Goal: Answer question/provide support

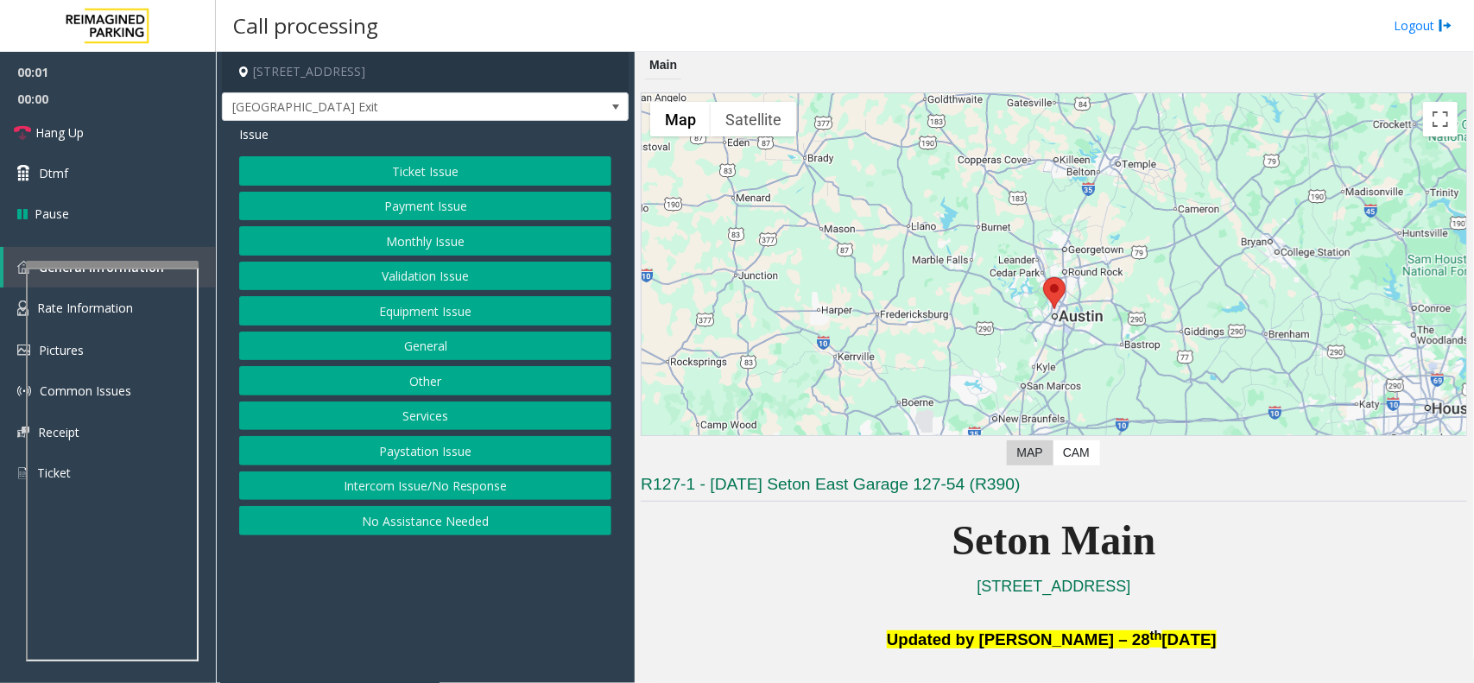
click at [472, 315] on button "Equipment Issue" at bounding box center [425, 310] width 372 height 29
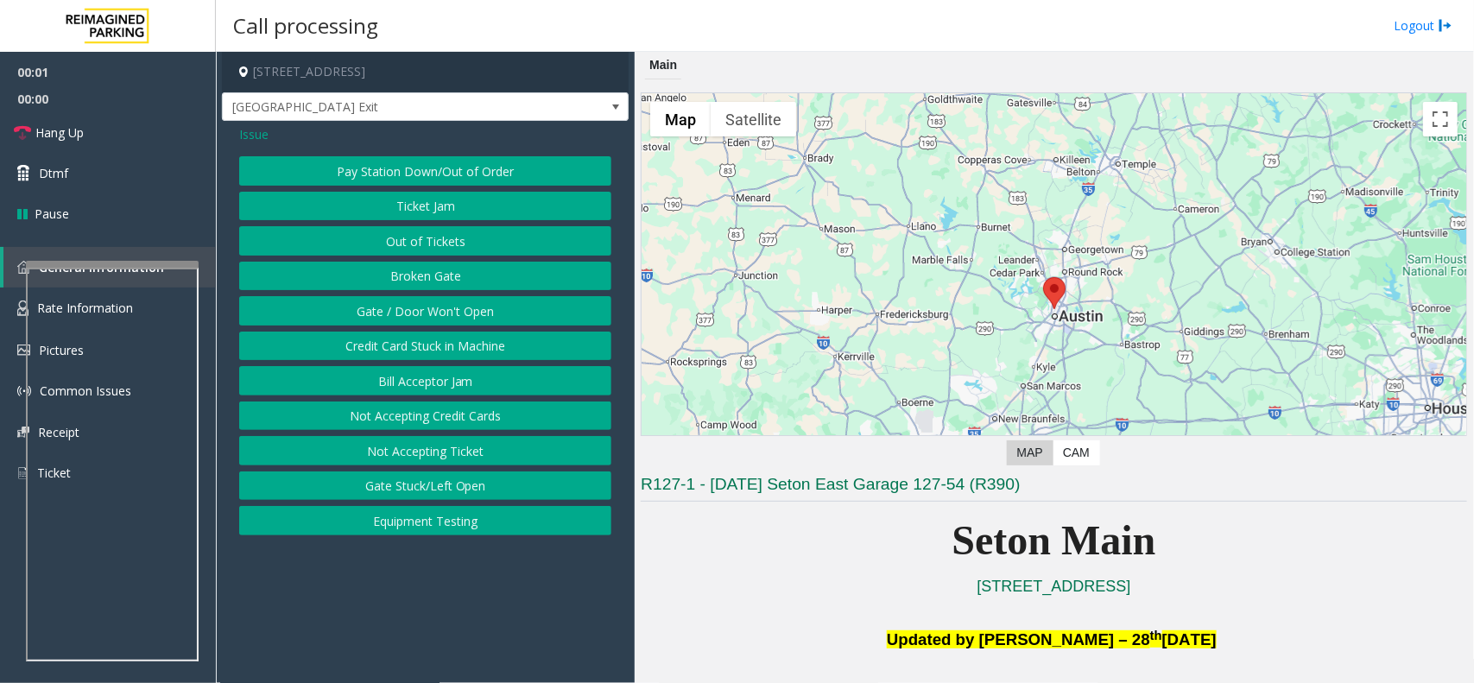
click at [472, 315] on button "Gate / Door Won't Open" at bounding box center [425, 310] width 372 height 29
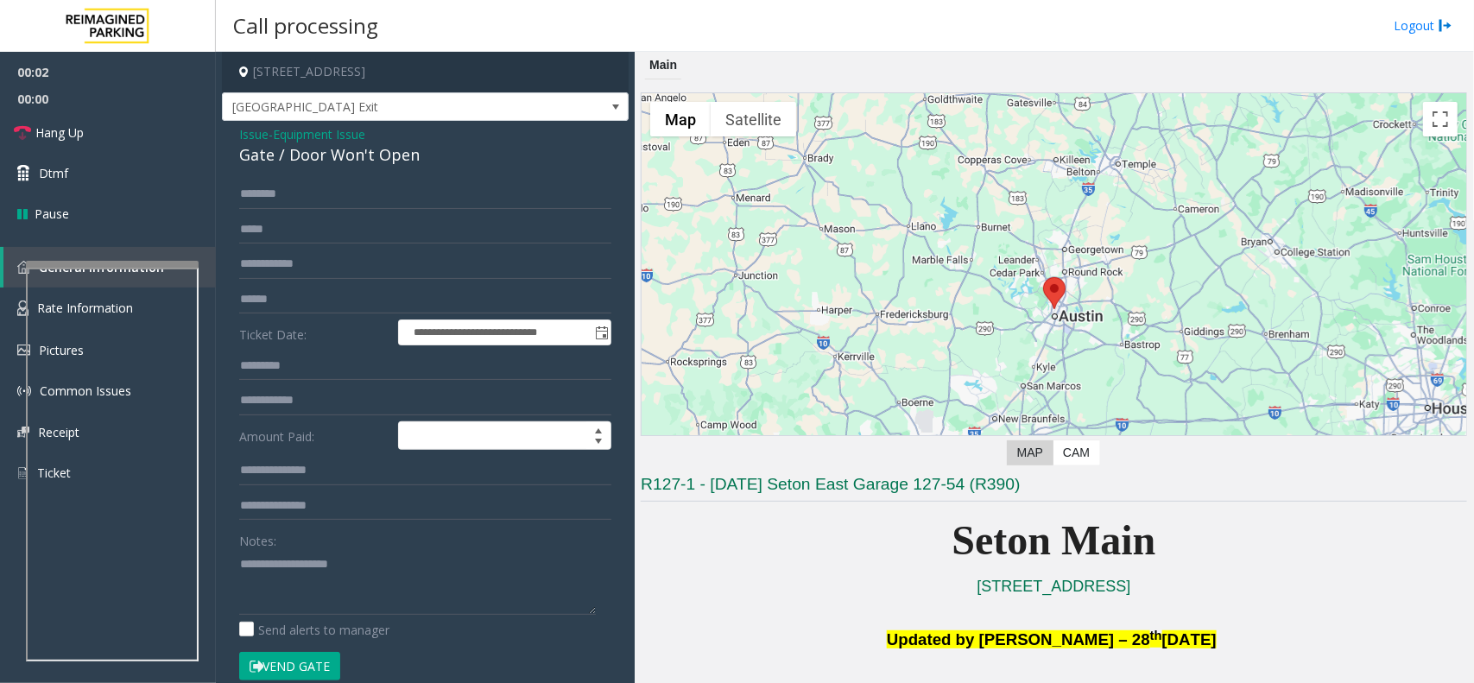
click at [316, 661] on button "Vend Gate" at bounding box center [289, 666] width 101 height 29
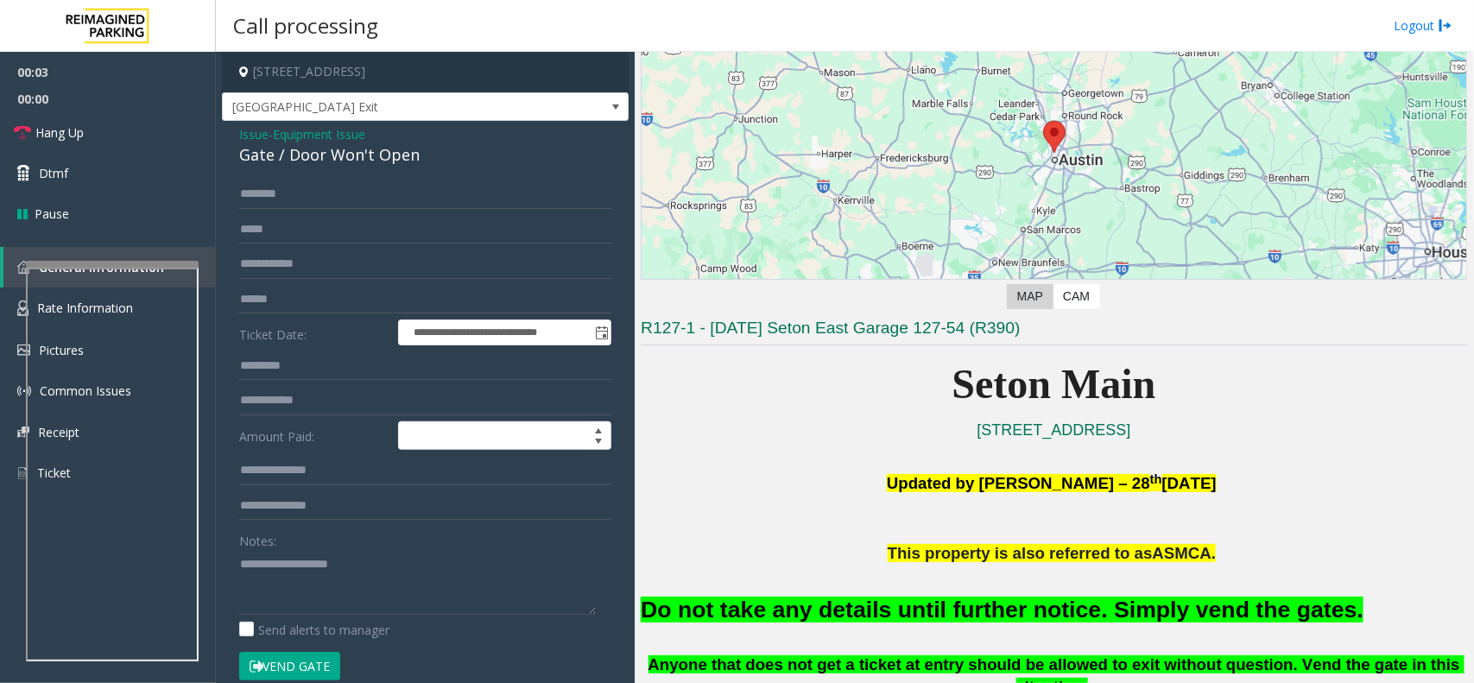
scroll to position [324, 0]
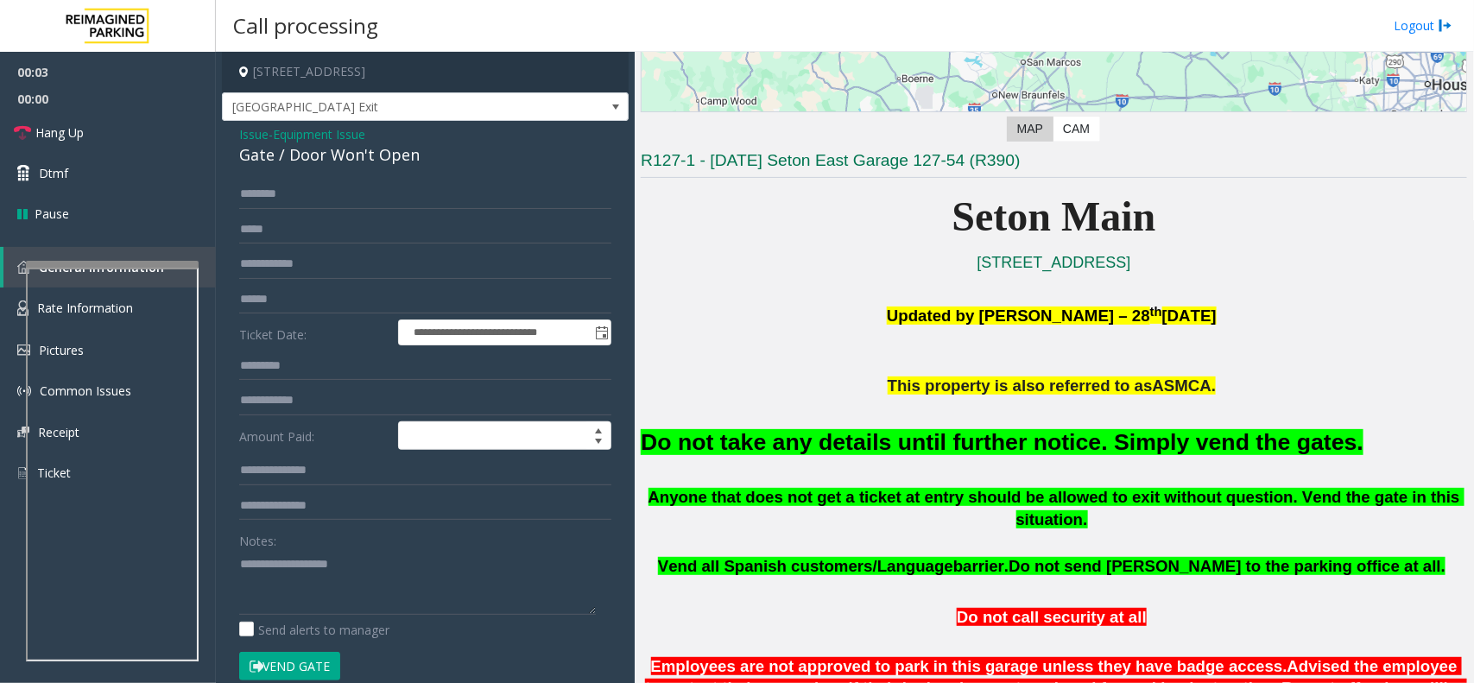
click at [964, 436] on font "Do not take any details until further notice. Simply vend the gates." at bounding box center [1002, 442] width 723 height 26
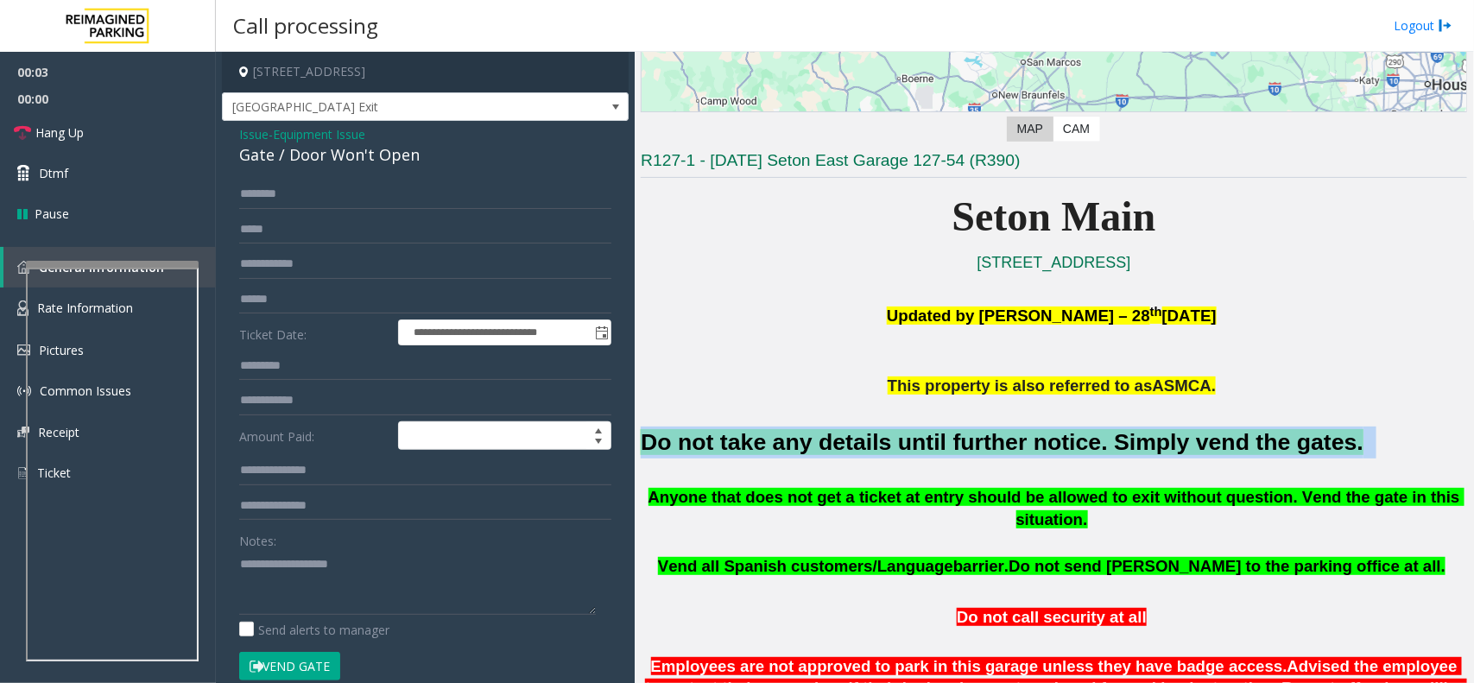
drag, startPoint x: 964, startPoint y: 436, endPoint x: 1034, endPoint y: 436, distance: 69.1
click at [980, 436] on font "Do not take any details until further notice. Simply vend the gates." at bounding box center [1002, 442] width 723 height 26
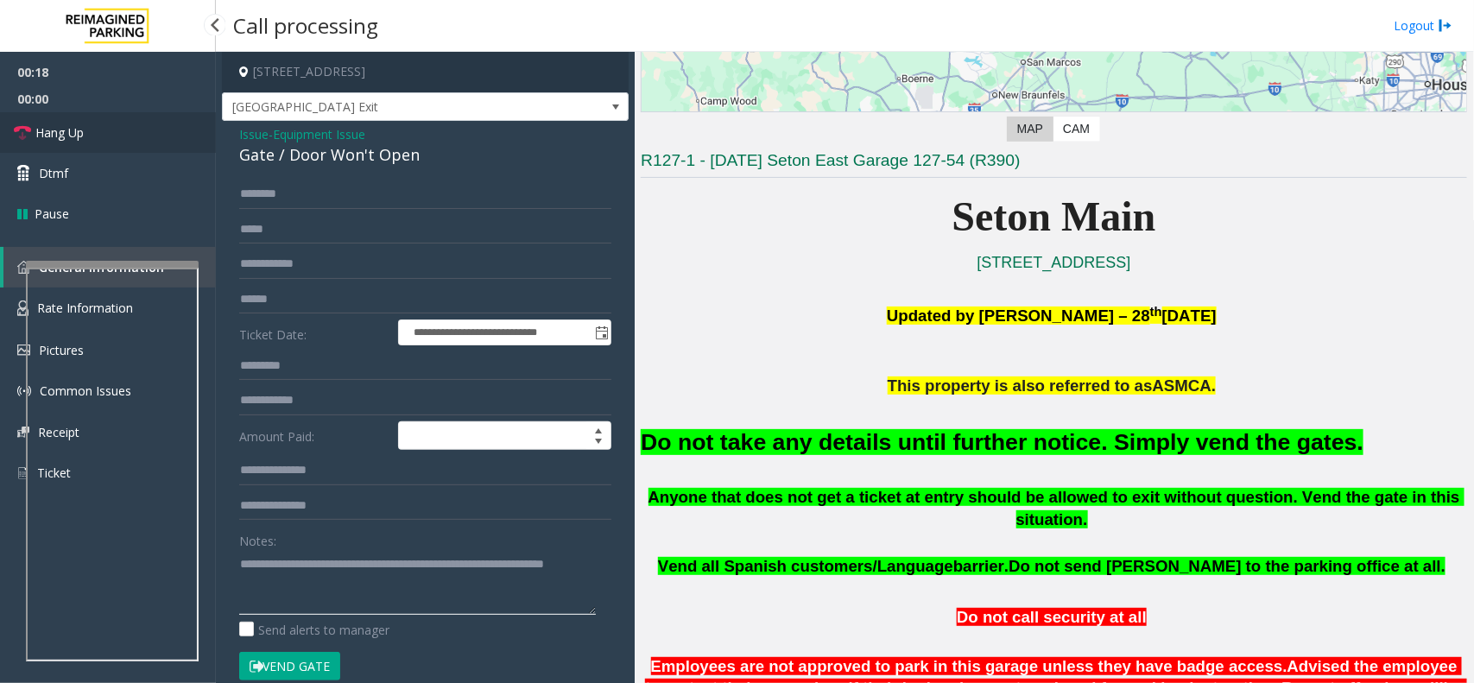
type textarea "**********"
click at [88, 131] on link "Hang Up" at bounding box center [108, 132] width 216 height 41
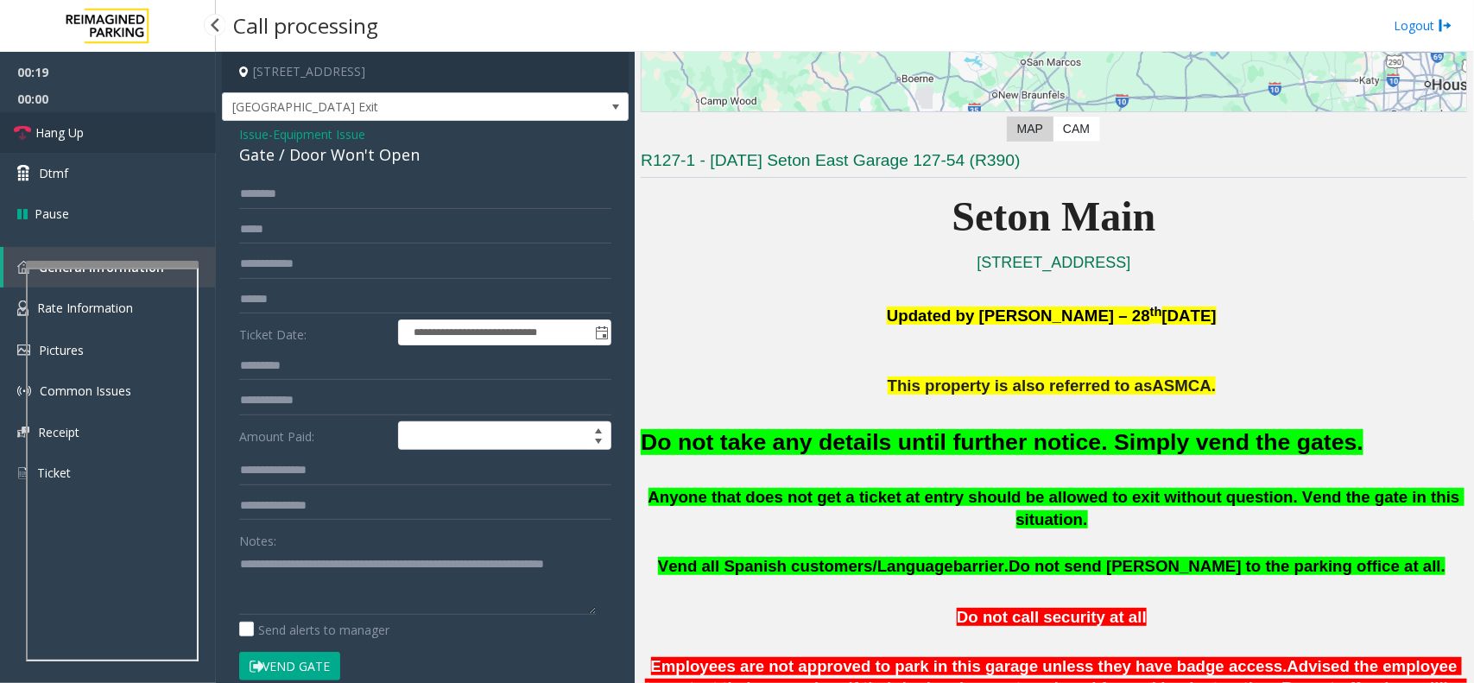
click at [88, 131] on link "Hang Up" at bounding box center [108, 132] width 216 height 41
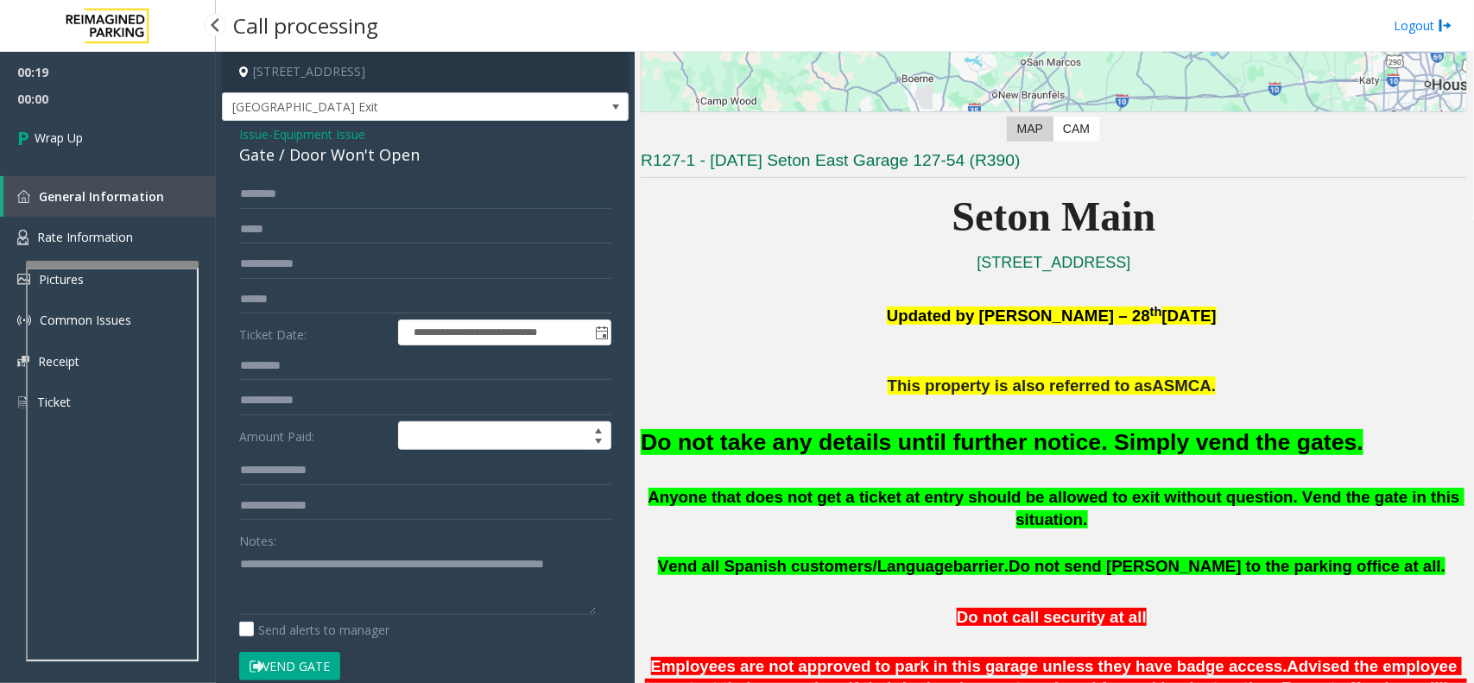
click at [87, 100] on span "00:00" at bounding box center [108, 98] width 216 height 27
click at [102, 126] on link "Wrap Up" at bounding box center [108, 137] width 216 height 51
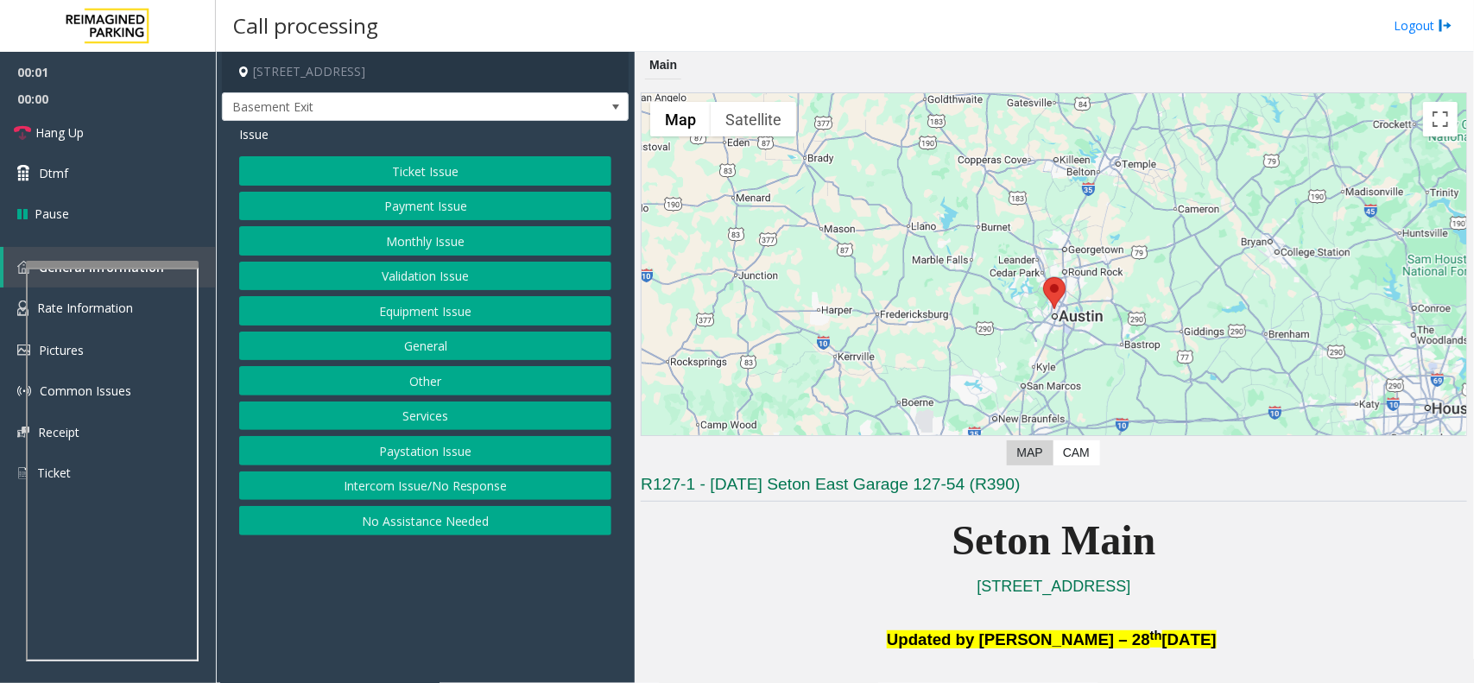
click at [471, 311] on button "Equipment Issue" at bounding box center [425, 310] width 372 height 29
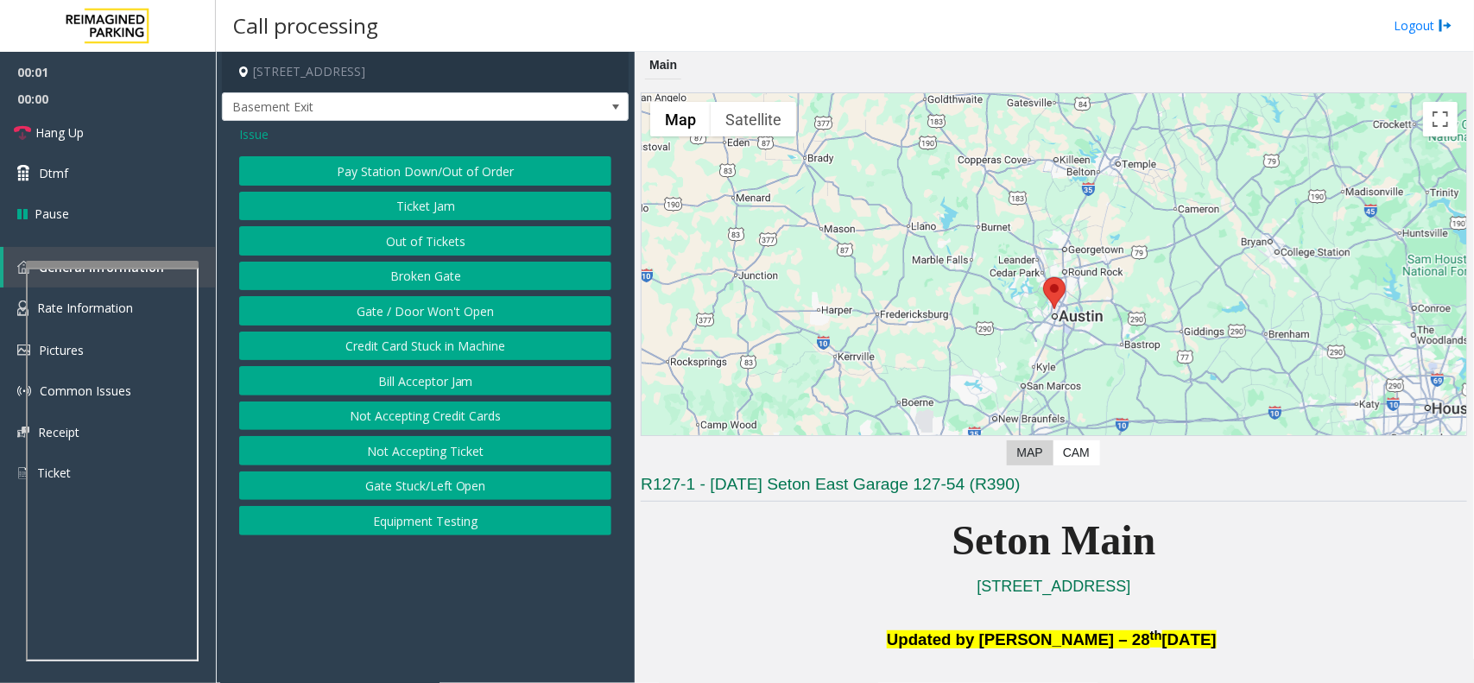
click at [471, 311] on button "Gate / Door Won't Open" at bounding box center [425, 310] width 372 height 29
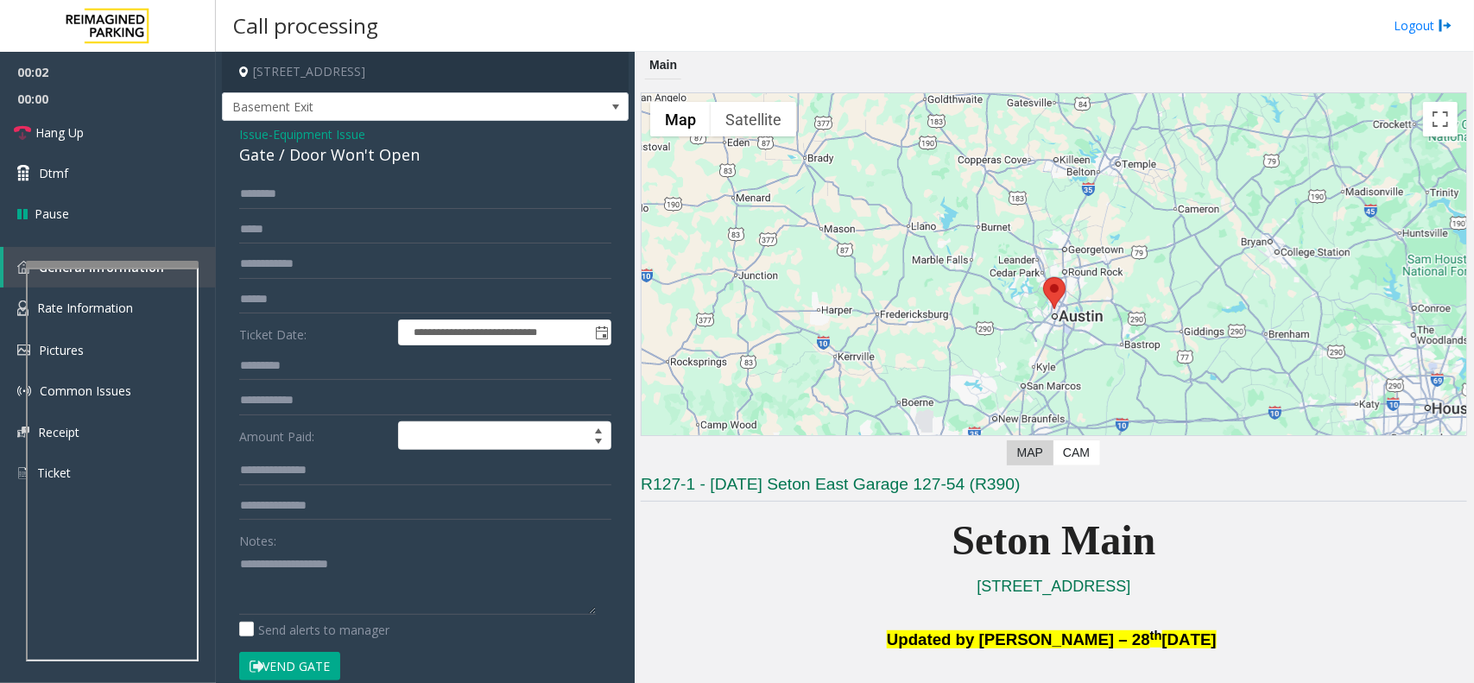
scroll to position [324, 0]
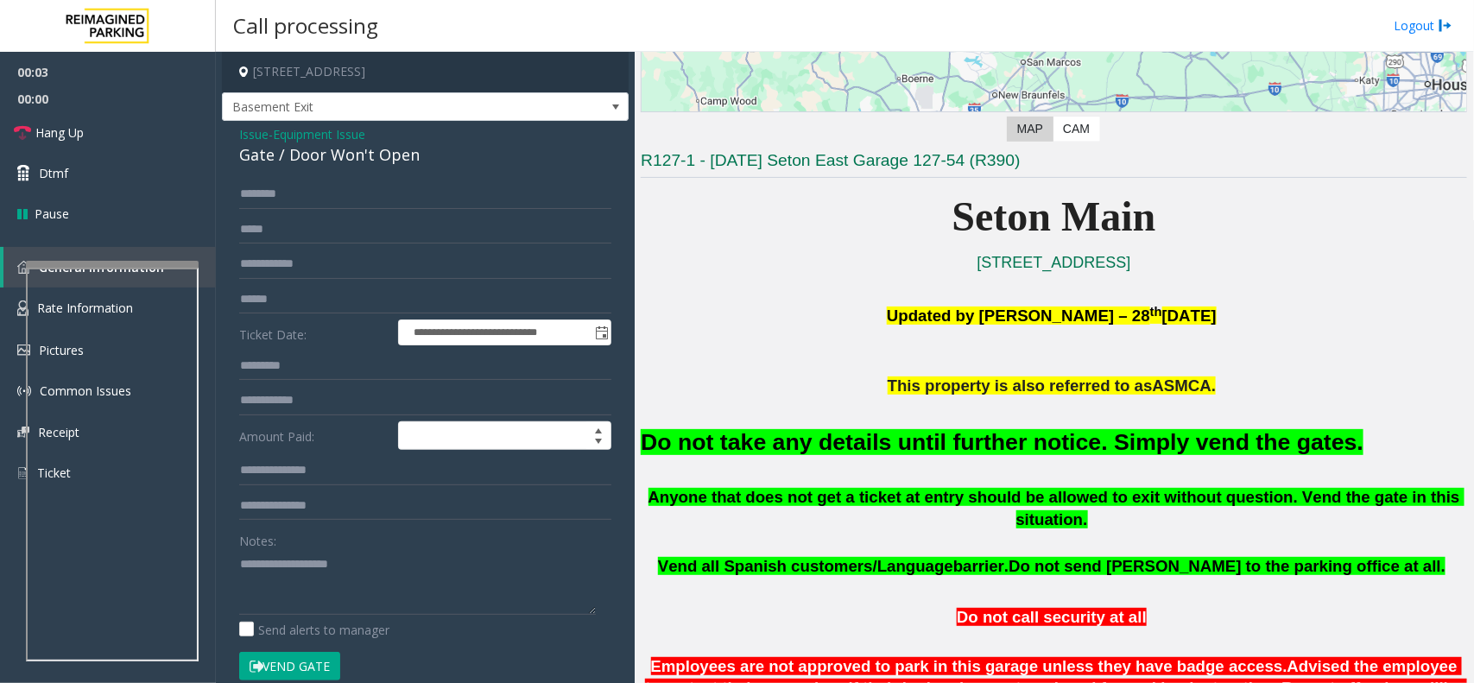
click at [944, 443] on font "Do not take any details until further notice. Simply vend the gates." at bounding box center [1002, 442] width 723 height 26
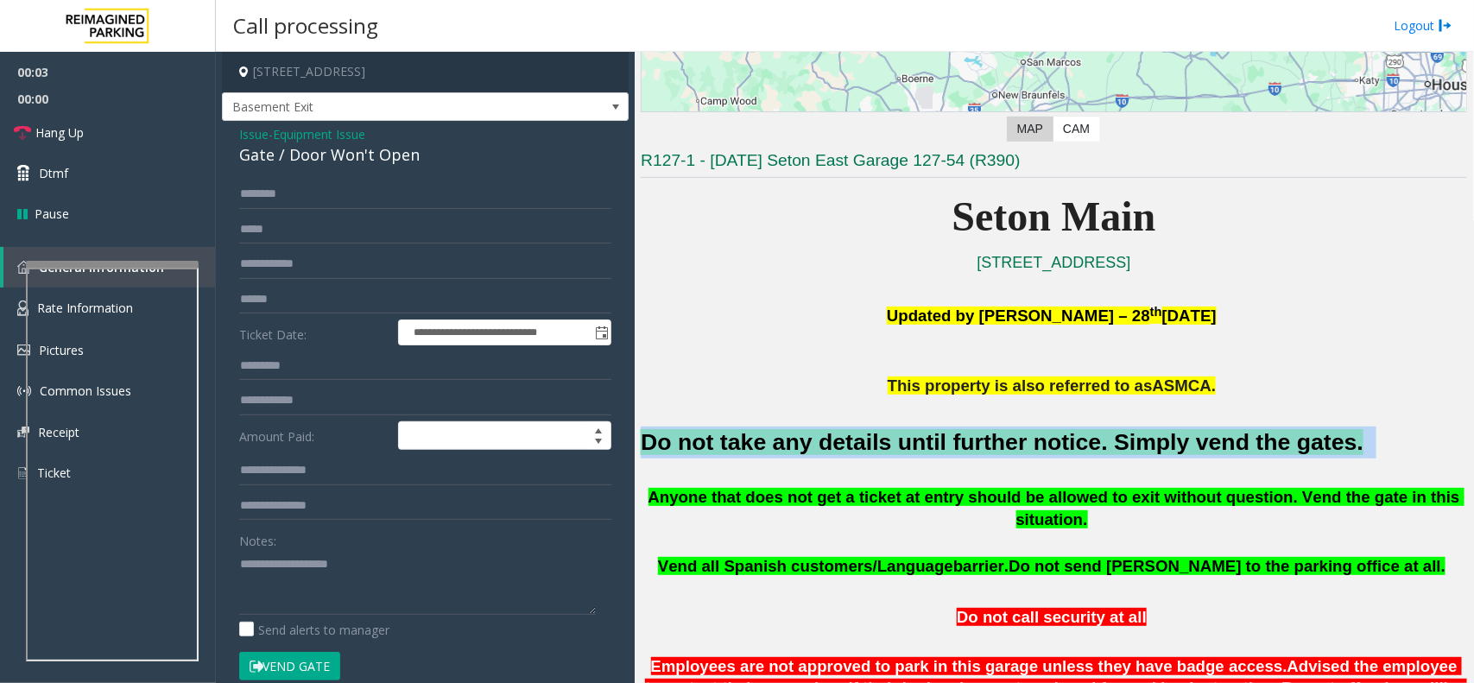
click at [944, 443] on font "Do not take any details until further notice. Simply vend the gates." at bounding box center [1002, 442] width 723 height 26
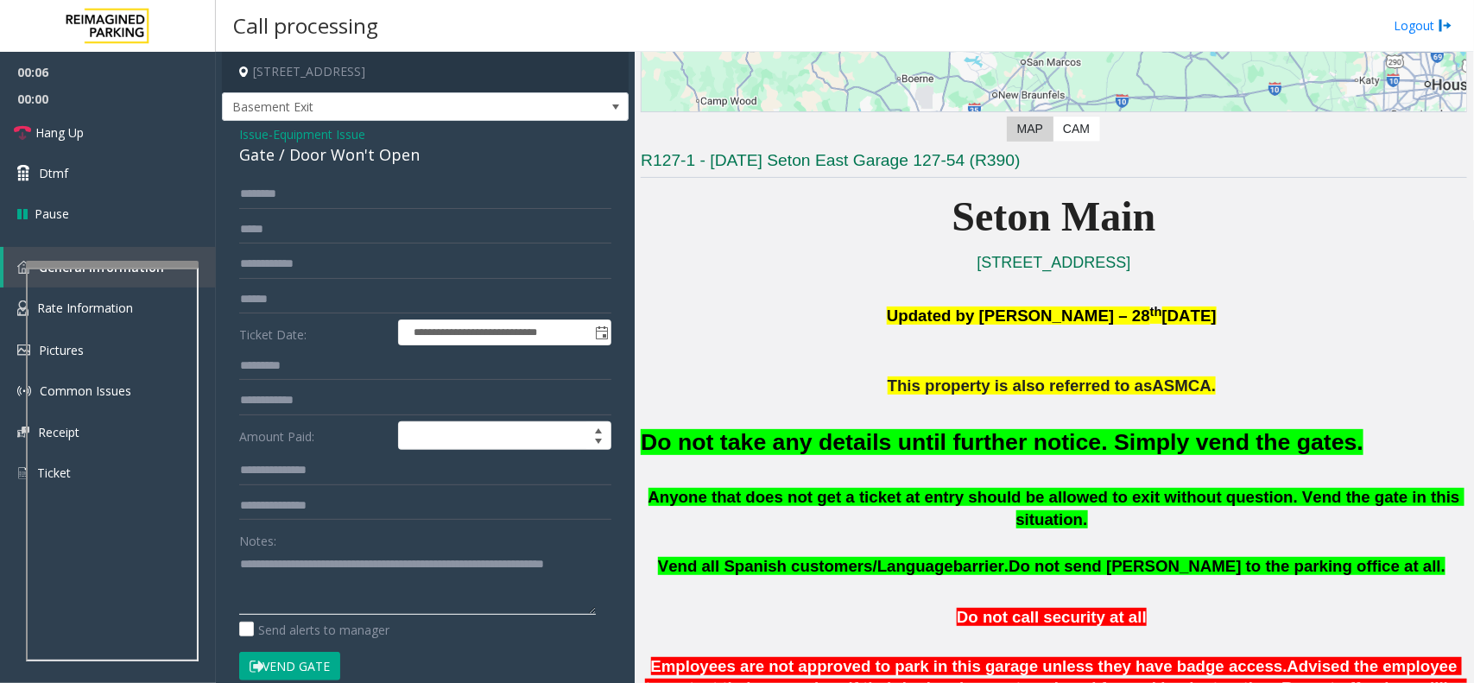
type textarea "**********"
click at [264, 131] on span "Issue" at bounding box center [253, 134] width 29 height 18
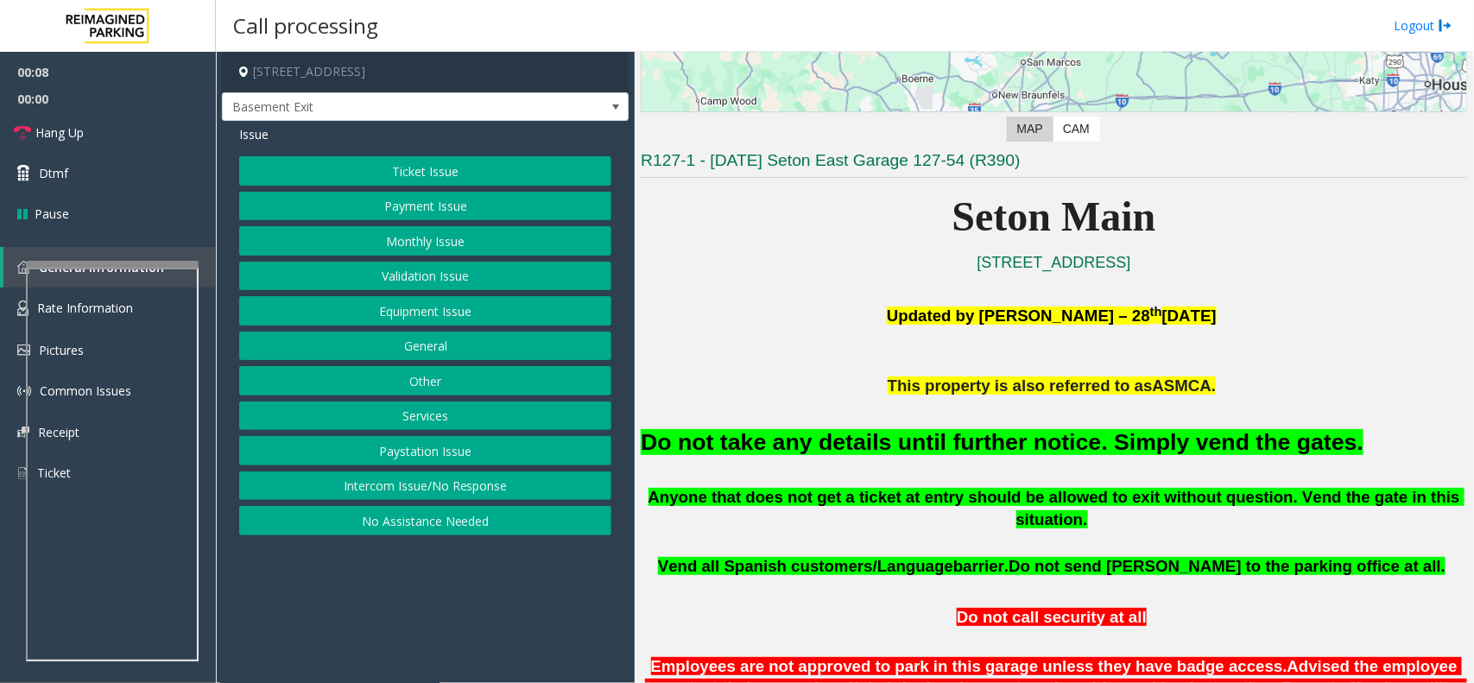
click at [337, 278] on button "Validation Issue" at bounding box center [425, 276] width 372 height 29
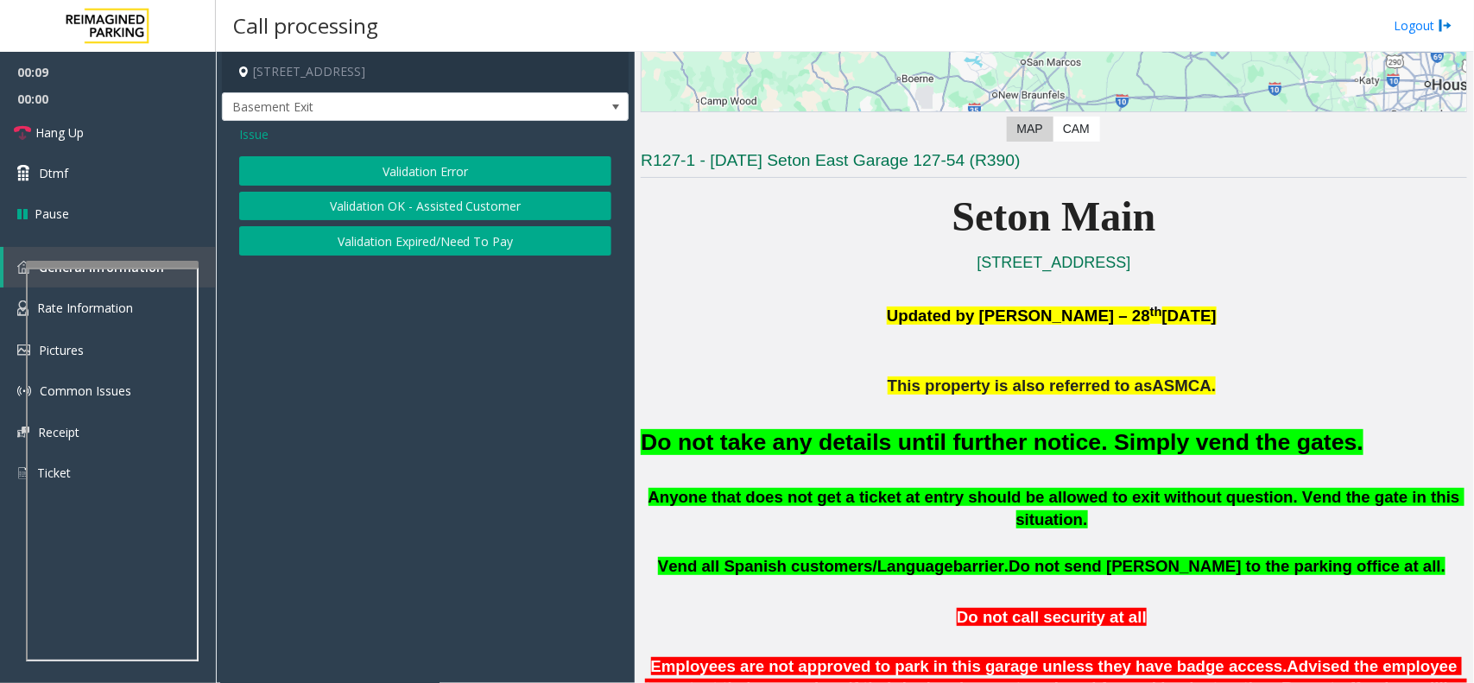
click at [333, 206] on button "Validation OK - Assisted Customer" at bounding box center [425, 206] width 372 height 29
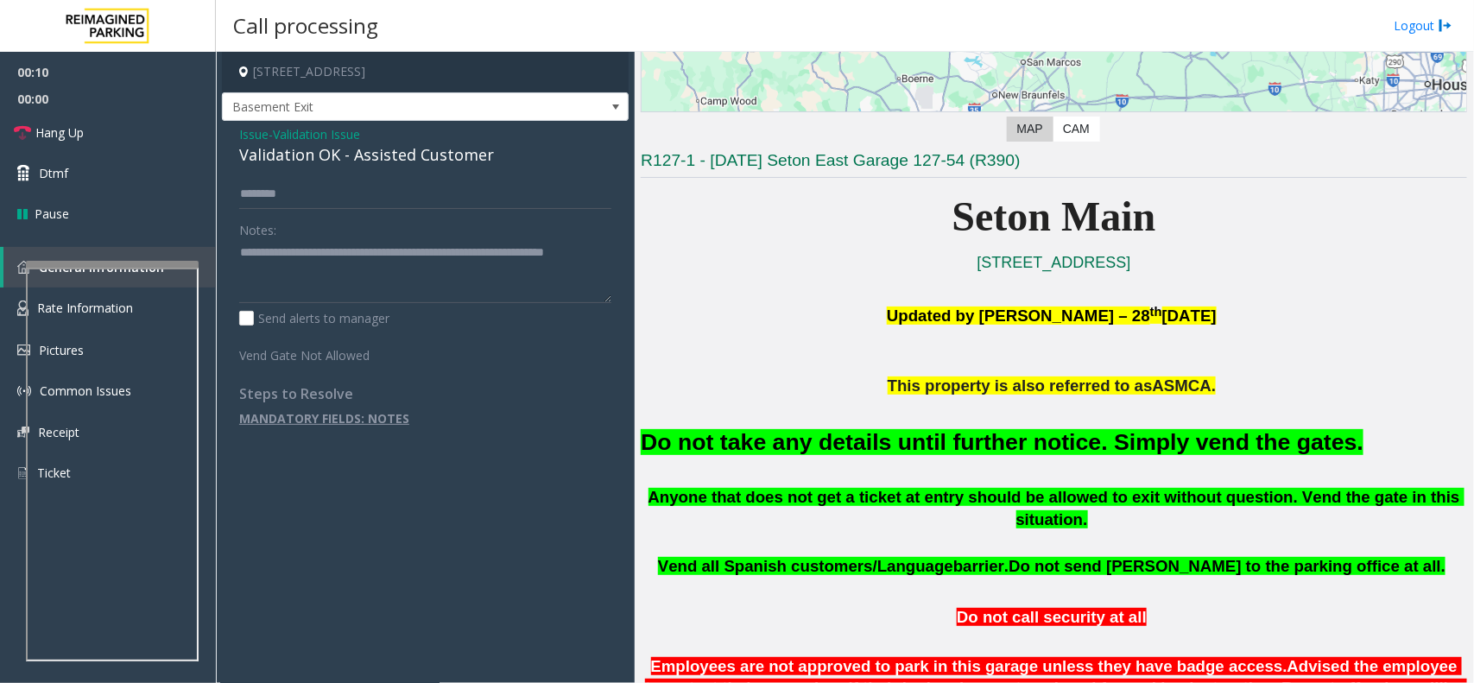
click at [289, 132] on span "Validation Issue" at bounding box center [316, 134] width 87 height 18
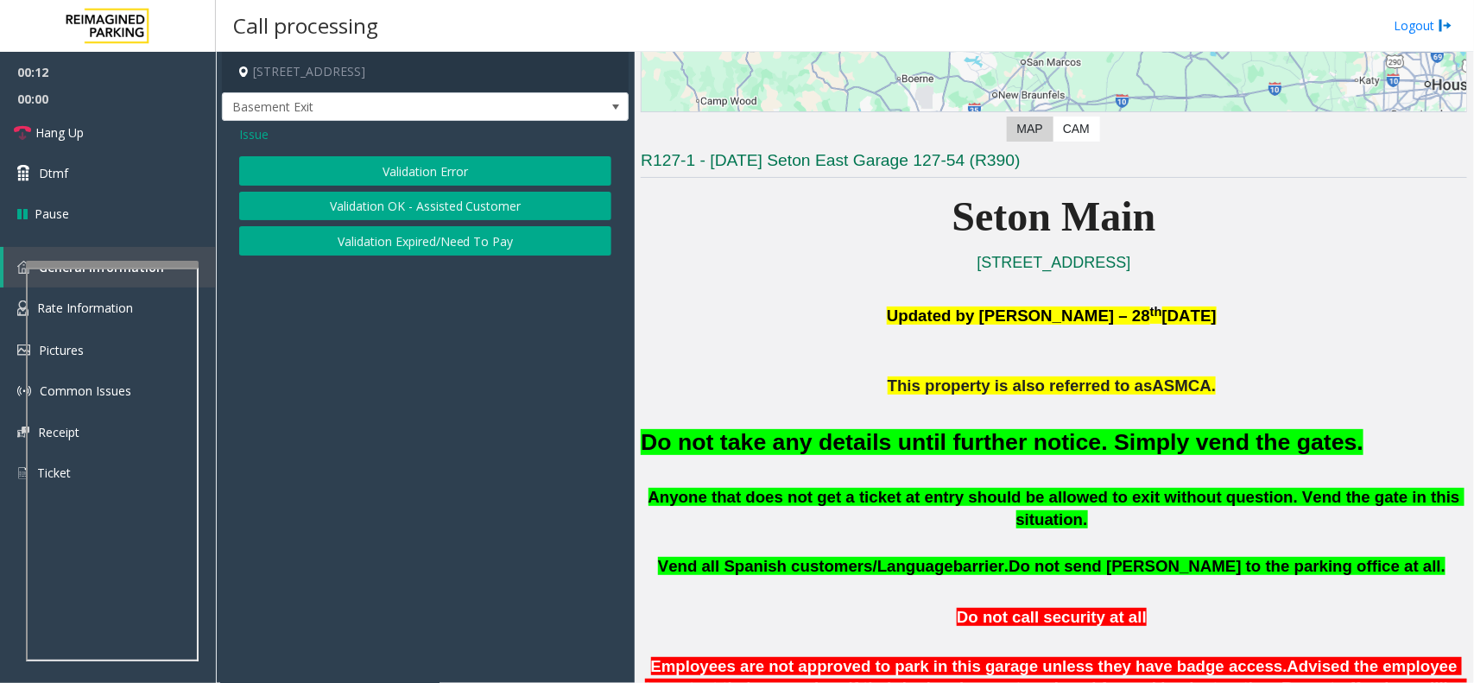
click at [378, 177] on button "Validation Error" at bounding box center [425, 170] width 372 height 29
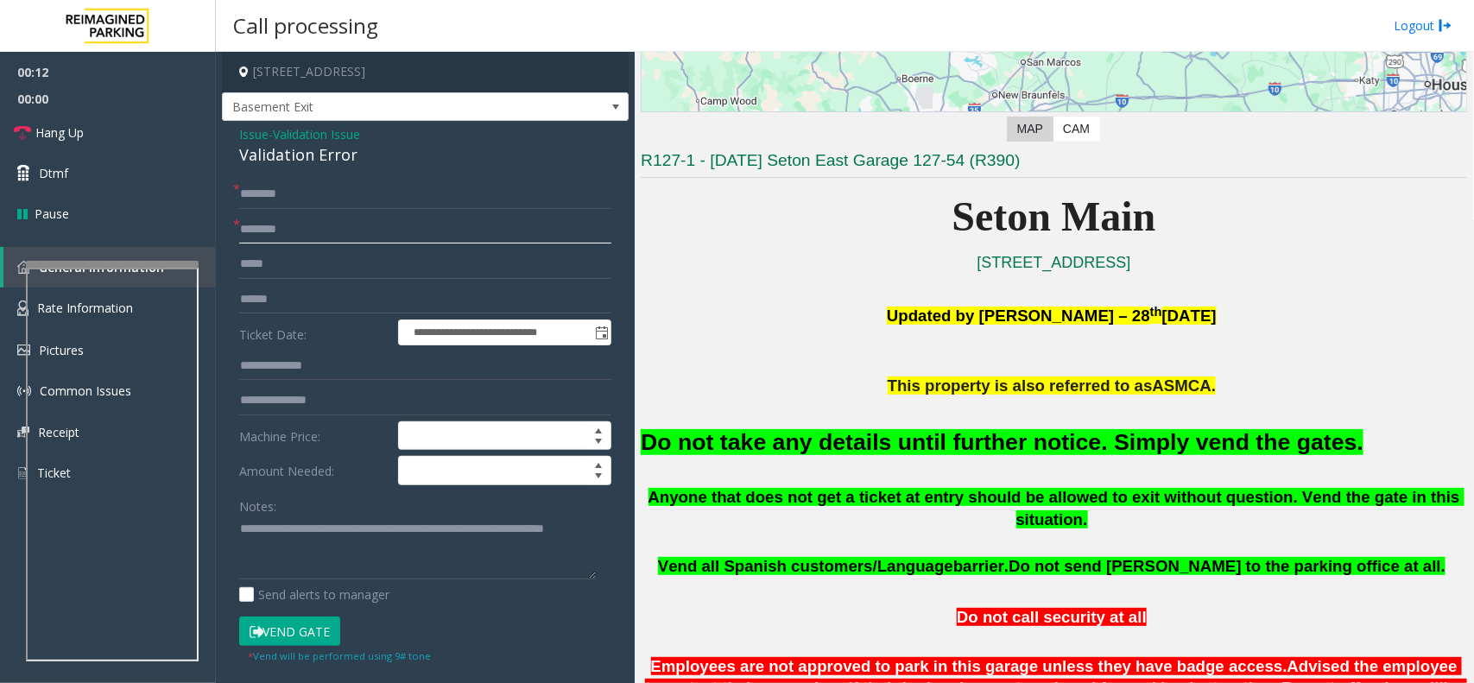
click at [290, 227] on input "text" at bounding box center [425, 229] width 372 height 29
click at [312, 631] on button "Vend Gate" at bounding box center [289, 631] width 101 height 29
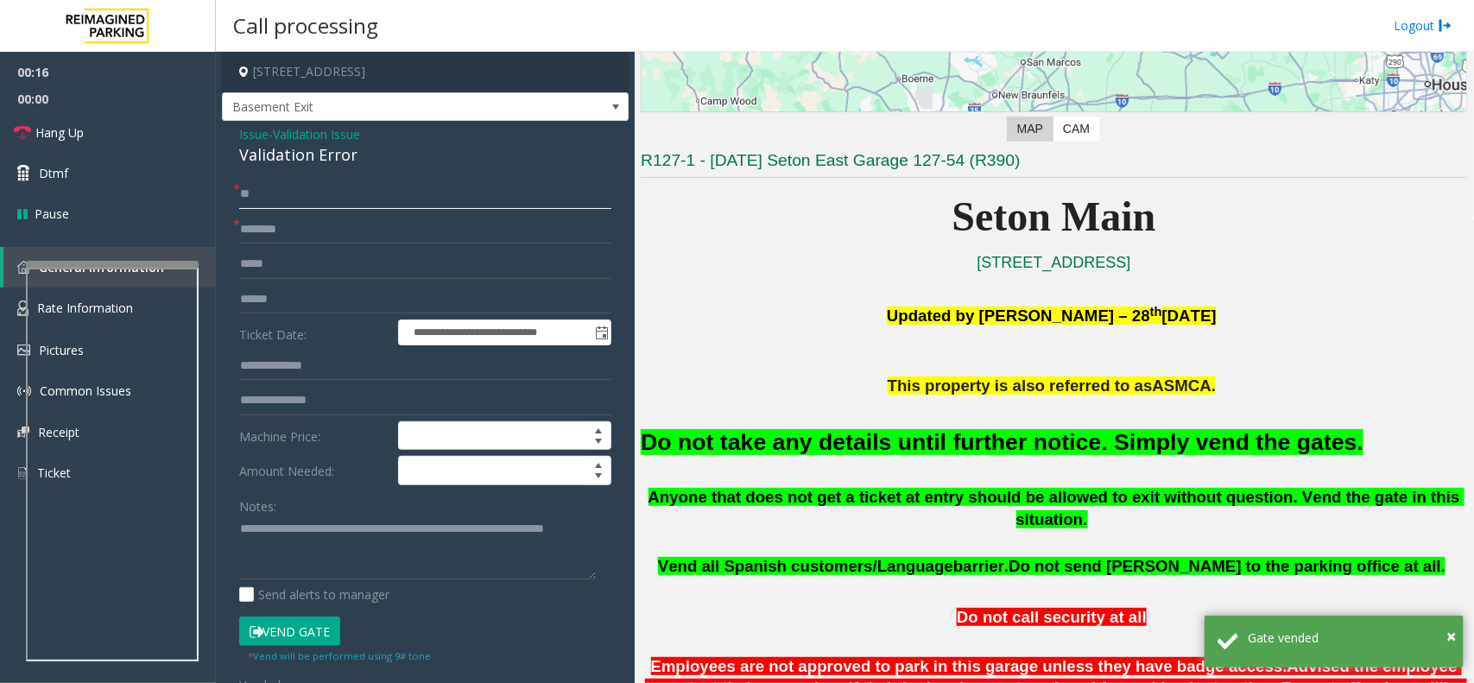
type input "**"
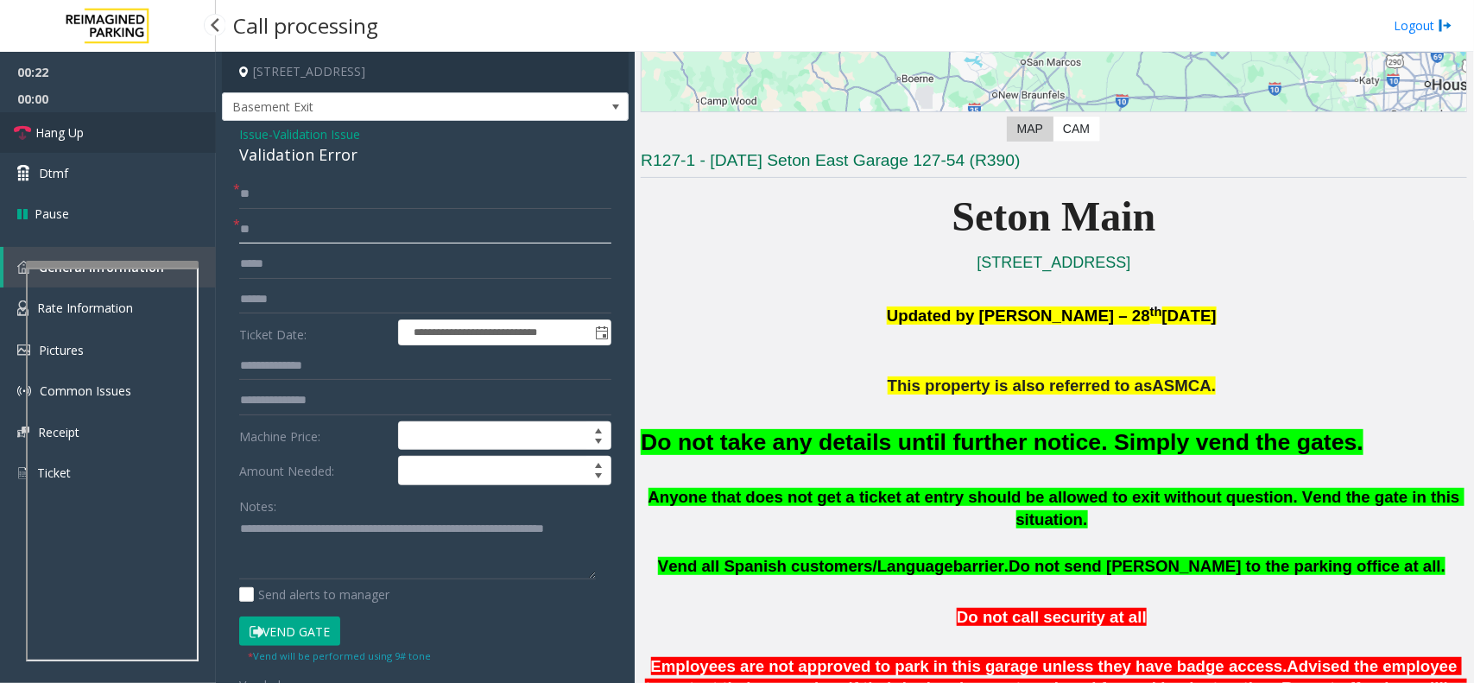
type input "**"
click at [108, 134] on link "Hang Up" at bounding box center [108, 132] width 216 height 41
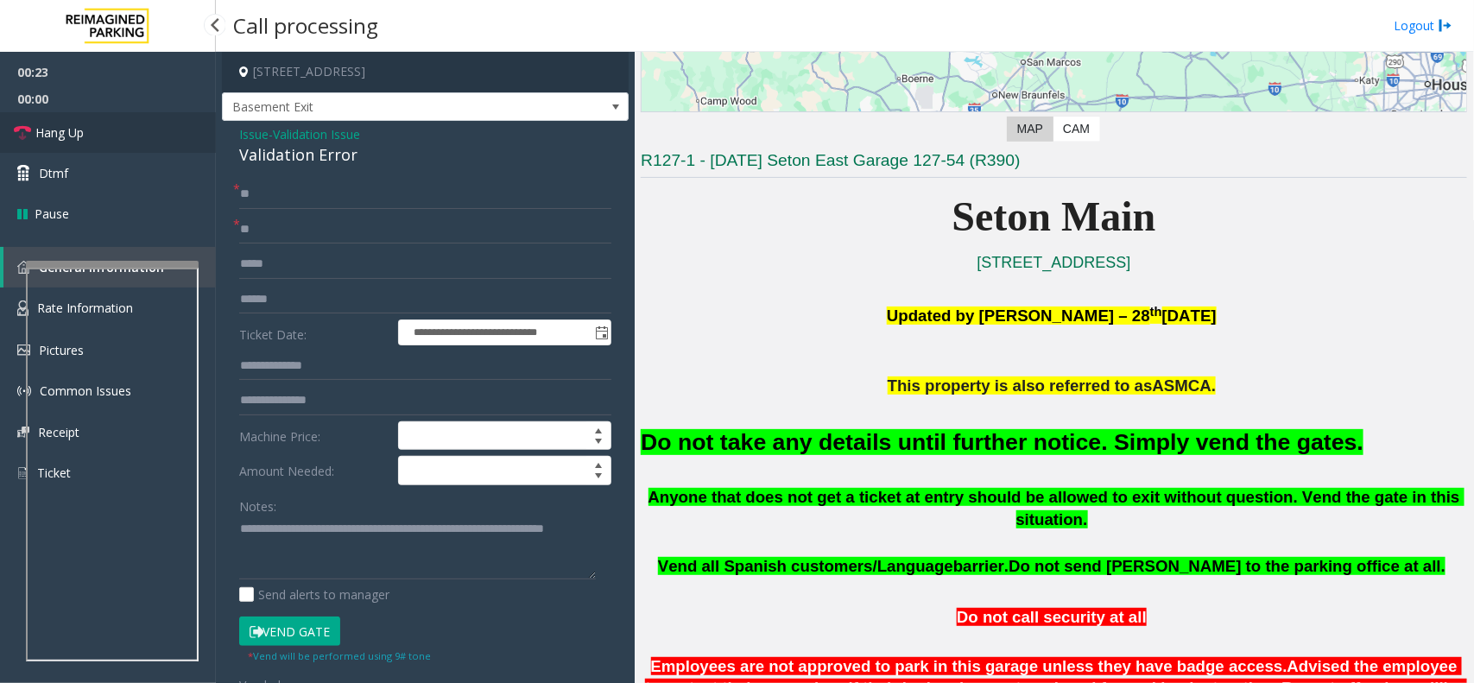
click at [108, 134] on link "Hang Up" at bounding box center [108, 132] width 216 height 41
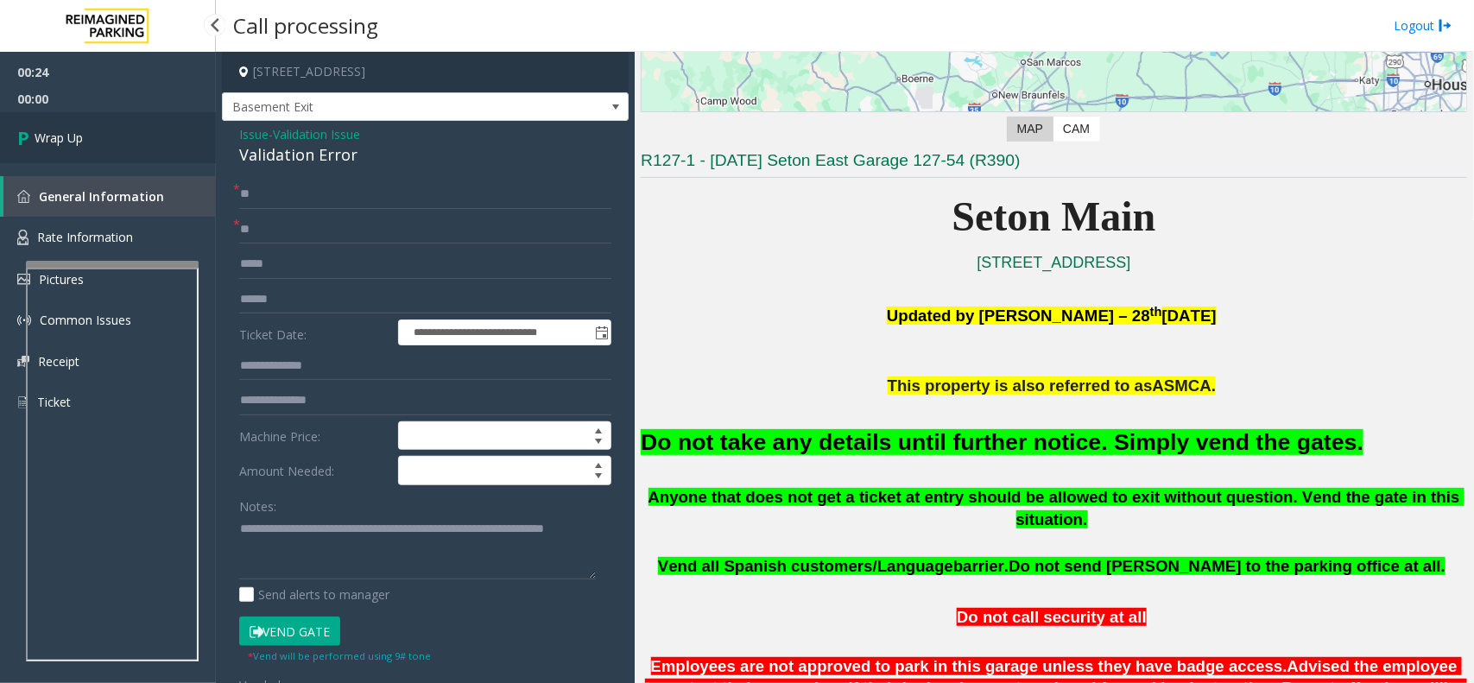
click at [108, 134] on link "Wrap Up" at bounding box center [108, 137] width 216 height 51
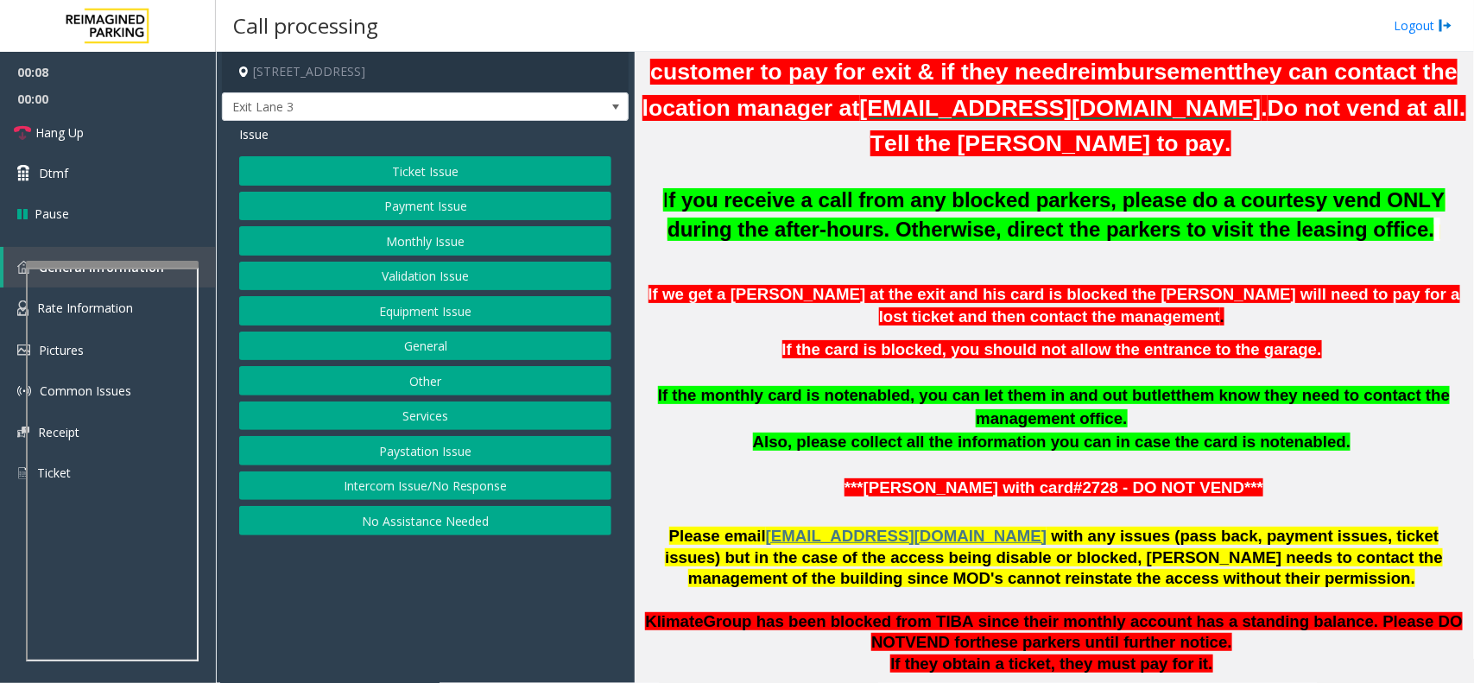
scroll to position [863, 0]
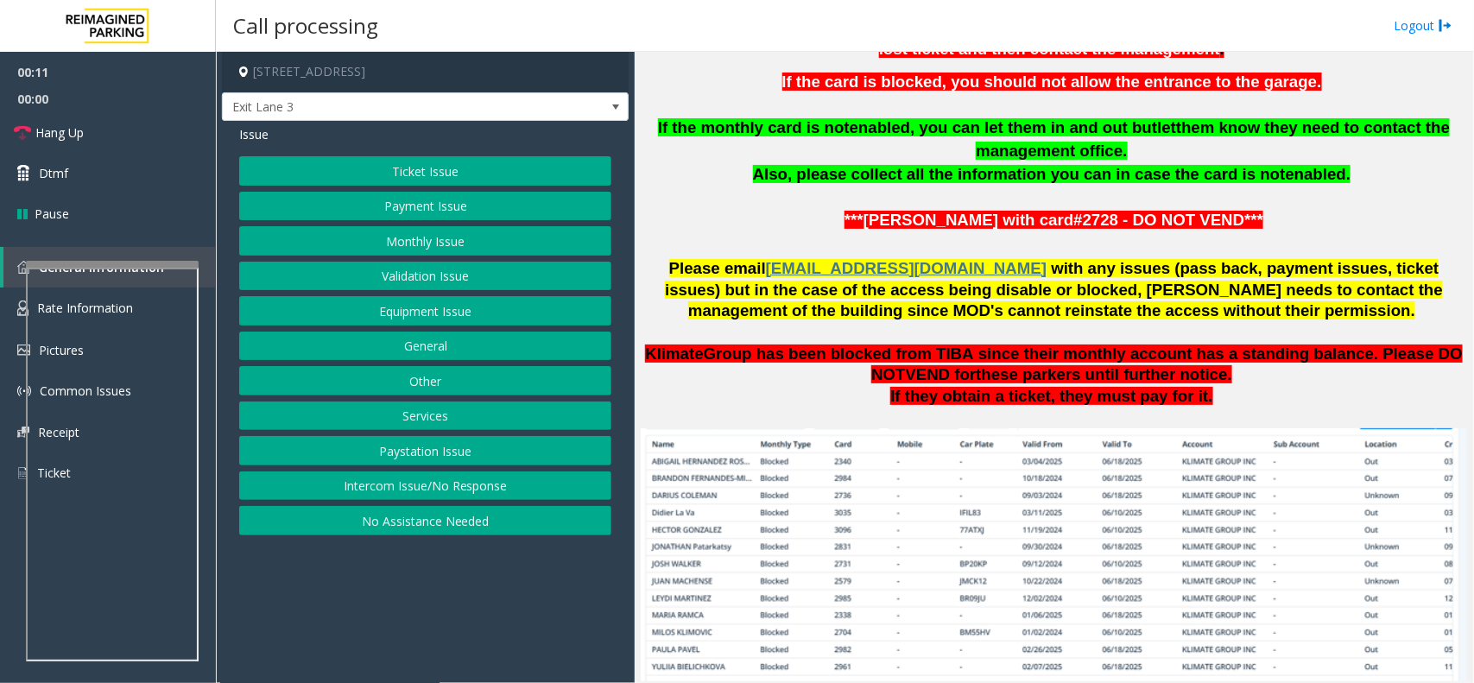
click at [463, 246] on button "Monthly Issue" at bounding box center [425, 240] width 372 height 29
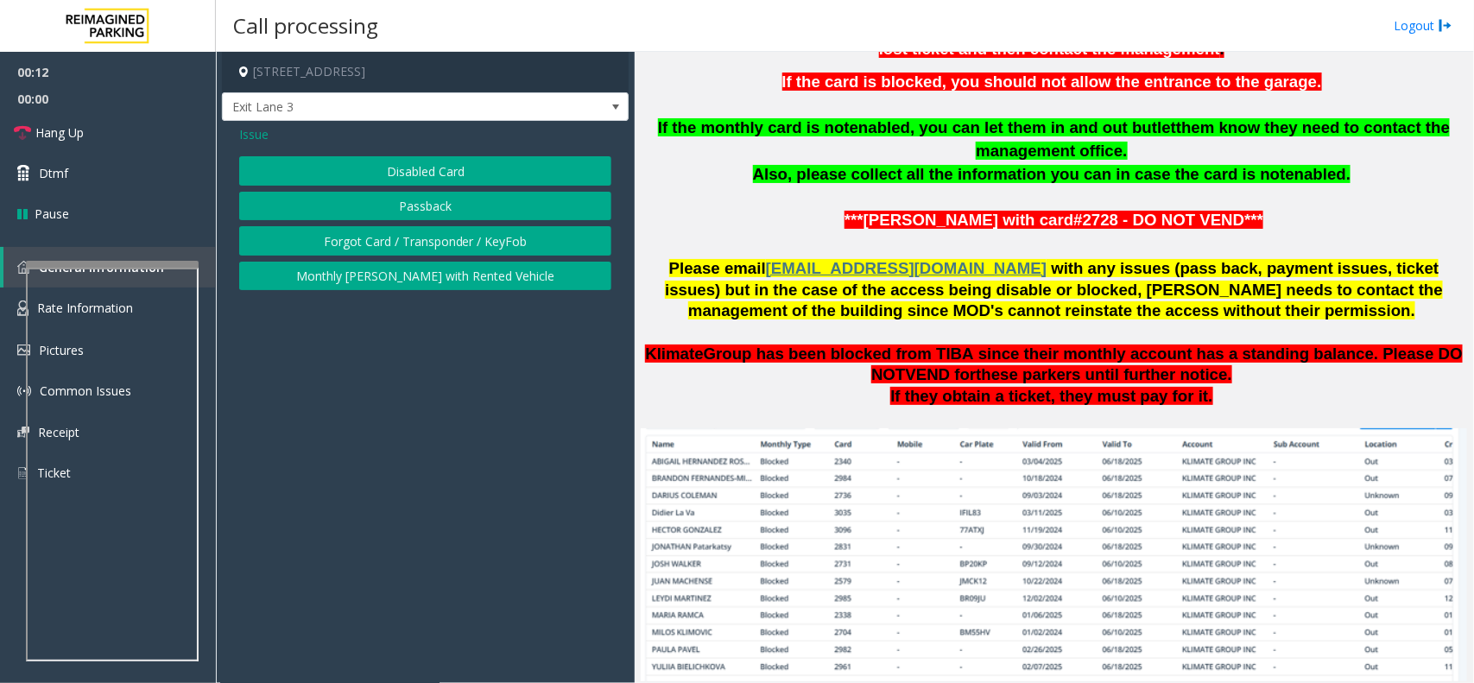
click at [441, 174] on button "Disabled Card" at bounding box center [425, 170] width 372 height 29
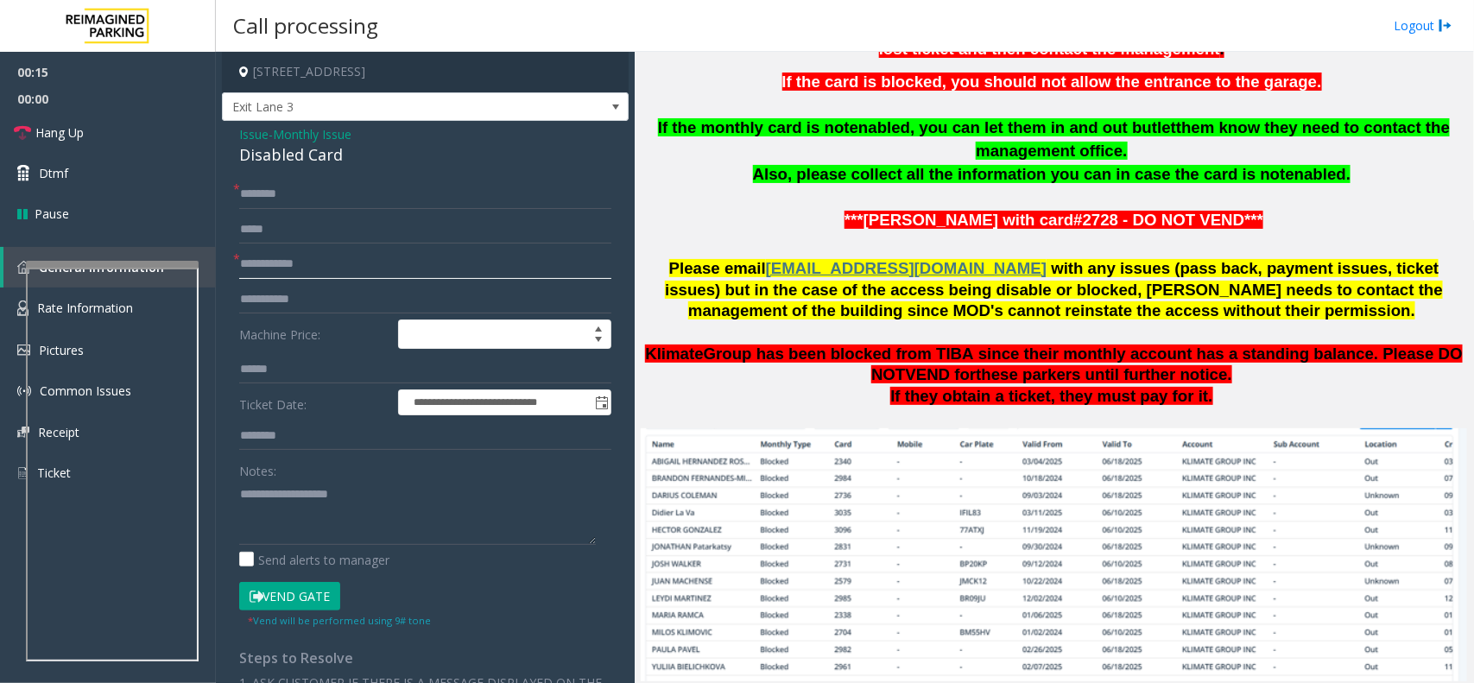
click at [281, 260] on input "text" at bounding box center [425, 264] width 372 height 29
type input "****"
click at [260, 190] on input "text" at bounding box center [425, 194] width 372 height 29
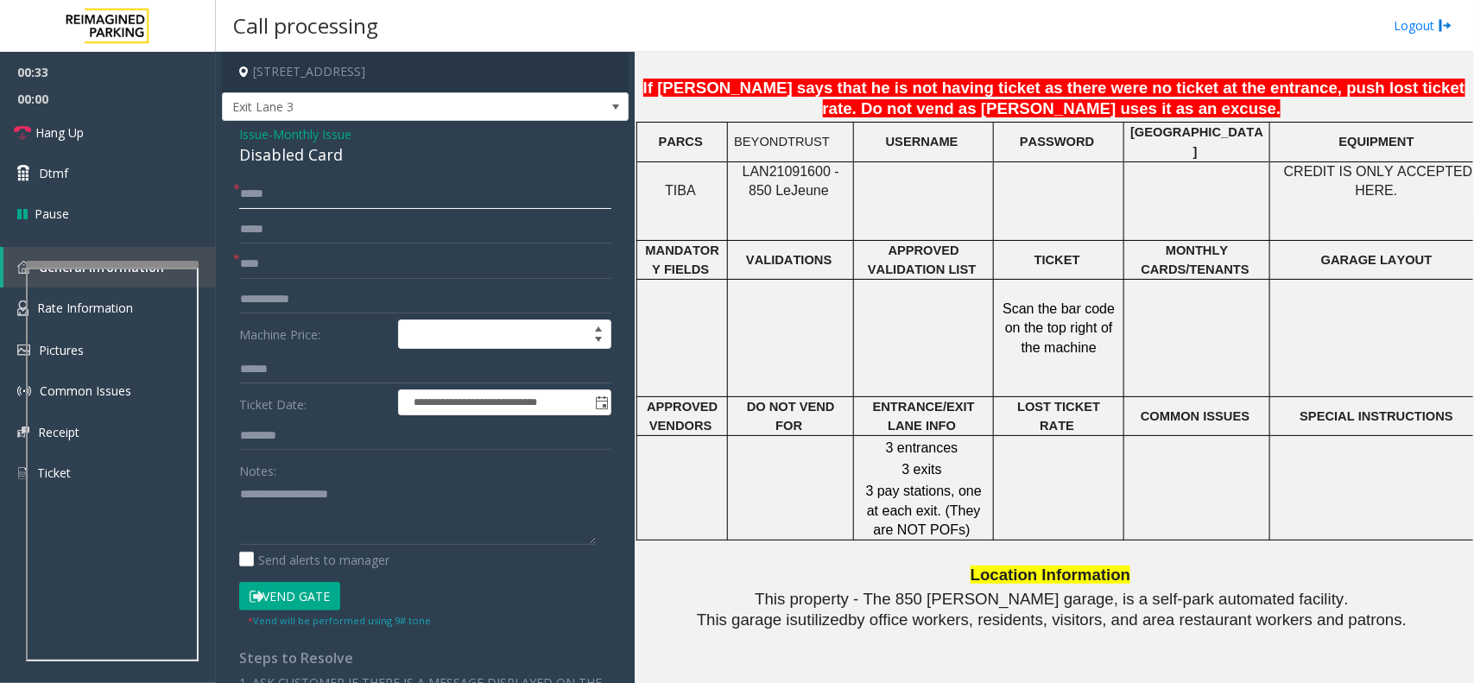
scroll to position [1403, 0]
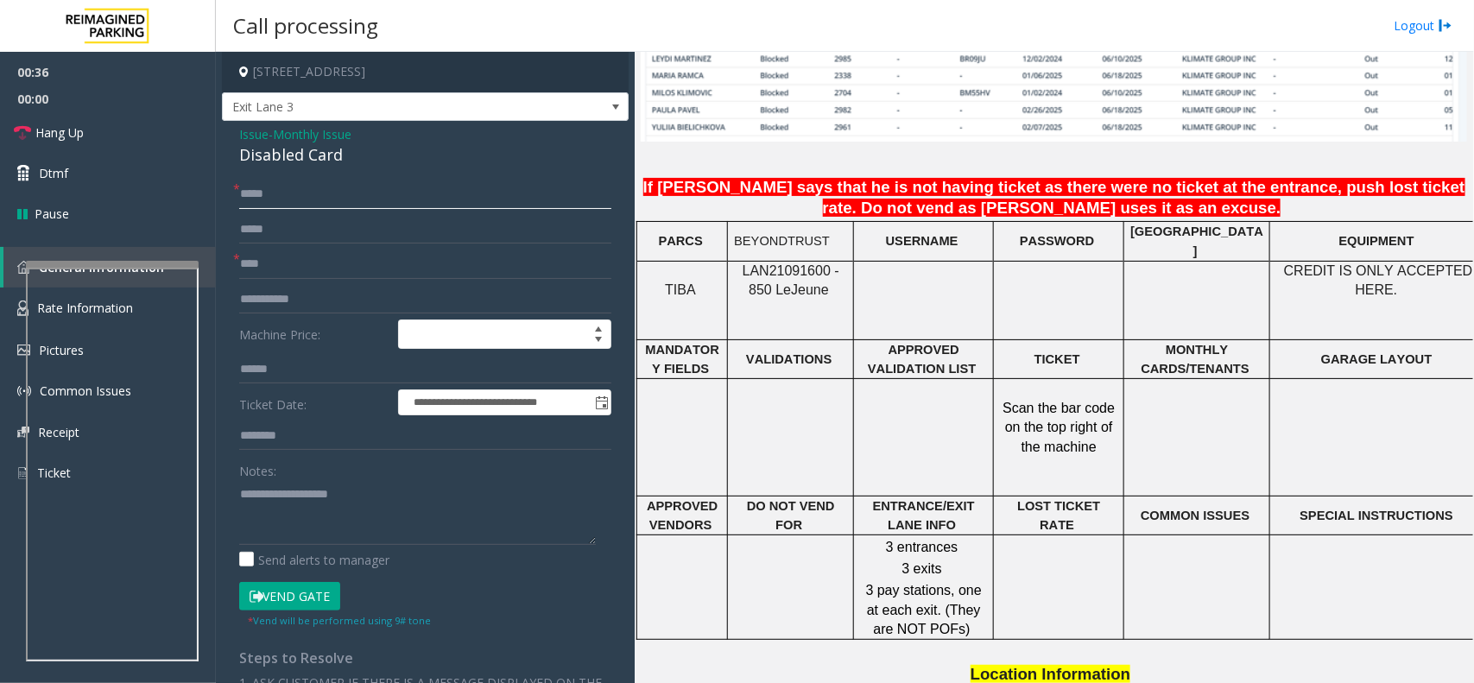
type input "*****"
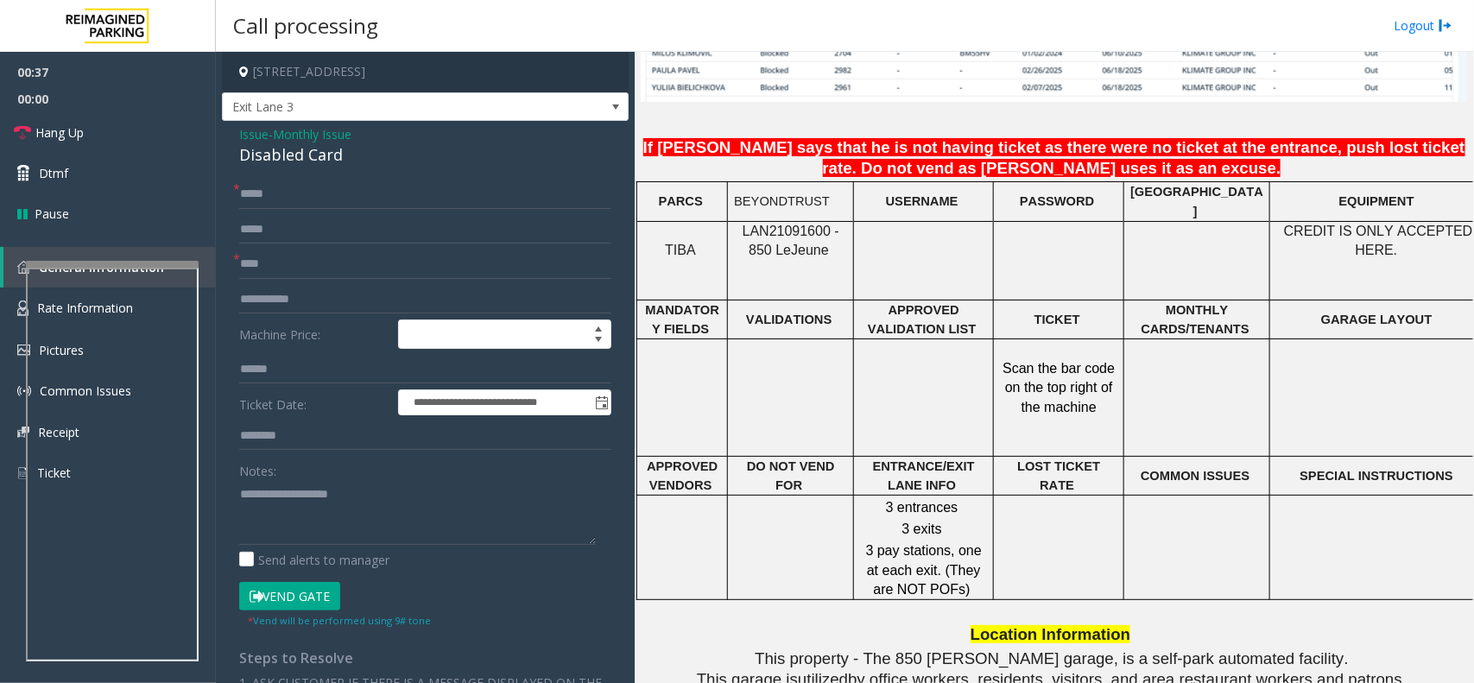
scroll to position [1511, 0]
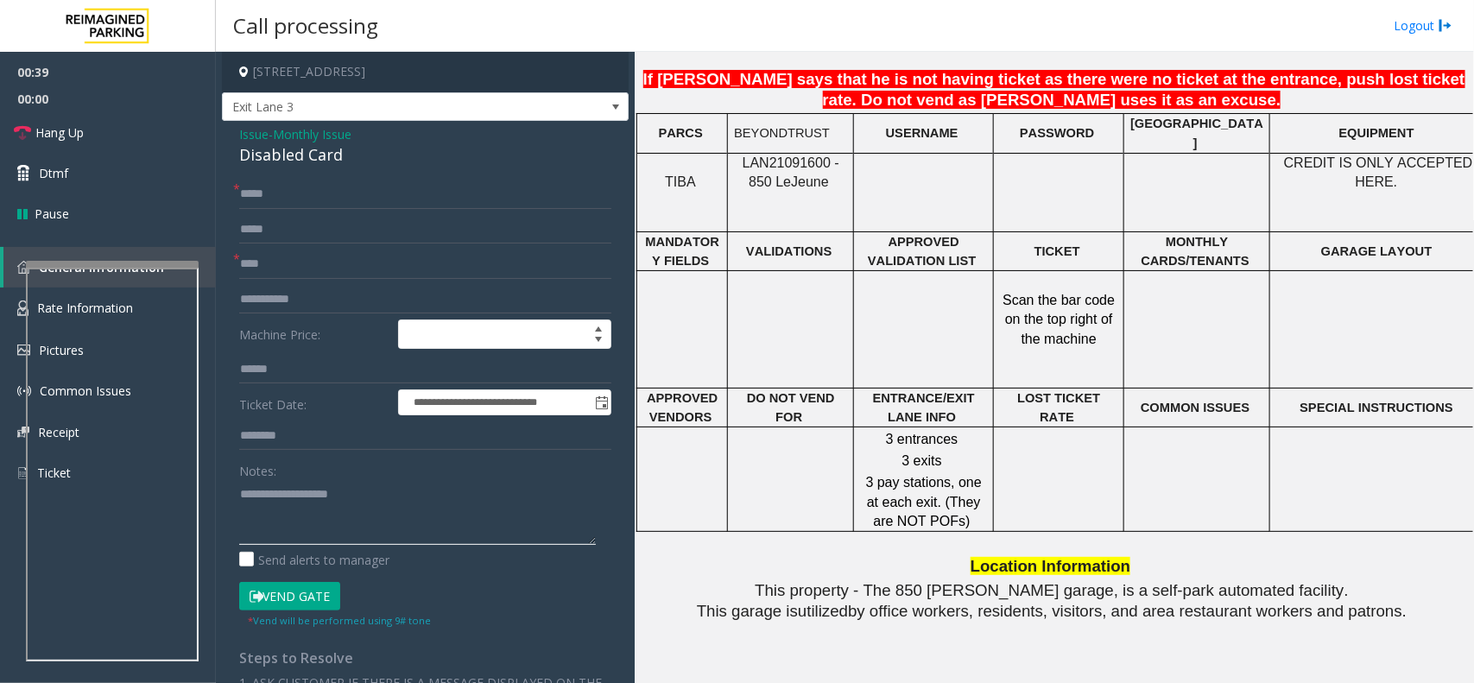
click at [266, 490] on textarea at bounding box center [417, 512] width 357 height 65
type textarea "*"
click at [402, 494] on textarea at bounding box center [417, 512] width 357 height 65
click at [285, 157] on div "Disabled Card" at bounding box center [425, 154] width 372 height 23
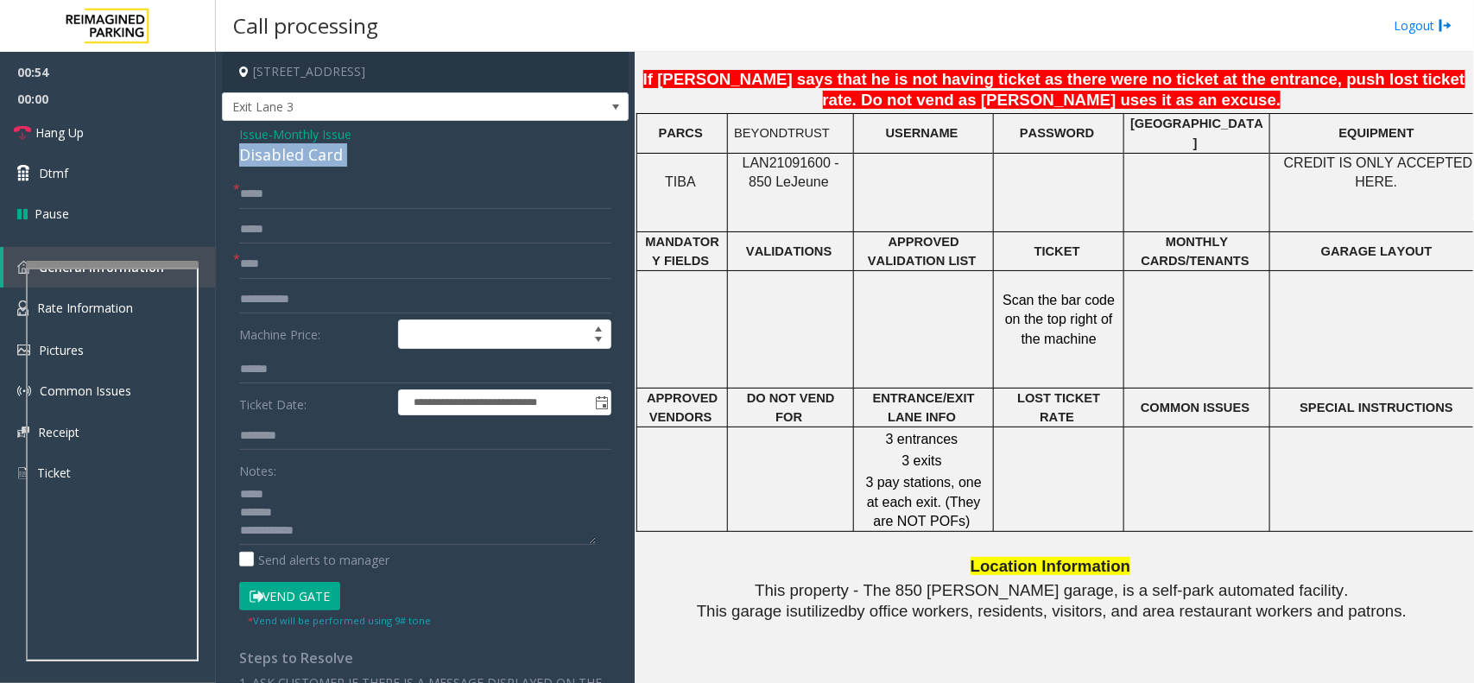
click at [285, 157] on div "Disabled Card" at bounding box center [425, 154] width 372 height 23
click at [325, 534] on textarea at bounding box center [417, 512] width 357 height 65
click at [307, 496] on textarea at bounding box center [417, 512] width 357 height 65
click at [317, 534] on textarea at bounding box center [417, 512] width 357 height 65
click at [320, 481] on textarea at bounding box center [417, 512] width 357 height 65
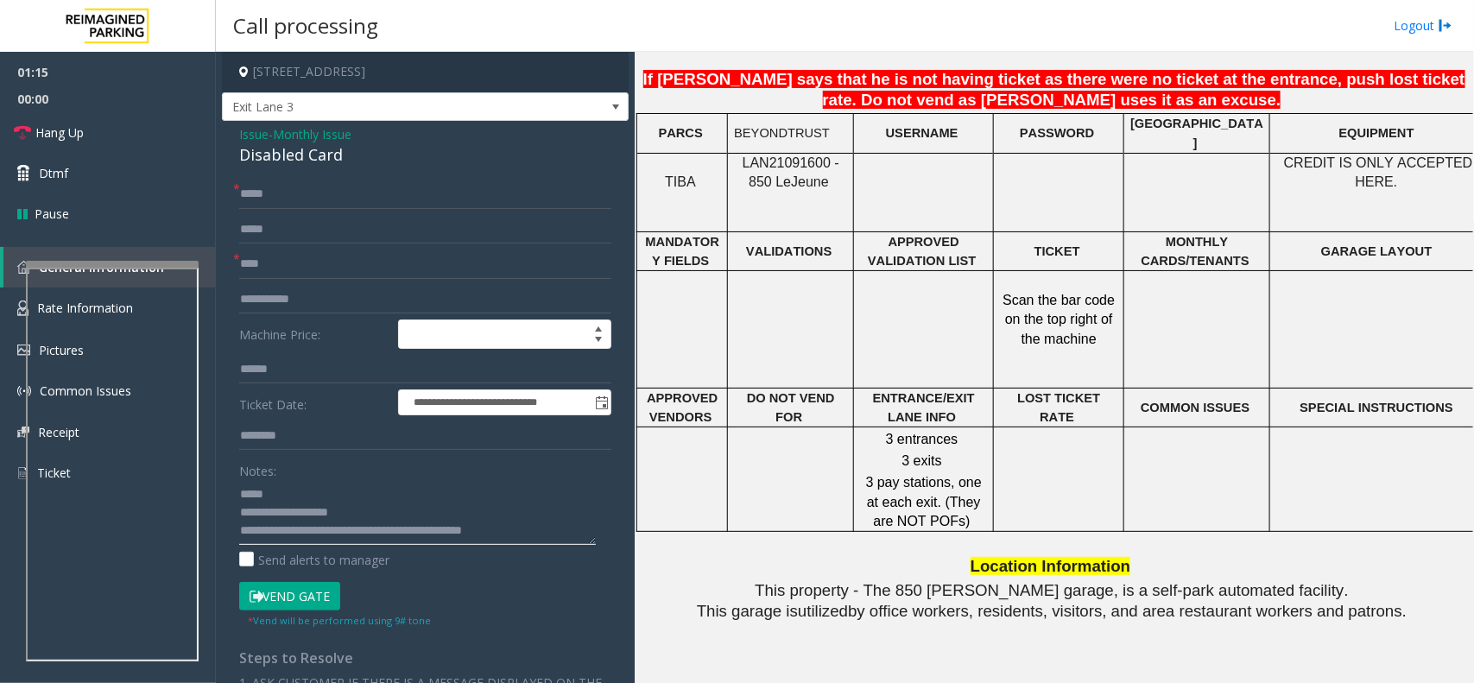
scroll to position [0, 0]
click at [294, 495] on textarea at bounding box center [417, 512] width 357 height 65
click at [329, 490] on textarea at bounding box center [417, 512] width 357 height 65
click at [525, 534] on textarea at bounding box center [417, 512] width 357 height 65
click at [324, 604] on button "Vend Gate" at bounding box center [289, 596] width 101 height 29
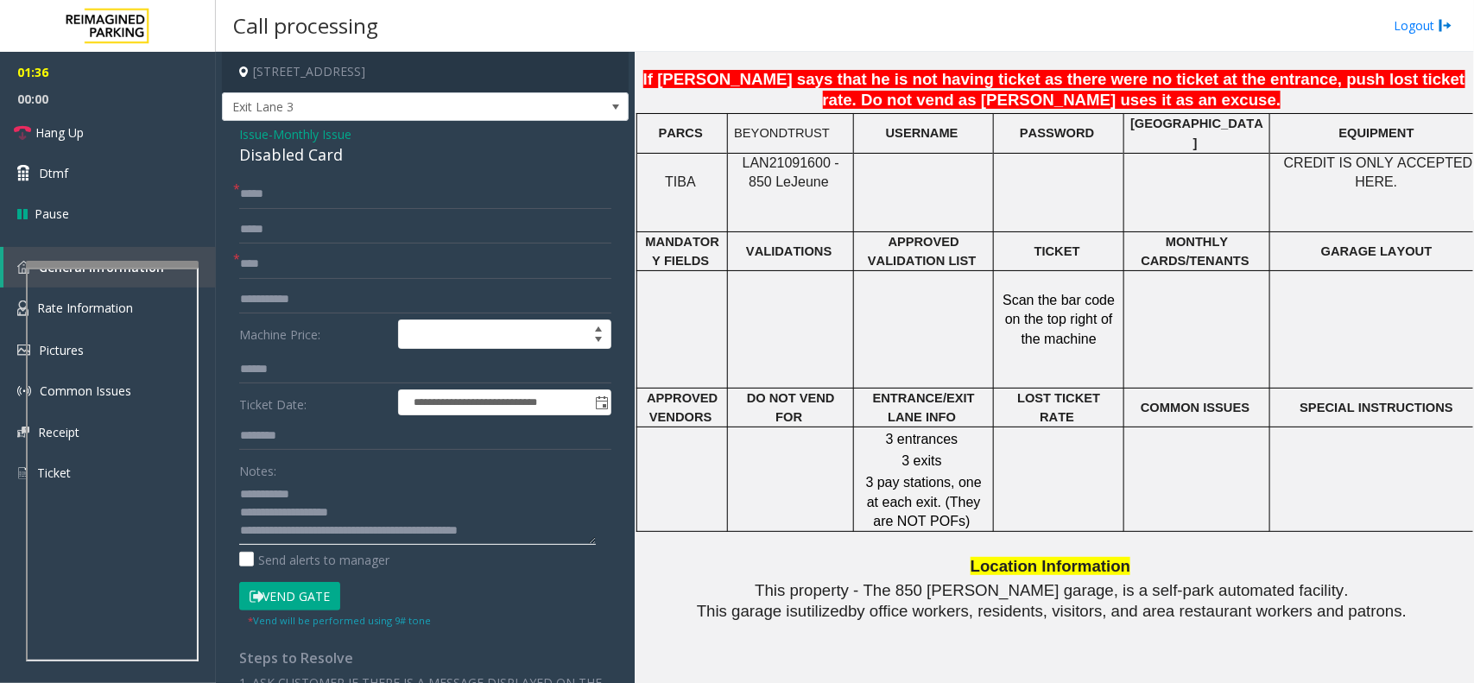
click at [534, 527] on textarea at bounding box center [417, 512] width 357 height 65
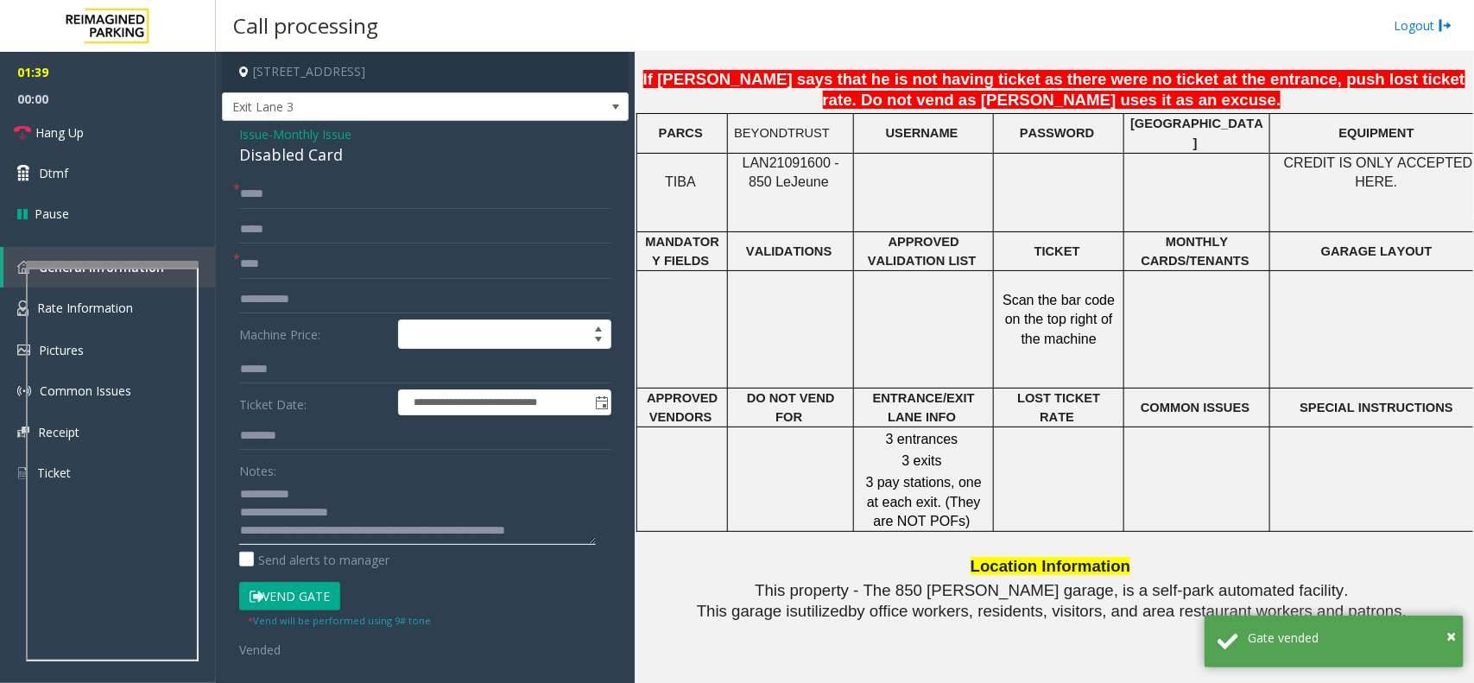
scroll to position [11, 0]
click at [132, 128] on link "Hang Up" at bounding box center [108, 132] width 216 height 41
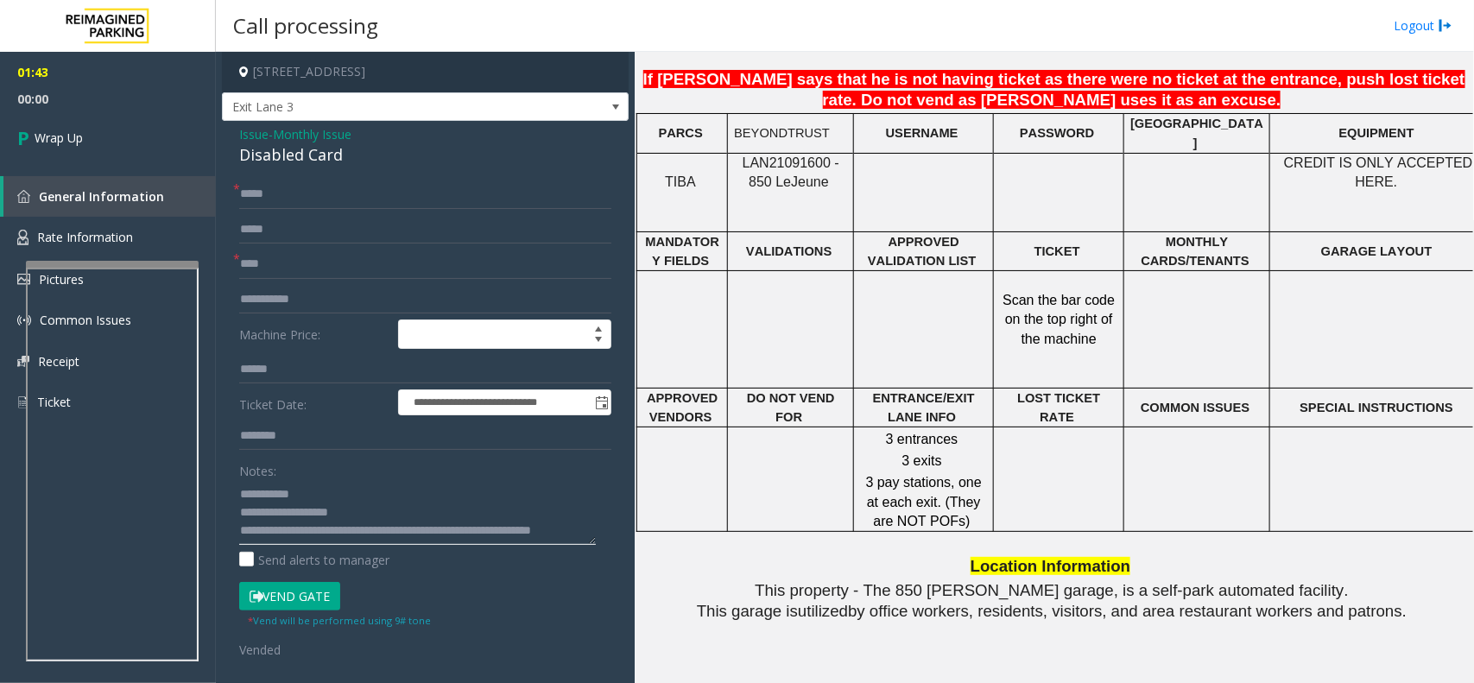
click at [395, 536] on textarea at bounding box center [417, 512] width 357 height 65
type textarea "**********"
click at [83, 132] on span "Wrap Up" at bounding box center [59, 138] width 48 height 18
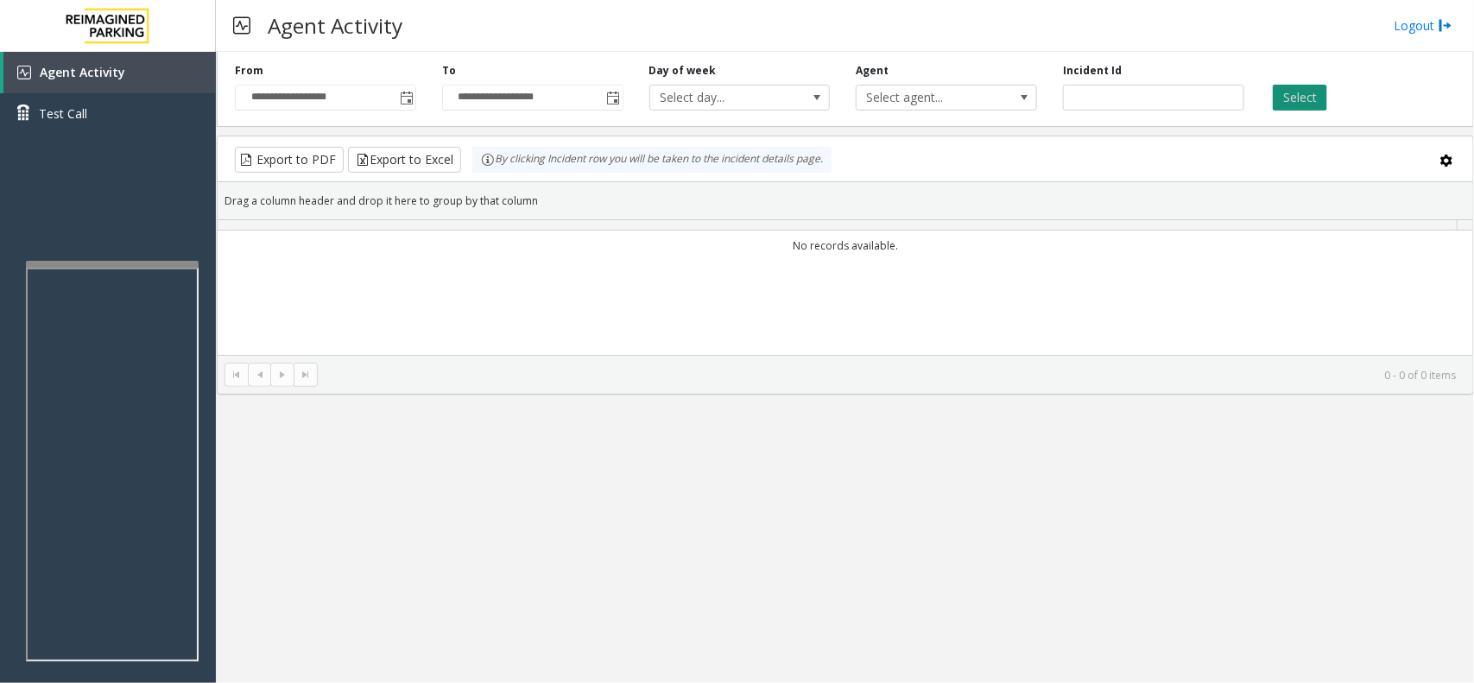
click at [1291, 102] on button "Select" at bounding box center [1300, 98] width 54 height 26
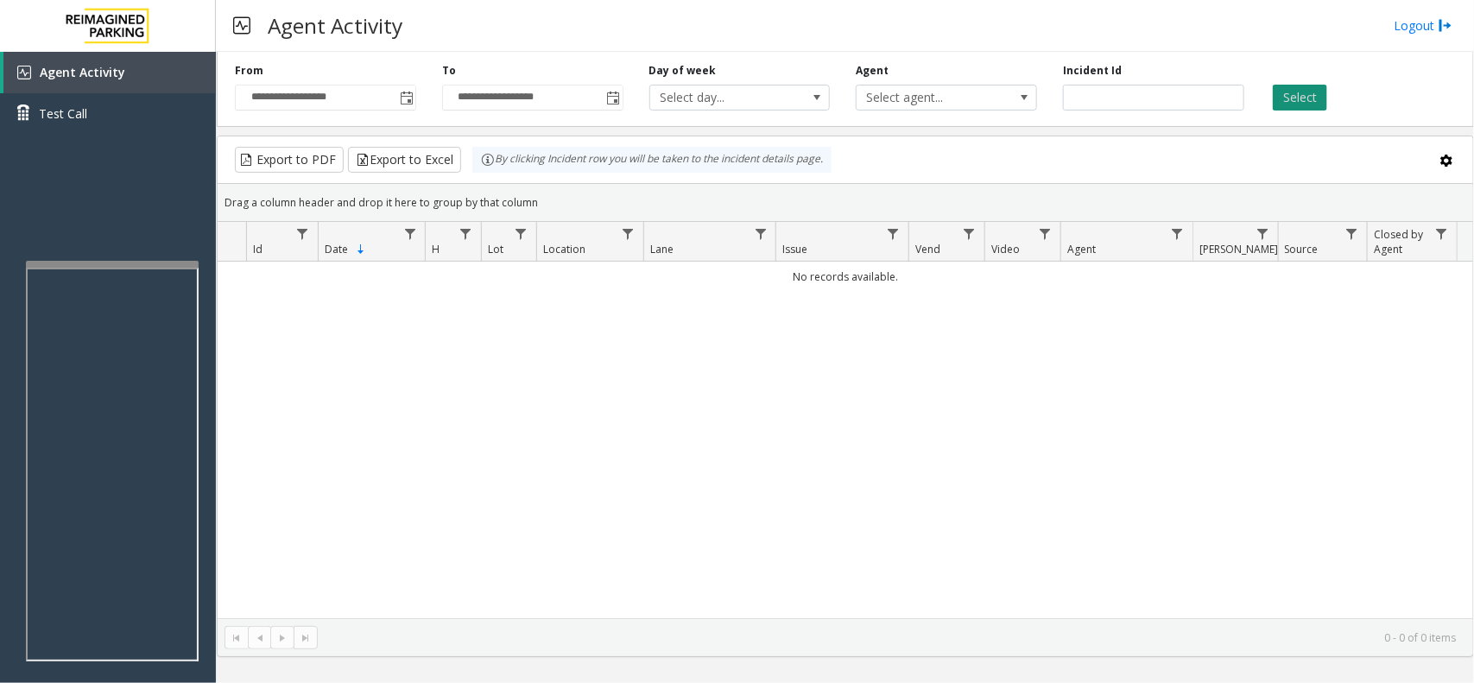
click at [1283, 96] on button "Select" at bounding box center [1300, 98] width 54 height 26
click at [400, 102] on span "Toggle popup" at bounding box center [407, 99] width 14 height 14
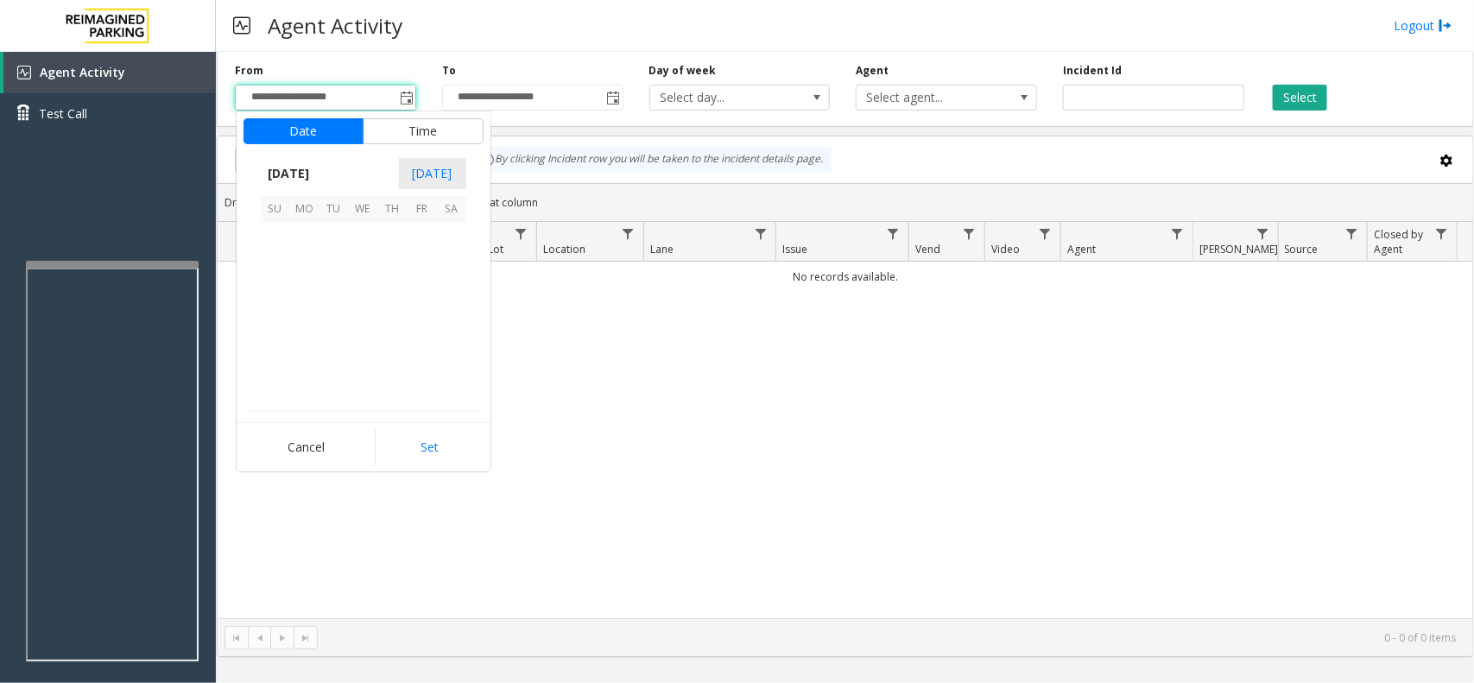
scroll to position [309752, 0]
click at [421, 265] on span "12" at bounding box center [422, 266] width 29 height 29
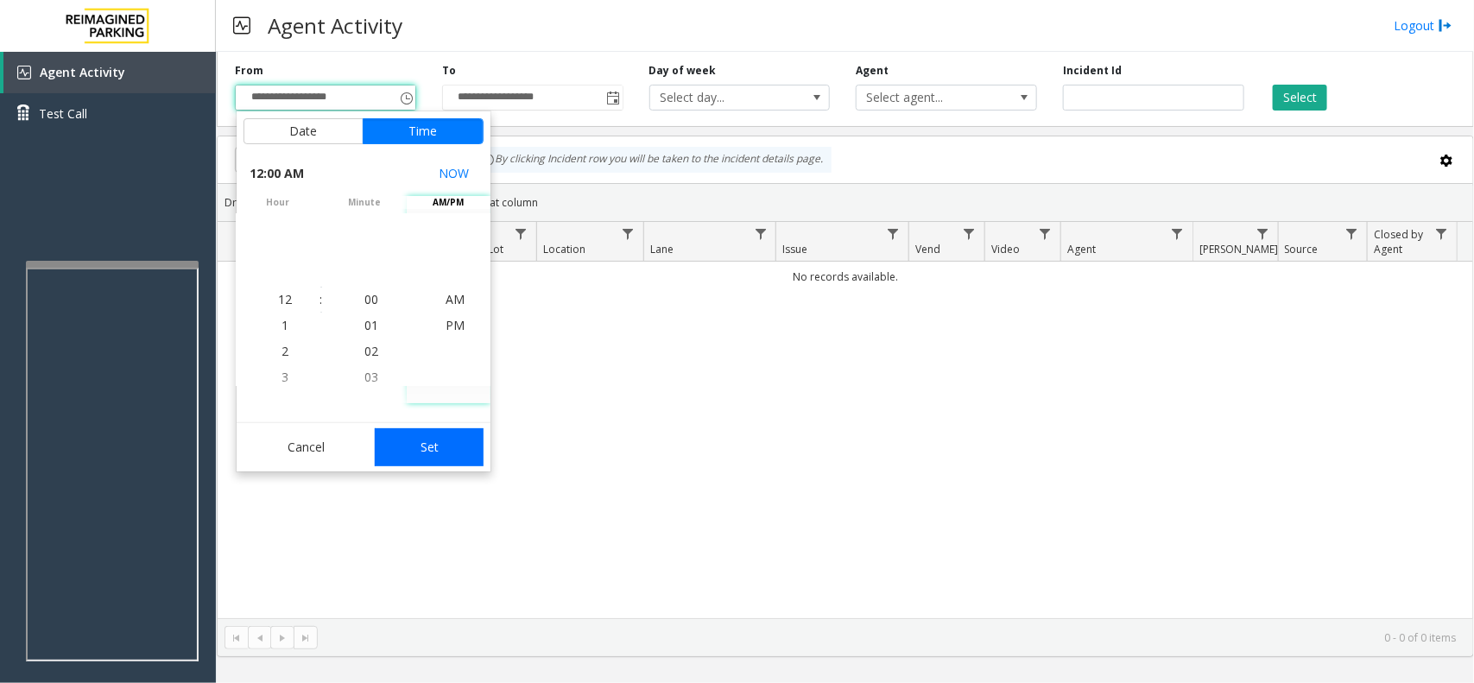
click at [447, 442] on button "Set" at bounding box center [429, 447] width 109 height 38
type input "**********"
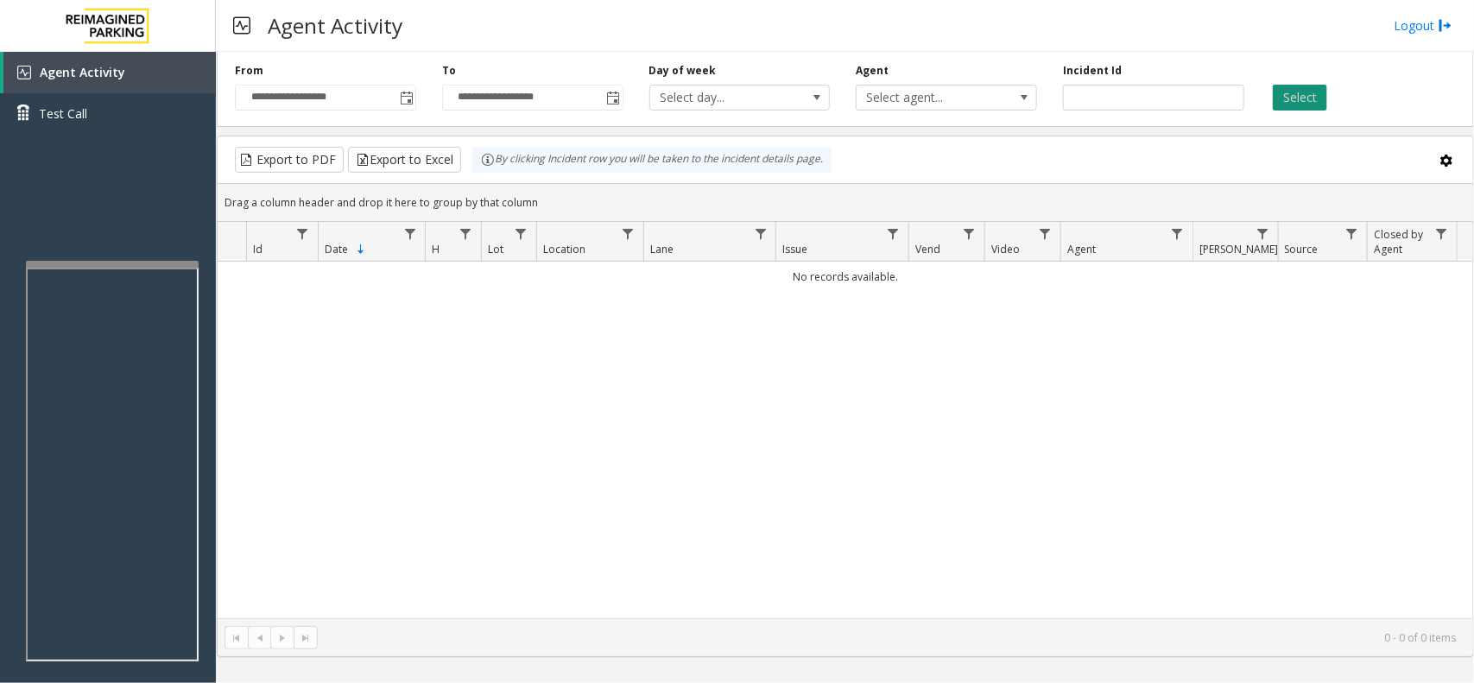
click at [1288, 88] on button "Select" at bounding box center [1300, 98] width 54 height 26
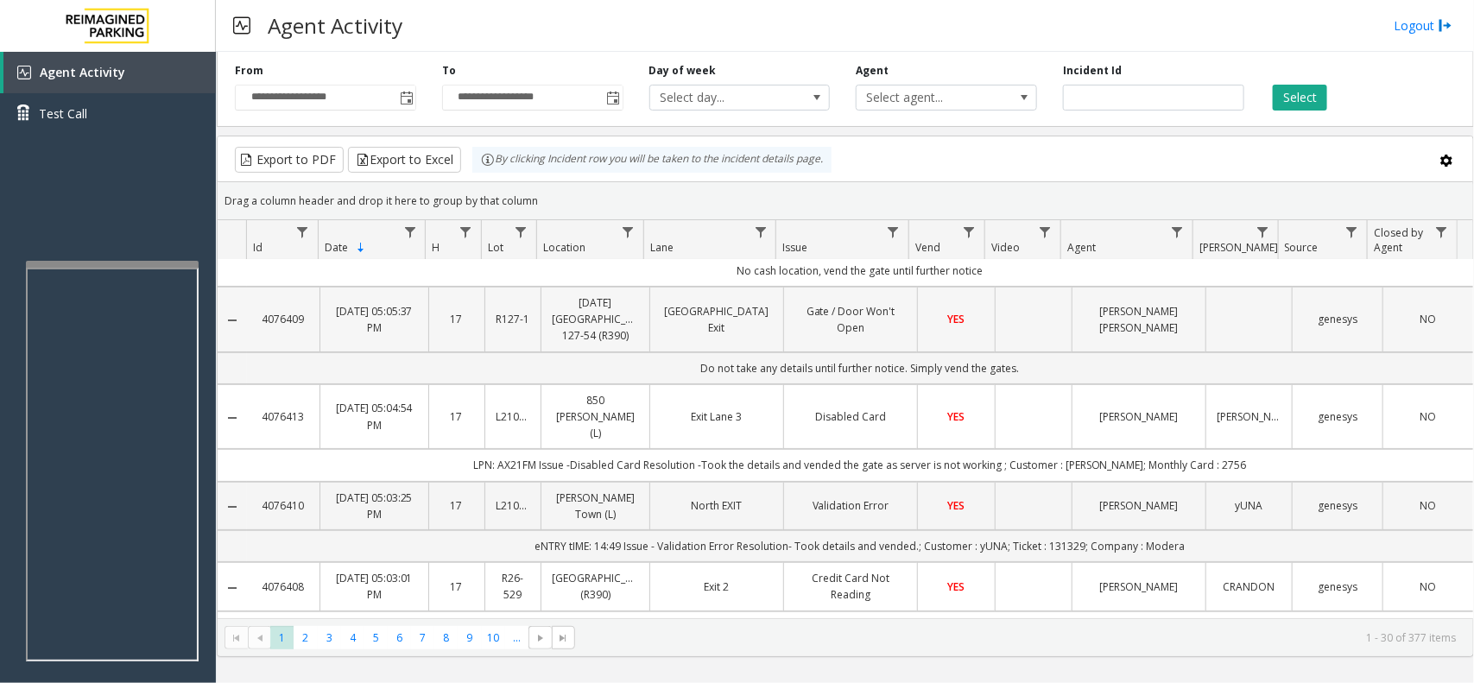
scroll to position [108, 0]
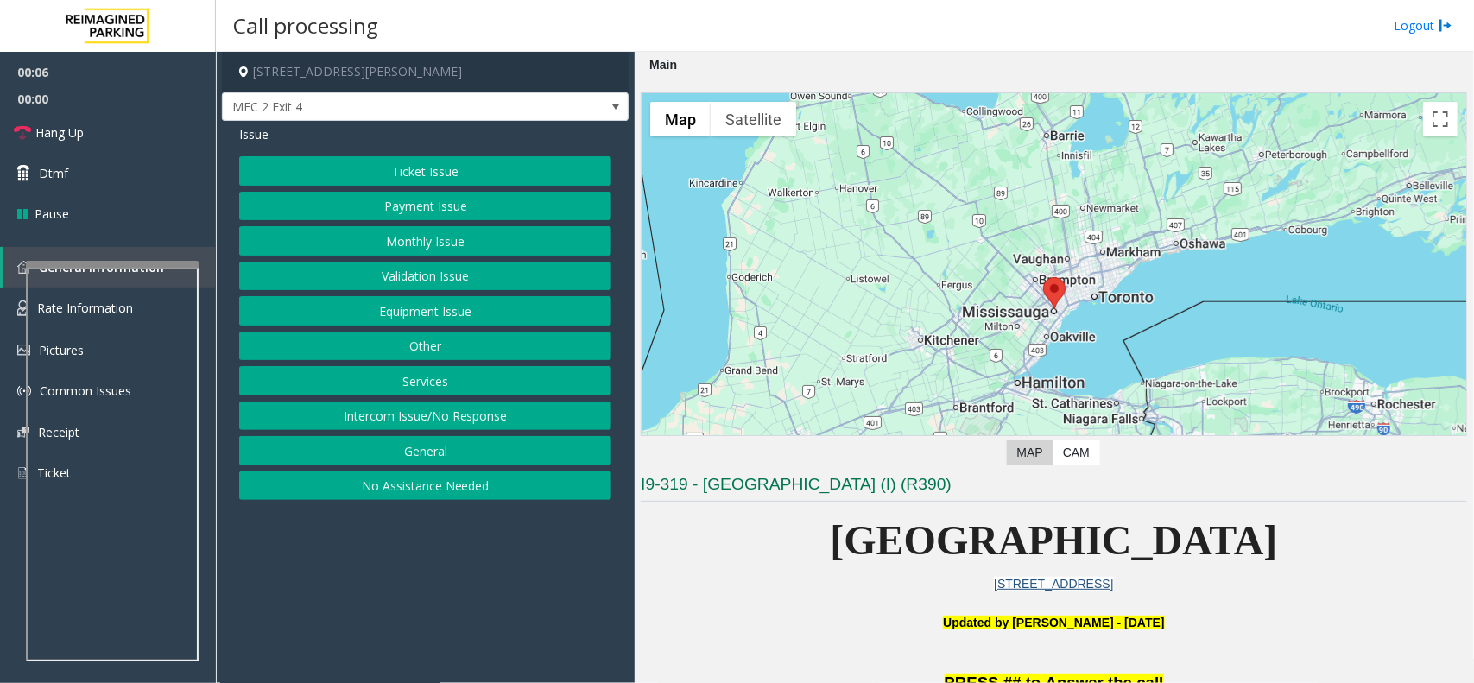
click at [439, 197] on button "Payment Issue" at bounding box center [425, 206] width 372 height 29
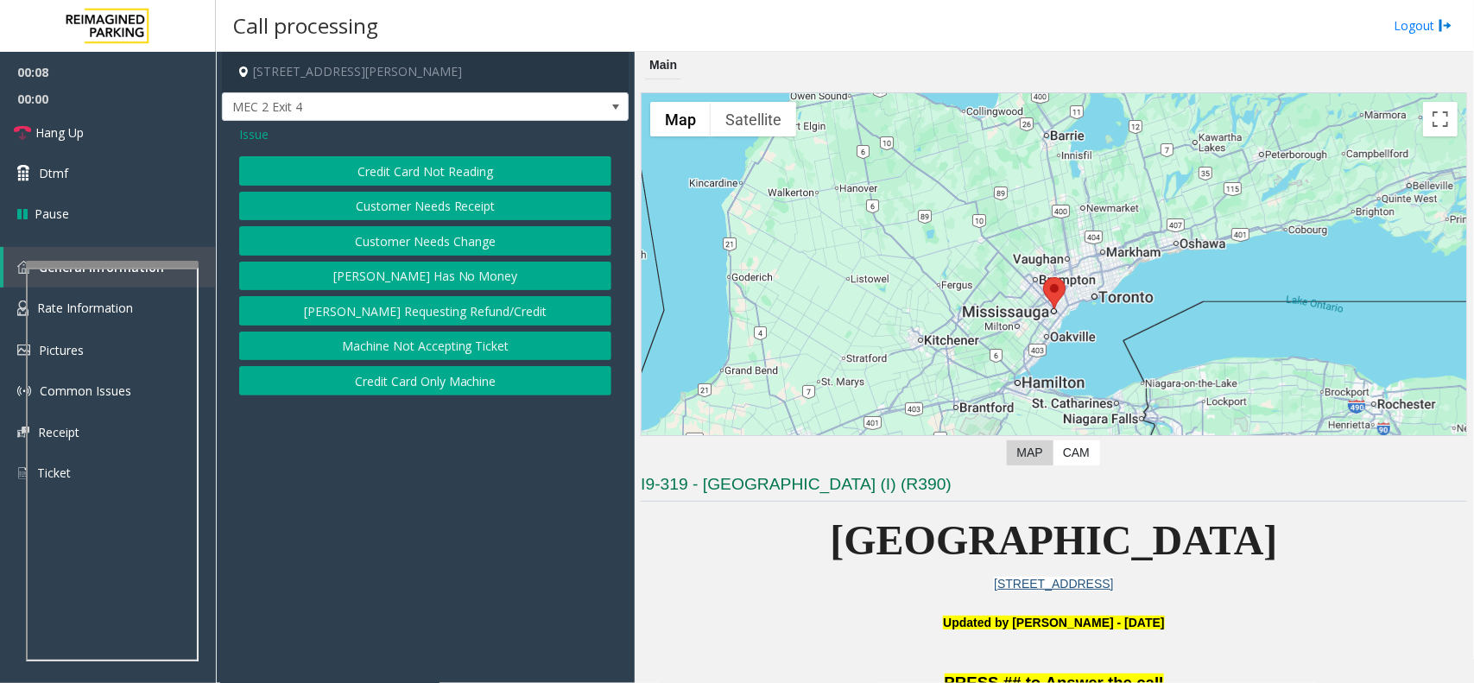
click at [464, 169] on button "Credit Card Not Reading" at bounding box center [425, 170] width 372 height 29
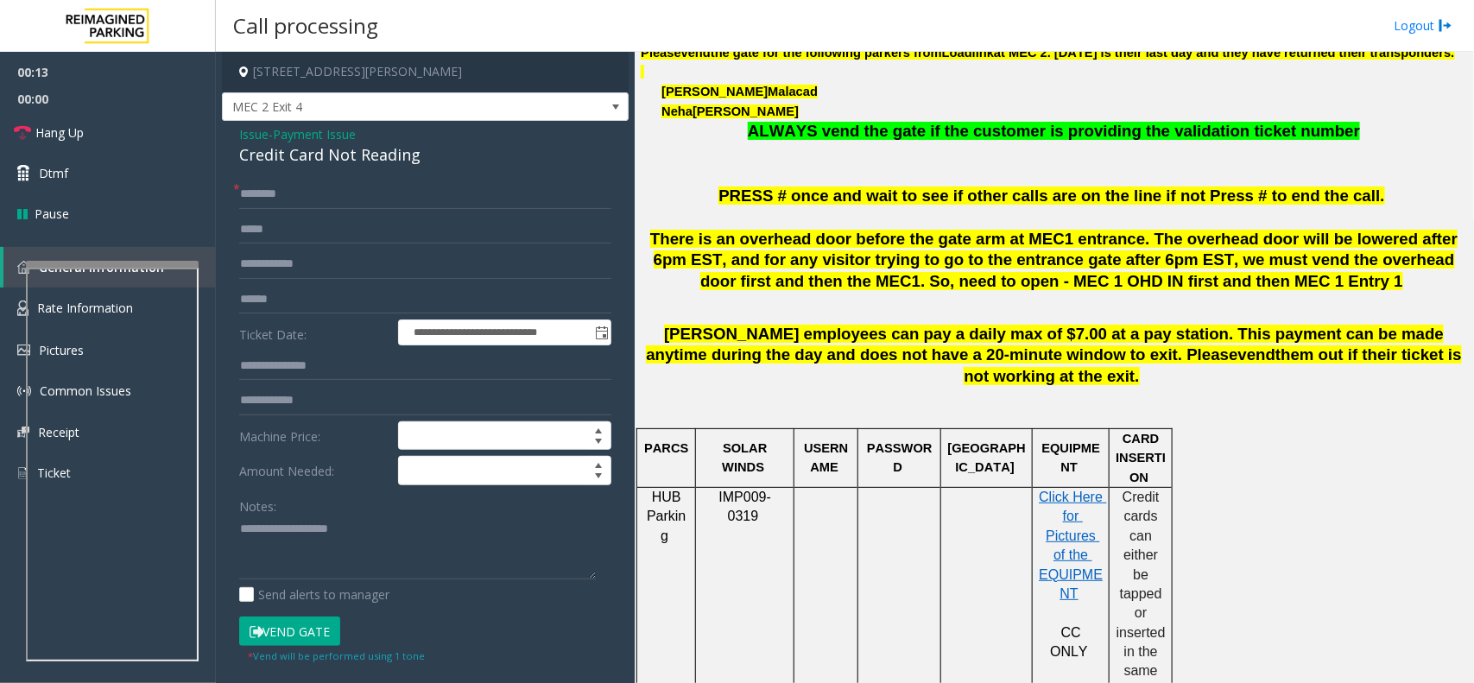
scroll to position [756, 0]
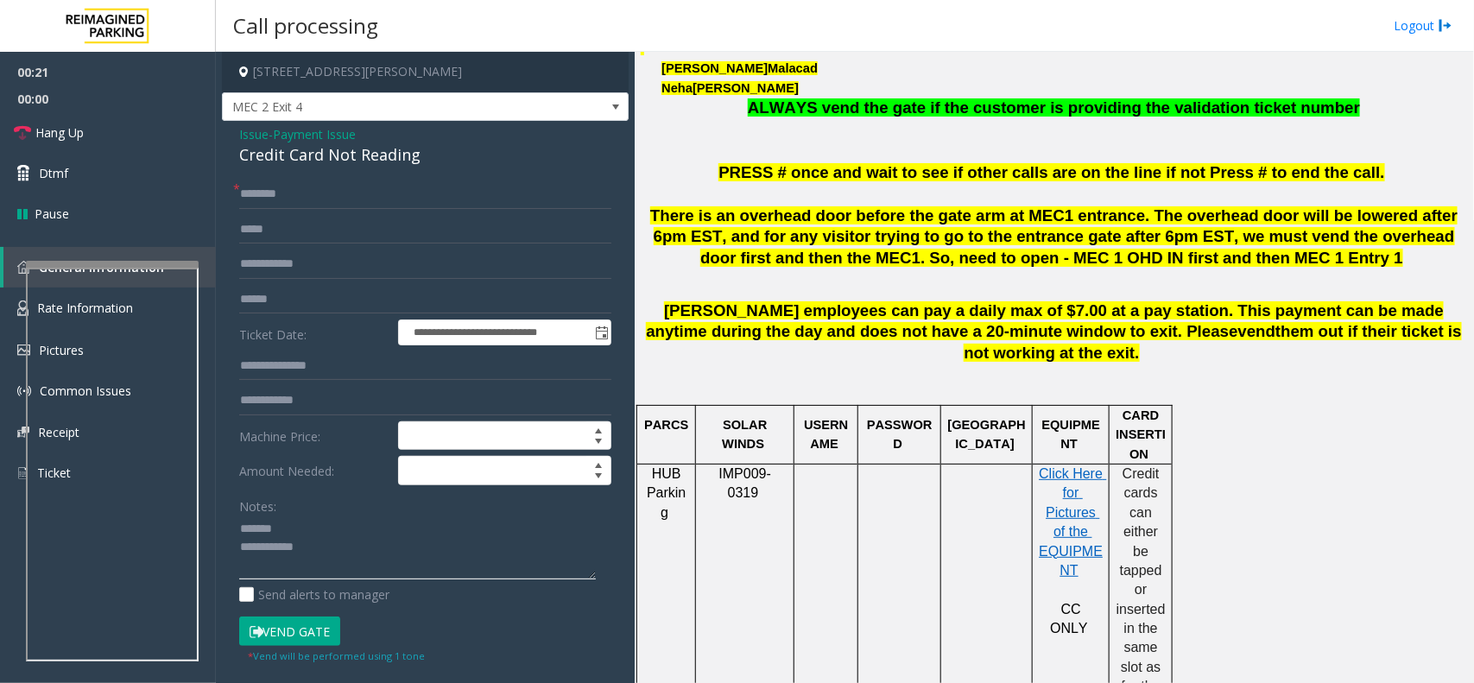
click at [286, 529] on textarea at bounding box center [417, 547] width 357 height 65
click at [294, 155] on div "Credit Card Not Reading" at bounding box center [425, 154] width 372 height 23
click at [351, 554] on textarea at bounding box center [417, 547] width 357 height 65
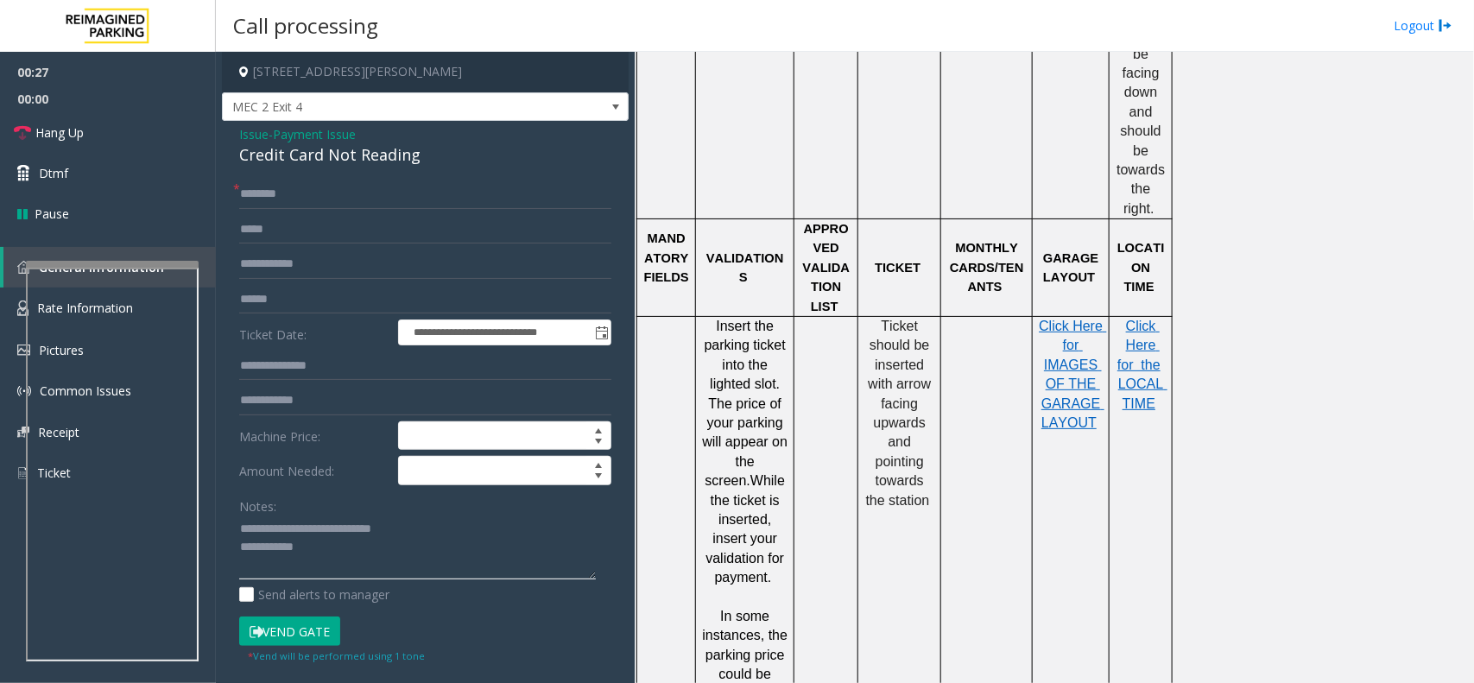
scroll to position [1511, 0]
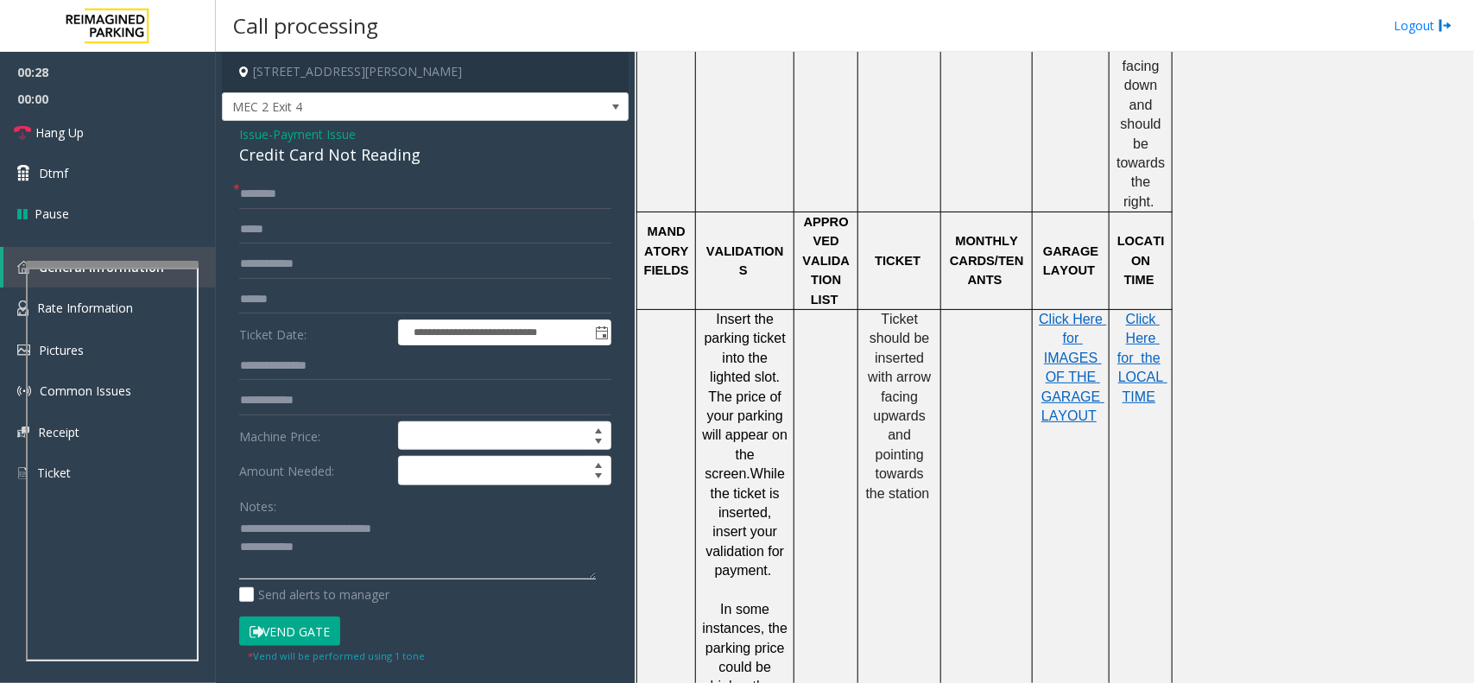
type textarea "**********"
click at [319, 192] on input "text" at bounding box center [425, 194] width 372 height 29
type input "******"
click at [317, 623] on button "Vend Gate" at bounding box center [289, 631] width 101 height 29
click at [309, 553] on textarea at bounding box center [417, 547] width 357 height 65
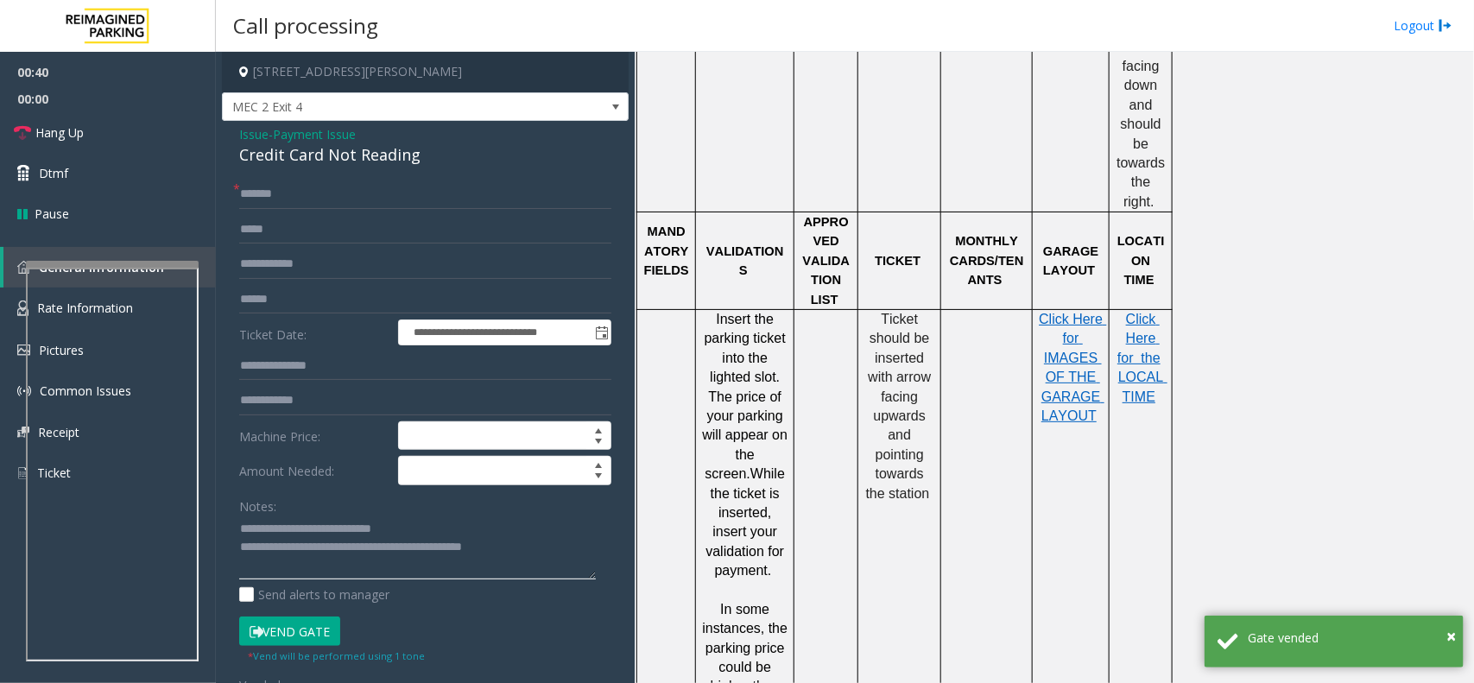
click at [566, 547] on textarea at bounding box center [417, 547] width 357 height 65
click at [549, 559] on textarea at bounding box center [417, 547] width 357 height 65
click at [545, 545] on textarea at bounding box center [417, 547] width 357 height 65
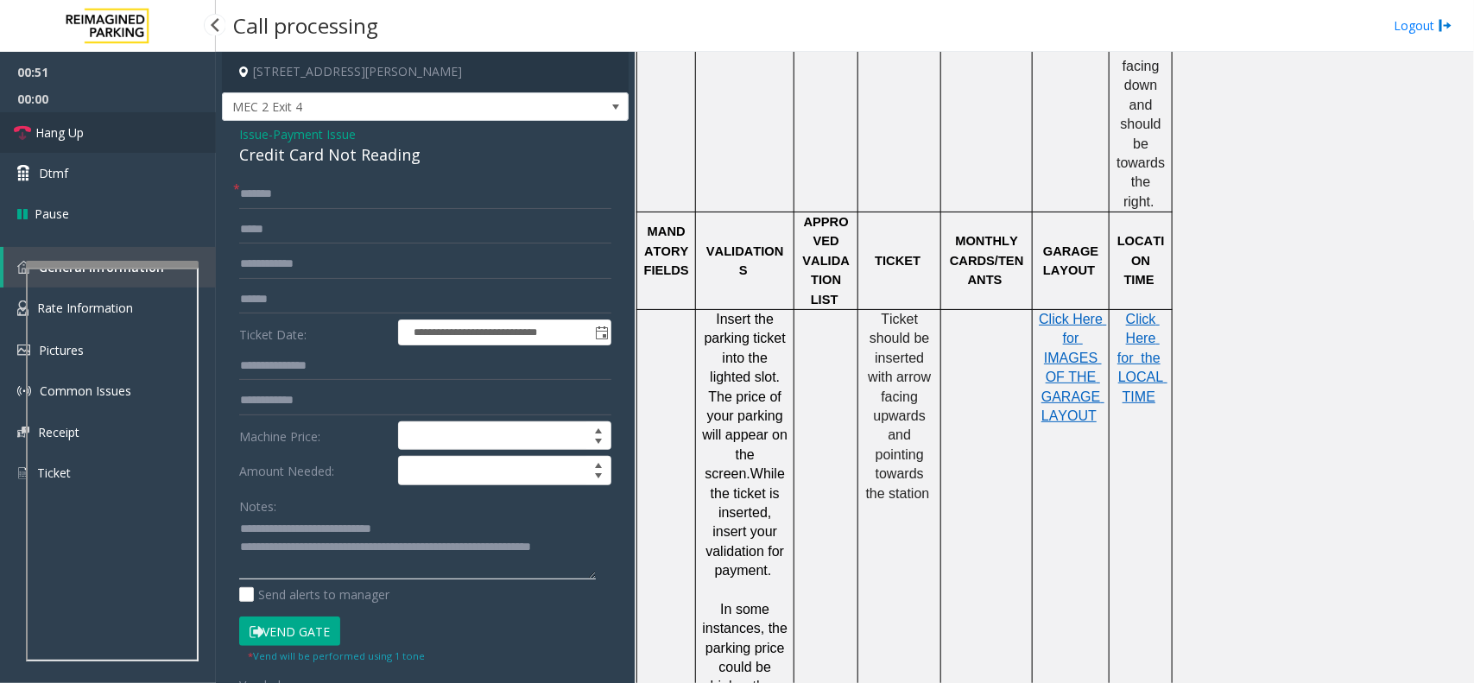
type textarea "**********"
click at [101, 147] on link "Hang Up" at bounding box center [108, 132] width 216 height 41
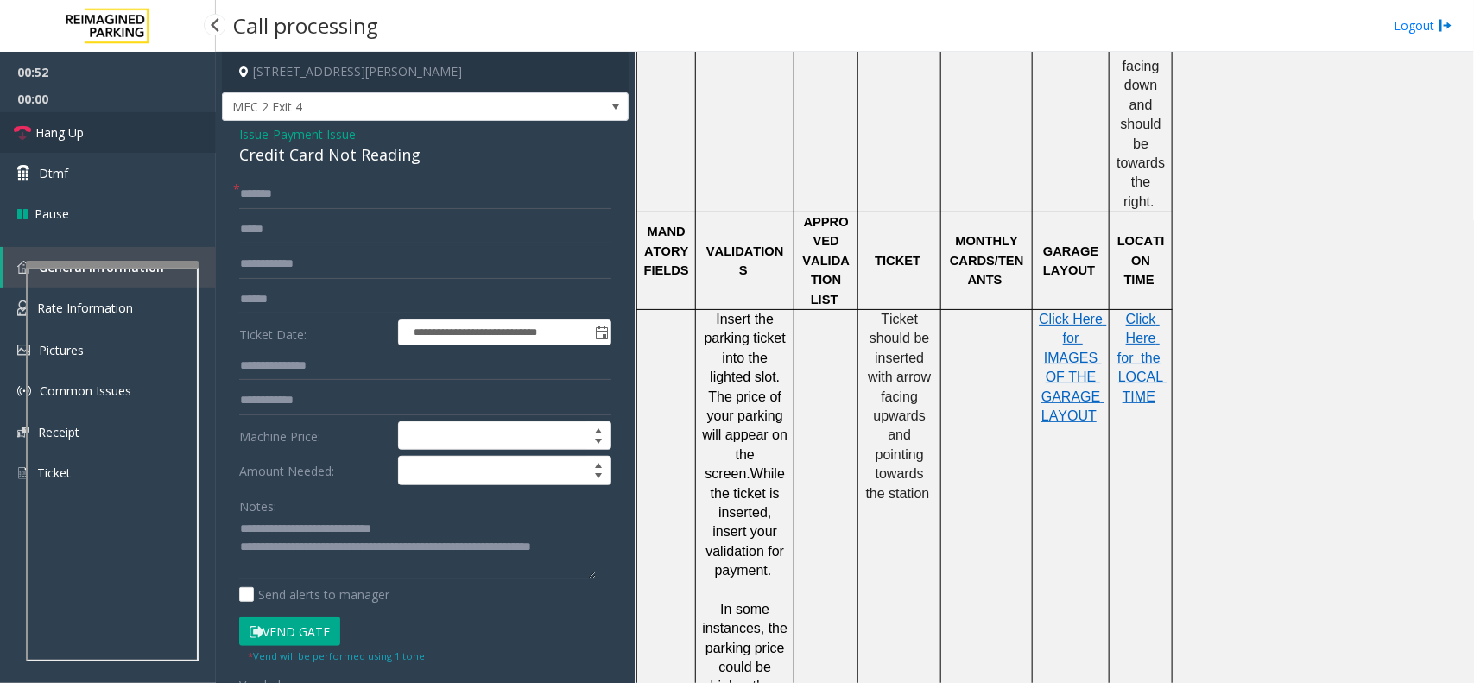
click at [101, 147] on link "Hang Up" at bounding box center [108, 132] width 216 height 41
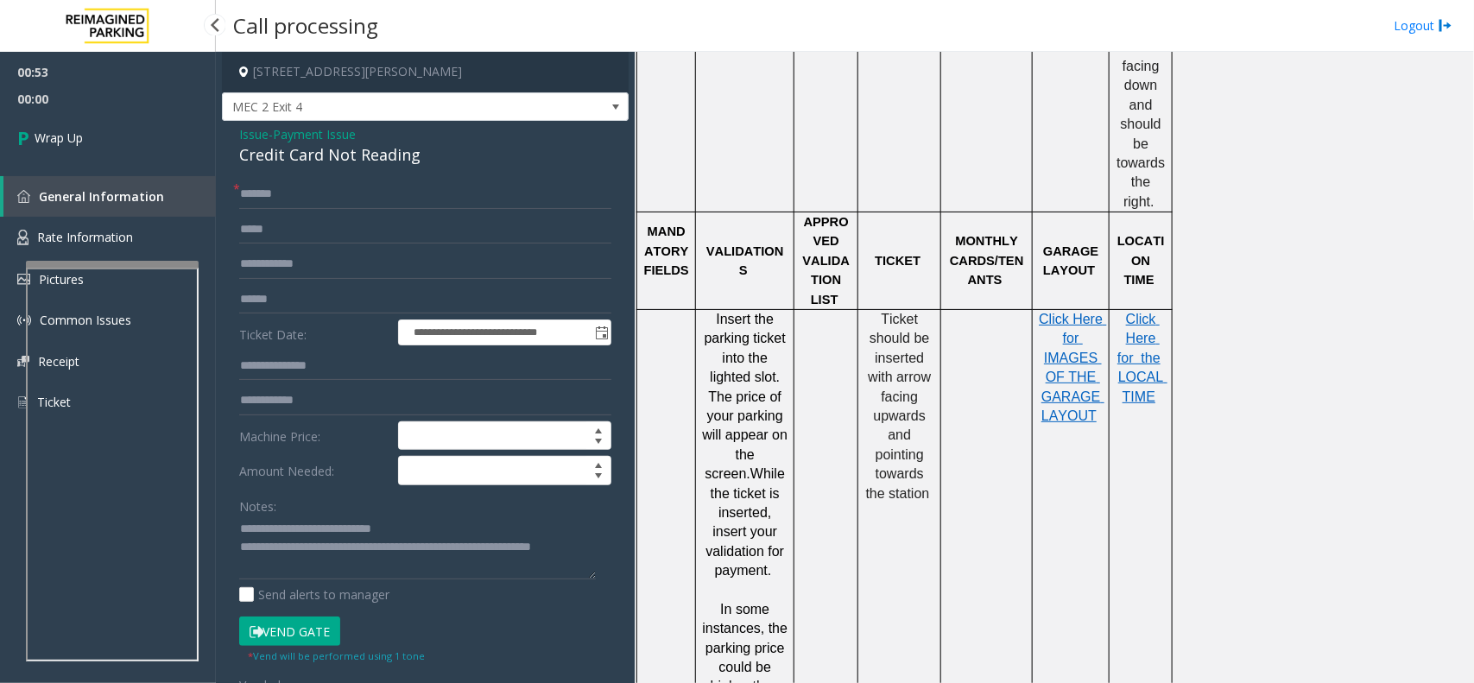
click at [101, 147] on link "Wrap Up" at bounding box center [108, 137] width 216 height 51
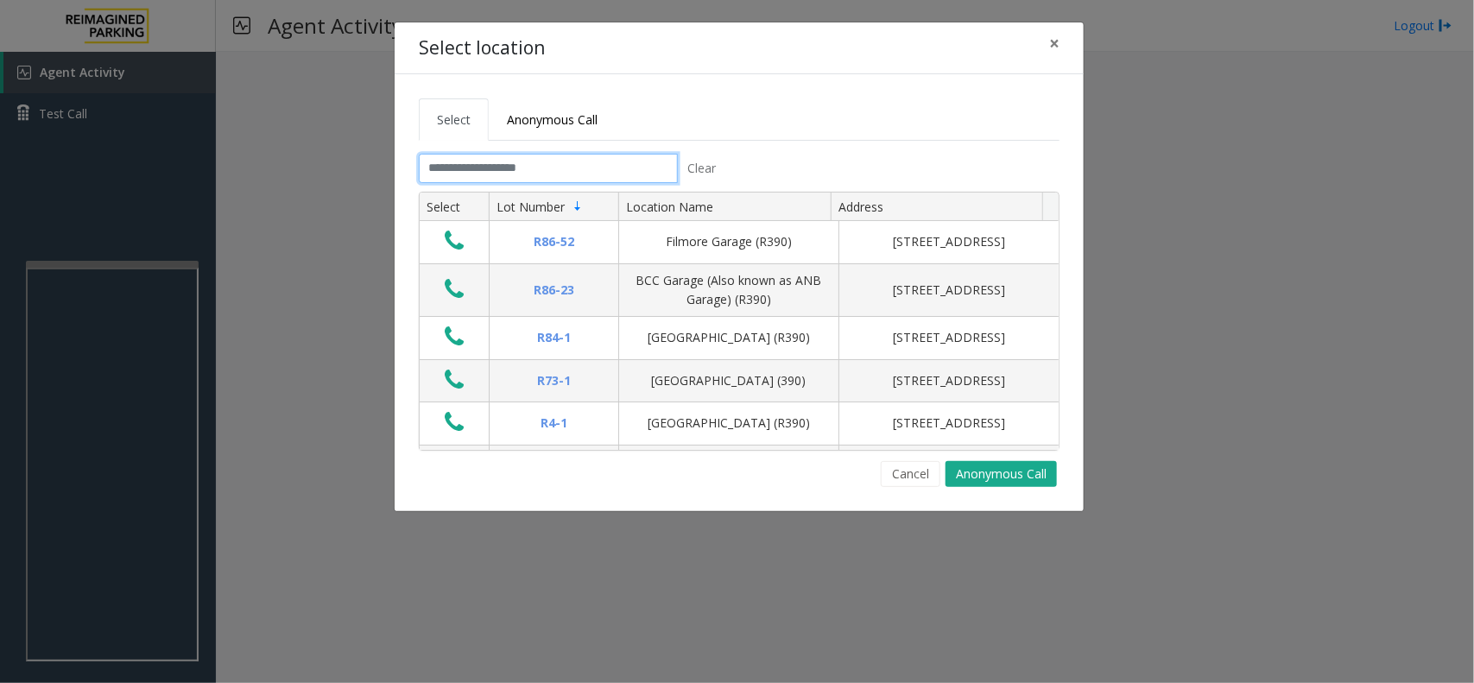
click at [583, 173] on input "text" at bounding box center [548, 168] width 259 height 29
click at [519, 174] on input "text" at bounding box center [548, 168] width 259 height 29
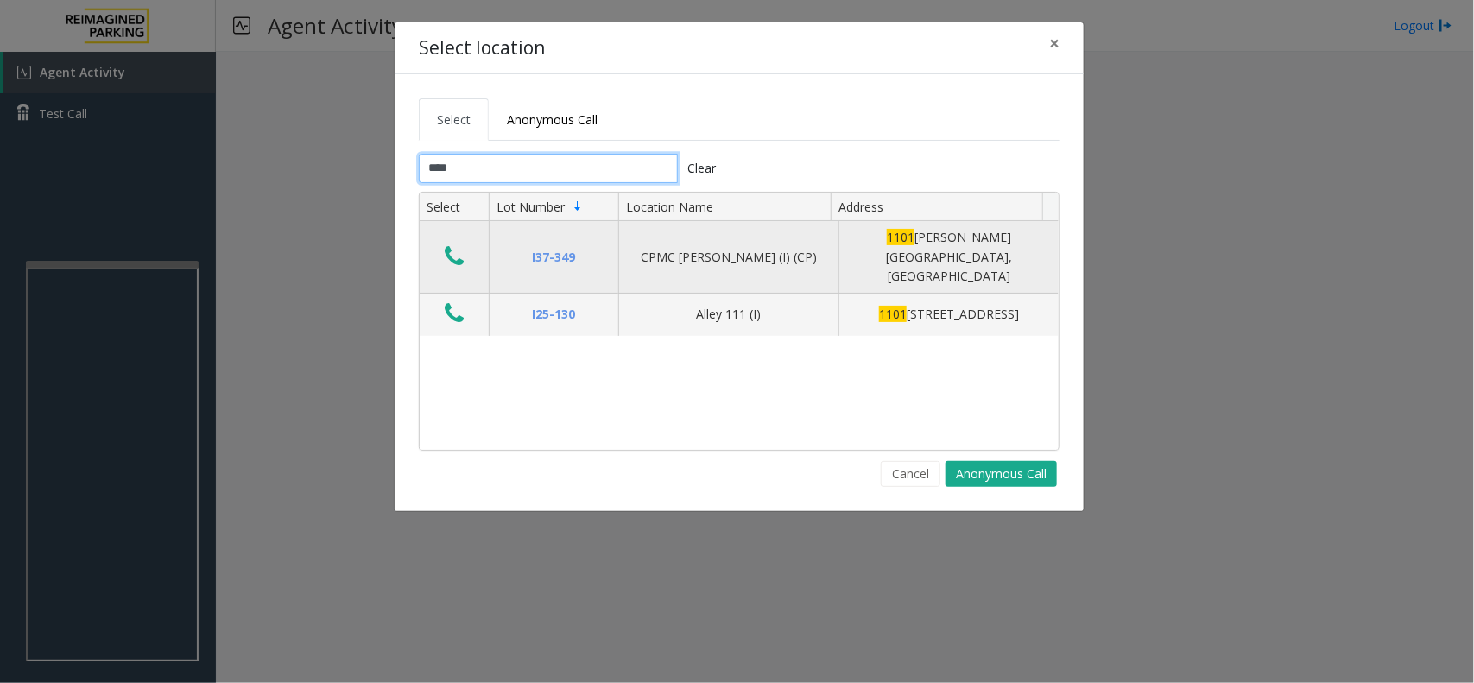
type input "****"
click at [450, 244] on icon "Data table" at bounding box center [454, 256] width 19 height 24
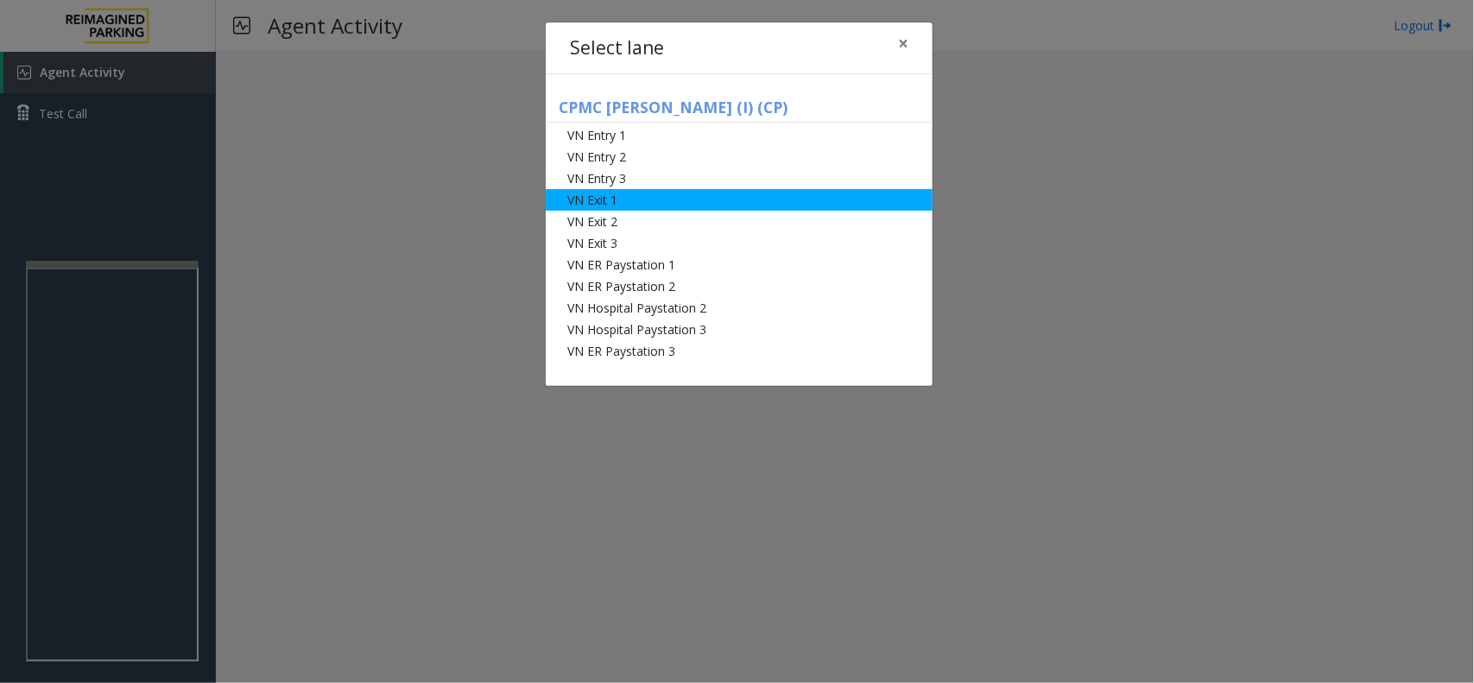
click at [643, 196] on li "VN Exit 1" at bounding box center [739, 200] width 387 height 22
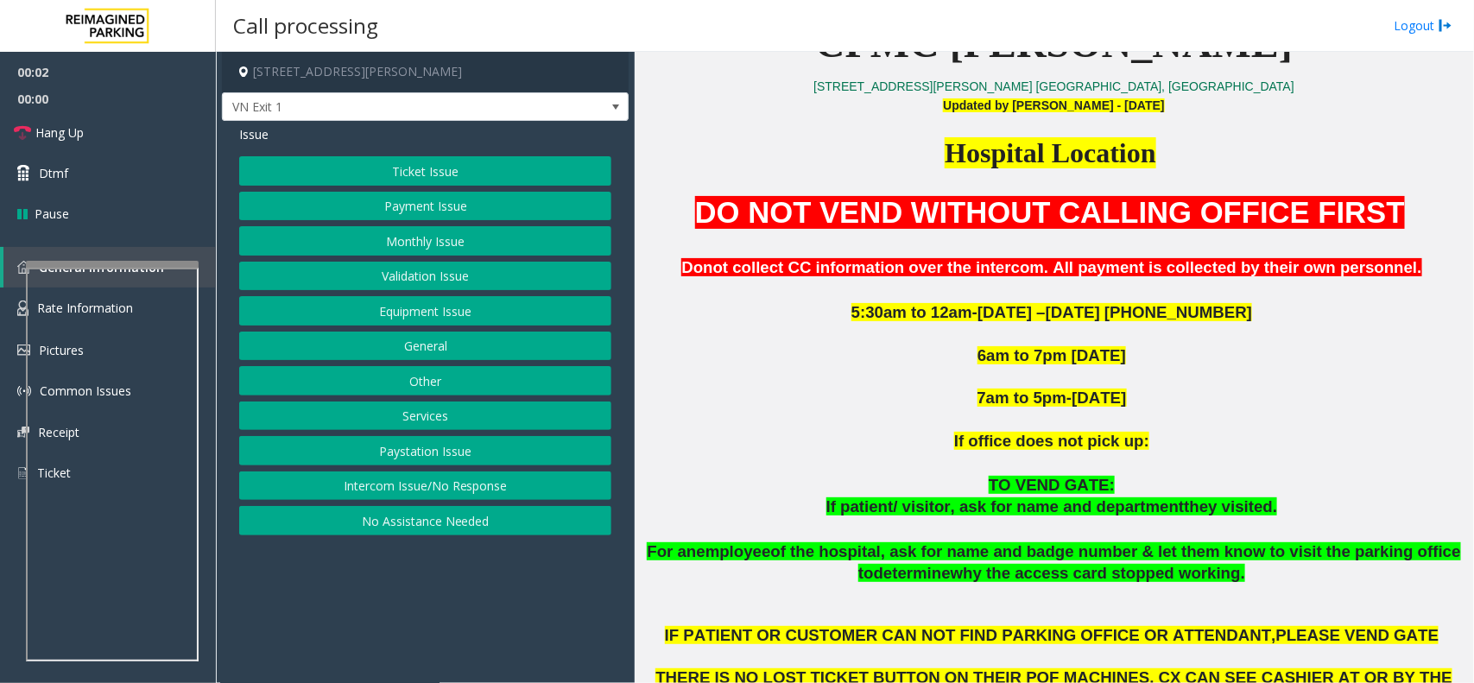
scroll to position [648, 0]
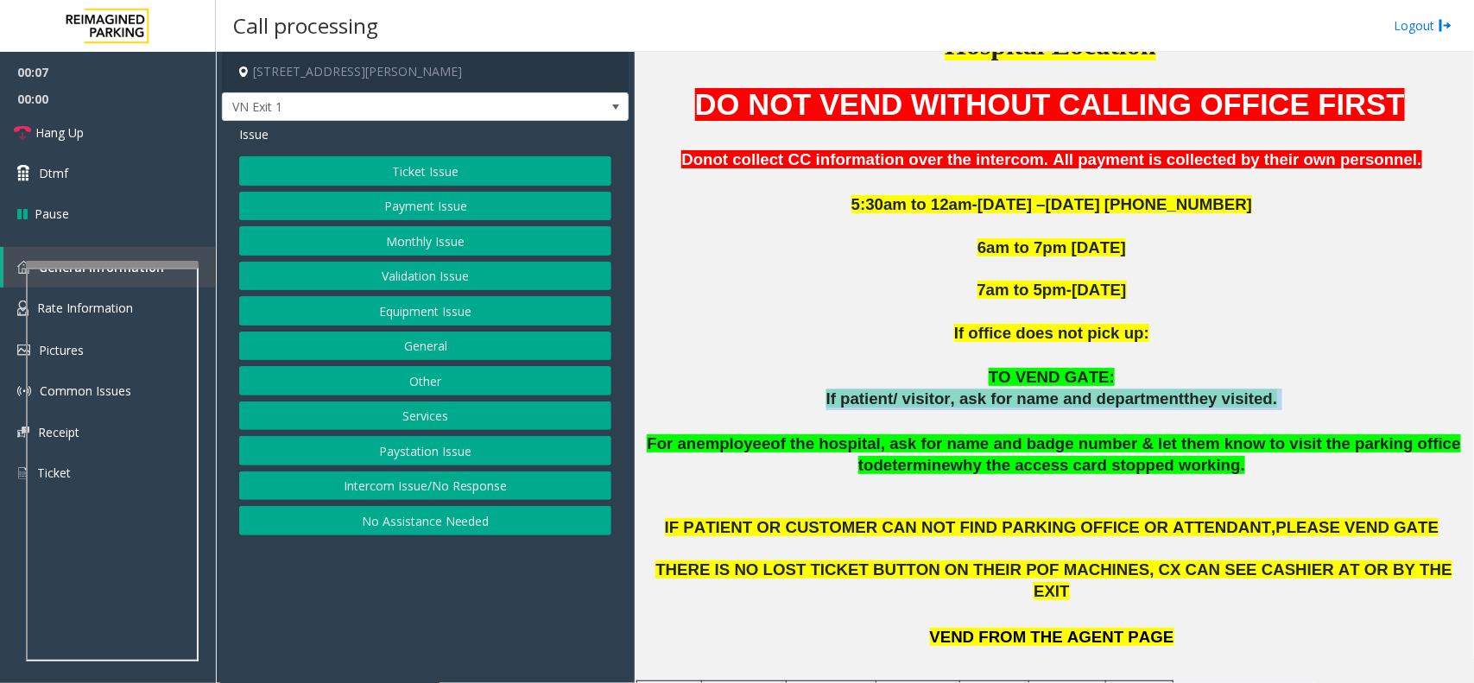
drag, startPoint x: 839, startPoint y: 398, endPoint x: 1298, endPoint y: 408, distance: 458.6
click at [1298, 408] on p "If patient/ visitor, ask for name and department they visited." at bounding box center [1054, 400] width 826 height 22
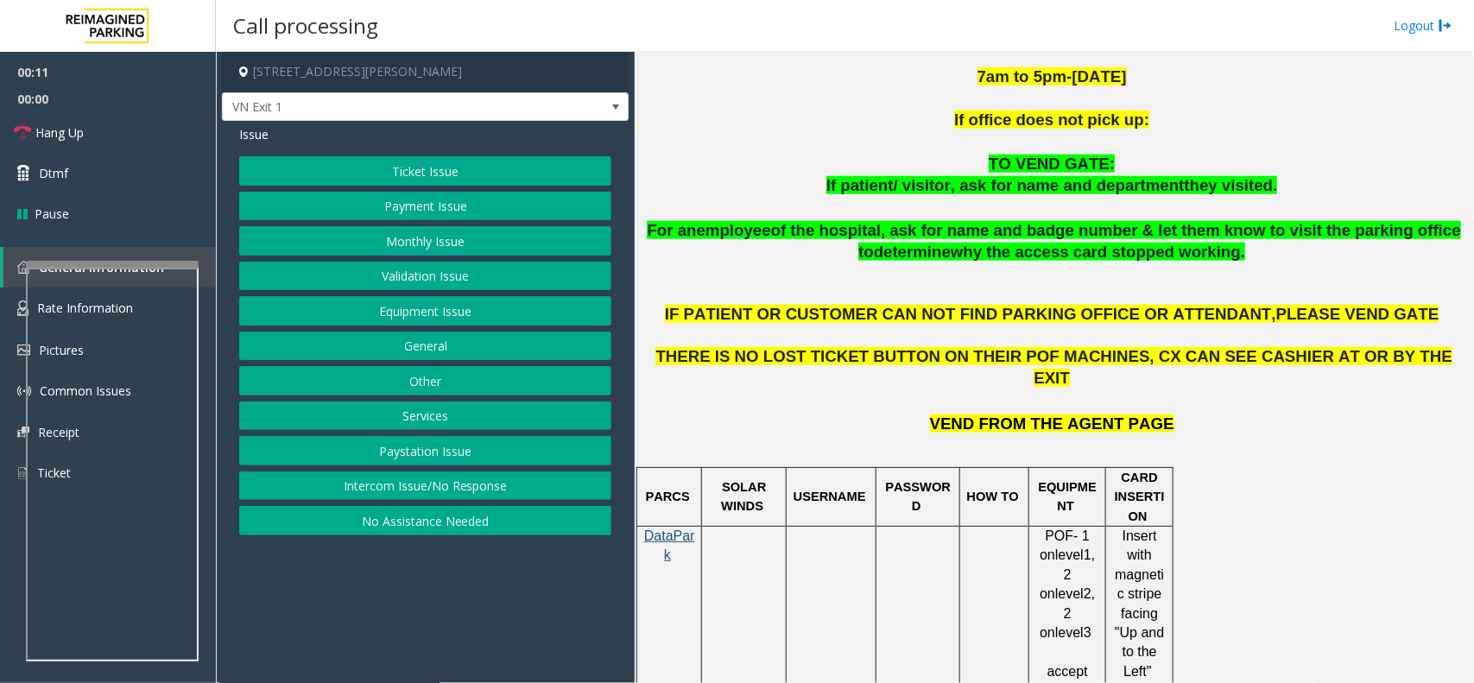
scroll to position [863, 0]
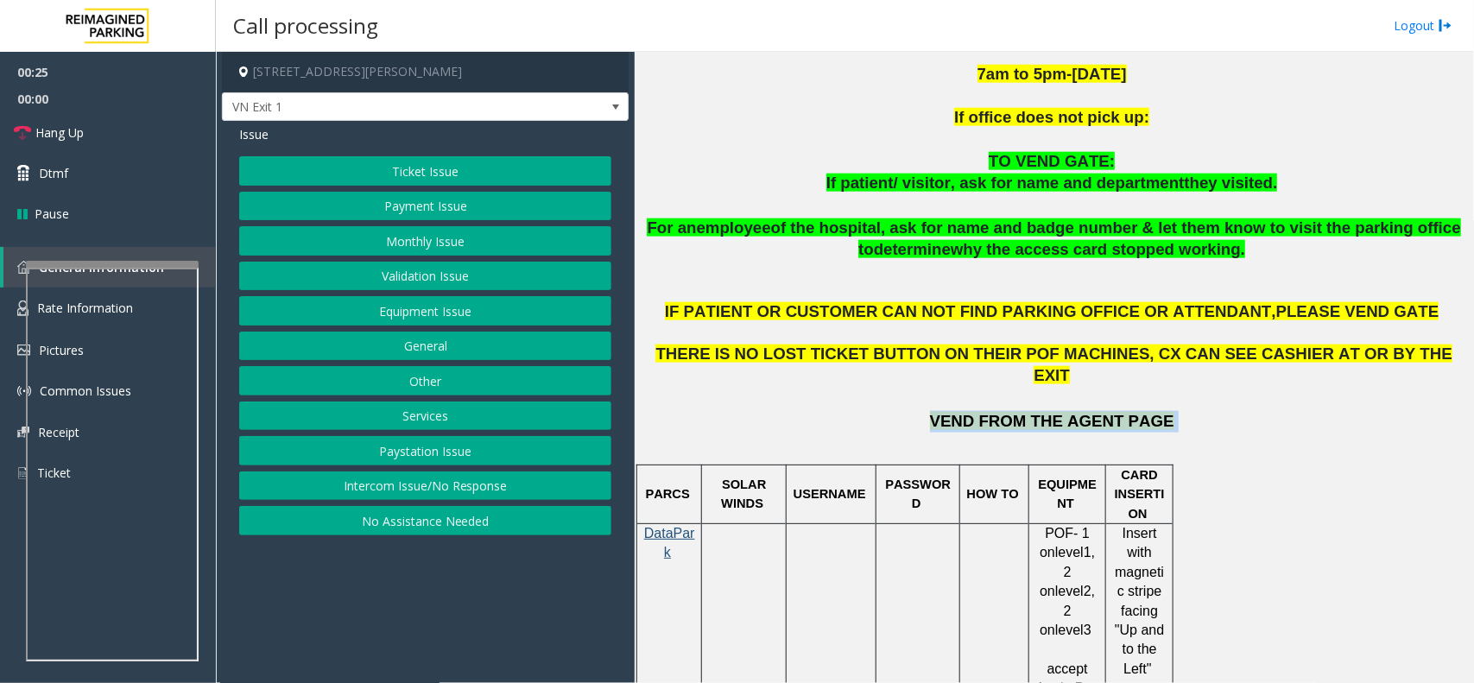
drag, startPoint x: 942, startPoint y: 393, endPoint x: 1153, endPoint y: 394, distance: 210.7
click at [1153, 411] on p "VEND FROM THE AGENT PAGE" at bounding box center [1054, 422] width 826 height 22
click at [1170, 411] on p "VEND FROM THE AGENT PAGE" at bounding box center [1054, 422] width 826 height 22
drag, startPoint x: 1144, startPoint y: 390, endPoint x: 934, endPoint y: 395, distance: 209.9
click at [934, 411] on p "VEND FROM THE AGENT PAGE" at bounding box center [1054, 422] width 826 height 22
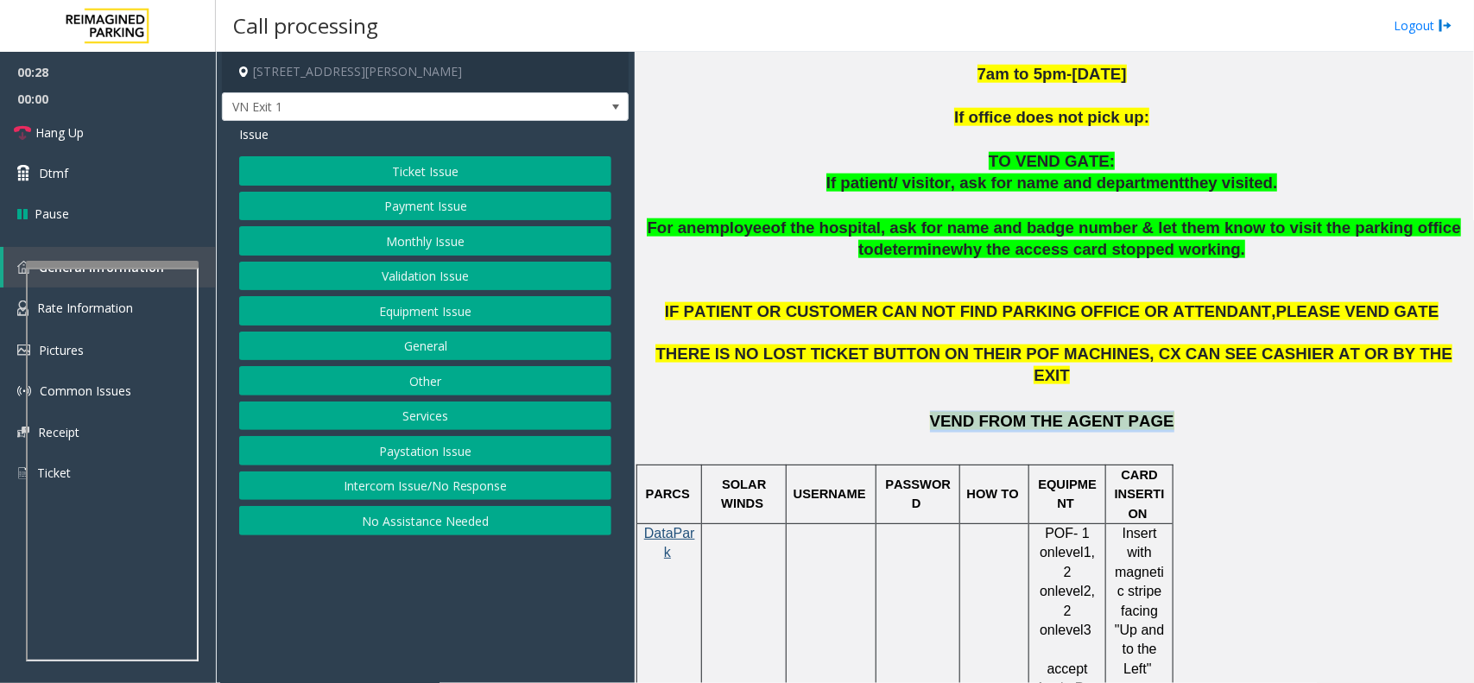
click at [886, 411] on p "VEND FROM THE AGENT PAGE" at bounding box center [1054, 422] width 826 height 22
drag, startPoint x: 944, startPoint y: 402, endPoint x: 1174, endPoint y: 402, distance: 230.5
click at [1174, 411] on p "VEND FROM THE AGENT PAGE" at bounding box center [1054, 422] width 826 height 22
click at [1188, 387] on p at bounding box center [1054, 398] width 826 height 22
drag, startPoint x: 1146, startPoint y: 408, endPoint x: 945, endPoint y: 406, distance: 200.3
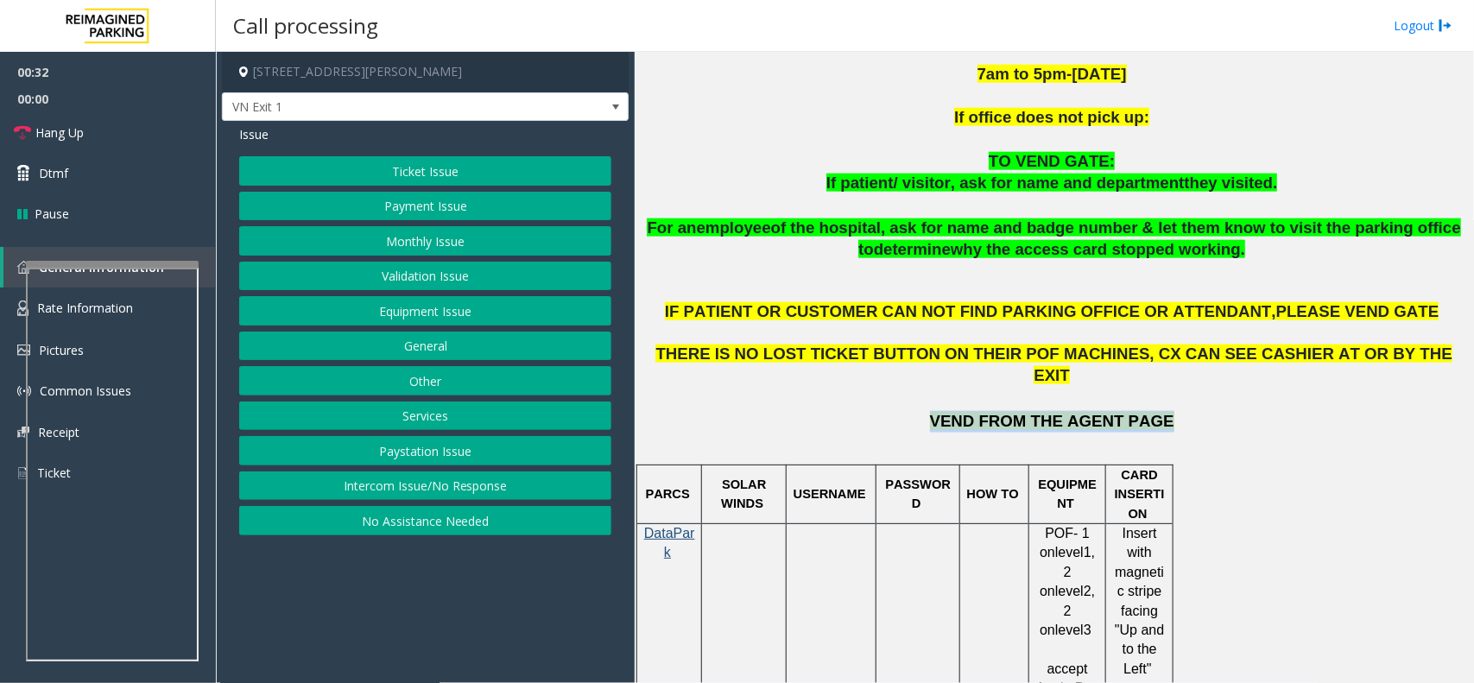
click at [945, 411] on p "VEND FROM THE AGENT PAGE" at bounding box center [1054, 422] width 826 height 22
click at [920, 411] on p "VEND FROM THE AGENT PAGE" at bounding box center [1054, 422] width 826 height 22
click at [433, 274] on button "Validation Issue" at bounding box center [425, 276] width 372 height 29
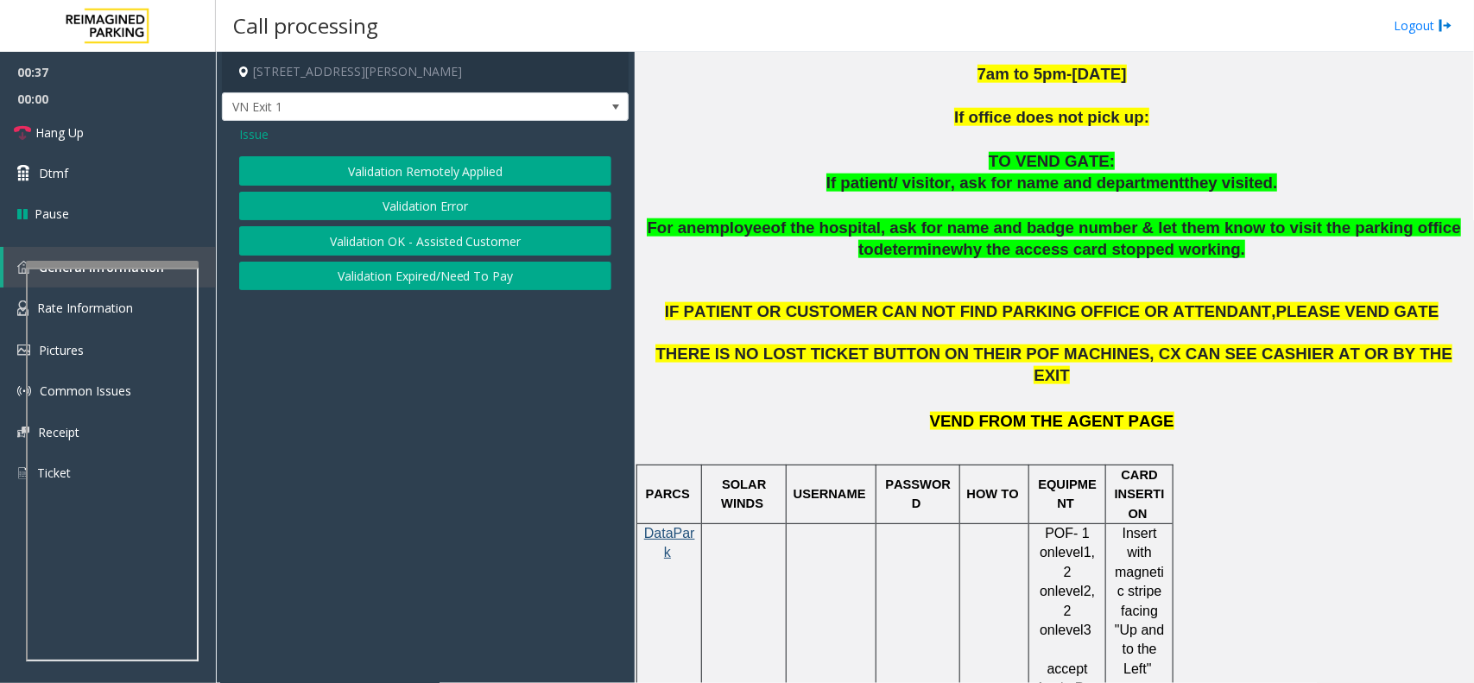
click at [438, 210] on button "Validation Error" at bounding box center [425, 206] width 372 height 29
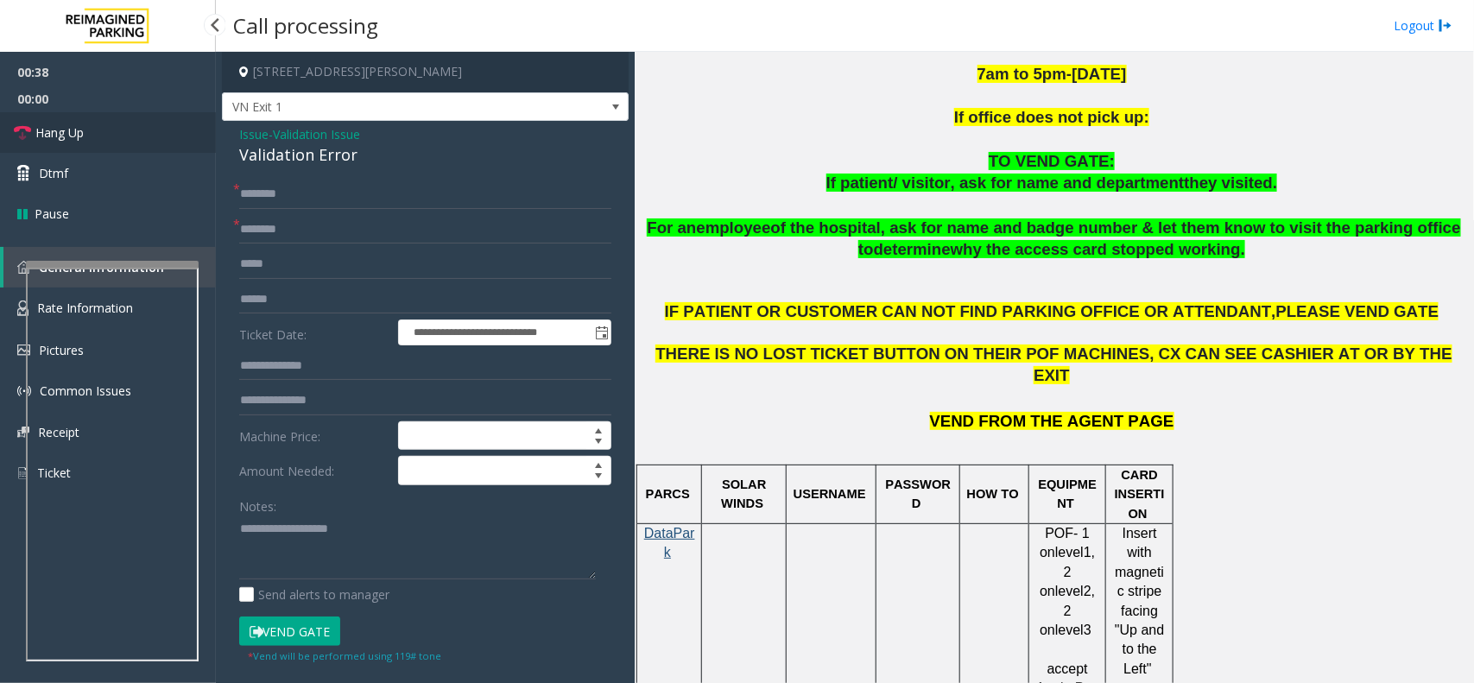
click at [105, 140] on link "Hang Up" at bounding box center [108, 132] width 216 height 41
click at [291, 186] on input "text" at bounding box center [425, 194] width 372 height 29
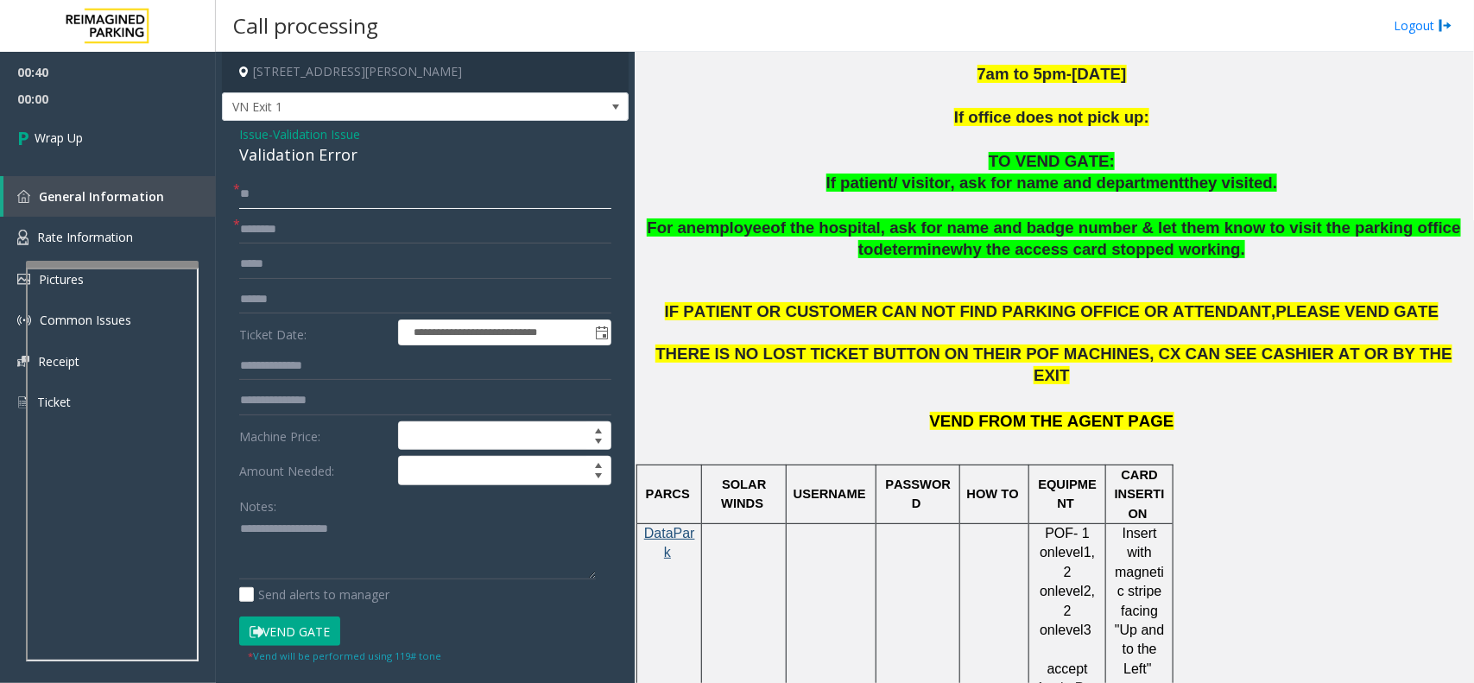
type input "**"
click at [285, 542] on textarea at bounding box center [417, 547] width 357 height 65
drag, startPoint x: 395, startPoint y: 165, endPoint x: 227, endPoint y: 139, distance: 170.4
click at [227, 139] on div "**********" at bounding box center [425, 622] width 407 height 1003
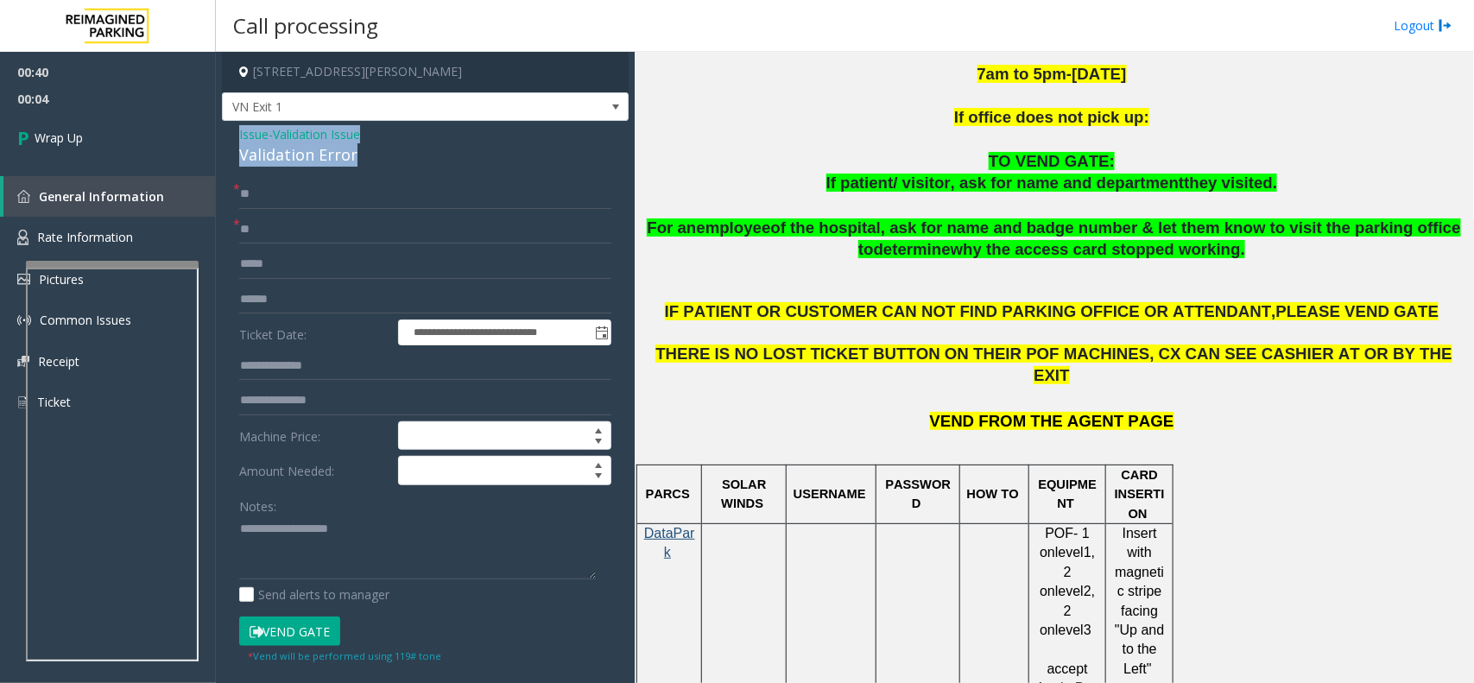
copy div "Issue - Validation Issue Validation Error"
paste textarea "**********"
click at [287, 534] on textarea at bounding box center [417, 547] width 357 height 65
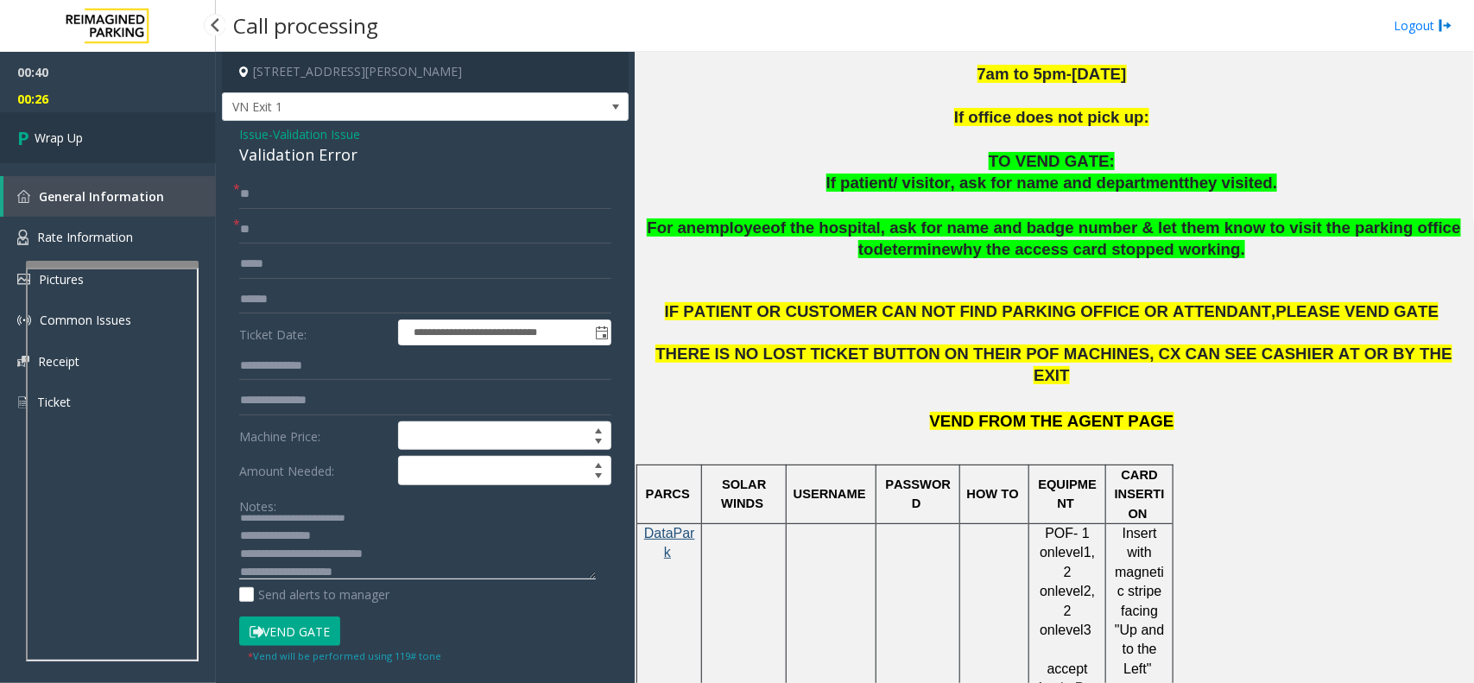
type textarea "**********"
click at [125, 148] on link "Wrap Up" at bounding box center [108, 137] width 216 height 51
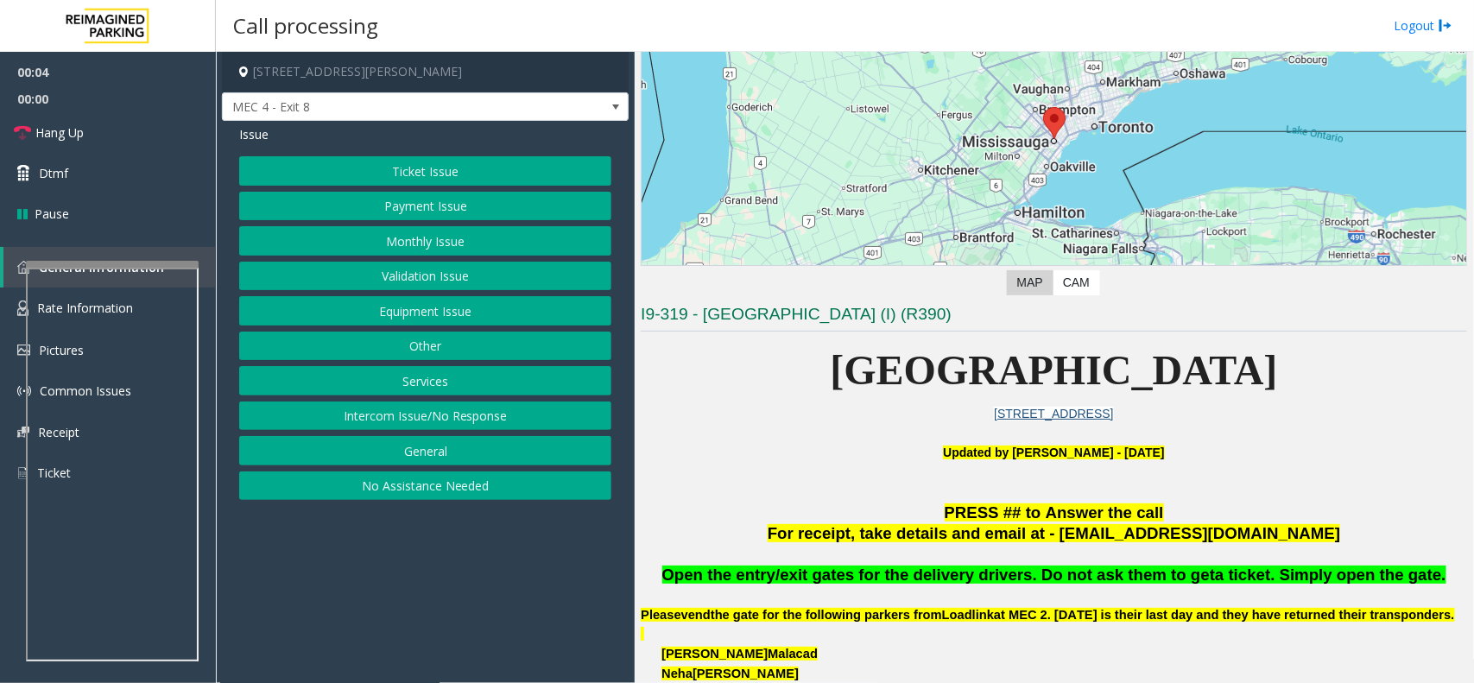
scroll to position [432, 0]
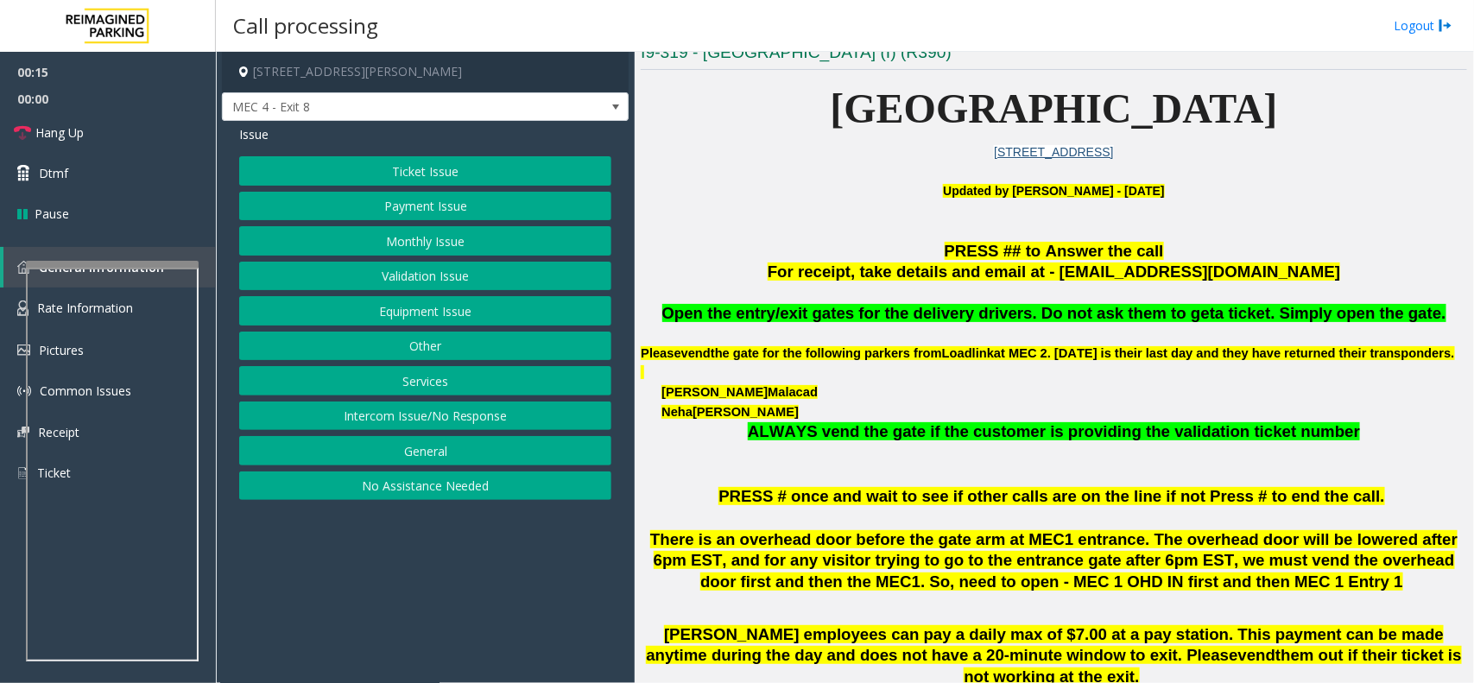
click at [443, 175] on button "Ticket Issue" at bounding box center [425, 170] width 372 height 29
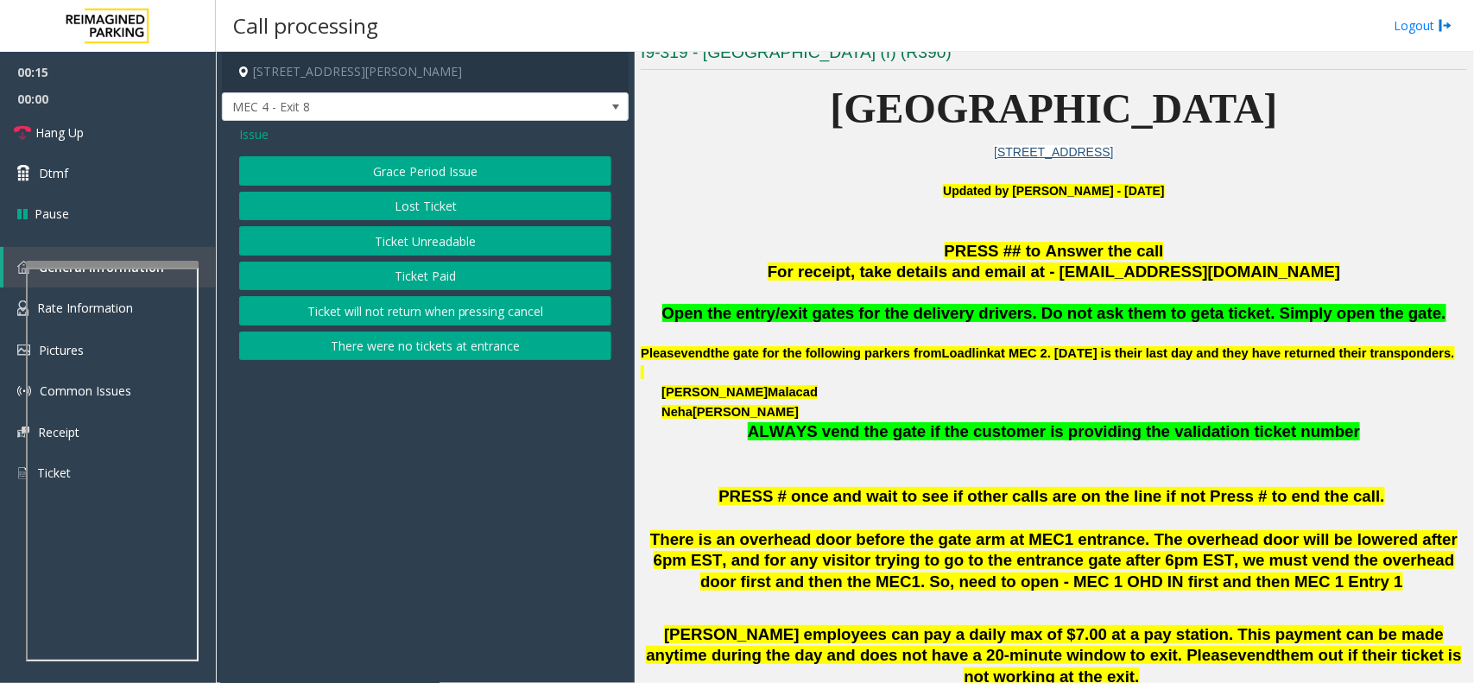
click at [450, 243] on button "Ticket Unreadable" at bounding box center [425, 240] width 372 height 29
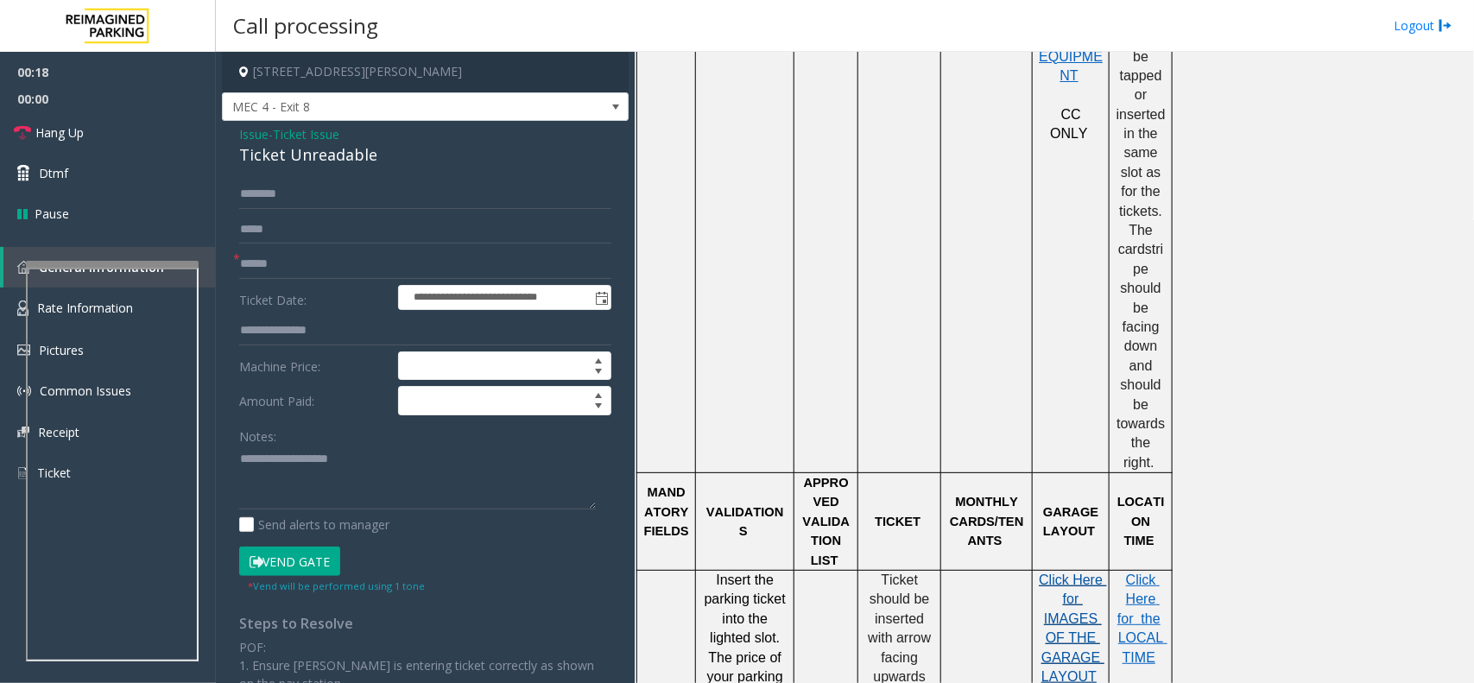
scroll to position [1295, 0]
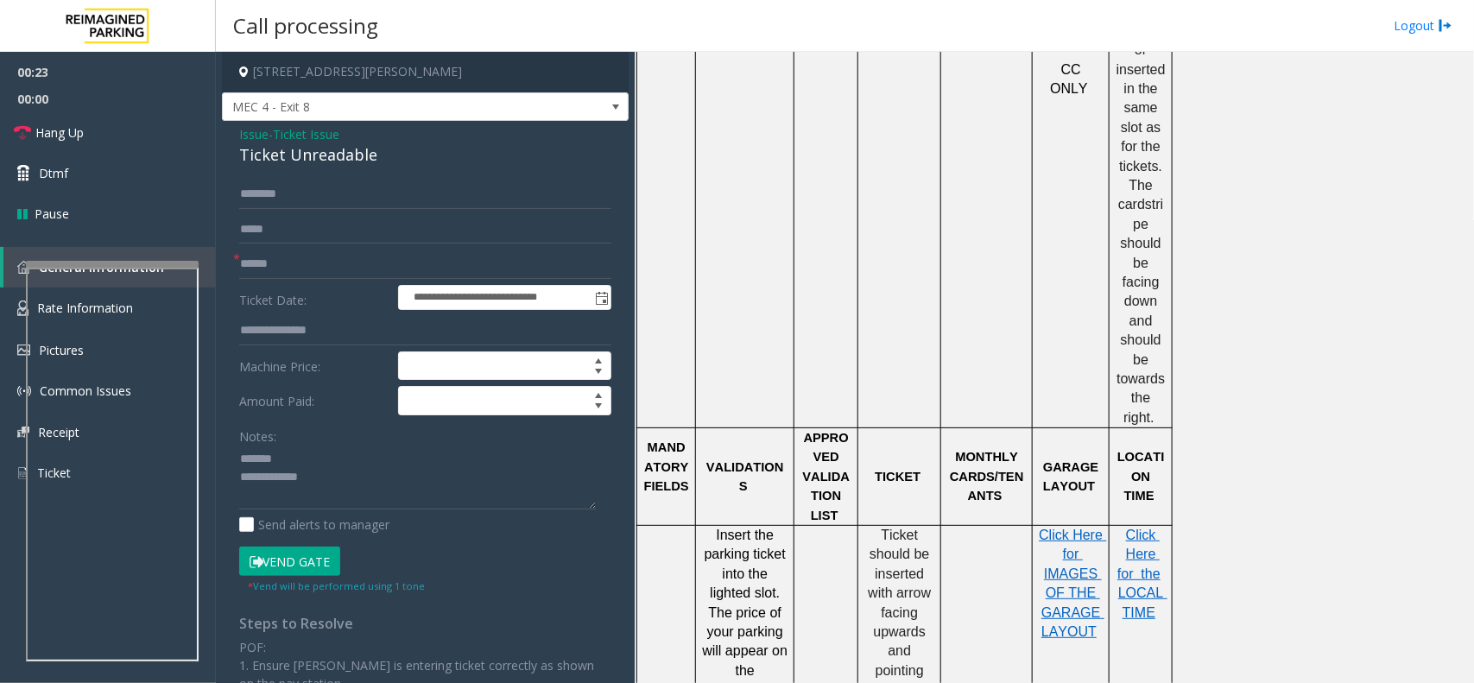
click at [313, 161] on div "Ticket Unreadable" at bounding box center [425, 154] width 372 height 23
click at [354, 482] on textarea at bounding box center [417, 478] width 357 height 65
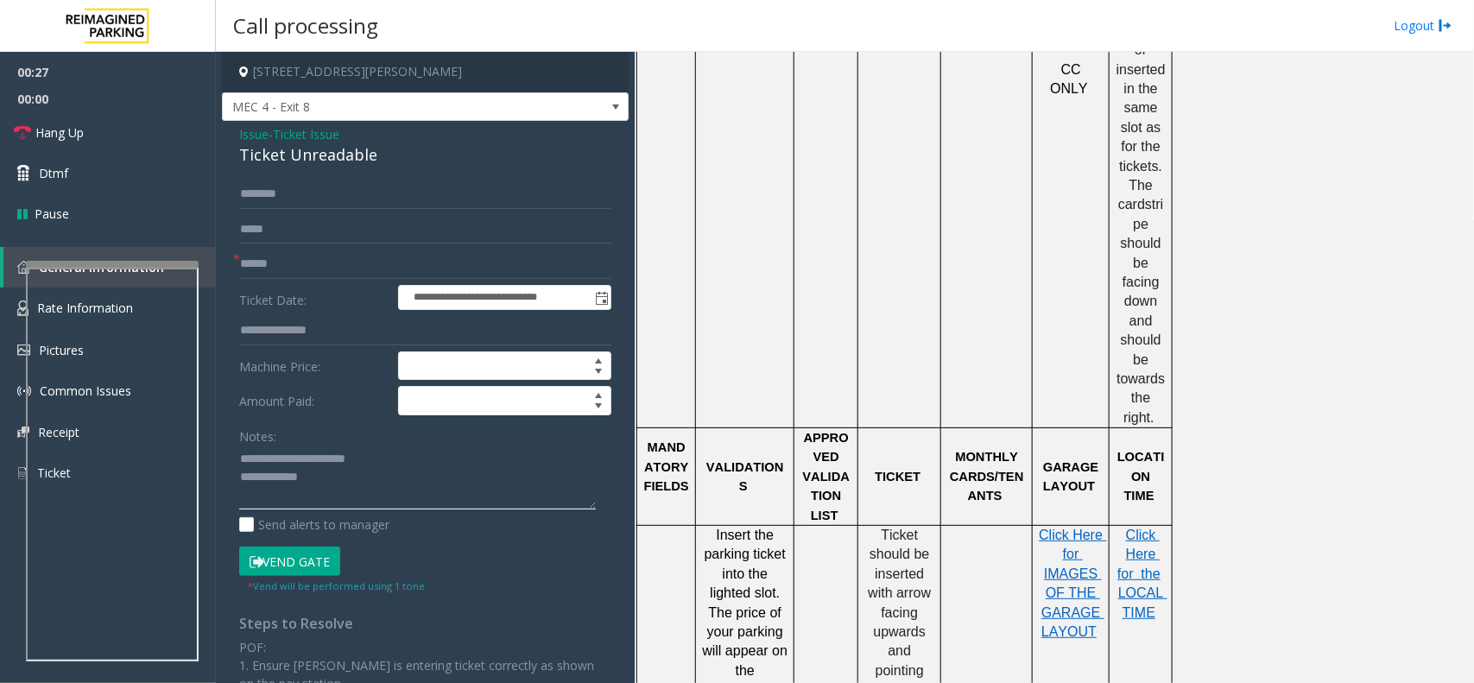
type textarea "**********"
click at [322, 259] on input "text" at bounding box center [425, 264] width 372 height 29
type input "********"
click at [309, 194] on input "text" at bounding box center [425, 194] width 372 height 29
type input "****"
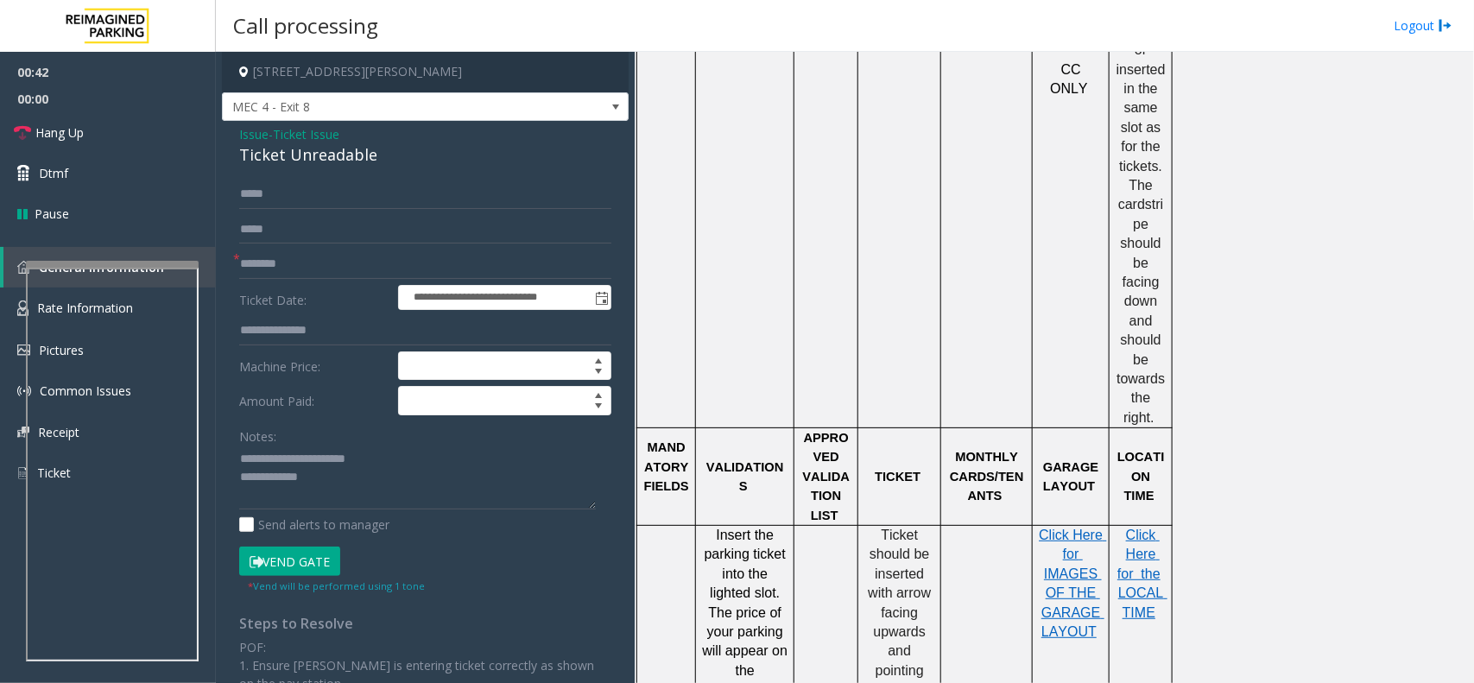
click at [308, 558] on button "Vend Gate" at bounding box center [289, 561] width 101 height 29
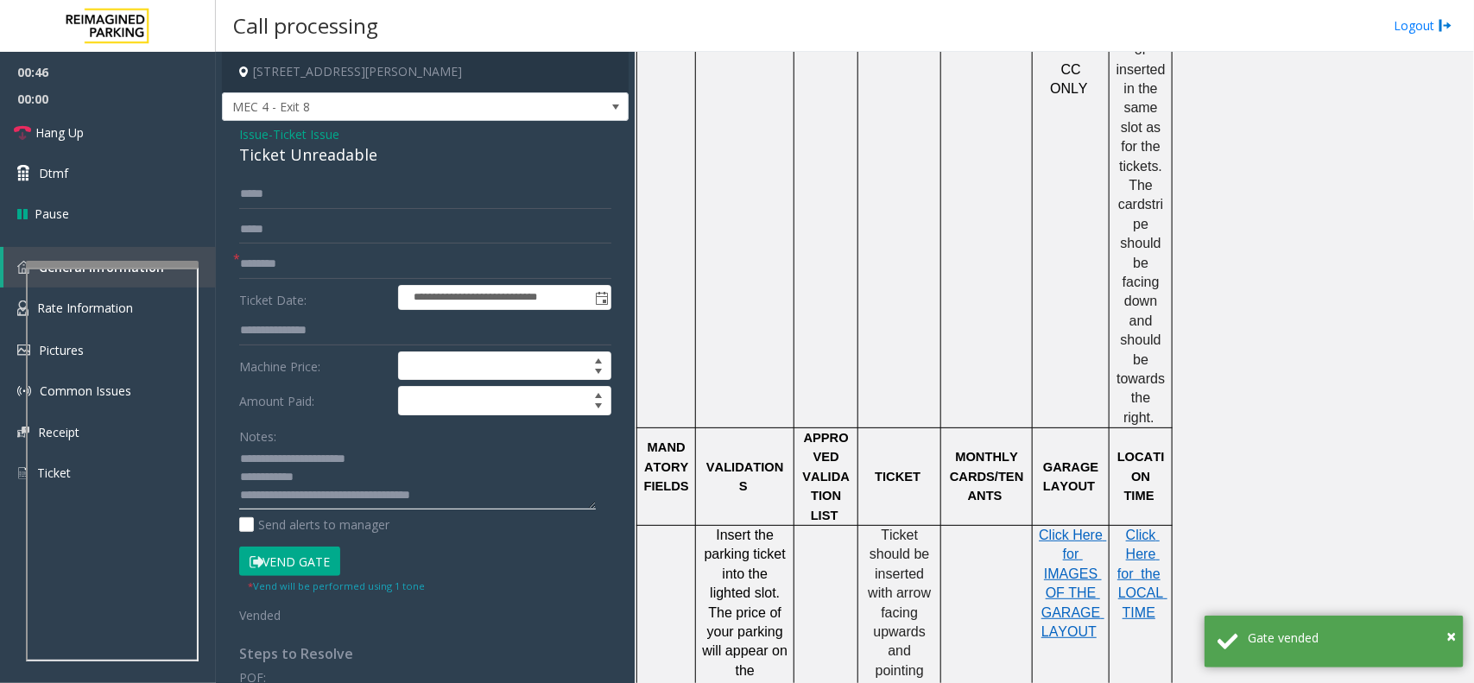
click at [243, 494] on textarea at bounding box center [417, 478] width 357 height 65
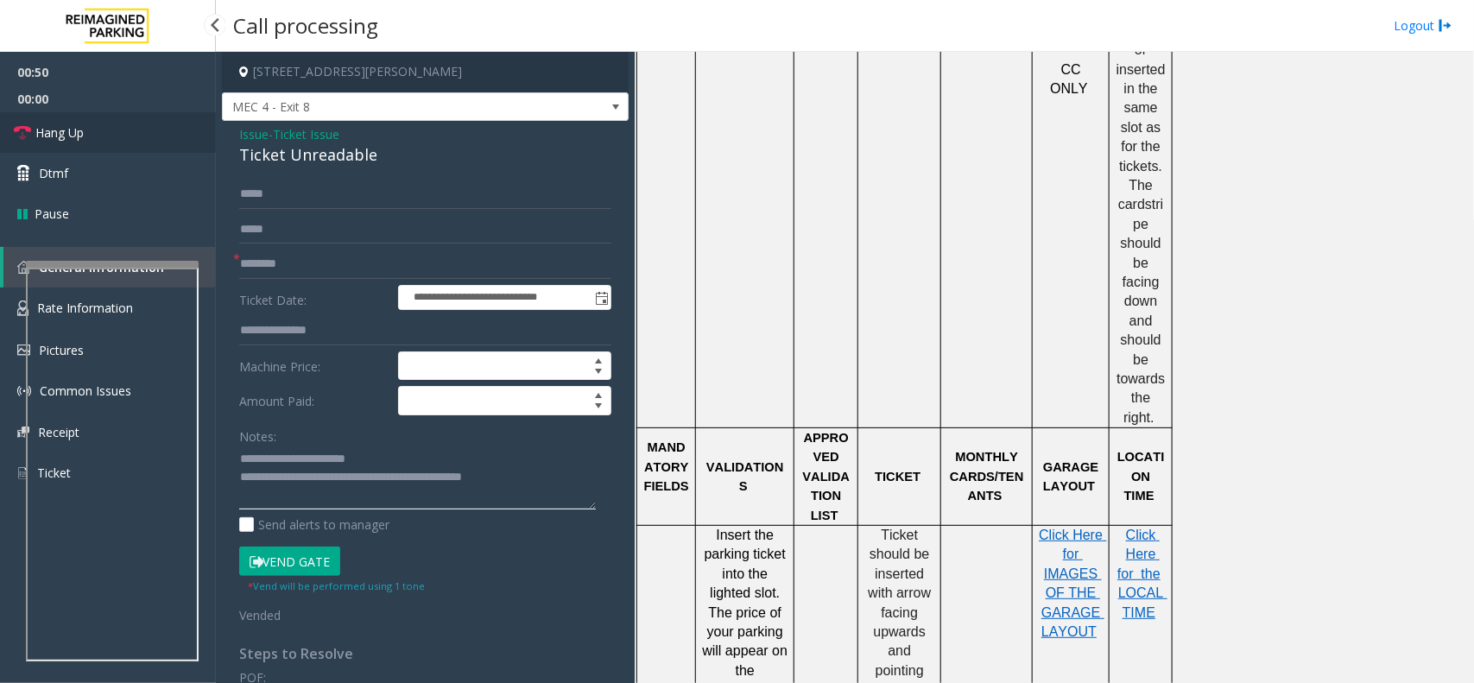
type textarea "**********"
click at [104, 123] on link "Hang Up" at bounding box center [108, 132] width 216 height 41
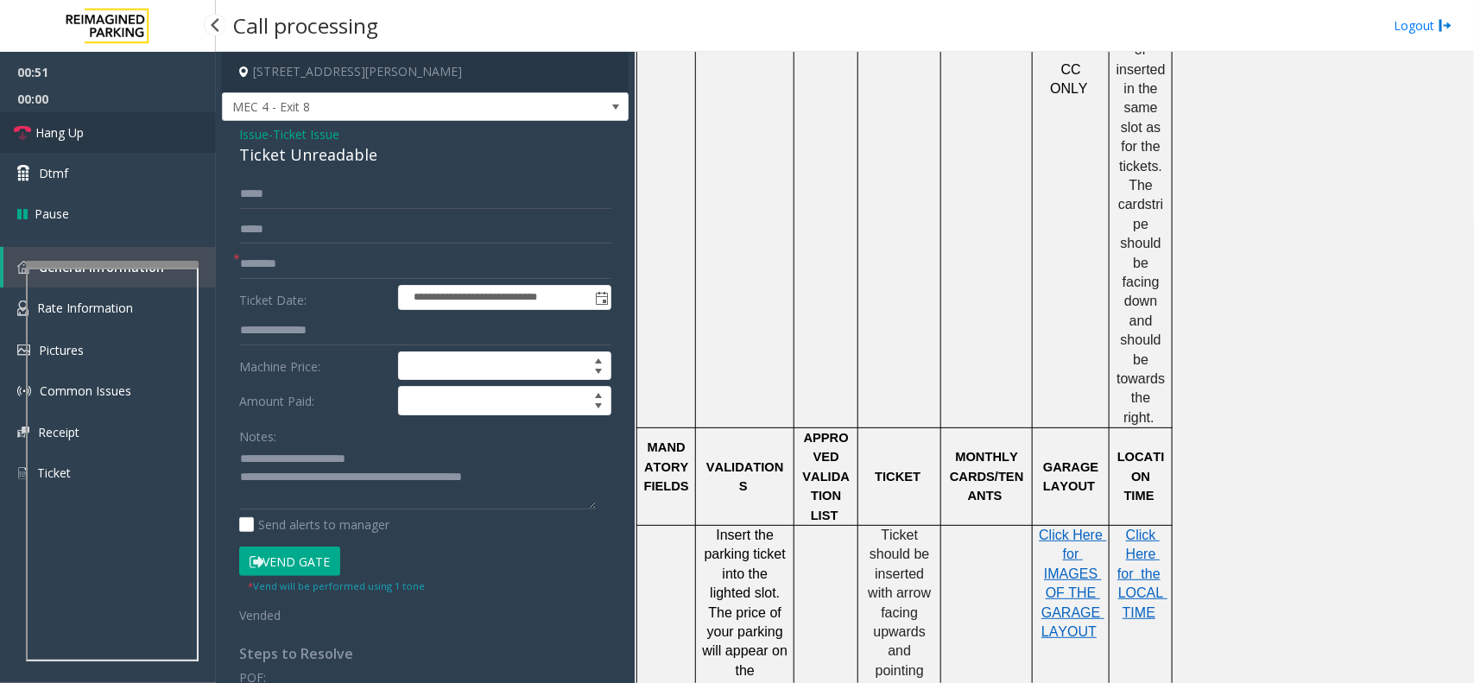
click at [104, 123] on link "Hang Up" at bounding box center [108, 132] width 216 height 41
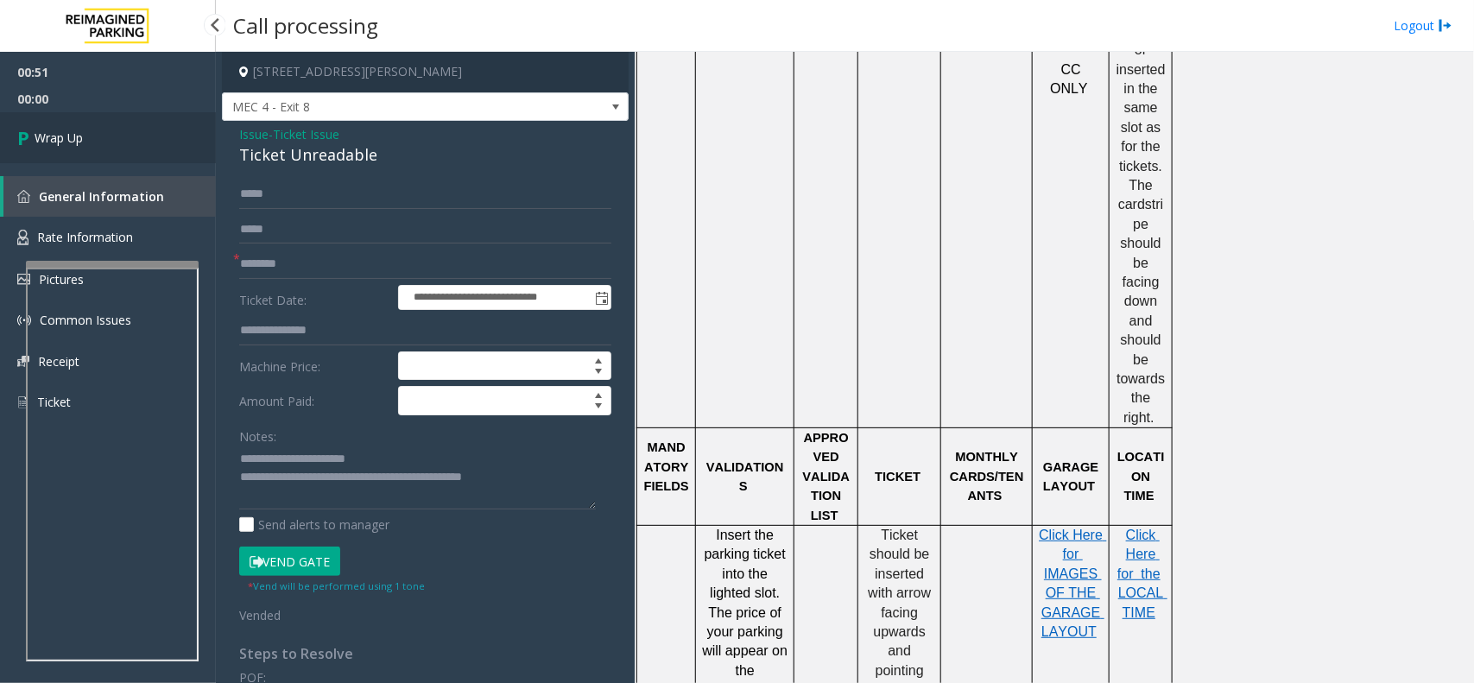
click at [104, 123] on link "Wrap Up" at bounding box center [108, 137] width 216 height 51
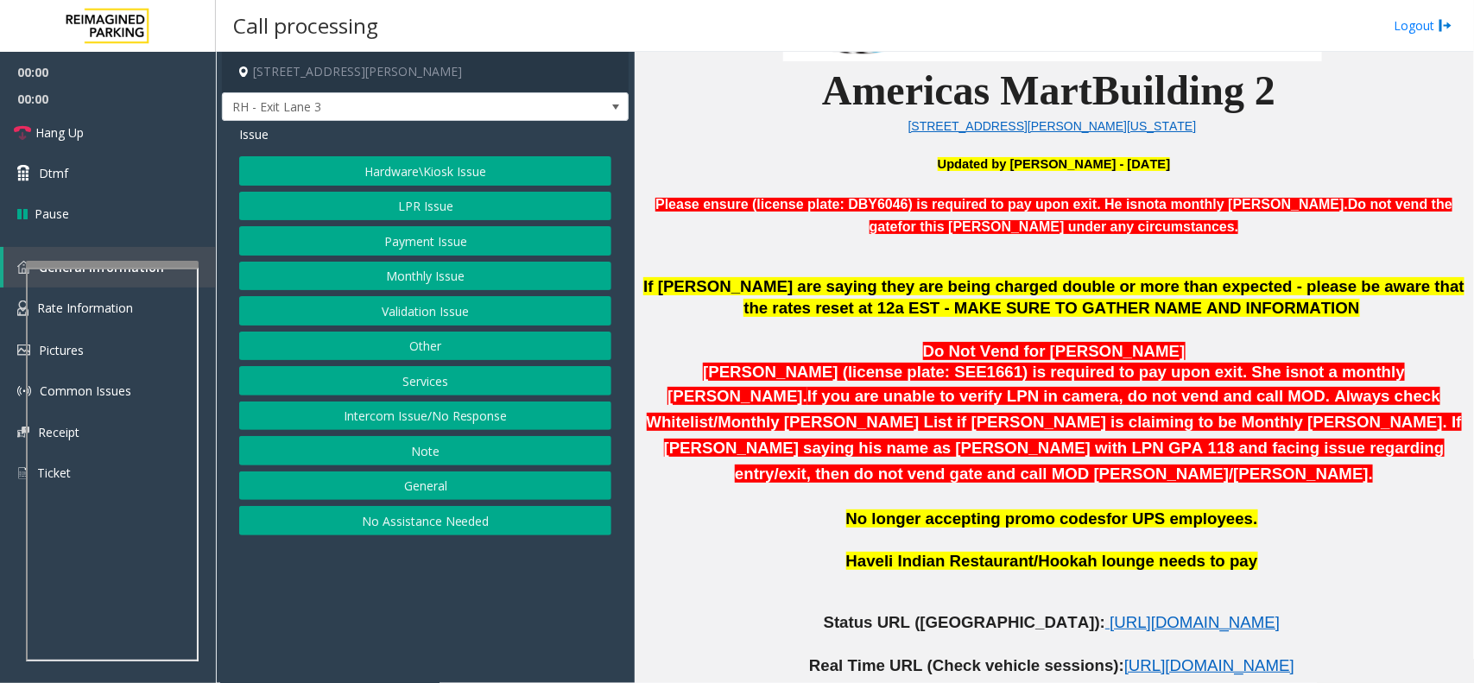
scroll to position [540, 0]
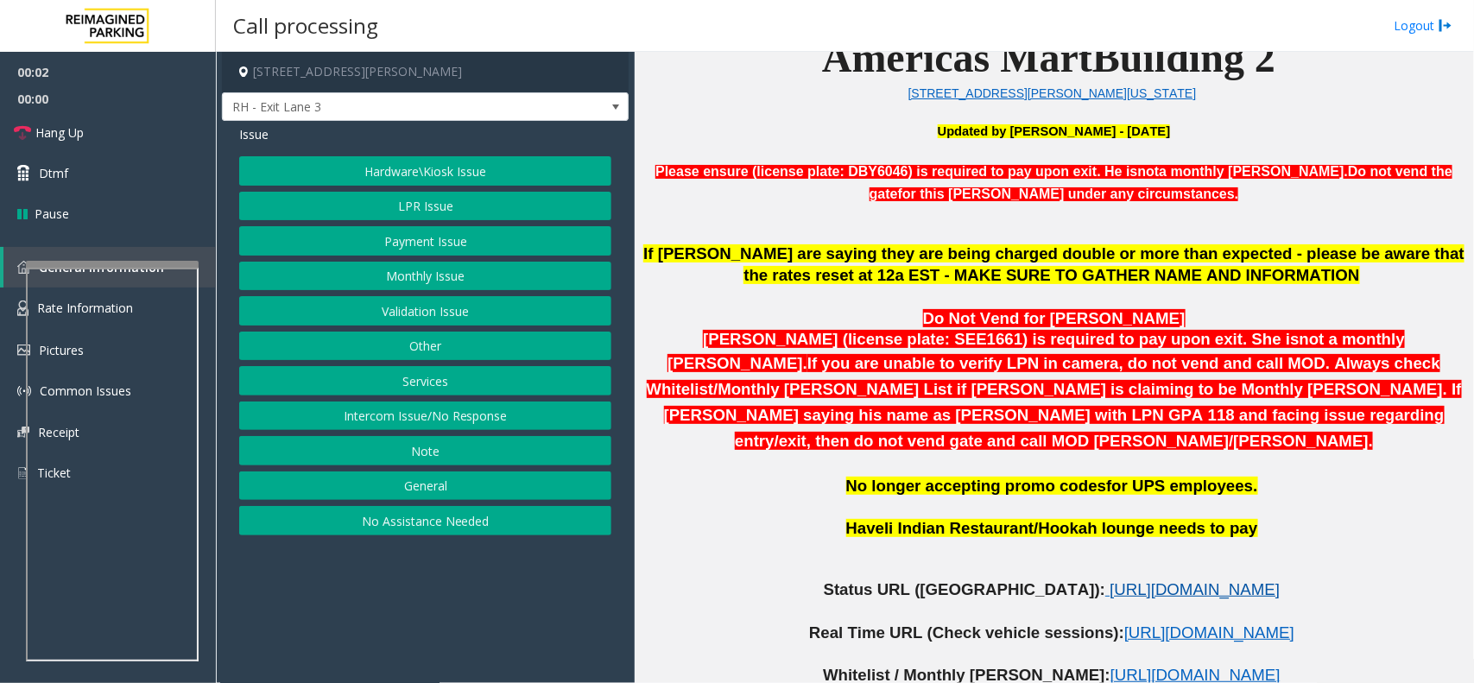
click at [1110, 580] on span "[URL][DOMAIN_NAME]" at bounding box center [1195, 589] width 170 height 18
click at [426, 173] on button "Hardware\Kiosk Issue" at bounding box center [425, 170] width 372 height 29
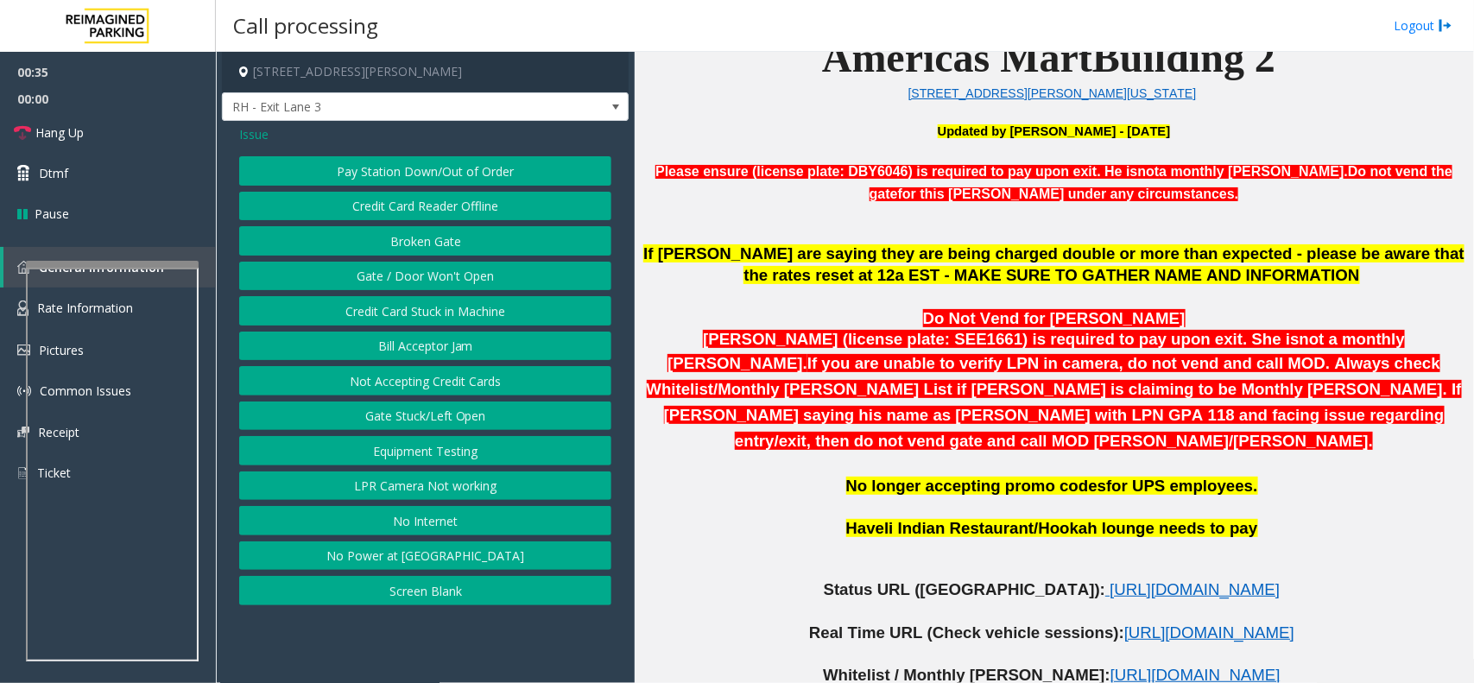
click at [439, 277] on button "Gate / Door Won't Open" at bounding box center [425, 276] width 372 height 29
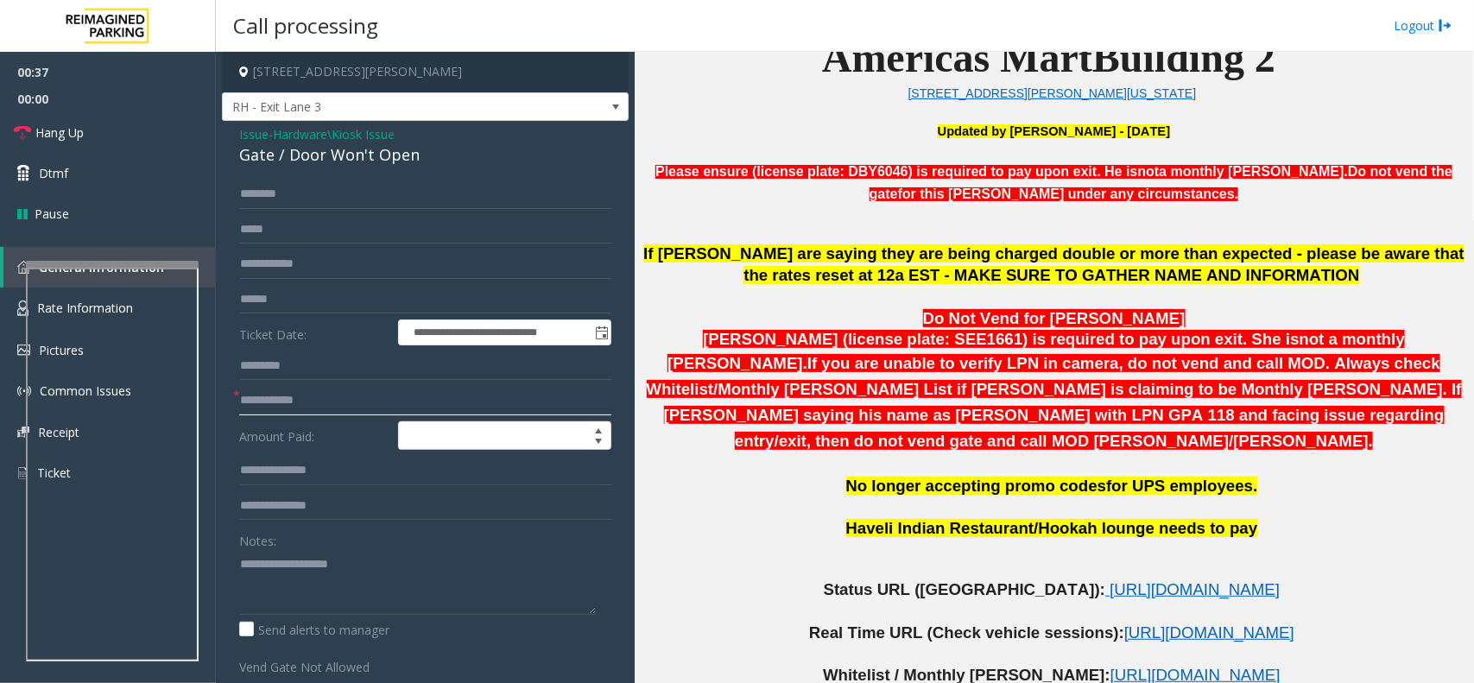
click at [276, 406] on input "text" at bounding box center [425, 400] width 372 height 29
type input "**"
drag, startPoint x: 428, startPoint y: 157, endPoint x: 231, endPoint y: 136, distance: 198.8
click at [231, 136] on div "**********" at bounding box center [425, 511] width 407 height 780
click at [423, 594] on textarea at bounding box center [417, 582] width 357 height 65
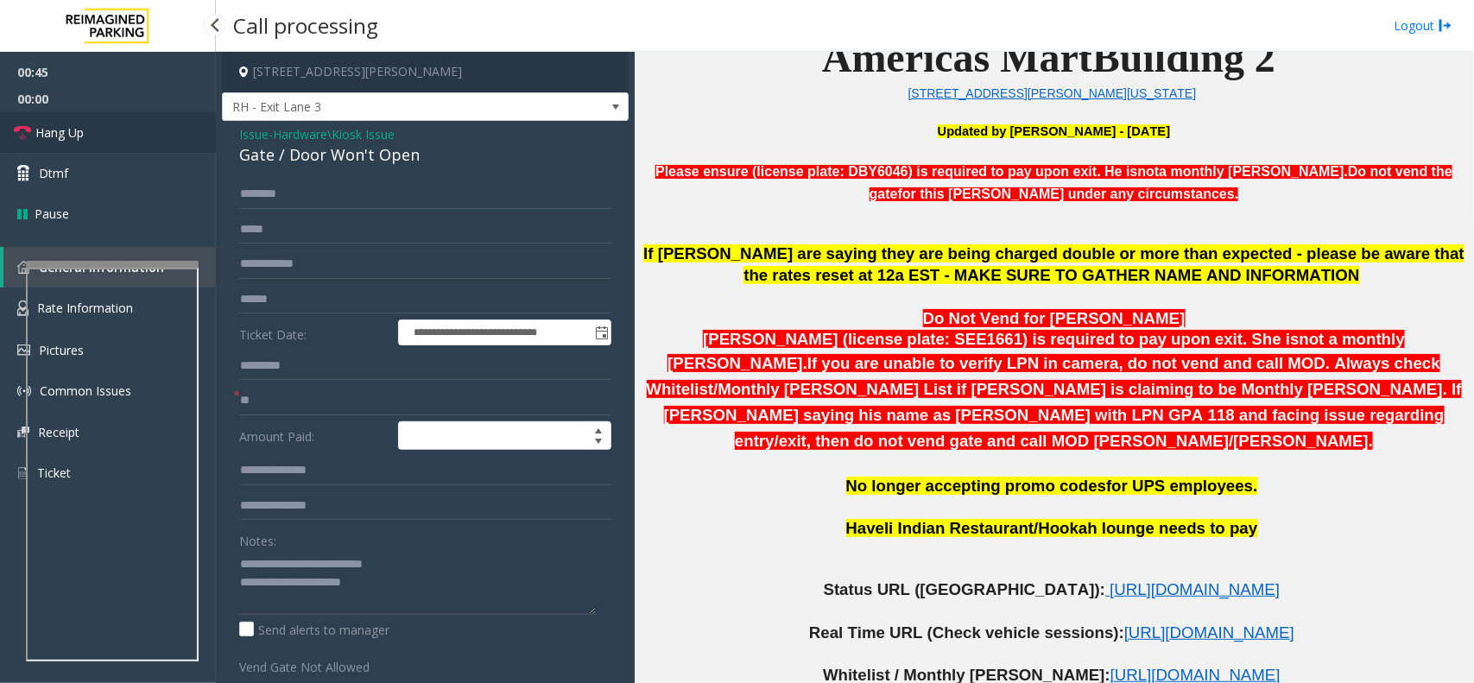
click at [73, 122] on link "Hang Up" at bounding box center [108, 132] width 216 height 41
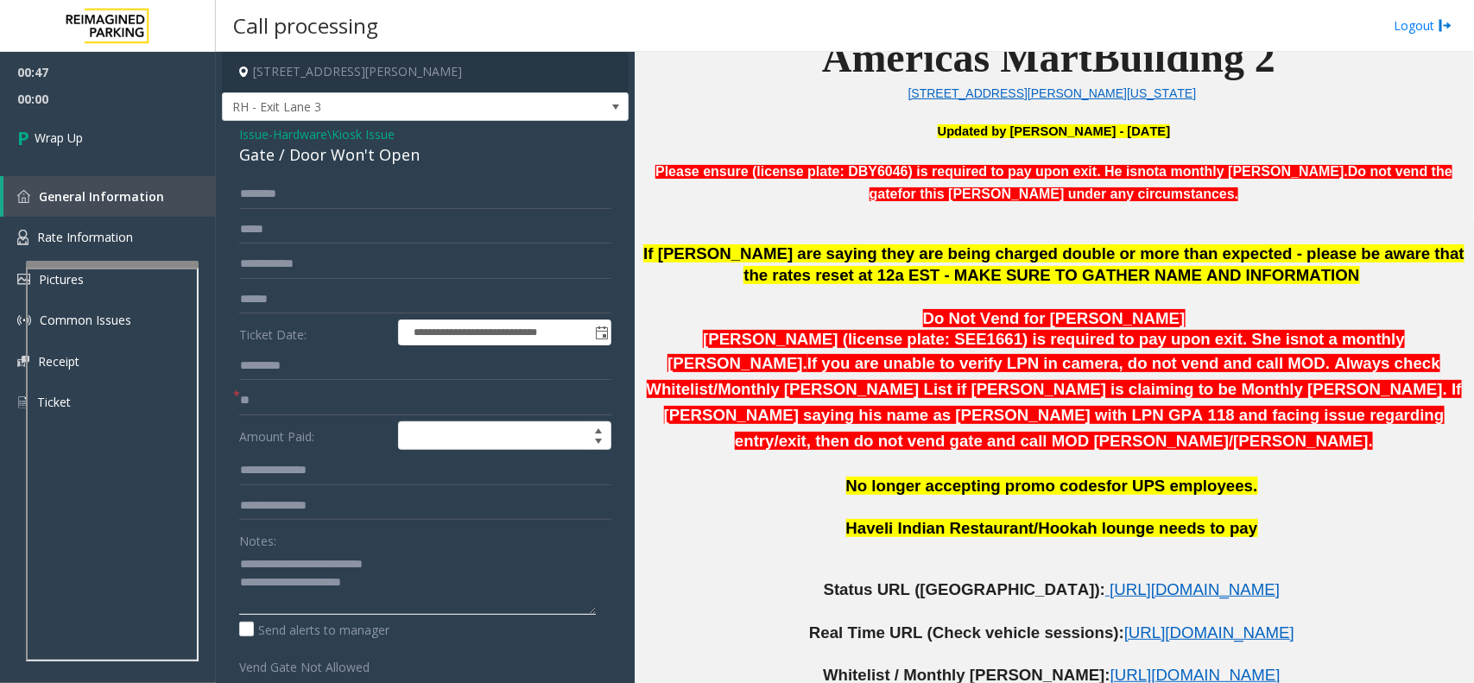
click at [304, 598] on textarea at bounding box center [417, 582] width 357 height 65
click at [307, 601] on textarea at bounding box center [417, 582] width 357 height 65
paste textarea "**********"
type textarea "**********"
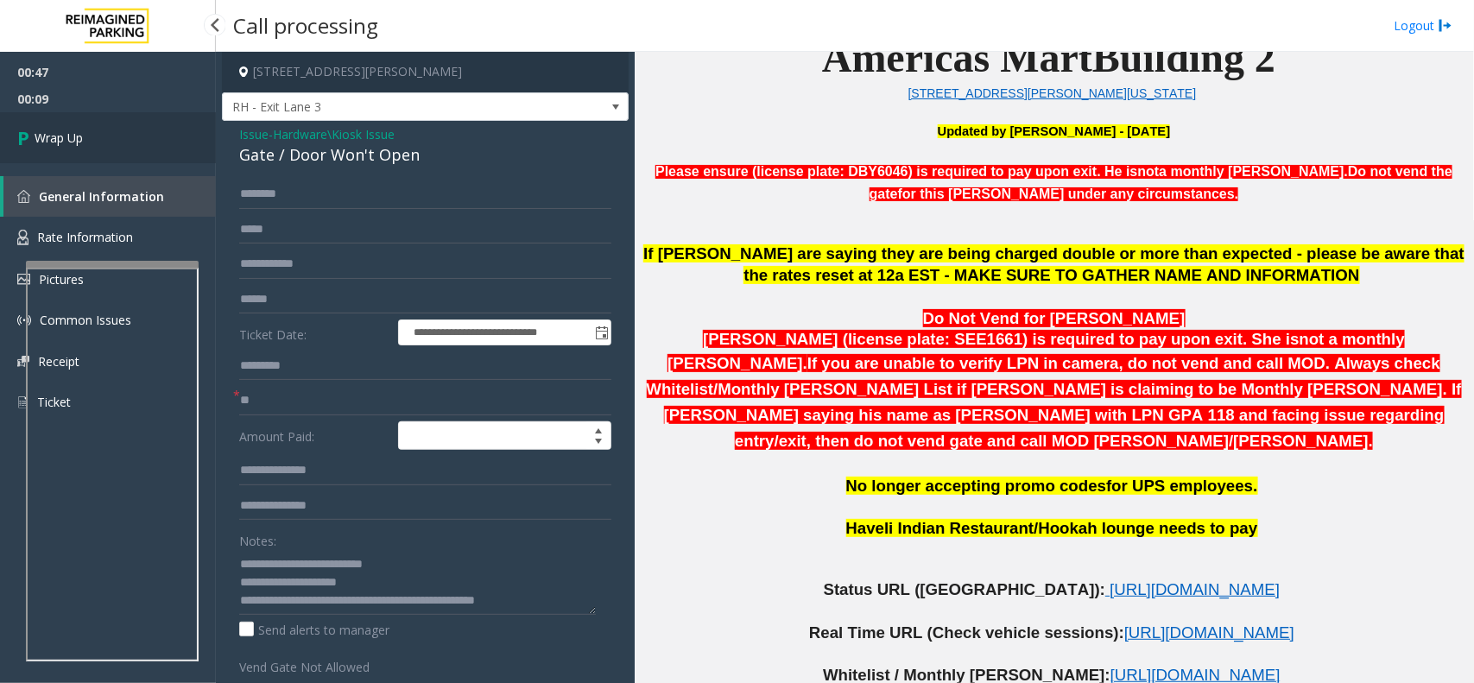
click at [110, 128] on link "Wrap Up" at bounding box center [108, 137] width 216 height 51
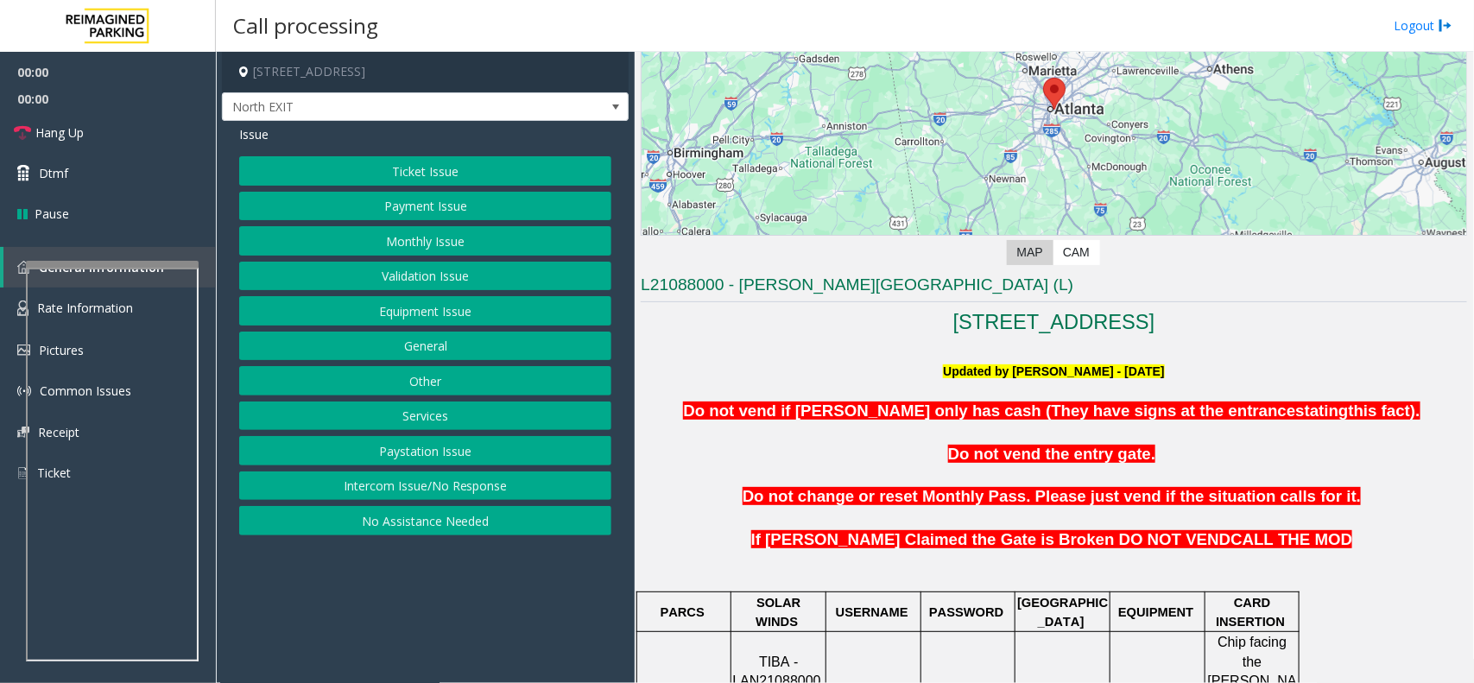
scroll to position [432, 0]
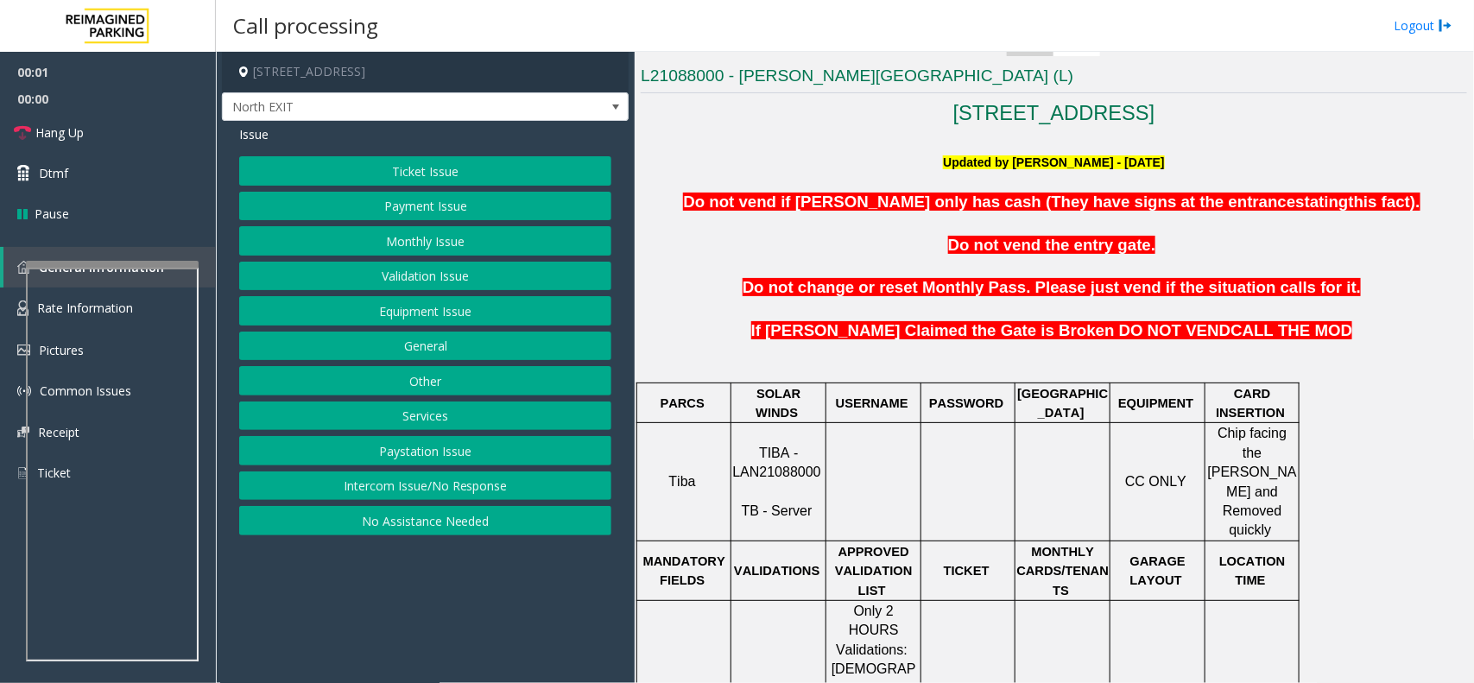
click at [769, 463] on p "TIBA - LAN21088000 TB - Server" at bounding box center [778, 483] width 92 height 78
copy p "LAN21088000"
click at [433, 282] on button "Validation Issue" at bounding box center [425, 276] width 372 height 29
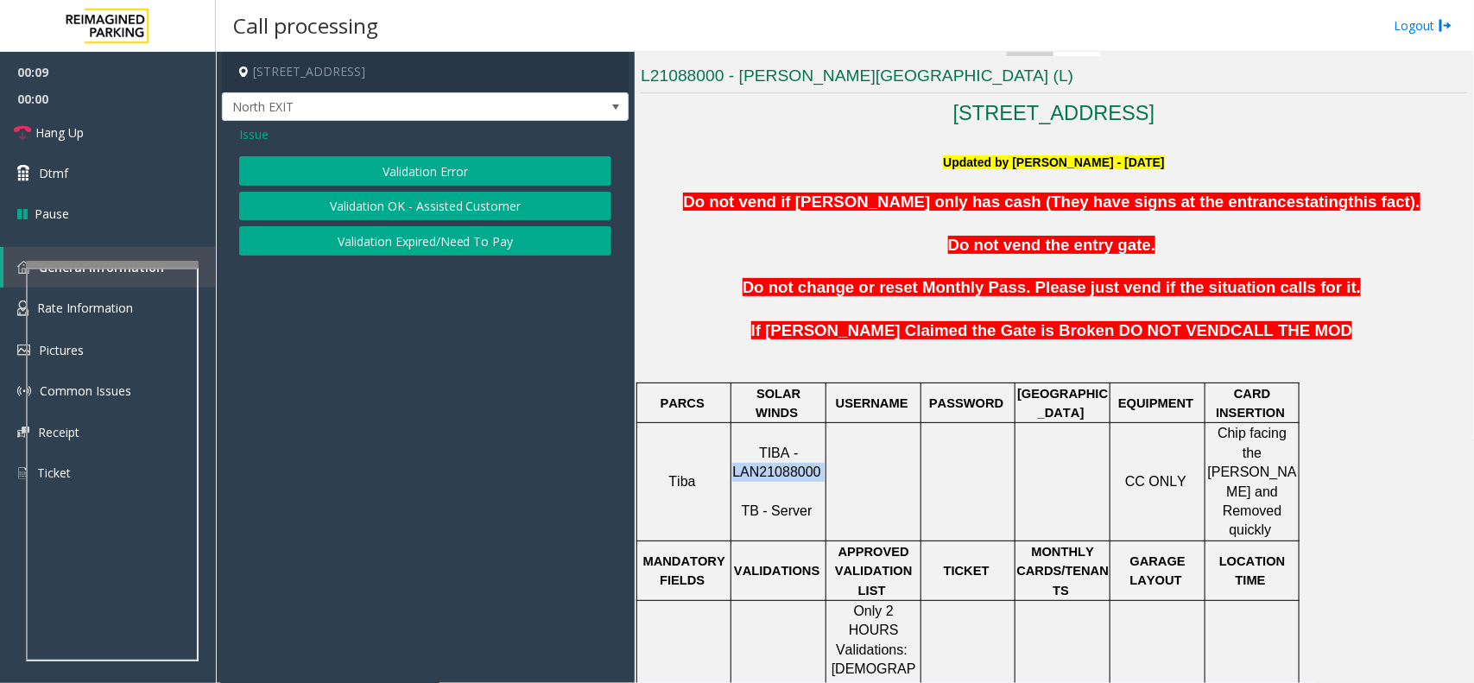
click at [430, 168] on button "Validation Error" at bounding box center [425, 170] width 372 height 29
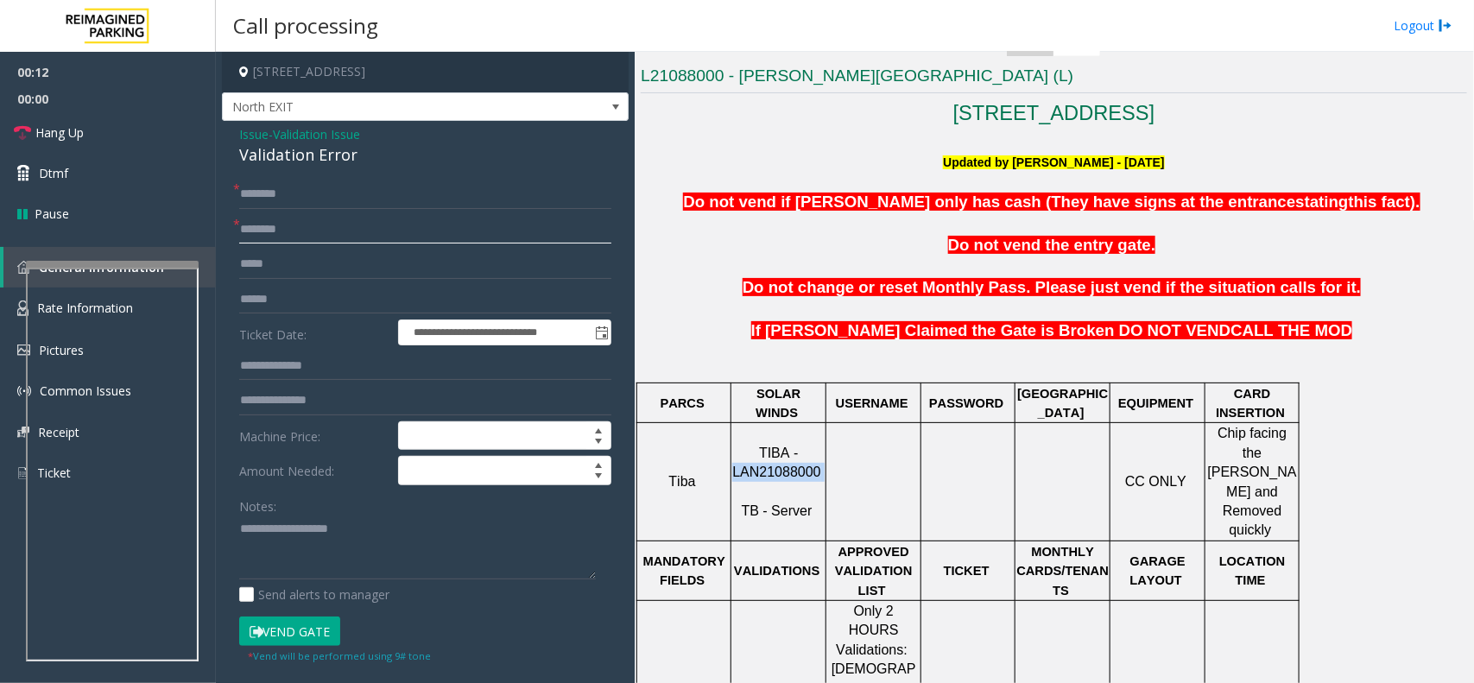
click at [335, 236] on input "text" at bounding box center [425, 229] width 372 height 29
drag, startPoint x: 355, startPoint y: 229, endPoint x: 411, endPoint y: 235, distance: 56.4
click at [355, 229] on input "text" at bounding box center [425, 229] width 372 height 29
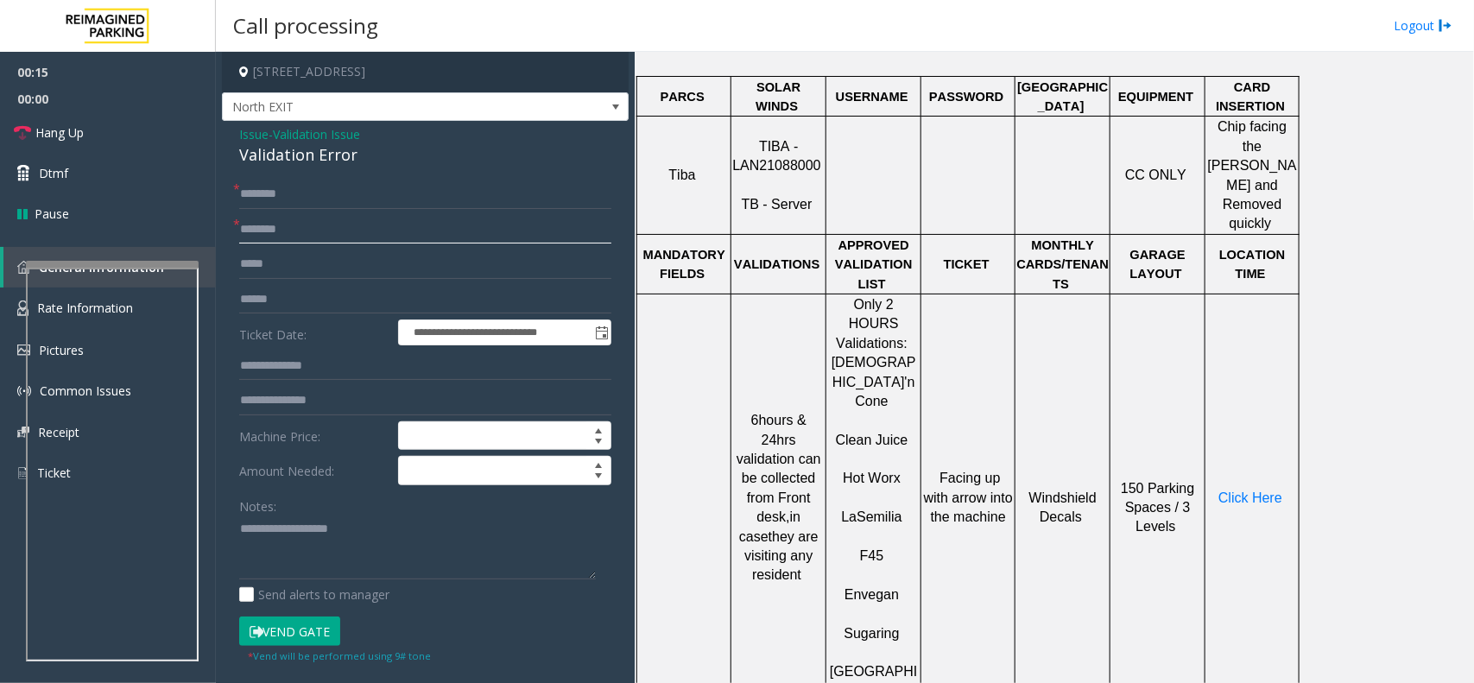
scroll to position [756, 0]
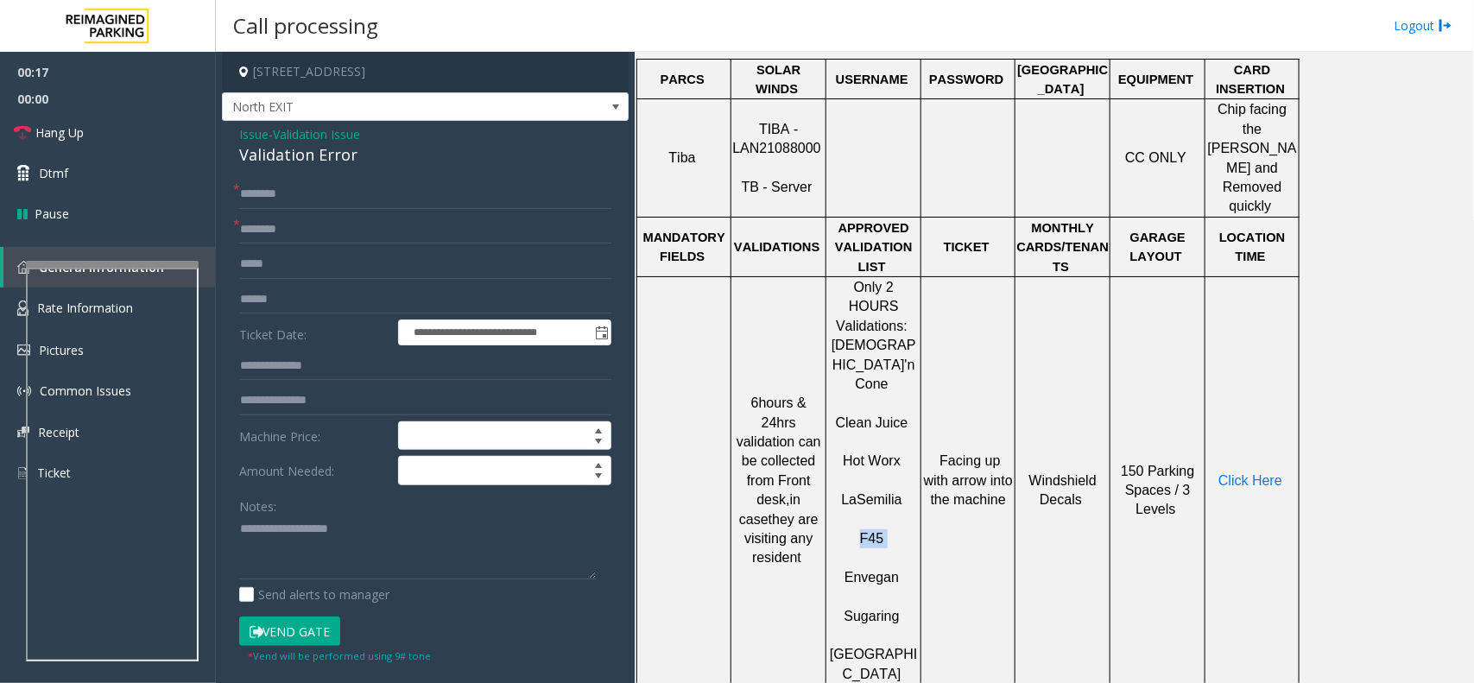
drag, startPoint x: 883, startPoint y: 443, endPoint x: 848, endPoint y: 434, distance: 36.4
click at [848, 510] on p "F45" at bounding box center [873, 529] width 92 height 39
click at [295, 294] on input "text" at bounding box center [425, 299] width 372 height 29
type input "*******"
click at [300, 364] on input "text" at bounding box center [425, 365] width 372 height 29
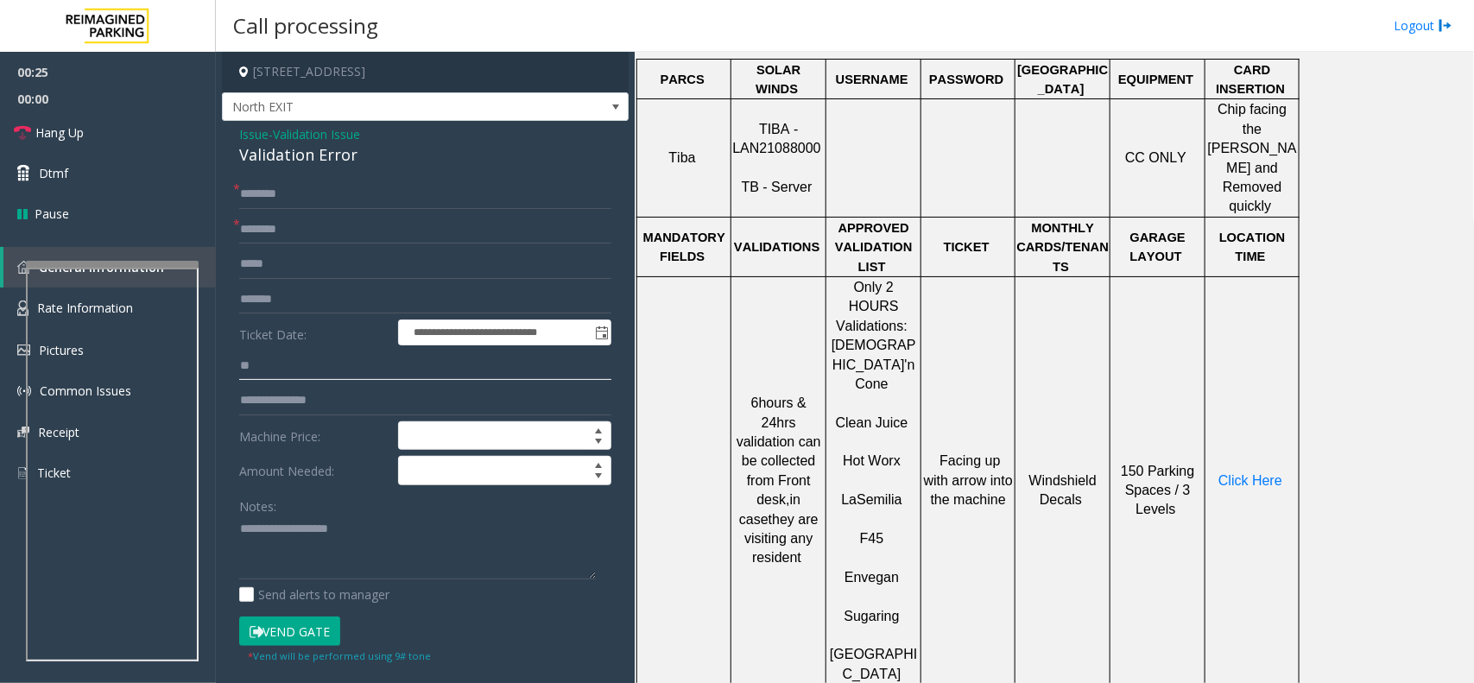
type input "*"
type input "*****"
drag, startPoint x: 898, startPoint y: 447, endPoint x: 834, endPoint y: 441, distance: 64.2
click at [834, 510] on p "F45" at bounding box center [873, 529] width 92 height 39
type input "***"
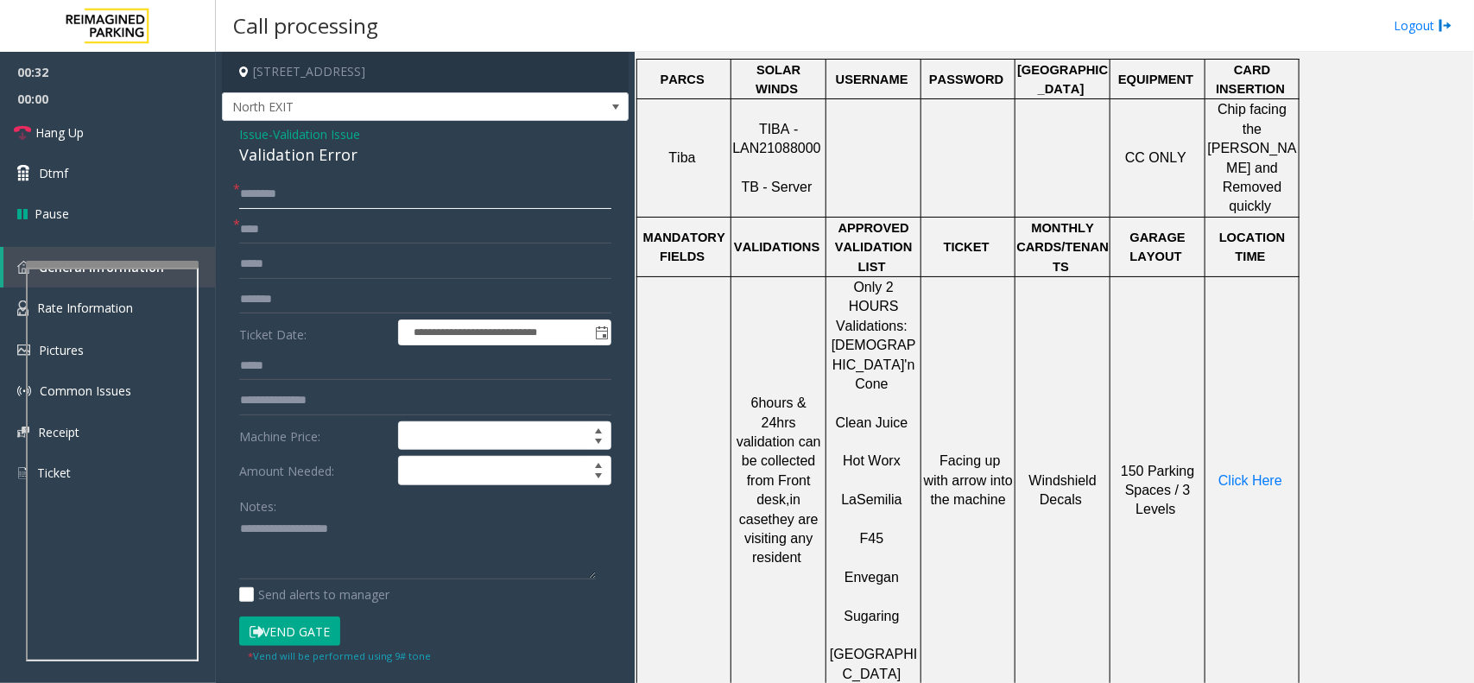
click at [255, 194] on input "text" at bounding box center [425, 194] width 372 height 29
click at [351, 194] on input "text" at bounding box center [425, 194] width 372 height 29
type input "****"
click at [1245, 473] on span "Click Here" at bounding box center [1250, 480] width 64 height 15
click at [320, 633] on button "Vend Gate" at bounding box center [289, 631] width 101 height 29
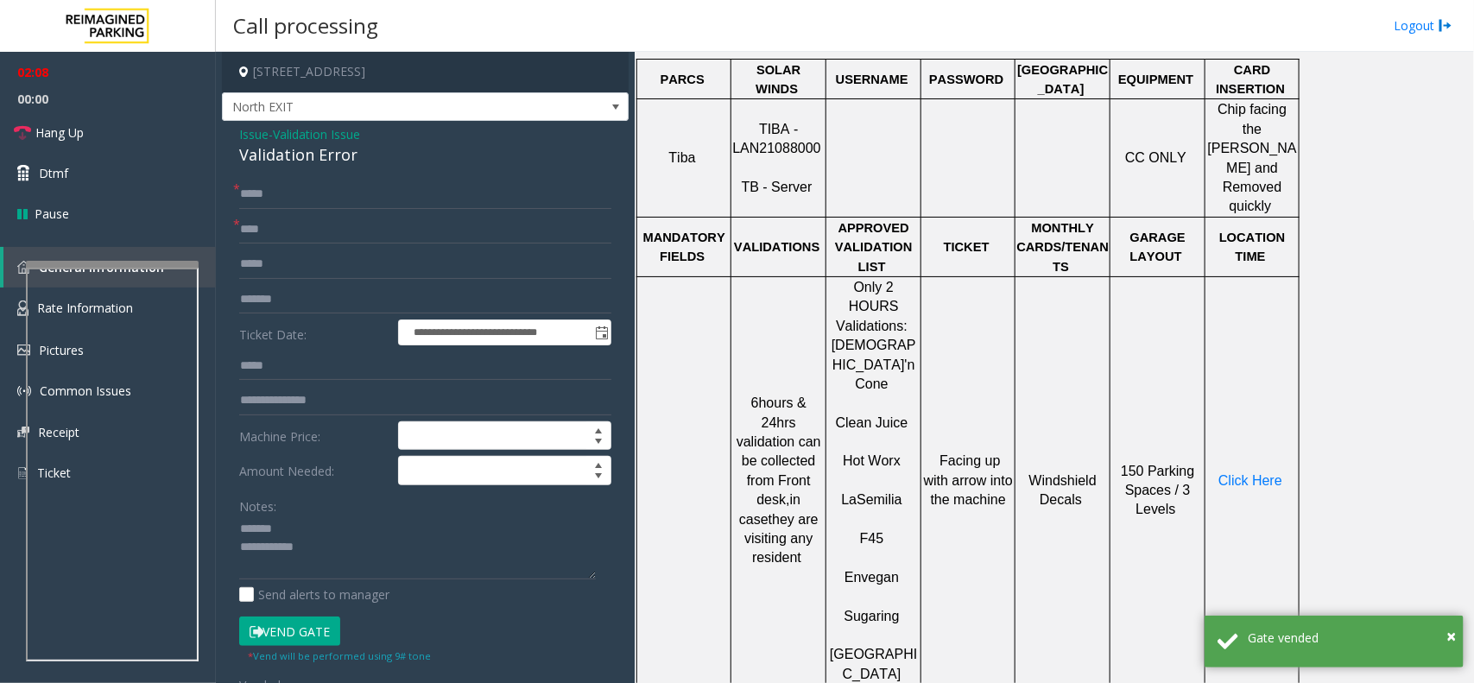
click at [268, 153] on div "Validation Error" at bounding box center [425, 154] width 372 height 23
drag, startPoint x: 268, startPoint y: 153, endPoint x: 286, endPoint y: 153, distance: 18.1
click at [275, 153] on div "Validation Error" at bounding box center [425, 154] width 372 height 23
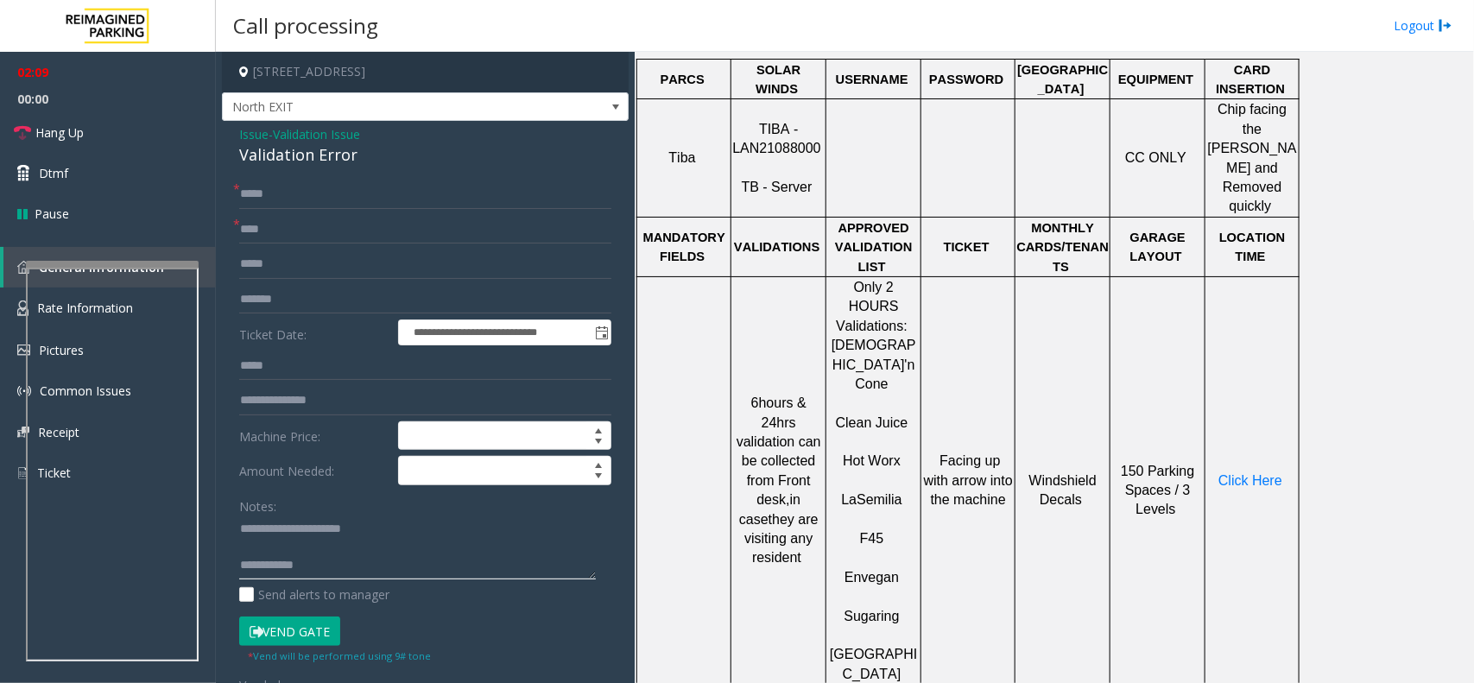
click at [325, 544] on textarea at bounding box center [417, 547] width 357 height 65
click at [95, 119] on link "Hang Up" at bounding box center [108, 132] width 216 height 41
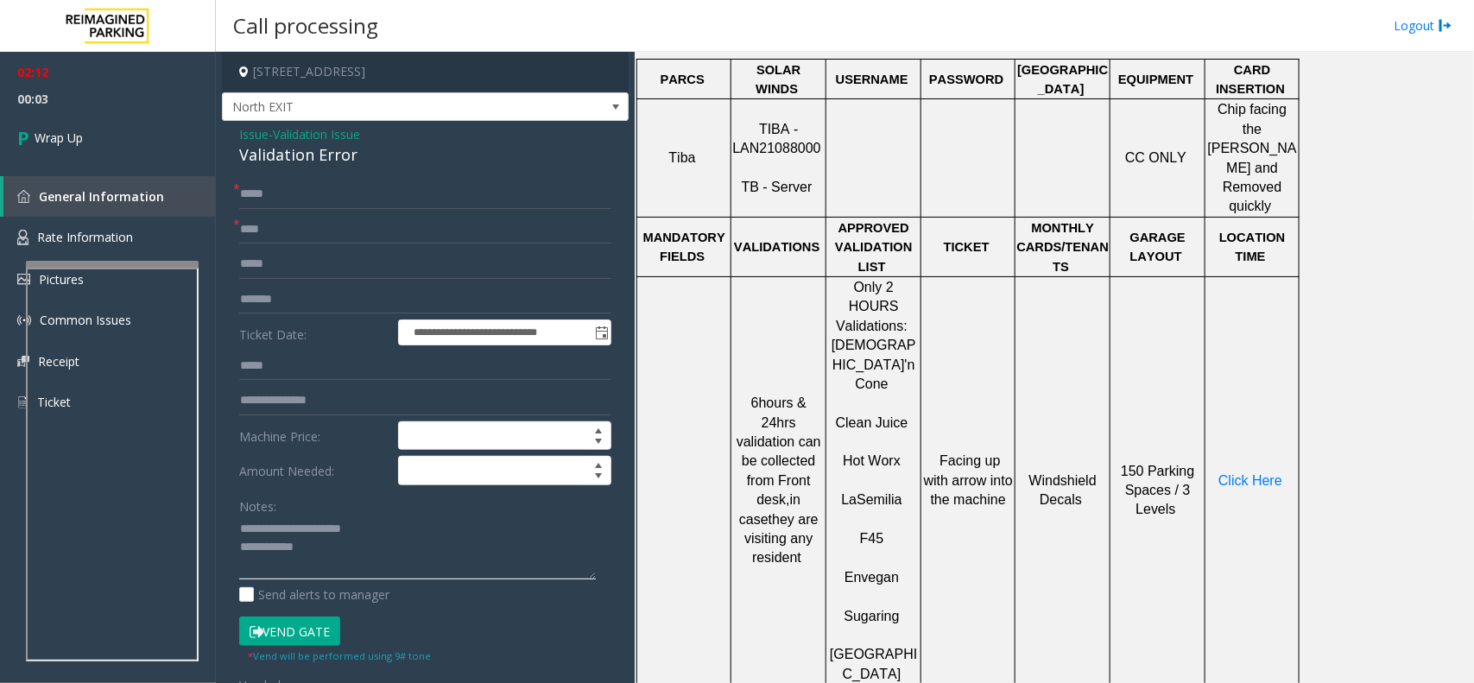
paste textarea "**********"
click at [322, 546] on textarea at bounding box center [417, 547] width 357 height 65
type textarea "**********"
click at [86, 122] on link "Wrap Up" at bounding box center [108, 137] width 216 height 51
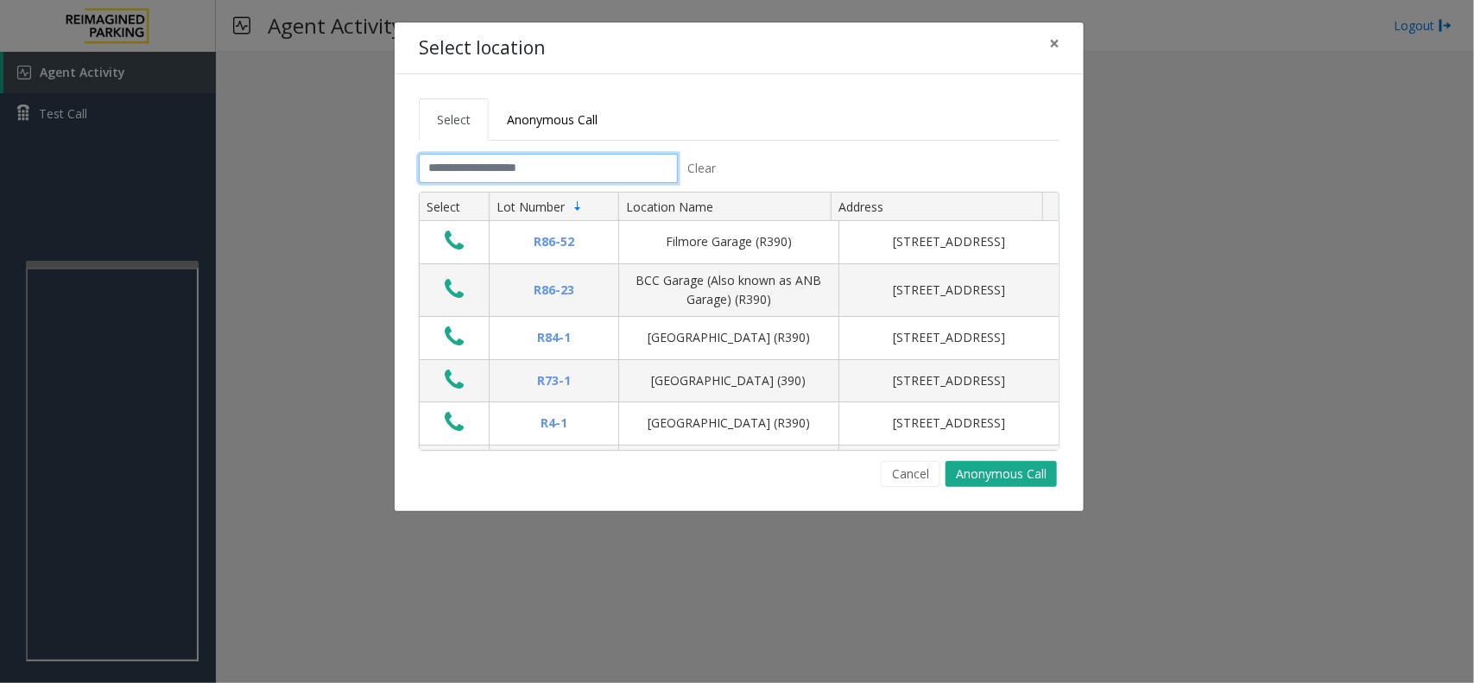
click at [639, 160] on input "text" at bounding box center [548, 168] width 259 height 29
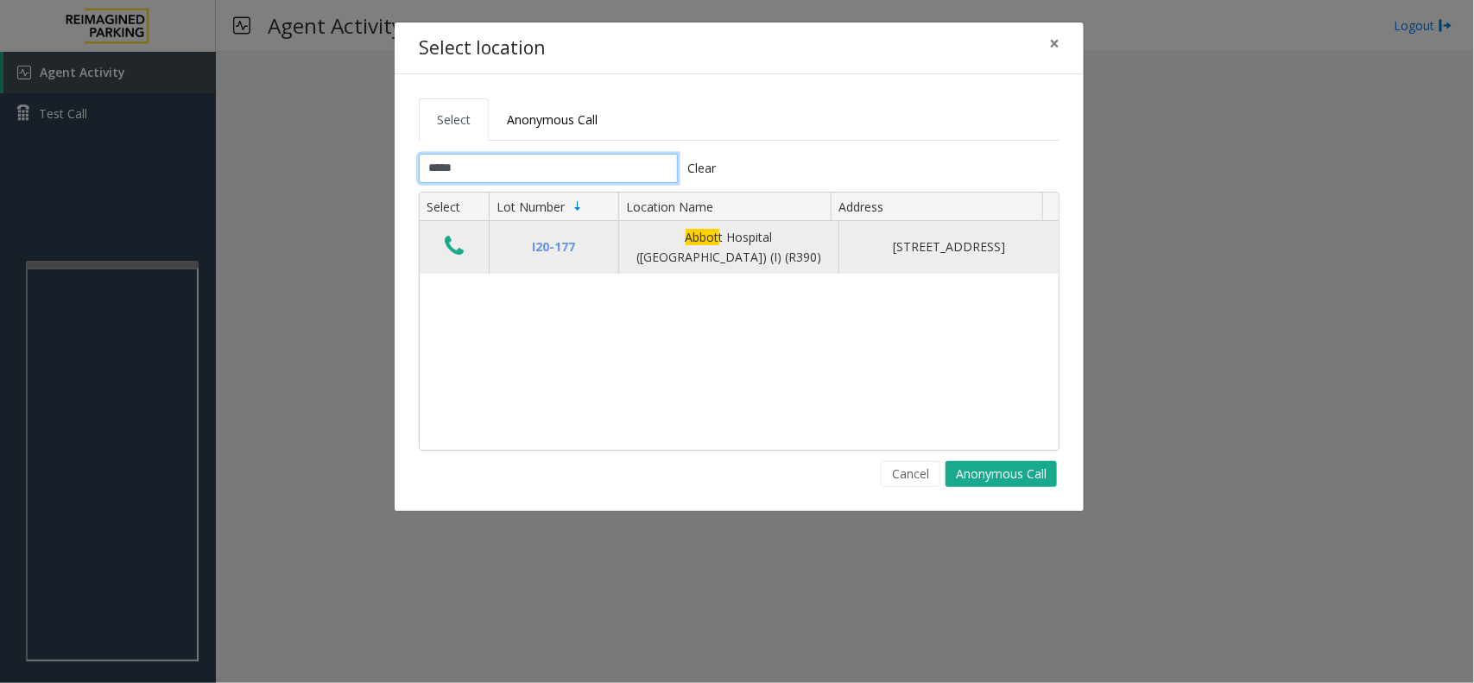
type input "*****"
click at [460, 248] on icon "Data table" at bounding box center [454, 246] width 19 height 24
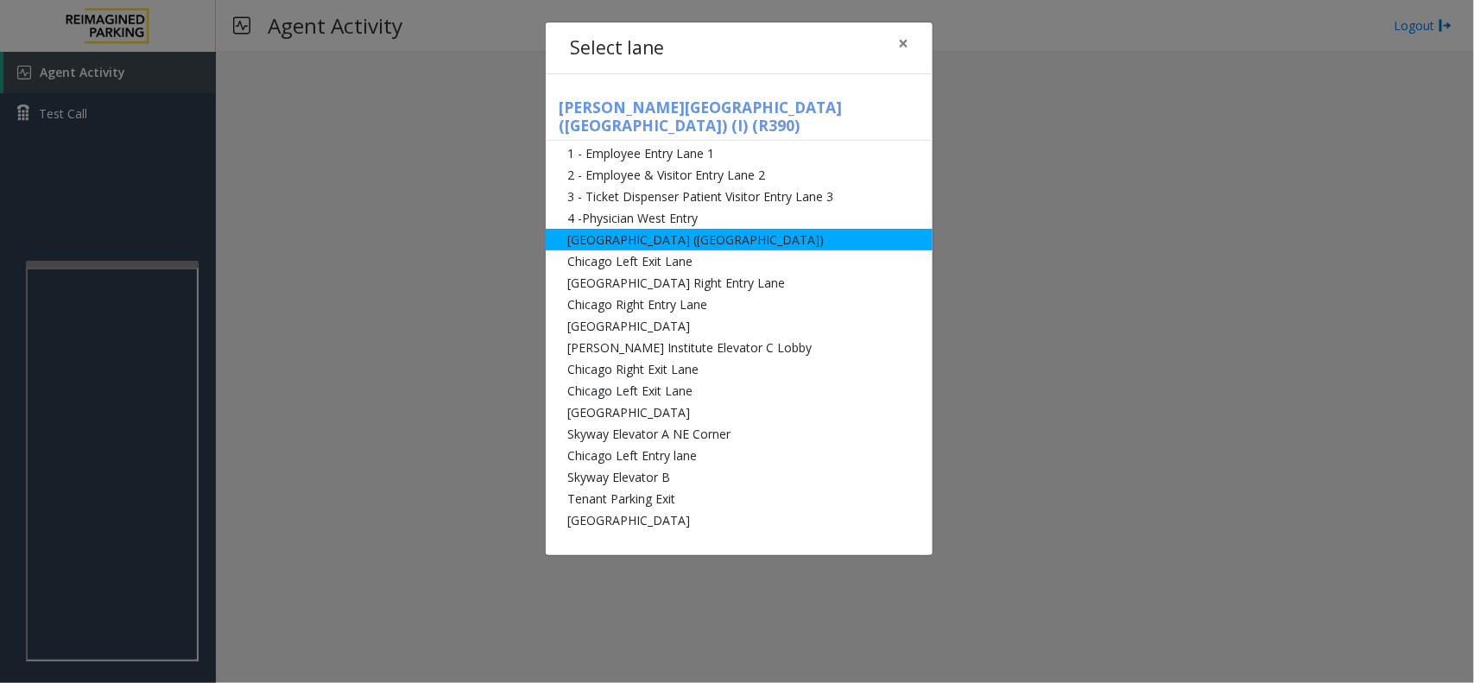
click at [622, 229] on li "[GEOGRAPHIC_DATA] ([GEOGRAPHIC_DATA])" at bounding box center [739, 240] width 387 height 22
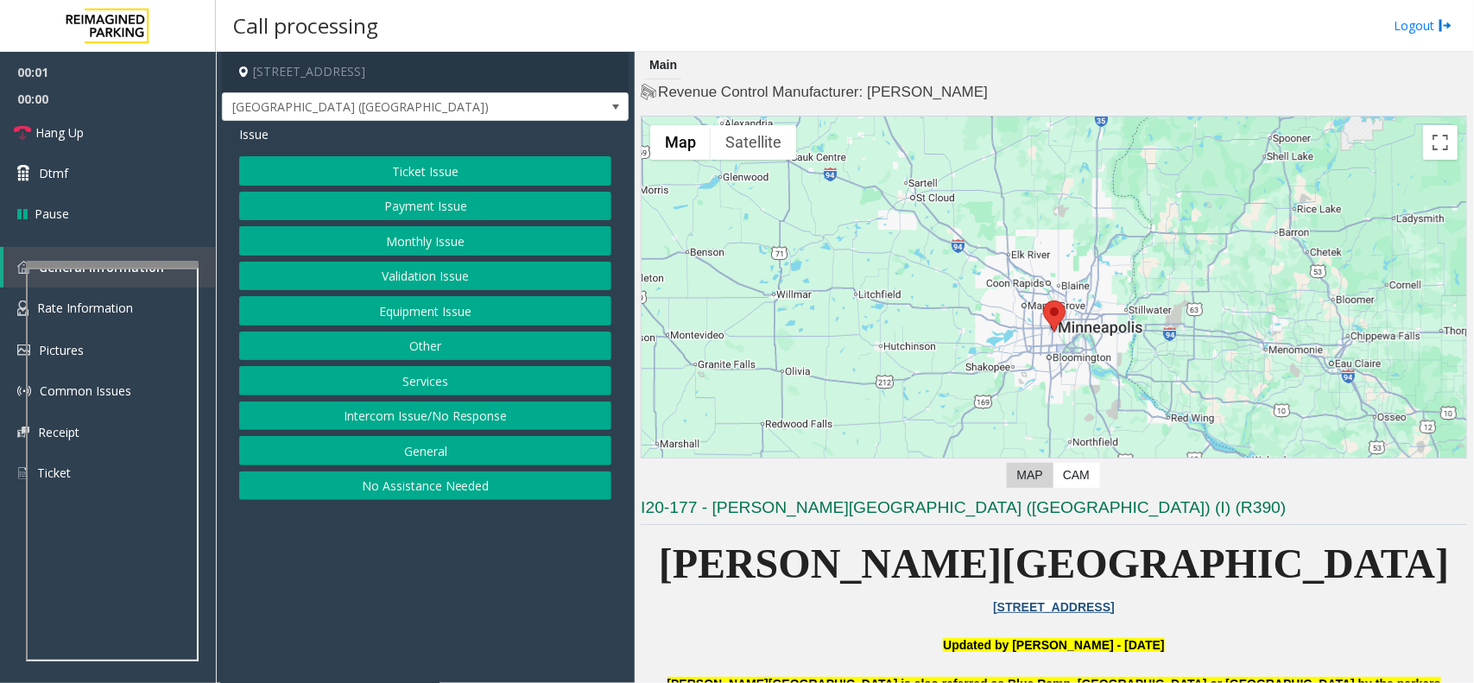
click at [421, 412] on button "Intercom Issue/No Response" at bounding box center [425, 416] width 372 height 29
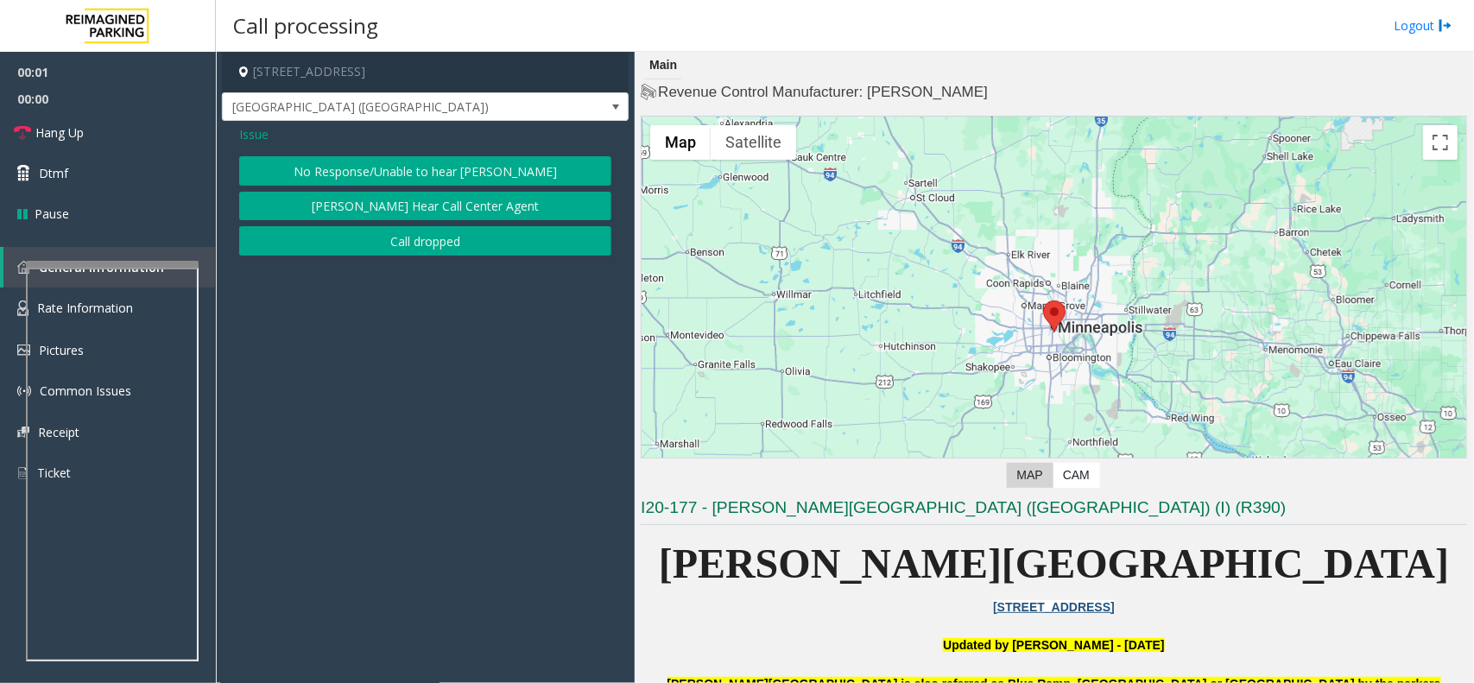
click at [360, 168] on button "No Response/Unable to hear [PERSON_NAME]" at bounding box center [425, 170] width 372 height 29
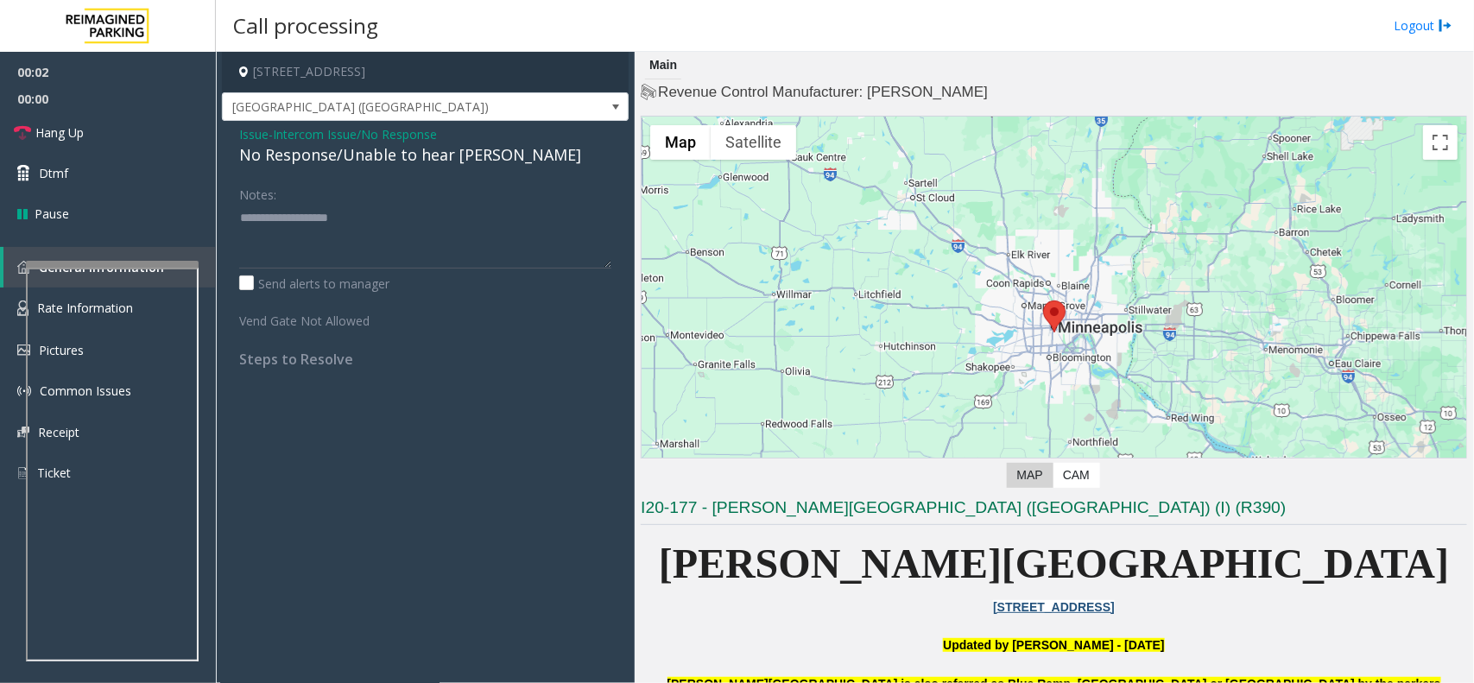
click at [368, 157] on div "No Response/Unable to hear [PERSON_NAME]" at bounding box center [425, 154] width 372 height 23
type textarea "**********"
click at [161, 123] on link "Hang Up" at bounding box center [108, 132] width 216 height 41
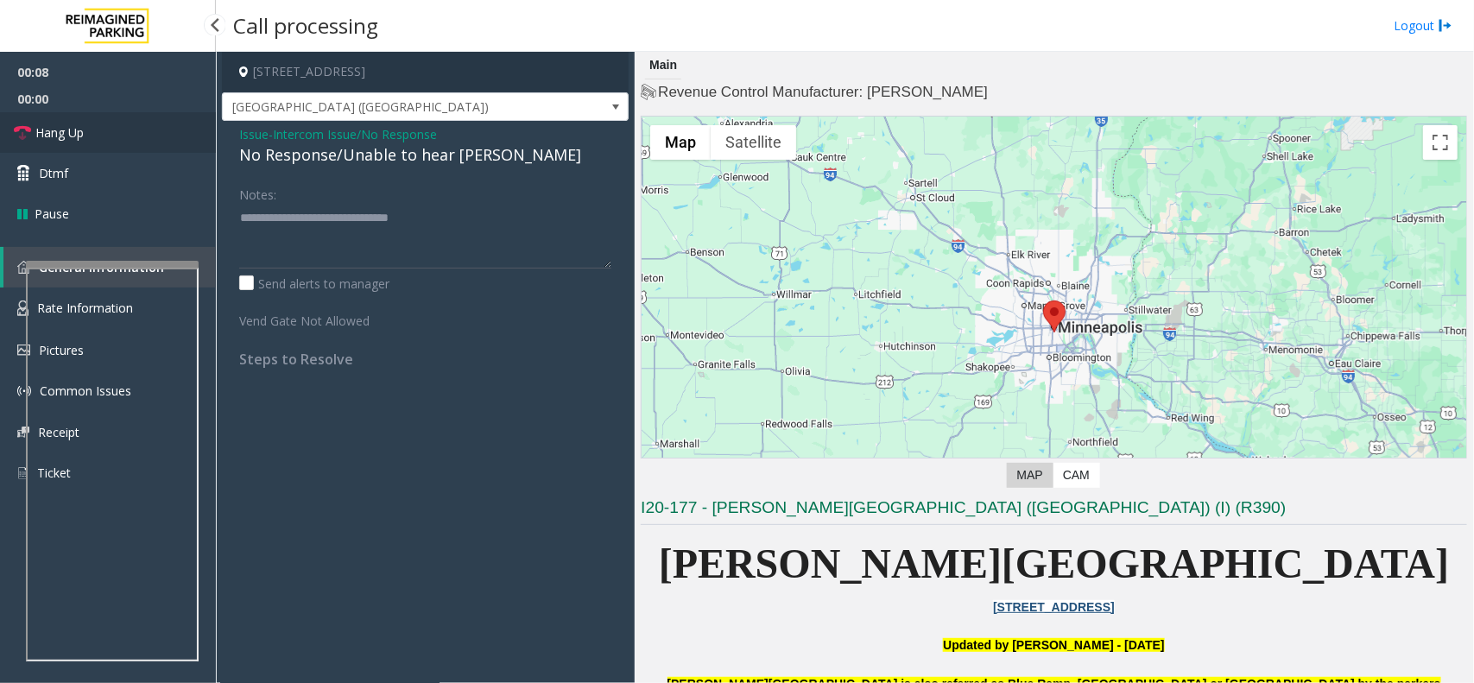
click at [161, 123] on link "Hang Up" at bounding box center [108, 132] width 216 height 41
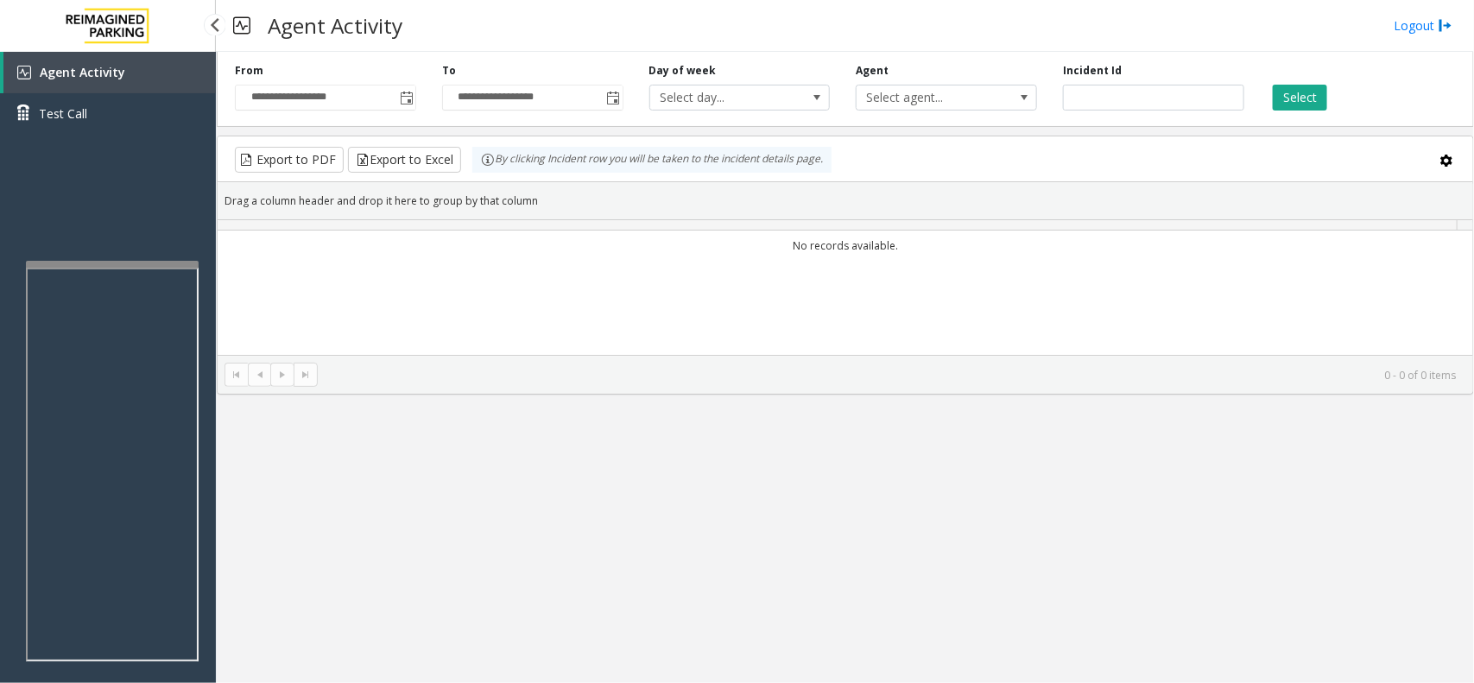
click at [161, 123] on link "Test Call" at bounding box center [108, 113] width 216 height 41
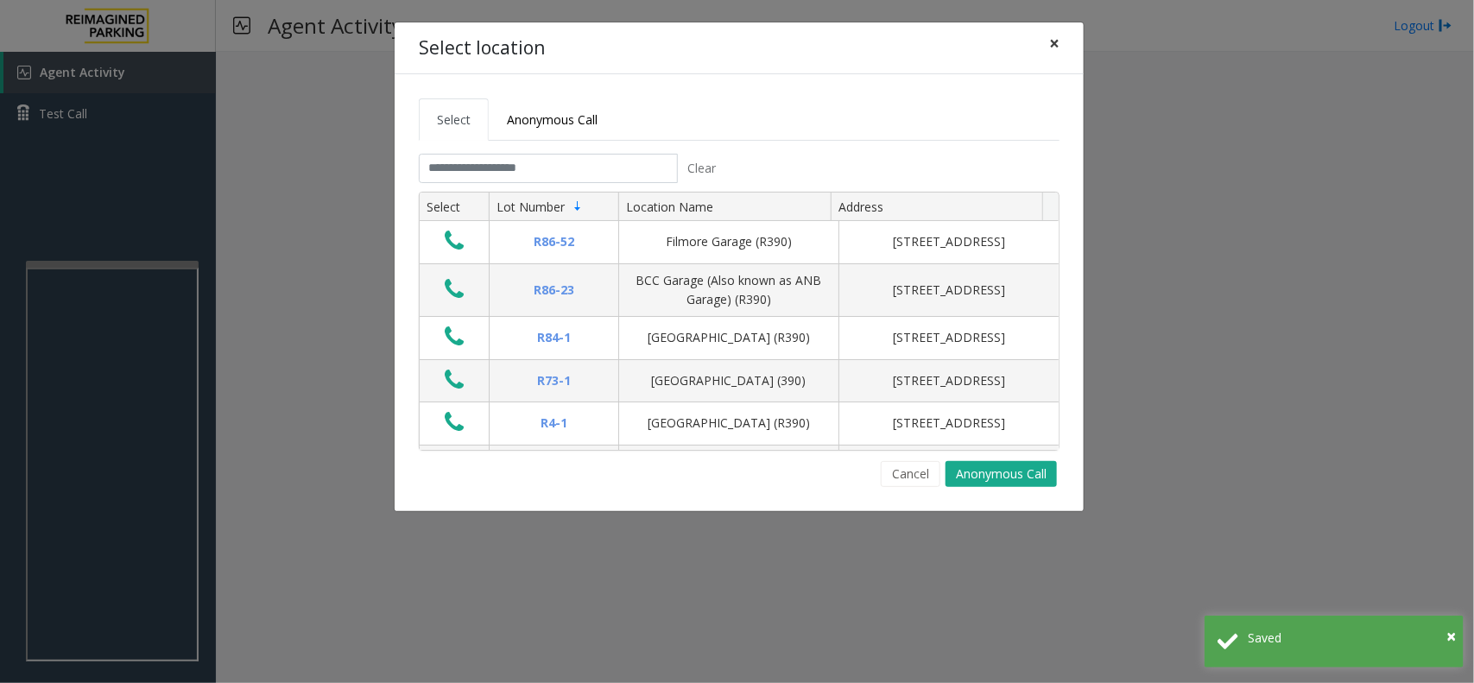
click at [1053, 43] on span "×" at bounding box center [1054, 43] width 10 height 24
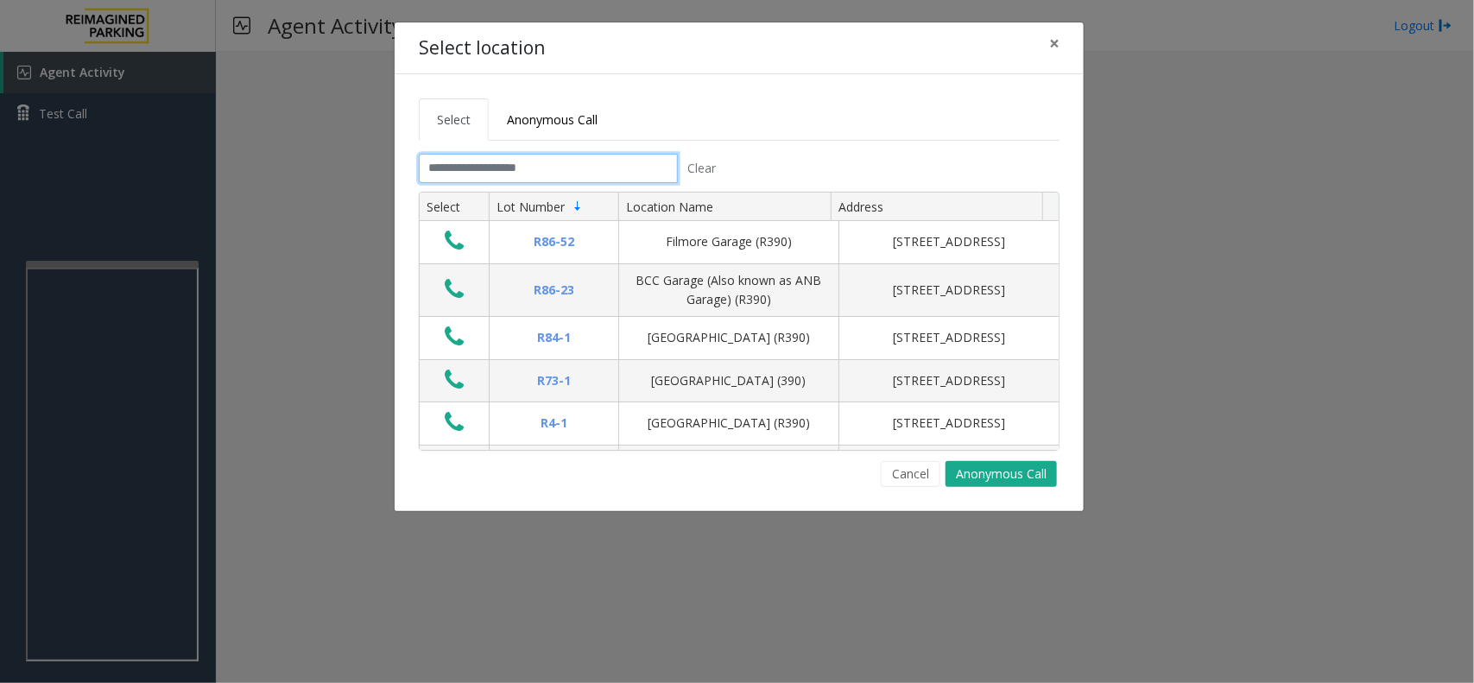
click at [506, 177] on input "text" at bounding box center [548, 168] width 259 height 29
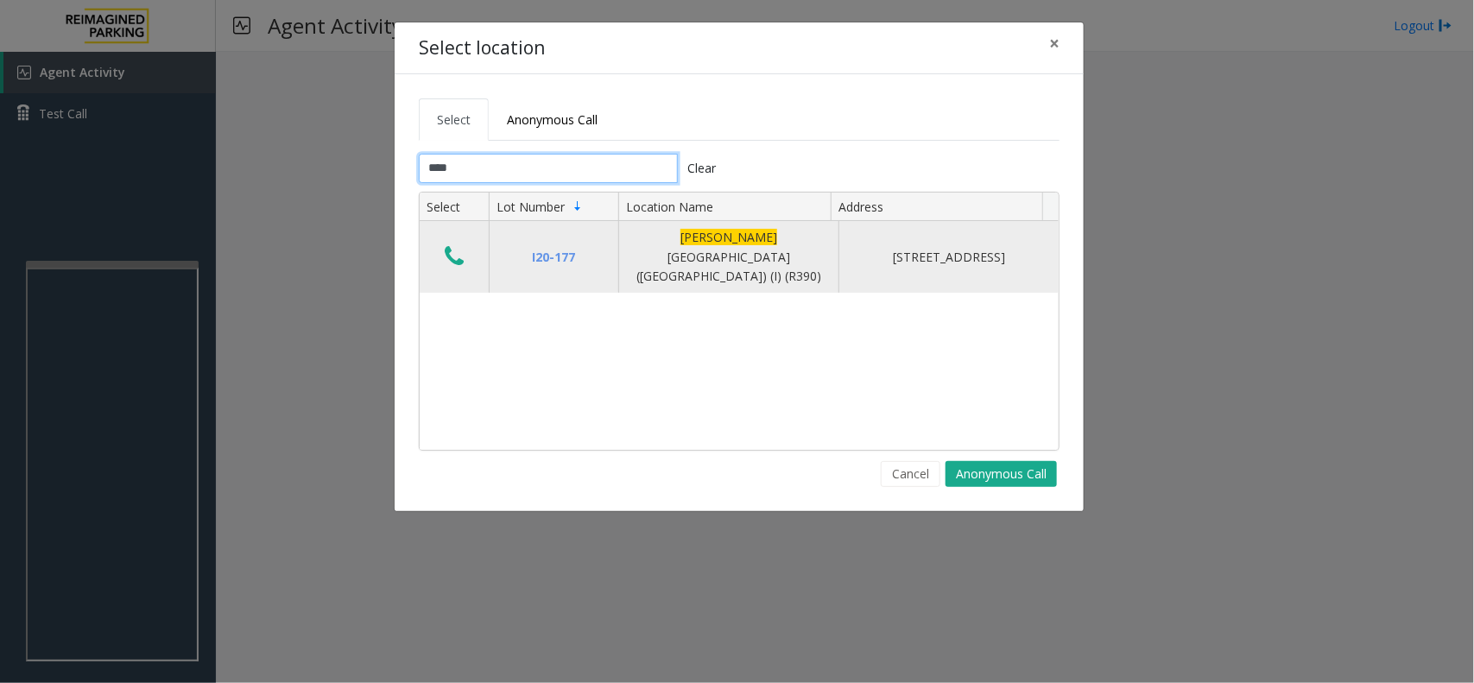
type input "****"
click at [450, 247] on icon "Data table" at bounding box center [454, 256] width 19 height 24
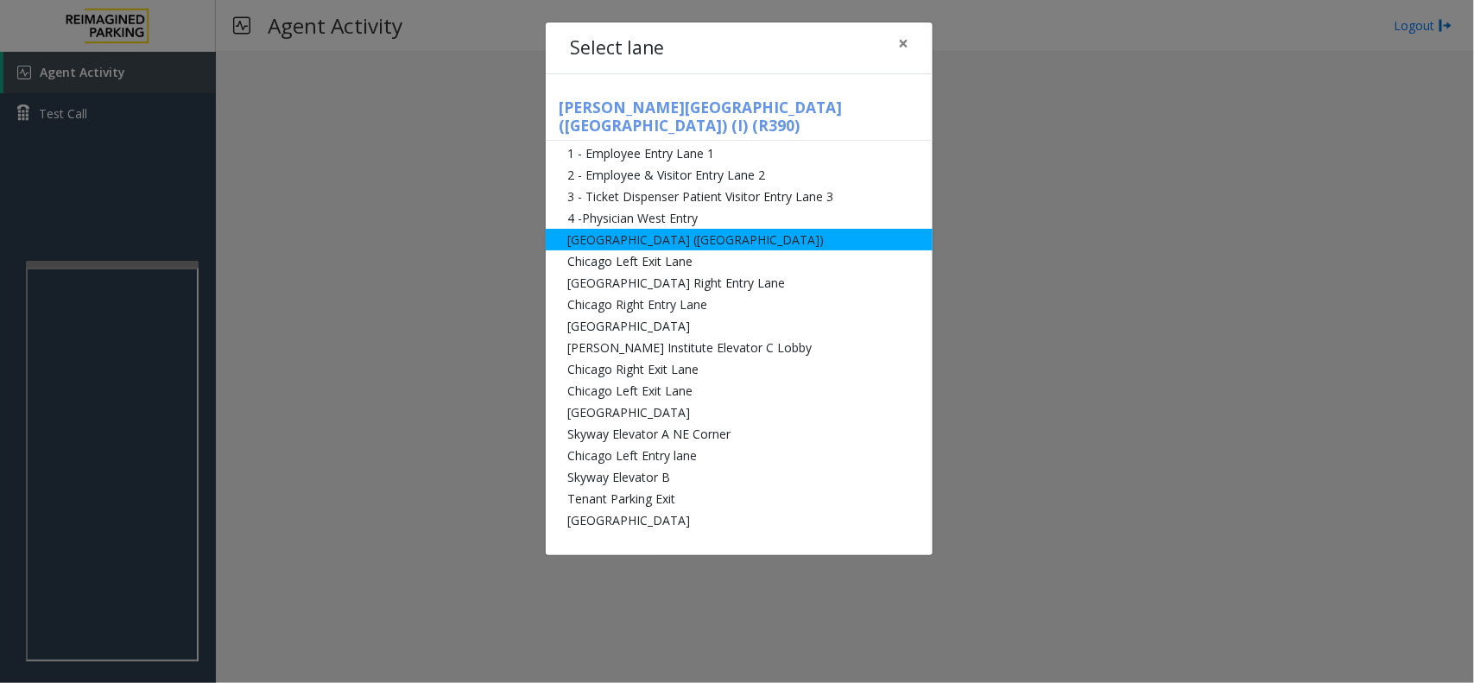
click at [653, 229] on li "[GEOGRAPHIC_DATA] ([GEOGRAPHIC_DATA])" at bounding box center [739, 240] width 387 height 22
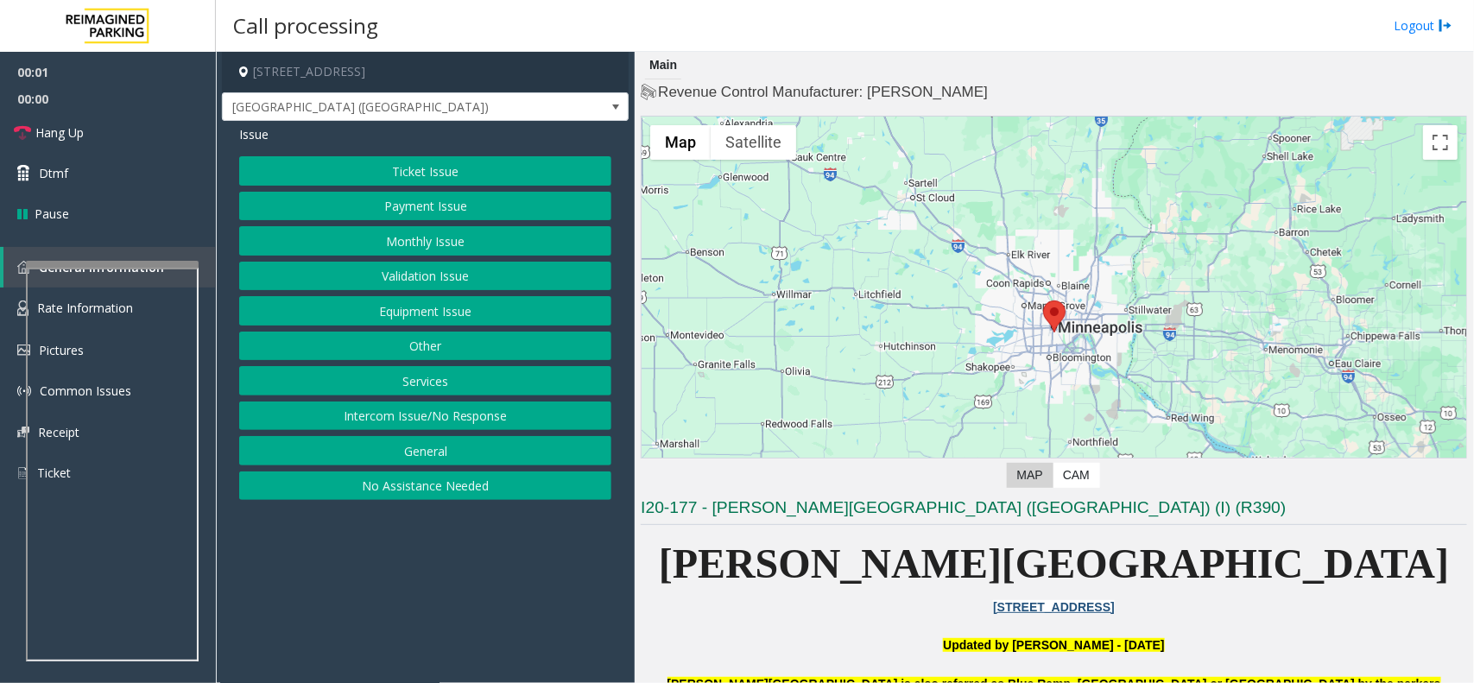
click at [494, 414] on button "Intercom Issue/No Response" at bounding box center [425, 416] width 372 height 29
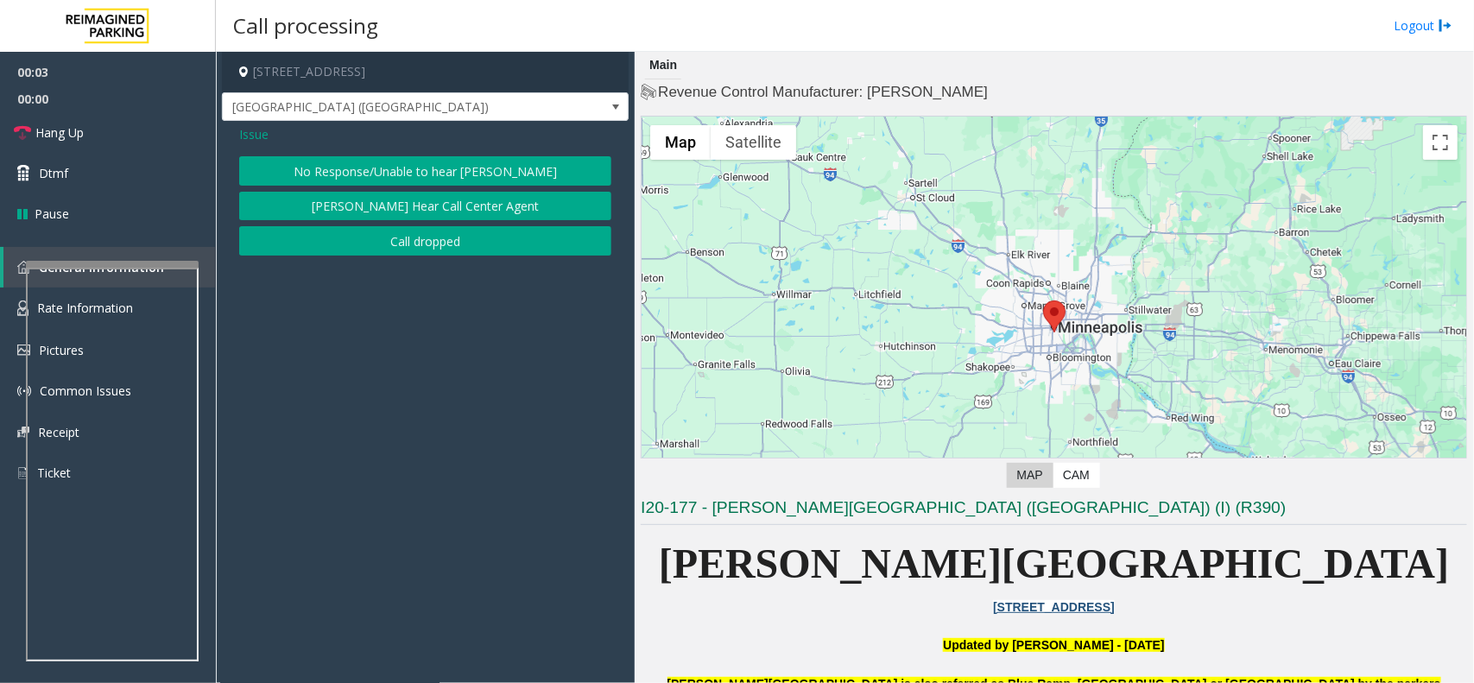
click at [454, 166] on button "No Response/Unable to hear [PERSON_NAME]" at bounding box center [425, 170] width 372 height 29
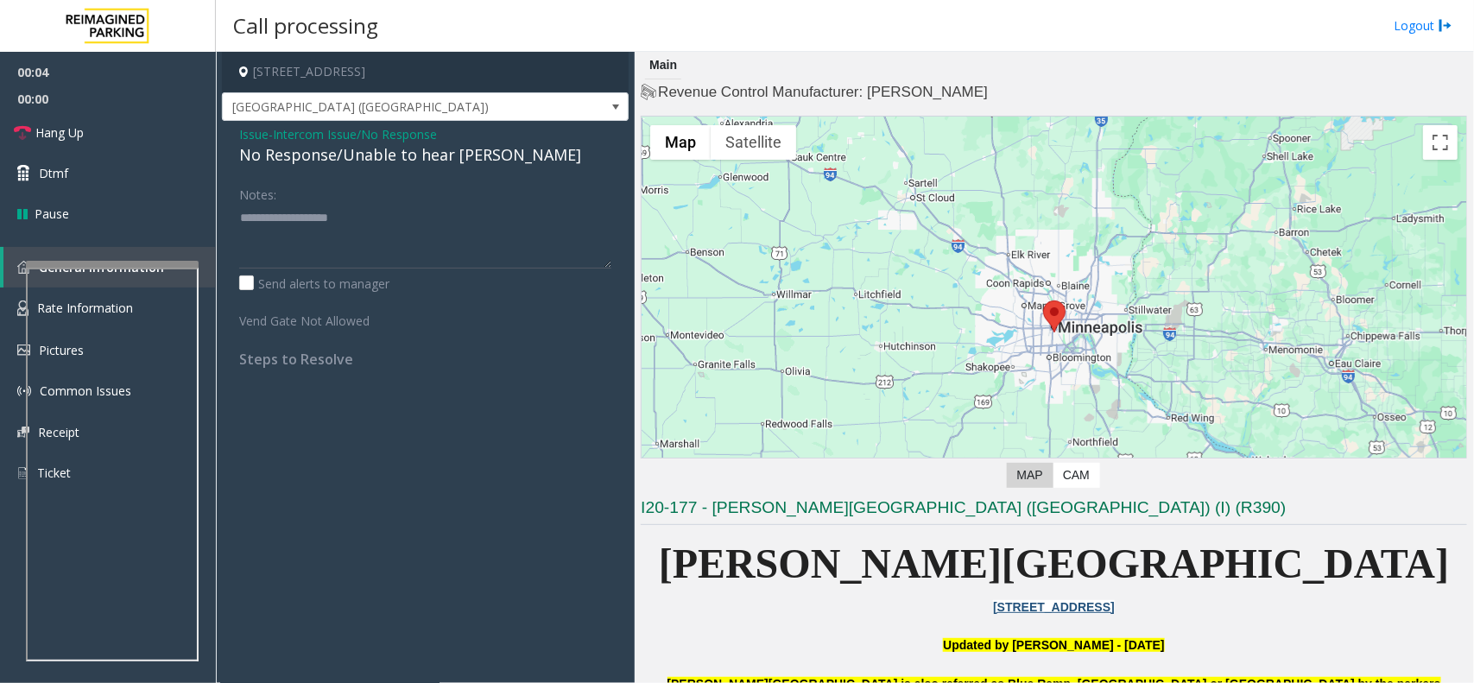
click at [438, 153] on div "No Response/Unable to hear [PERSON_NAME]" at bounding box center [425, 154] width 372 height 23
click at [464, 221] on textarea at bounding box center [425, 236] width 372 height 65
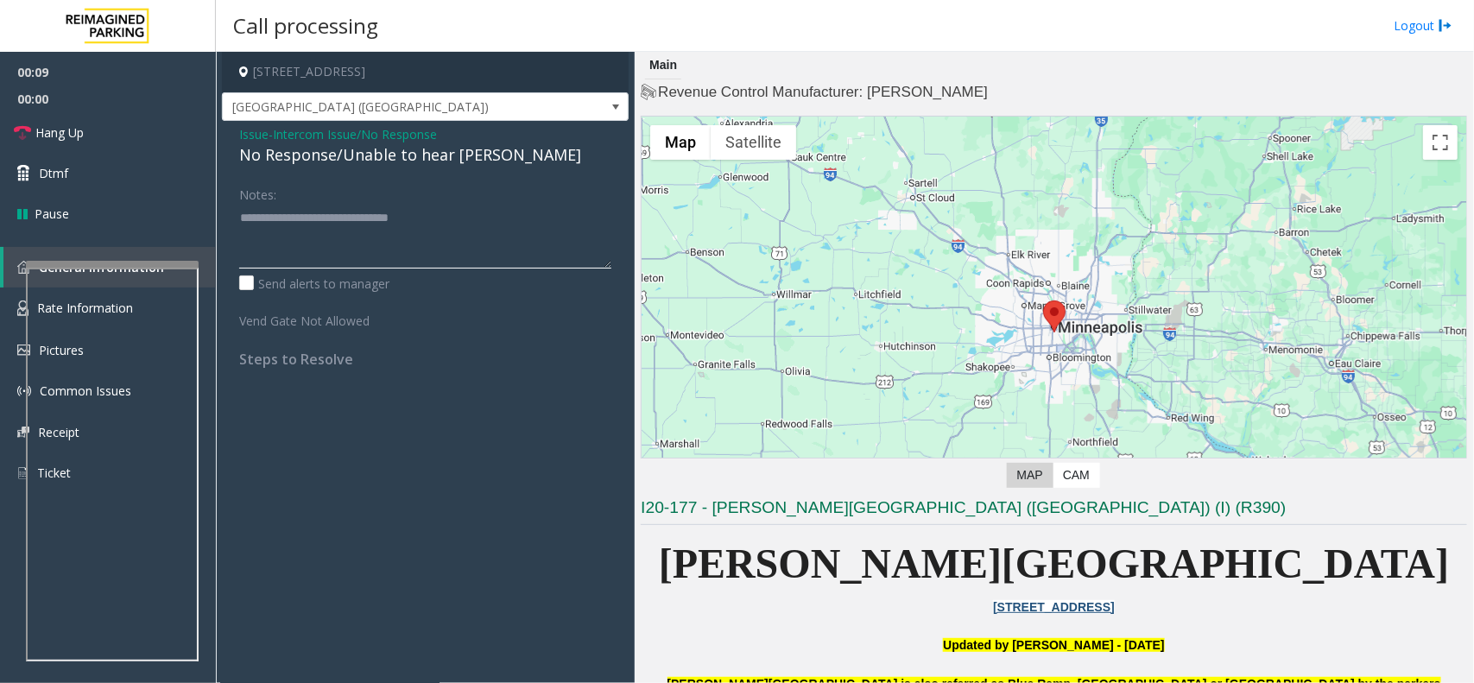
click at [464, 221] on textarea at bounding box center [425, 236] width 372 height 65
type textarea "**********"
click at [158, 132] on link "Hang Up" at bounding box center [108, 132] width 216 height 41
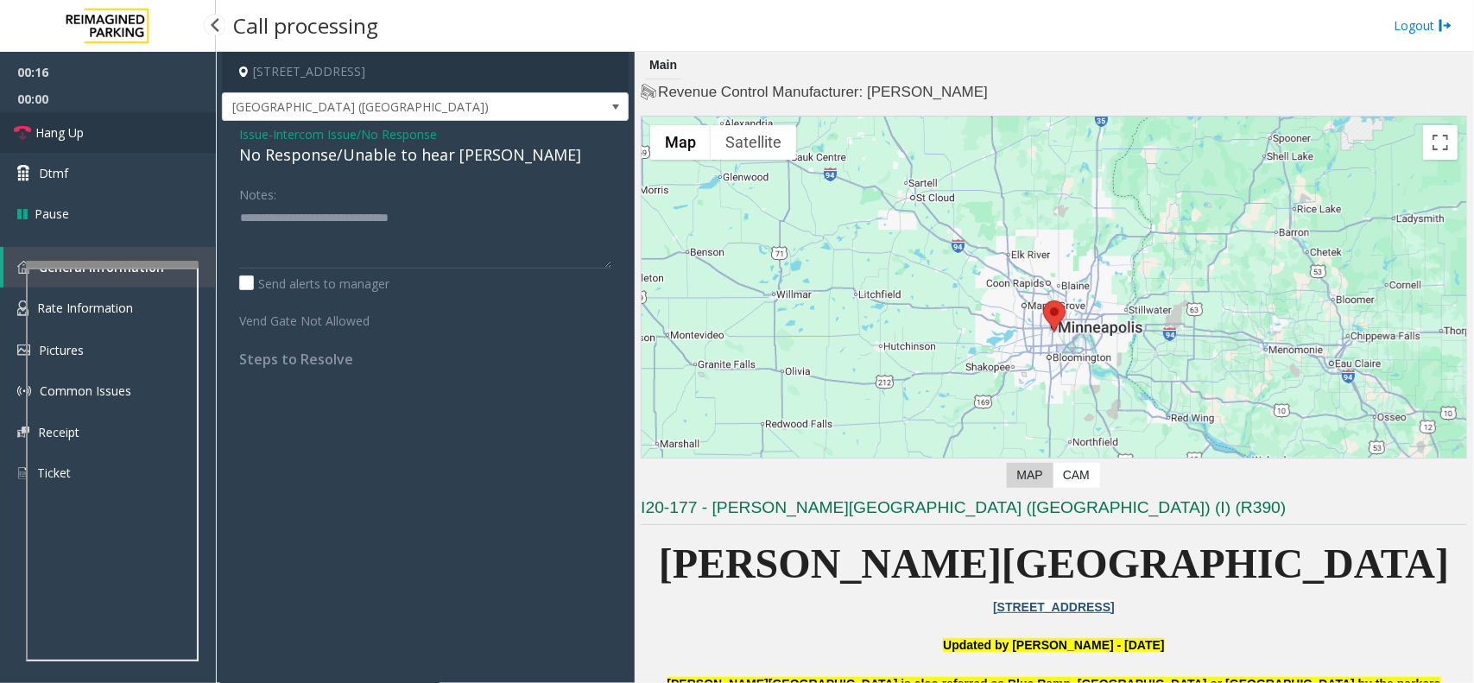
click at [158, 132] on link "Hang Up" at bounding box center [108, 132] width 216 height 41
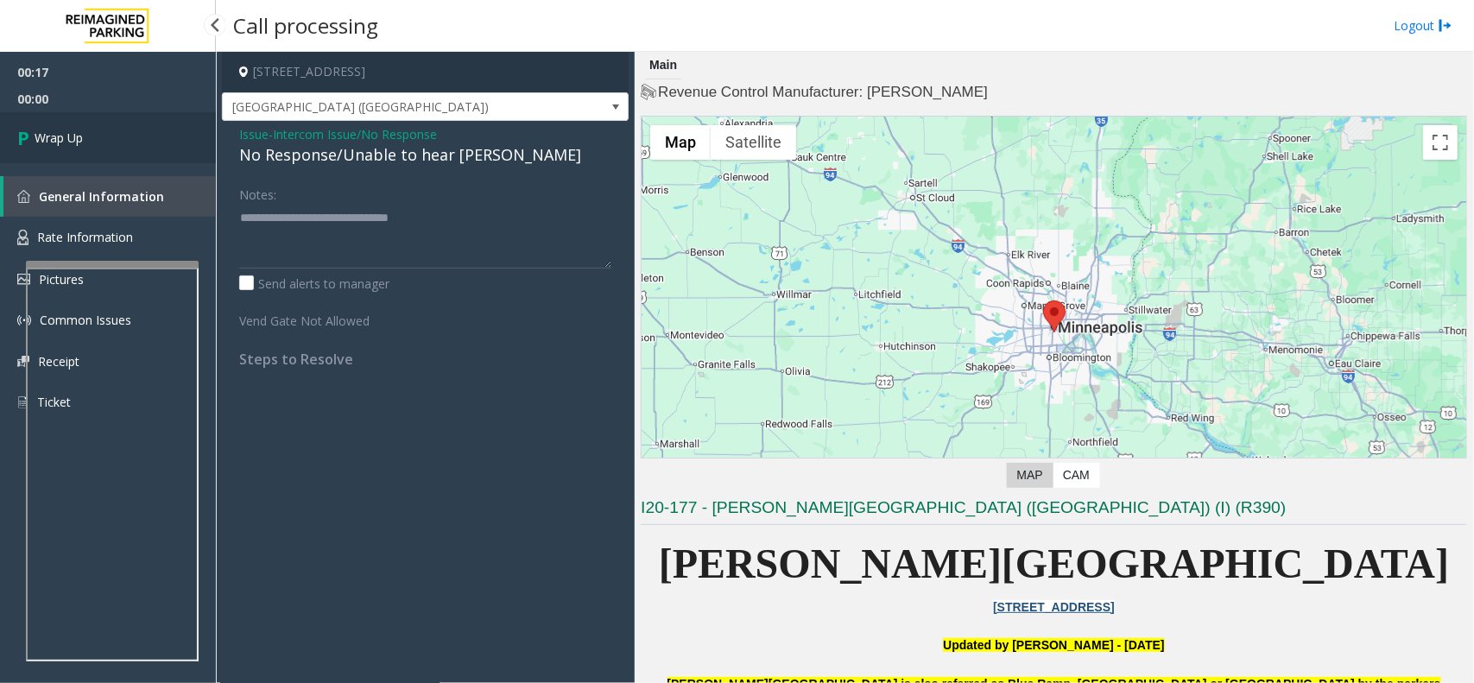
click at [158, 132] on link "Wrap Up" at bounding box center [108, 137] width 216 height 51
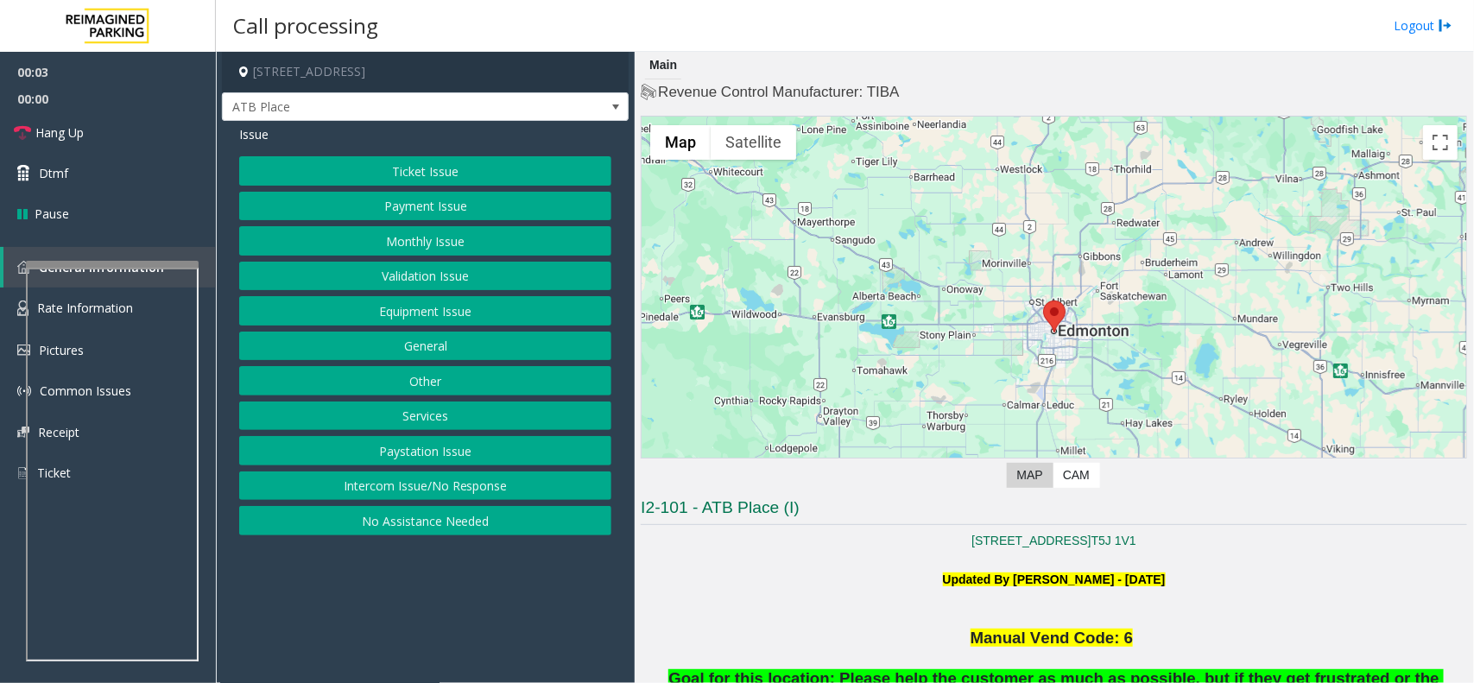
scroll to position [108, 0]
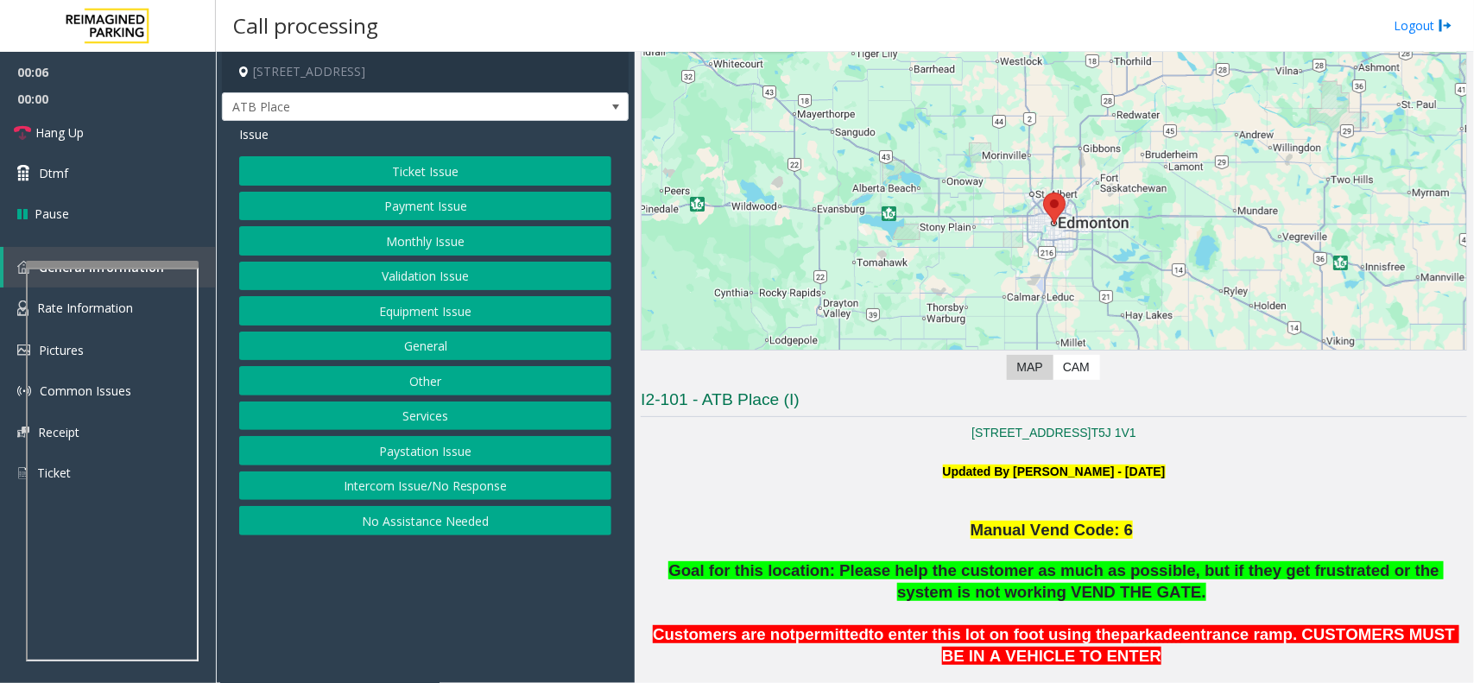
click at [412, 178] on button "Ticket Issue" at bounding box center [425, 170] width 372 height 29
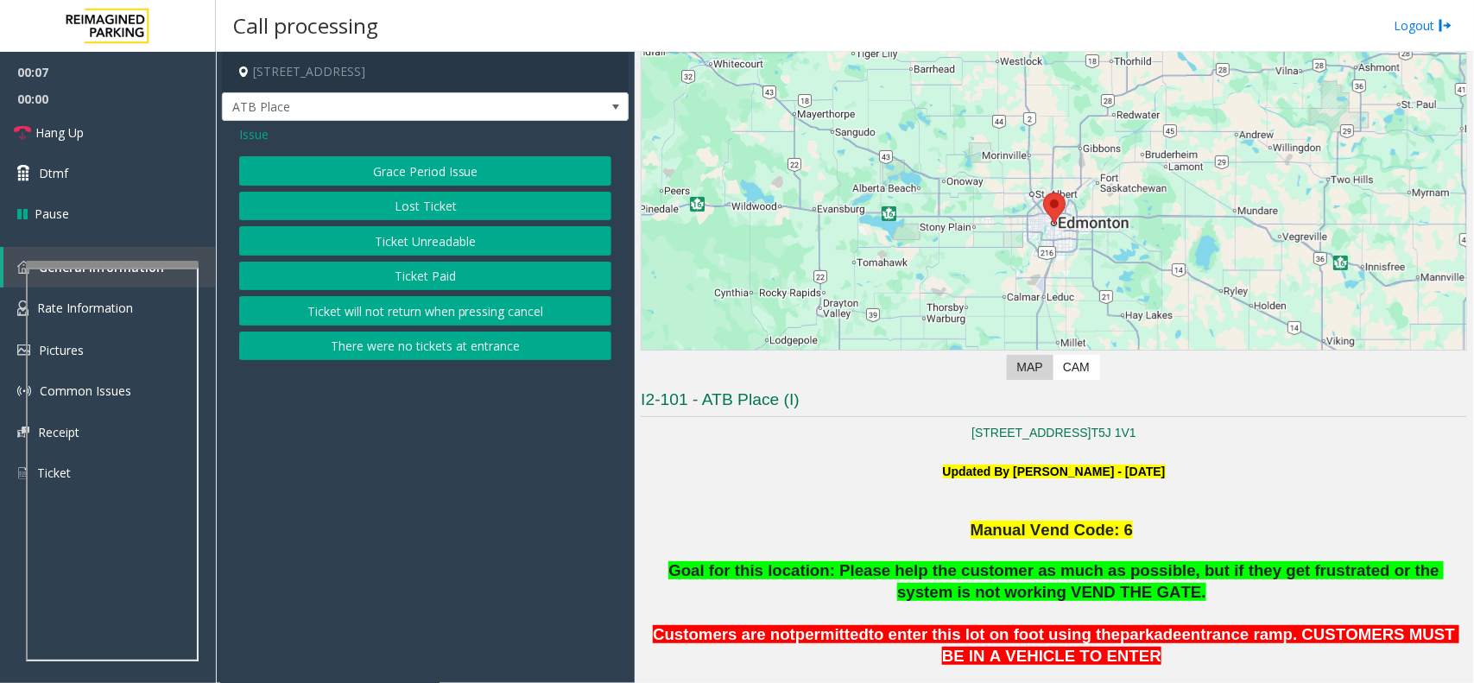
click at [427, 235] on button "Ticket Unreadable" at bounding box center [425, 240] width 372 height 29
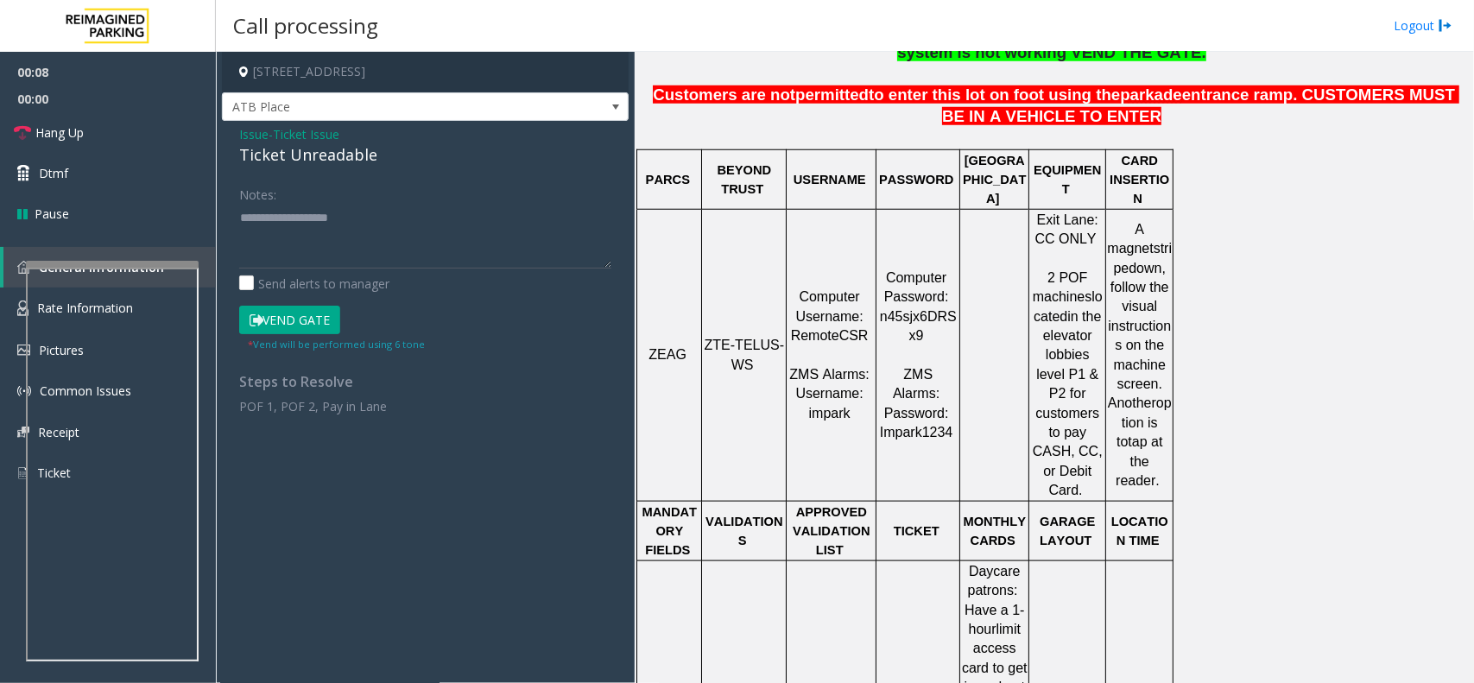
scroll to position [540, 0]
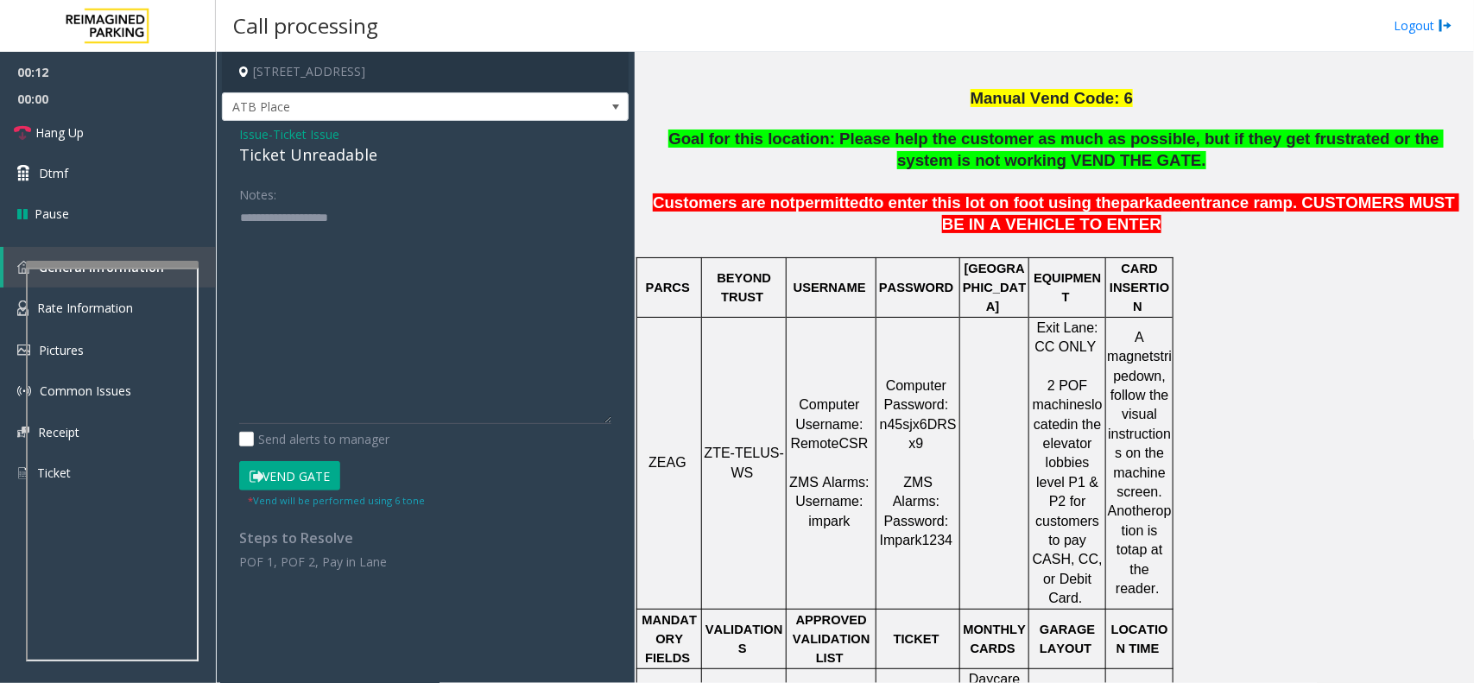
drag, startPoint x: 602, startPoint y: 265, endPoint x: 598, endPoint y: 430, distance: 165.0
click at [598, 424] on textarea at bounding box center [425, 314] width 372 height 220
click at [425, 256] on textarea at bounding box center [425, 318] width 372 height 229
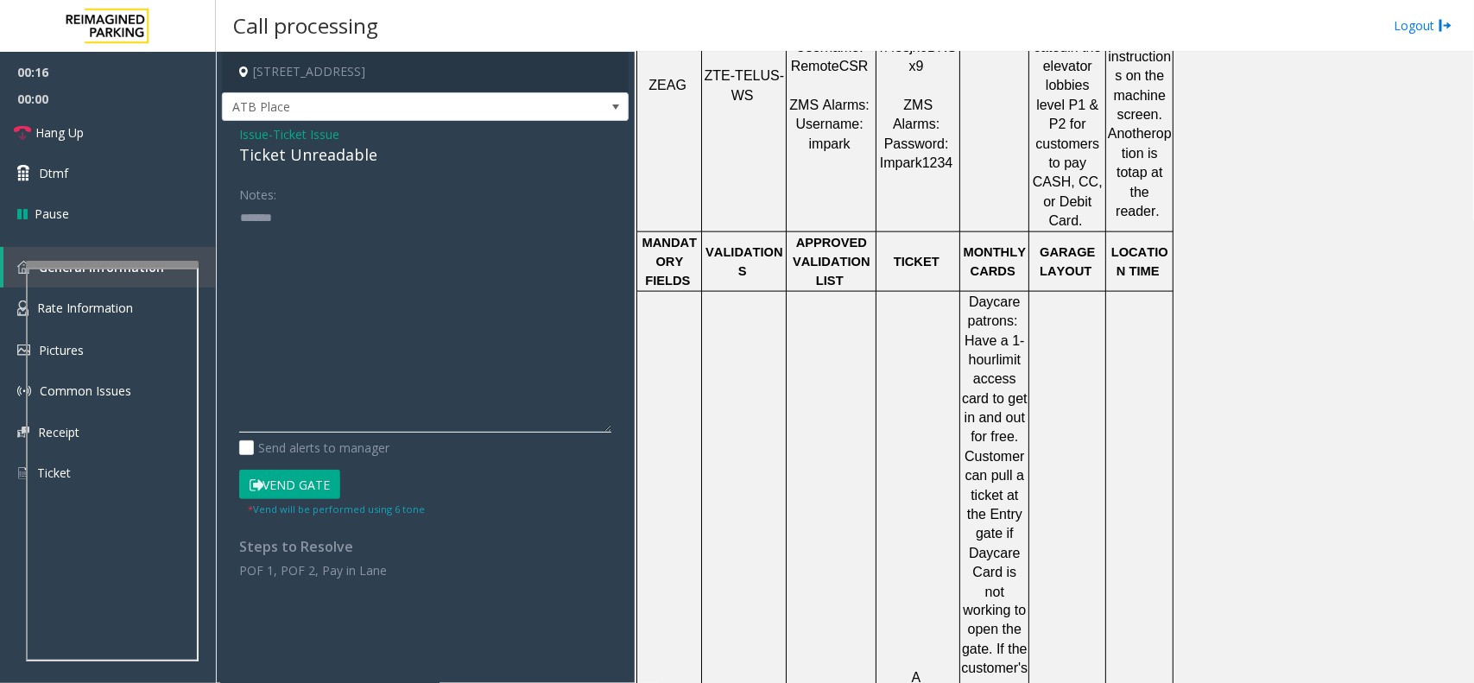
scroll to position [971, 0]
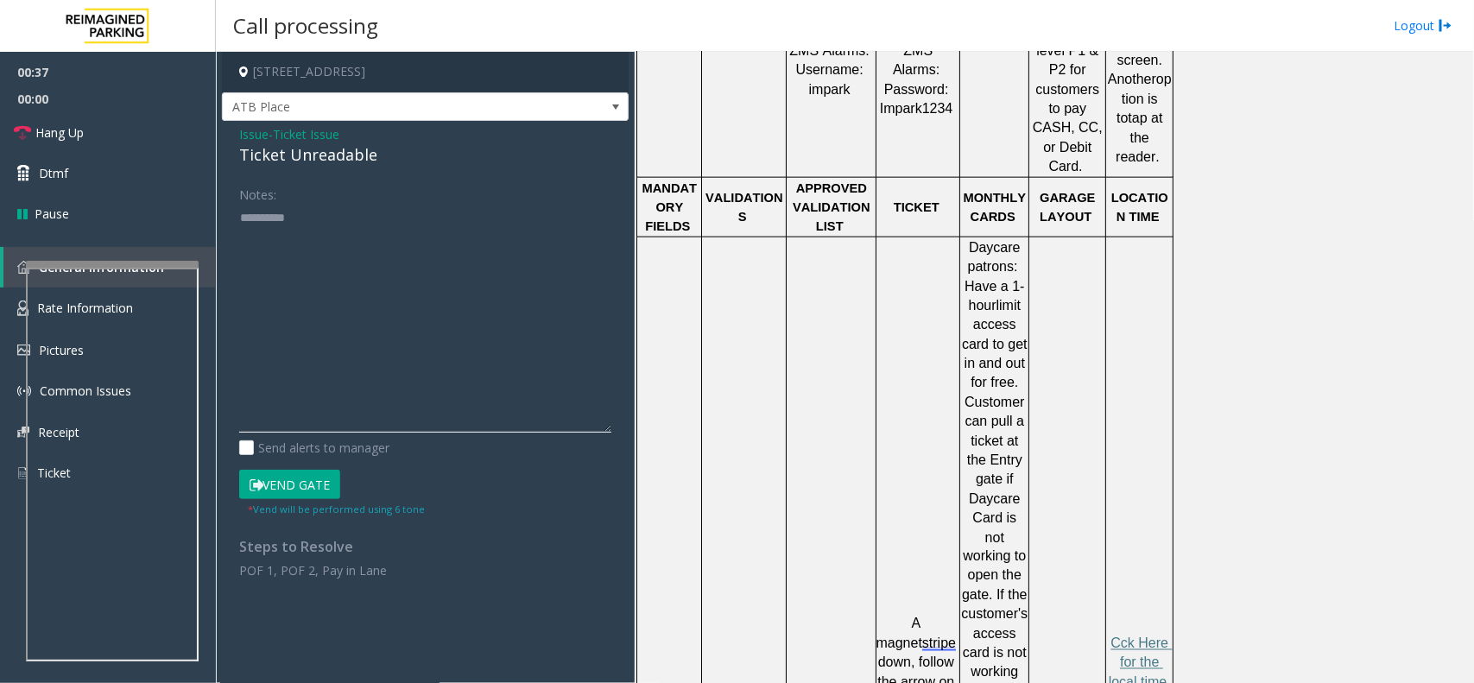
click at [370, 223] on textarea at bounding box center [425, 318] width 372 height 229
click at [296, 154] on div "Ticket Unreadable" at bounding box center [425, 154] width 372 height 23
drag, startPoint x: 296, startPoint y: 154, endPoint x: 307, endPoint y: 154, distance: 11.2
click at [307, 154] on div "Ticket Unreadable" at bounding box center [425, 154] width 372 height 23
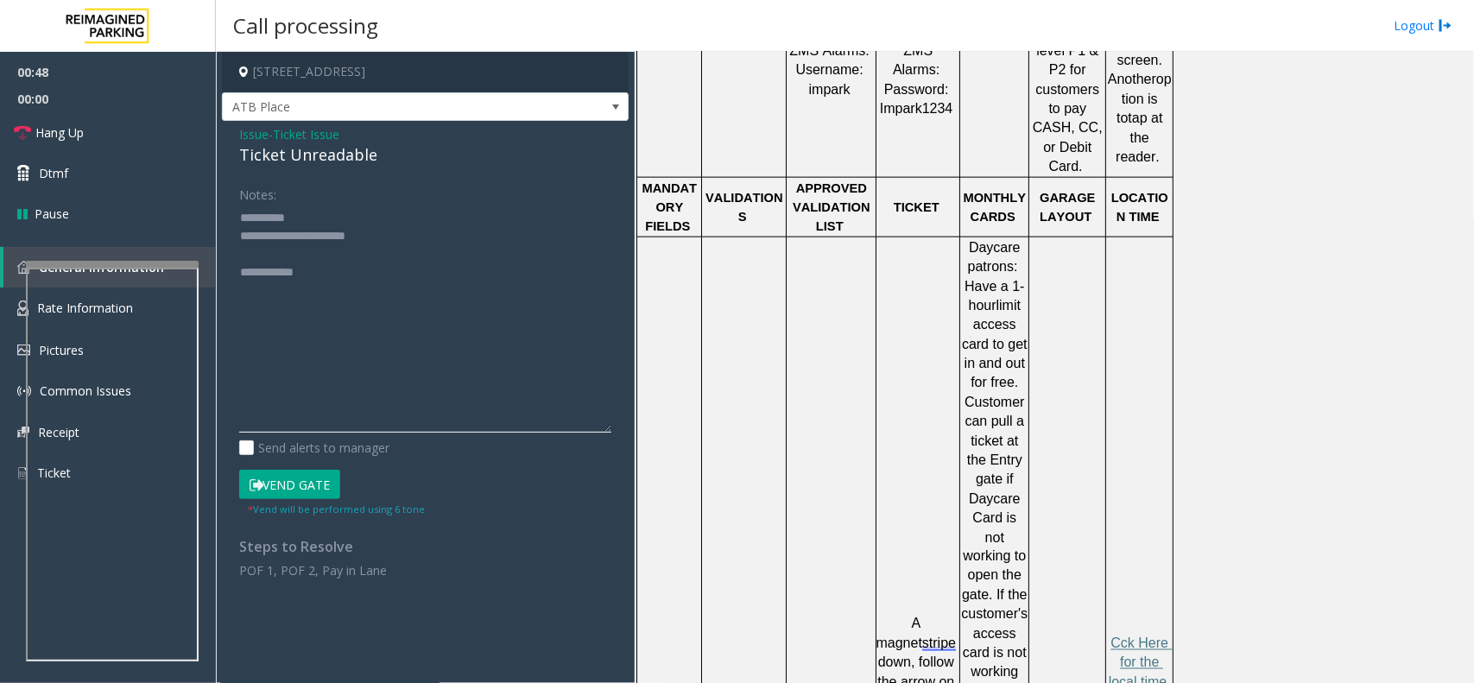
click at [318, 244] on textarea at bounding box center [425, 318] width 372 height 229
click at [309, 256] on textarea at bounding box center [425, 318] width 372 height 229
type textarea "**********"
click at [309, 136] on span "Ticket Issue" at bounding box center [306, 134] width 66 height 18
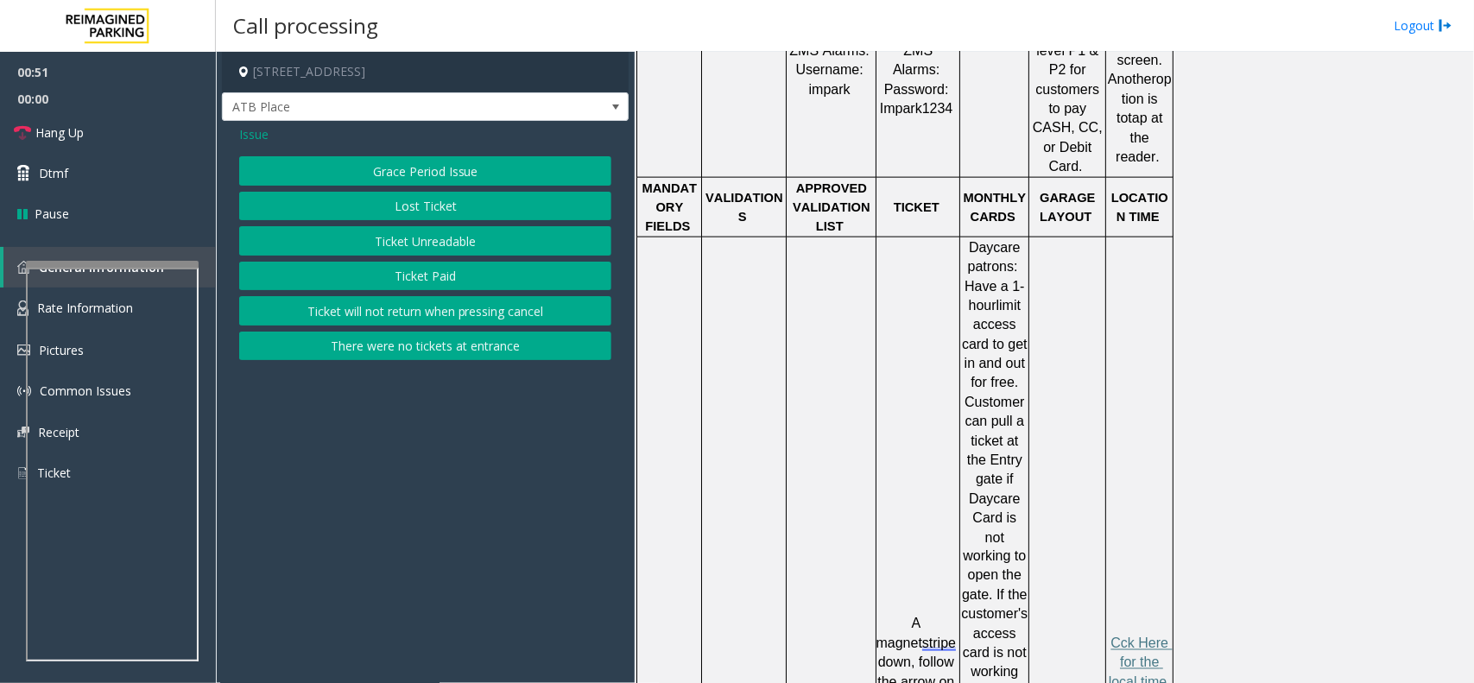
click at [251, 134] on span "Issue" at bounding box center [253, 134] width 29 height 18
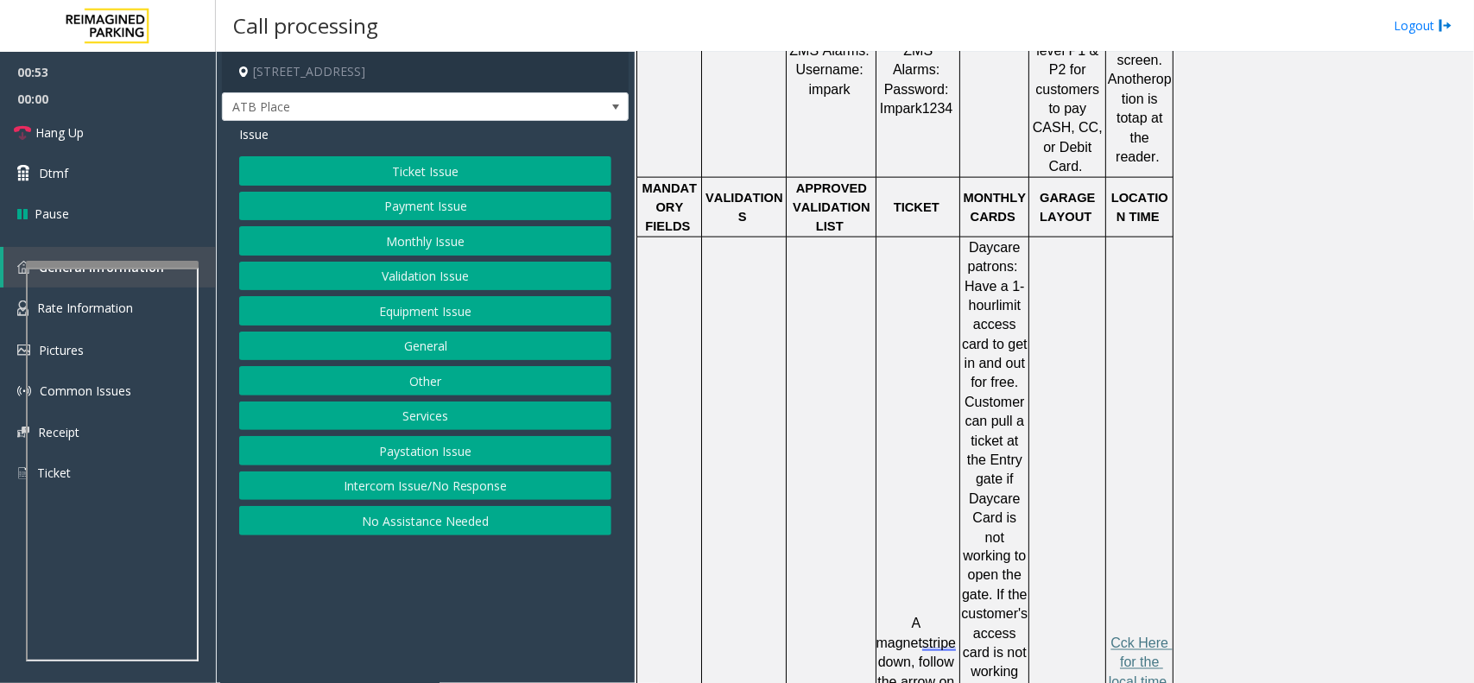
click at [402, 264] on button "Validation Issue" at bounding box center [425, 276] width 372 height 29
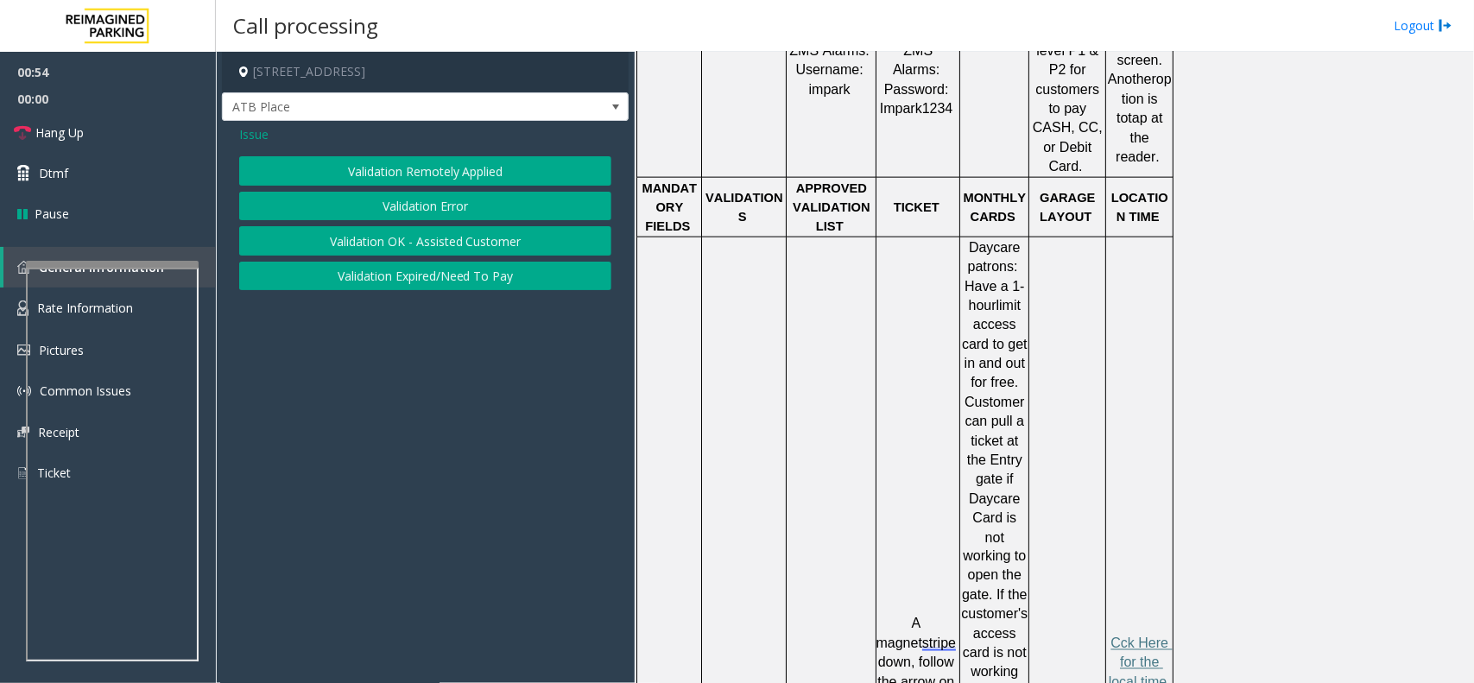
click at [262, 141] on span "Issue" at bounding box center [253, 134] width 29 height 18
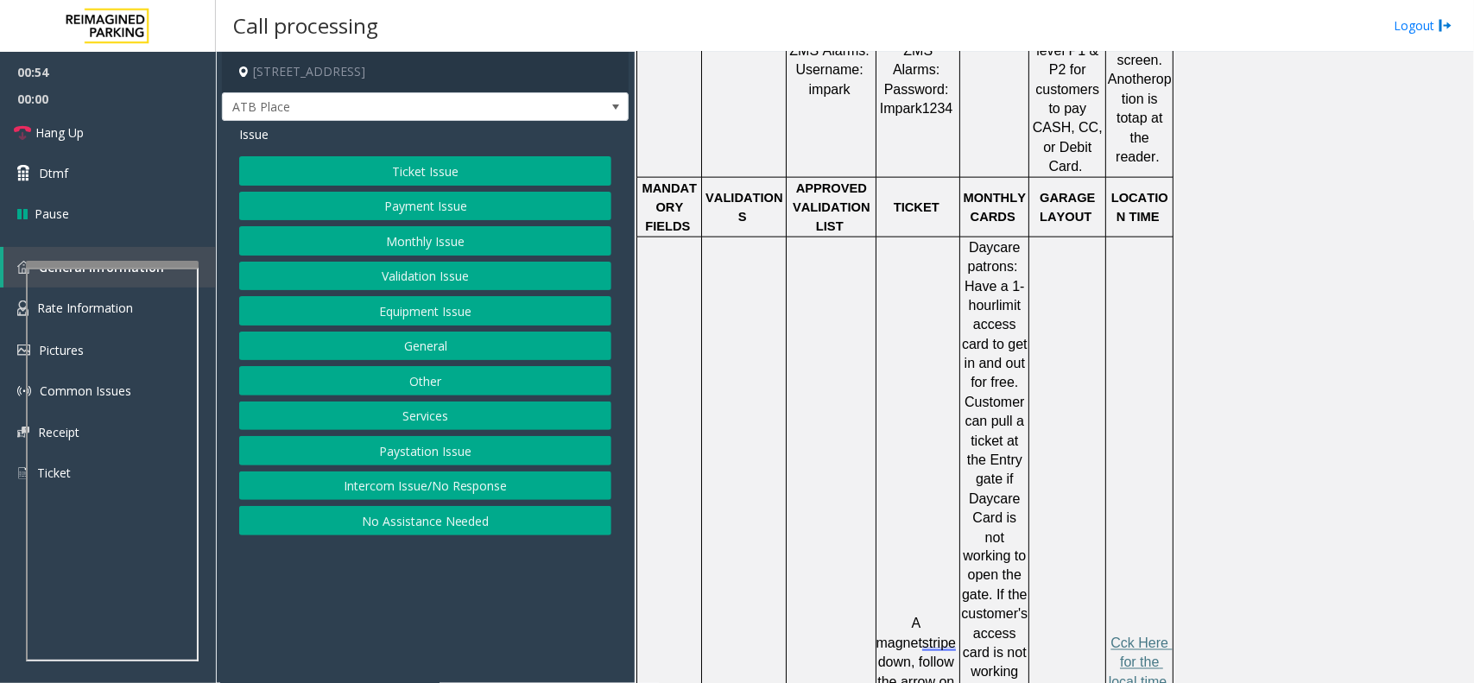
click at [423, 312] on button "Equipment Issue" at bounding box center [425, 310] width 372 height 29
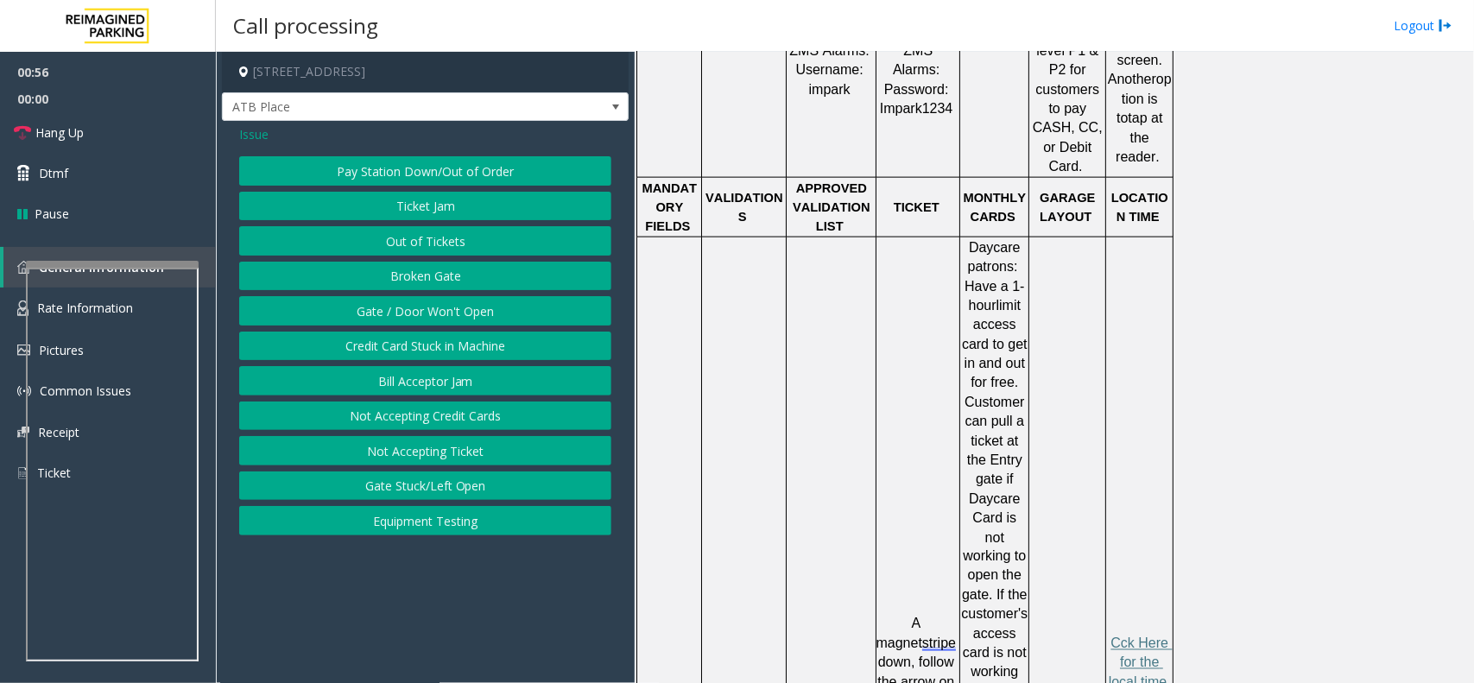
click at [256, 126] on span "Issue" at bounding box center [253, 134] width 29 height 18
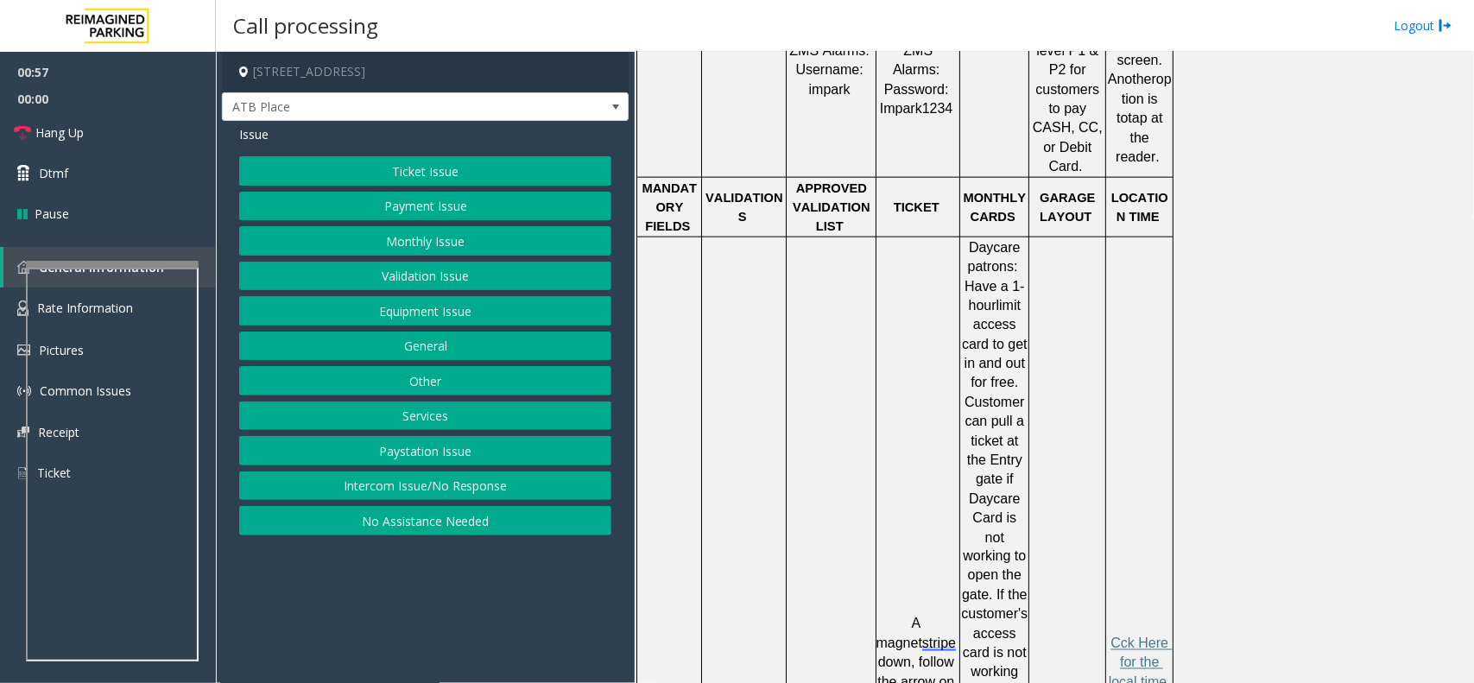
click at [430, 169] on button "Ticket Issue" at bounding box center [425, 170] width 372 height 29
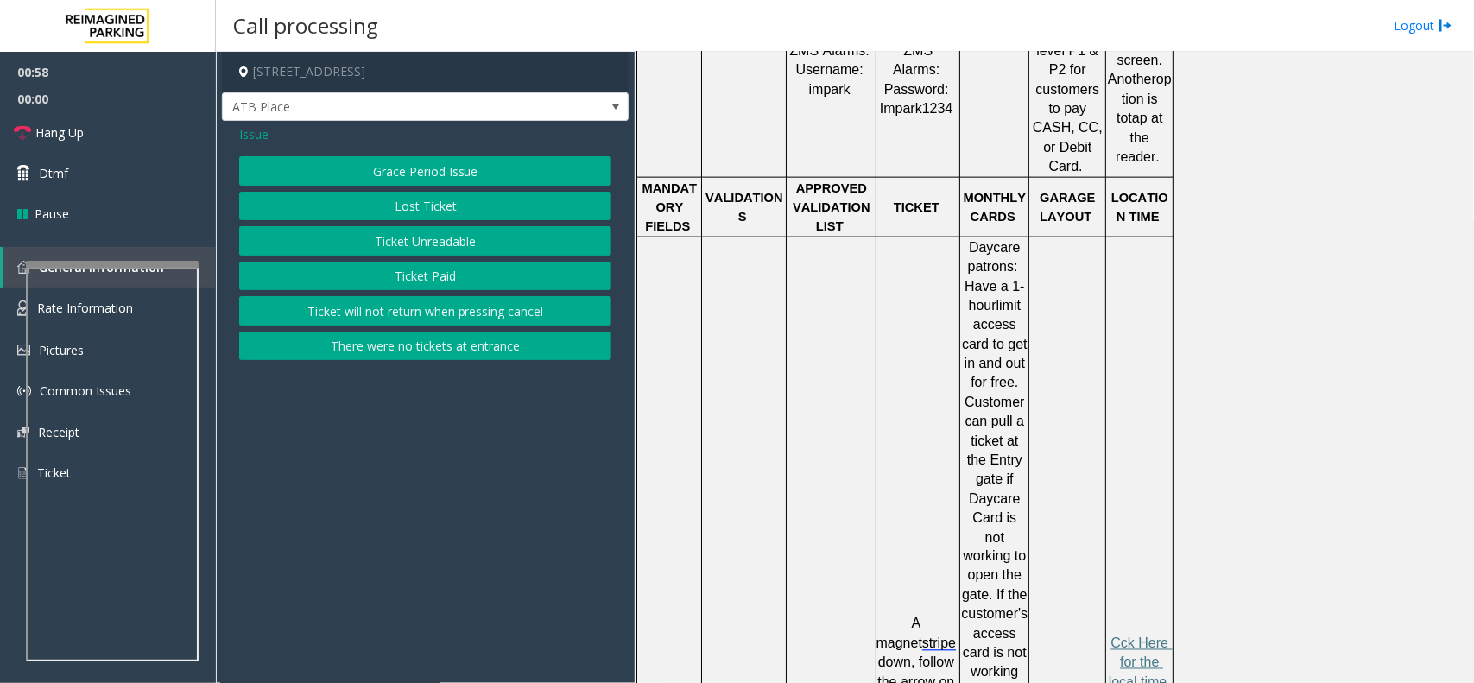
click at [446, 286] on button "Ticket Paid" at bounding box center [425, 276] width 372 height 29
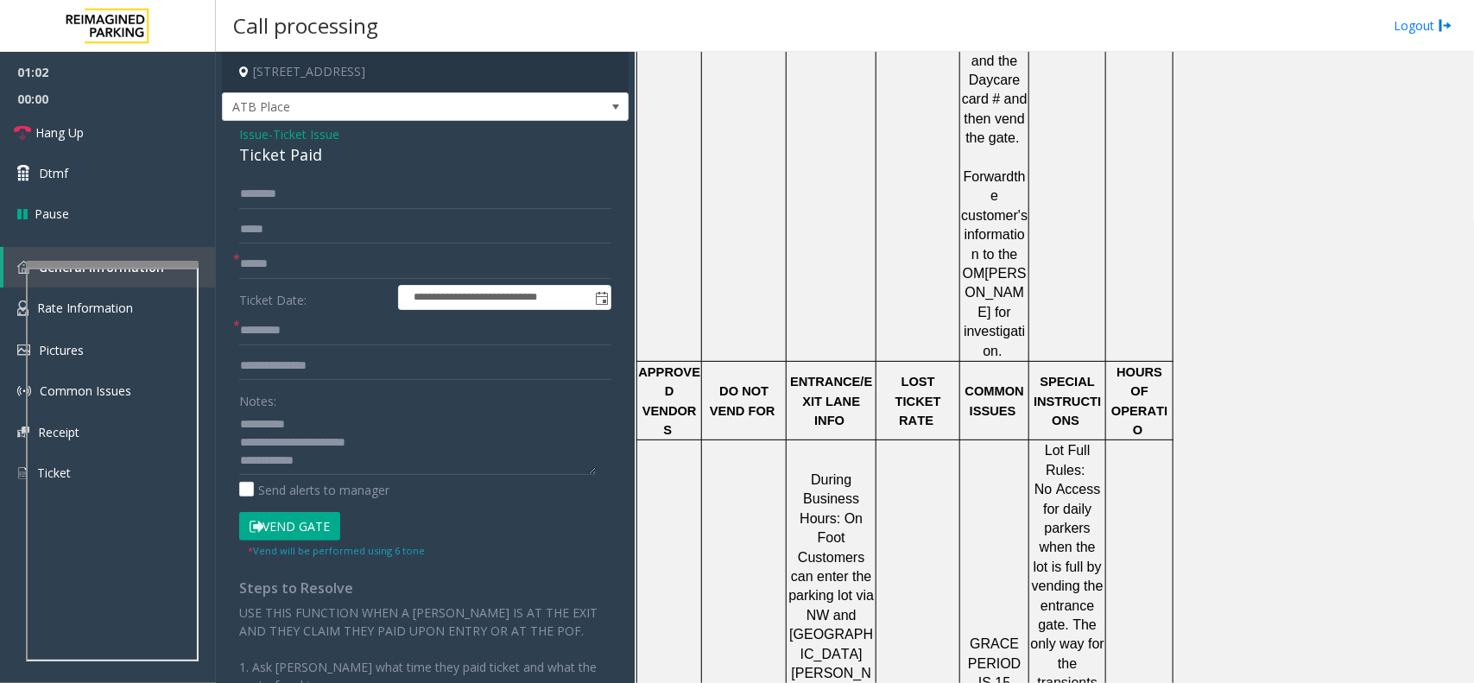
scroll to position [1629, 0]
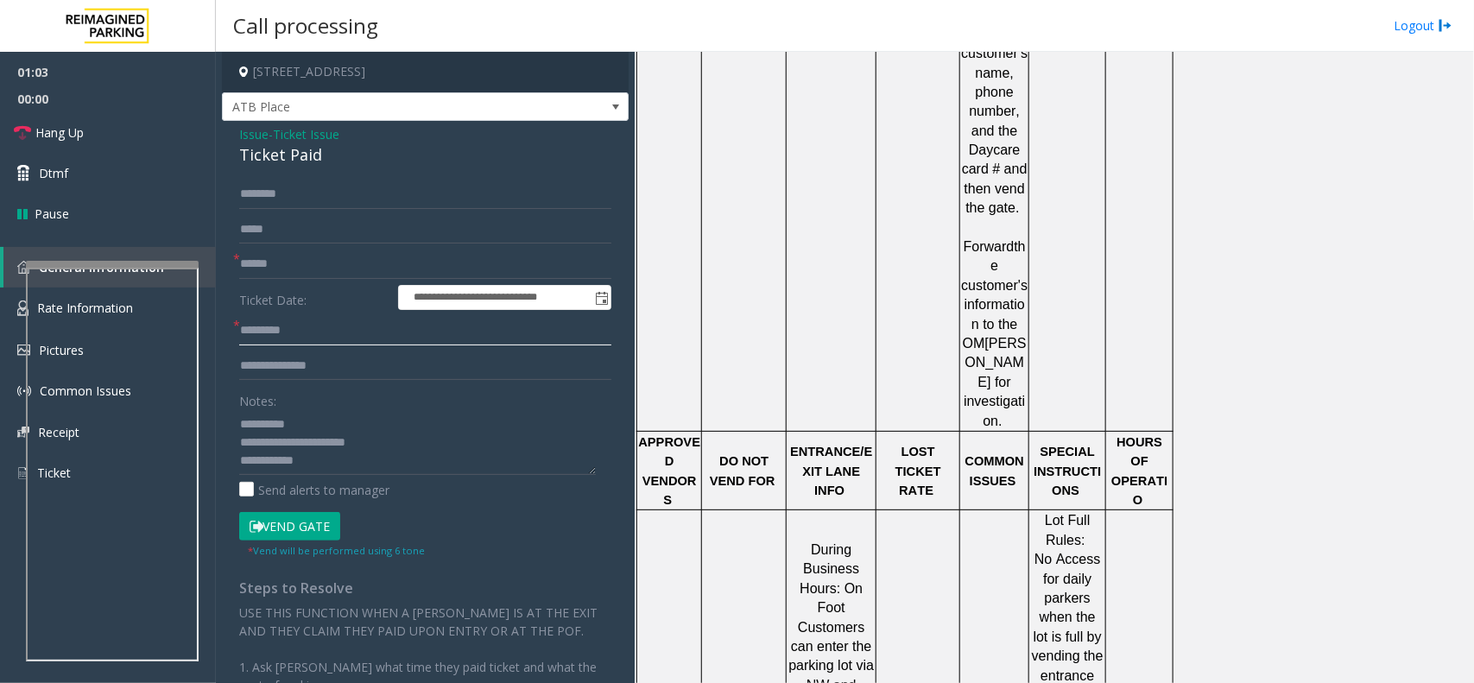
click at [294, 328] on input "text" at bounding box center [425, 330] width 372 height 29
drag, startPoint x: 312, startPoint y: 429, endPoint x: 212, endPoint y: 432, distance: 100.2
click at [212, 432] on app-root "**********" at bounding box center [737, 341] width 1474 height 683
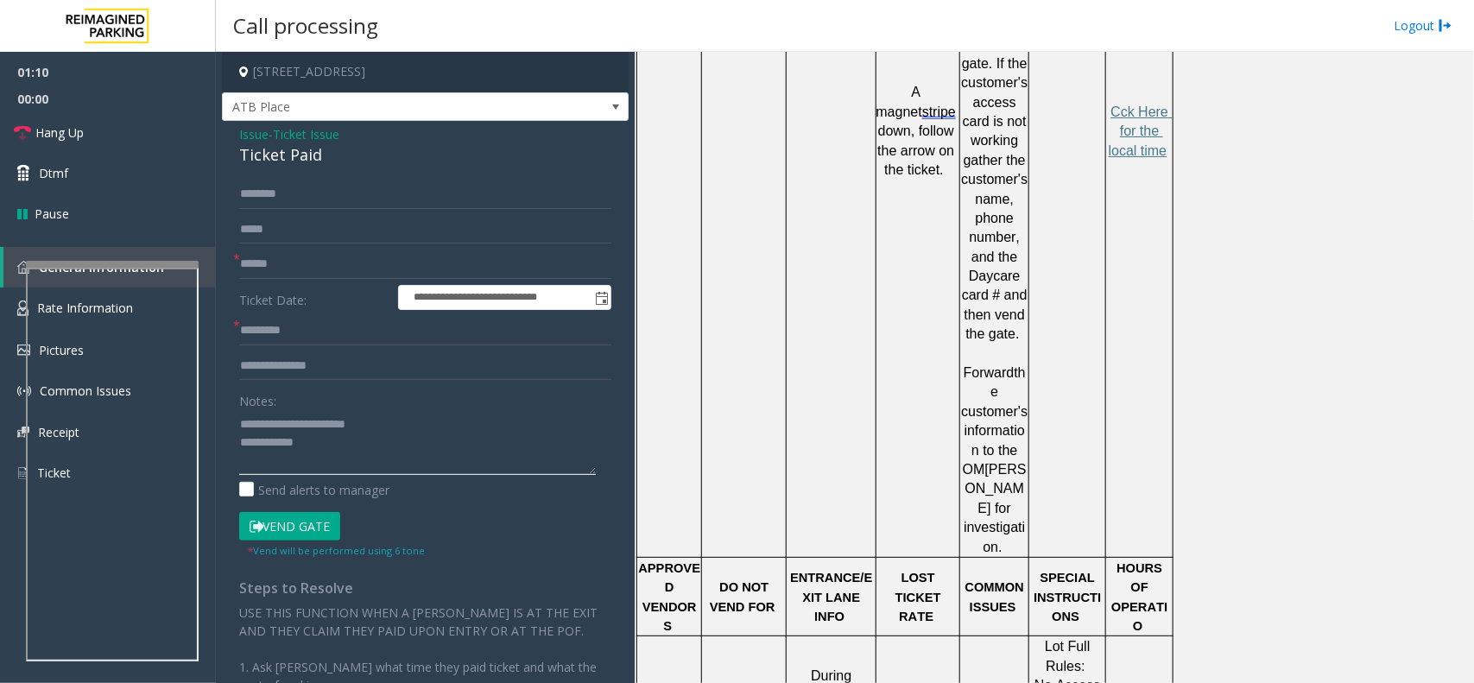
scroll to position [1306, 0]
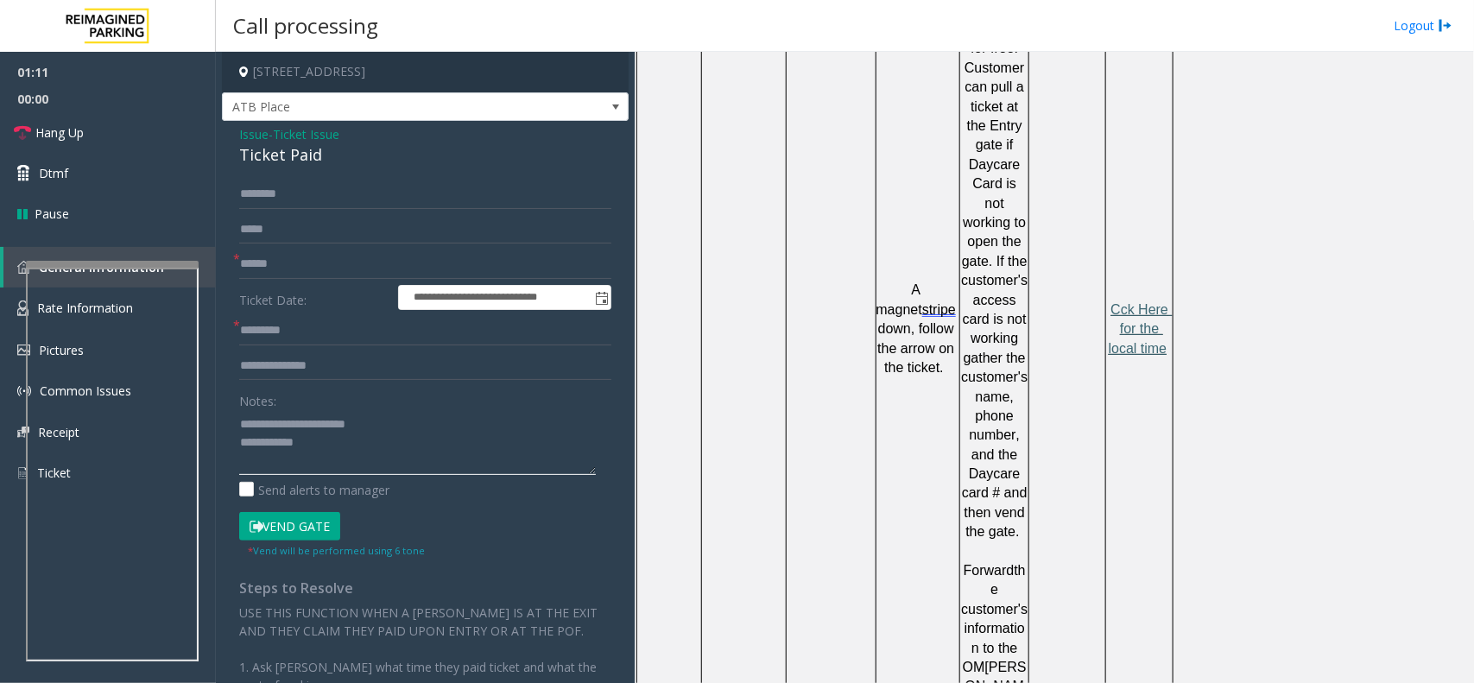
type textarea "**********"
click at [1142, 302] on span "Cck Here for the local time" at bounding box center [1141, 329] width 64 height 54
click at [288, 317] on input "text" at bounding box center [425, 330] width 372 height 29
type input "*****"
click at [326, 456] on textarea at bounding box center [417, 442] width 357 height 65
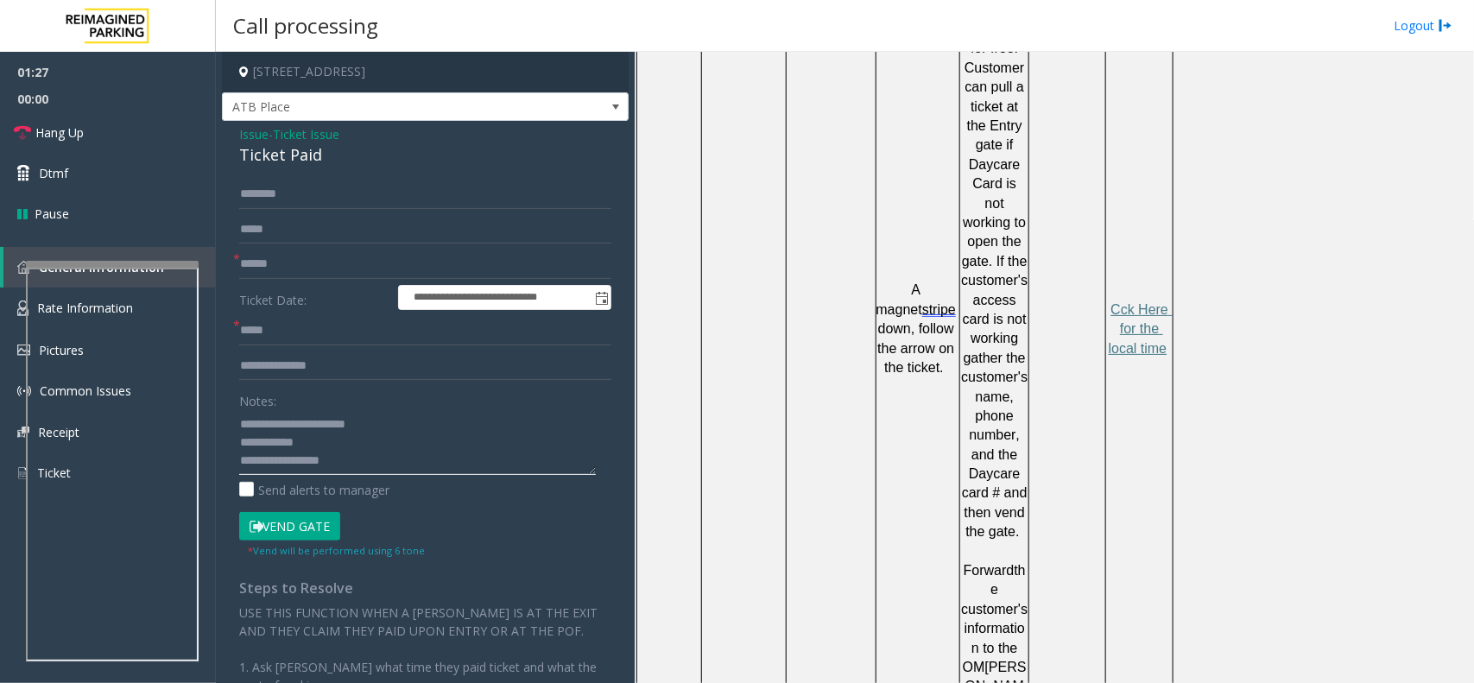
type textarea "**********"
click at [281, 265] on input "text" at bounding box center [425, 264] width 372 height 29
type input "**"
drag, startPoint x: 347, startPoint y: 421, endPoint x: 316, endPoint y: 420, distance: 31.1
click at [316, 420] on textarea at bounding box center [417, 442] width 357 height 65
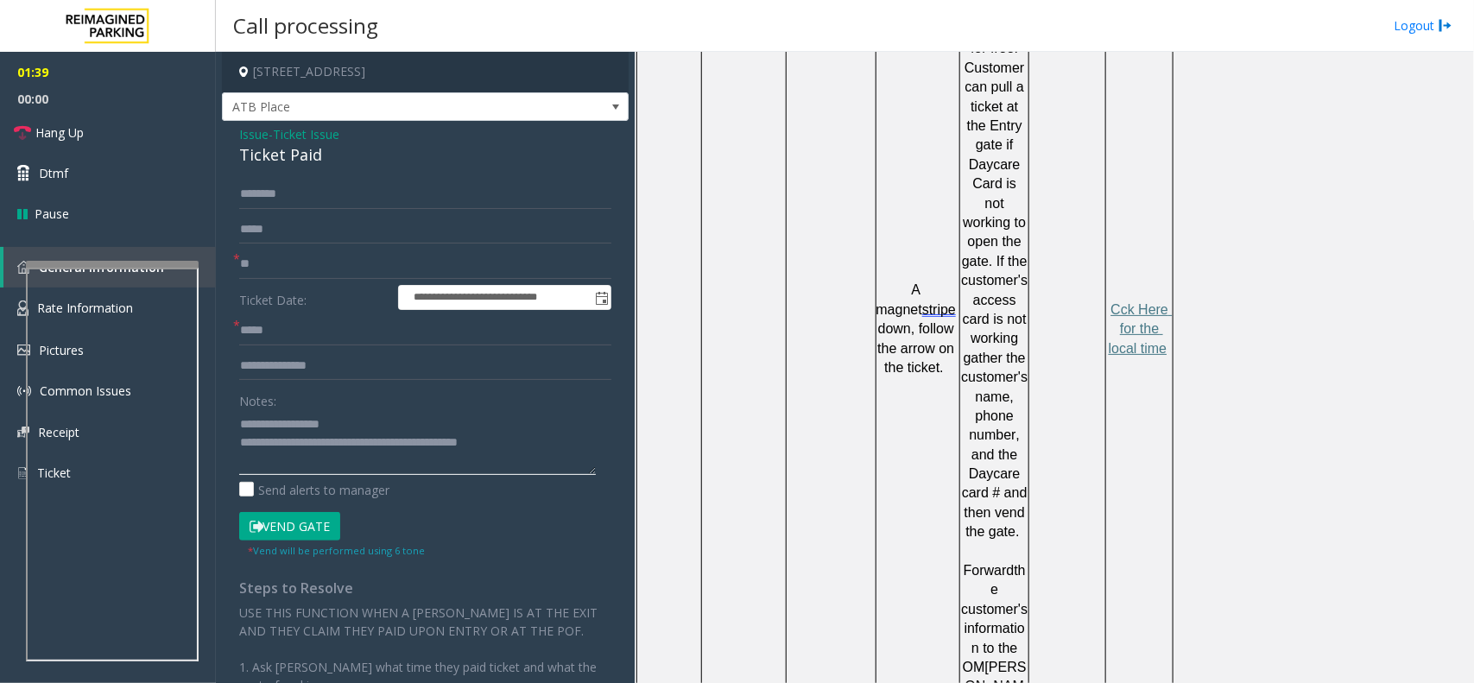
click at [389, 466] on textarea at bounding box center [417, 442] width 357 height 65
click at [387, 456] on textarea at bounding box center [417, 442] width 357 height 65
drag, startPoint x: 390, startPoint y: 449, endPoint x: 239, endPoint y: 446, distance: 151.1
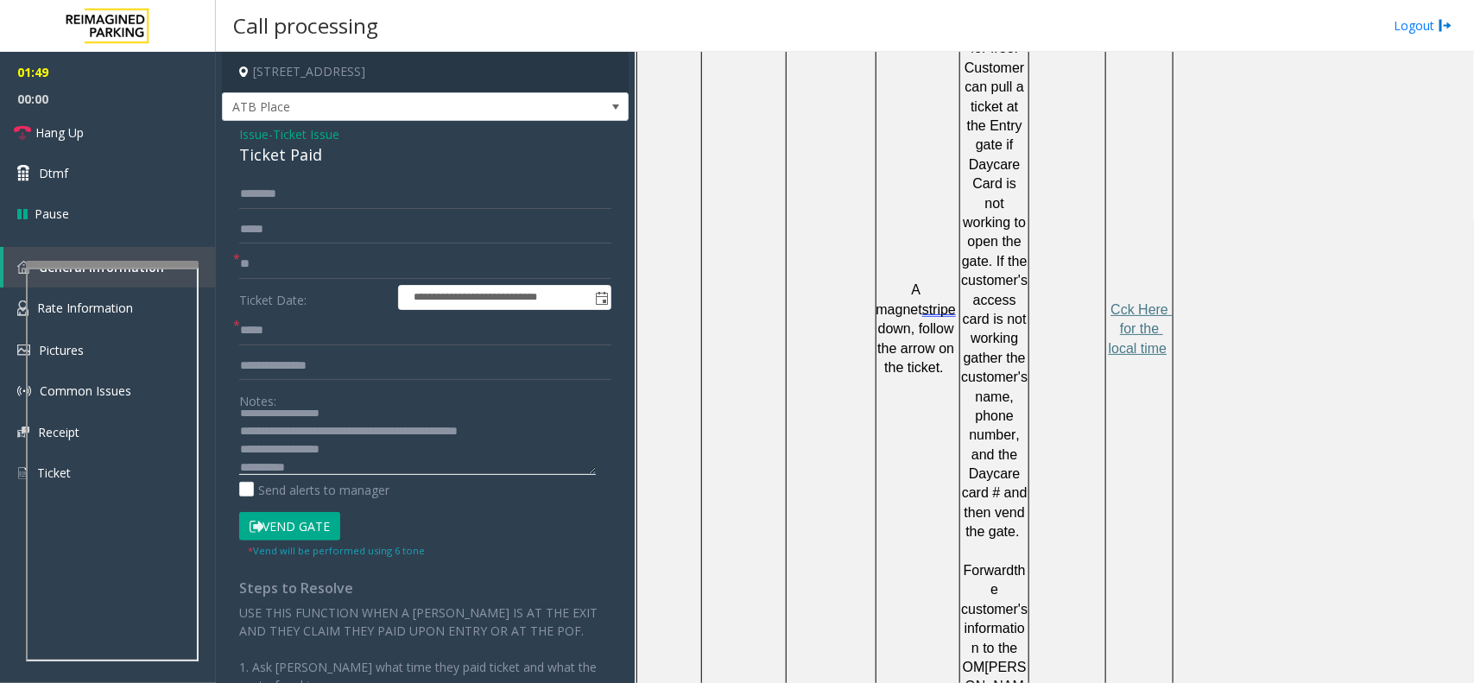
click at [239, 446] on textarea at bounding box center [417, 442] width 357 height 65
click at [320, 481] on label "Send alerts to manager" at bounding box center [314, 490] width 150 height 18
click at [308, 493] on label "Send alerts to manager" at bounding box center [314, 490] width 150 height 18
click at [304, 515] on button "Vend Gate" at bounding box center [289, 526] width 101 height 29
click at [305, 458] on textarea at bounding box center [417, 442] width 357 height 65
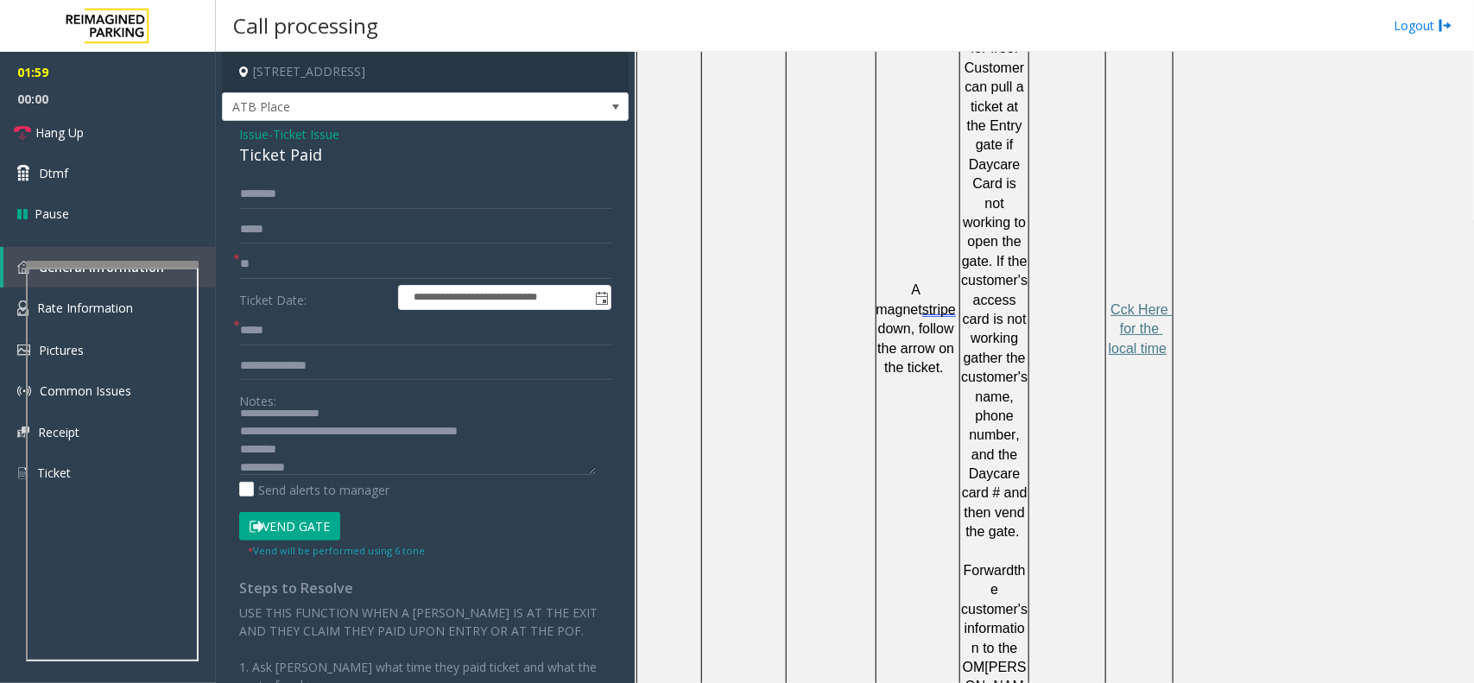
click at [309, 477] on div "Notes: Send alerts to manager" at bounding box center [425, 442] width 372 height 113
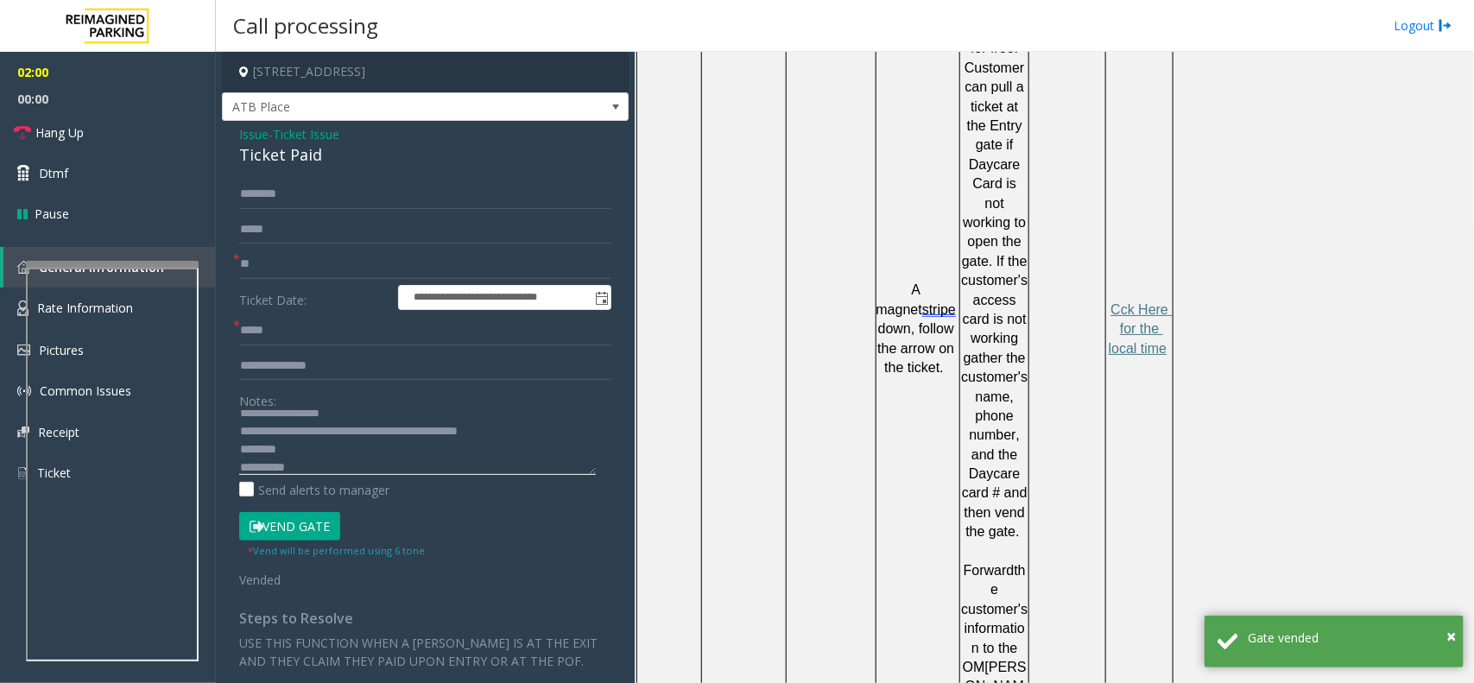
click at [312, 472] on textarea at bounding box center [417, 442] width 357 height 65
click at [324, 441] on textarea at bounding box center [417, 442] width 357 height 65
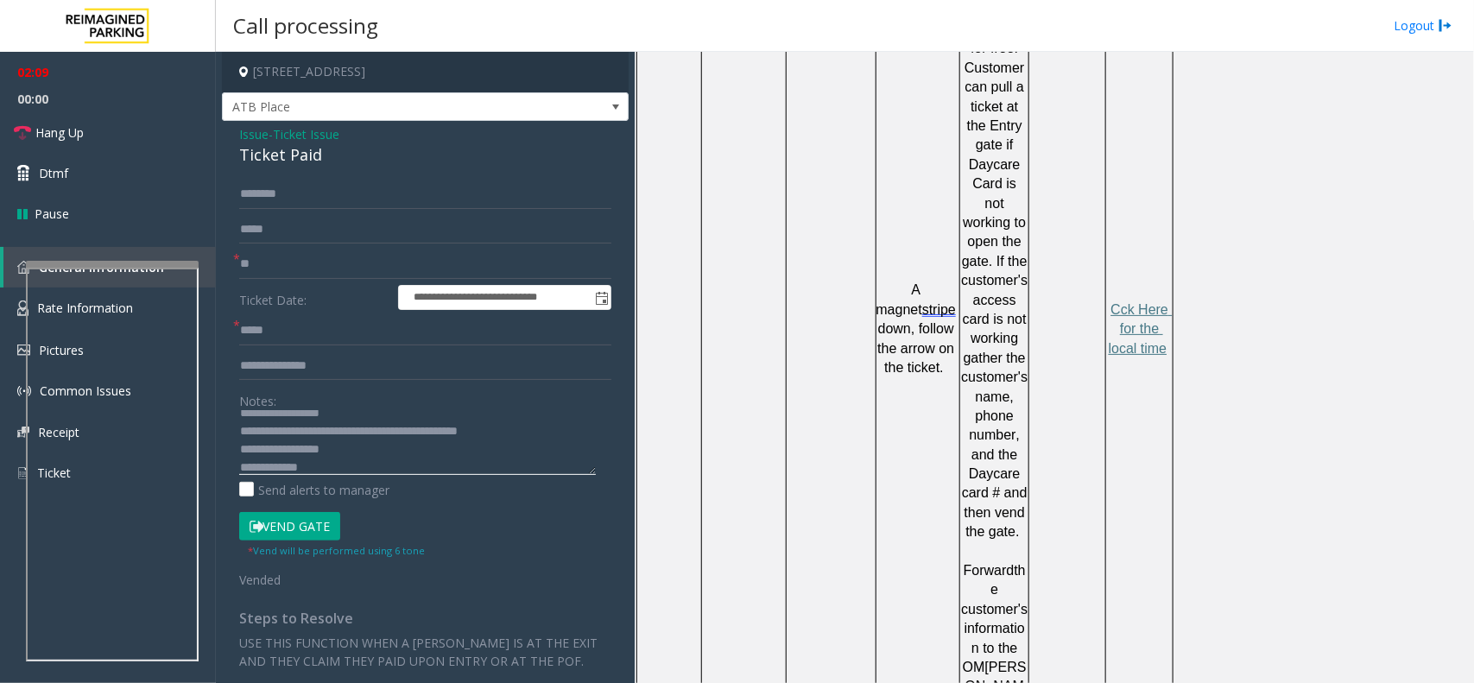
type textarea "**********"
click at [341, 477] on div "Notes: Send alerts to manager" at bounding box center [425, 442] width 372 height 113
click at [342, 471] on textarea at bounding box center [417, 442] width 357 height 65
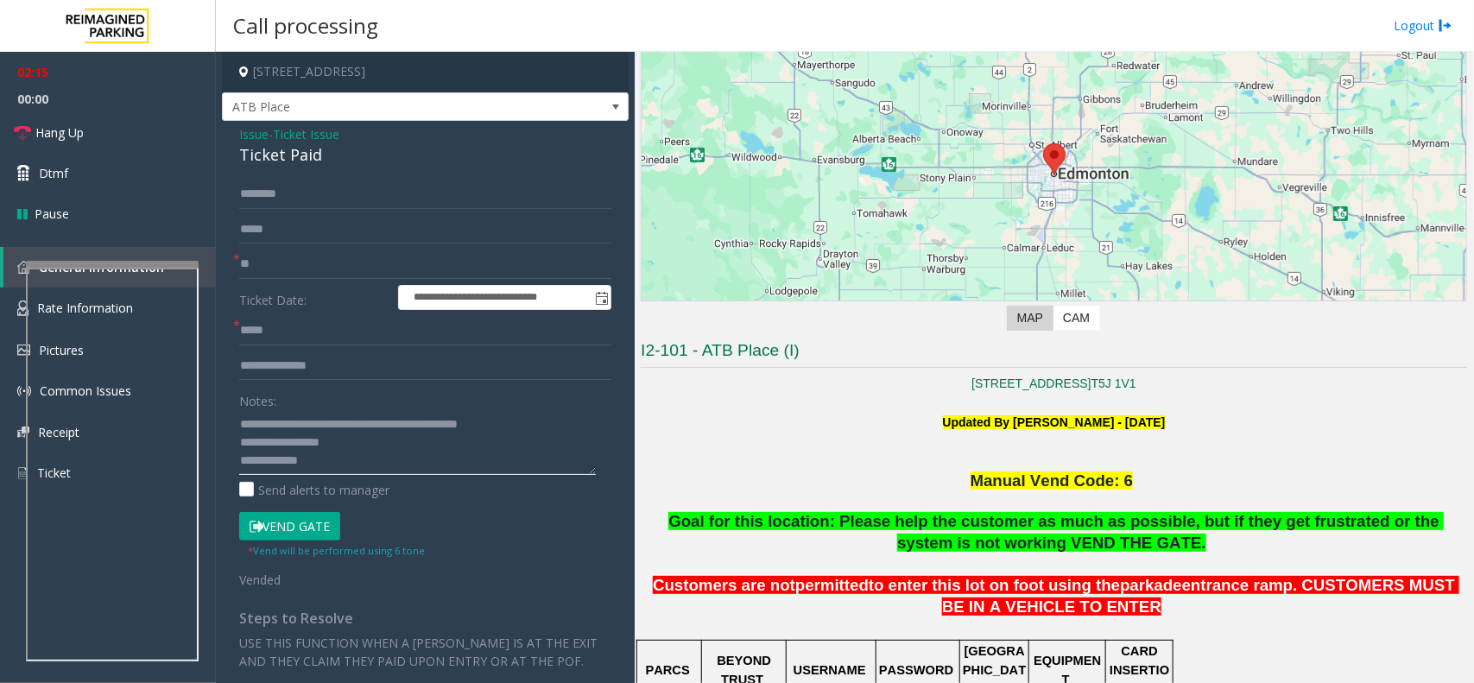
scroll to position [118, 0]
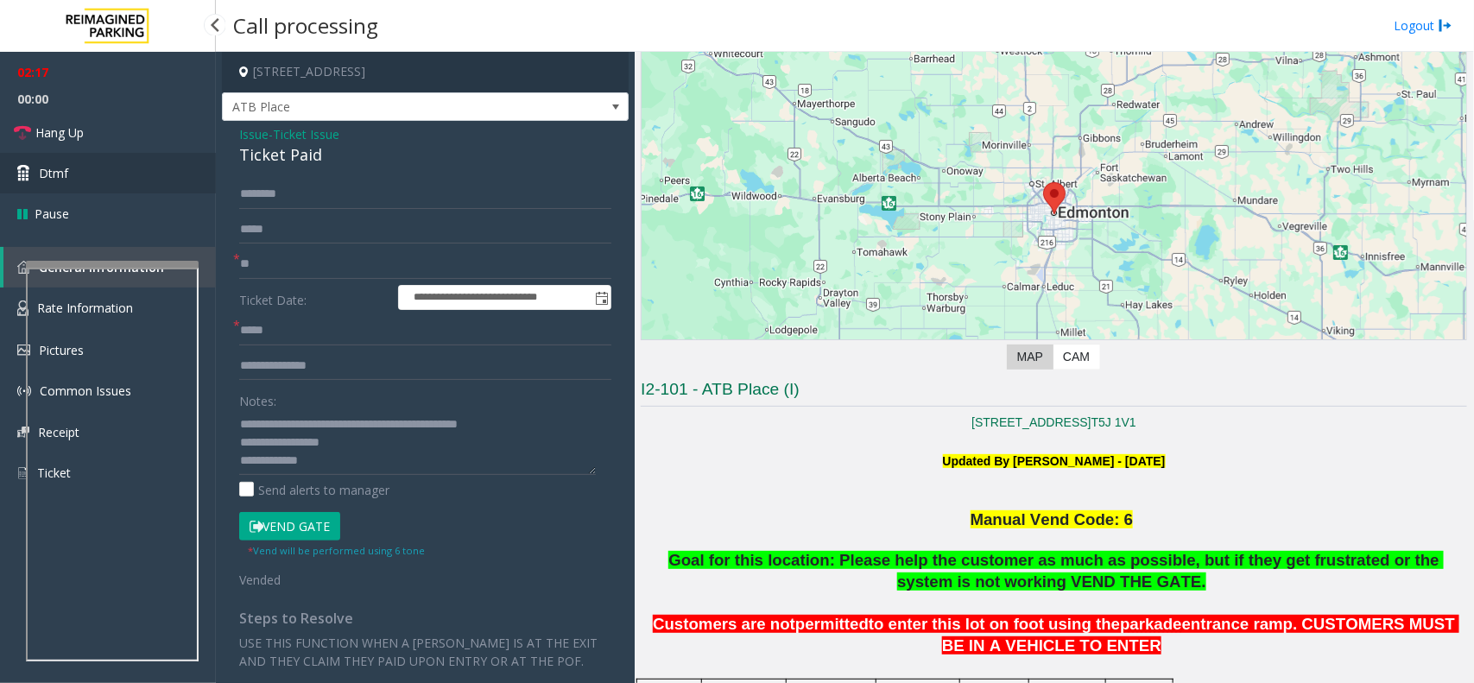
click at [105, 161] on link "Dtmf" at bounding box center [108, 173] width 216 height 41
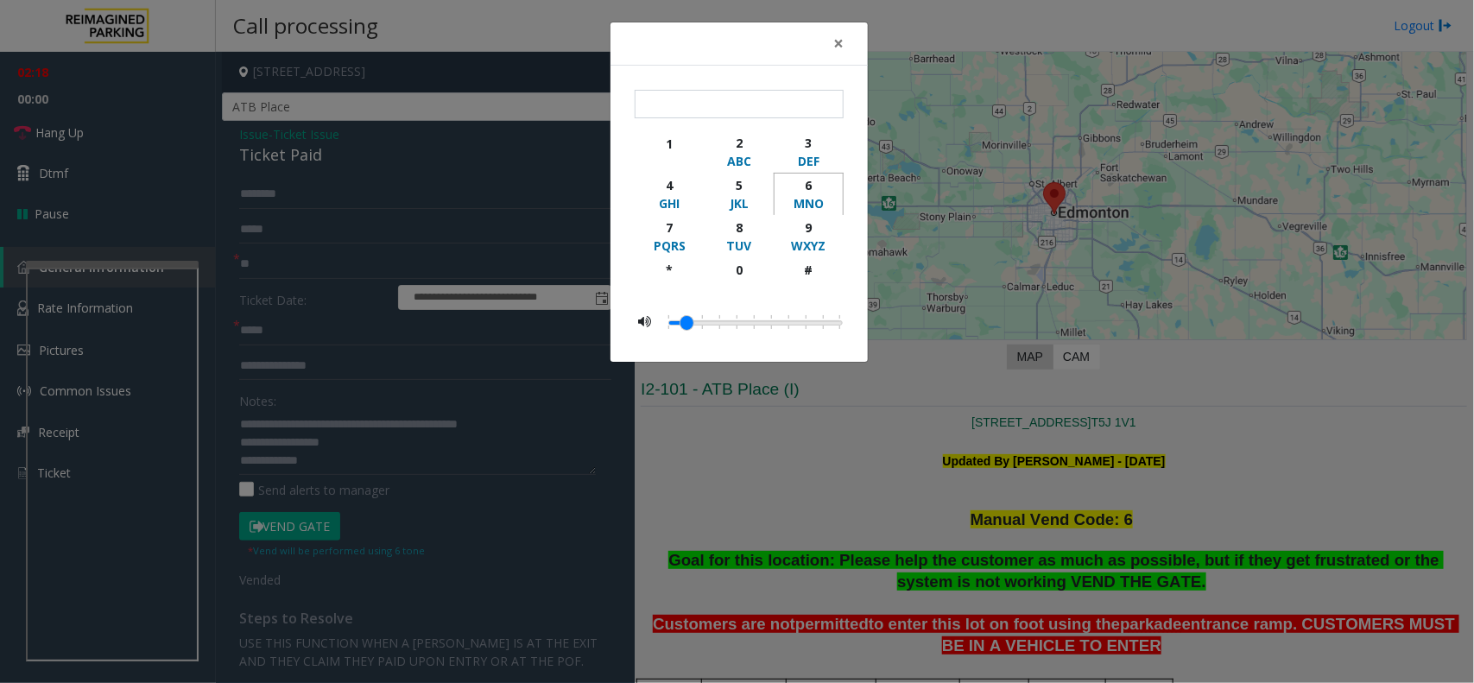
click at [842, 183] on button "6 MNO" at bounding box center [809, 194] width 70 height 42
type input "*"
click at [843, 53] on span "×" at bounding box center [838, 43] width 10 height 24
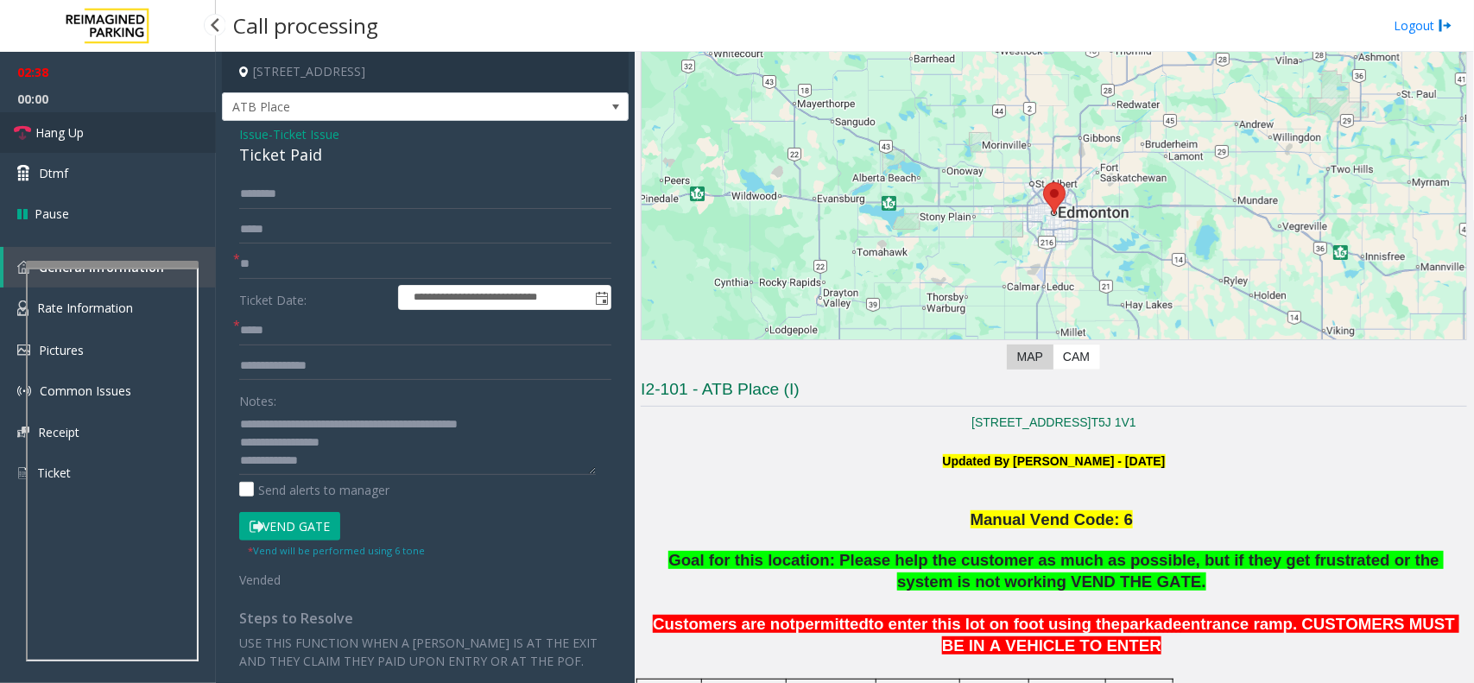
click at [112, 130] on link "Hang Up" at bounding box center [108, 132] width 216 height 41
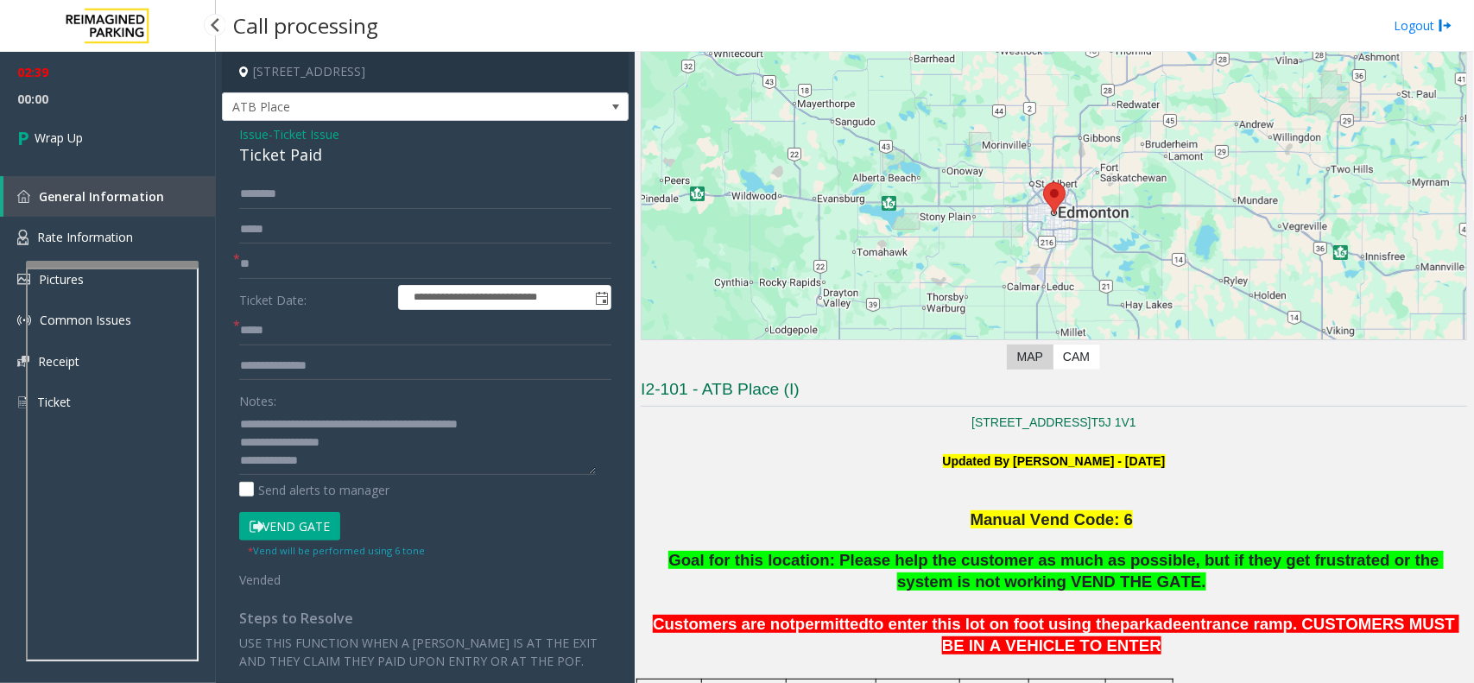
click at [112, 130] on link "Wrap Up" at bounding box center [108, 137] width 216 height 51
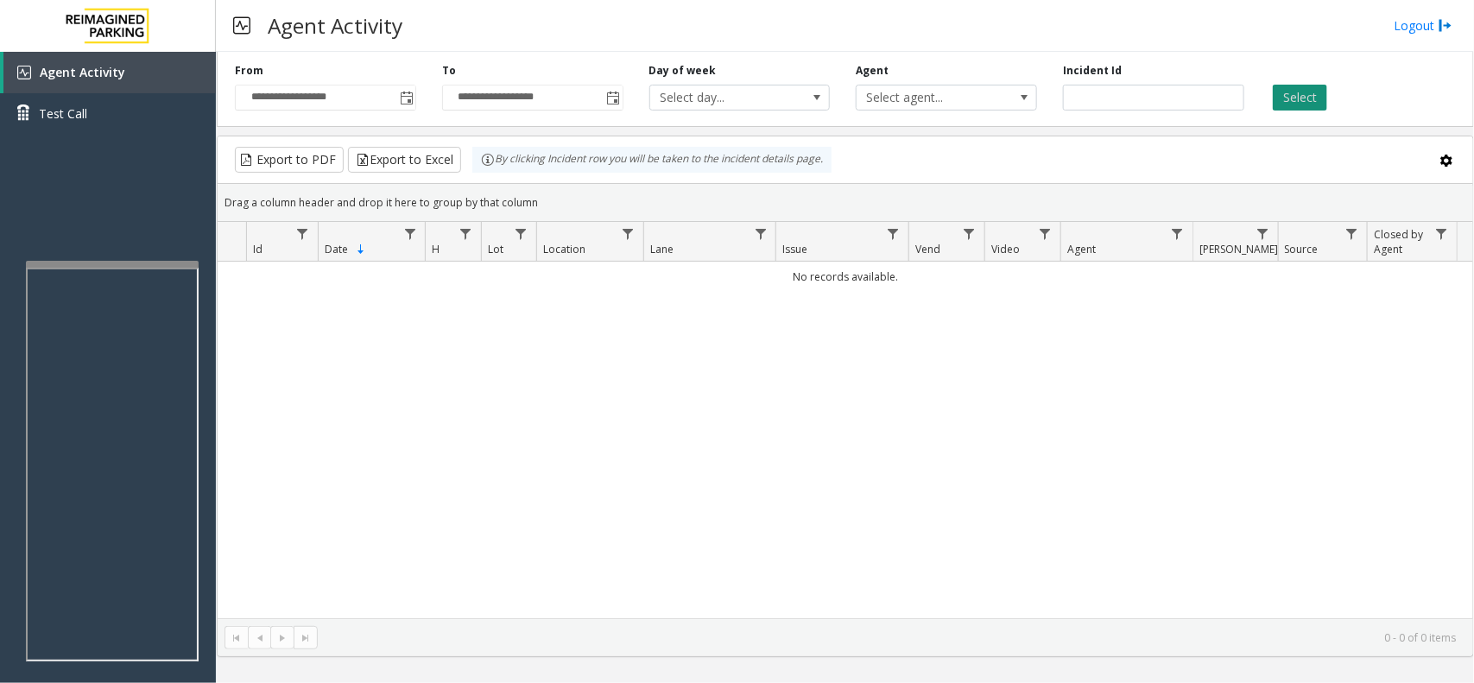
click at [1295, 114] on div "**********" at bounding box center [845, 86] width 1257 height 82
click at [1293, 104] on button "Select" at bounding box center [1300, 98] width 54 height 26
click at [408, 96] on span "Toggle popup" at bounding box center [407, 99] width 14 height 14
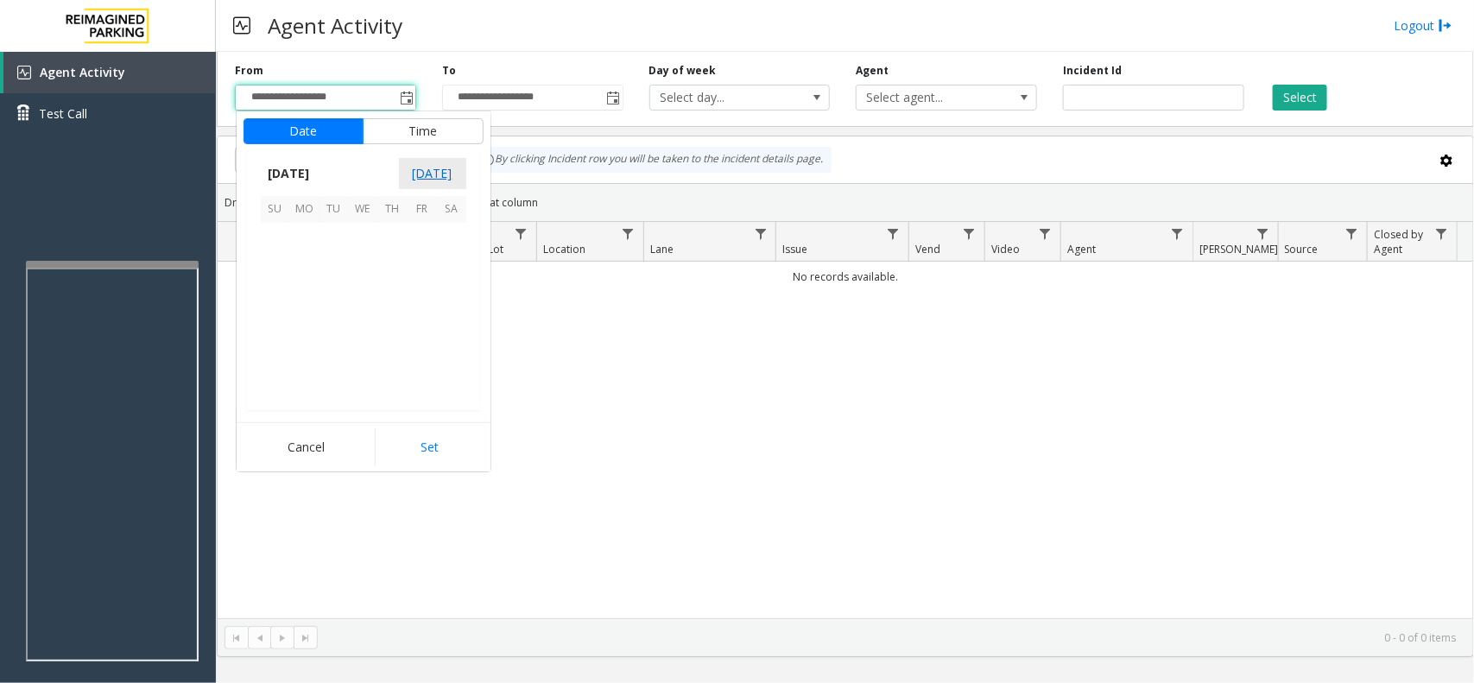
scroll to position [309752, 0]
click at [421, 268] on span "12" at bounding box center [422, 266] width 29 height 29
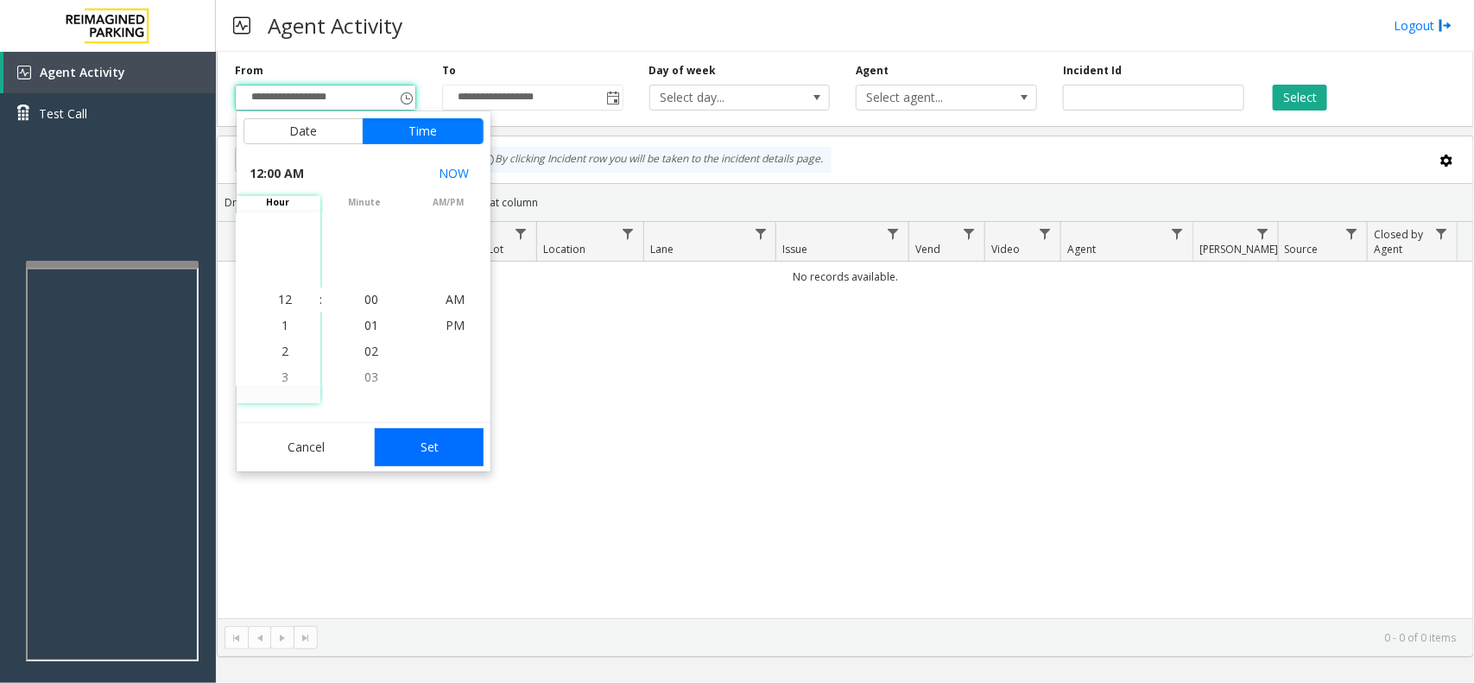
click at [430, 458] on button "Set" at bounding box center [429, 447] width 109 height 38
type input "**********"
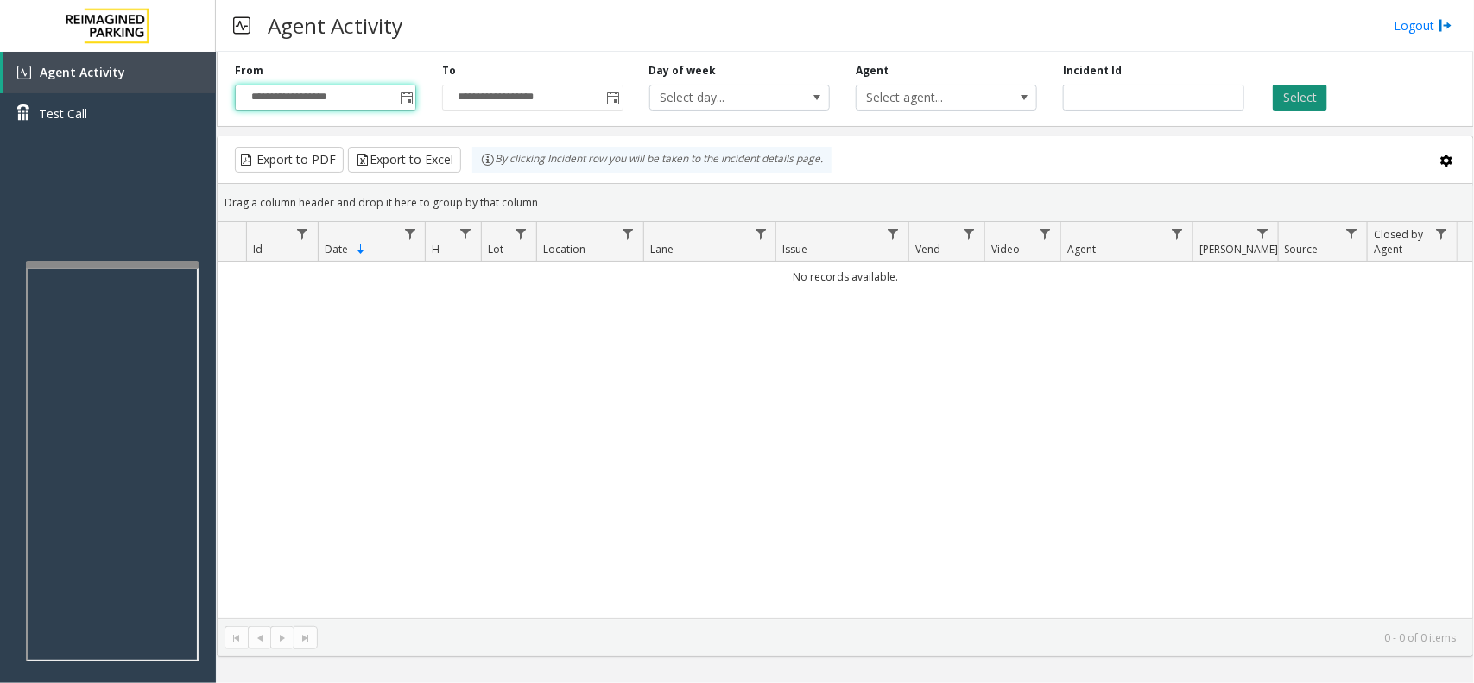
click at [1318, 97] on button "Select" at bounding box center [1300, 98] width 54 height 26
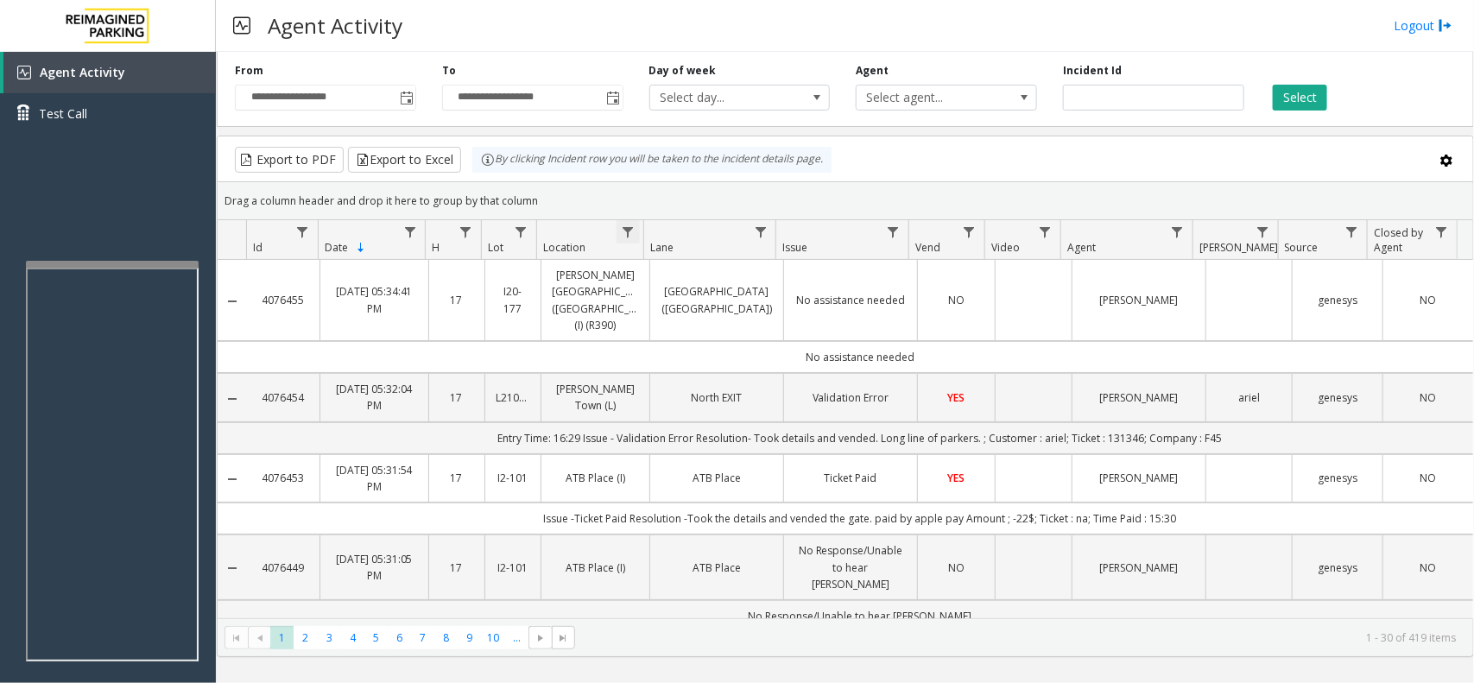
click at [629, 229] on span "Data table" at bounding box center [629, 232] width 14 height 14
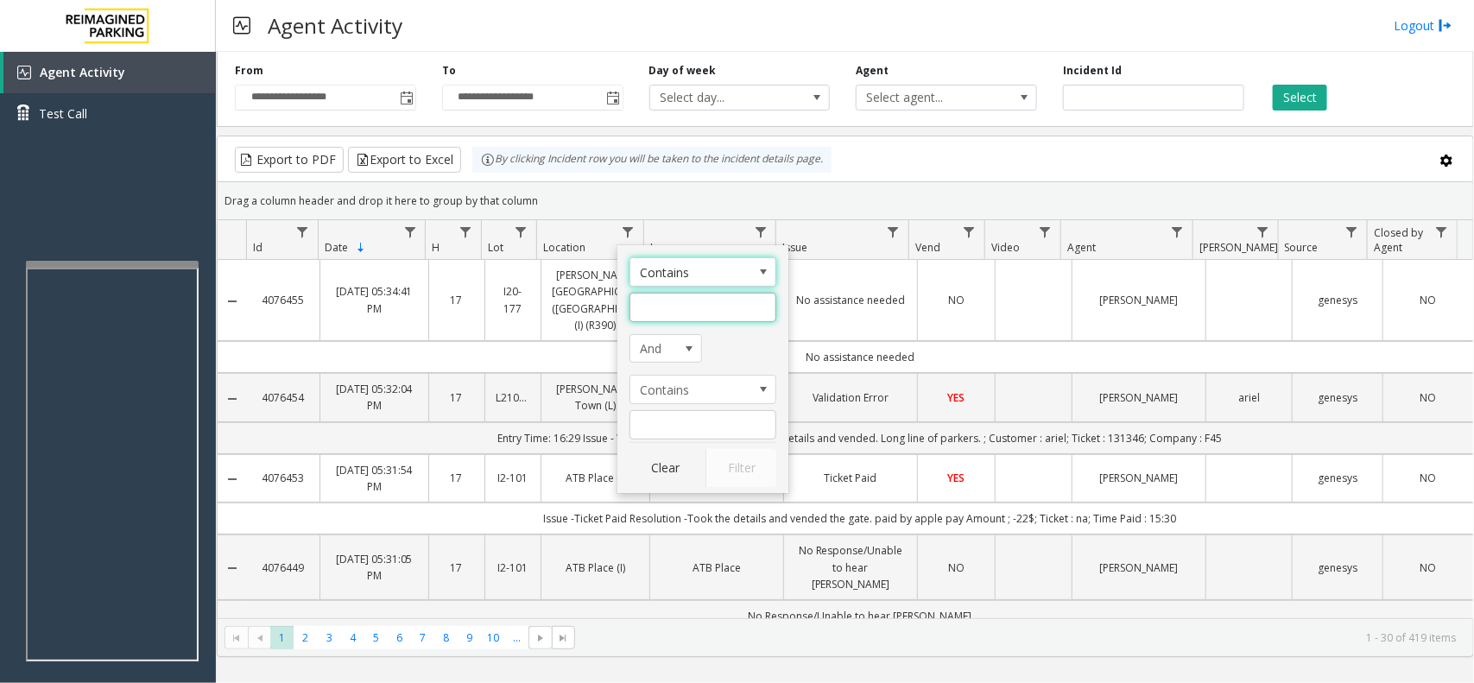
click at [667, 305] on input "Location Filter" at bounding box center [702, 307] width 147 height 29
type input "***"
click button "Filter" at bounding box center [740, 468] width 71 height 38
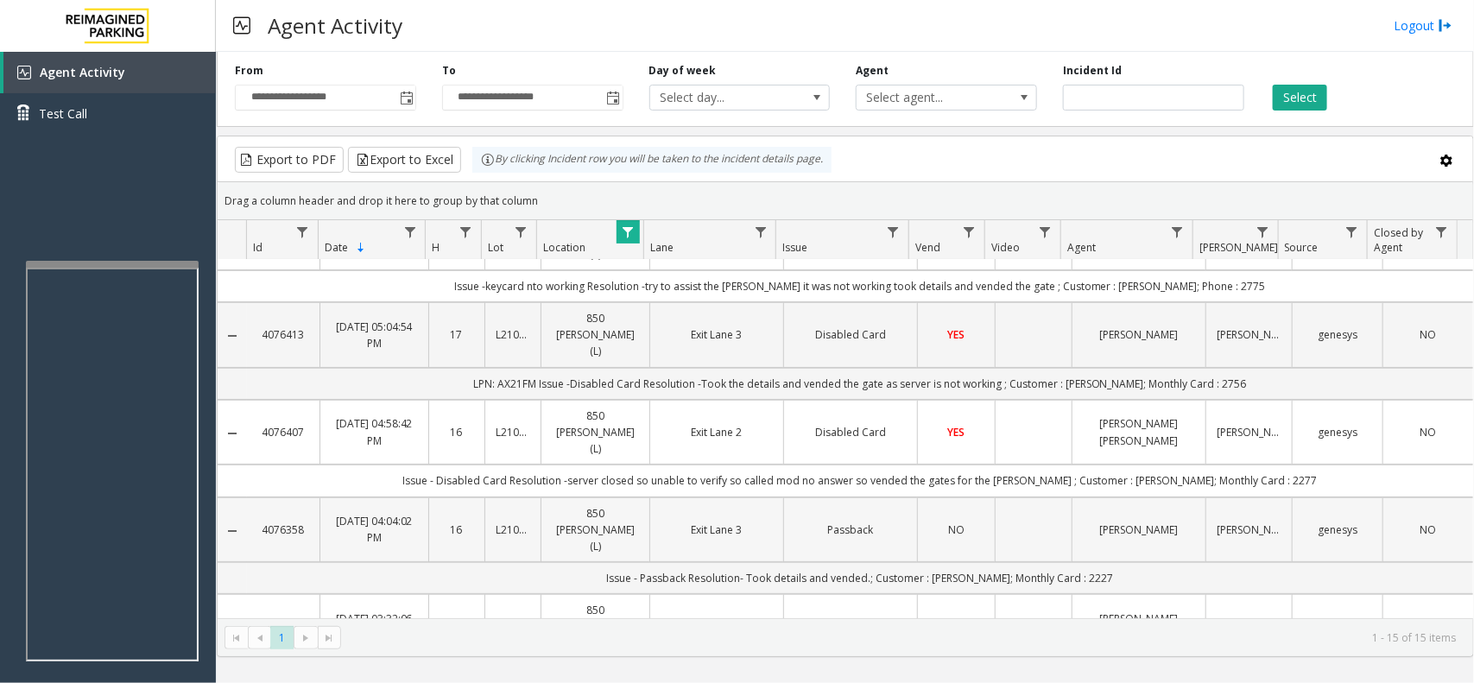
scroll to position [108, 0]
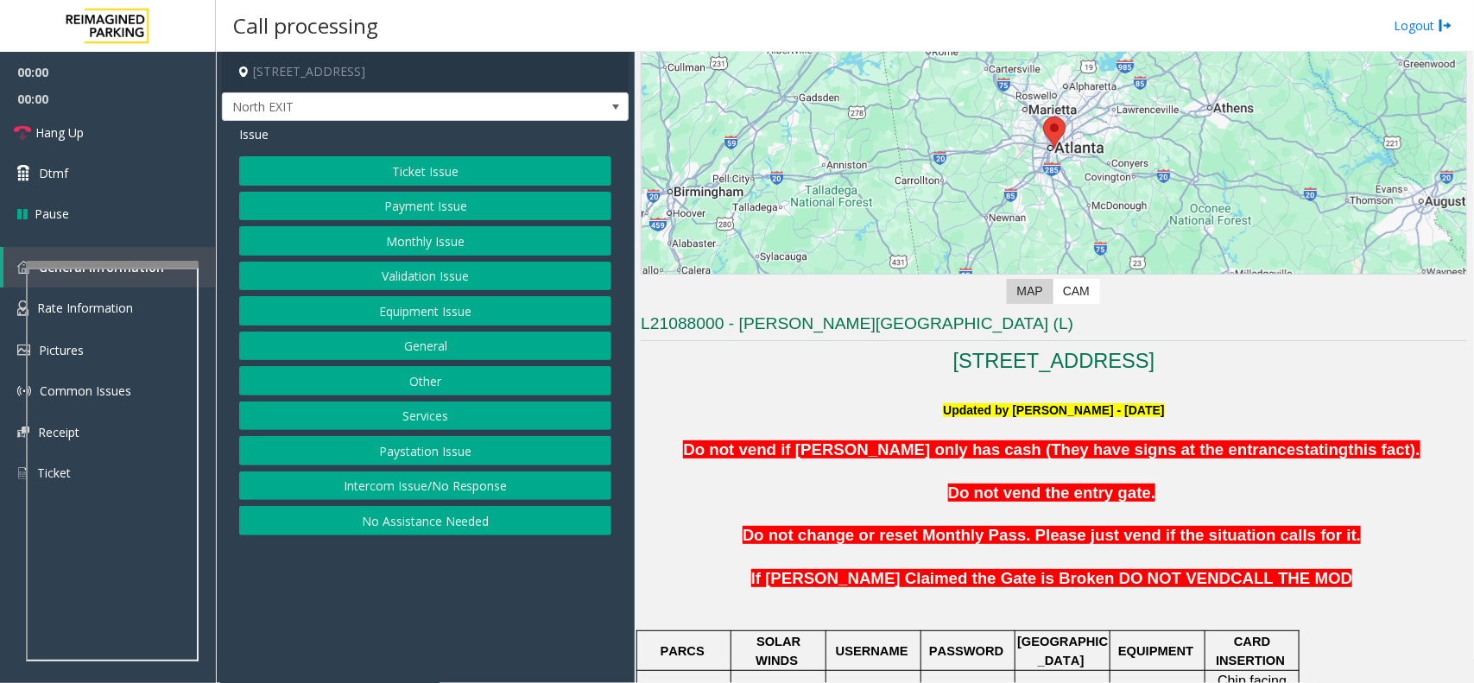
scroll to position [324, 0]
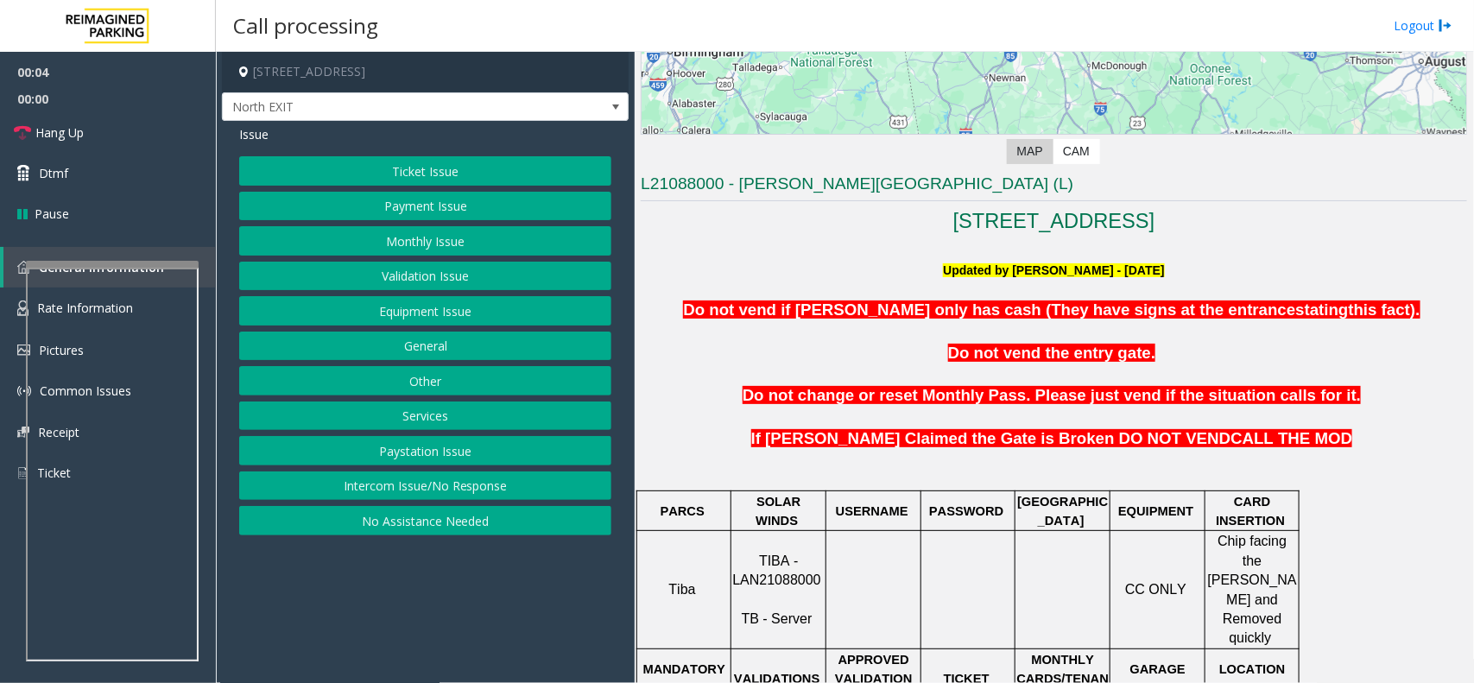
click at [797, 572] on p "TIBA - LAN21088000 TB - Server" at bounding box center [778, 591] width 92 height 78
click at [797, 564] on span "TIBA - LAN21088000" at bounding box center [776, 570] width 88 height 34
copy p "LAN21088000"
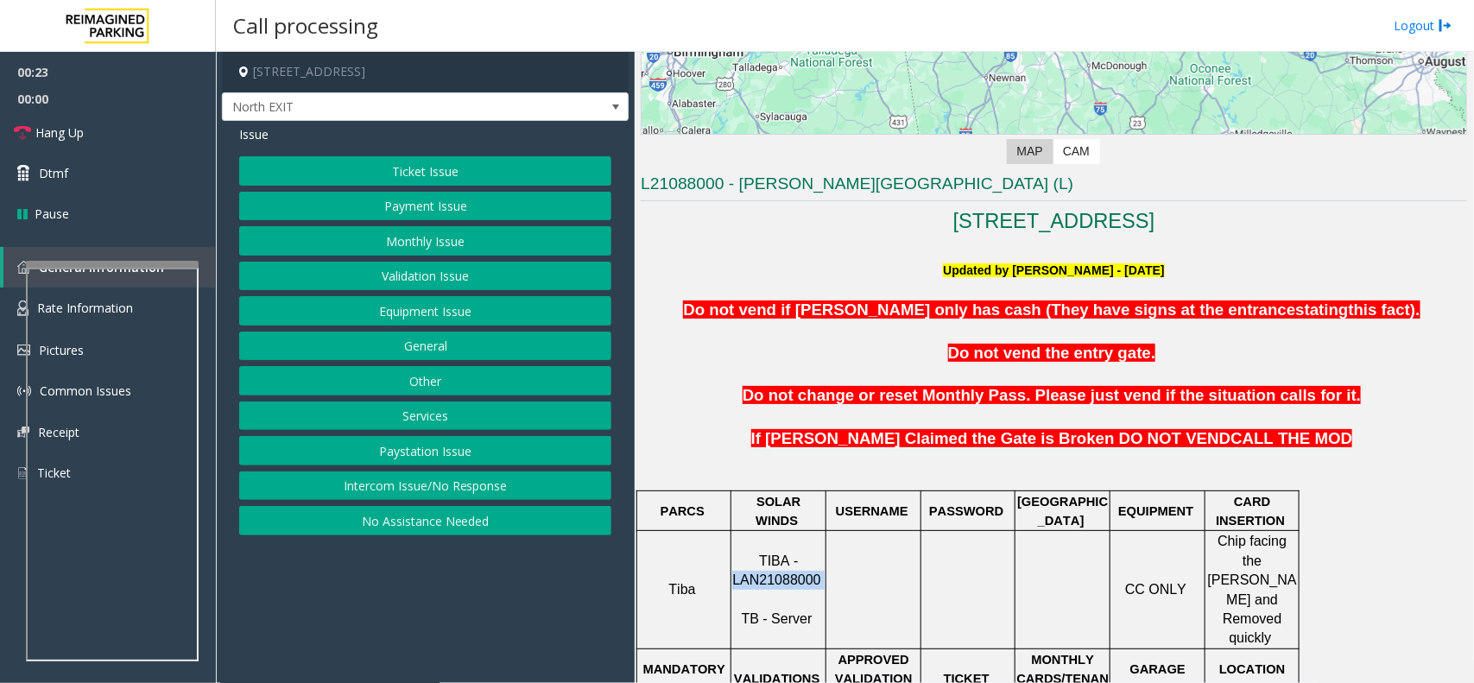
drag, startPoint x: 441, startPoint y: 276, endPoint x: 434, endPoint y: 264, distance: 13.9
click at [441, 276] on button "Validation Issue" at bounding box center [425, 276] width 372 height 29
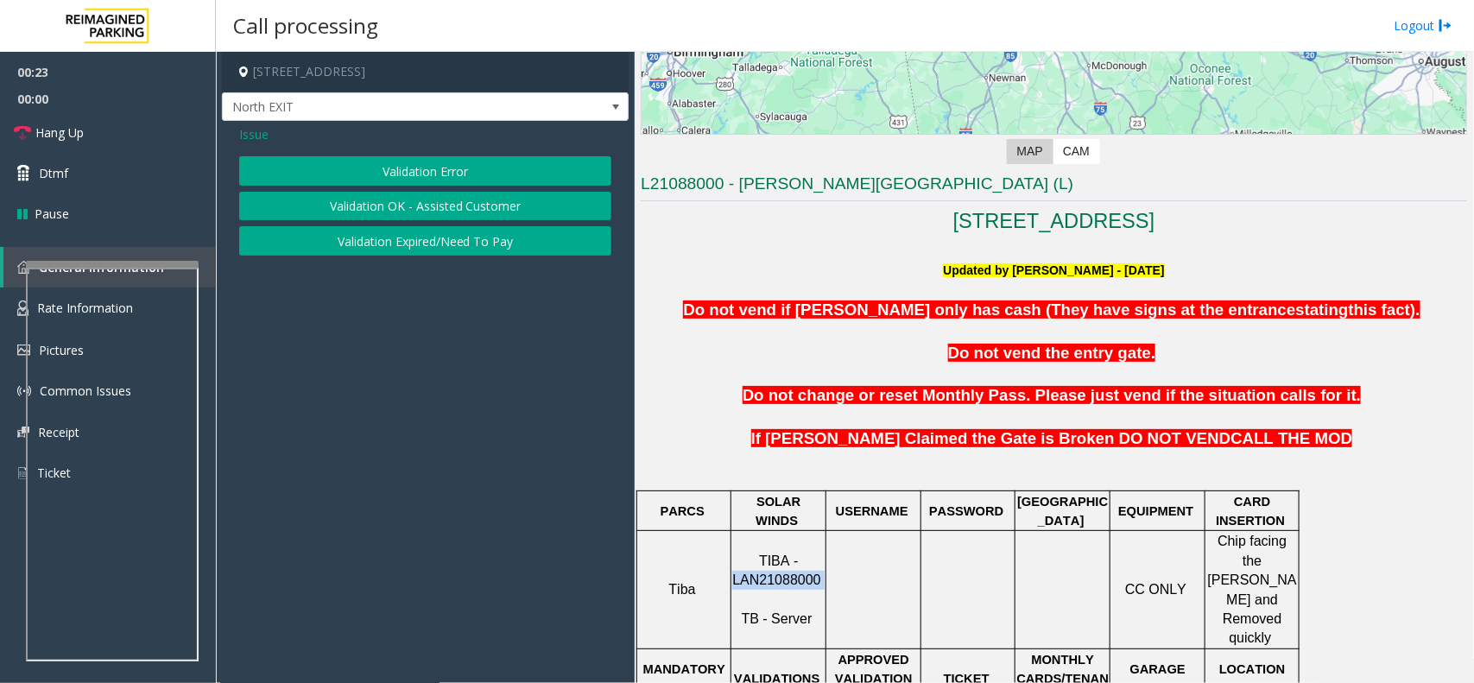
click at [429, 178] on button "Validation Error" at bounding box center [425, 170] width 372 height 29
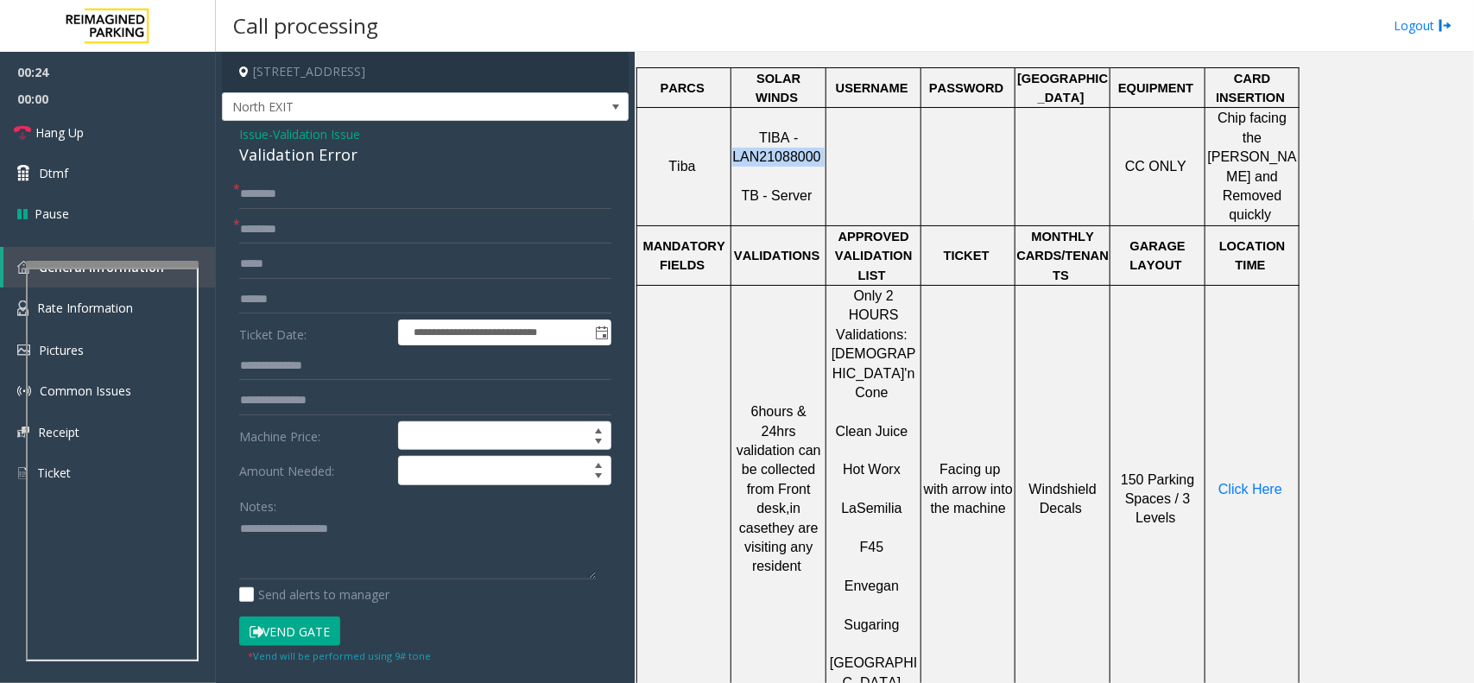
scroll to position [756, 0]
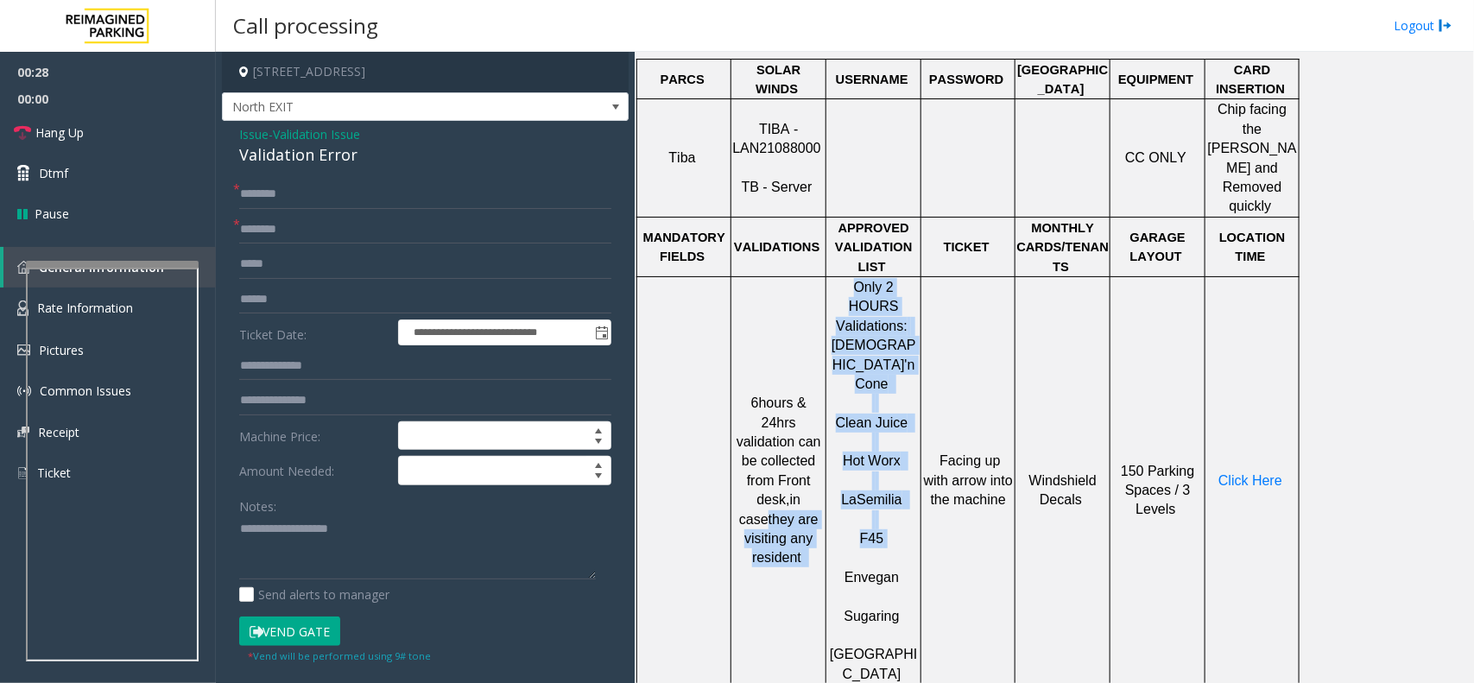
drag, startPoint x: 895, startPoint y: 443, endPoint x: 819, endPoint y: 429, distance: 77.2
click at [819, 429] on tr "6hours & 24hrs validation can be collected from Front desk, in case they are vi…" at bounding box center [968, 480] width 662 height 408
click at [874, 531] on span "F45" at bounding box center [872, 538] width 24 height 15
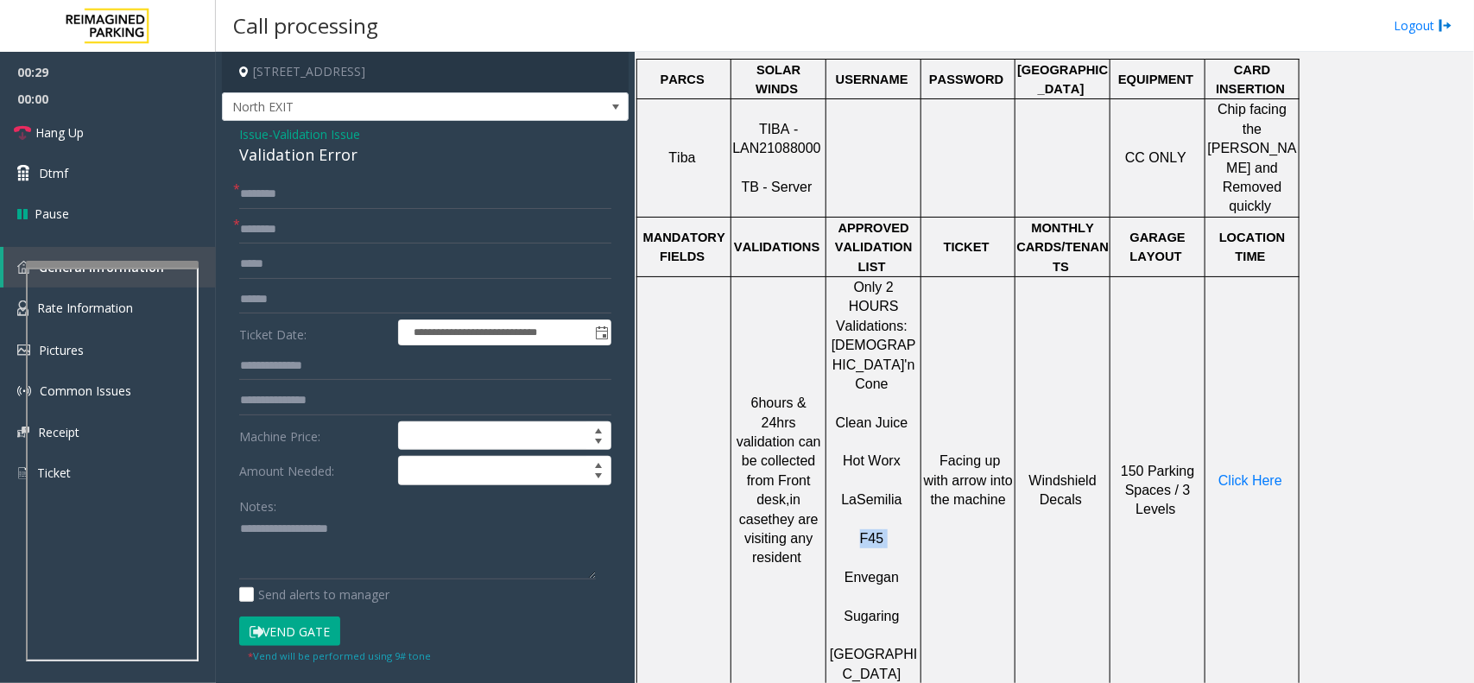
drag, startPoint x: 888, startPoint y: 450, endPoint x: 846, endPoint y: 439, distance: 42.9
click at [846, 510] on p "F45" at bounding box center [873, 529] width 92 height 39
type input "***"
click at [376, 289] on input "text" at bounding box center [425, 299] width 372 height 29
click at [313, 376] on input "text" at bounding box center [425, 365] width 372 height 29
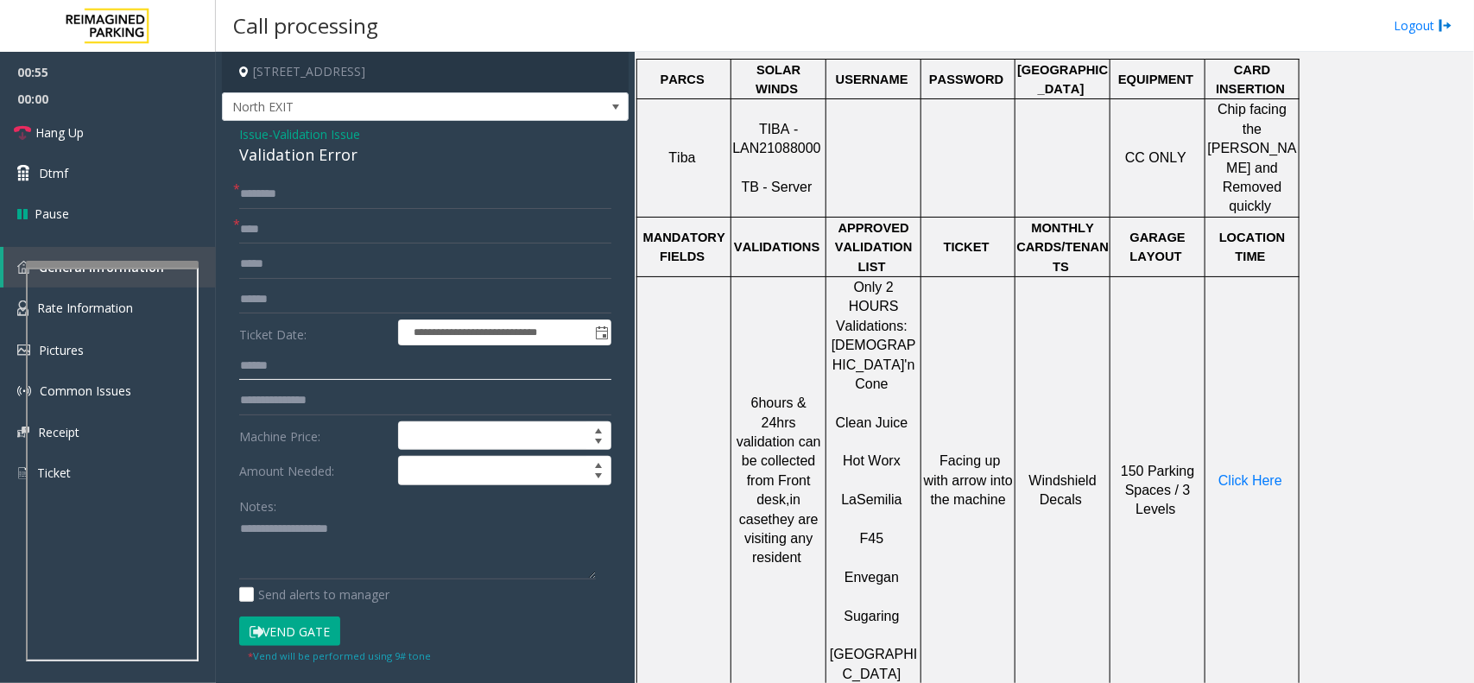
type input "******"
click at [1224, 473] on span "Click Here" at bounding box center [1250, 480] width 64 height 15
click at [294, 188] on input "text" at bounding box center [425, 194] width 372 height 29
click at [279, 156] on div "Validation Error" at bounding box center [425, 154] width 372 height 23
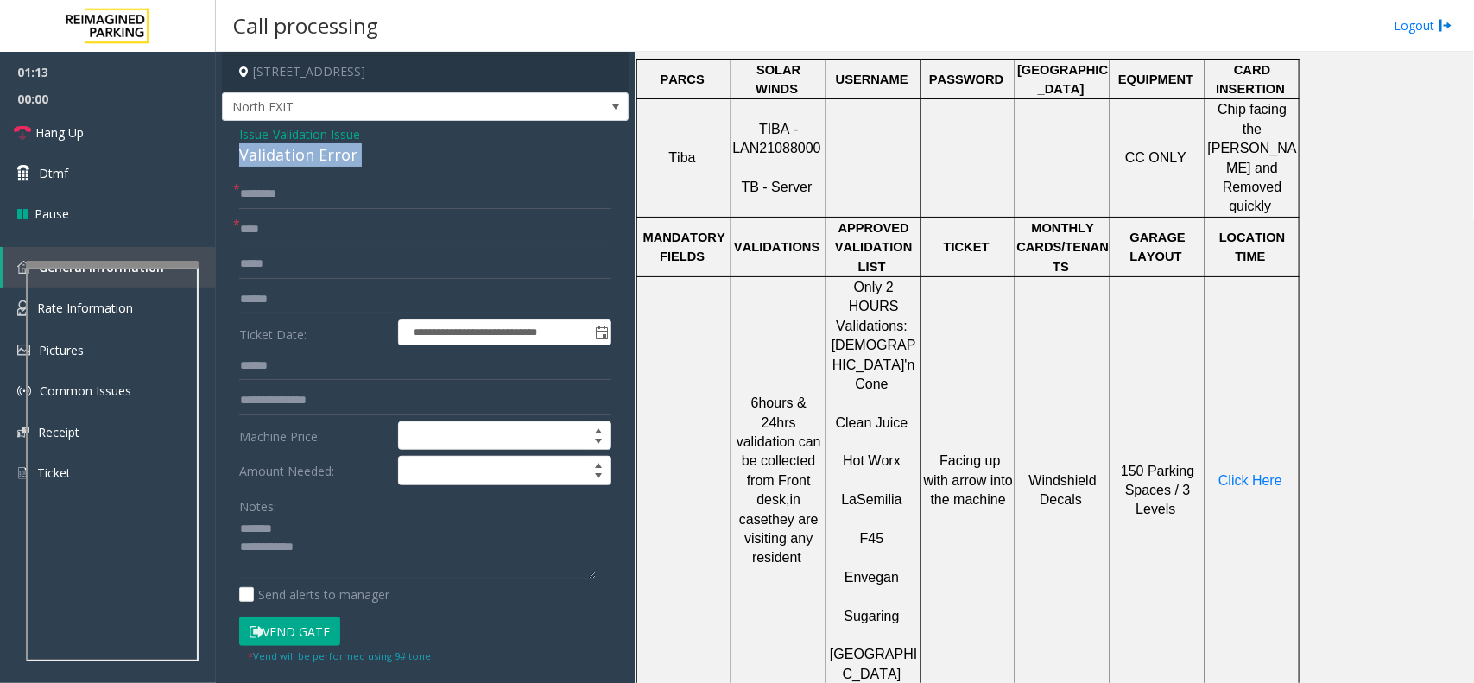
click at [279, 156] on div "Validation Error" at bounding box center [425, 154] width 372 height 23
click at [313, 551] on textarea at bounding box center [417, 547] width 357 height 65
type textarea "**********"
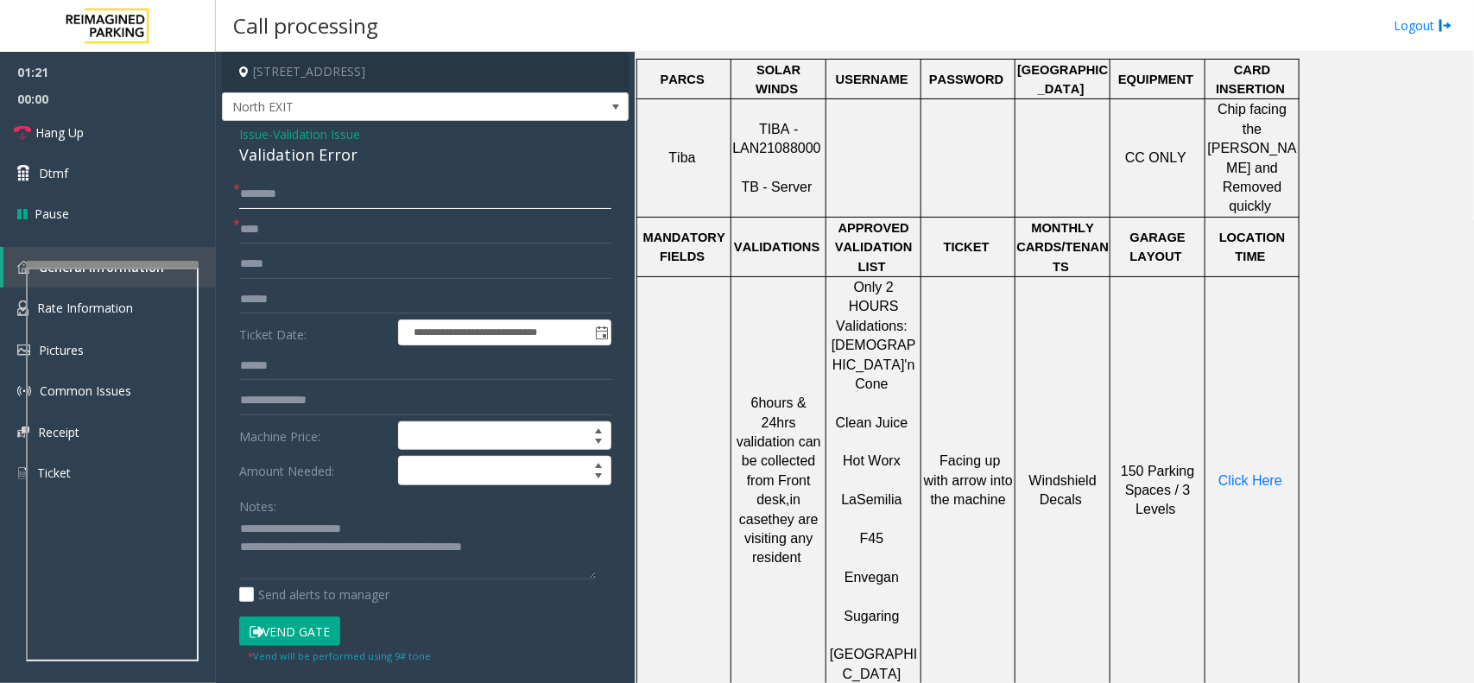
click at [278, 191] on input "text" at bounding box center [425, 194] width 372 height 29
type input "*"
type input "*****"
click at [275, 303] on input "text" at bounding box center [425, 299] width 372 height 29
type input "****"
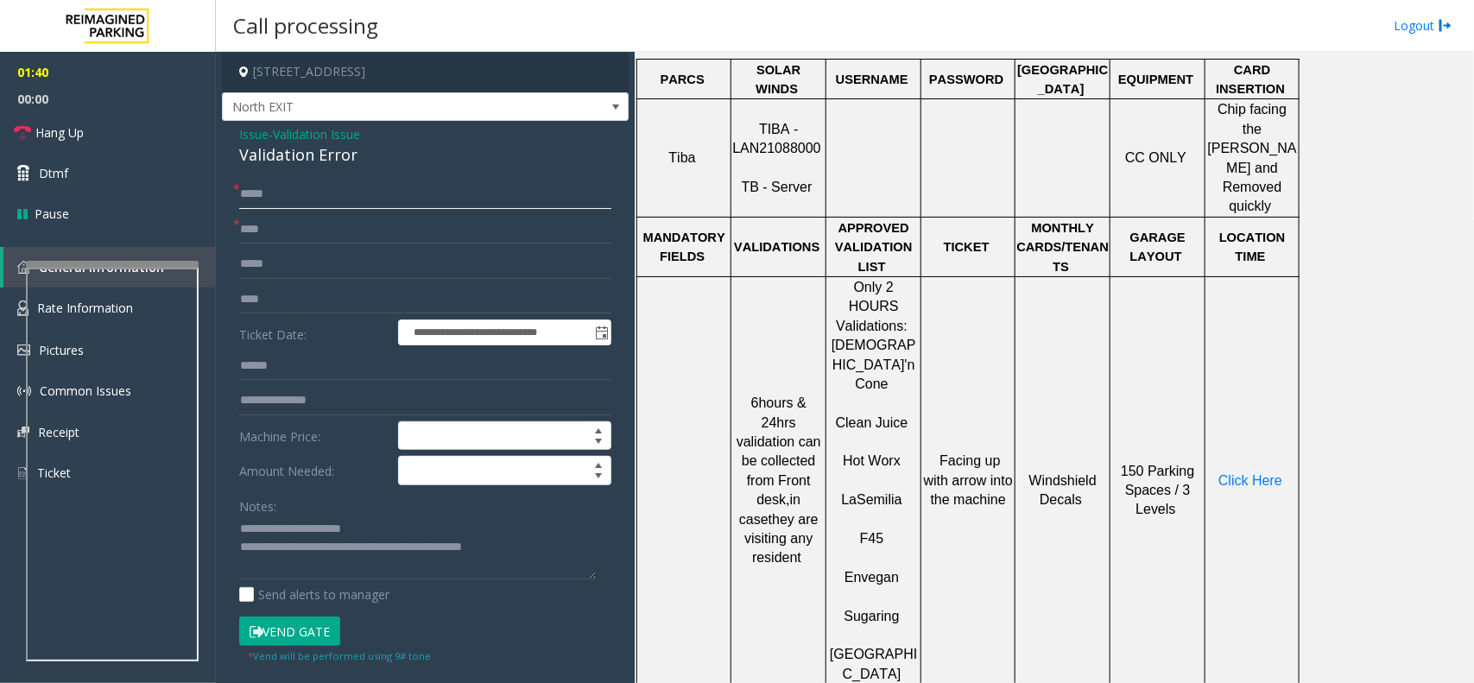
click at [256, 195] on input "*****" at bounding box center [425, 194] width 372 height 29
type input "*****"
click at [304, 617] on form "**********" at bounding box center [425, 422] width 372 height 484
click at [279, 195] on input "*****" at bounding box center [425, 194] width 372 height 29
click at [288, 236] on input "***" at bounding box center [425, 229] width 372 height 29
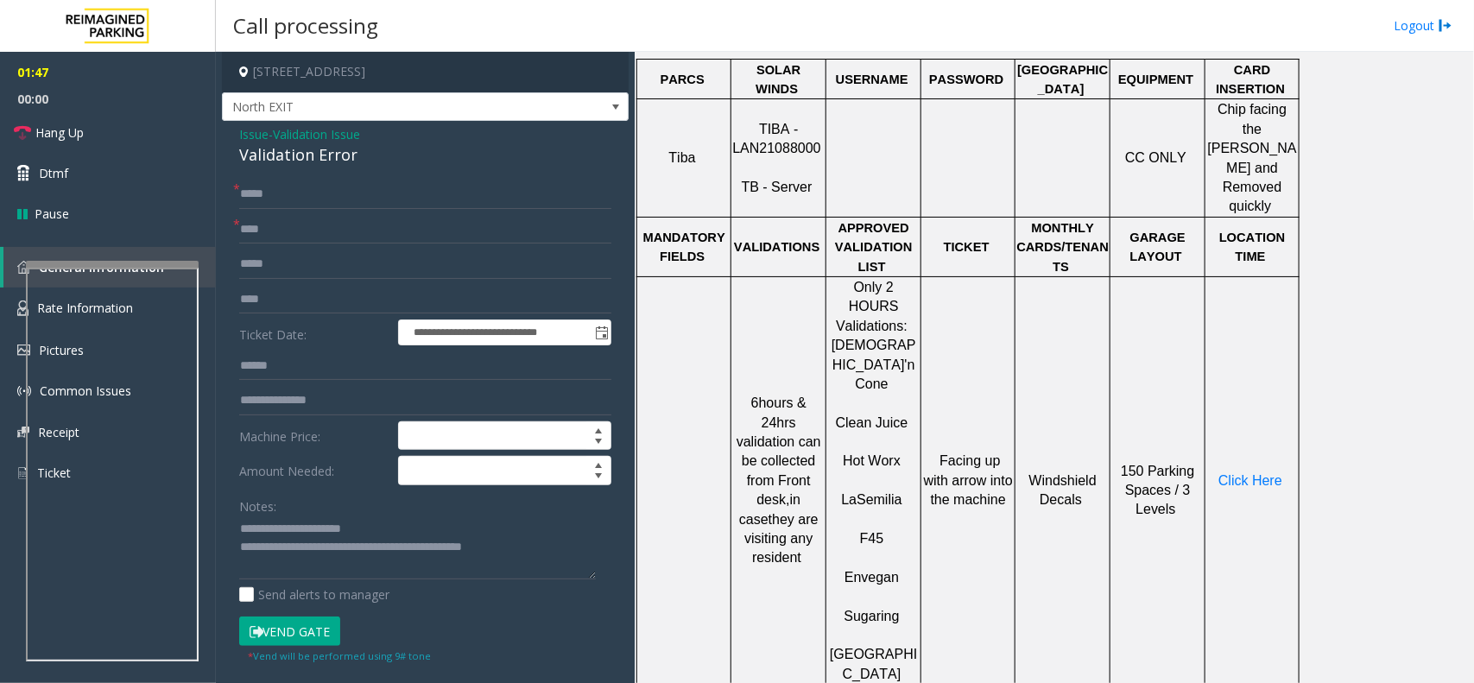
click at [307, 635] on button "Vend Gate" at bounding box center [289, 631] width 101 height 29
click at [313, 311] on input "****" at bounding box center [425, 299] width 372 height 29
type input "*******"
click at [142, 143] on link "Hang Up" at bounding box center [108, 132] width 216 height 41
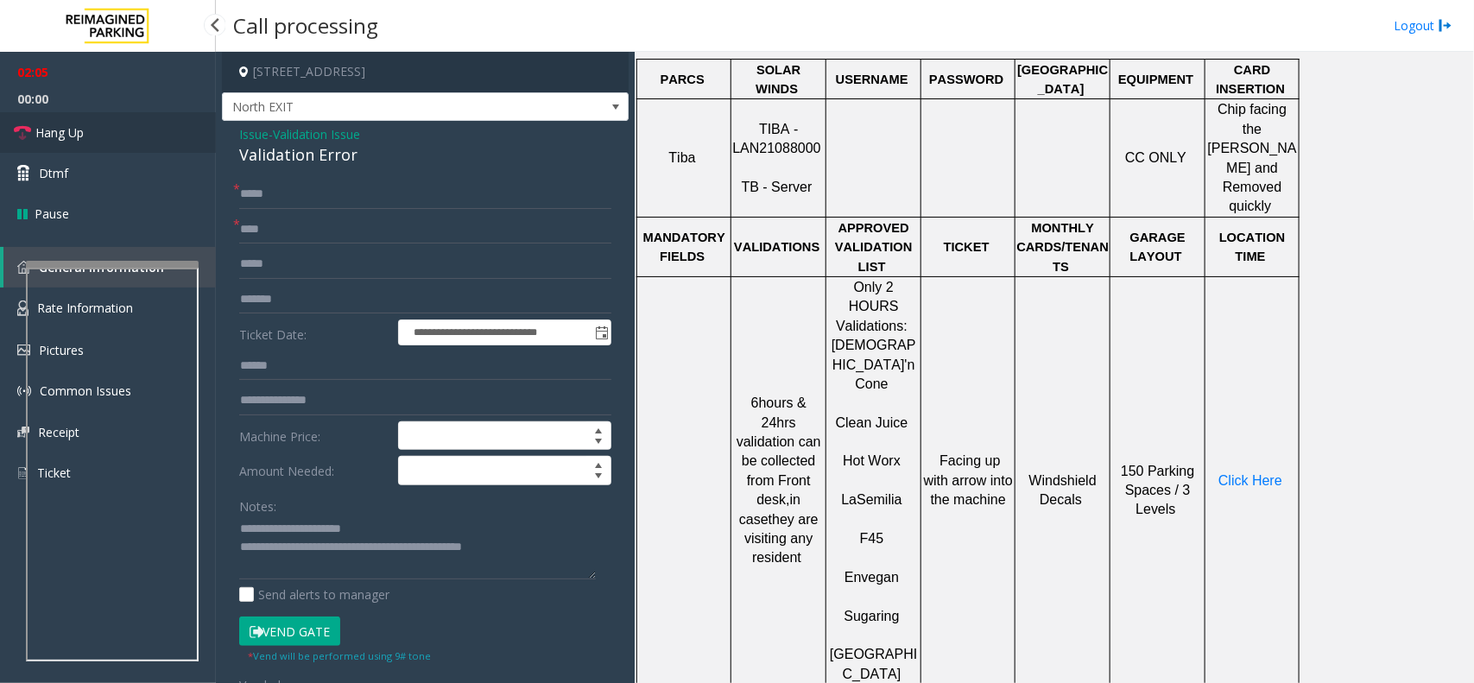
click at [142, 143] on link "Hang Up" at bounding box center [108, 132] width 216 height 41
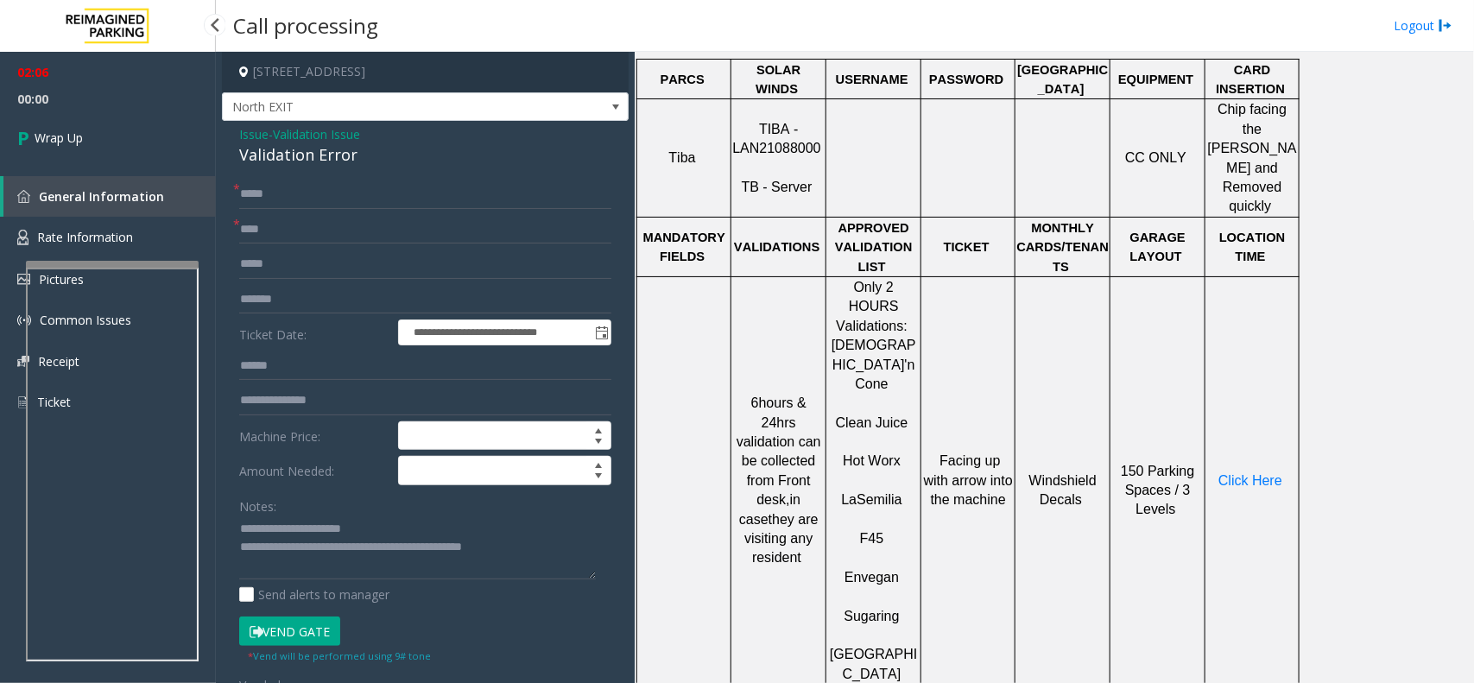
click at [142, 143] on link "Wrap Up" at bounding box center [108, 137] width 216 height 51
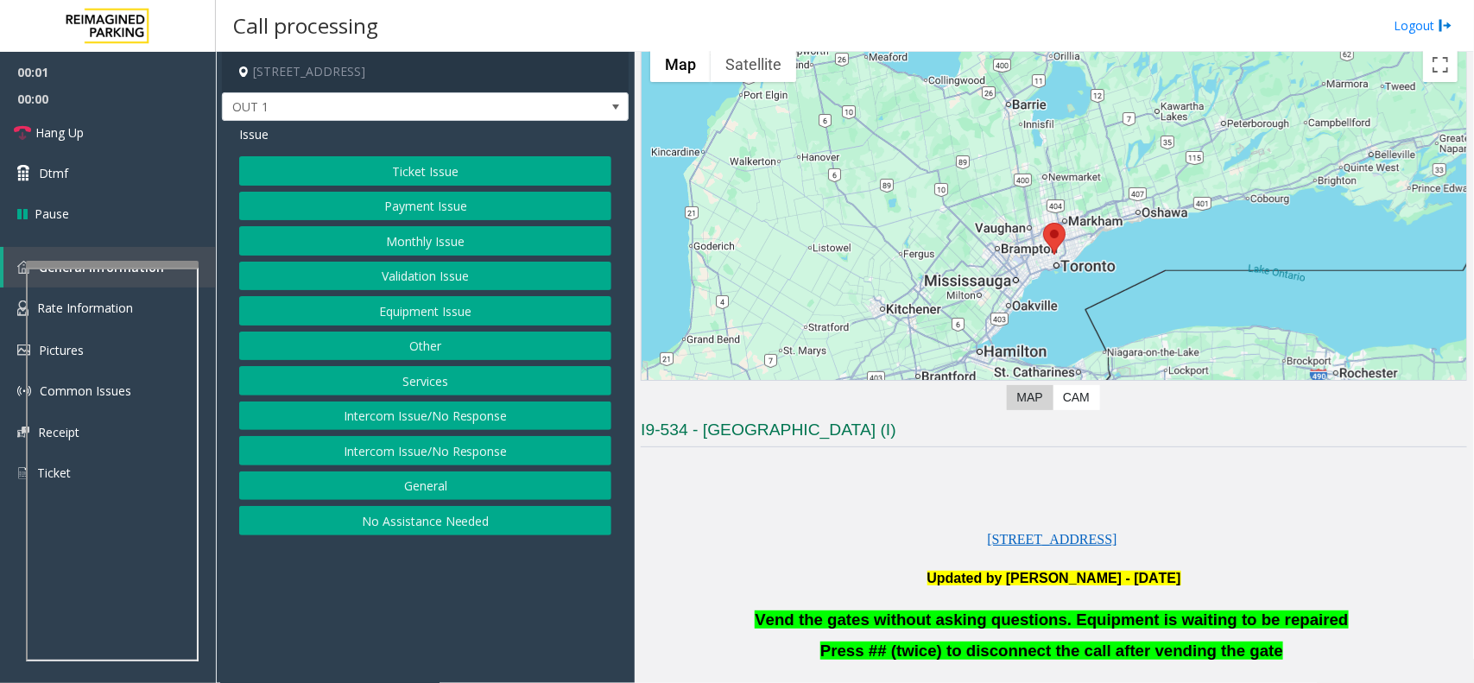
scroll to position [216, 0]
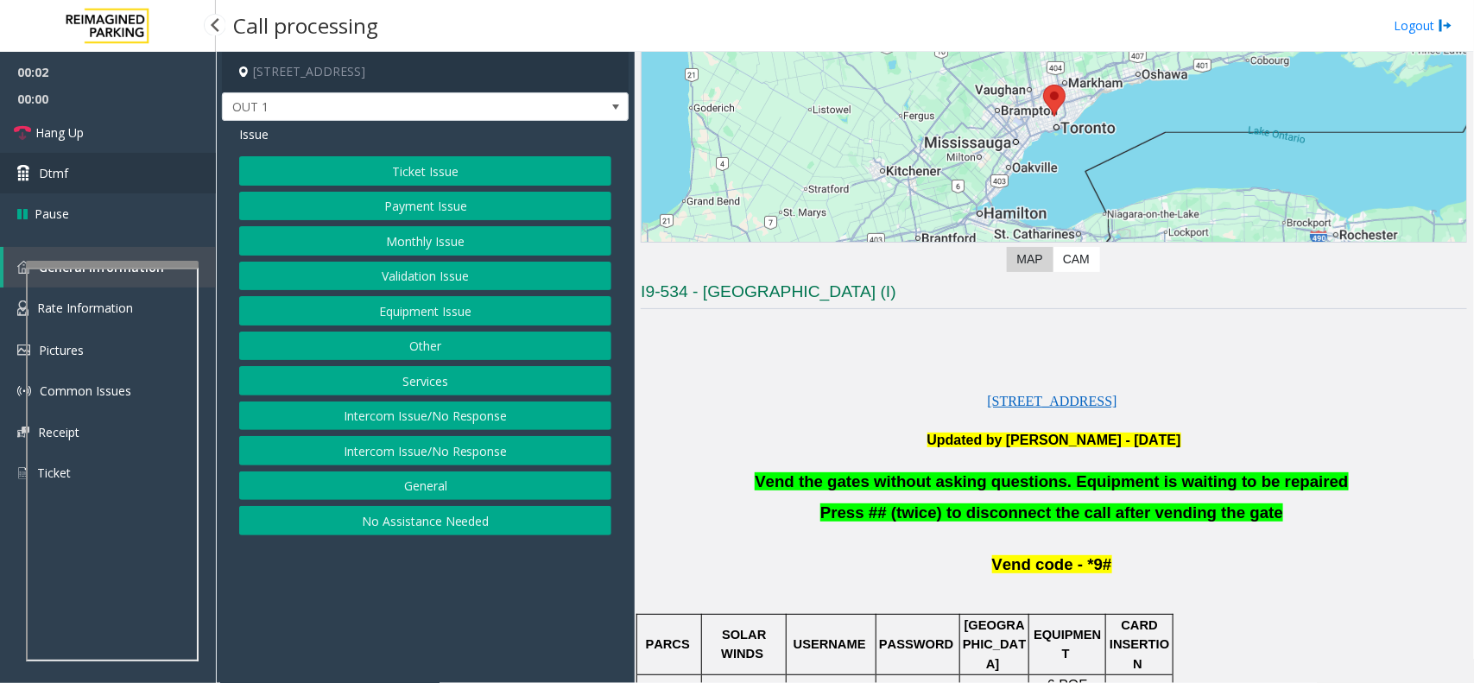
click at [85, 183] on link "Dtmf" at bounding box center [108, 173] width 216 height 41
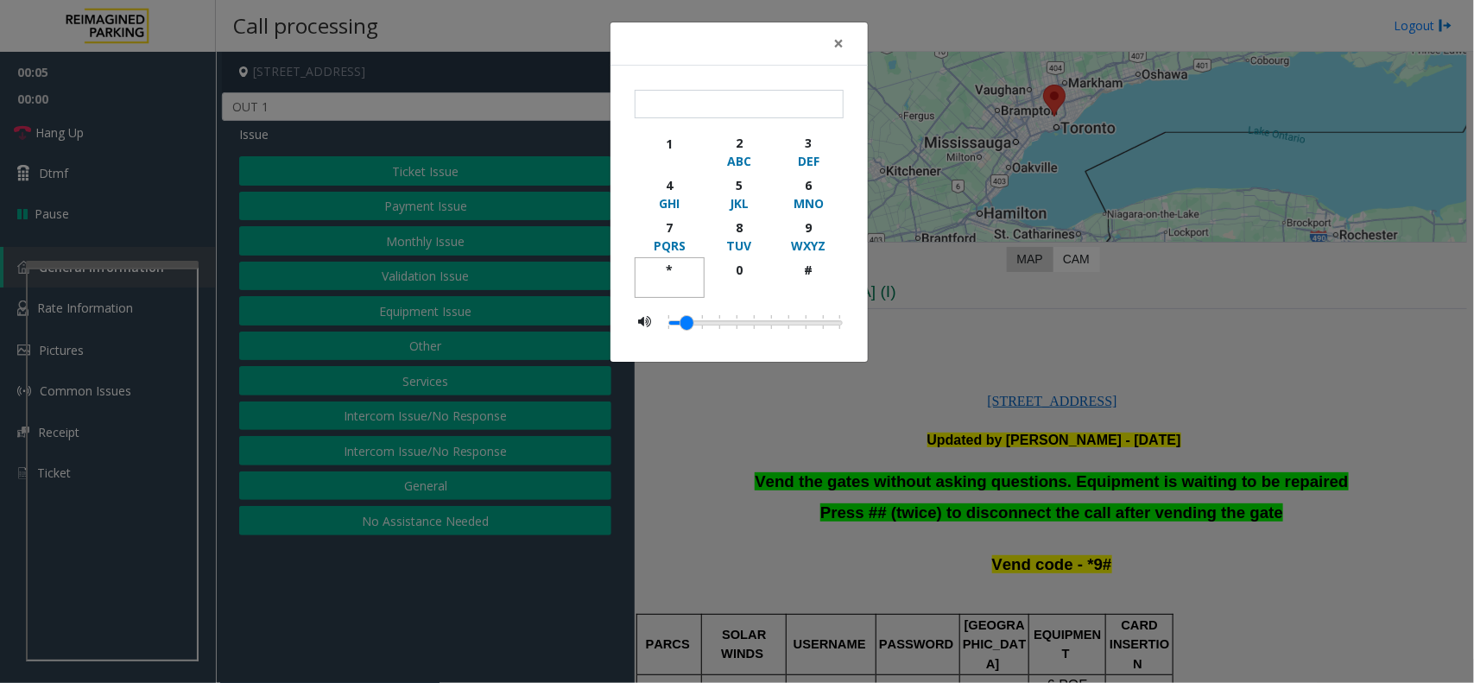
drag, startPoint x: 684, startPoint y: 261, endPoint x: 836, endPoint y: 243, distance: 153.0
click at [693, 262] on button "*" at bounding box center [670, 277] width 70 height 41
drag, startPoint x: 821, startPoint y: 224, endPoint x: 812, endPoint y: 283, distance: 59.5
click at [821, 239] on button "9 WXYZ" at bounding box center [809, 236] width 70 height 42
click at [813, 266] on div "#" at bounding box center [808, 270] width 47 height 18
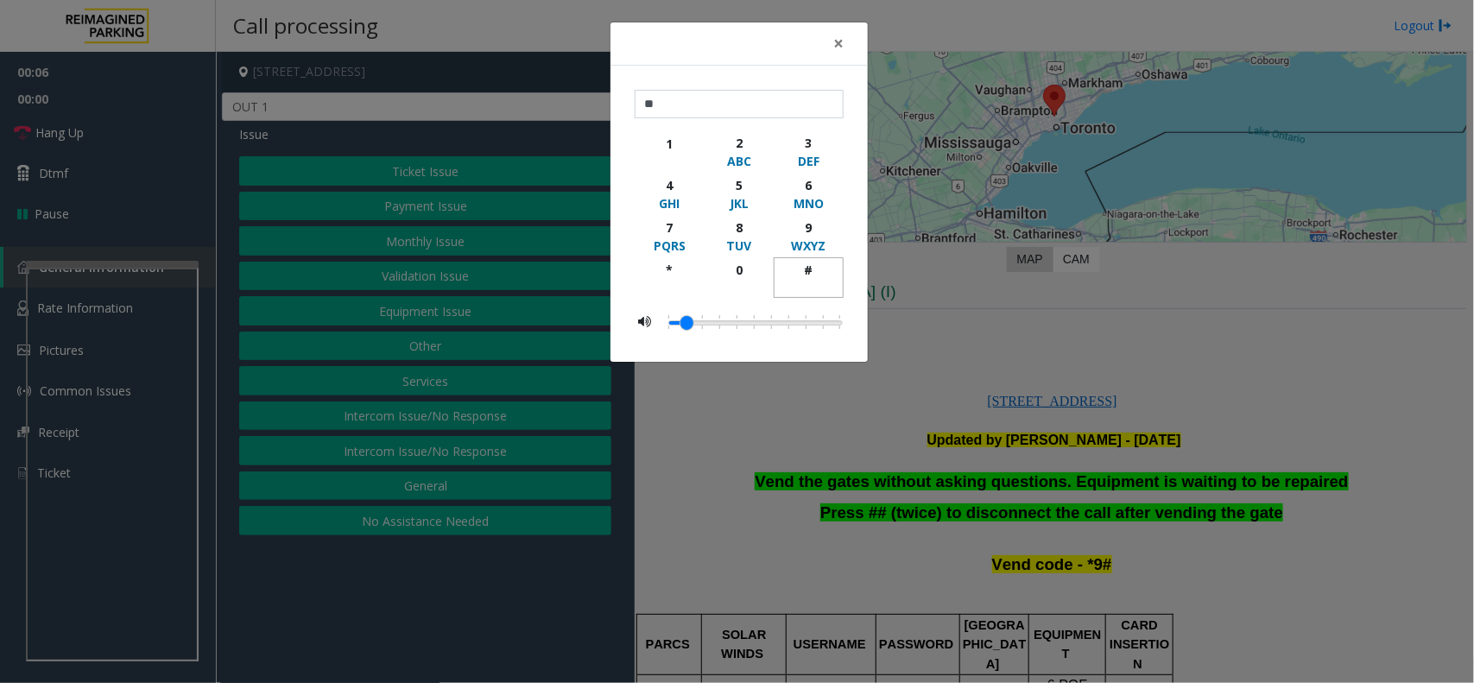
type input "***"
click at [842, 45] on span "×" at bounding box center [838, 43] width 10 height 24
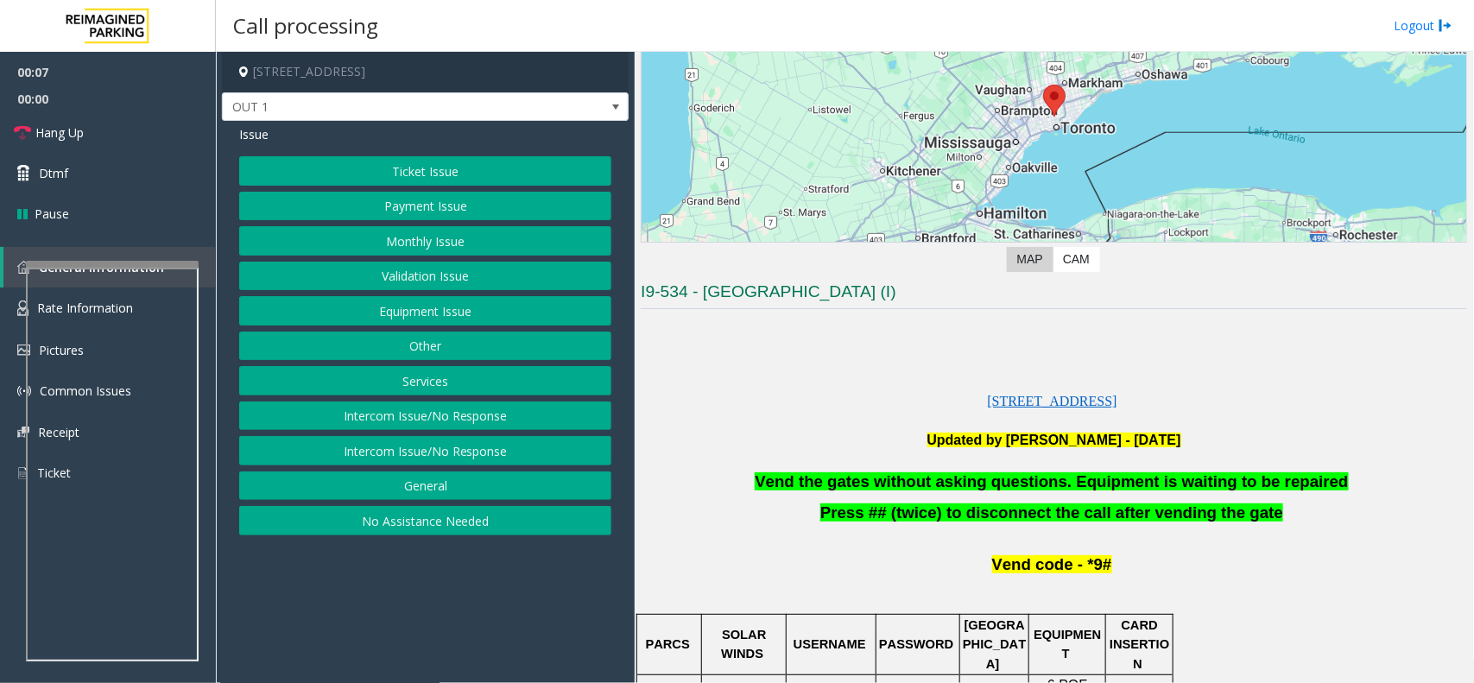
click at [475, 313] on button "Equipment Issue" at bounding box center [425, 310] width 372 height 29
click at [475, 313] on button "Gate / Door Won't Open" at bounding box center [425, 310] width 372 height 29
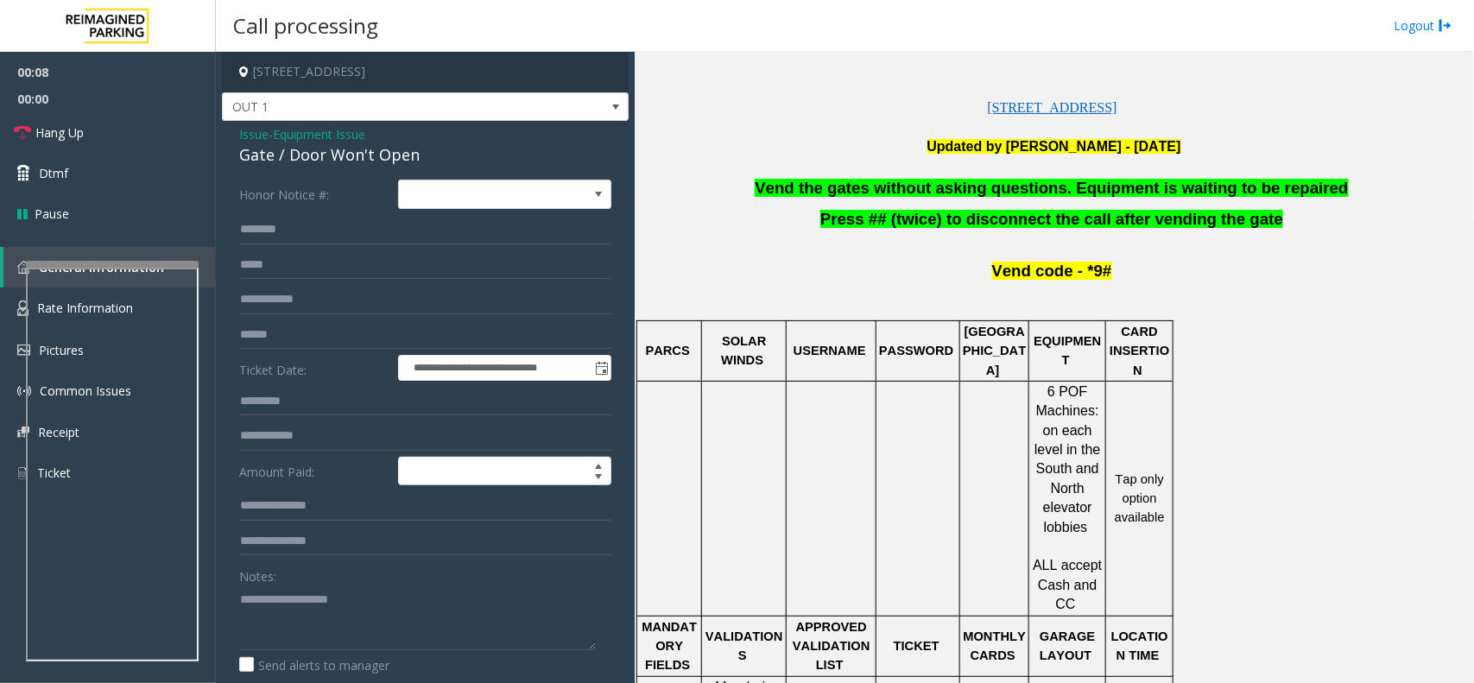
scroll to position [540, 0]
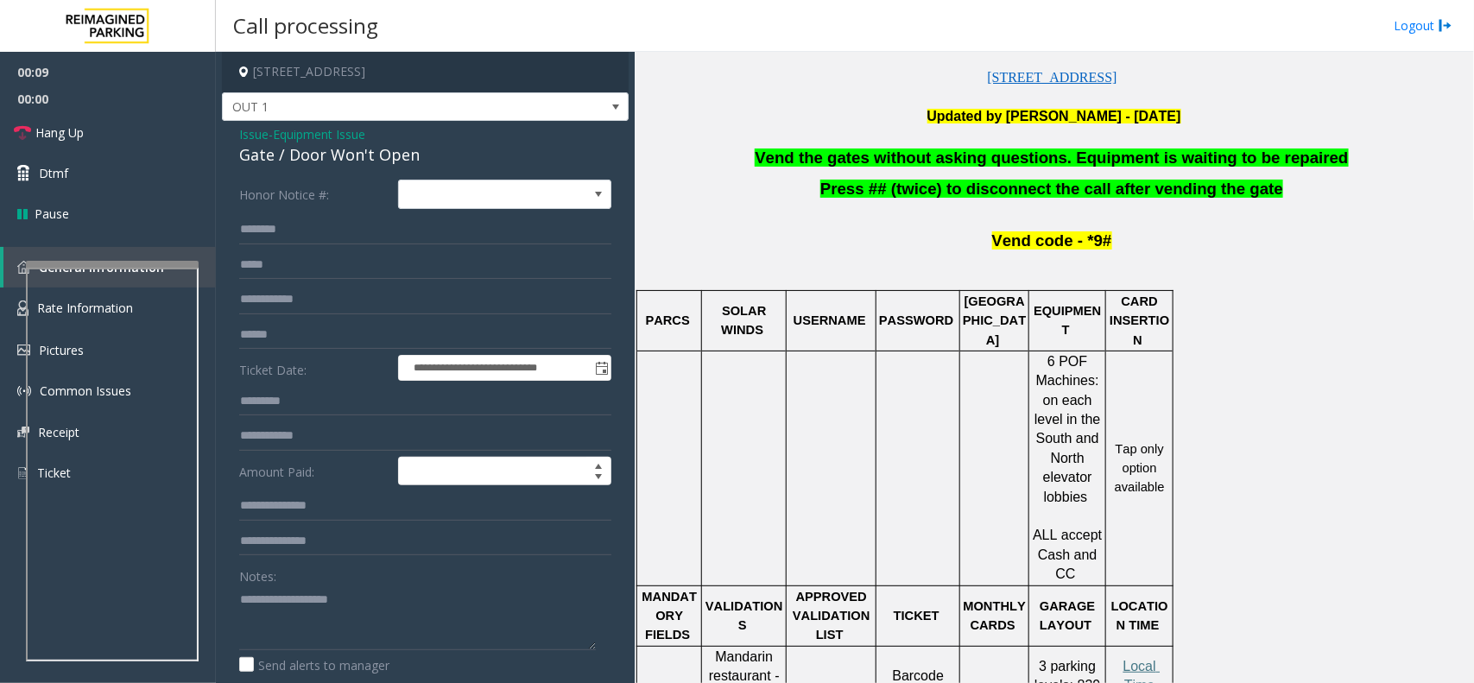
click at [924, 170] on div "Vend the gates without asking questions. Equipment is waiting to be repaired Pr…" at bounding box center [1054, 650] width 826 height 1005
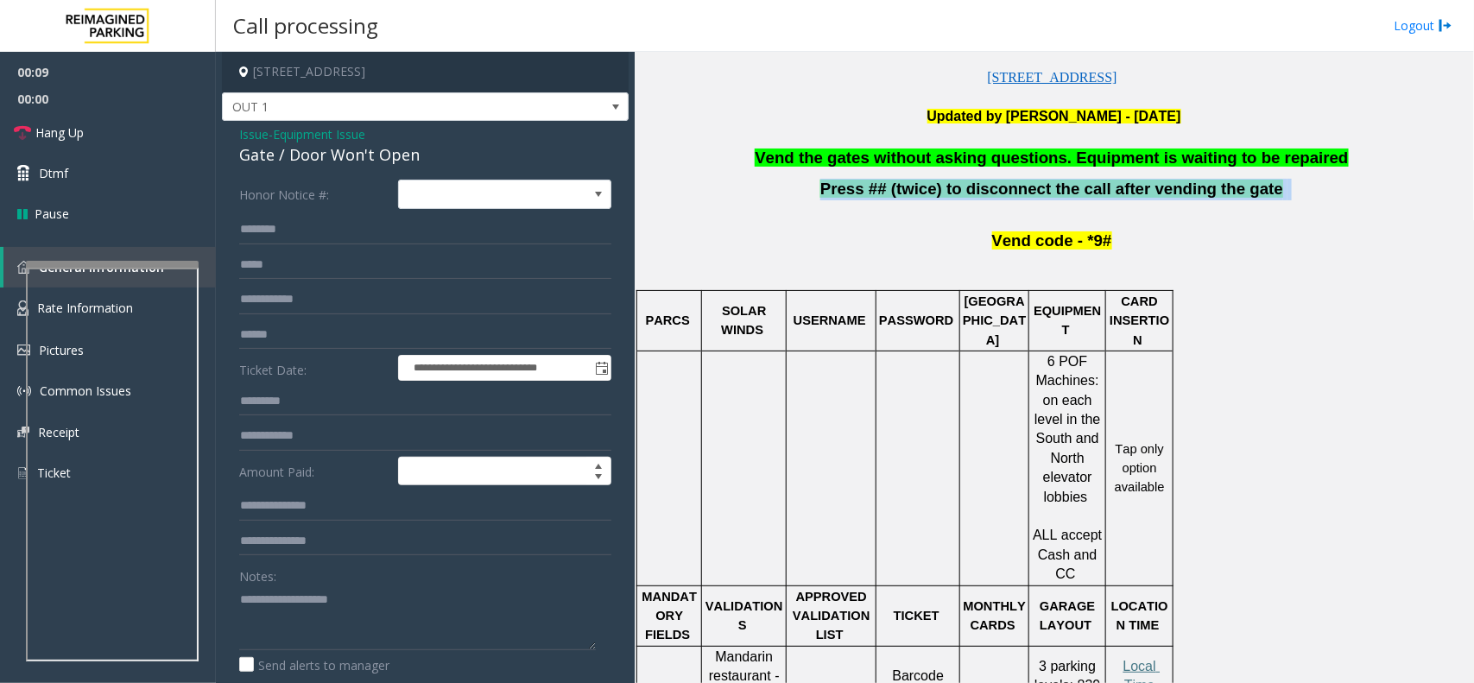
click at [924, 170] on div "Vend the gates without asking questions. Equipment is waiting to be repaired Pr…" at bounding box center [1054, 650] width 826 height 1005
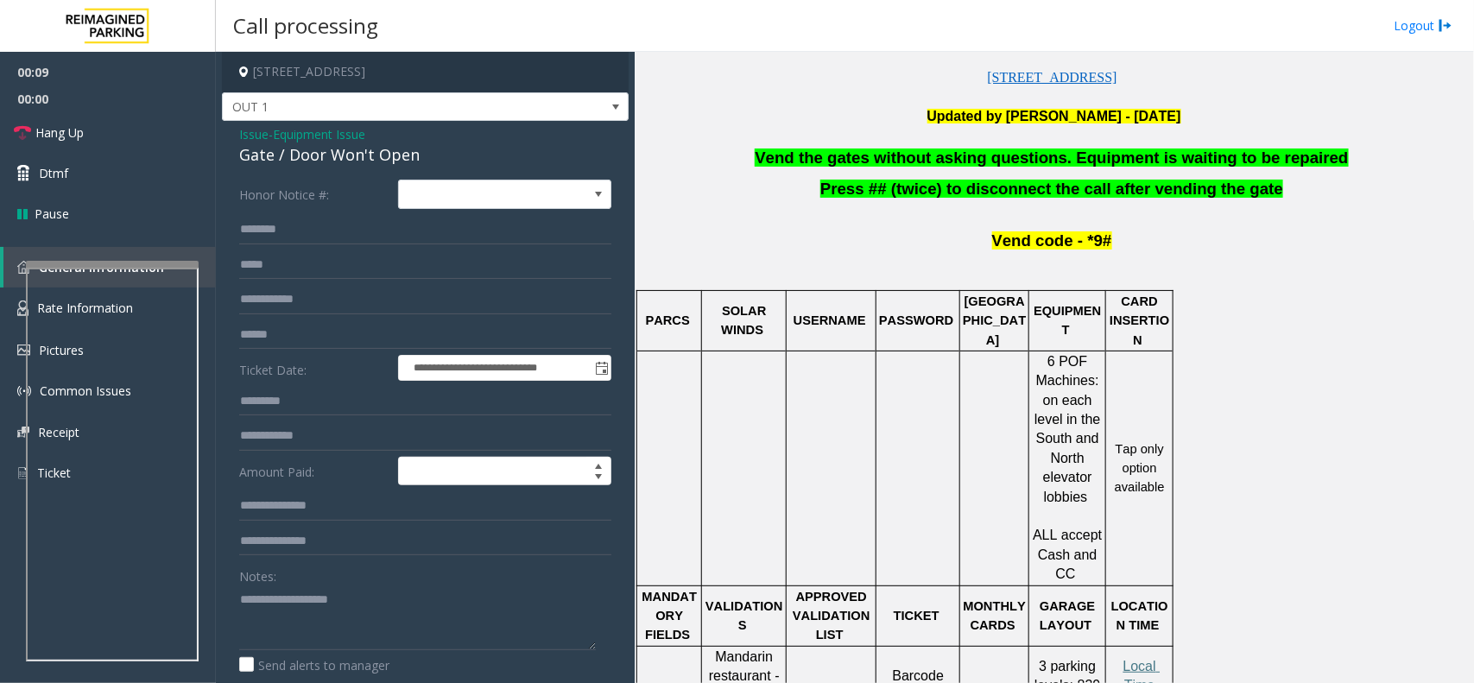
click at [935, 164] on span "Vend the gates without asking questions. Equipment is waiting to be repaired" at bounding box center [1051, 158] width 593 height 18
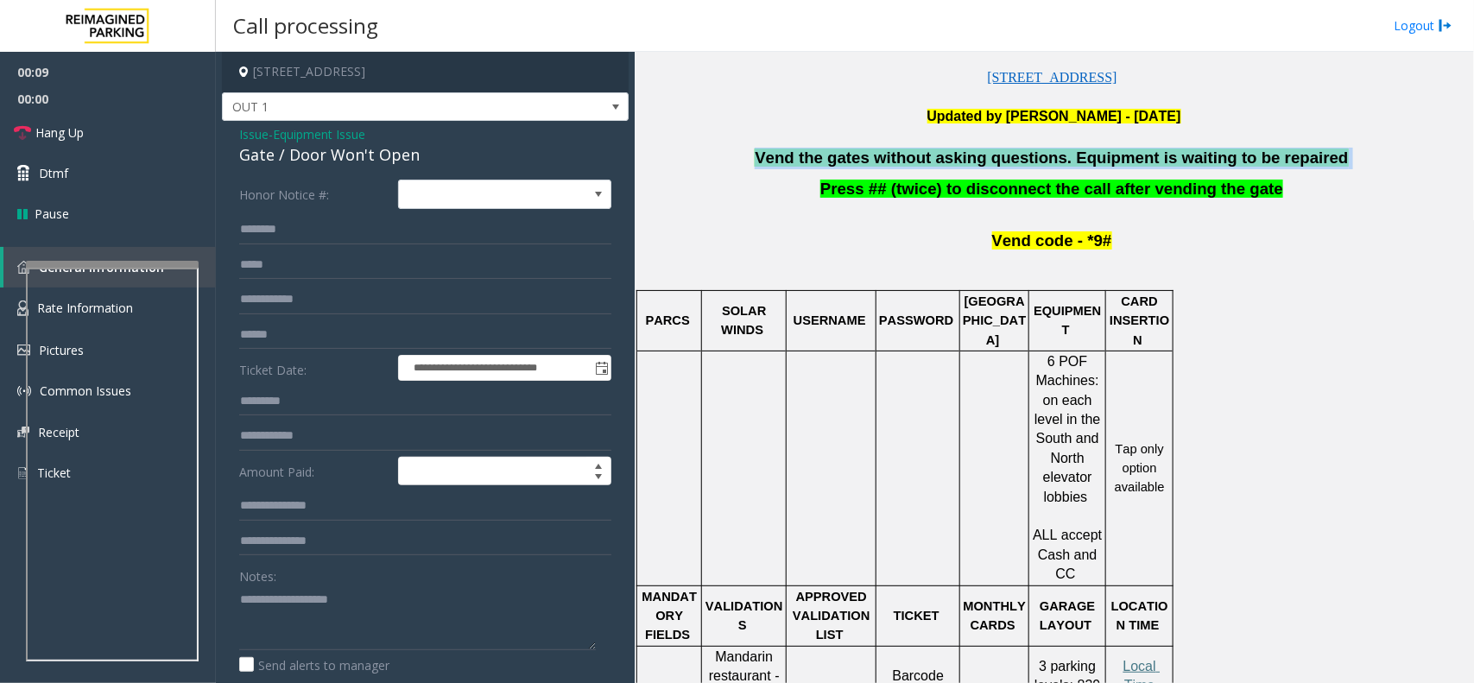
drag, startPoint x: 935, startPoint y: 164, endPoint x: 951, endPoint y: 161, distance: 15.8
click at [941, 164] on span "Vend the gates without asking questions. Equipment is waiting to be repaired" at bounding box center [1051, 158] width 593 height 18
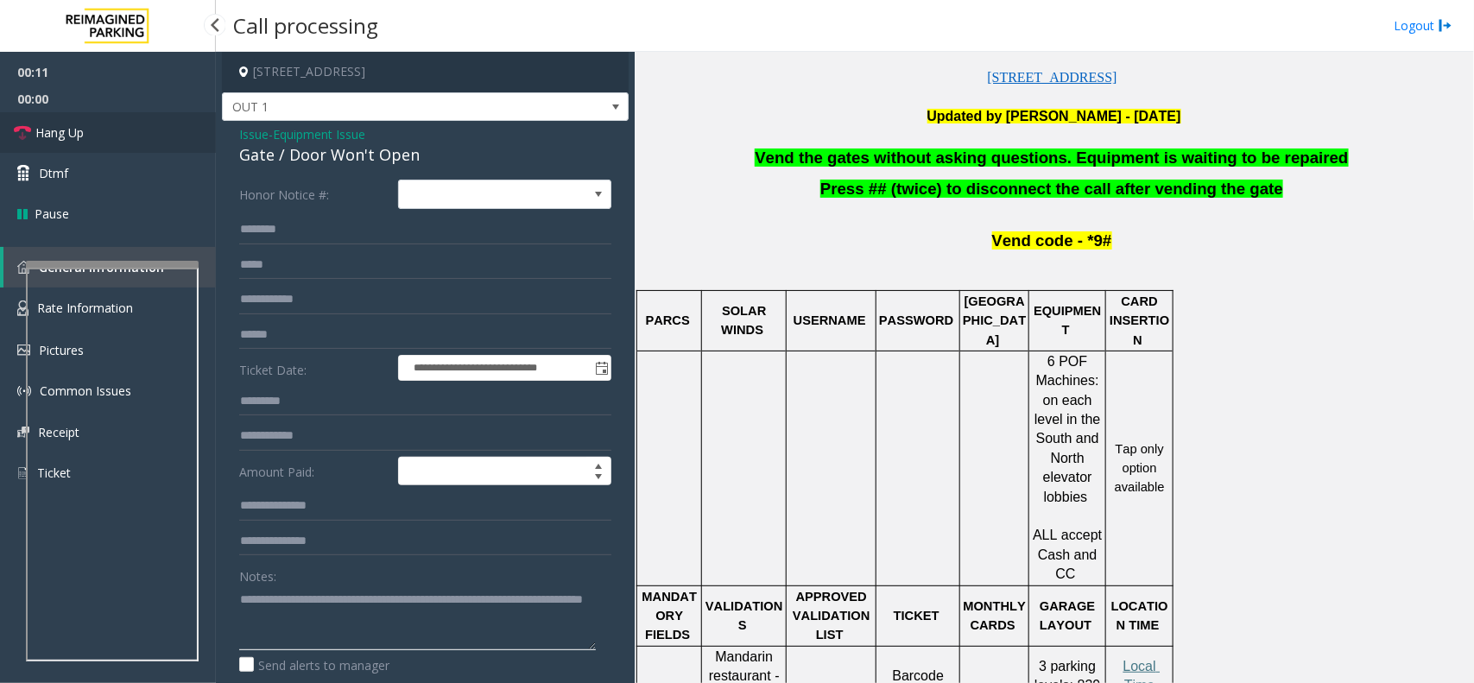
type textarea "**********"
click at [82, 123] on span "Hang Up" at bounding box center [59, 132] width 48 height 18
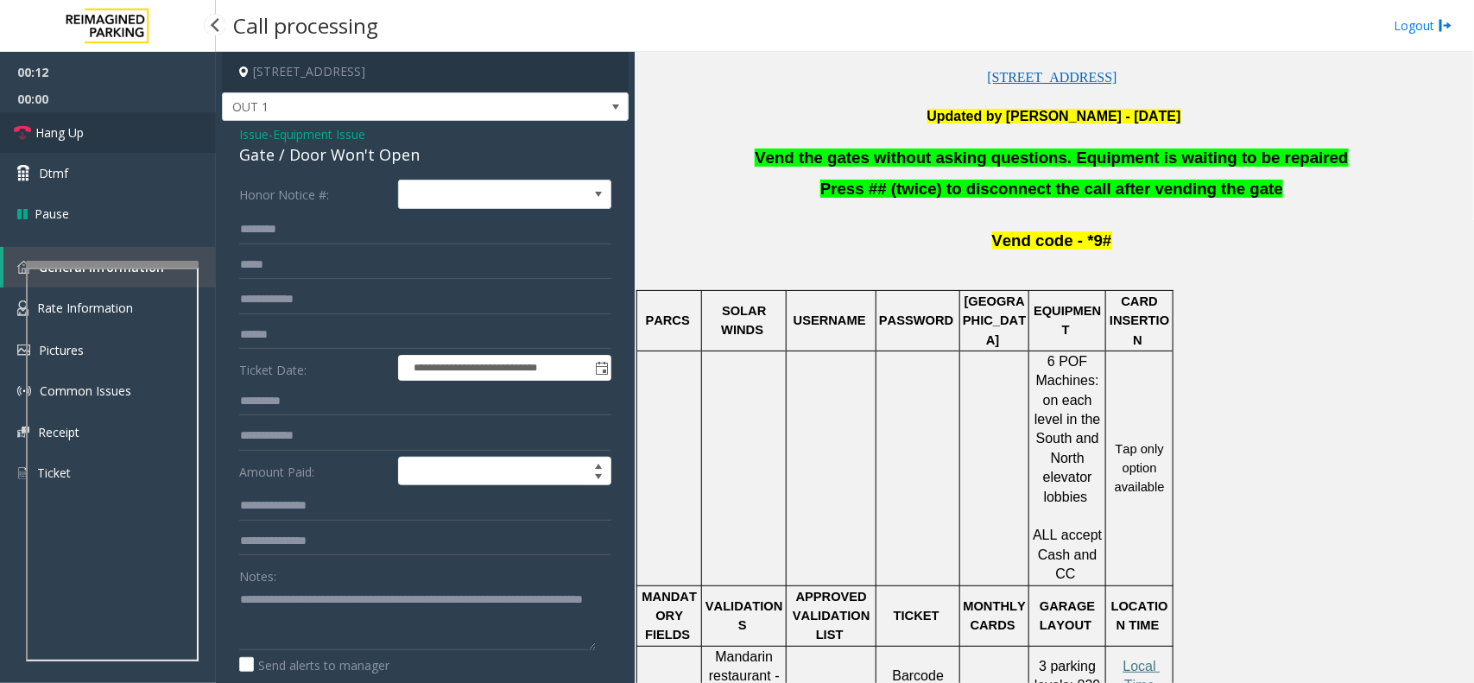
click at [82, 123] on span "Hang Up" at bounding box center [59, 132] width 48 height 18
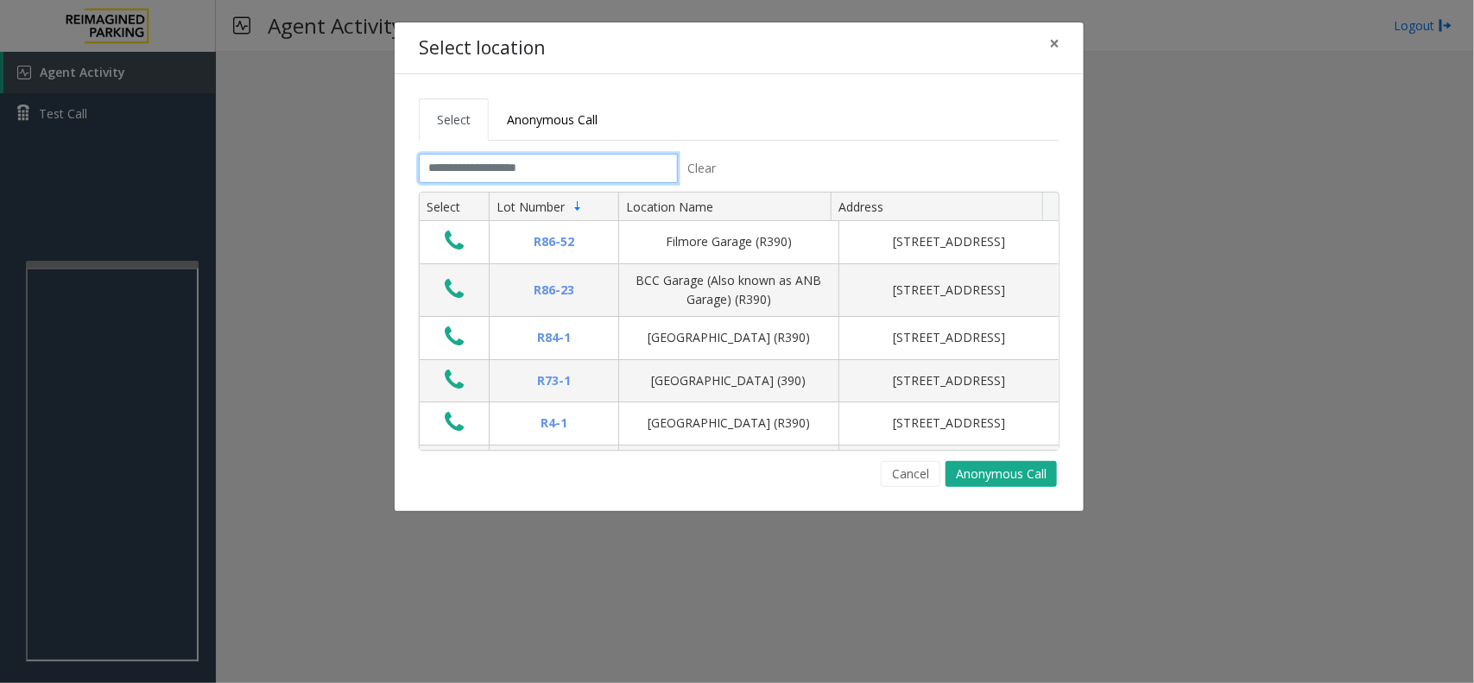
click at [536, 162] on input "text" at bounding box center [548, 168] width 259 height 29
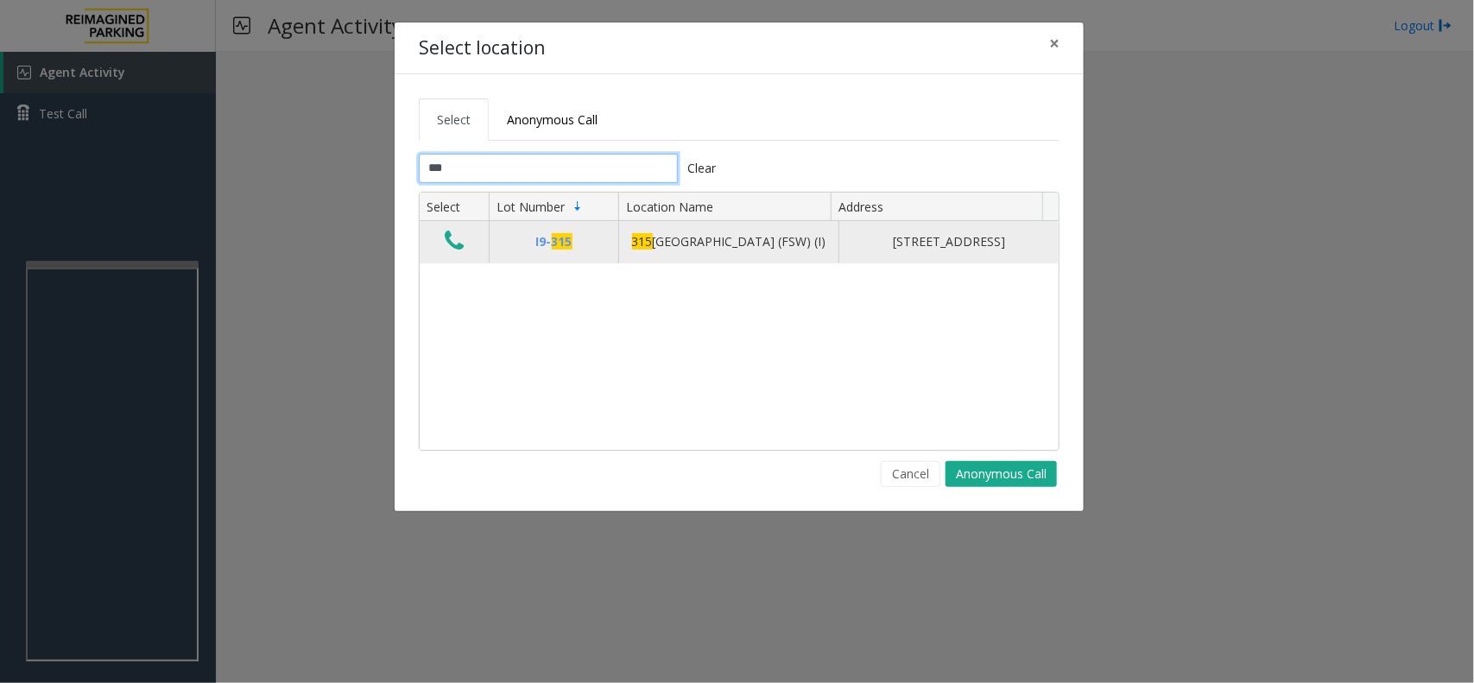
type input "***"
click at [441, 243] on button "Data table" at bounding box center [453, 242] width 29 height 28
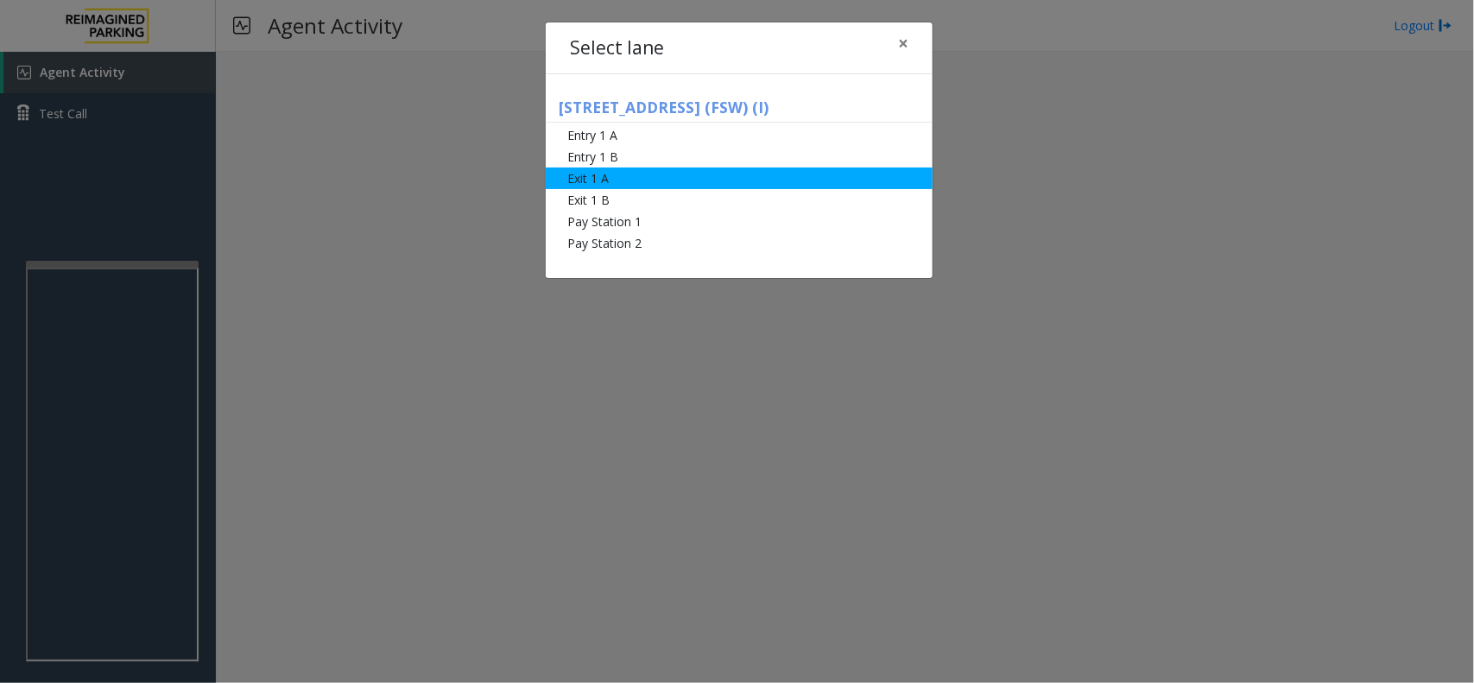
click at [604, 187] on li "Exit 1 A" at bounding box center [739, 179] width 387 height 22
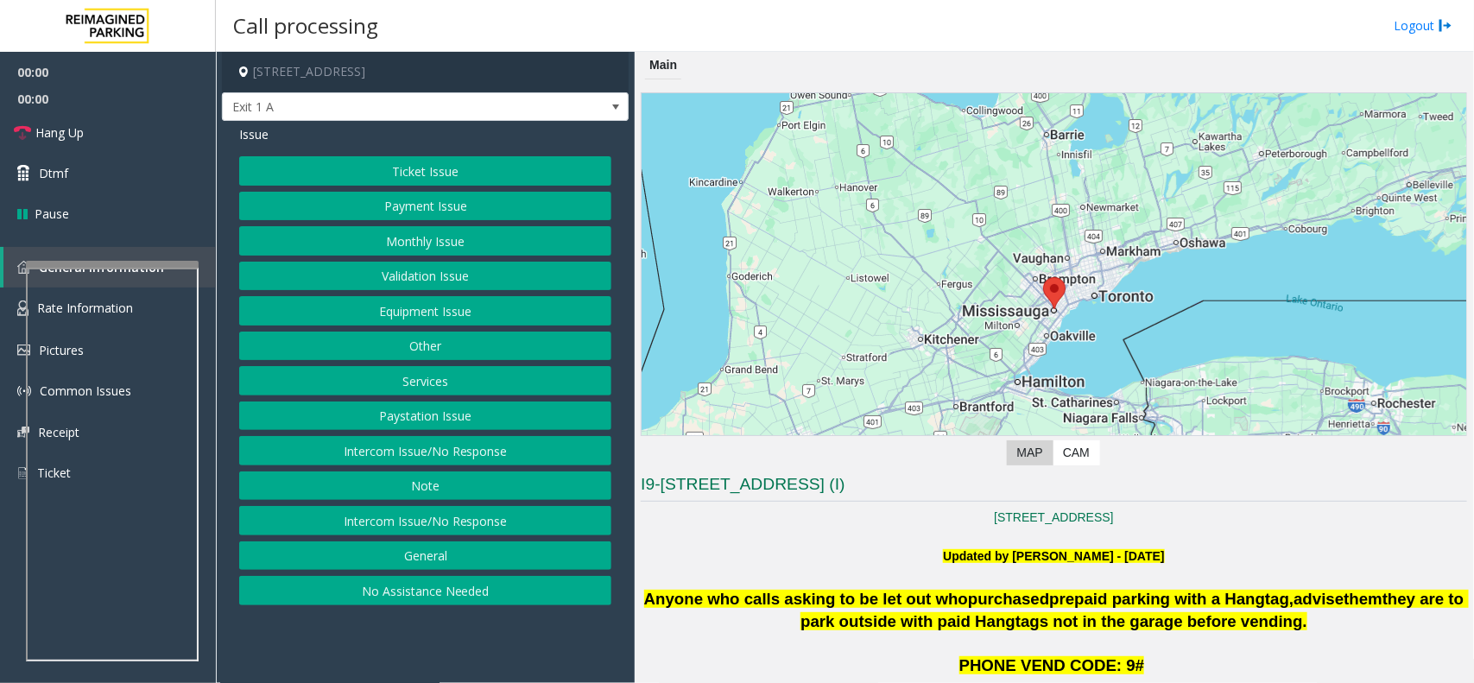
click at [455, 377] on button "Services" at bounding box center [425, 380] width 372 height 29
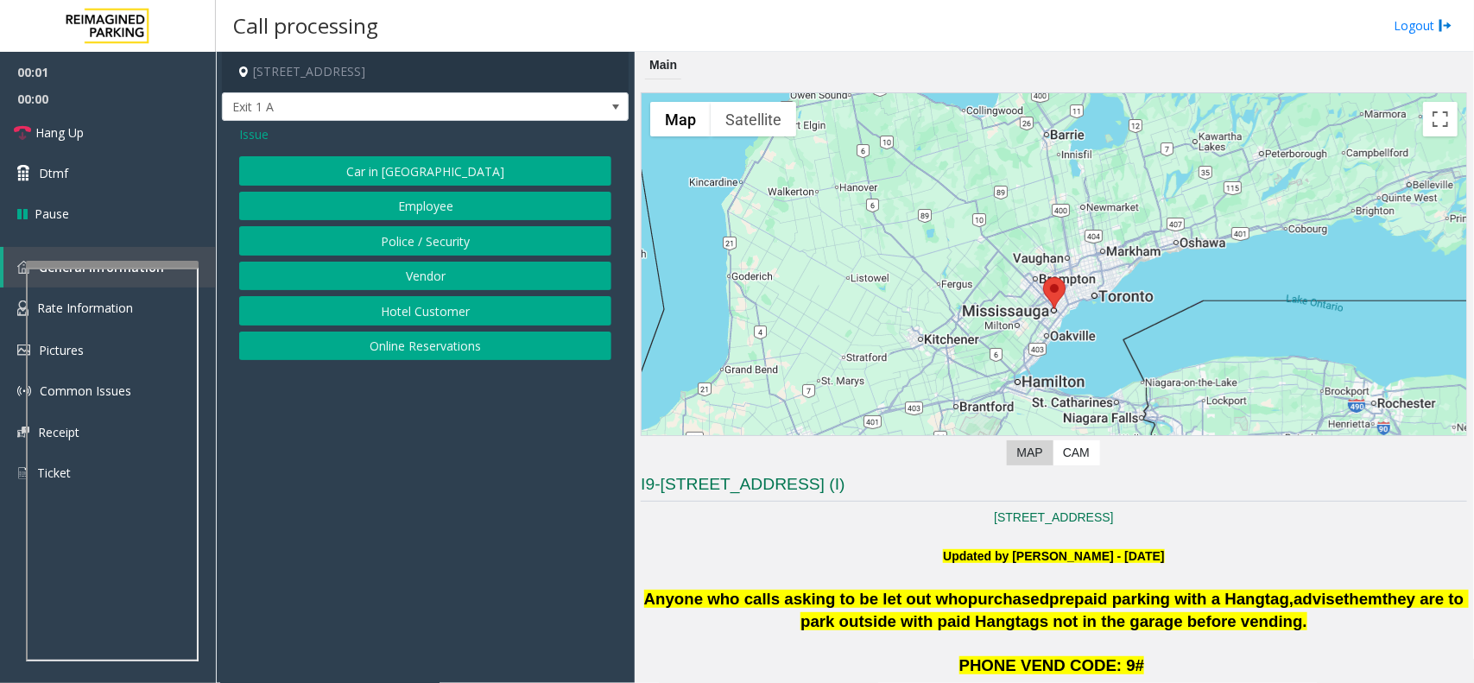
click at [442, 342] on button "Online Reservations" at bounding box center [425, 346] width 372 height 29
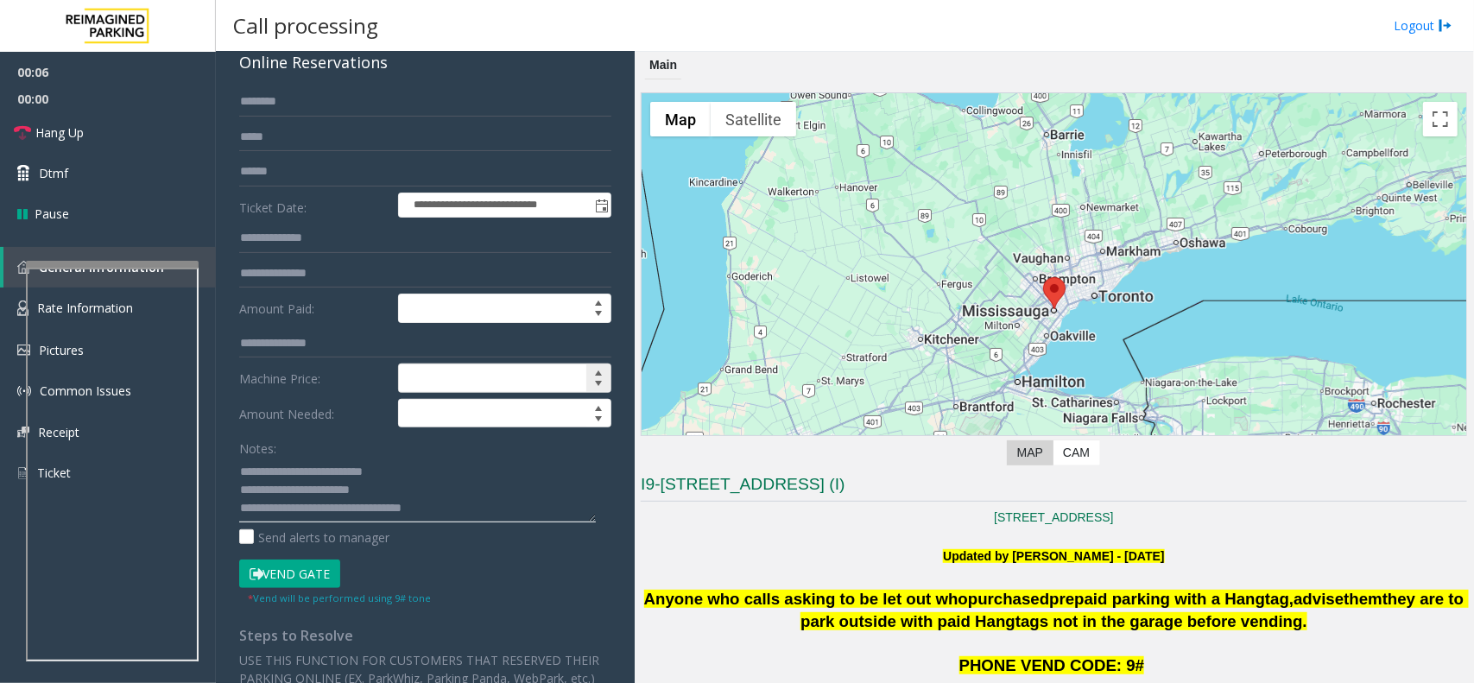
scroll to position [216, 0]
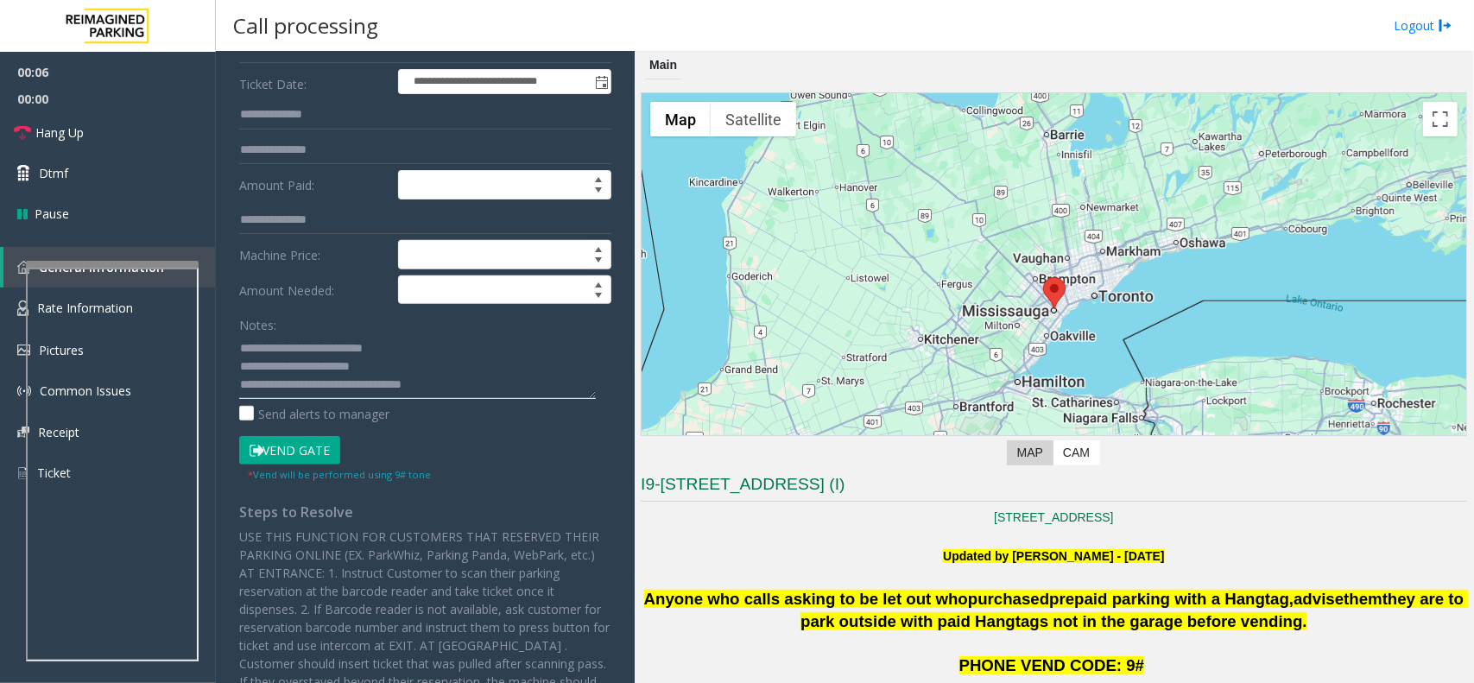
click at [394, 370] on textarea at bounding box center [417, 366] width 357 height 65
type textarea "**********"
click at [304, 450] on button "Vend Gate" at bounding box center [289, 450] width 101 height 29
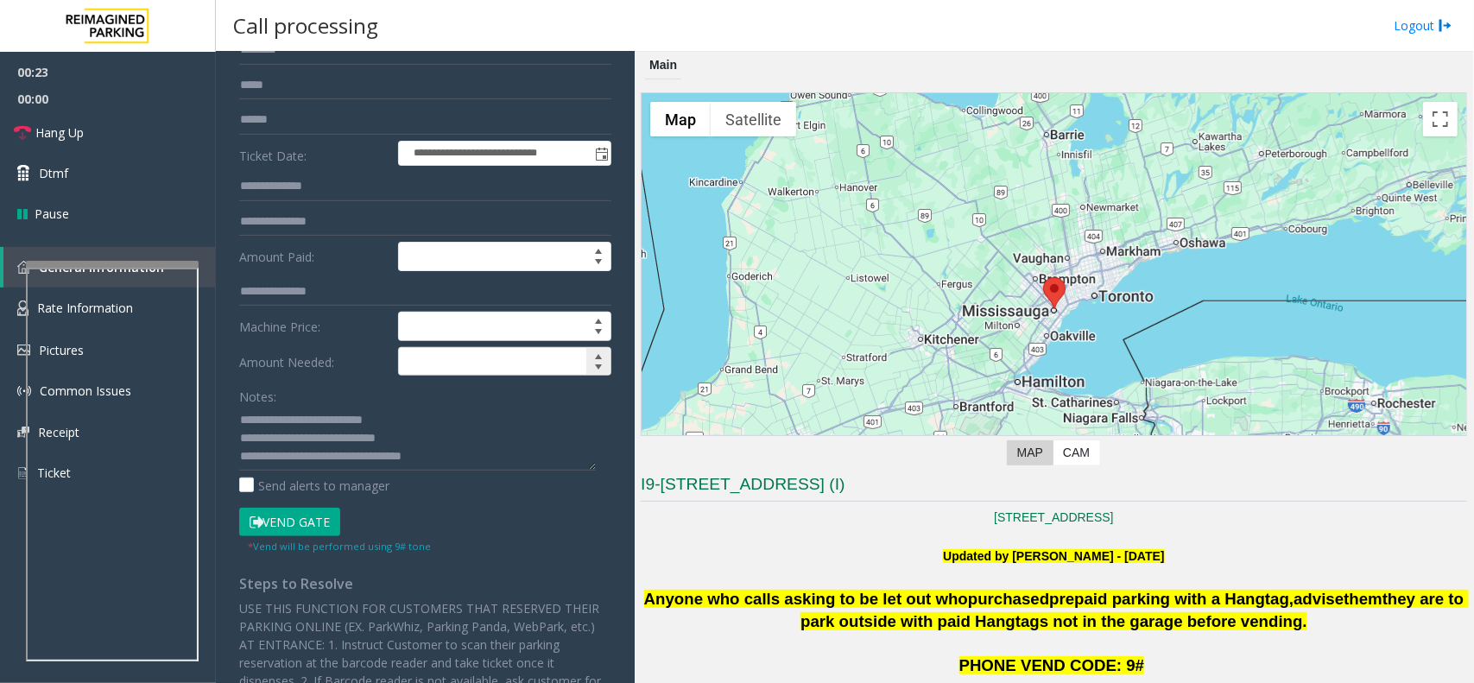
scroll to position [0, 0]
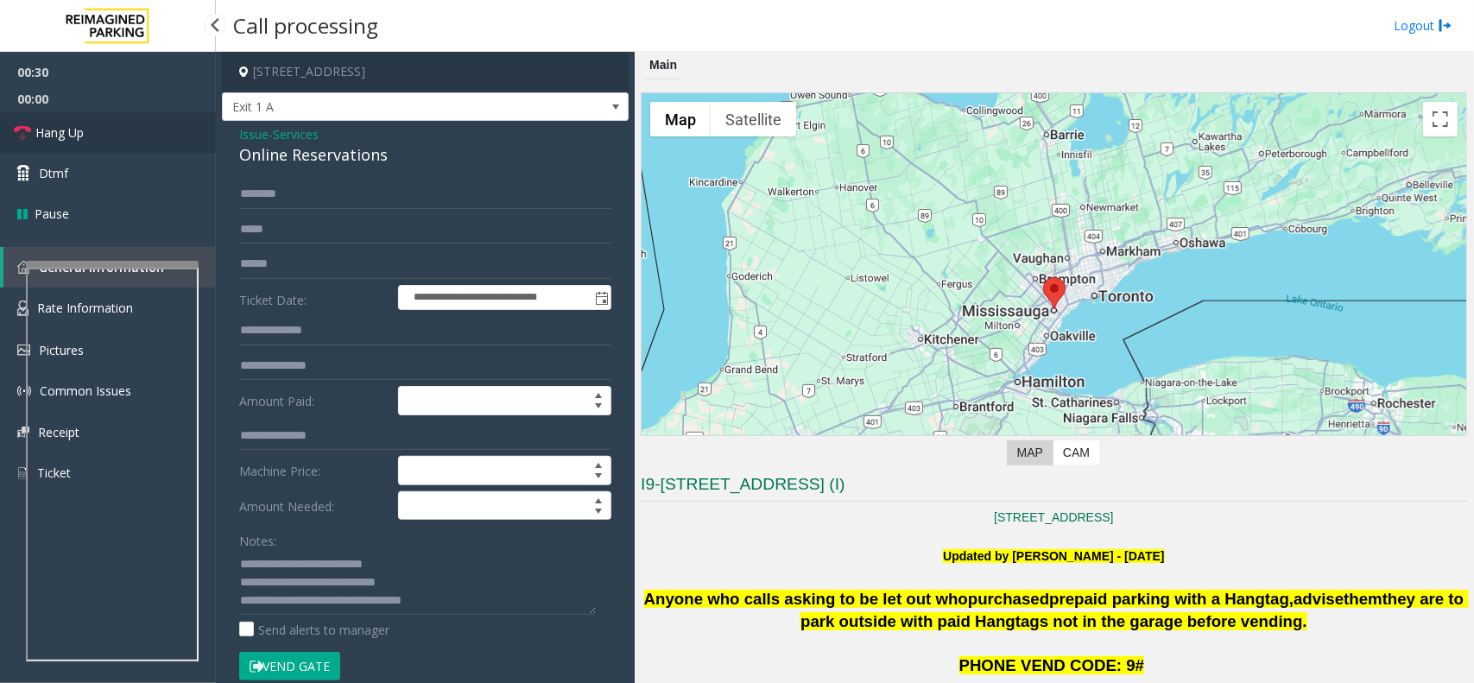
click at [117, 123] on link "Hang Up" at bounding box center [108, 132] width 216 height 41
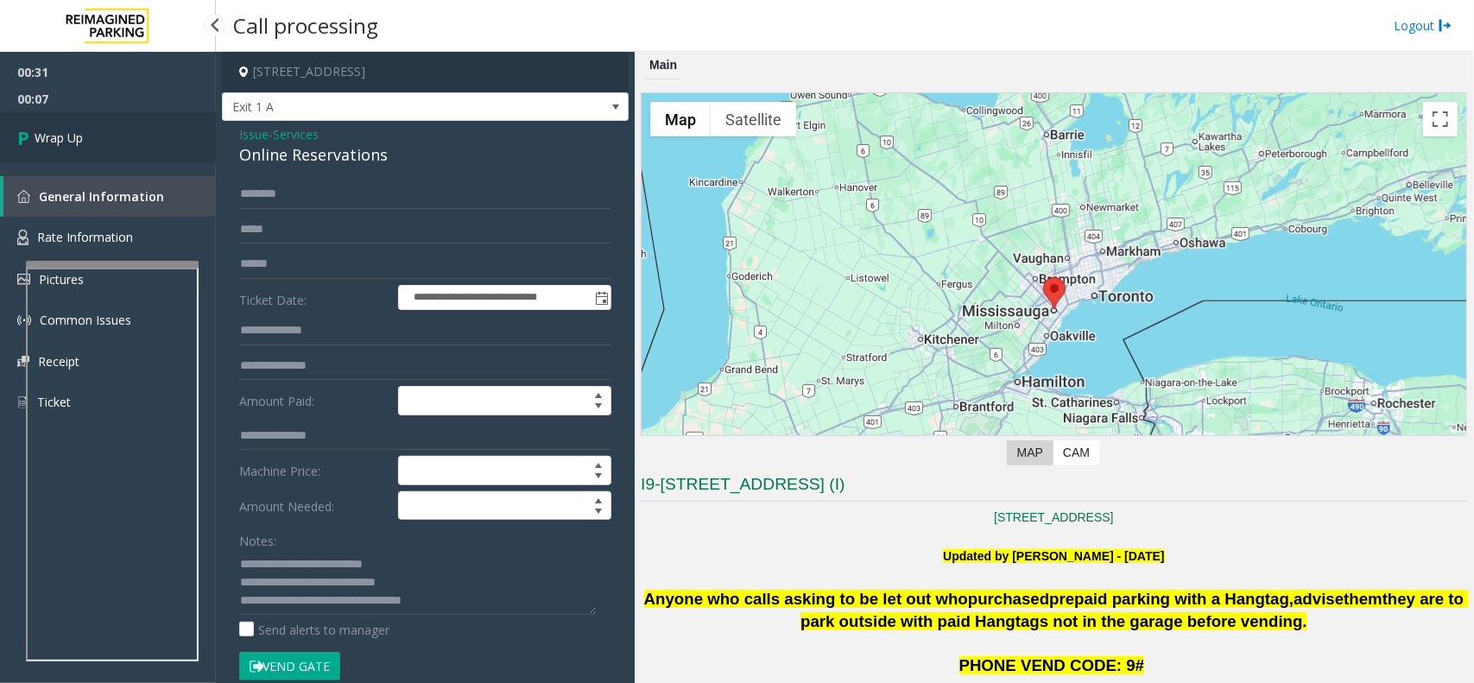
click at [117, 123] on link "Wrap Up" at bounding box center [108, 137] width 216 height 51
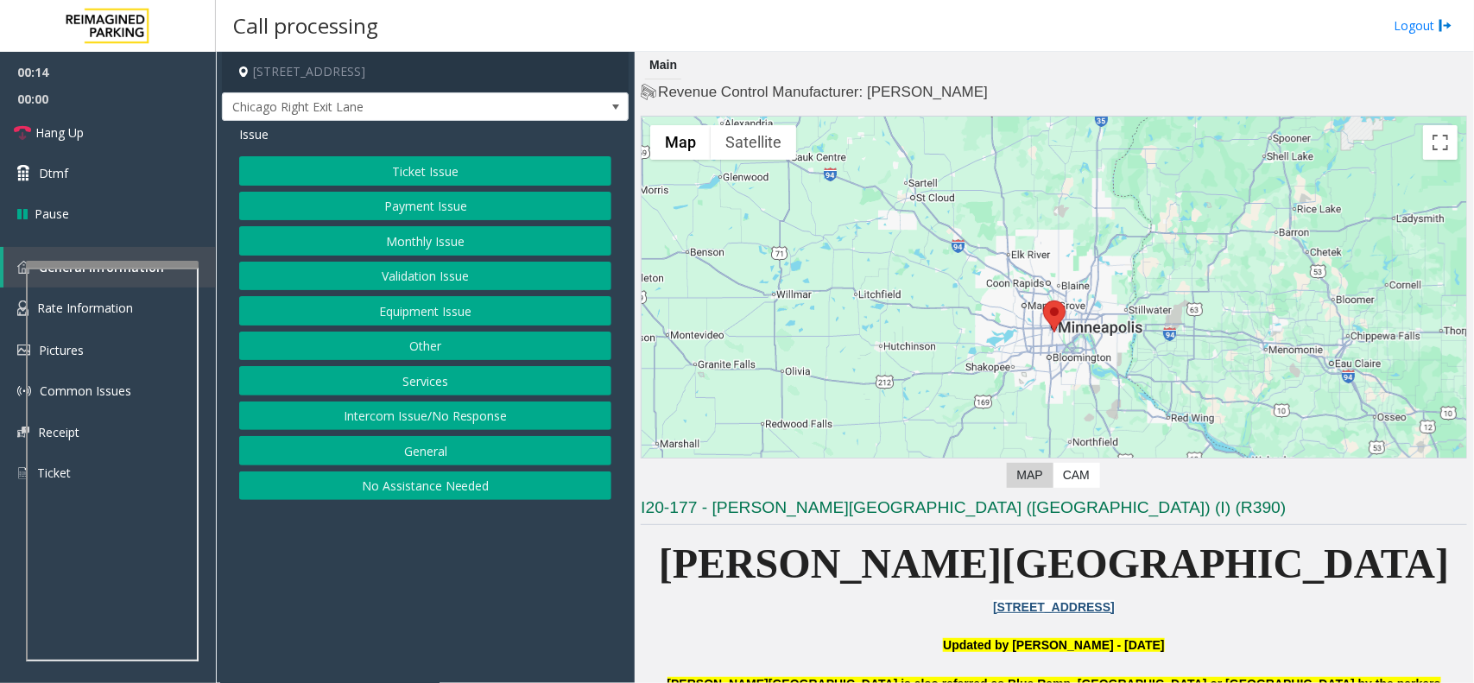
click at [441, 307] on button "Equipment Issue" at bounding box center [425, 310] width 372 height 29
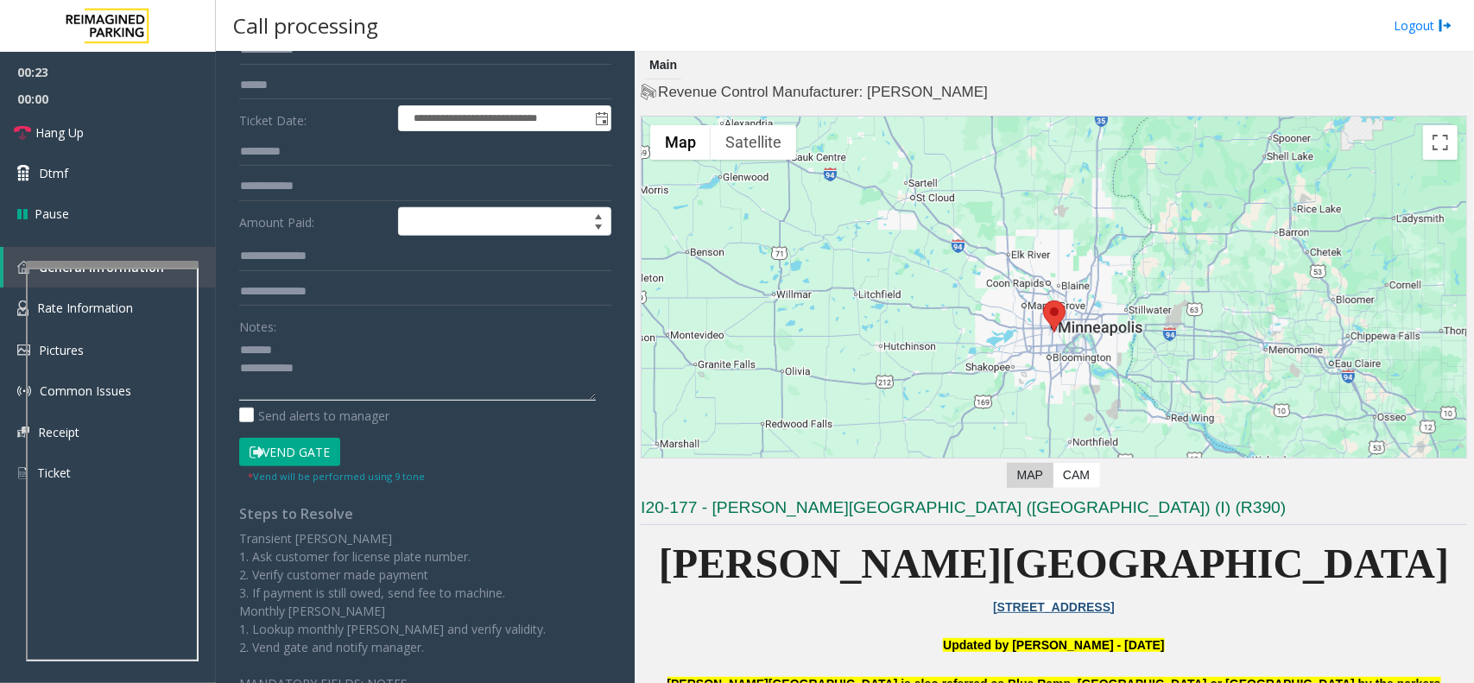
scroll to position [216, 0]
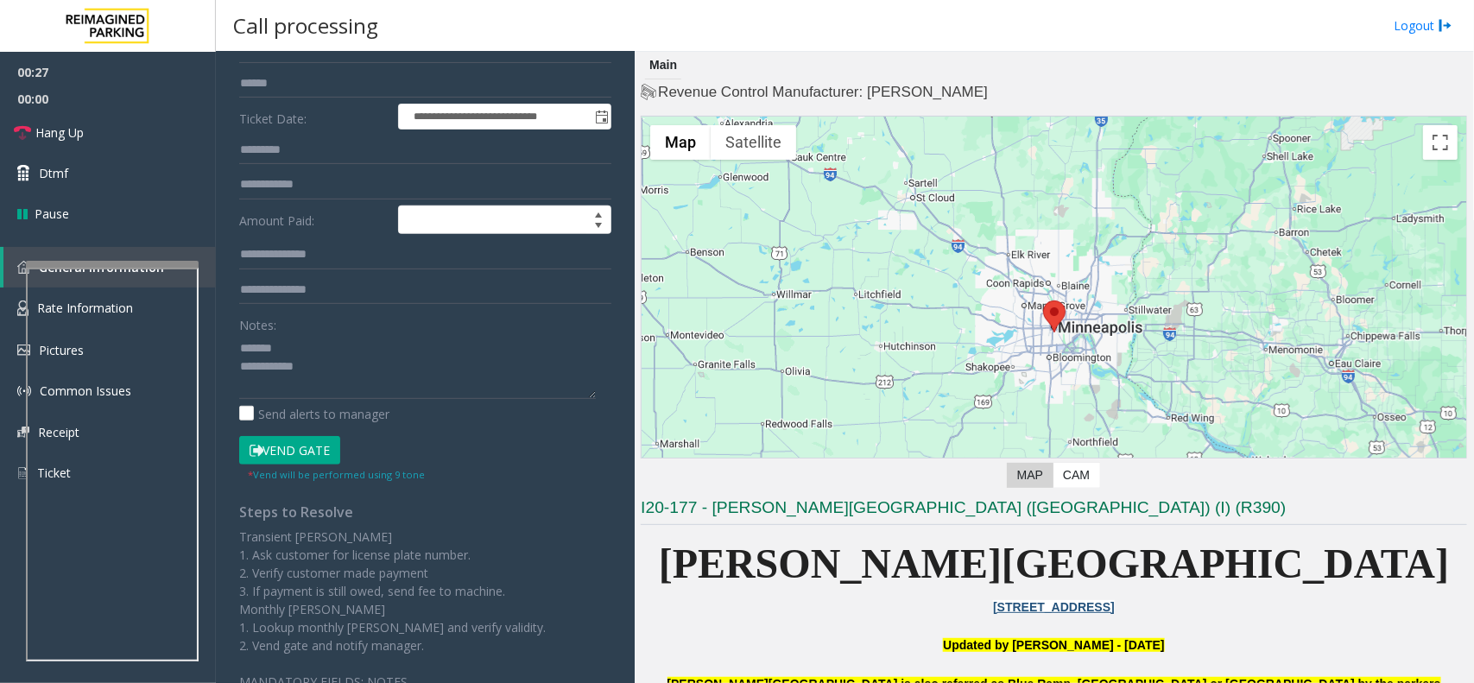
click at [313, 443] on button "Vend Gate" at bounding box center [289, 450] width 101 height 29
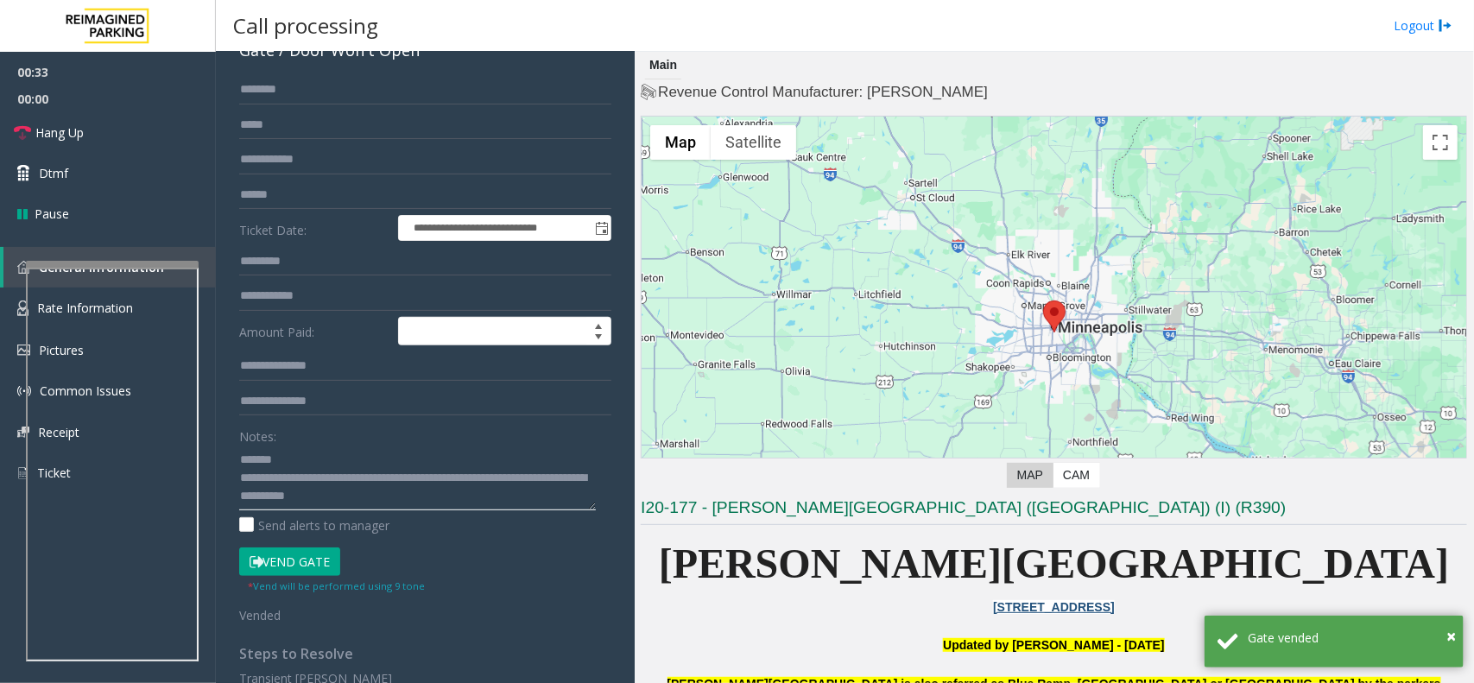
scroll to position [0, 0]
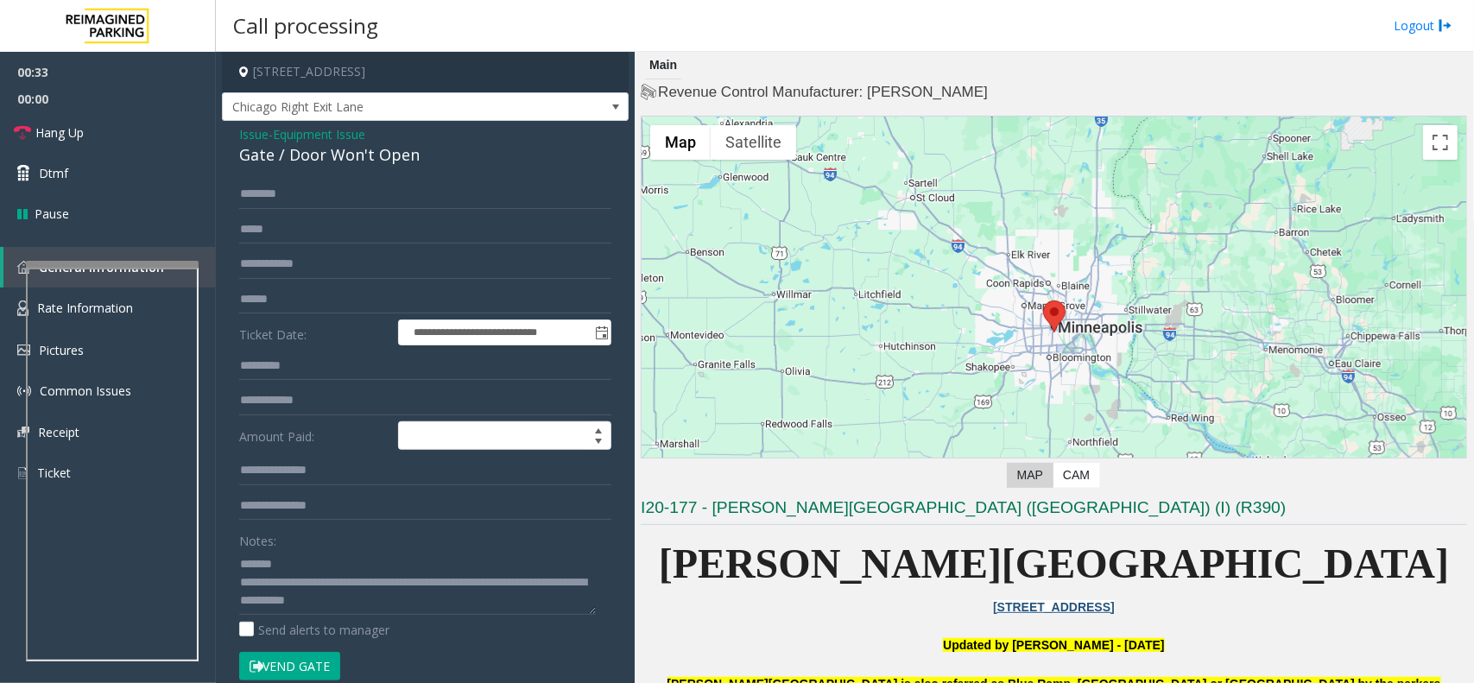
click at [322, 165] on div "Gate / Door Won't Open" at bounding box center [425, 154] width 372 height 23
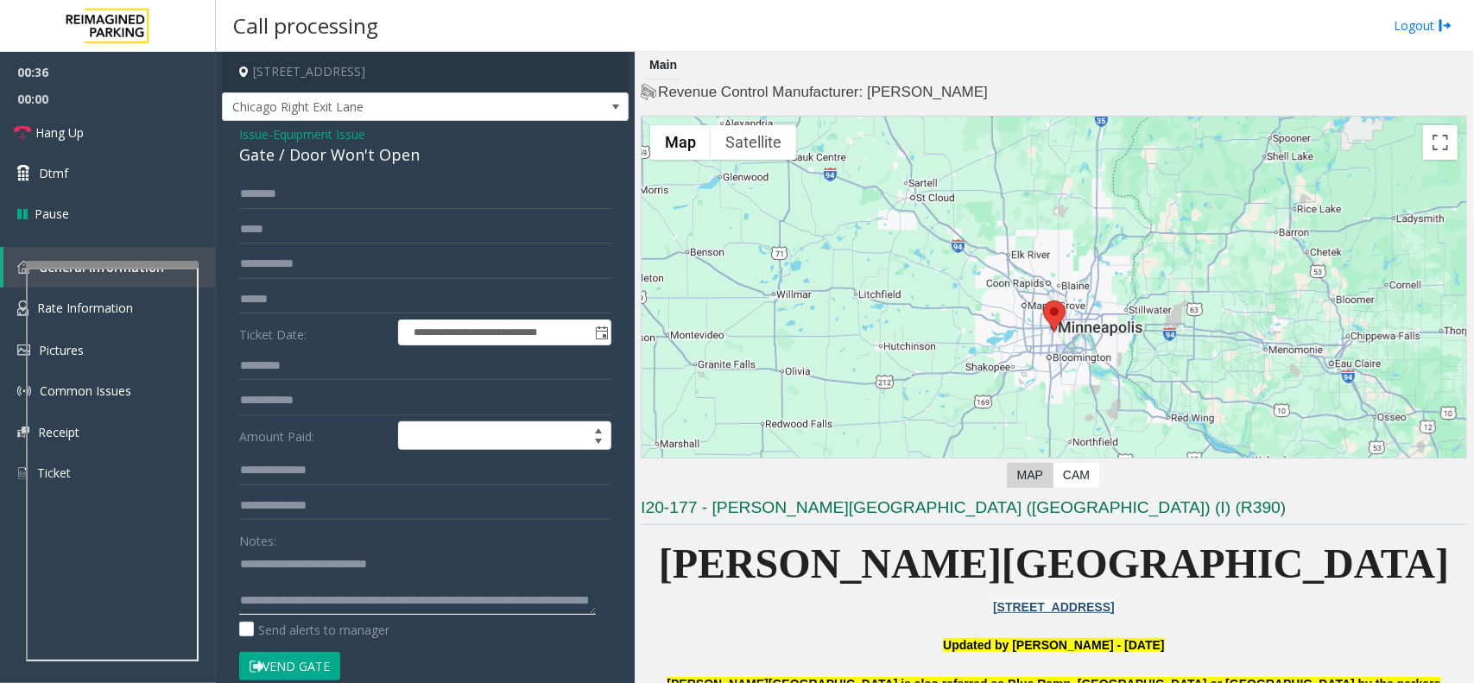
click at [289, 580] on textarea at bounding box center [417, 582] width 357 height 65
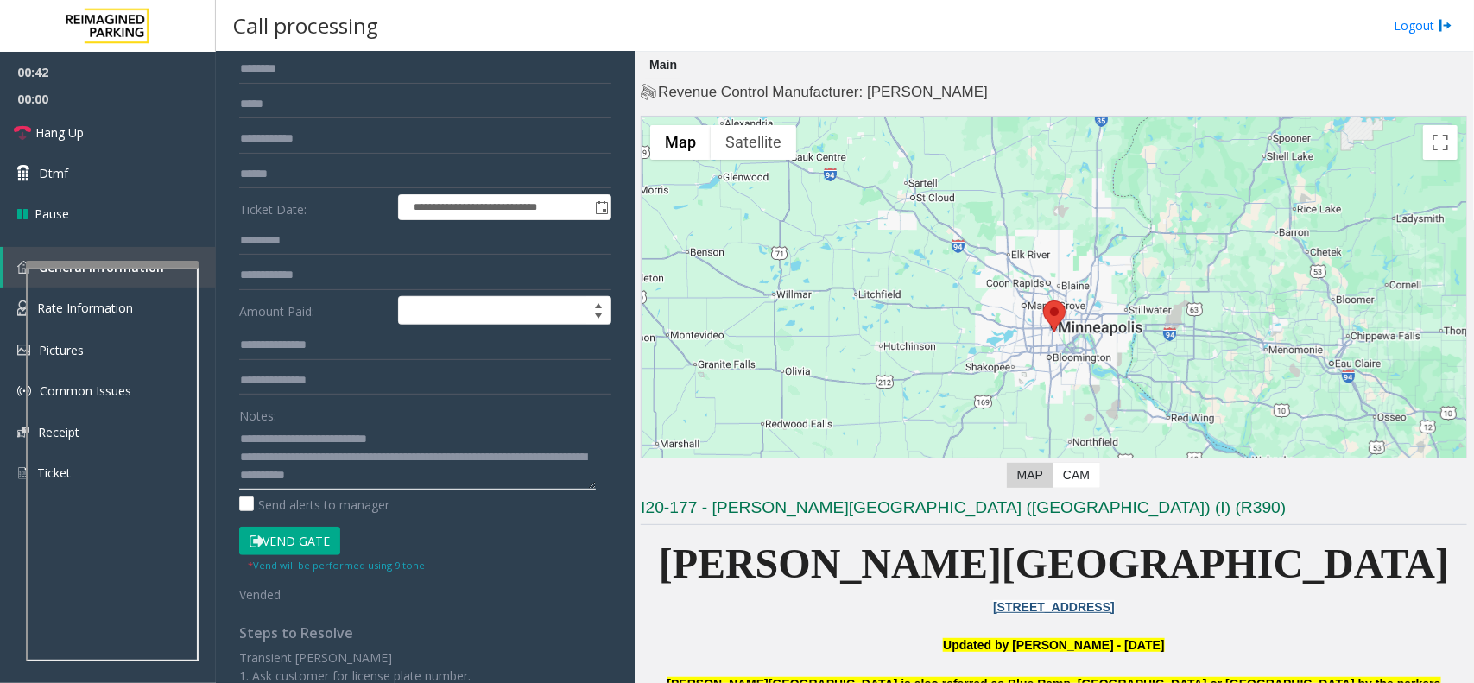
scroll to position [324, 0]
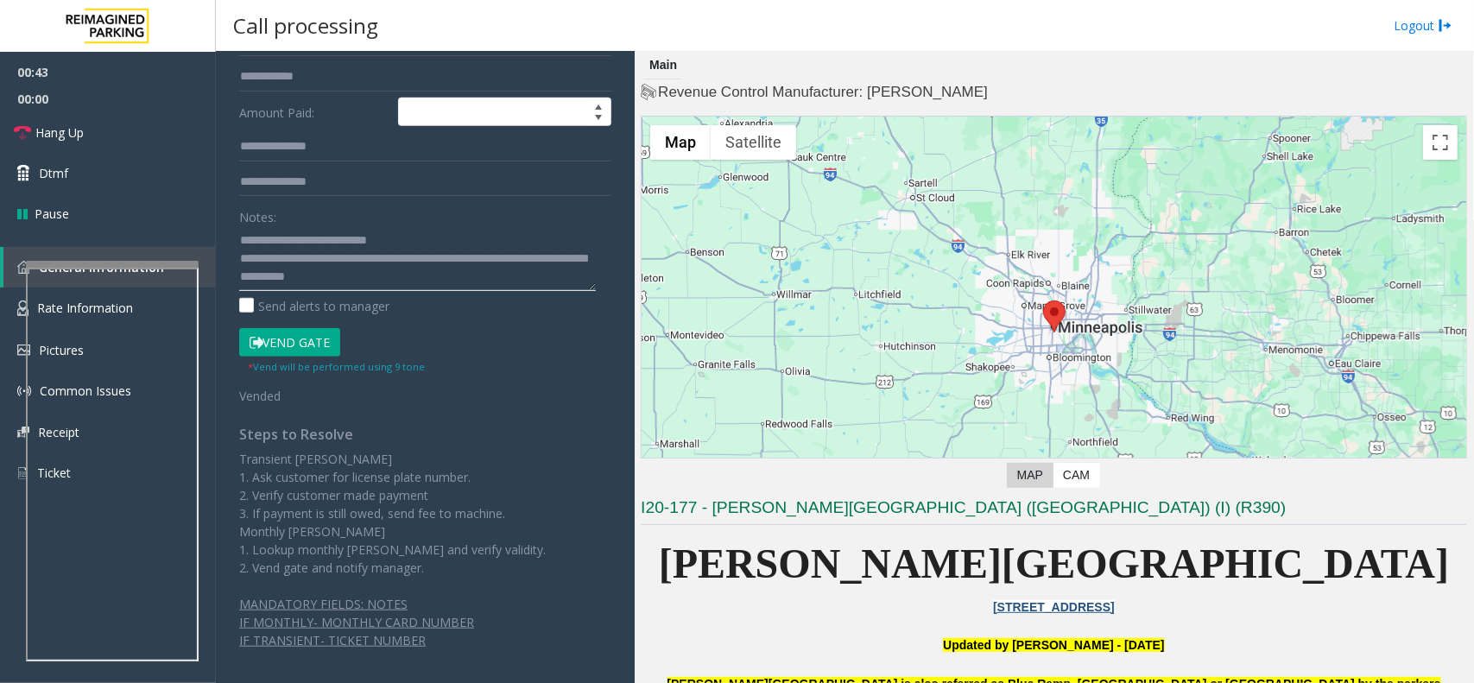
click at [402, 278] on textarea at bounding box center [417, 258] width 357 height 65
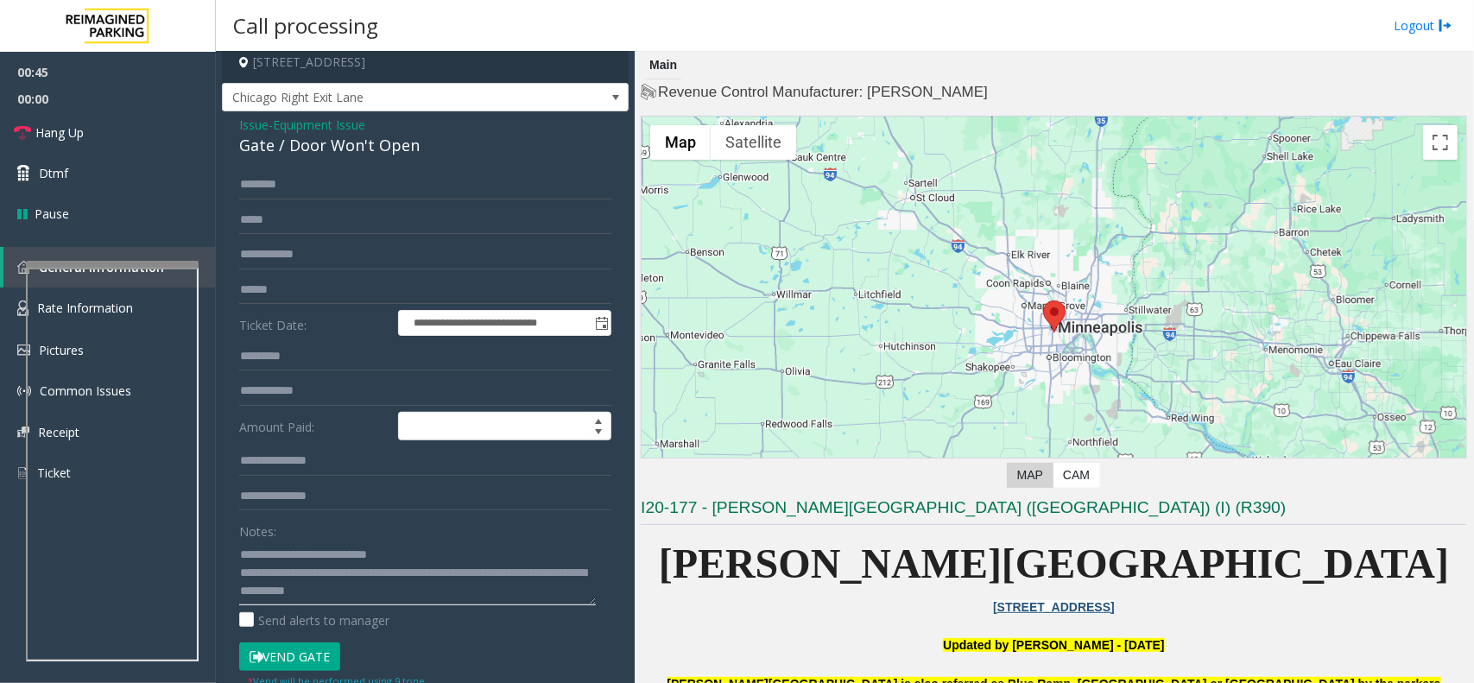
scroll to position [0, 0]
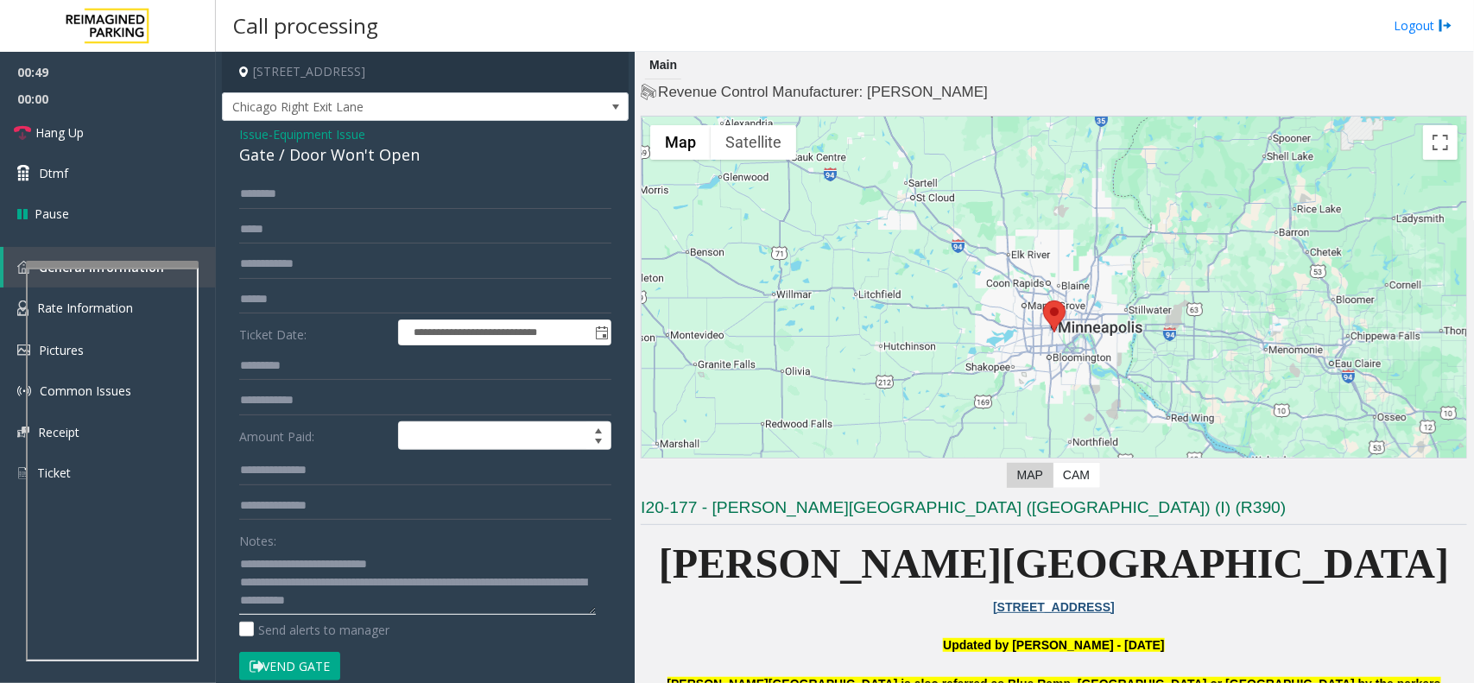
type textarea "**********"
click at [325, 658] on button "Vend Gate" at bounding box center [289, 666] width 101 height 29
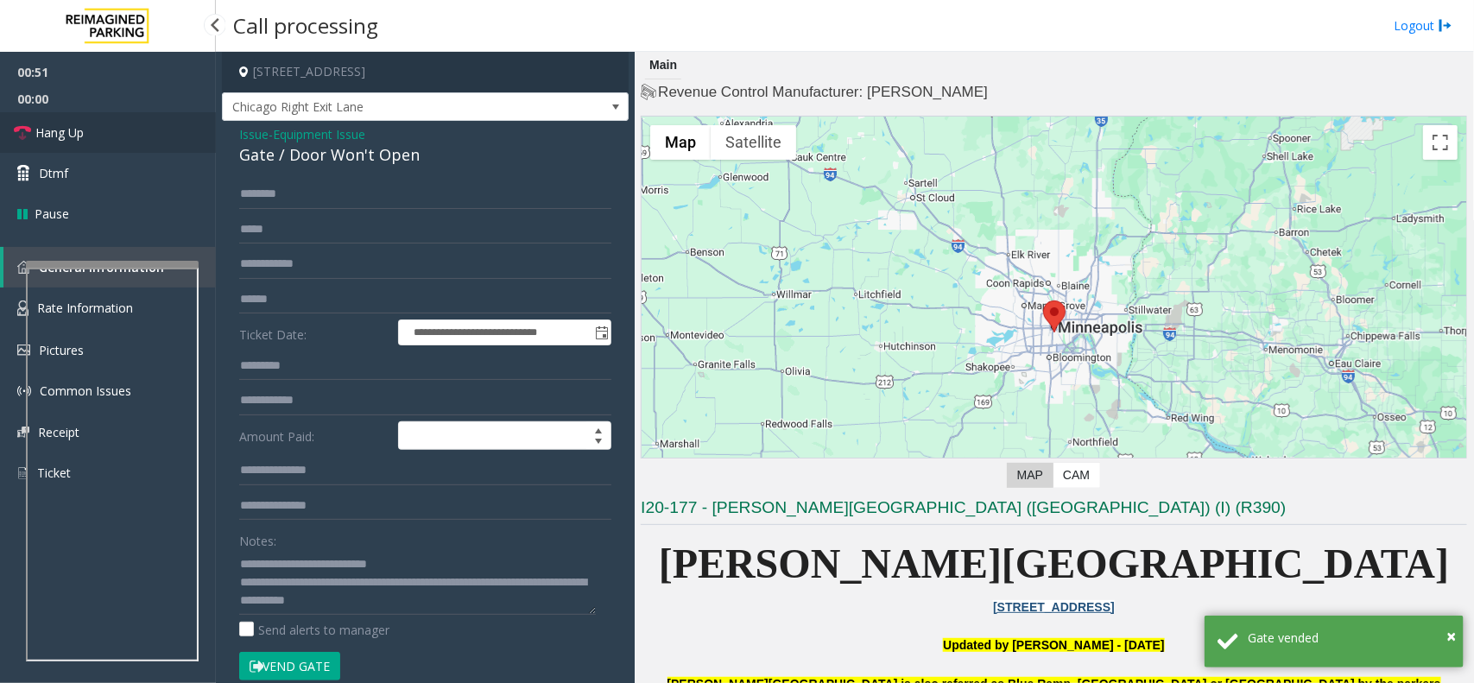
click at [86, 130] on link "Hang Up" at bounding box center [108, 132] width 216 height 41
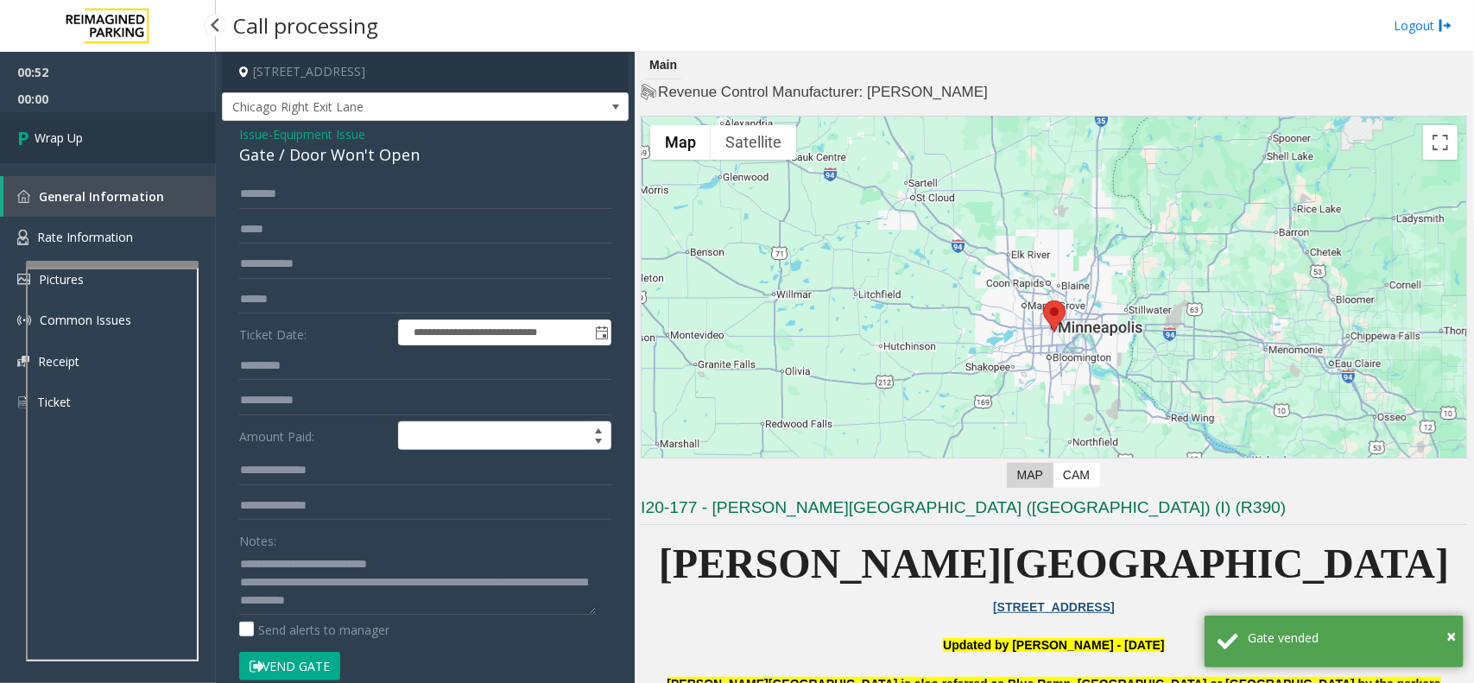
click at [89, 149] on link "Wrap Up" at bounding box center [108, 137] width 216 height 51
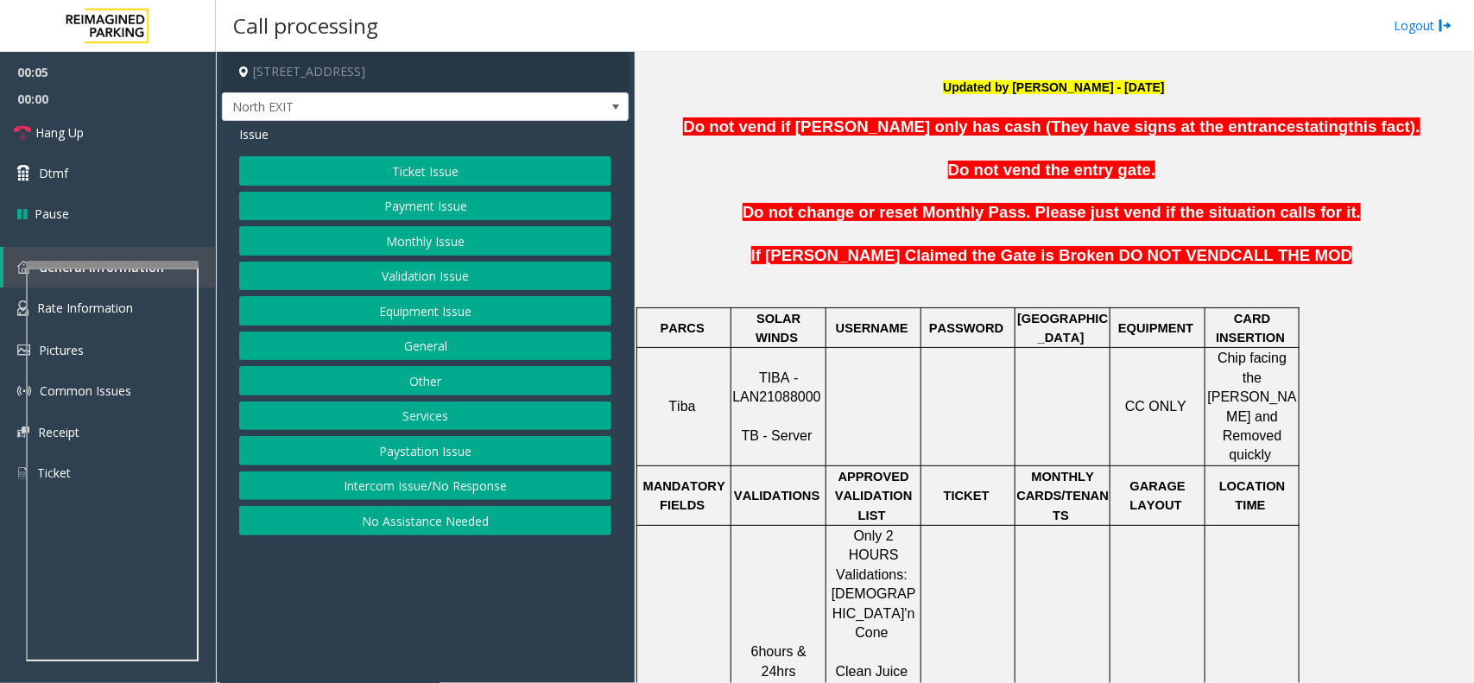
scroll to position [540, 0]
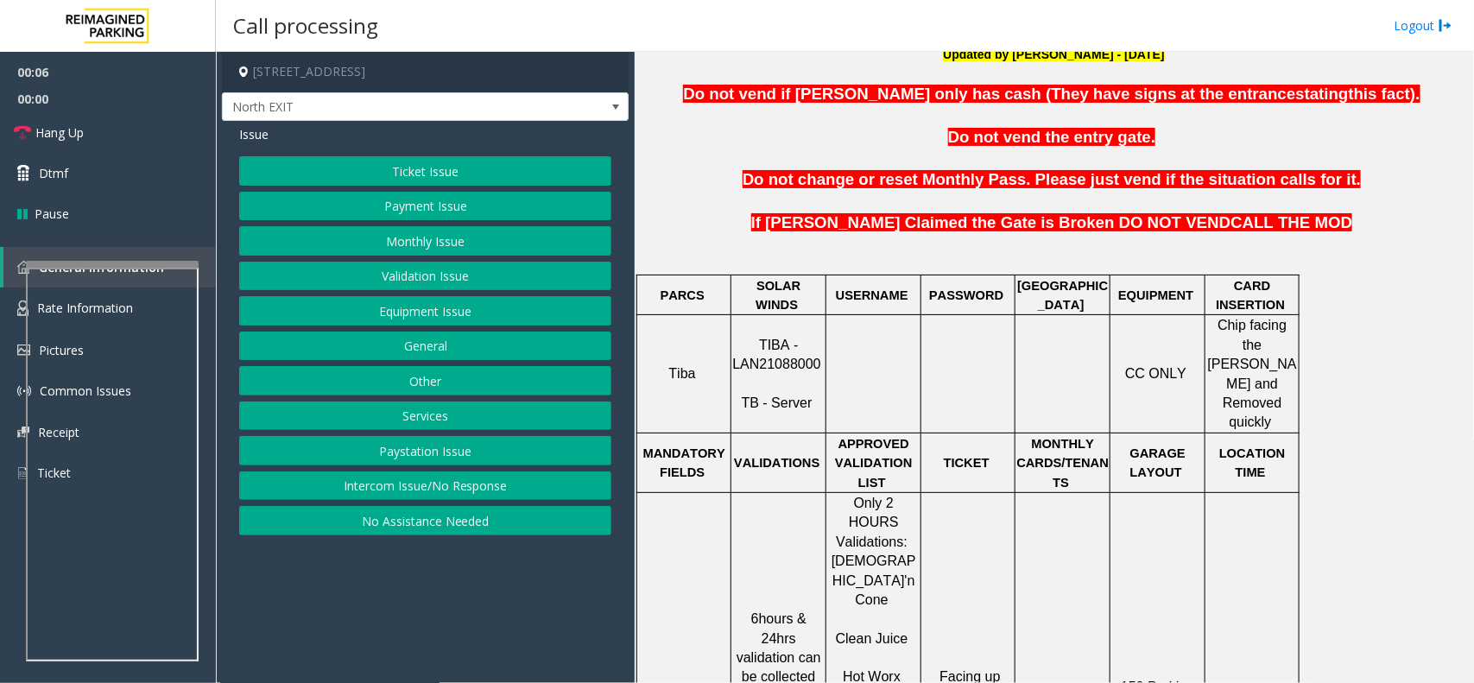
click at [777, 346] on span "TIBA - LAN21088000" at bounding box center [776, 355] width 88 height 34
copy p "LAN21088000"
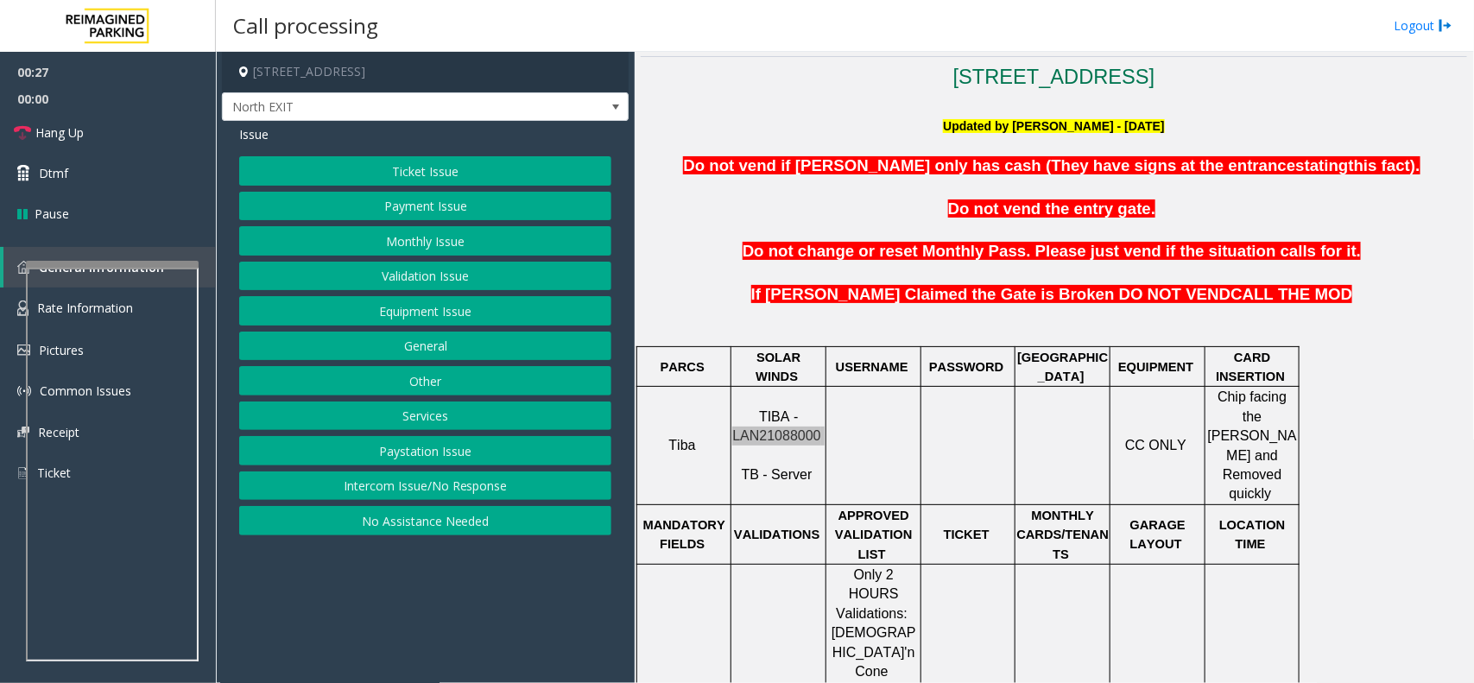
scroll to position [863, 0]
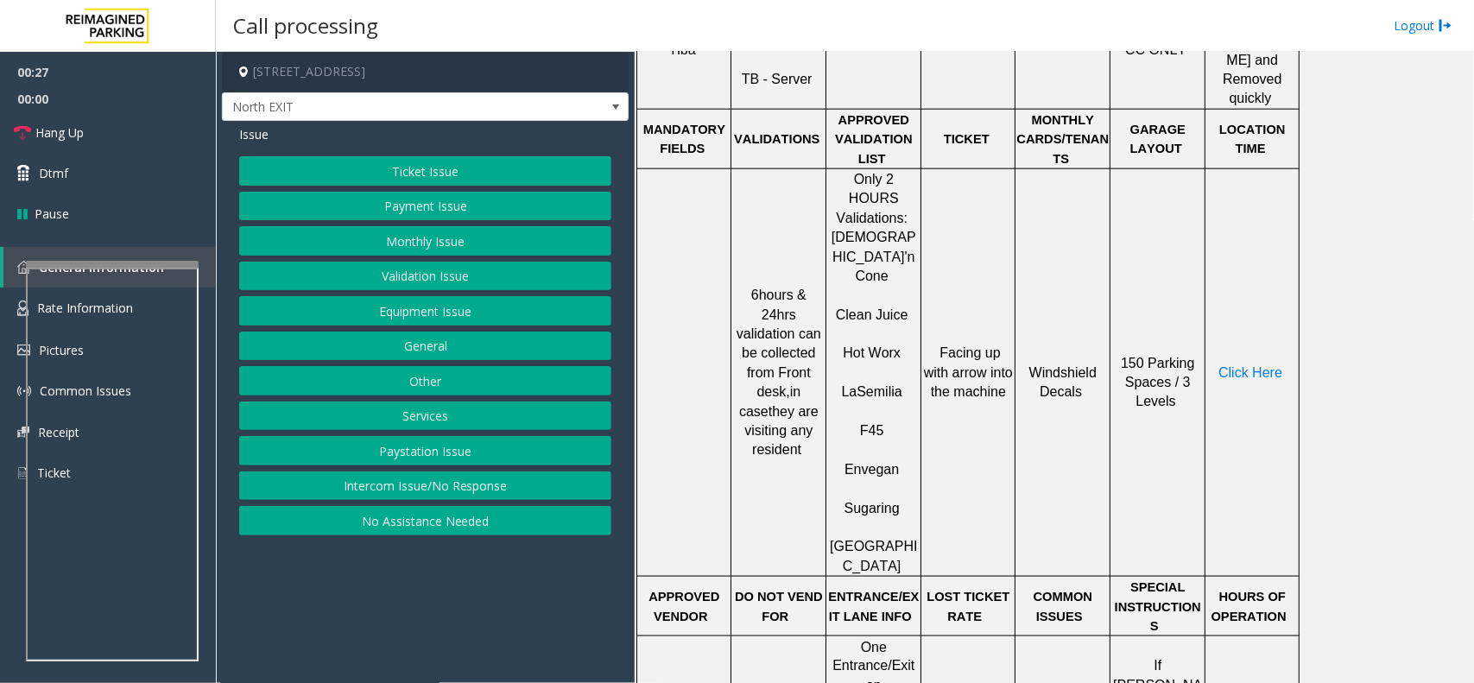
click at [445, 269] on button "Validation Issue" at bounding box center [425, 276] width 372 height 29
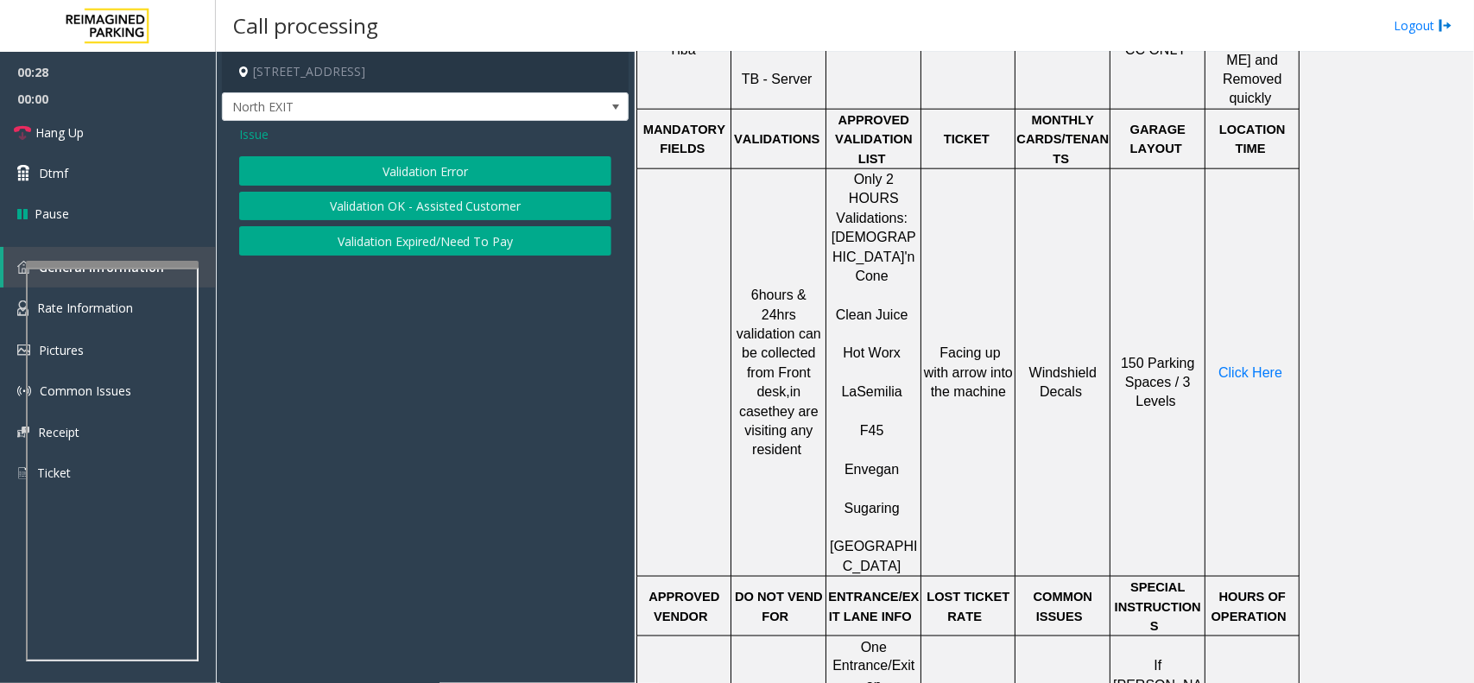
click at [415, 169] on button "Validation Error" at bounding box center [425, 170] width 372 height 29
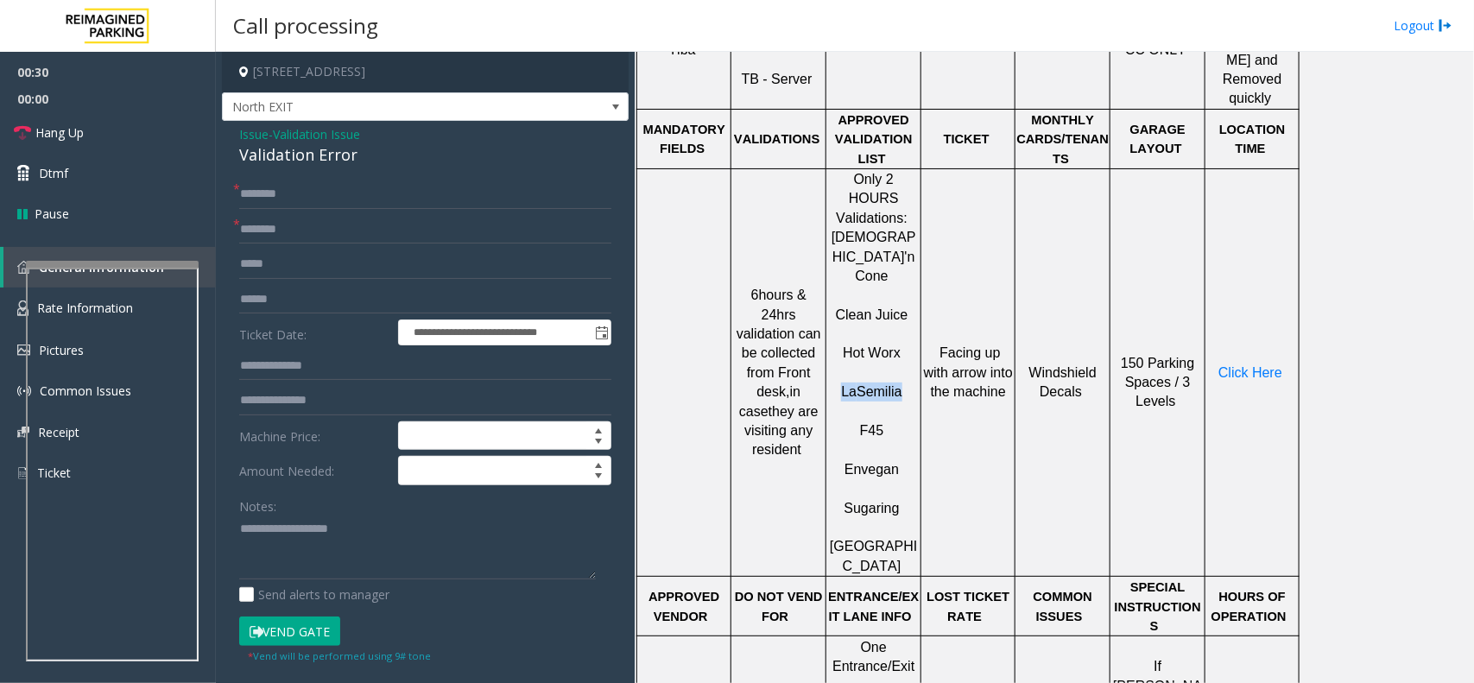
drag, startPoint x: 901, startPoint y: 296, endPoint x: 826, endPoint y: 294, distance: 74.3
click at [826, 294] on div "Only 2 HOURS Validations: [DEMOGRAPHIC_DATA]'n Cone Clean Juice Hot Worx [PERSO…" at bounding box center [873, 372] width 94 height 407
type input "**********"
click at [322, 313] on input "text" at bounding box center [425, 299] width 372 height 29
click at [273, 298] on input "text" at bounding box center [425, 299] width 372 height 29
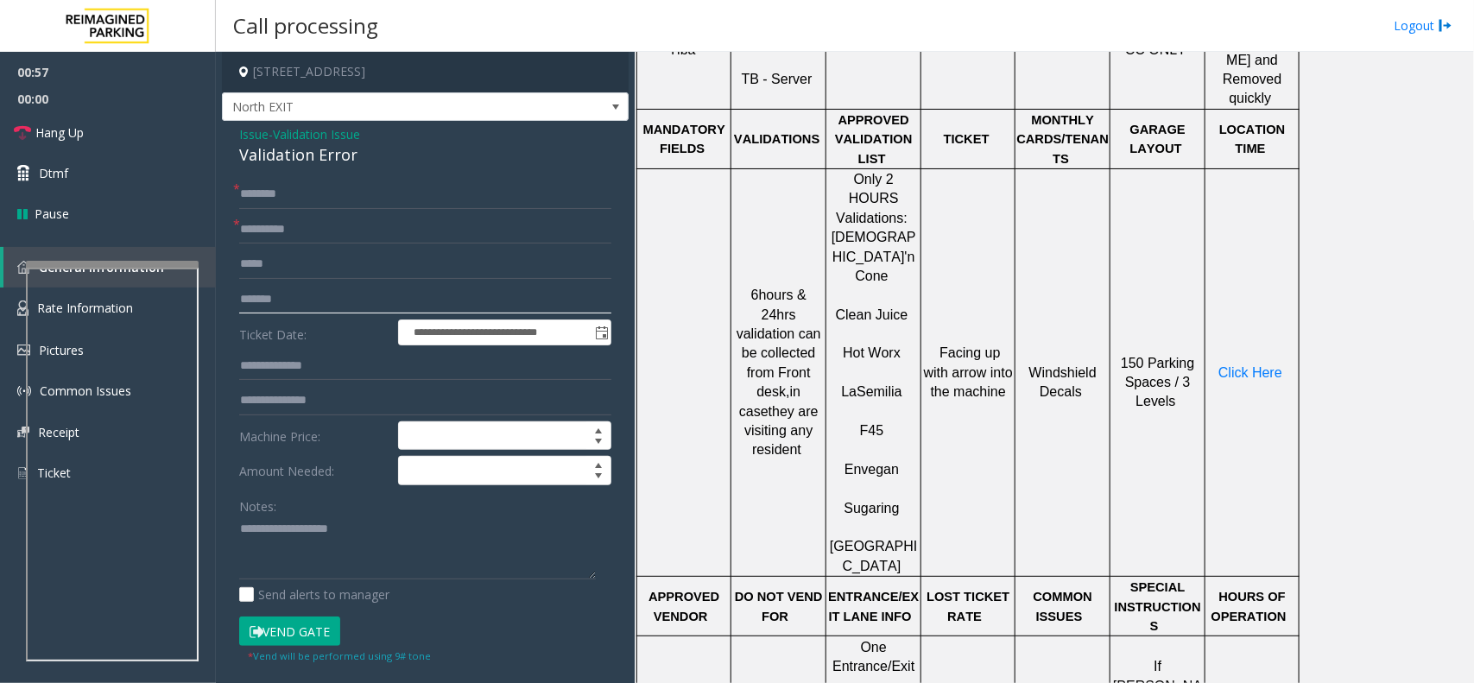
type input "*******"
click at [300, 197] on input "text" at bounding box center [425, 194] width 372 height 29
click at [1236, 365] on span "Click Here" at bounding box center [1250, 372] width 64 height 15
click at [126, 298] on div at bounding box center [108, 297] width 173 height 7
click at [121, 266] on span "General Information" at bounding box center [101, 267] width 125 height 16
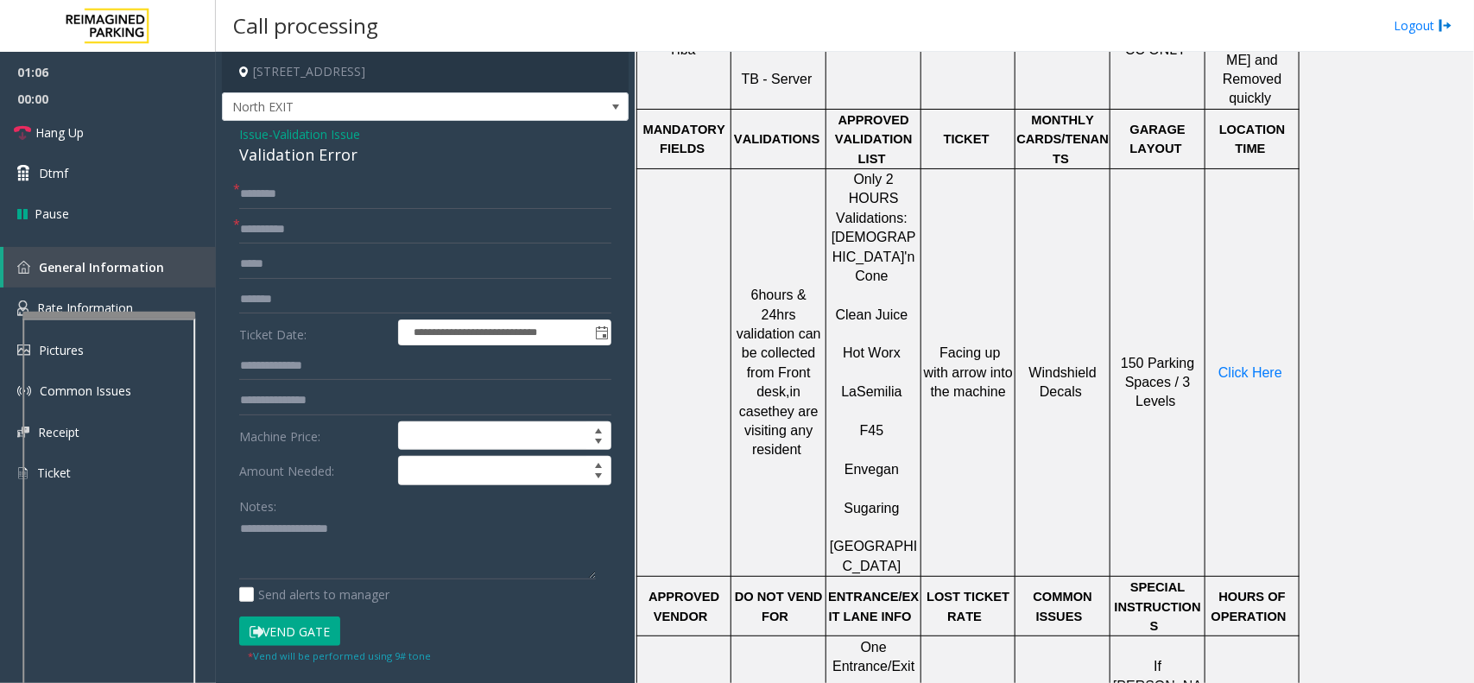
click at [114, 317] on div at bounding box center [108, 315] width 173 height 7
click at [112, 300] on span "Rate Information" at bounding box center [85, 308] width 96 height 16
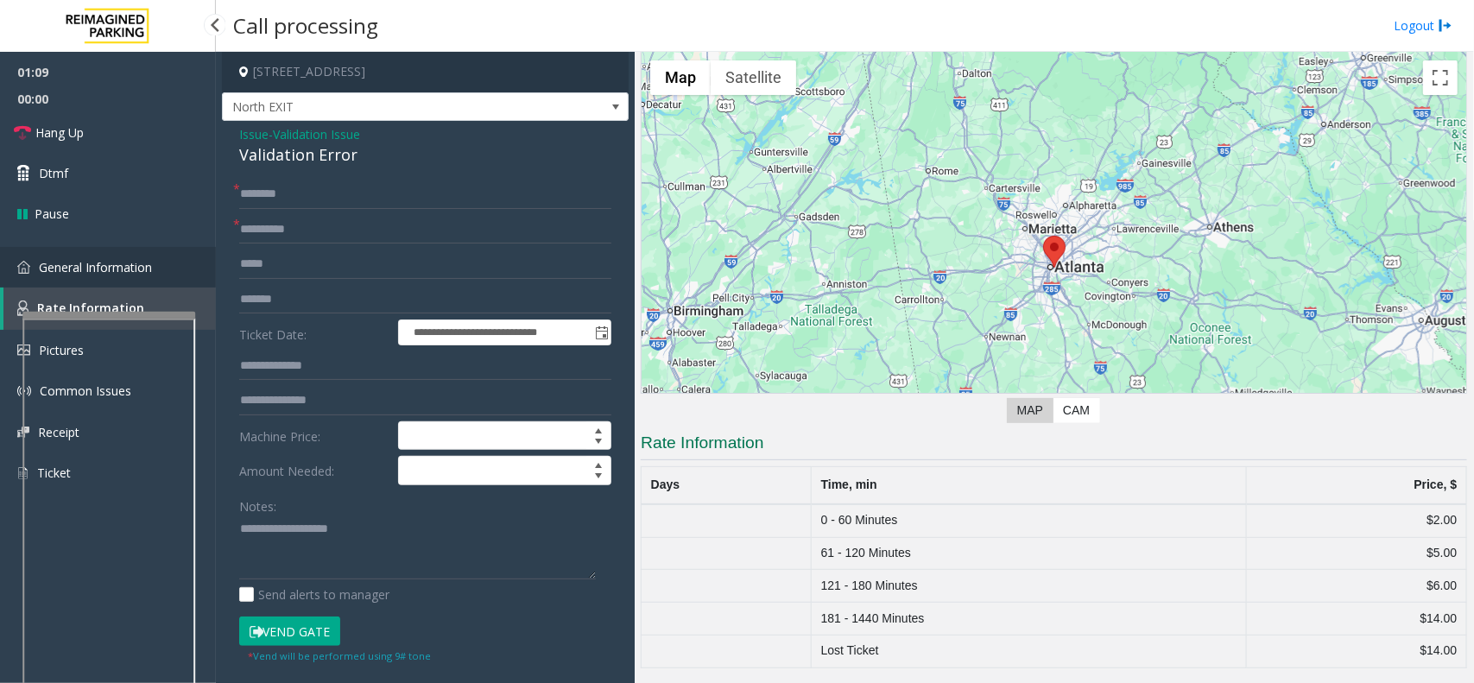
click at [152, 274] on link "General Information" at bounding box center [108, 267] width 216 height 41
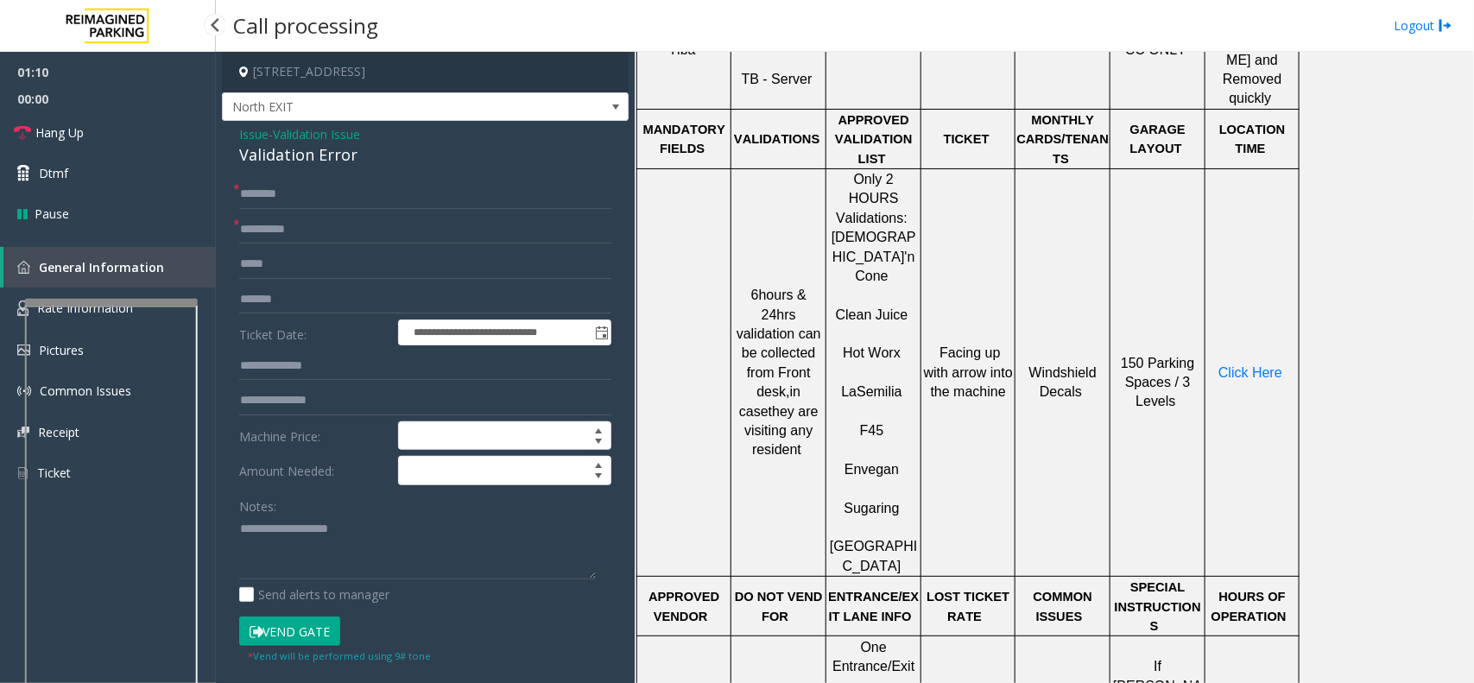
click at [138, 294] on app-root "**********" at bounding box center [737, 341] width 1474 height 683
click at [330, 186] on input "text" at bounding box center [425, 194] width 372 height 29
type input "****"
click at [266, 532] on textarea at bounding box center [417, 547] width 357 height 65
click at [330, 628] on button "Vend Gate" at bounding box center [289, 631] width 101 height 29
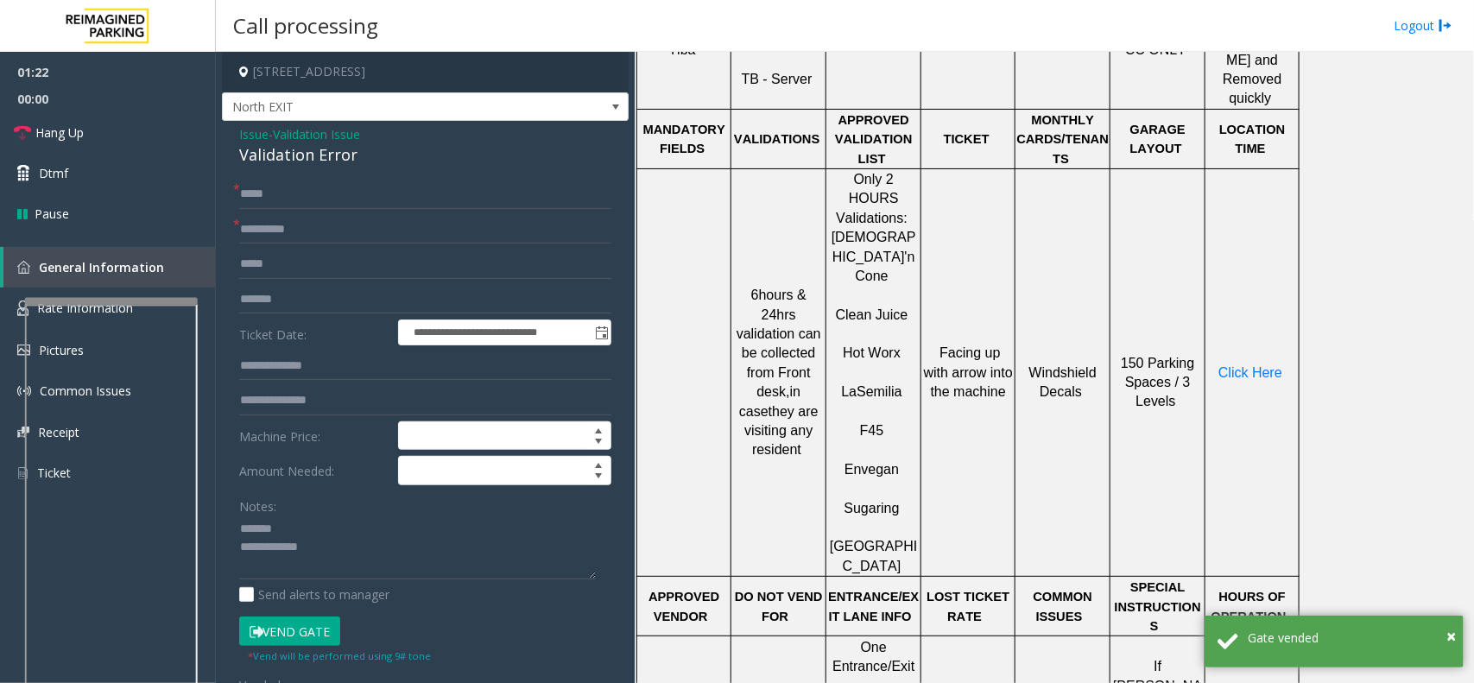
click at [291, 162] on div "Validation Error" at bounding box center [425, 154] width 372 height 23
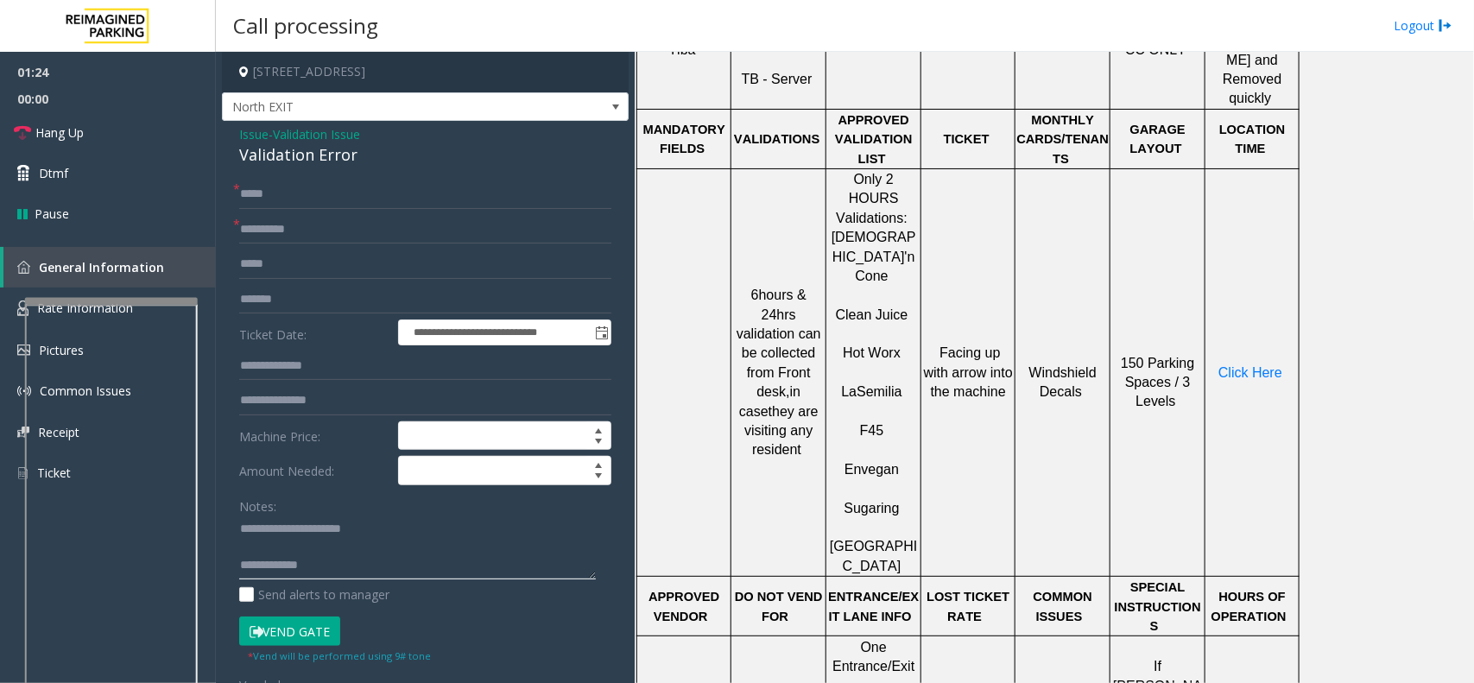
click at [315, 555] on textarea at bounding box center [417, 547] width 357 height 65
click at [420, 560] on textarea at bounding box center [417, 547] width 357 height 65
click at [410, 550] on textarea at bounding box center [417, 547] width 357 height 65
type textarea "**********"
click at [98, 138] on link "Hang Up" at bounding box center [108, 132] width 216 height 41
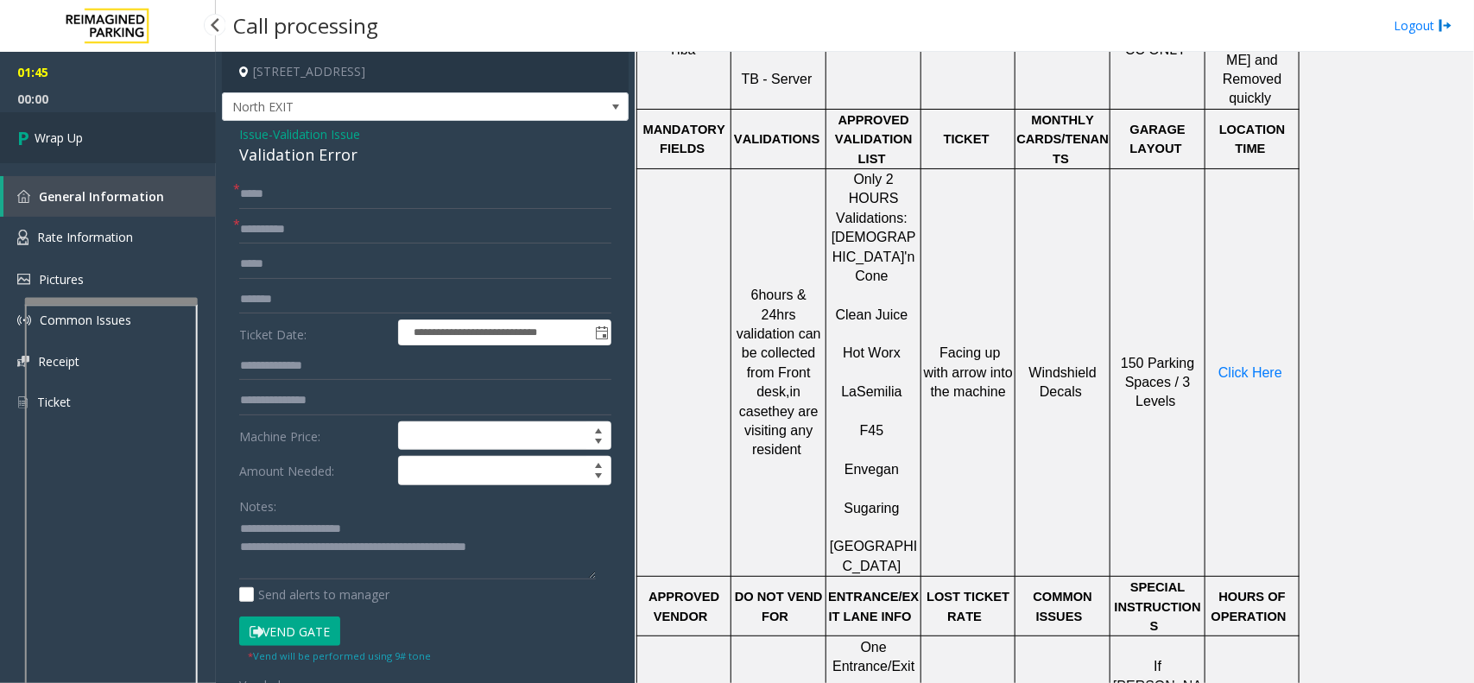
click at [98, 138] on link "Wrap Up" at bounding box center [108, 137] width 216 height 51
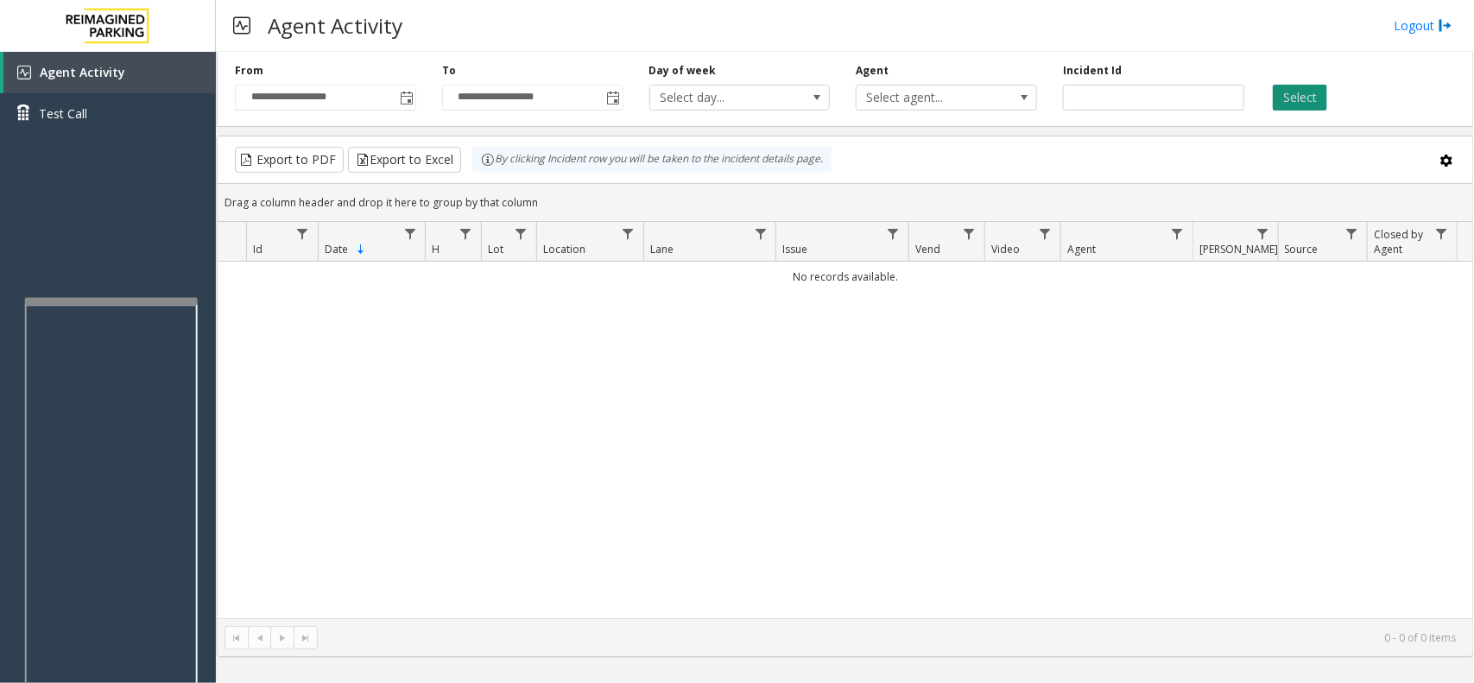
click at [1311, 98] on button "Select" at bounding box center [1300, 98] width 54 height 26
click at [414, 104] on span "Toggle popup" at bounding box center [405, 98] width 19 height 28
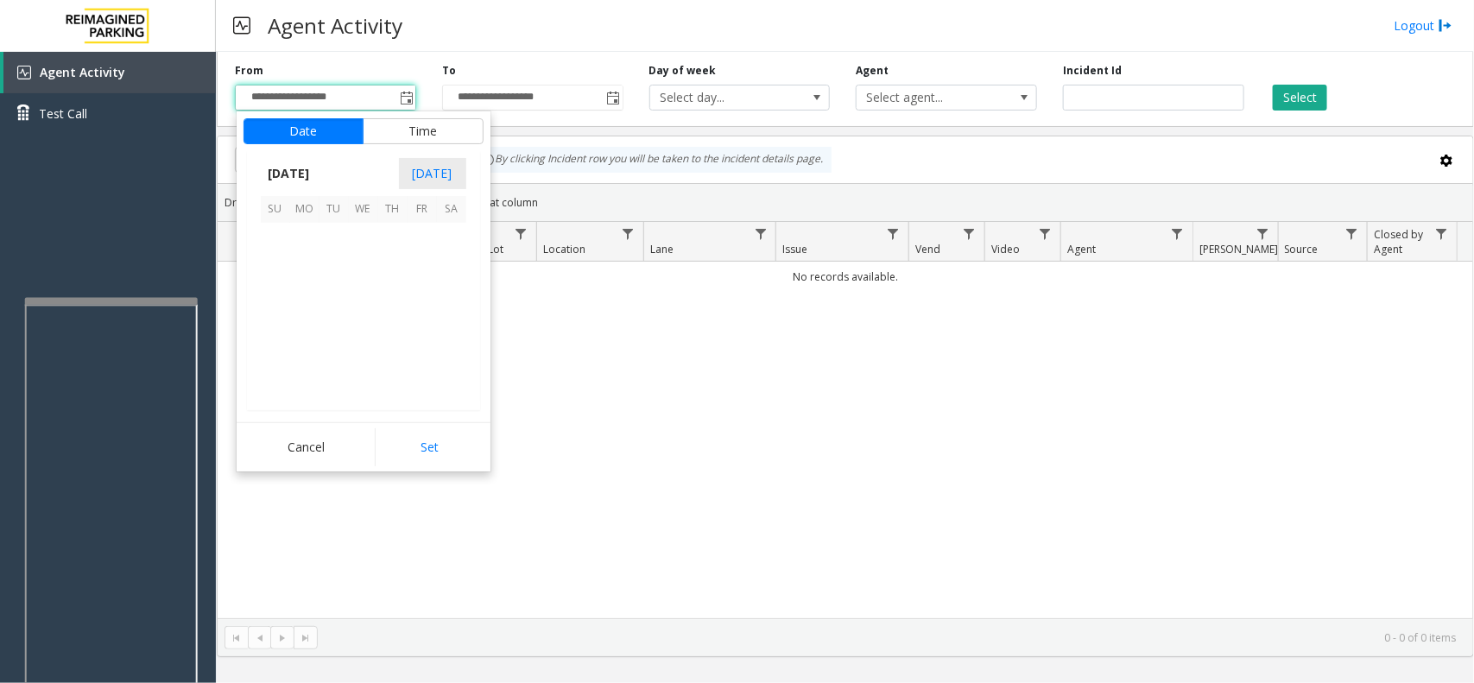
scroll to position [309752, 0]
click at [424, 274] on span "12" at bounding box center [422, 266] width 29 height 29
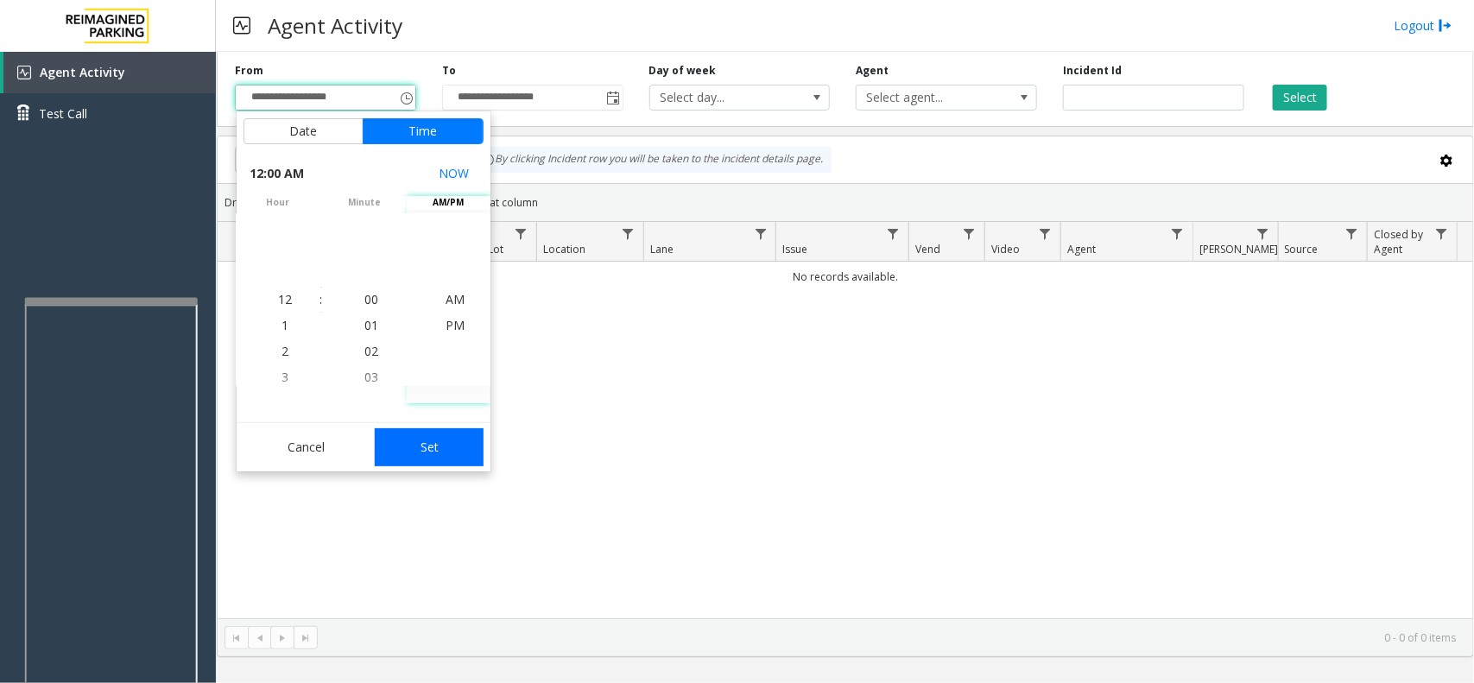
click at [471, 439] on button "Set" at bounding box center [429, 447] width 109 height 38
type input "**********"
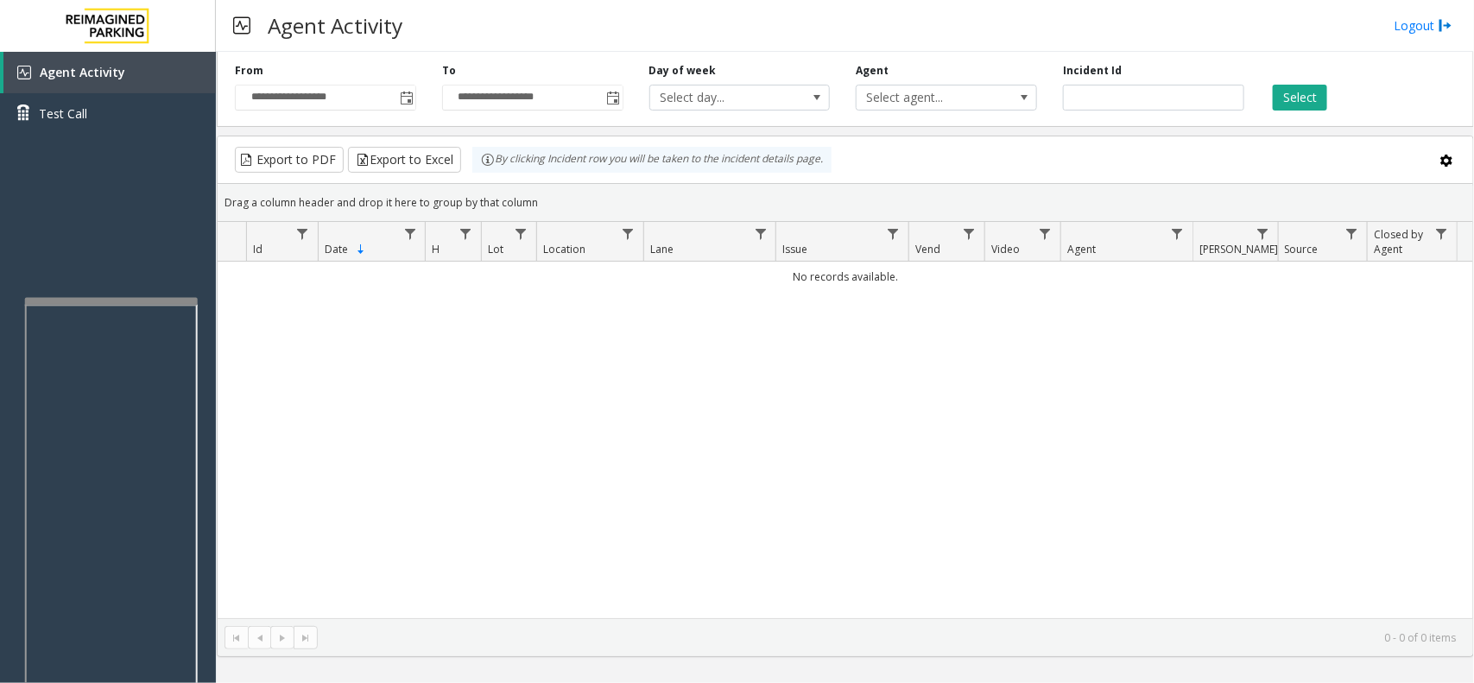
click at [1327, 92] on div "Select" at bounding box center [1360, 86] width 207 height 47
click at [1312, 104] on button "Select" at bounding box center [1300, 98] width 54 height 26
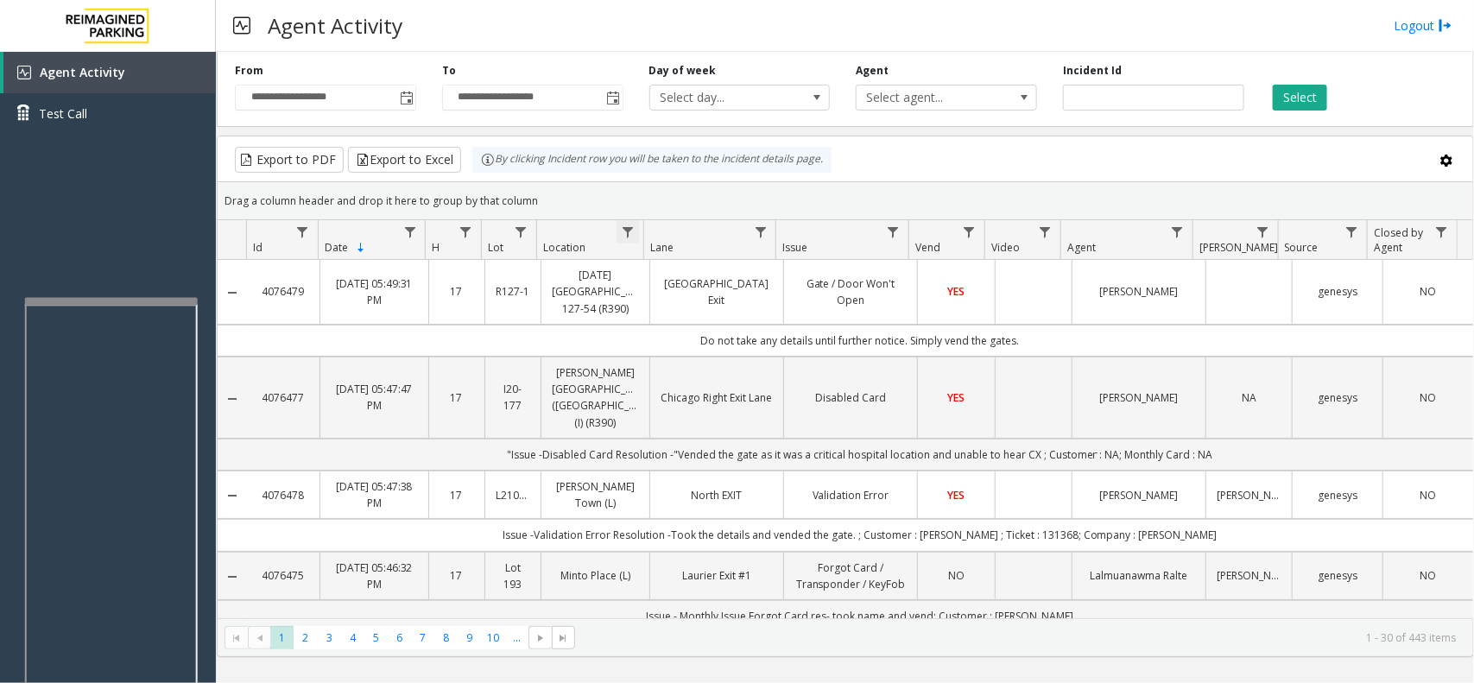
click at [632, 229] on span "Data table" at bounding box center [629, 232] width 14 height 14
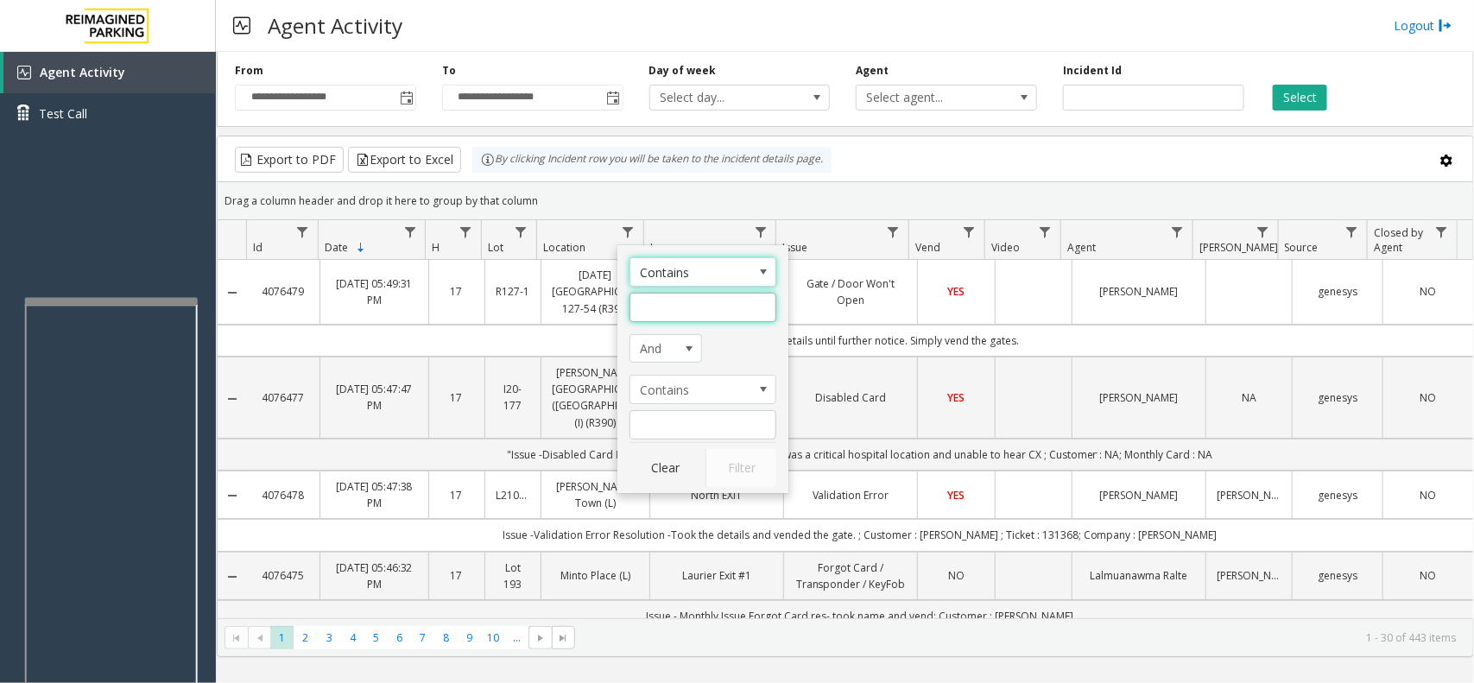
click at [700, 304] on input "Location Filter" at bounding box center [702, 307] width 147 height 29
type input "******"
click button "Filter" at bounding box center [740, 468] width 71 height 38
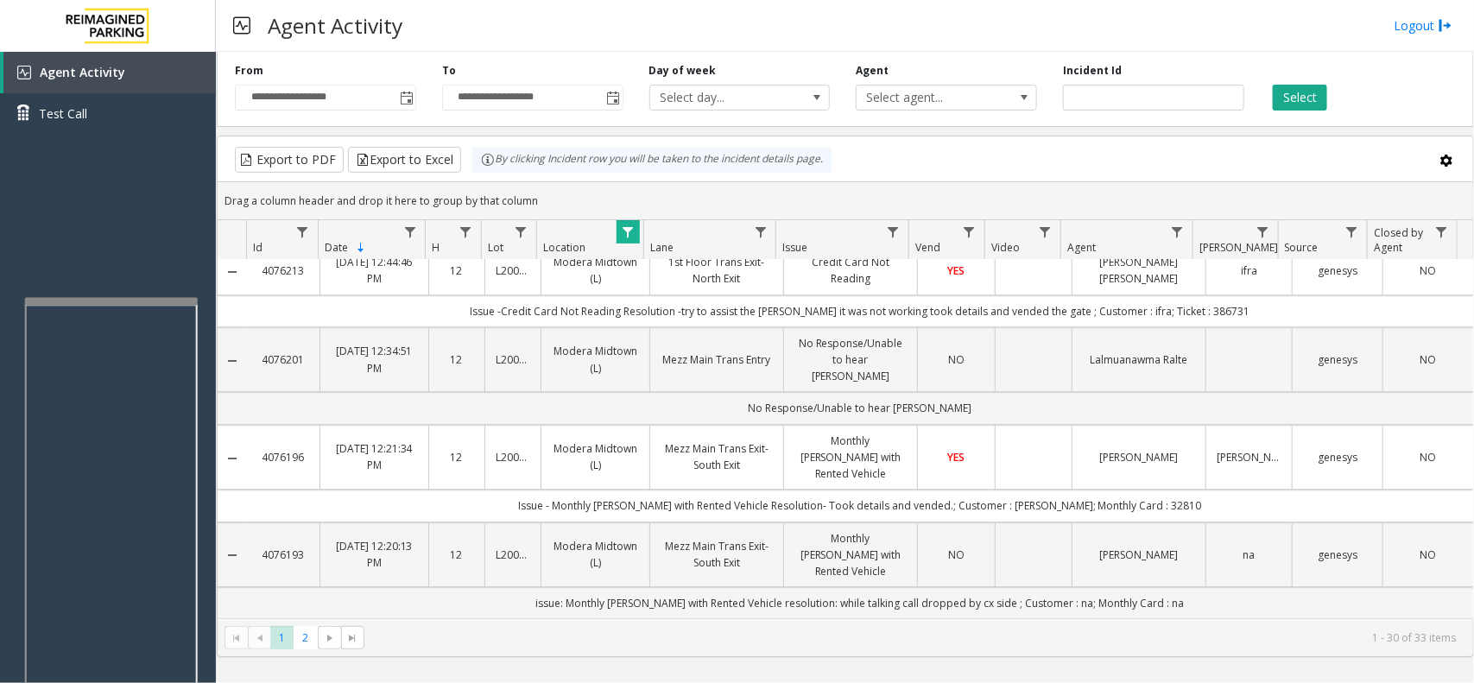
scroll to position [2267, 0]
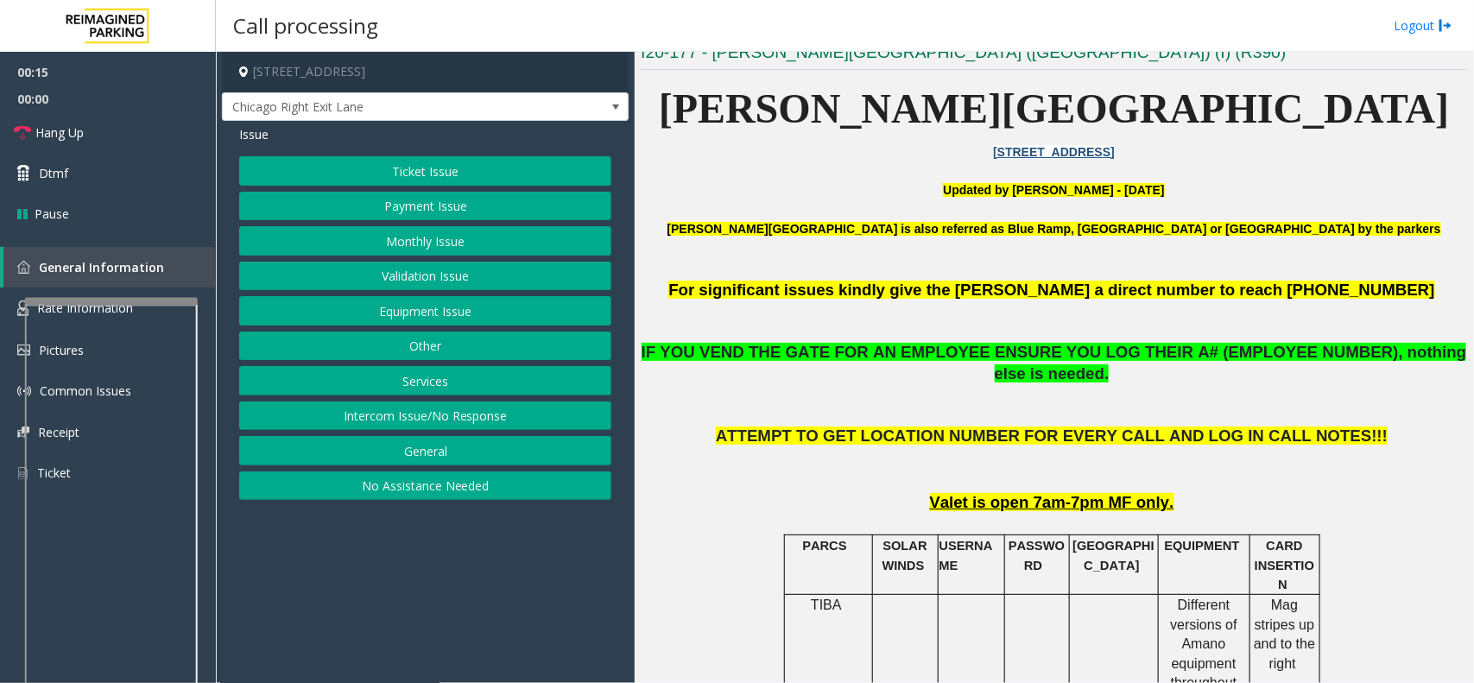
scroll to position [432, 0]
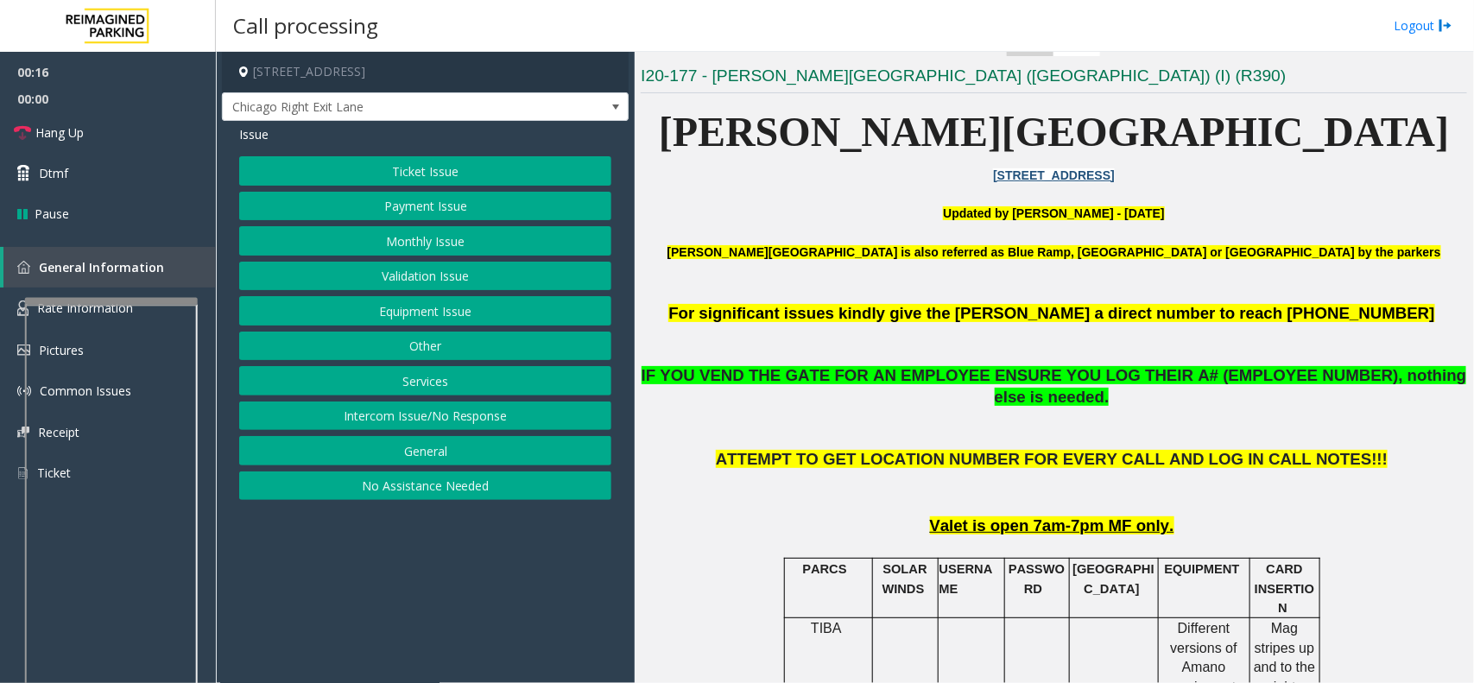
click at [459, 170] on button "Ticket Issue" at bounding box center [425, 170] width 372 height 29
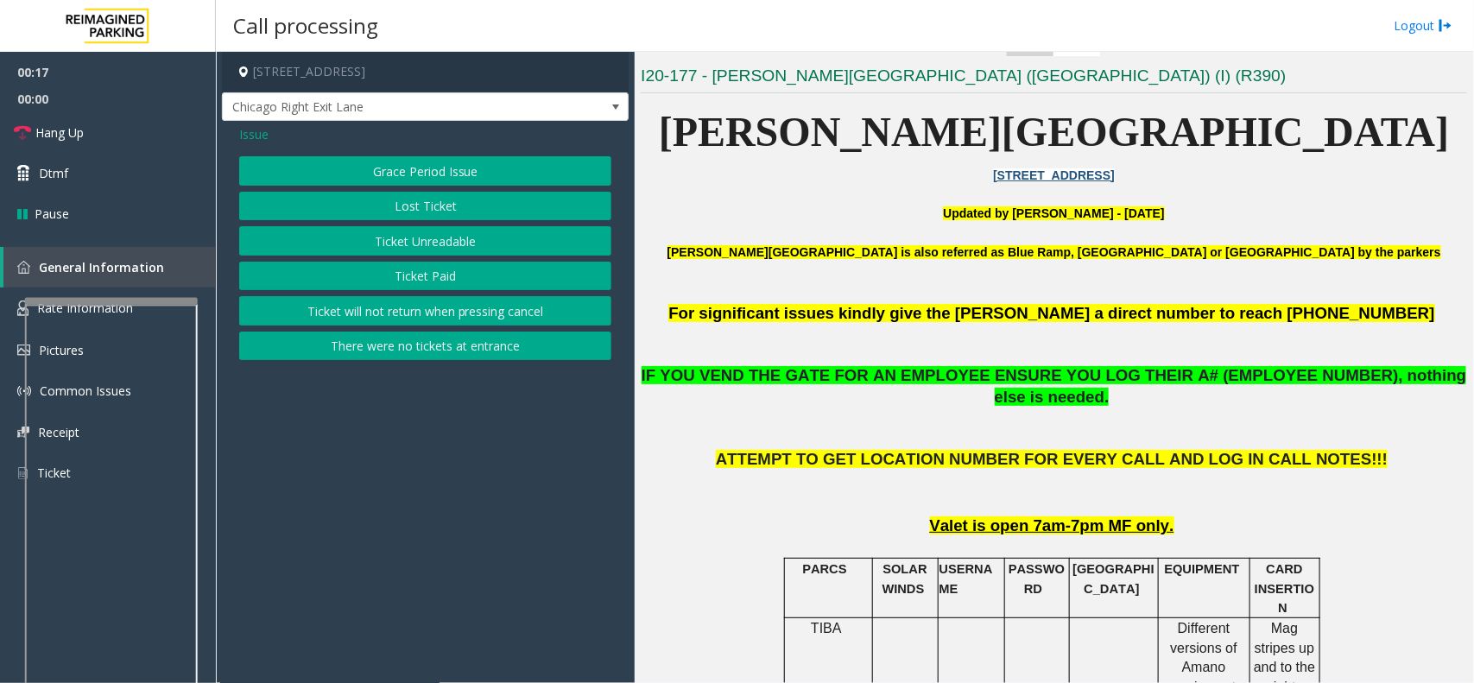
click at [463, 229] on button "Ticket Unreadable" at bounding box center [425, 240] width 372 height 29
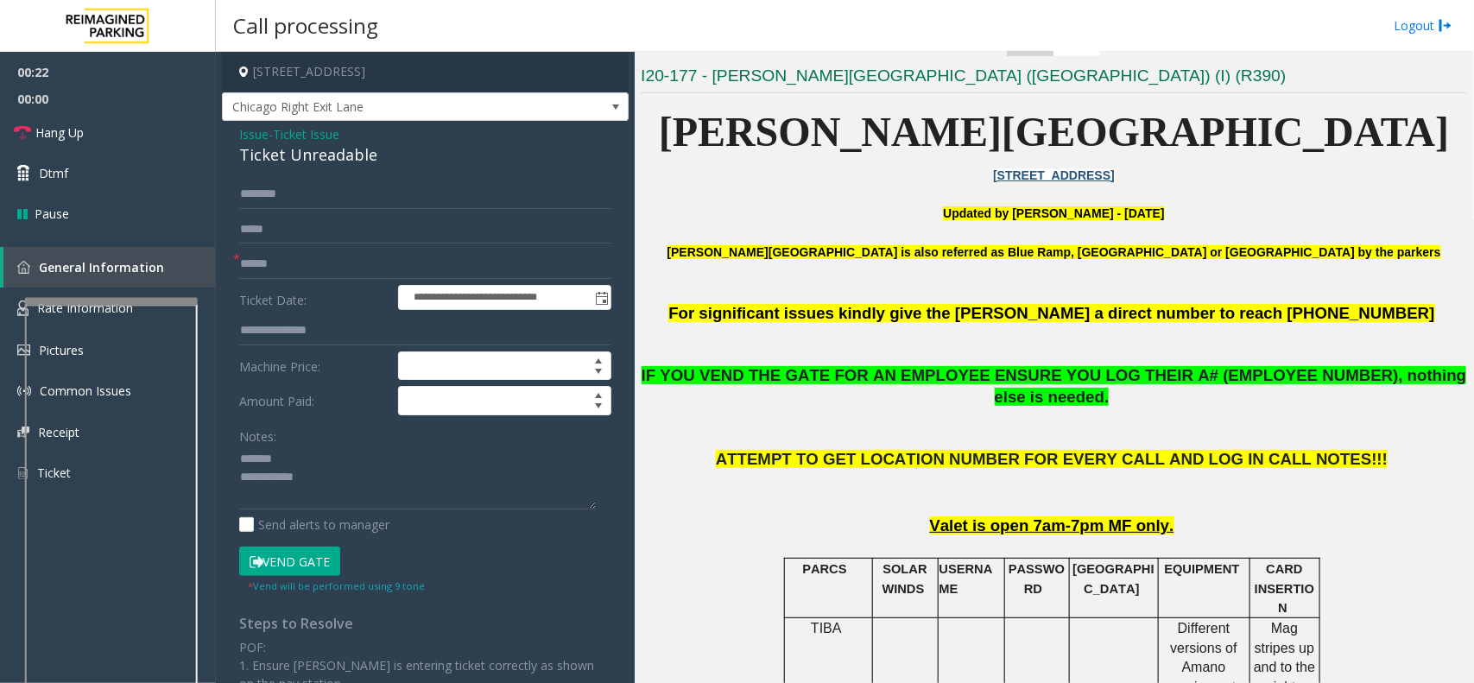
click at [290, 149] on div "Ticket Unreadable" at bounding box center [425, 154] width 372 height 23
click at [282, 477] on textarea at bounding box center [417, 478] width 357 height 65
click at [326, 485] on textarea at bounding box center [417, 478] width 357 height 65
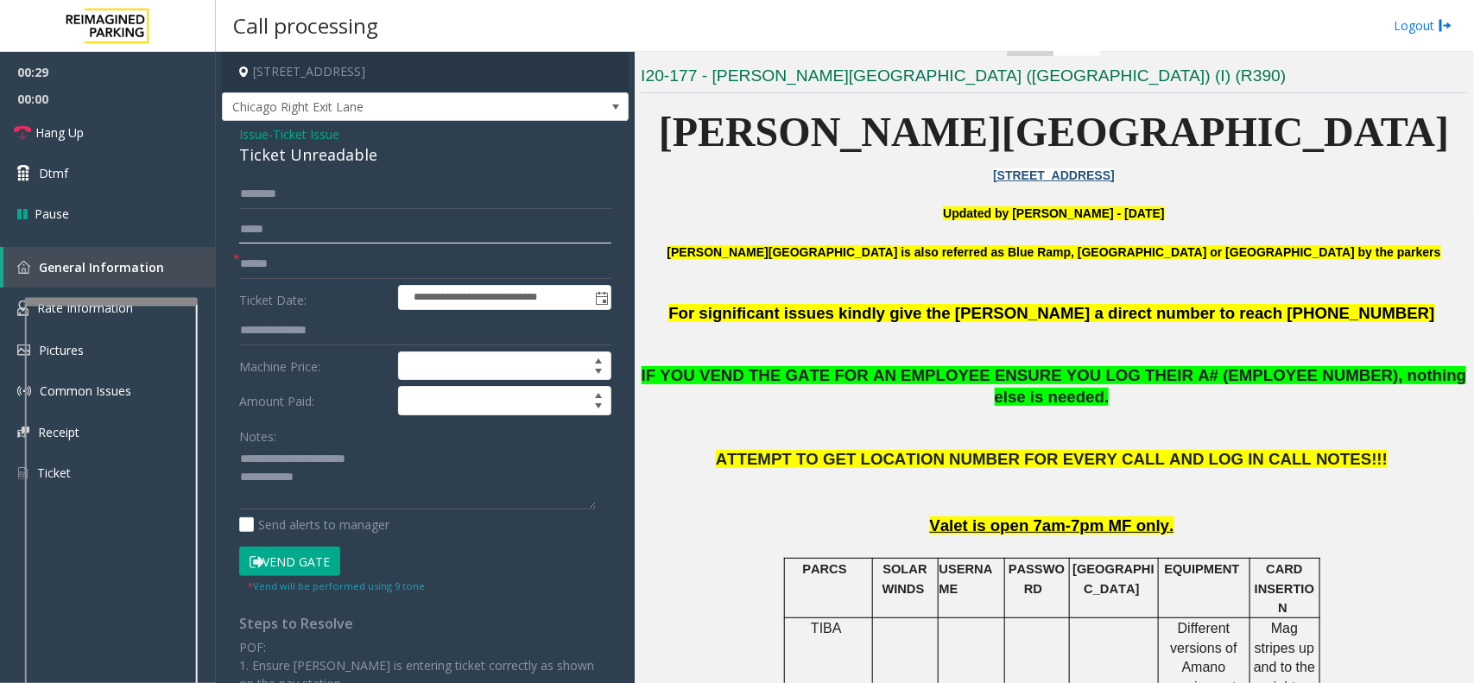
click at [289, 243] on input "text" at bounding box center [425, 229] width 372 height 29
click at [288, 269] on input "text" at bounding box center [425, 264] width 372 height 29
click at [322, 477] on textarea at bounding box center [417, 478] width 357 height 65
type textarea "**********"
click at [130, 142] on link "Hang Up" at bounding box center [108, 132] width 216 height 41
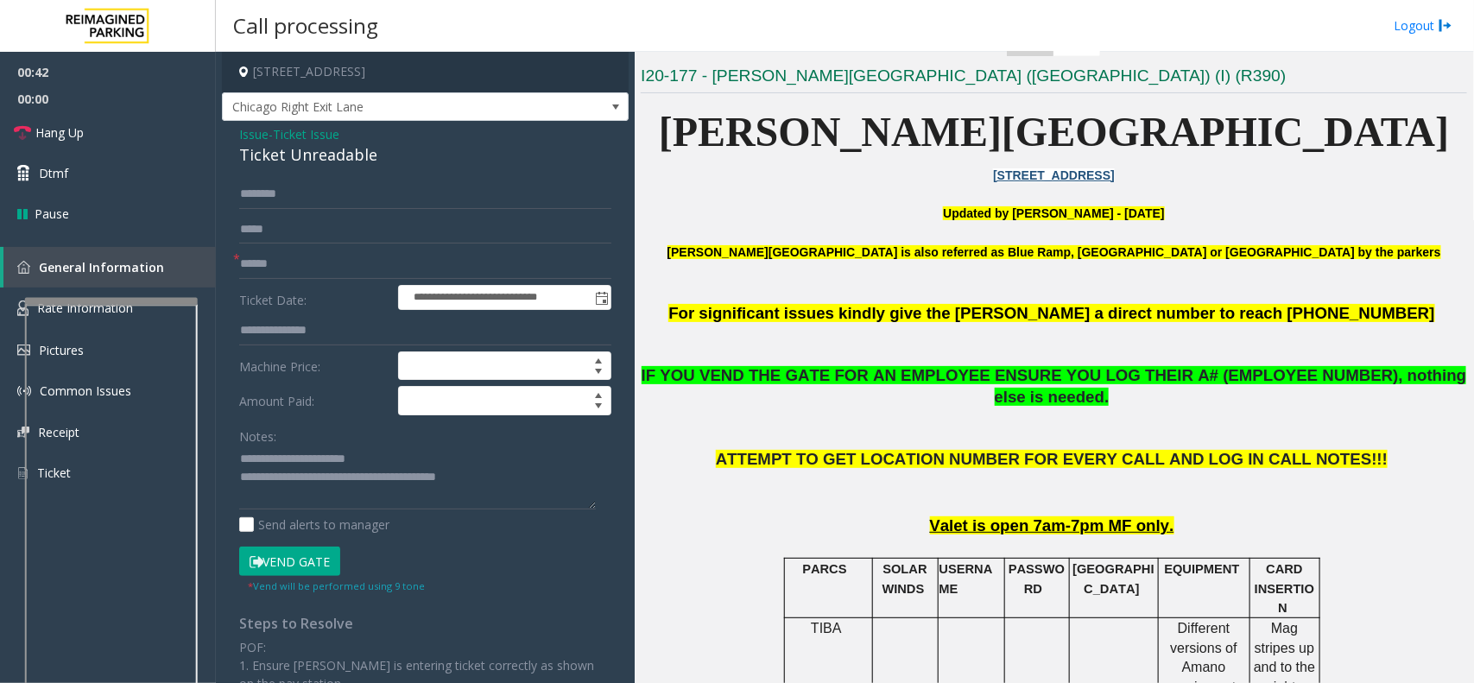
click at [292, 282] on form "**********" at bounding box center [425, 387] width 372 height 414
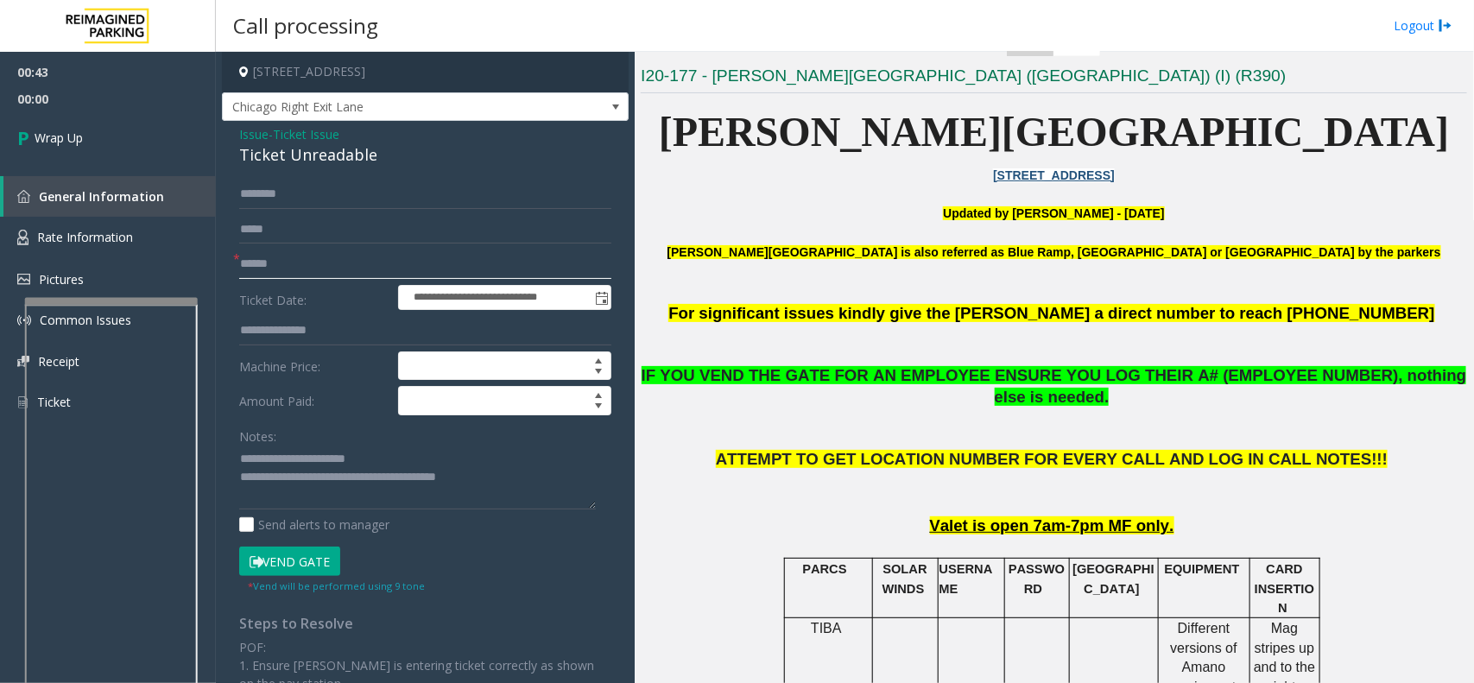
click at [302, 269] on input "text" at bounding box center [425, 264] width 372 height 29
type input "**"
click at [104, 114] on link "Wrap Up" at bounding box center [108, 137] width 216 height 51
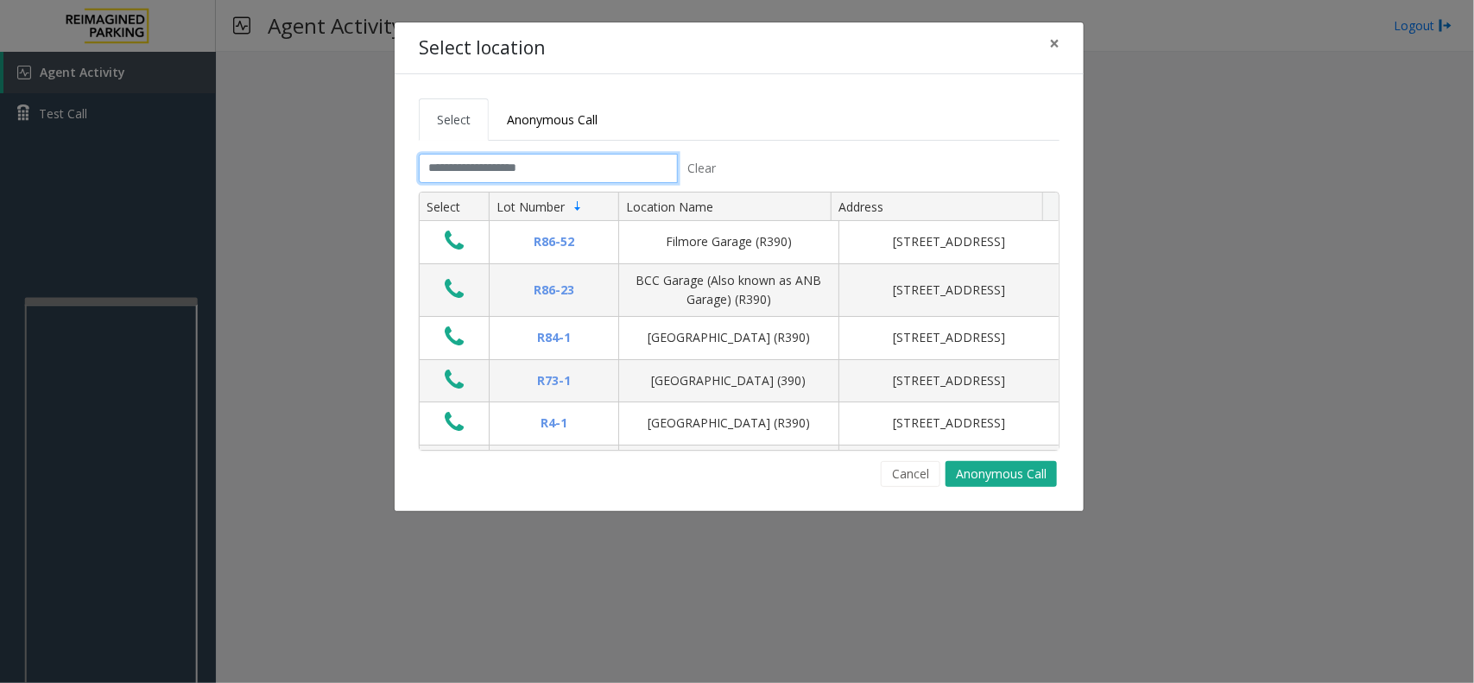
click at [488, 171] on input "text" at bounding box center [548, 168] width 259 height 29
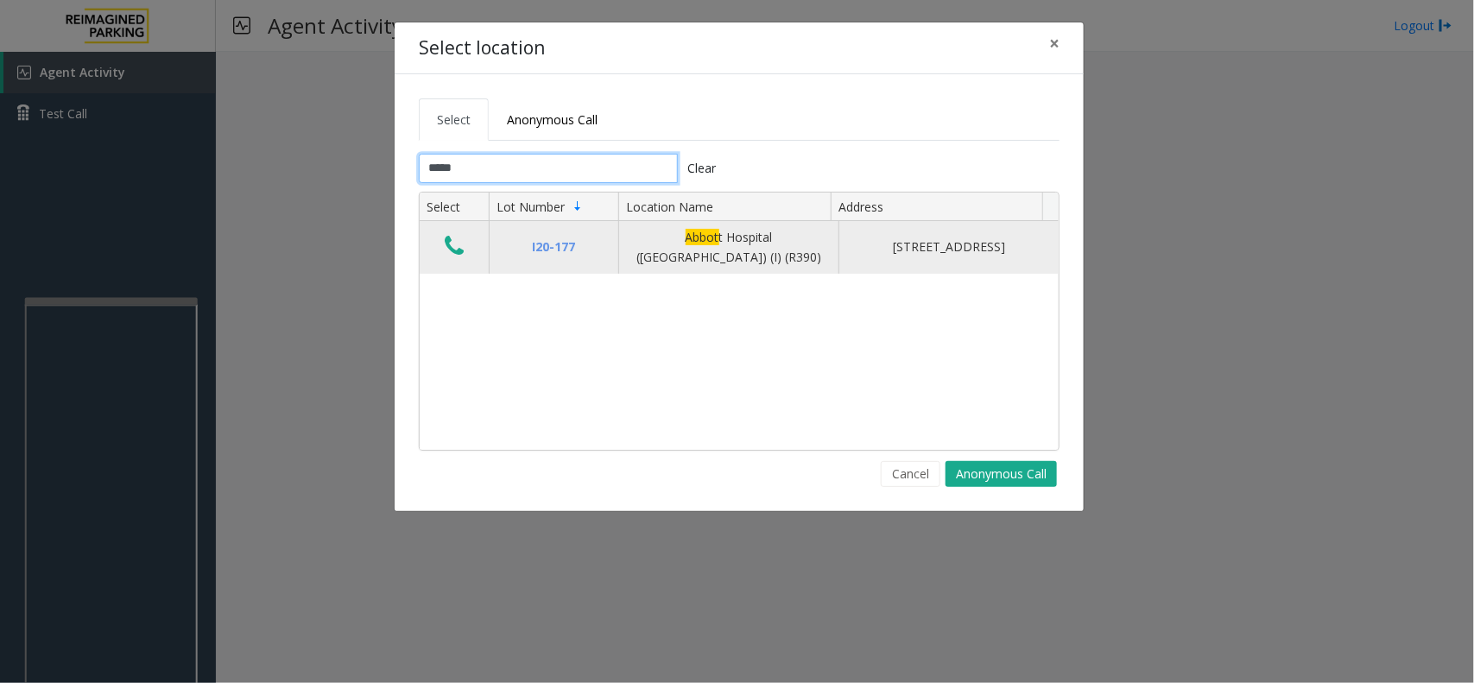
type input "*****"
click at [455, 249] on icon "Data table" at bounding box center [454, 246] width 19 height 24
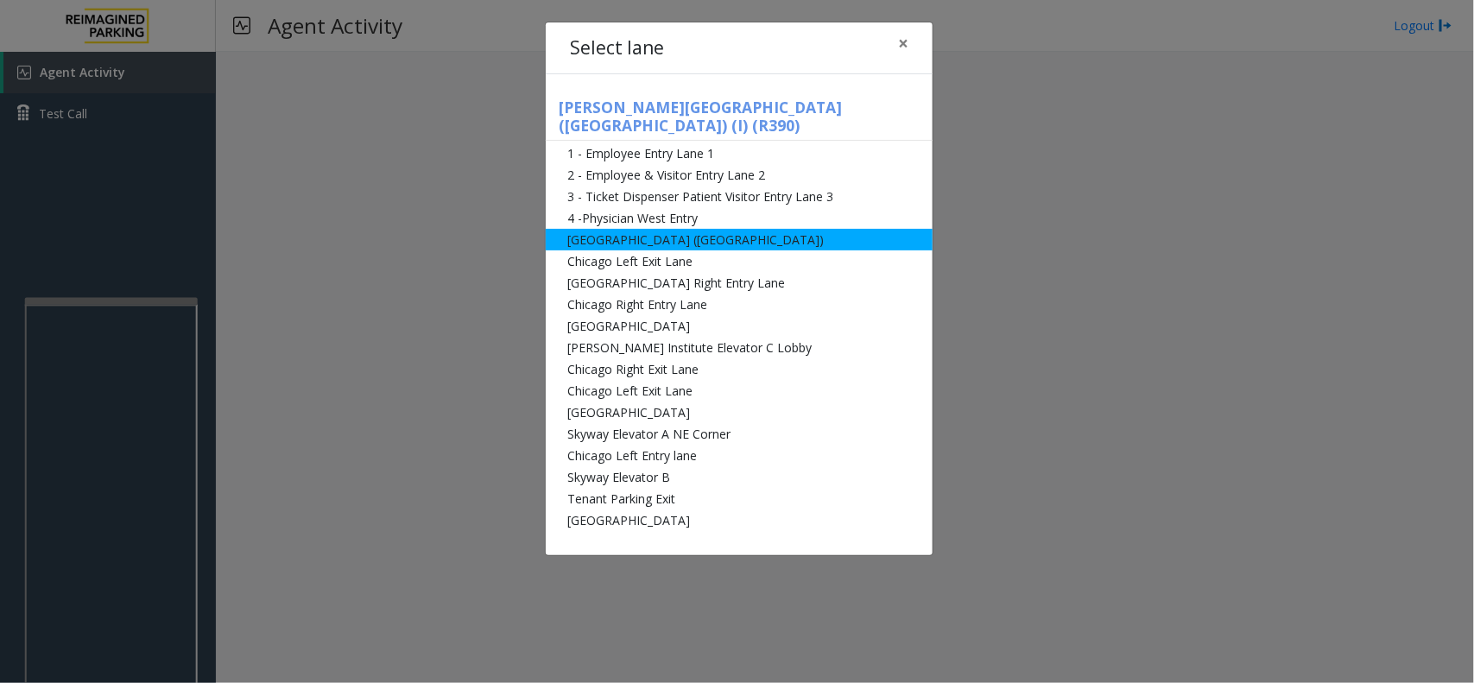
click at [650, 229] on li "[GEOGRAPHIC_DATA] ([GEOGRAPHIC_DATA])" at bounding box center [739, 240] width 387 height 22
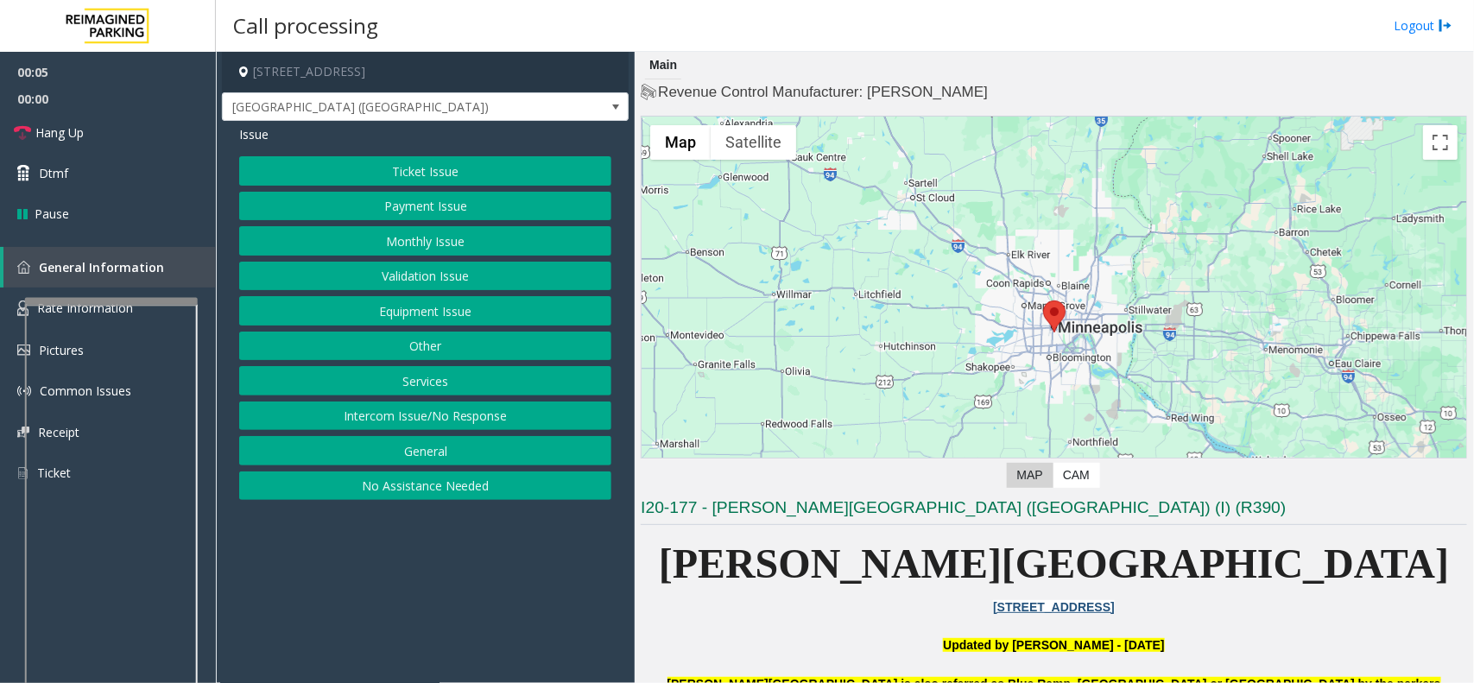
click at [479, 238] on button "Monthly Issue" at bounding box center [425, 240] width 372 height 29
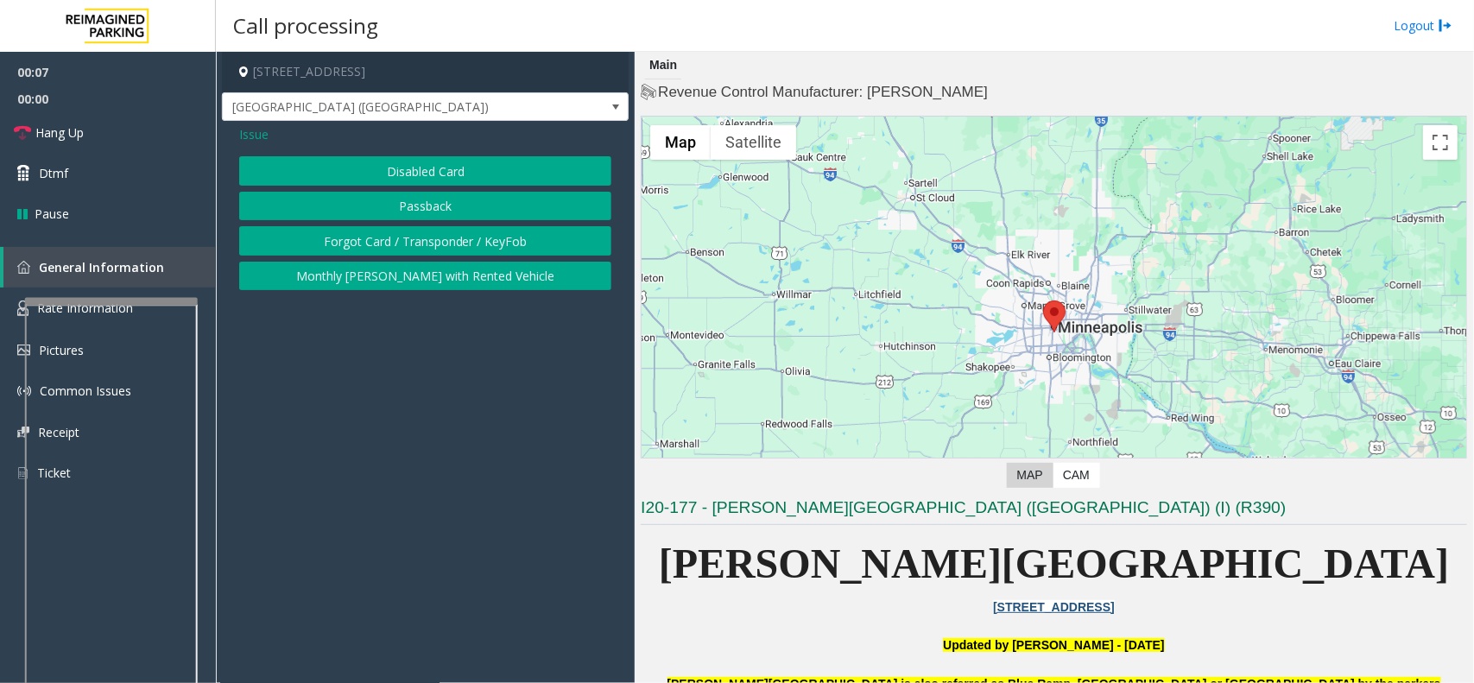
click at [446, 239] on button "Forgot Card / Transponder / KeyFob" at bounding box center [425, 240] width 372 height 29
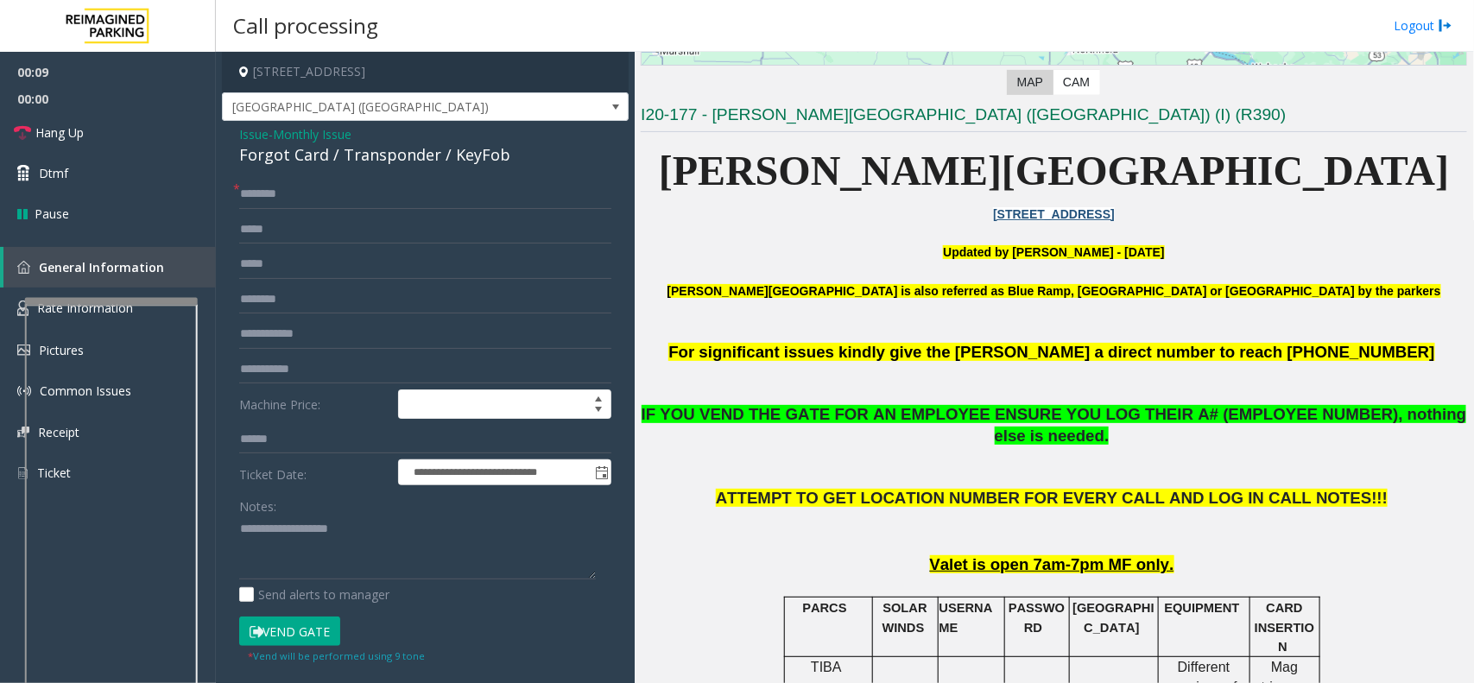
scroll to position [648, 0]
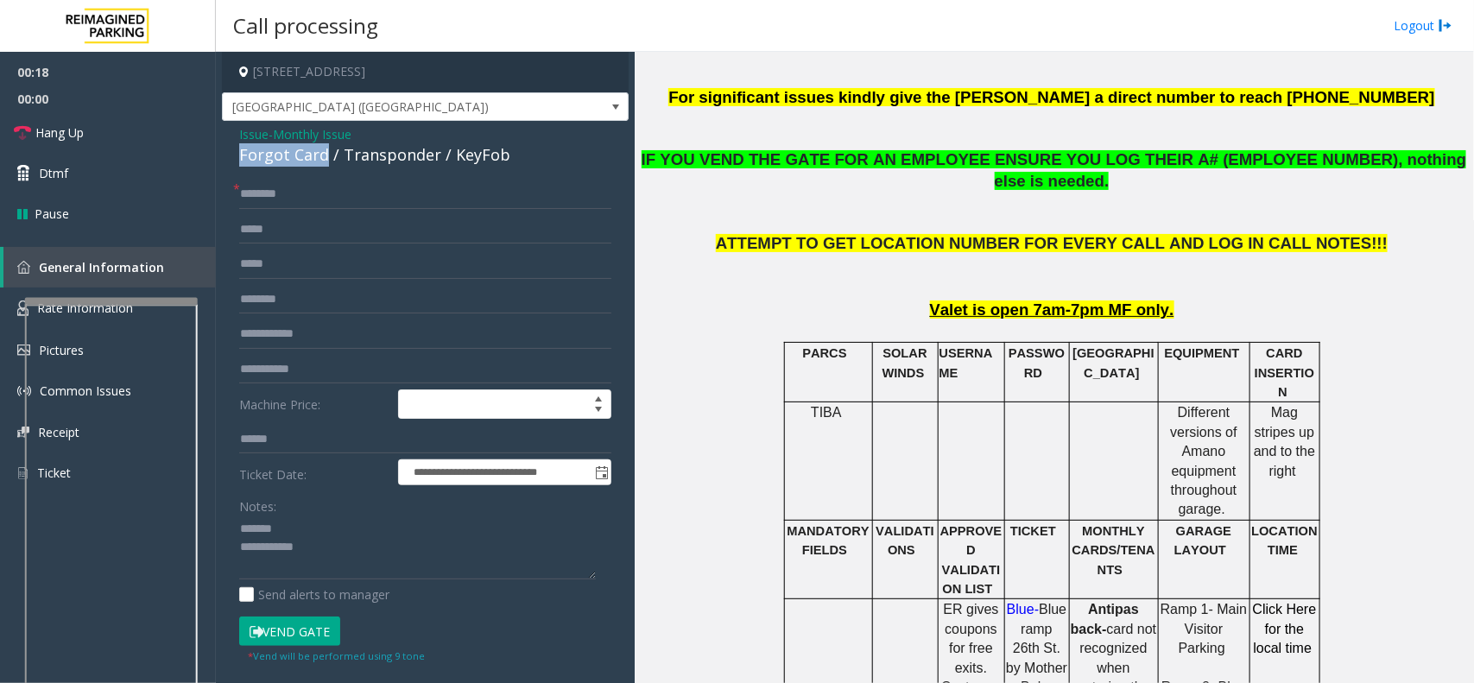
drag, startPoint x: 322, startPoint y: 157, endPoint x: 234, endPoint y: 153, distance: 88.2
click at [234, 153] on div "**********" at bounding box center [425, 559] width 407 height 876
click at [328, 547] on textarea at bounding box center [417, 547] width 357 height 65
click at [281, 193] on input "text" at bounding box center [425, 194] width 372 height 29
type textarea "**********"
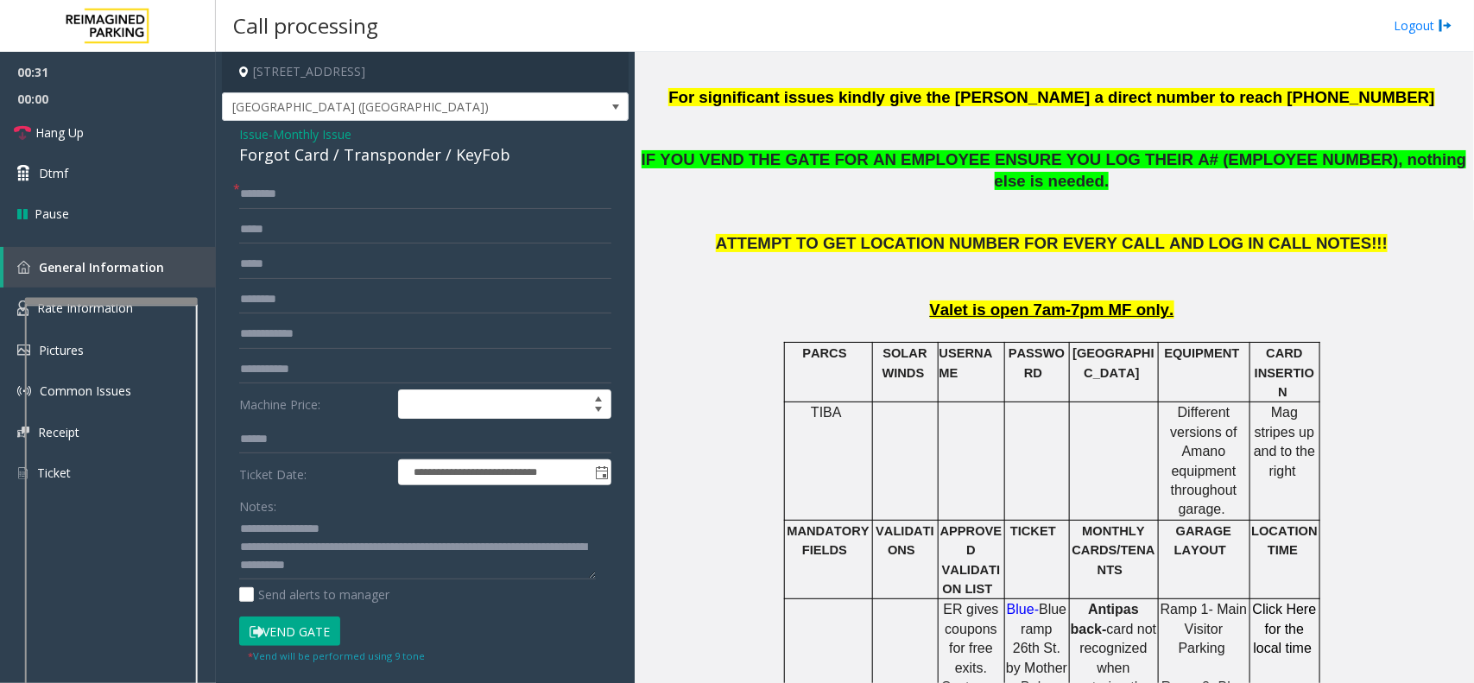
click at [313, 628] on button "Vend Gate" at bounding box center [289, 631] width 101 height 29
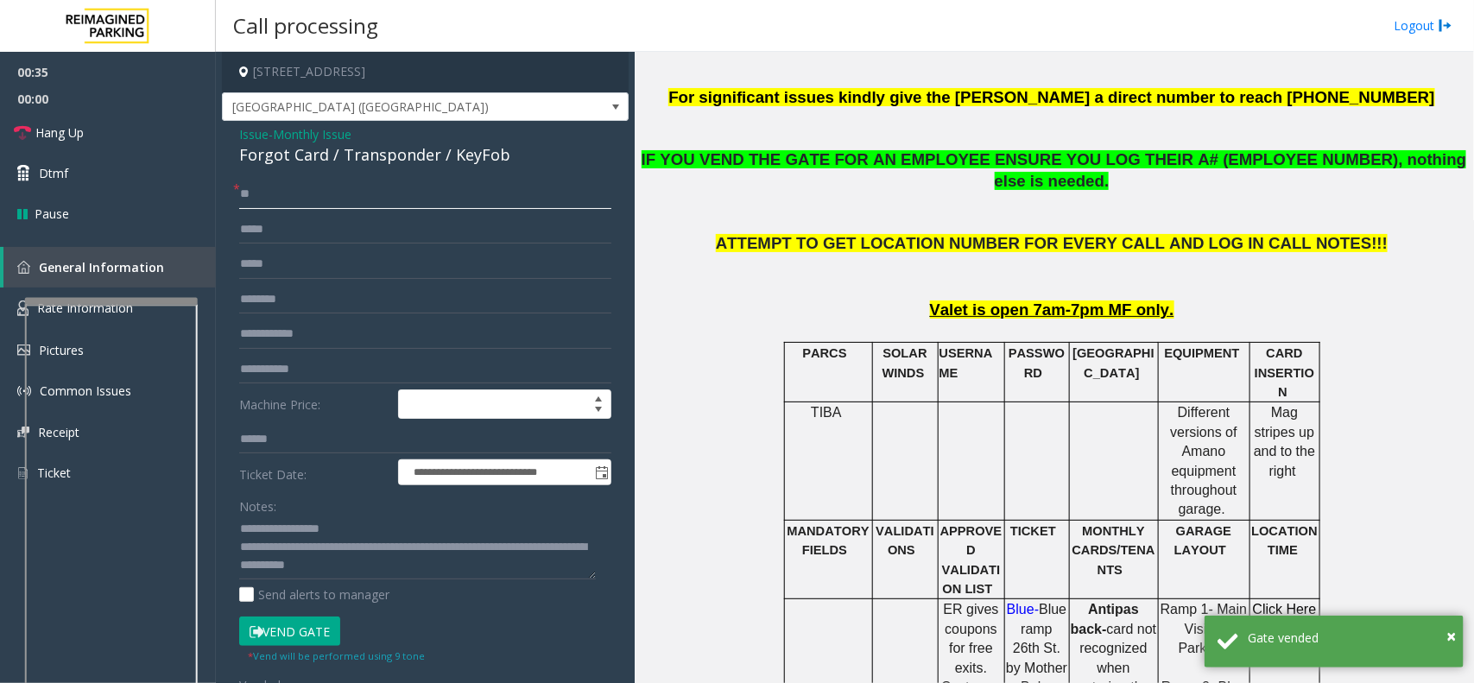
type input "**"
click at [364, 524] on textarea at bounding box center [417, 547] width 357 height 65
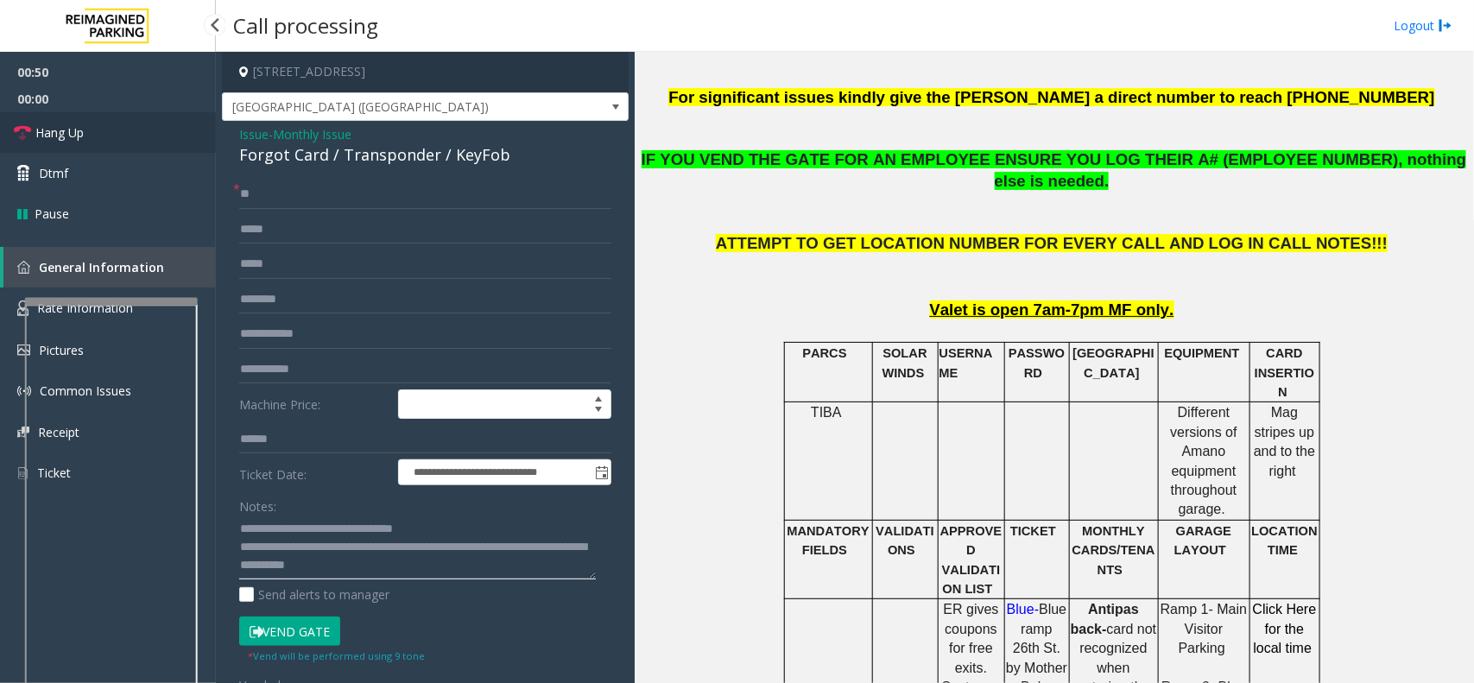
type textarea "**********"
click at [58, 130] on span "Hang Up" at bounding box center [59, 132] width 48 height 18
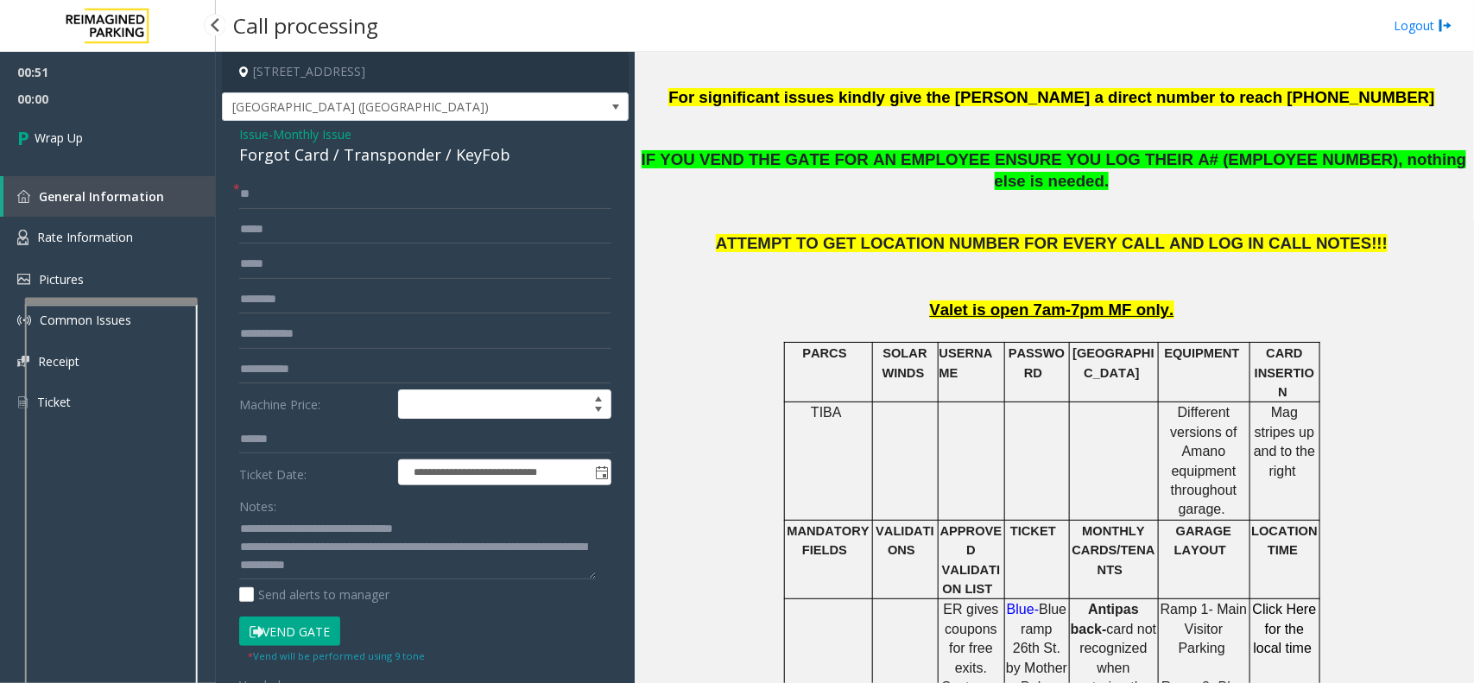
click at [58, 130] on span "Wrap Up" at bounding box center [59, 138] width 48 height 18
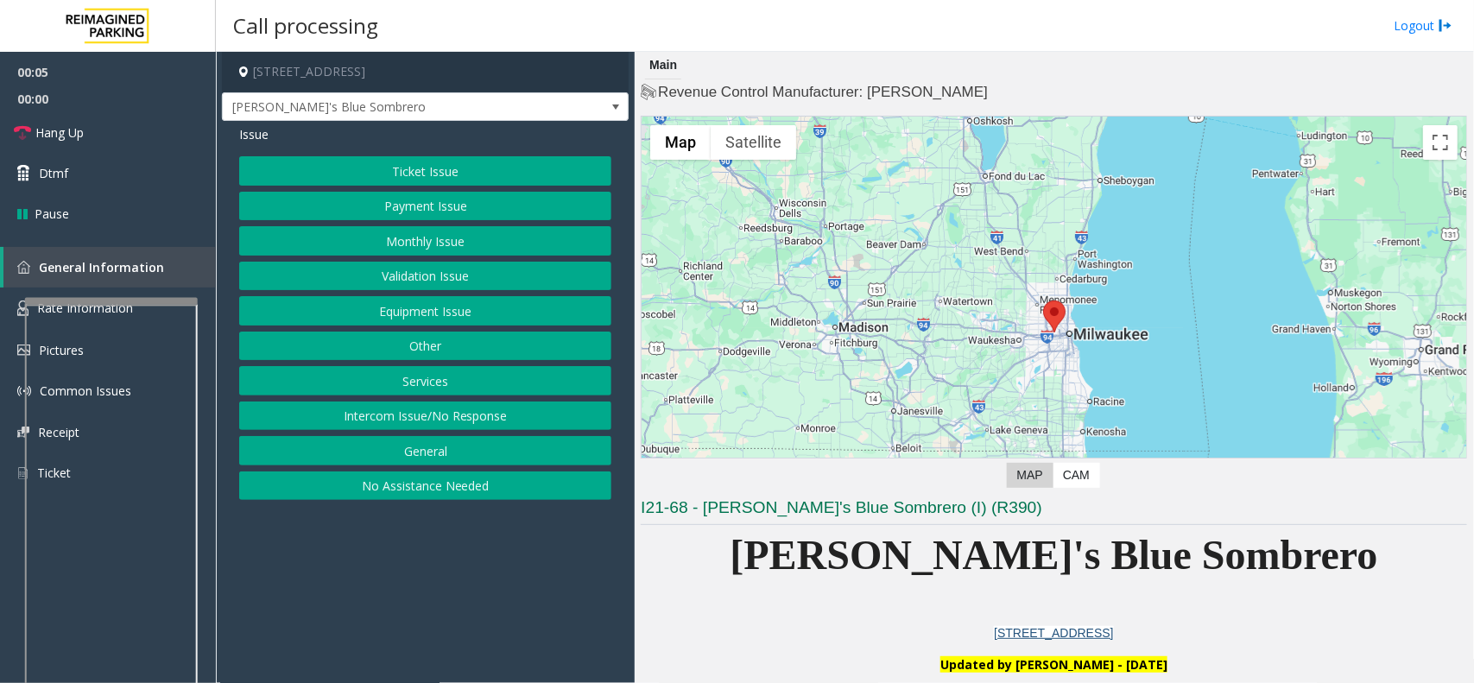
click at [412, 305] on button "Equipment Issue" at bounding box center [425, 310] width 372 height 29
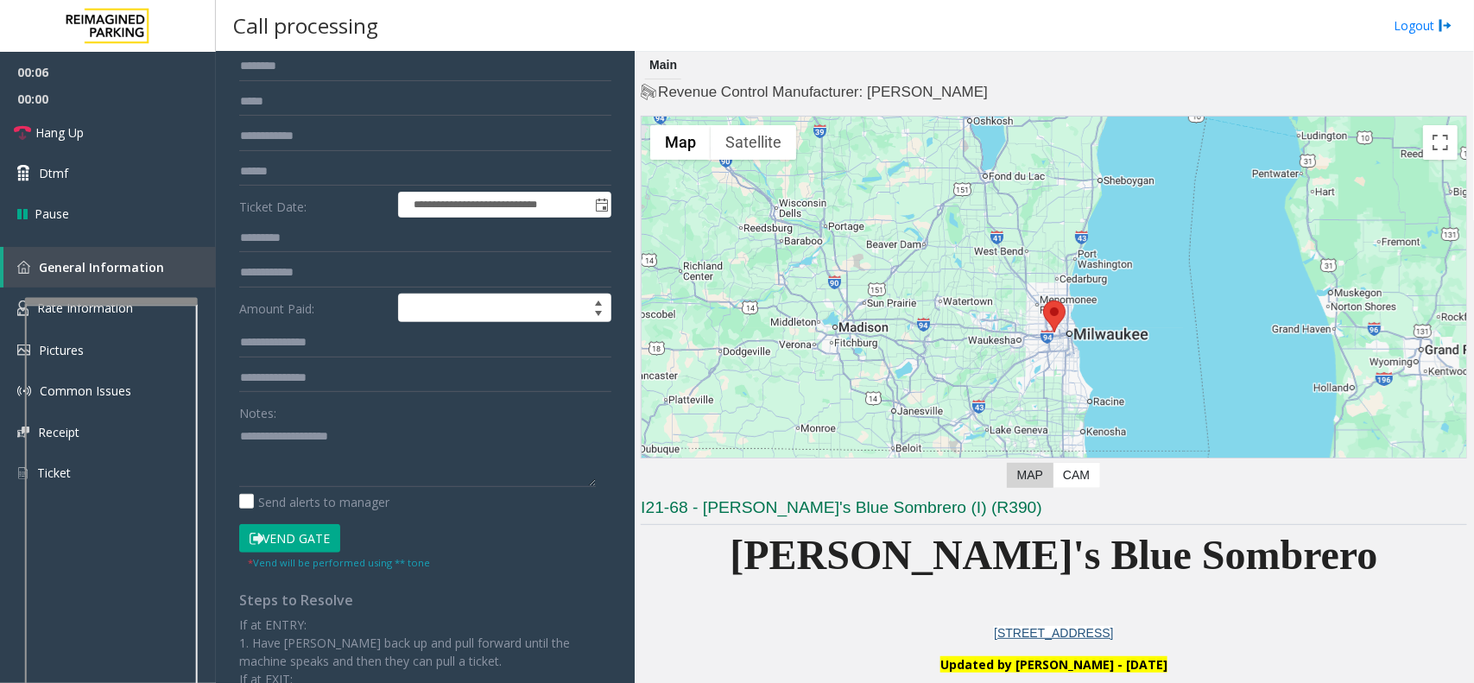
scroll to position [260, 0]
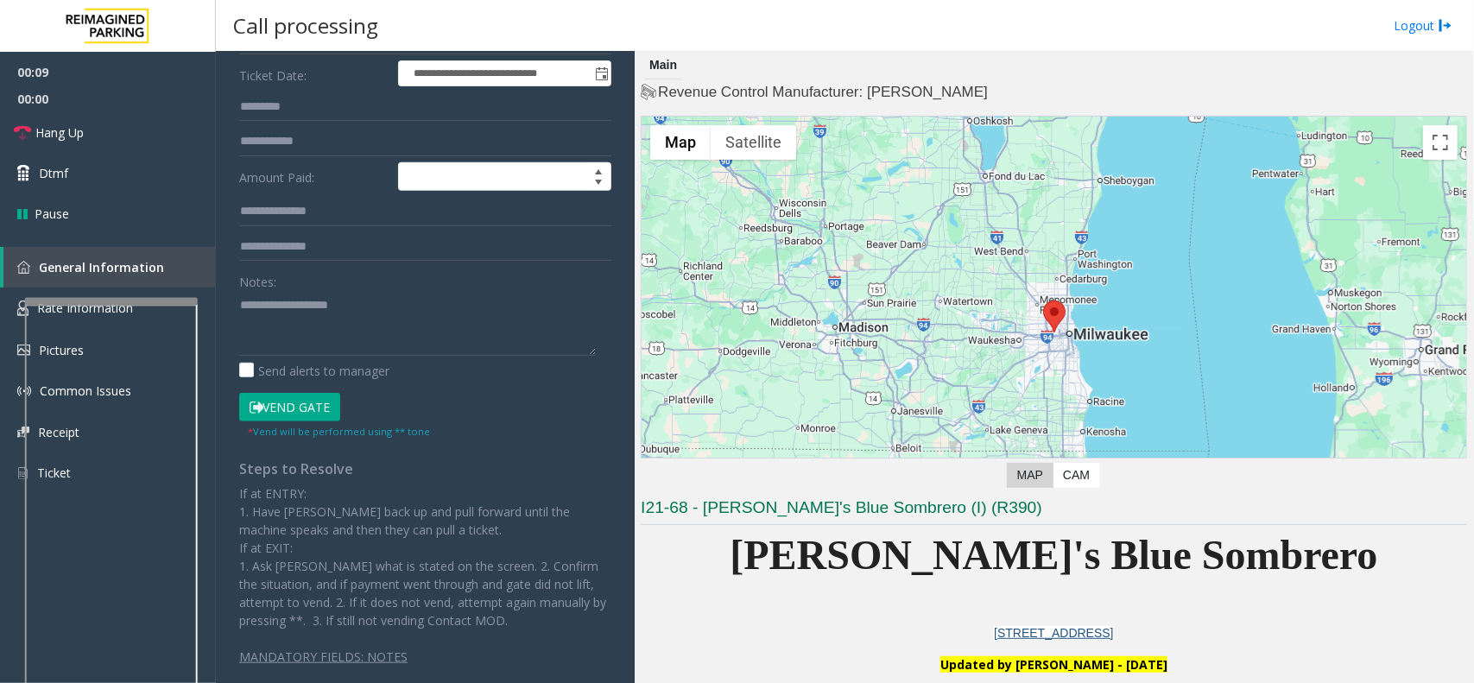
click at [322, 407] on button "Vend Gate" at bounding box center [289, 407] width 101 height 29
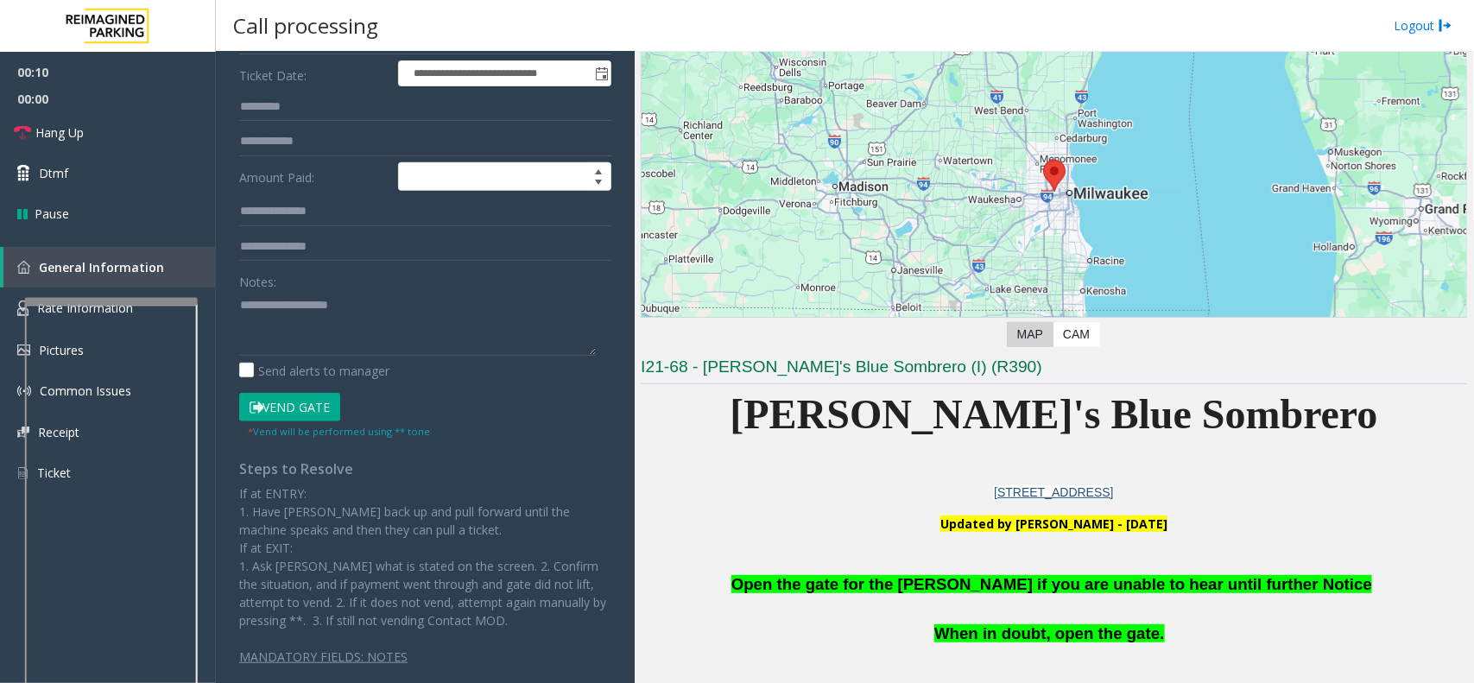
scroll to position [324, 0]
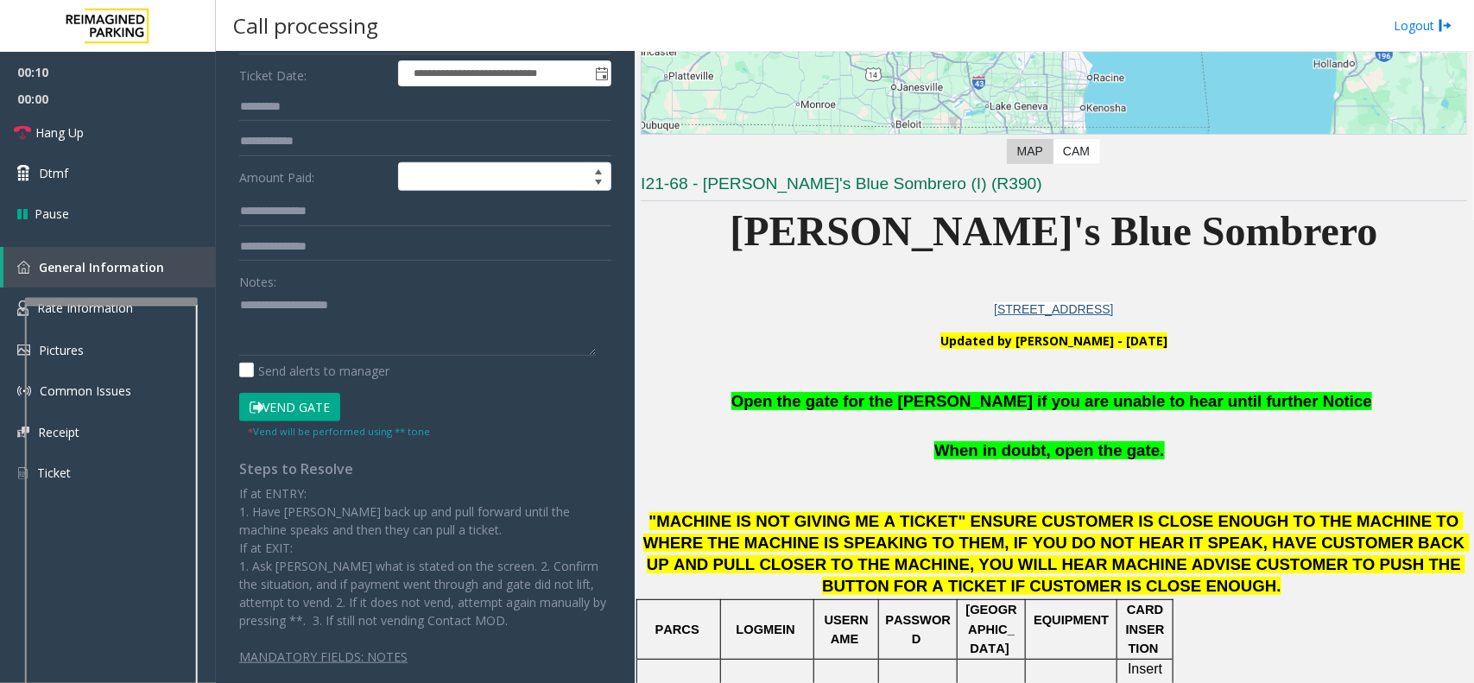
click at [941, 410] on span "Open the gate for the [PERSON_NAME] if you are unable to hear until further Not…" at bounding box center [1051, 401] width 641 height 18
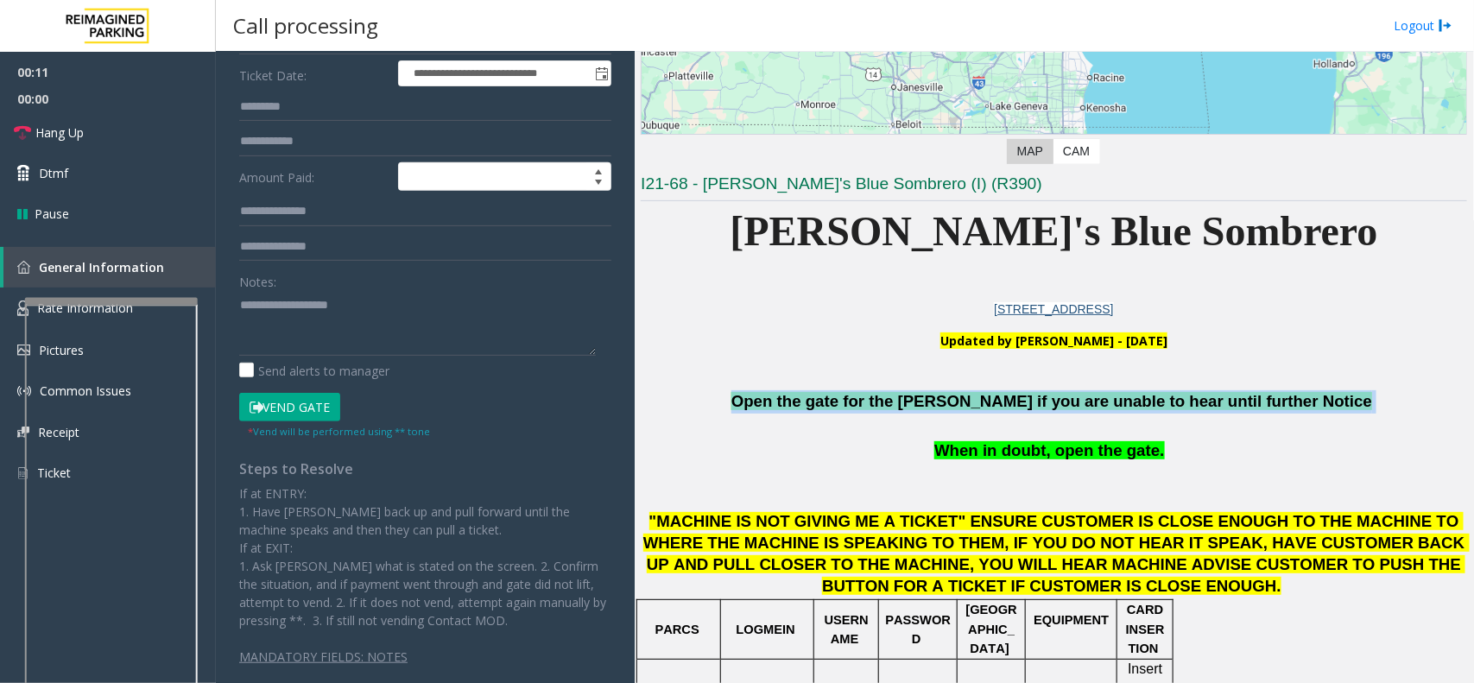
click at [941, 410] on span "Open the gate for the [PERSON_NAME] if you are unable to hear until further Not…" at bounding box center [1051, 401] width 641 height 18
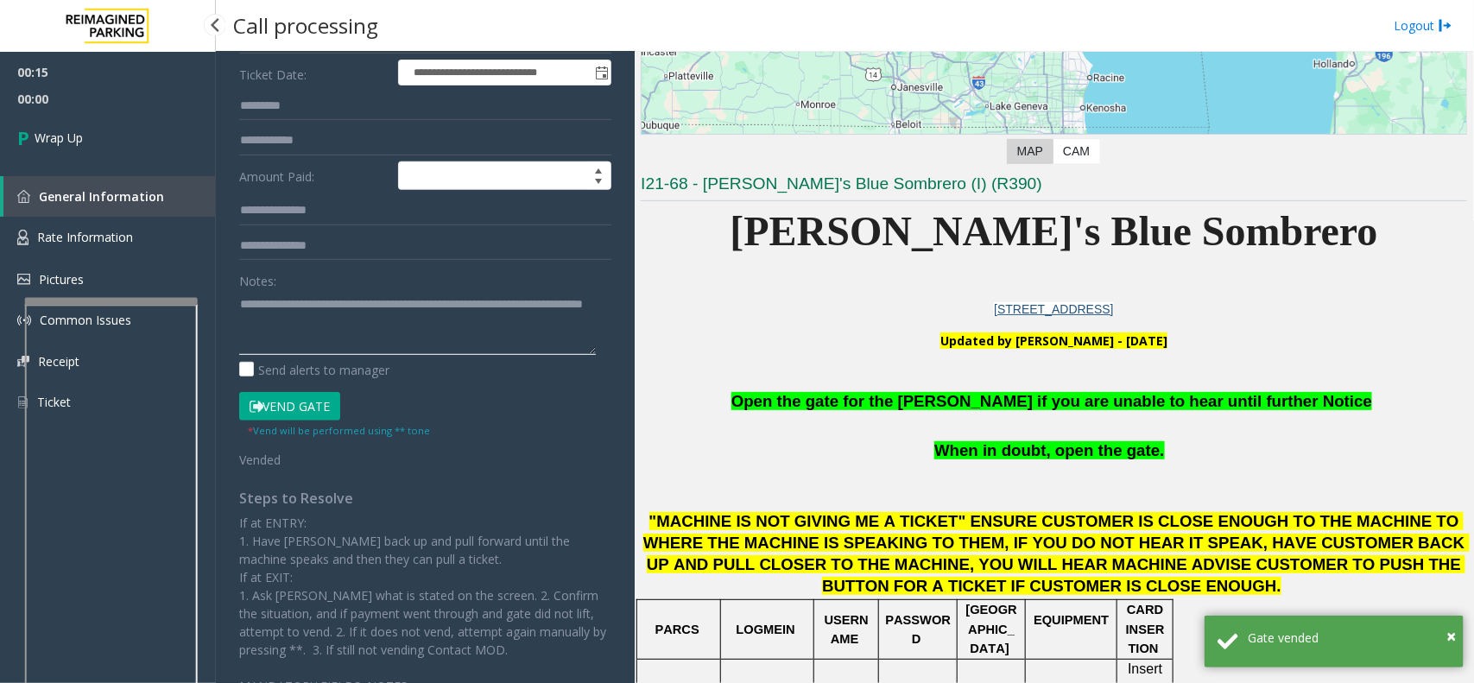
type textarea "**********"
click at [92, 118] on link "Wrap Up" at bounding box center [108, 137] width 216 height 51
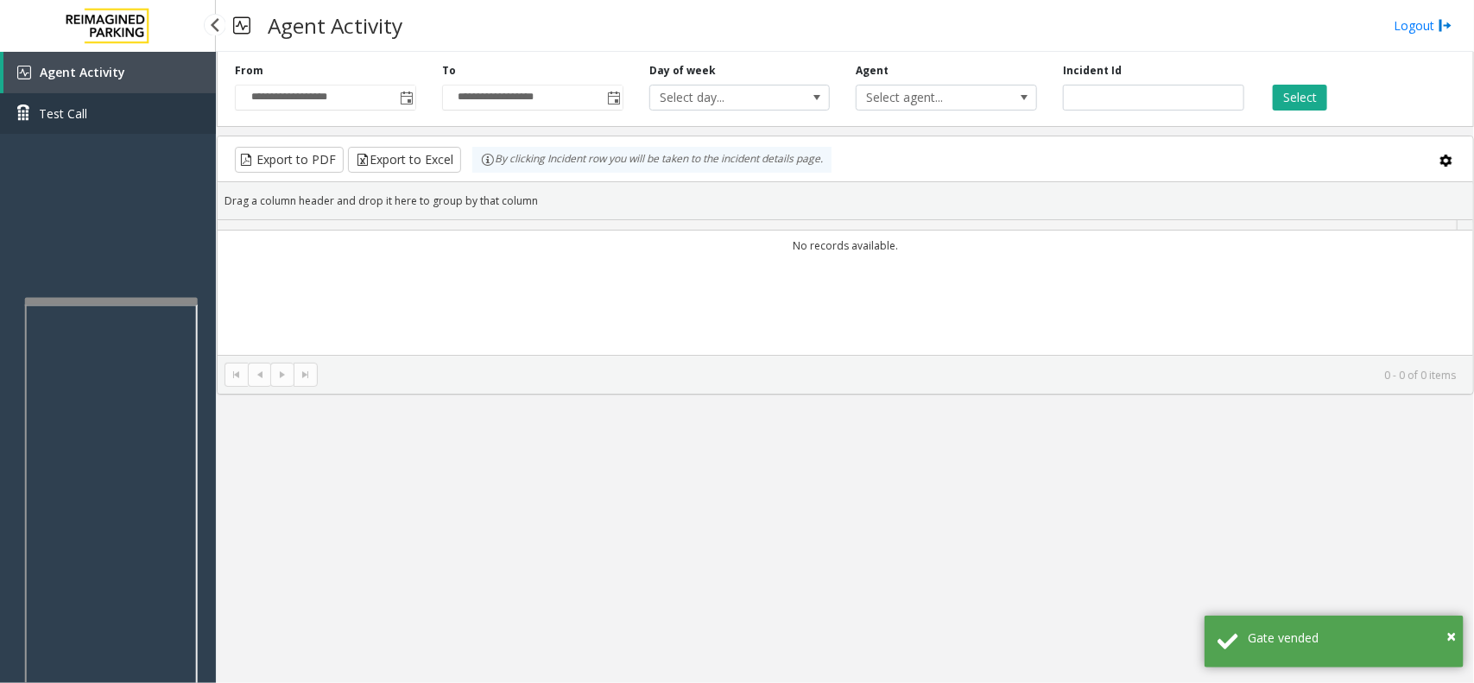
click at [92, 118] on link "Test Call" at bounding box center [108, 113] width 216 height 41
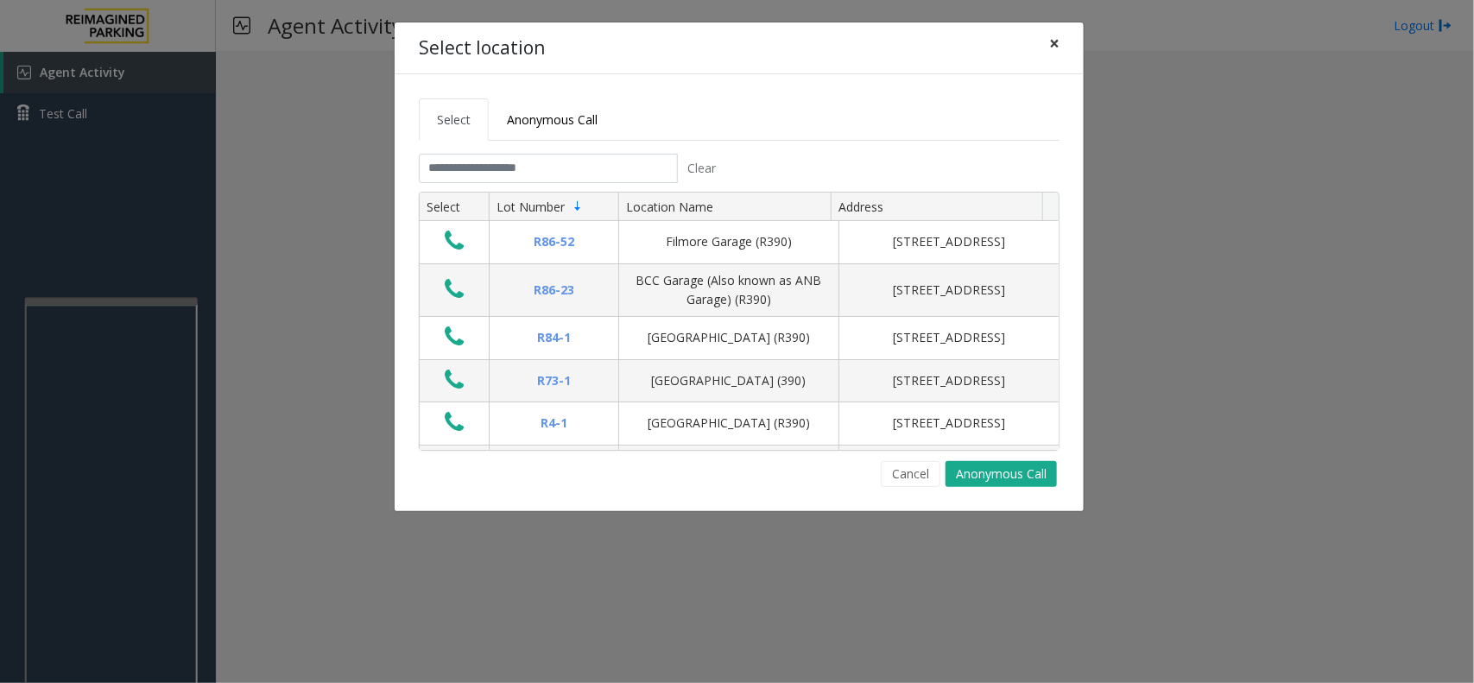
click at [1047, 37] on button "×" at bounding box center [1054, 43] width 35 height 42
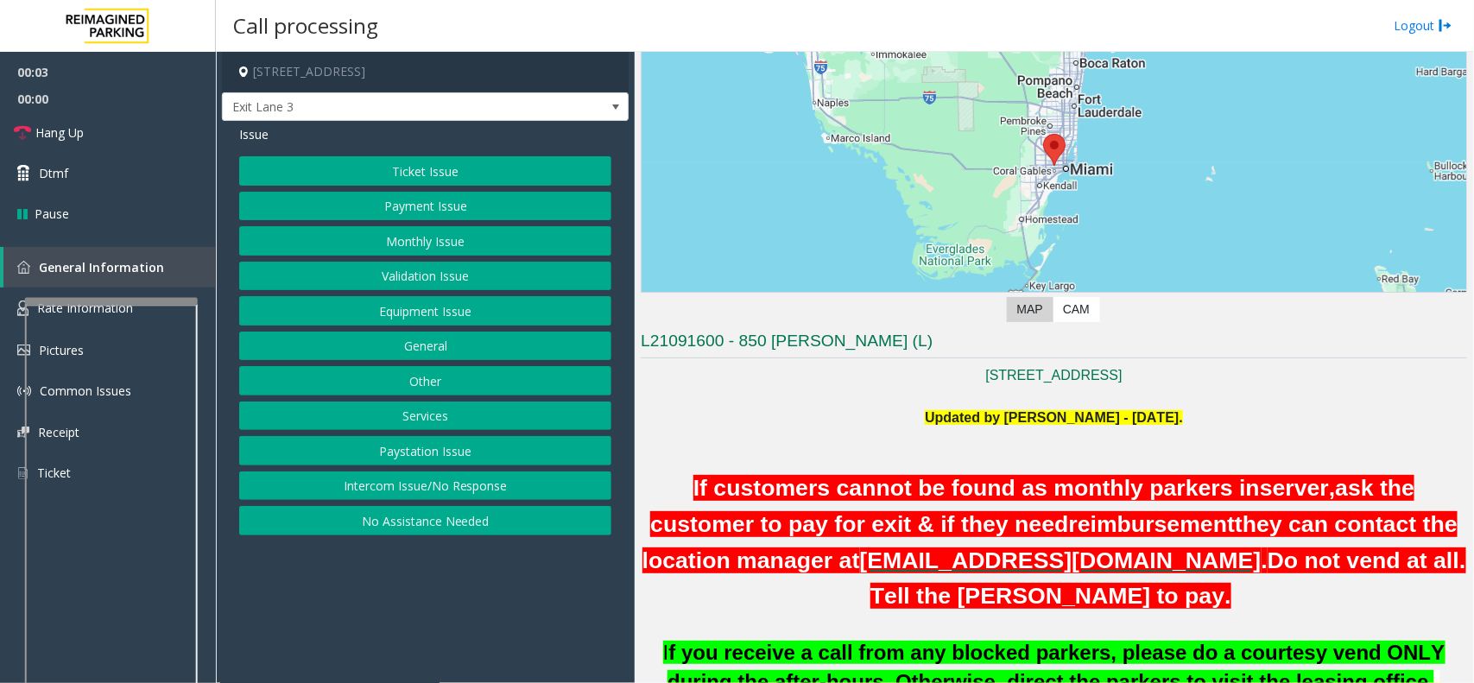
scroll to position [324, 0]
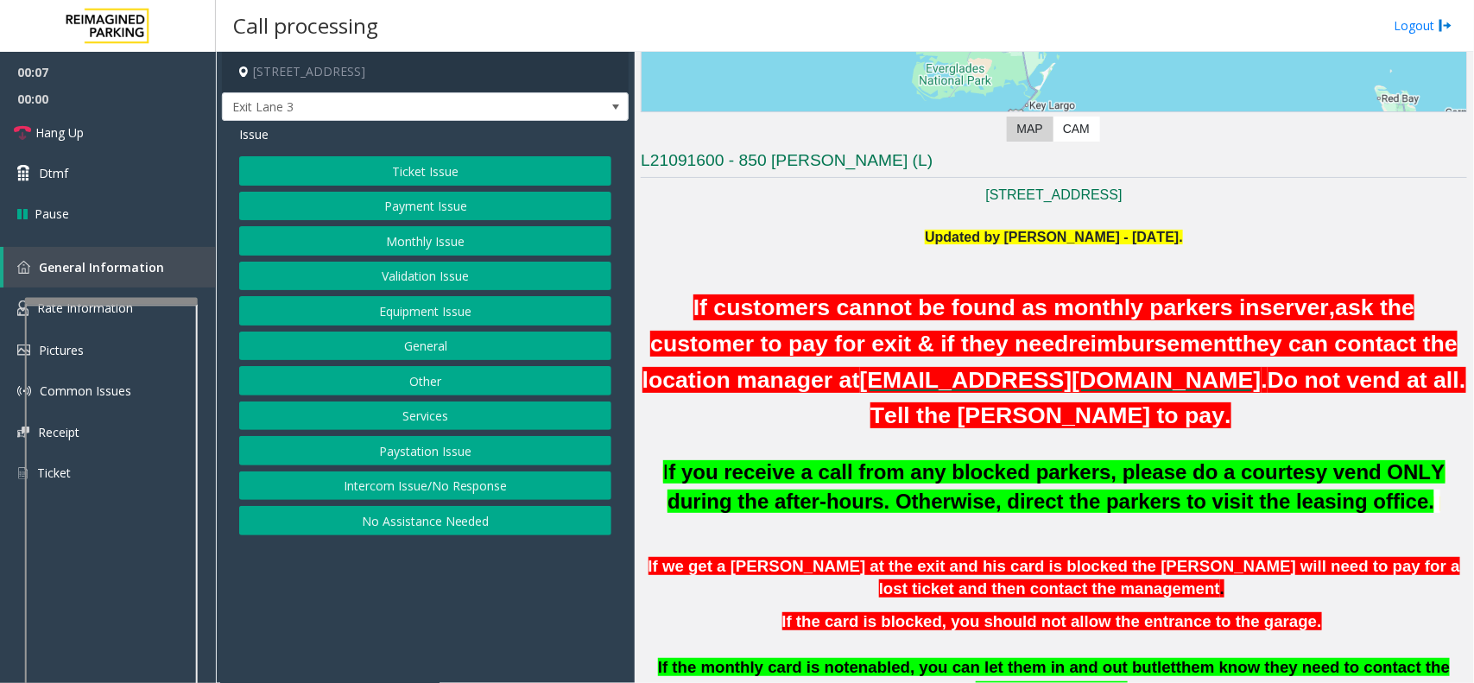
click at [407, 248] on button "Monthly Issue" at bounding box center [425, 240] width 372 height 29
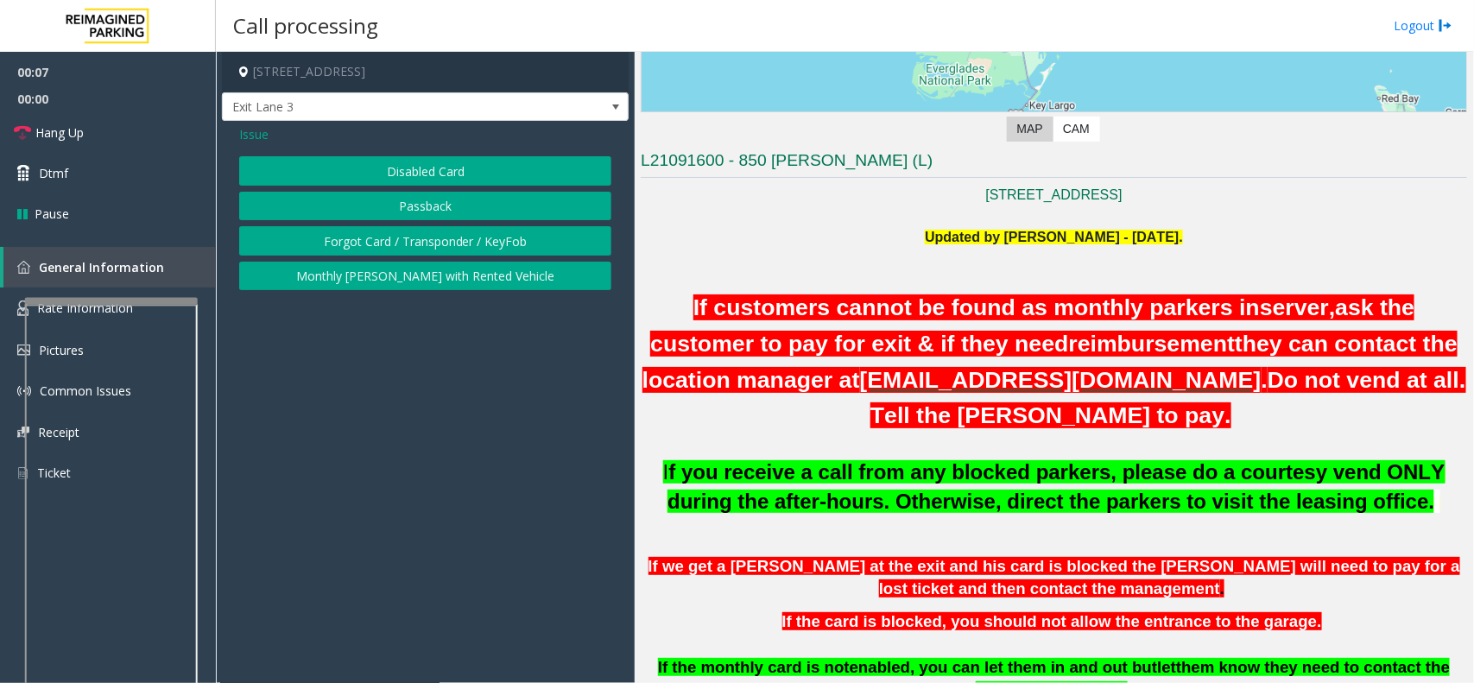
click at [398, 170] on button "Disabled Card" at bounding box center [425, 170] width 372 height 29
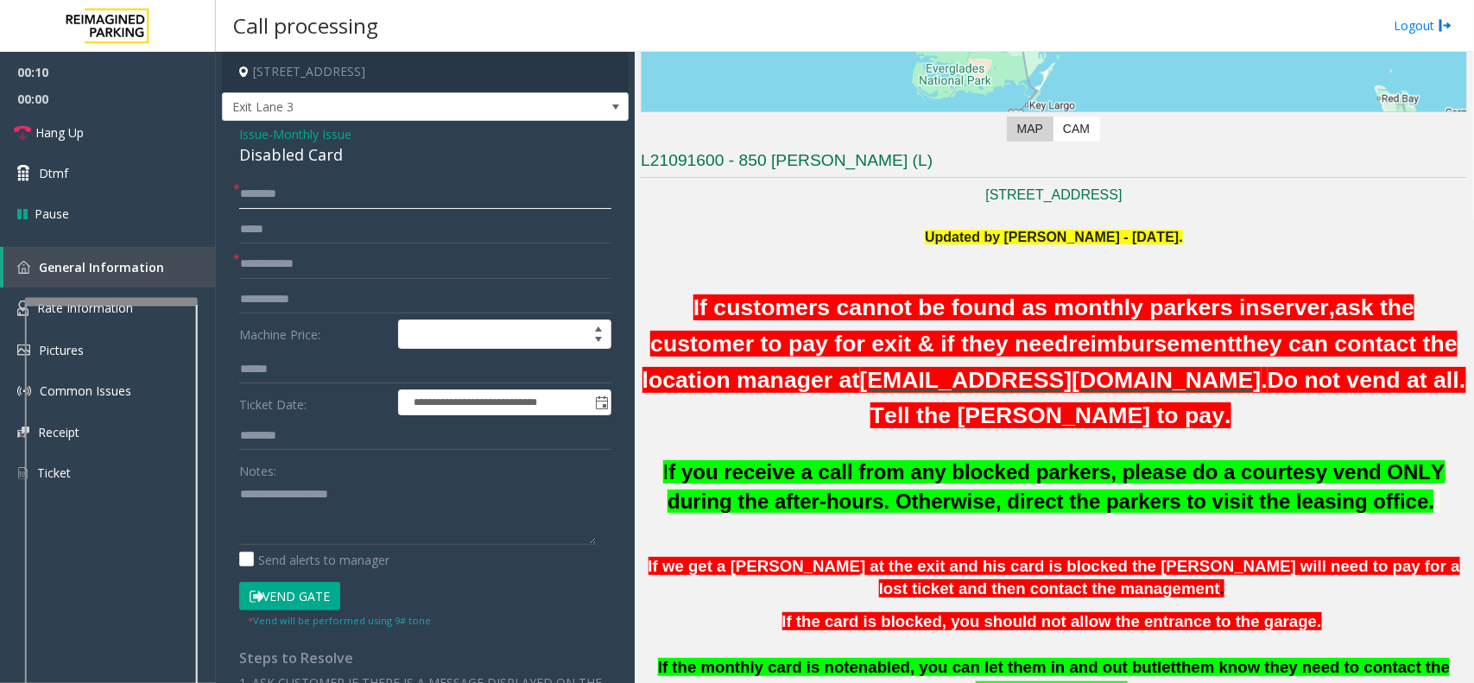
click at [300, 195] on input "text" at bounding box center [425, 194] width 372 height 29
type input "****"
click at [303, 266] on input "text" at bounding box center [425, 264] width 372 height 29
type input "***"
click at [242, 196] on input "****" at bounding box center [425, 194] width 372 height 29
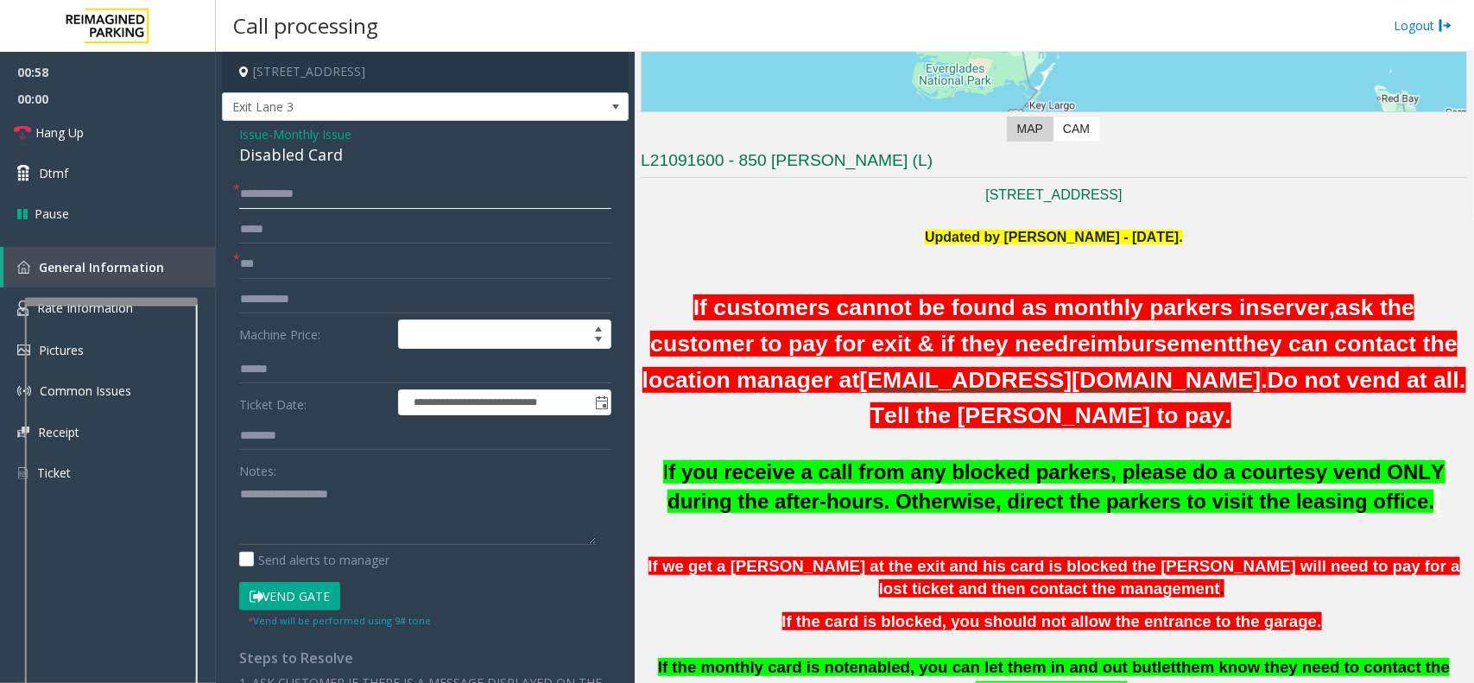
click at [338, 201] on input "**********" at bounding box center [425, 194] width 372 height 29
type input "**********"
drag, startPoint x: 281, startPoint y: 193, endPoint x: 570, endPoint y: 174, distance: 289.9
click at [571, 174] on div "**********" at bounding box center [425, 587] width 407 height 932
click at [320, 597] on button "Vend Gate" at bounding box center [289, 596] width 101 height 29
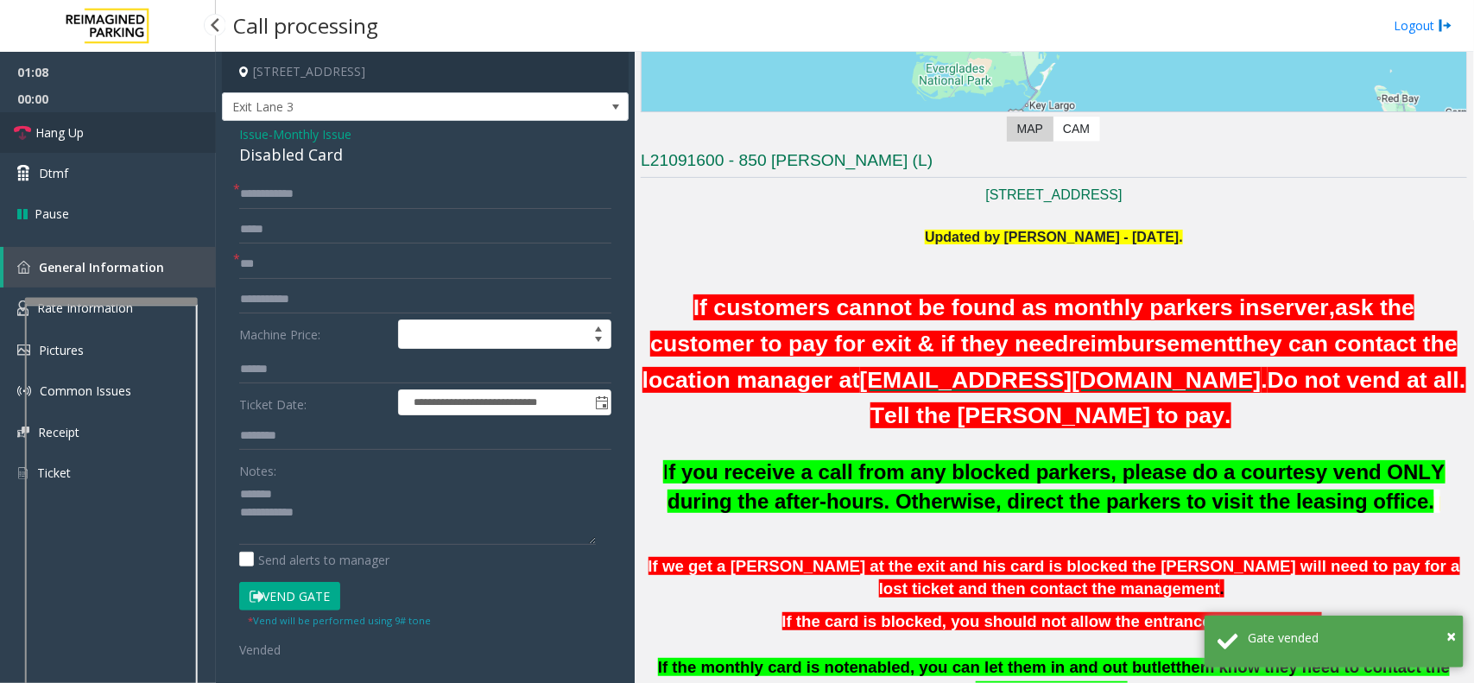
click at [131, 148] on link "Hang Up" at bounding box center [108, 132] width 216 height 41
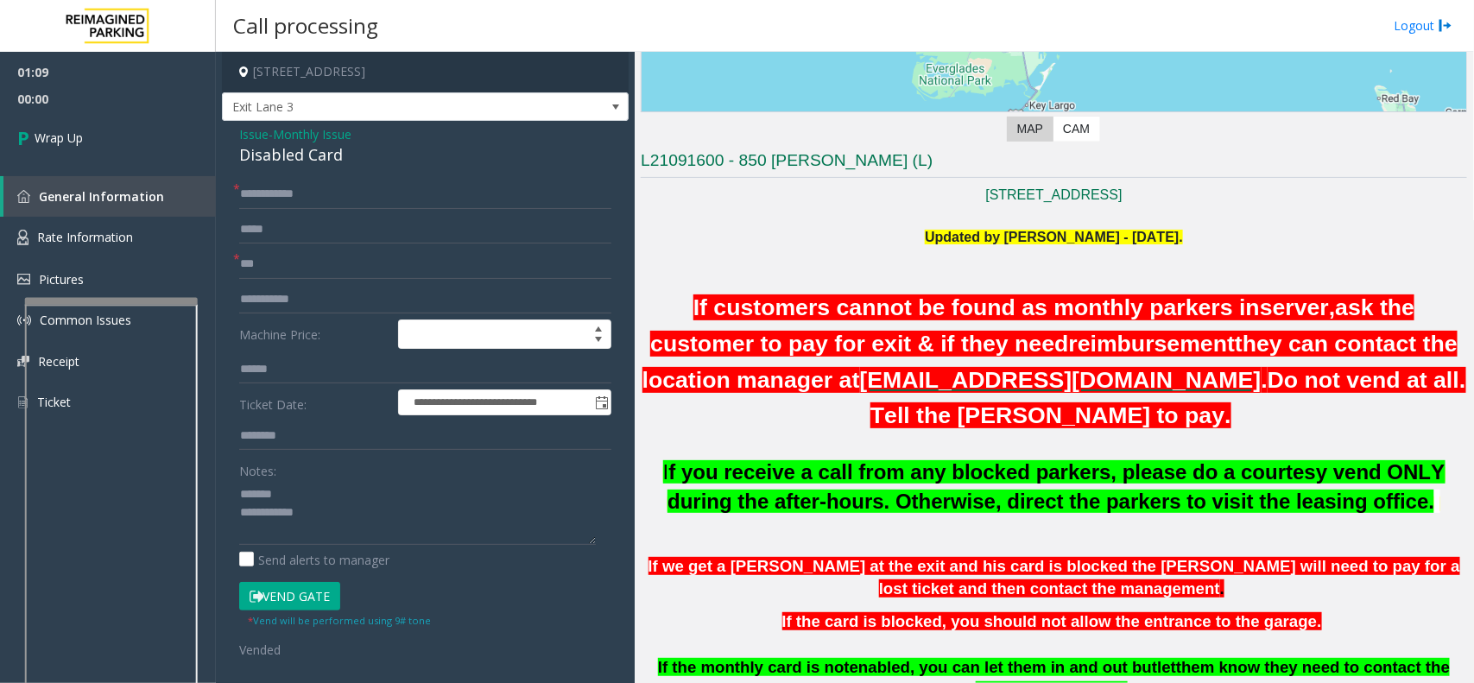
click at [265, 161] on div "Disabled Card" at bounding box center [425, 154] width 372 height 23
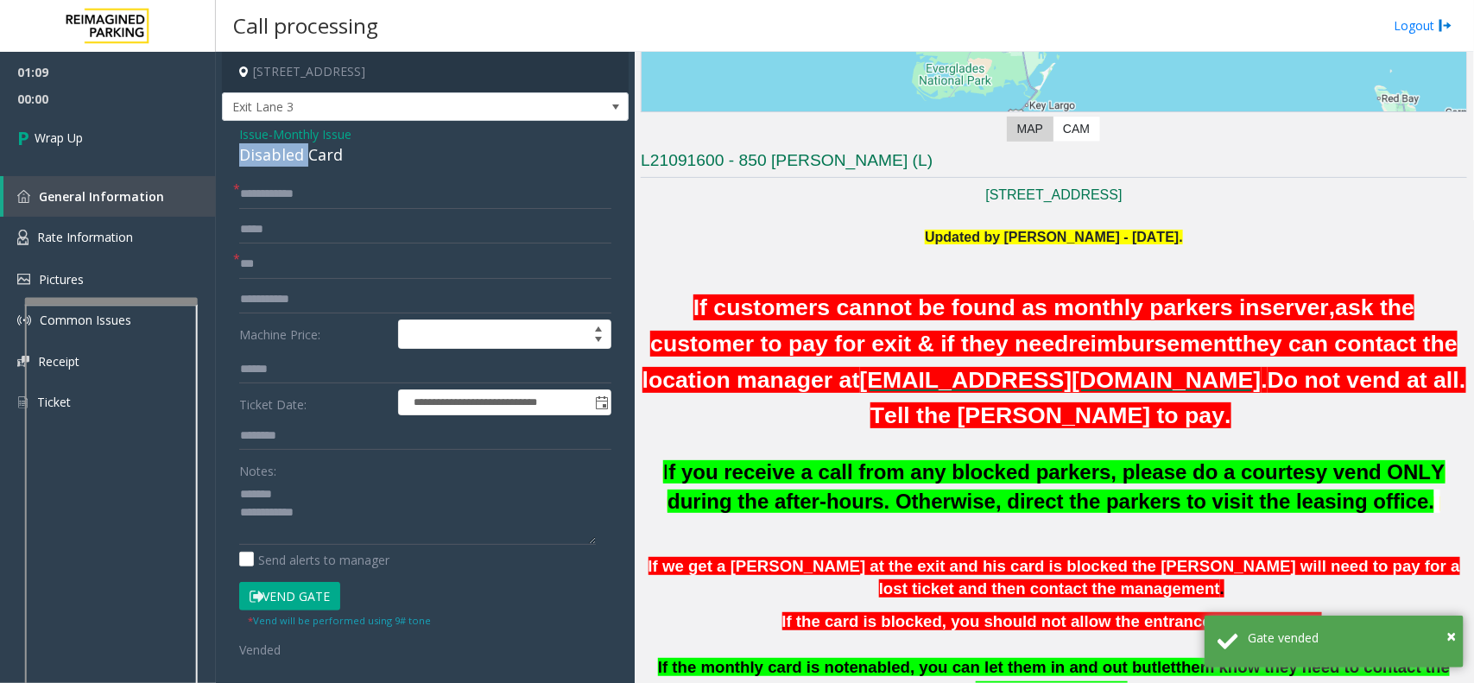
click at [265, 161] on div "Disabled Card" at bounding box center [425, 154] width 372 height 23
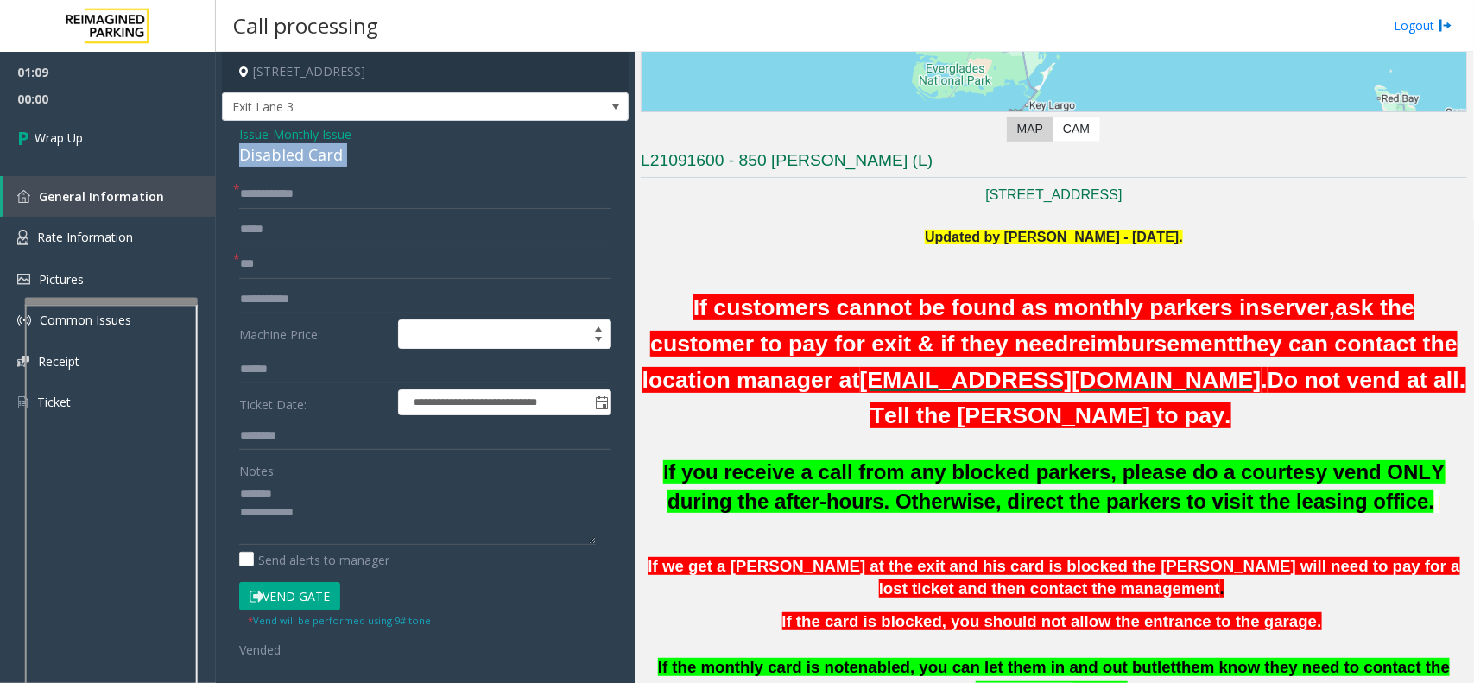
drag, startPoint x: 265, startPoint y: 161, endPoint x: 285, endPoint y: 154, distance: 21.3
click at [269, 161] on div "Disabled Card" at bounding box center [425, 154] width 372 height 23
click at [308, 514] on textarea at bounding box center [417, 512] width 357 height 65
click at [334, 515] on textarea at bounding box center [417, 512] width 357 height 65
paste textarea "**********"
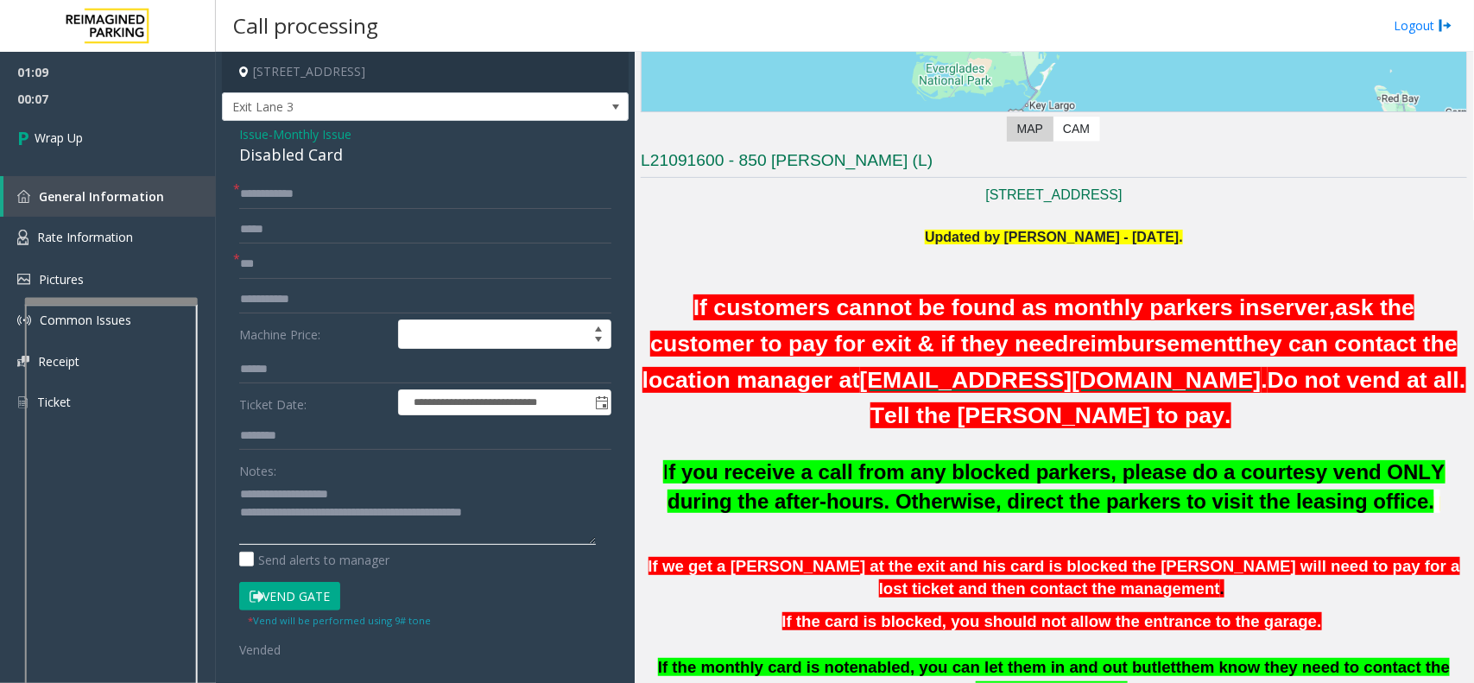
click at [529, 514] on textarea at bounding box center [417, 512] width 357 height 65
type textarea "**********"
click at [118, 128] on link "Wrap Up" at bounding box center [108, 137] width 216 height 51
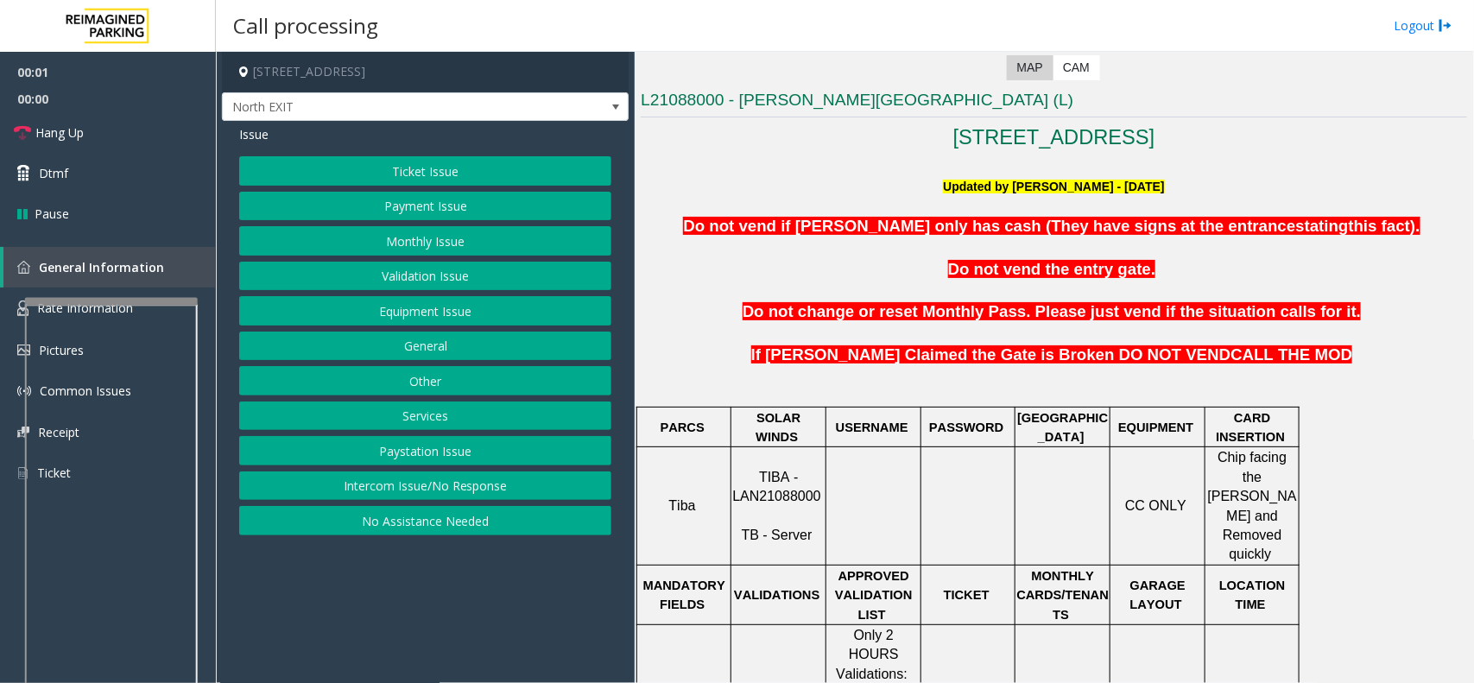
scroll to position [648, 0]
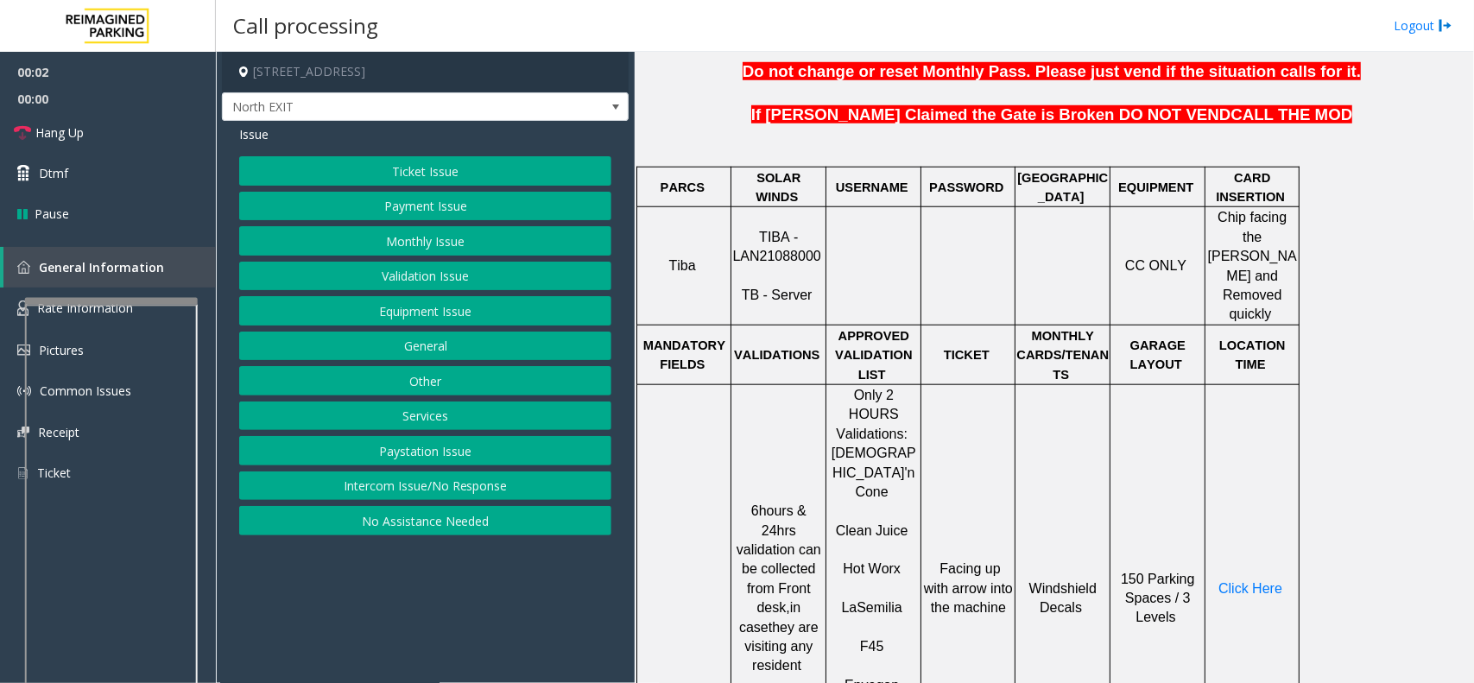
click at [805, 239] on span "TIBA - LAN21088000" at bounding box center [776, 247] width 88 height 34
copy p "LAN21088000"
click at [385, 276] on button "Validation Issue" at bounding box center [425, 276] width 372 height 29
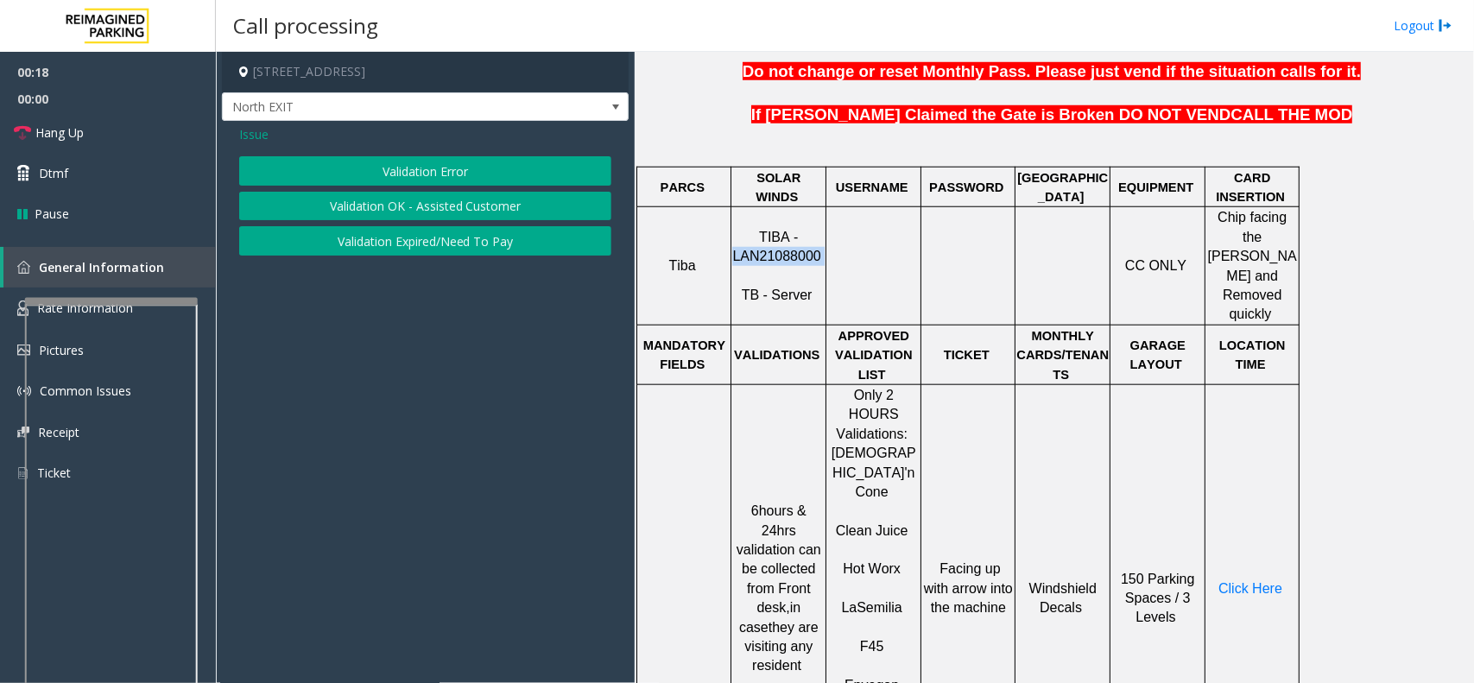
click at [420, 174] on button "Validation Error" at bounding box center [425, 170] width 372 height 29
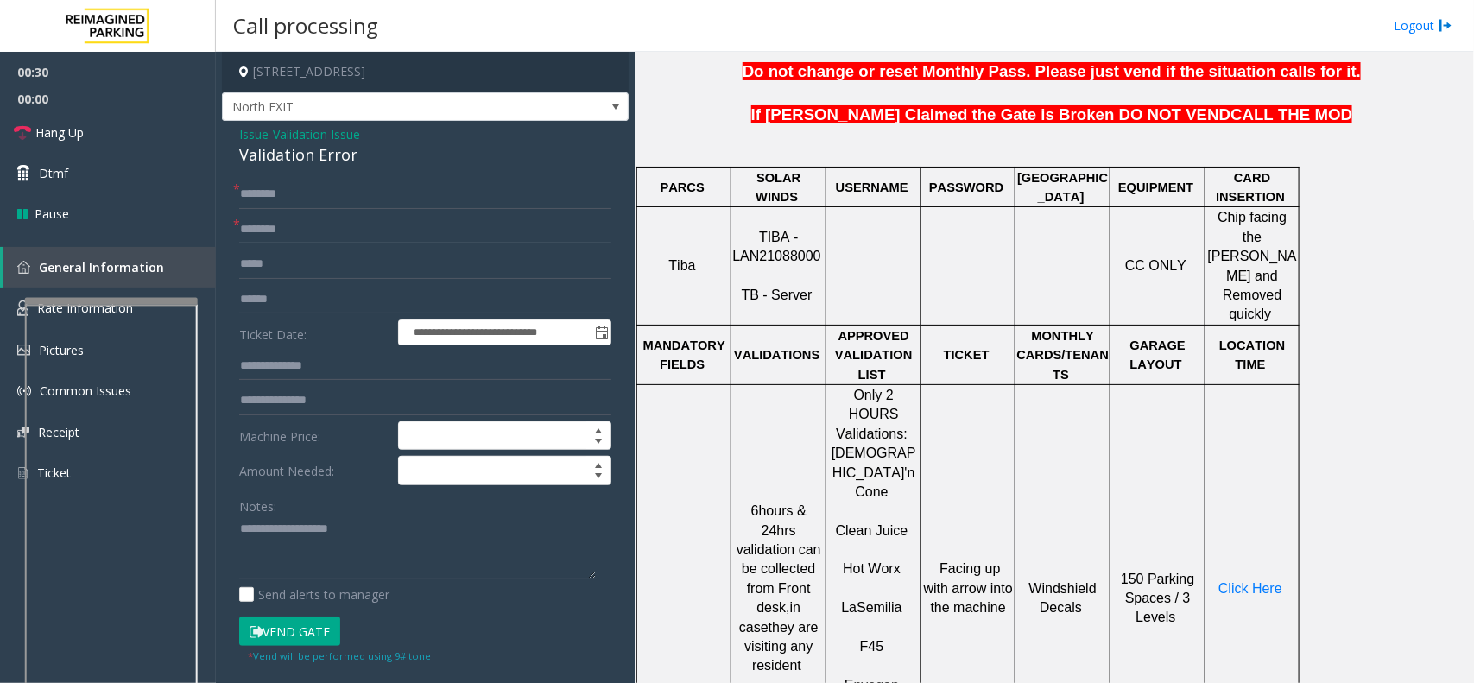
click at [308, 231] on input "text" at bounding box center [425, 229] width 372 height 29
drag, startPoint x: 879, startPoint y: 555, endPoint x: 857, endPoint y: 555, distance: 22.4
click at [857, 618] on p "F45" at bounding box center [873, 637] width 92 height 39
type input "***"
click at [1250, 581] on span "Click Here" at bounding box center [1250, 588] width 64 height 15
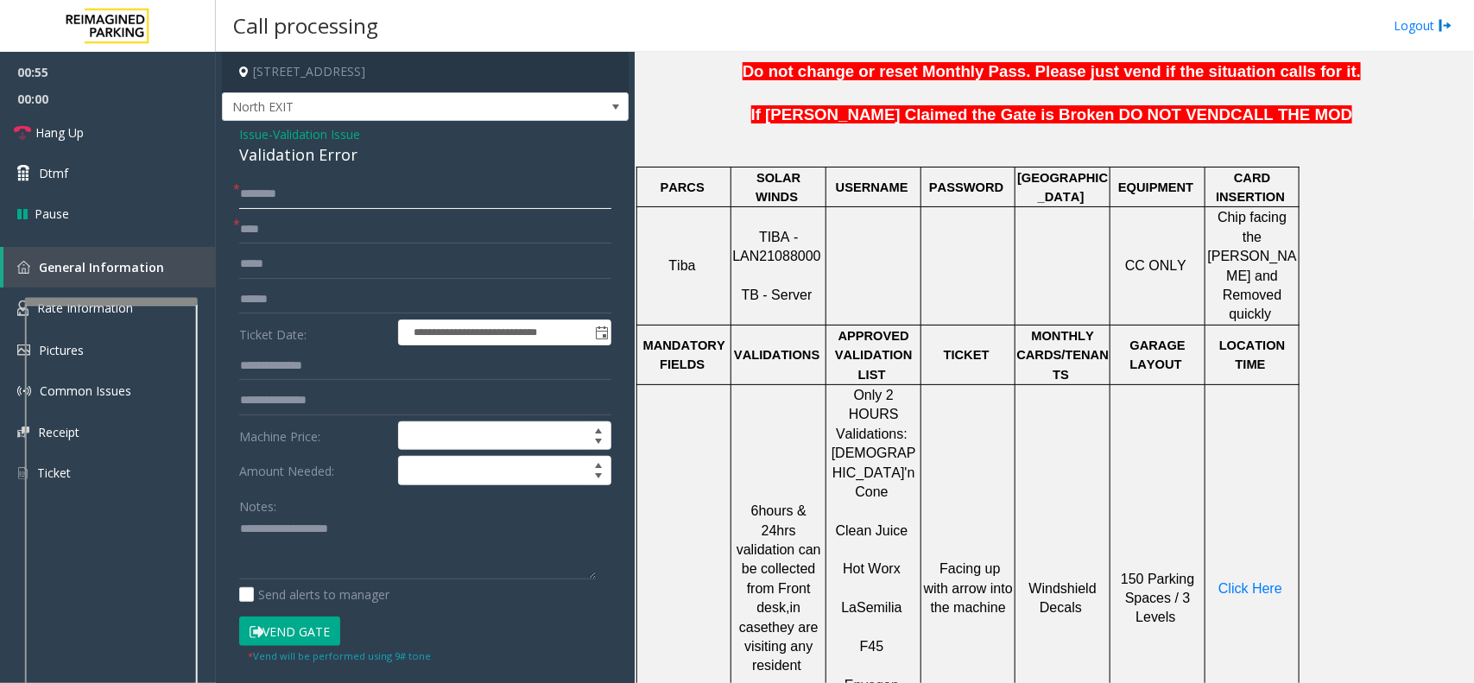
click at [302, 204] on input "text" at bounding box center [425, 194] width 372 height 29
click at [289, 296] on input "text" at bounding box center [425, 299] width 372 height 29
type input "*******"
click at [276, 182] on input "text" at bounding box center [425, 194] width 372 height 29
click at [274, 161] on div "Validation Error" at bounding box center [425, 154] width 372 height 23
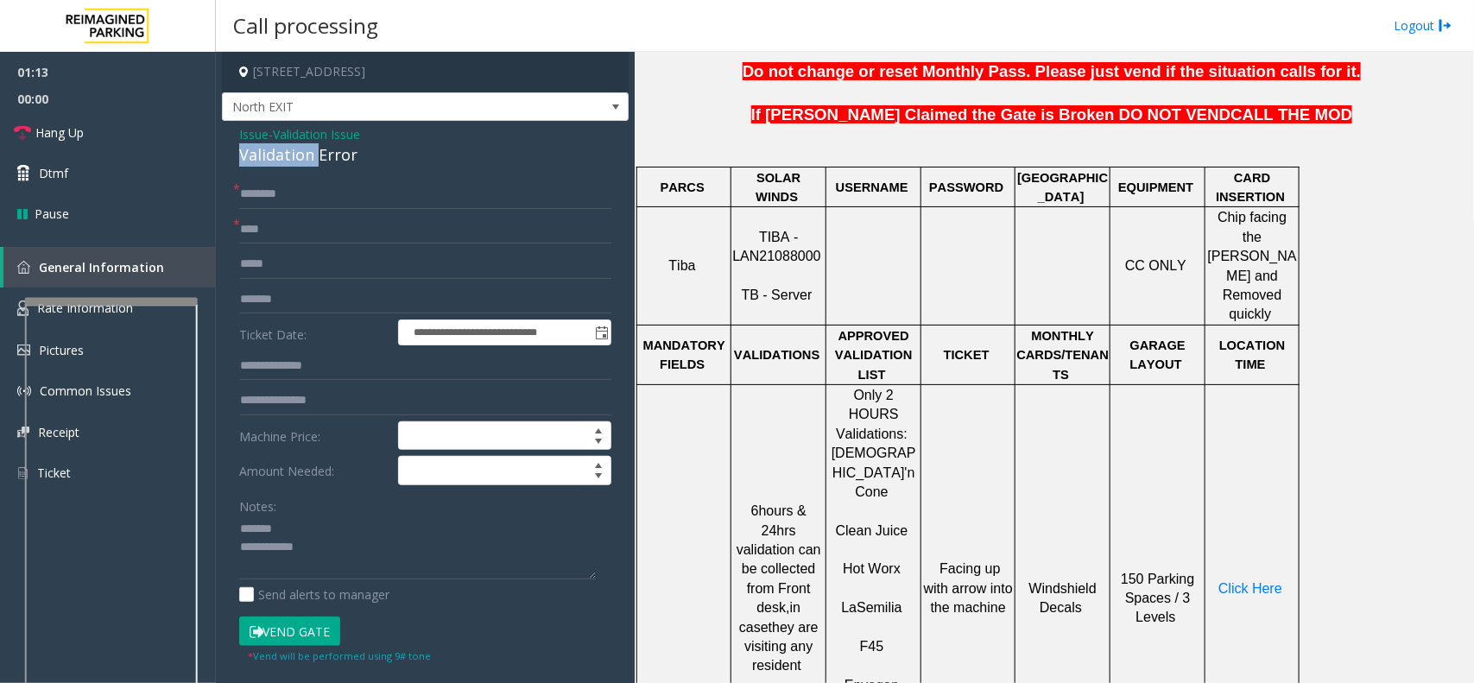
click at [274, 161] on div "Validation Error" at bounding box center [425, 154] width 372 height 23
drag, startPoint x: 274, startPoint y: 161, endPoint x: 341, endPoint y: 153, distance: 67.9
click at [290, 161] on div "Validation Error" at bounding box center [425, 154] width 372 height 23
click at [300, 549] on textarea at bounding box center [417, 547] width 357 height 65
click at [321, 536] on textarea at bounding box center [417, 547] width 357 height 65
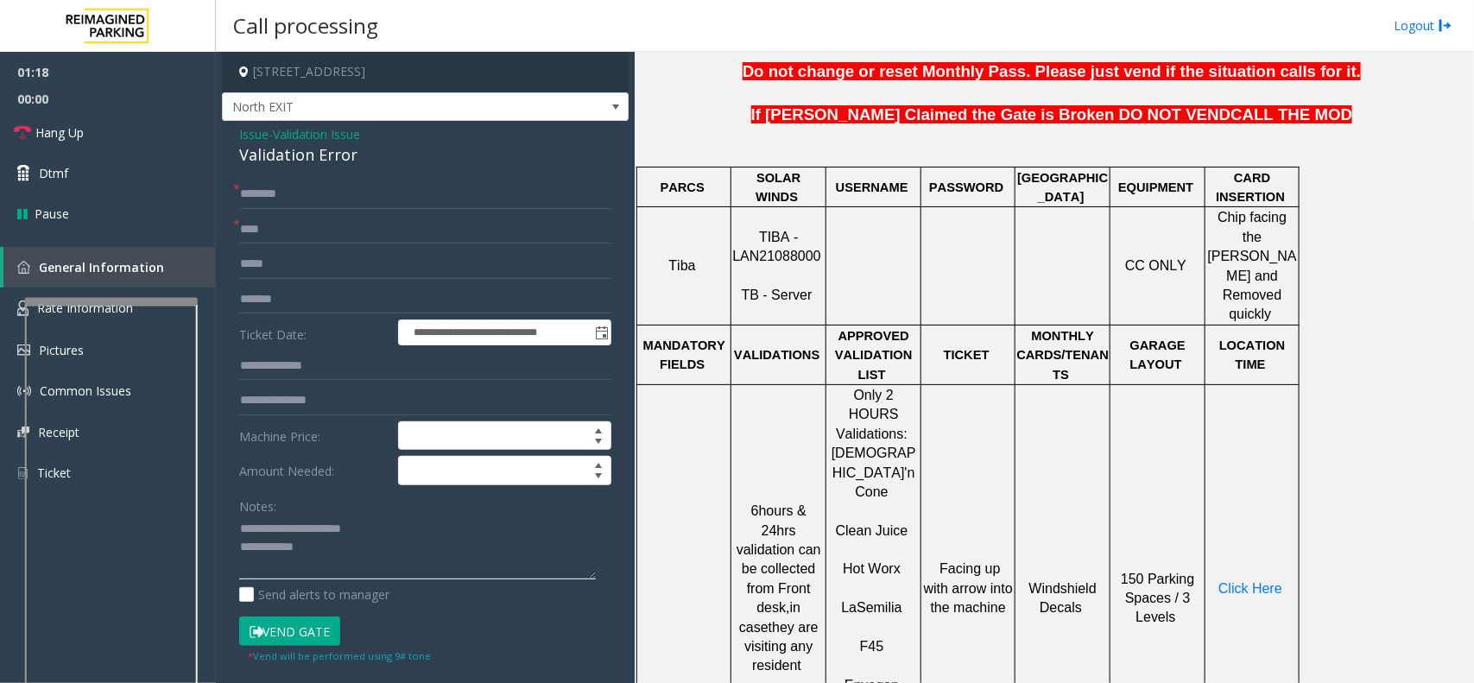
click at [322, 551] on textarea at bounding box center [417, 547] width 357 height 65
type textarea "**********"
click at [273, 199] on input "text" at bounding box center [425, 194] width 372 height 29
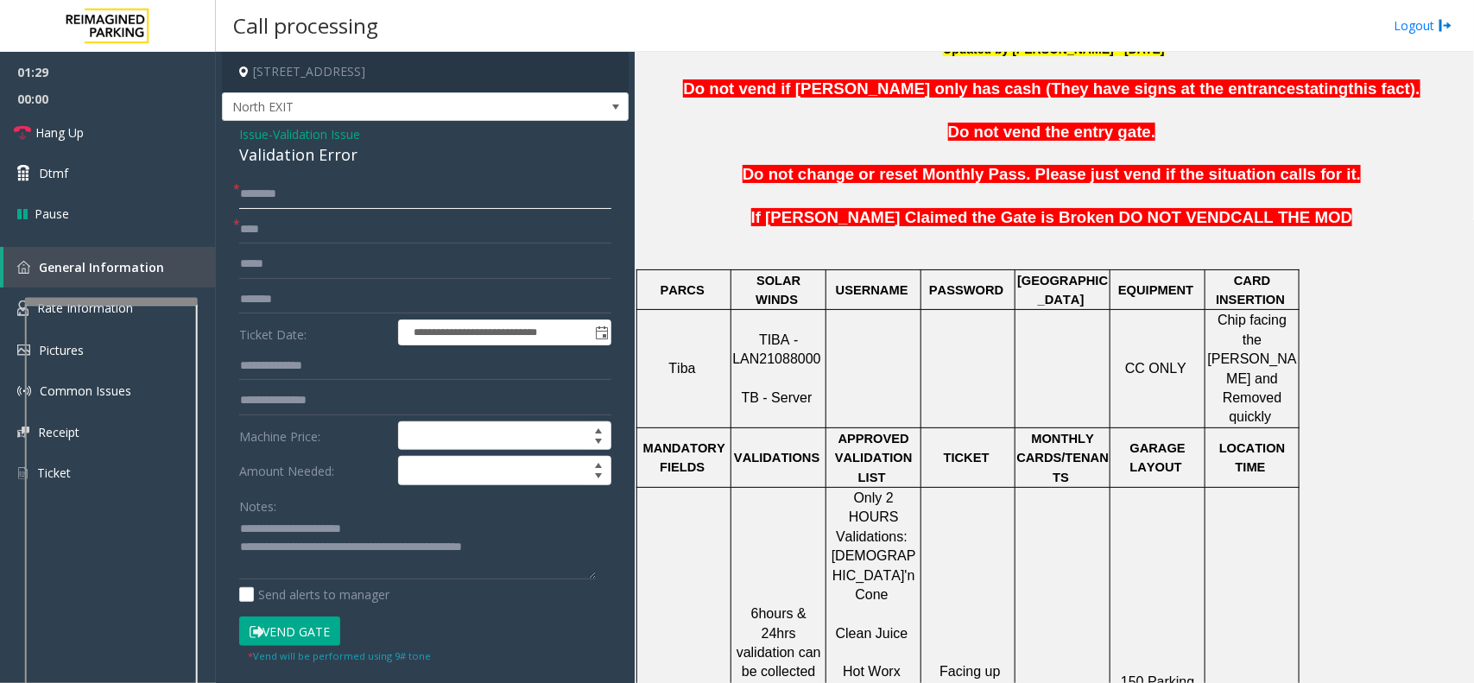
scroll to position [432, 0]
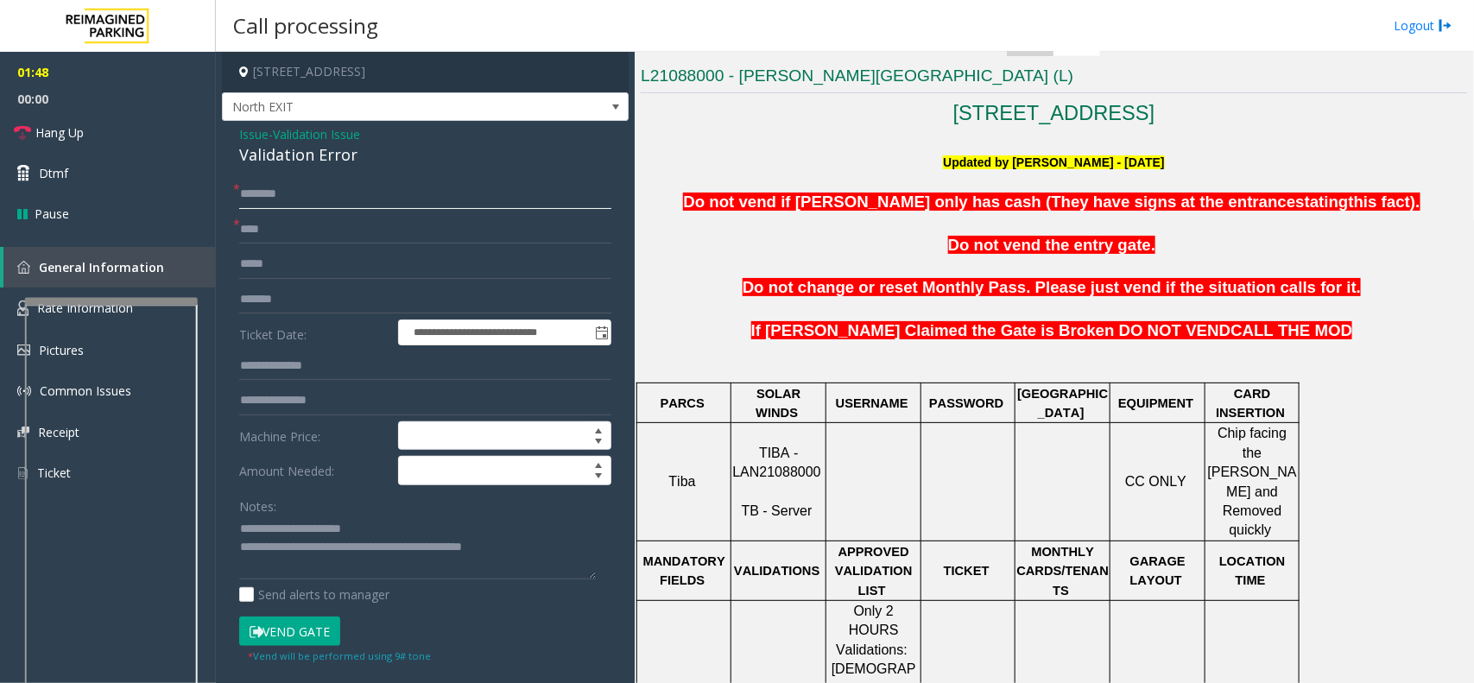
click at [341, 201] on input "text" at bounding box center [425, 194] width 372 height 29
type input "*"
type input "*****"
click at [319, 623] on button "Vend Gate" at bounding box center [289, 631] width 101 height 29
click at [145, 131] on link "Hang Up" at bounding box center [108, 132] width 216 height 41
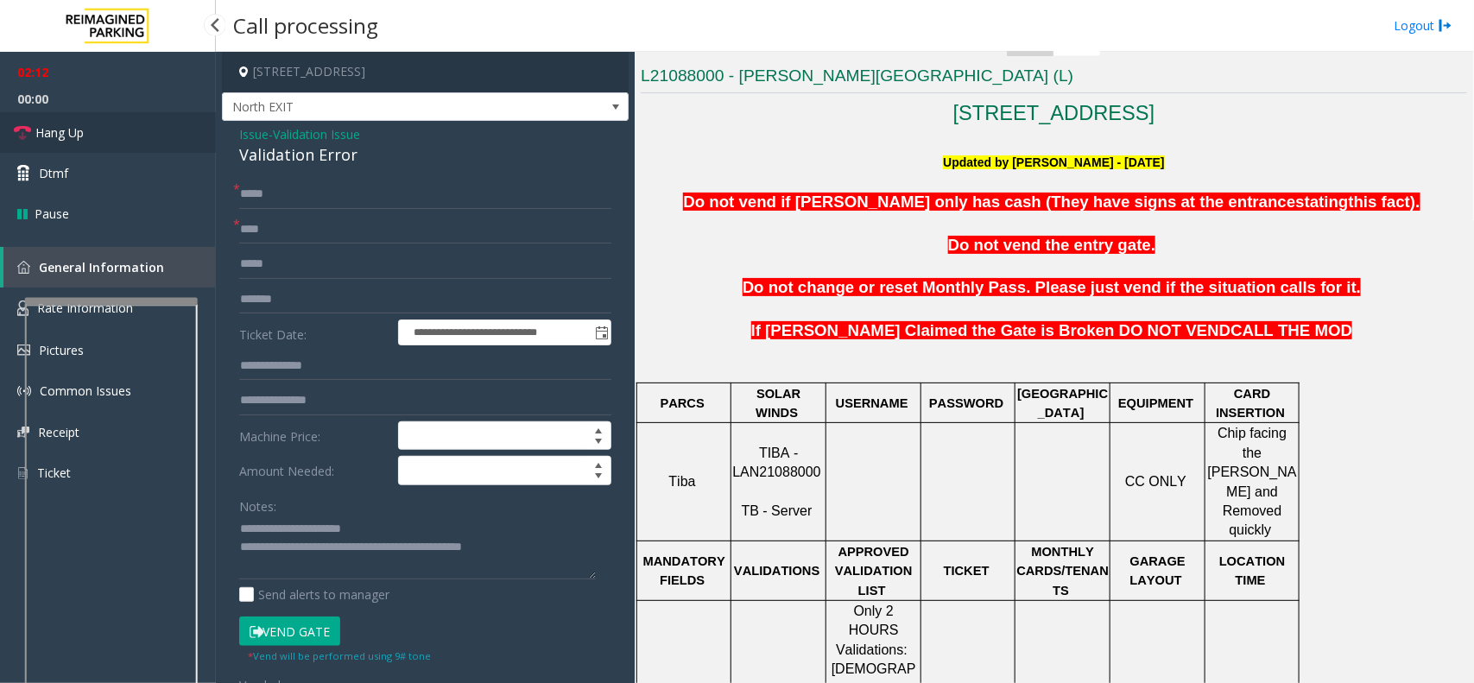
click at [145, 131] on link "Hang Up" at bounding box center [108, 132] width 216 height 41
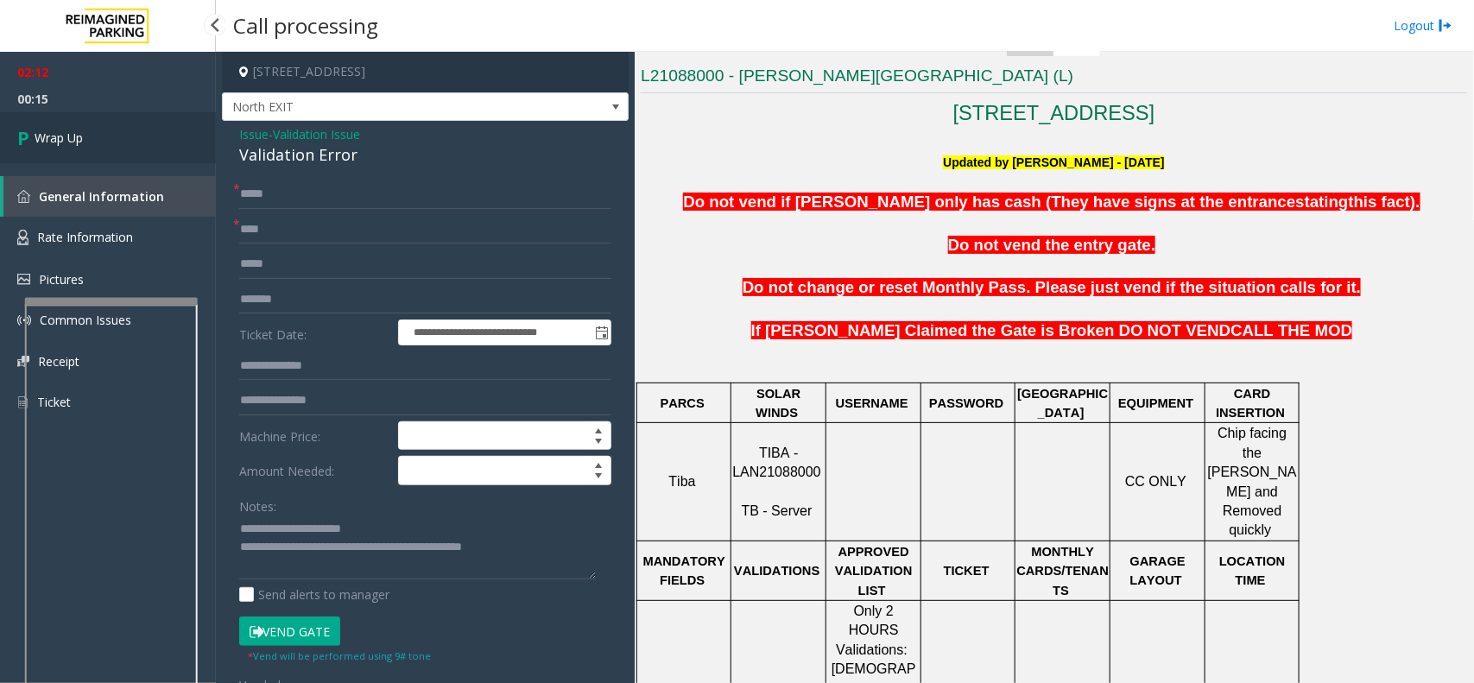
click at [98, 130] on link "Wrap Up" at bounding box center [108, 137] width 216 height 51
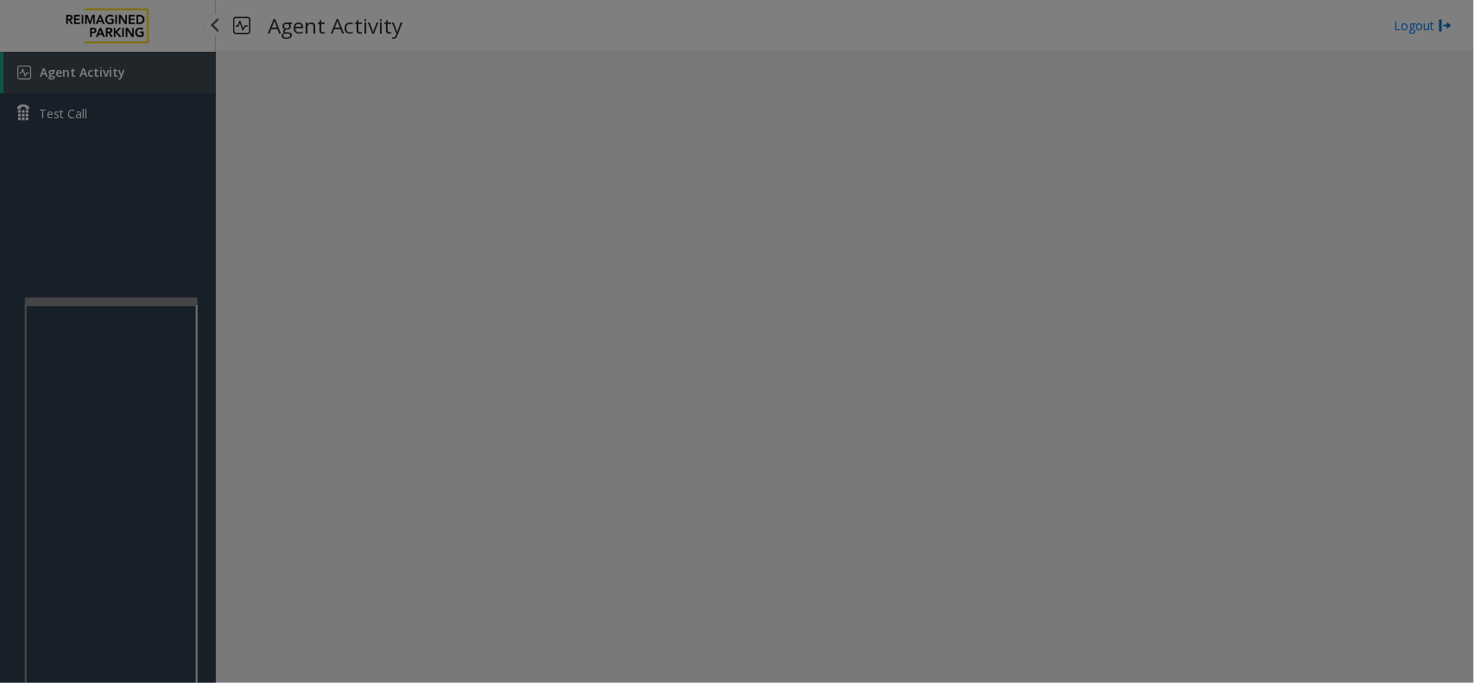
click at [98, 130] on bs-modal-backdrop at bounding box center [737, 341] width 1474 height 683
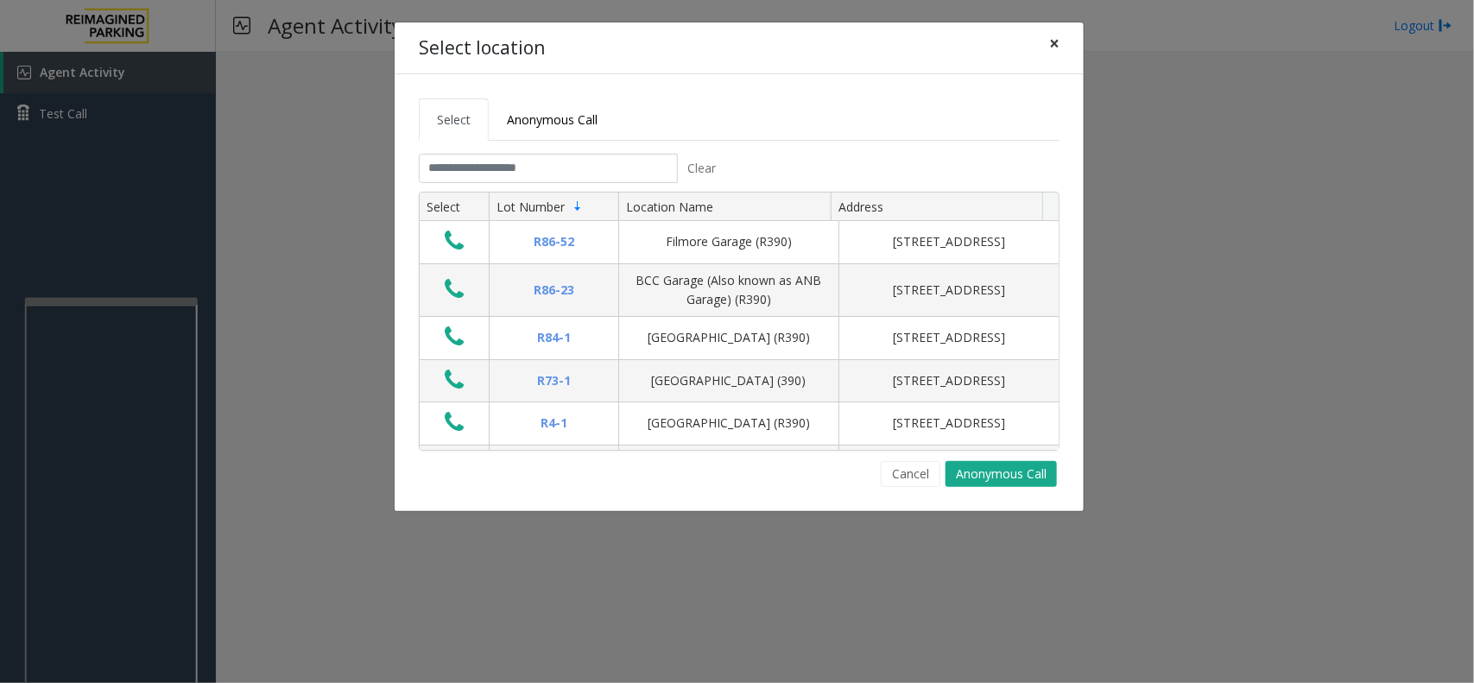
click at [1053, 49] on span "×" at bounding box center [1054, 43] width 10 height 24
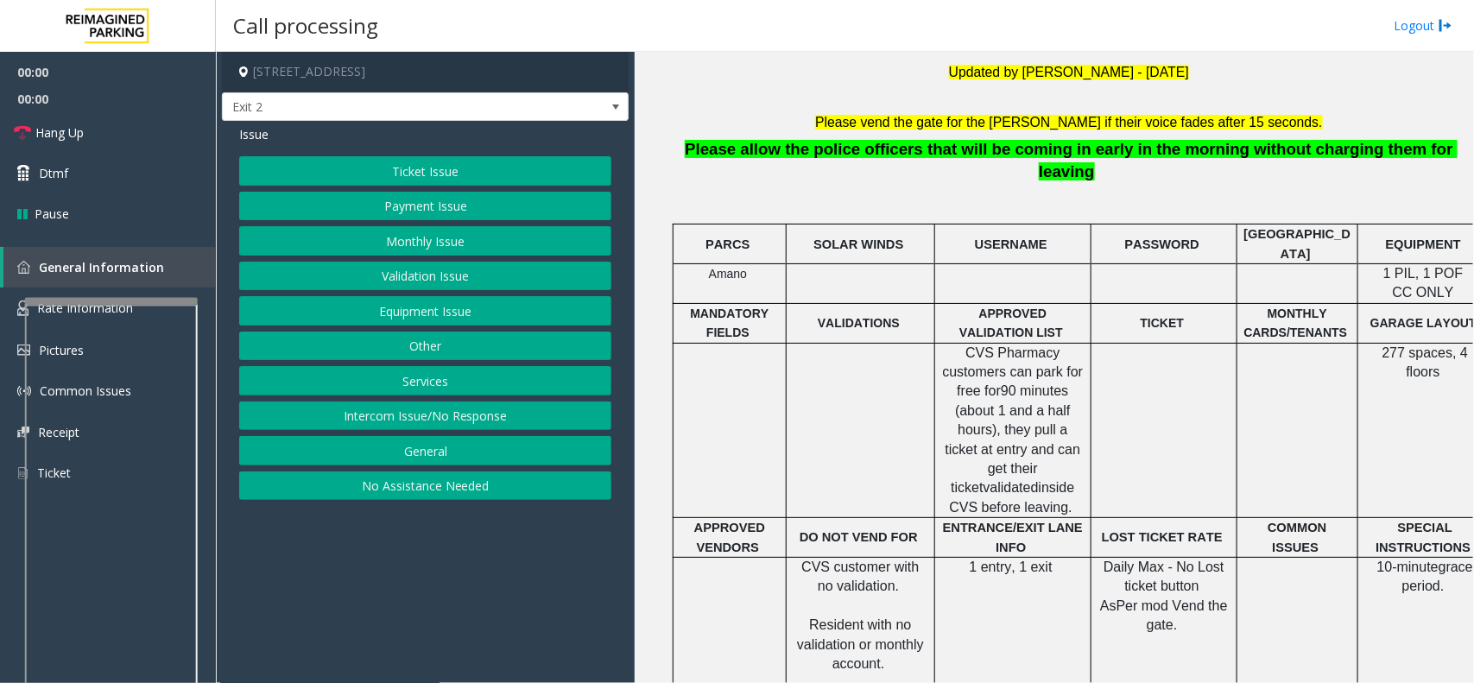
scroll to position [540, 0]
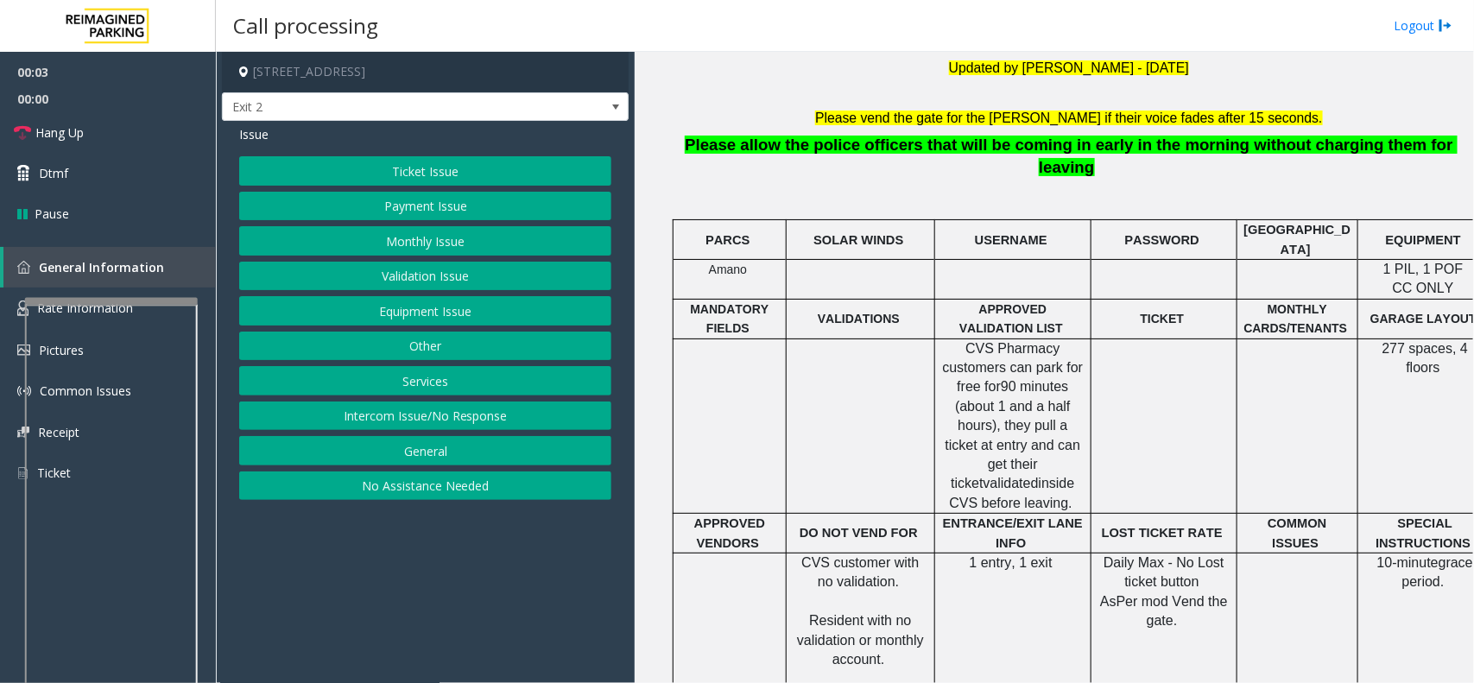
drag, startPoint x: 451, startPoint y: 420, endPoint x: 439, endPoint y: 333, distance: 88.0
click at [450, 416] on button "Intercom Issue/No Response" at bounding box center [425, 416] width 372 height 29
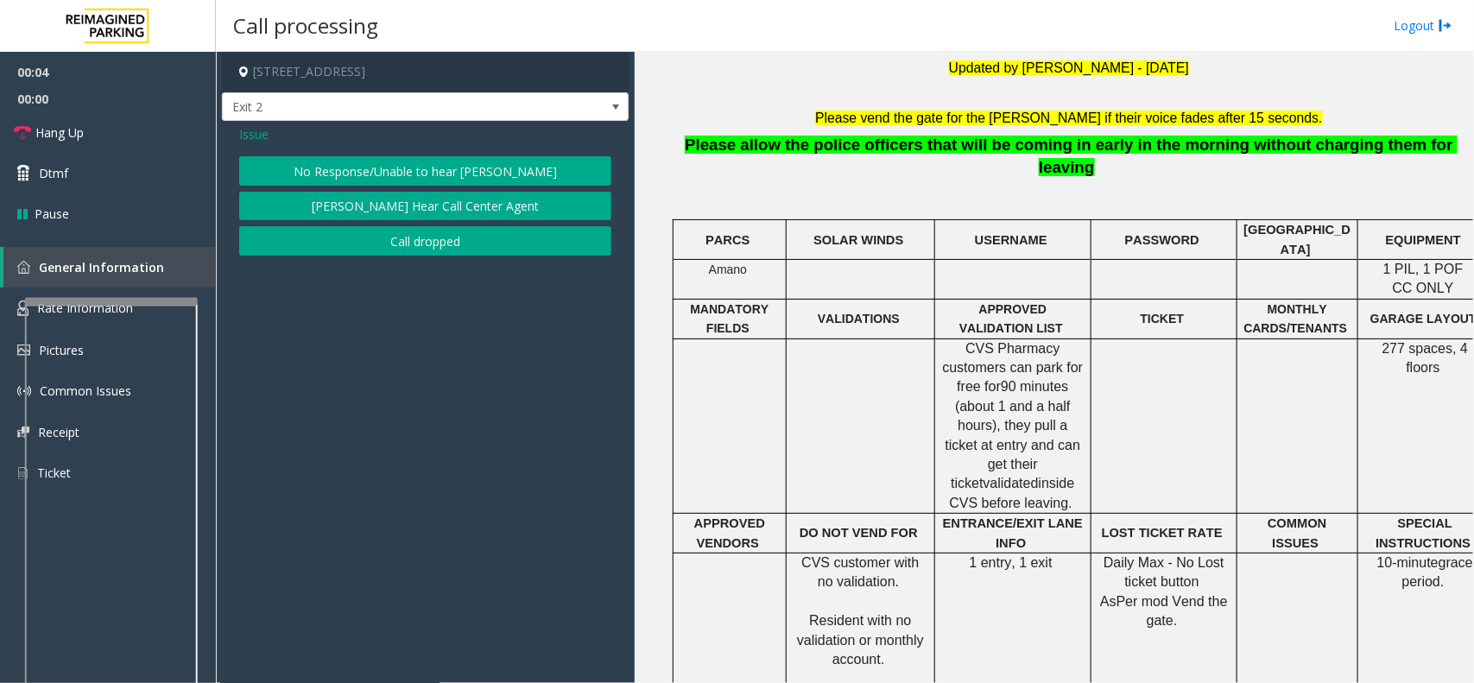
click at [426, 173] on button "No Response/Unable to hear [PERSON_NAME]" at bounding box center [425, 170] width 372 height 29
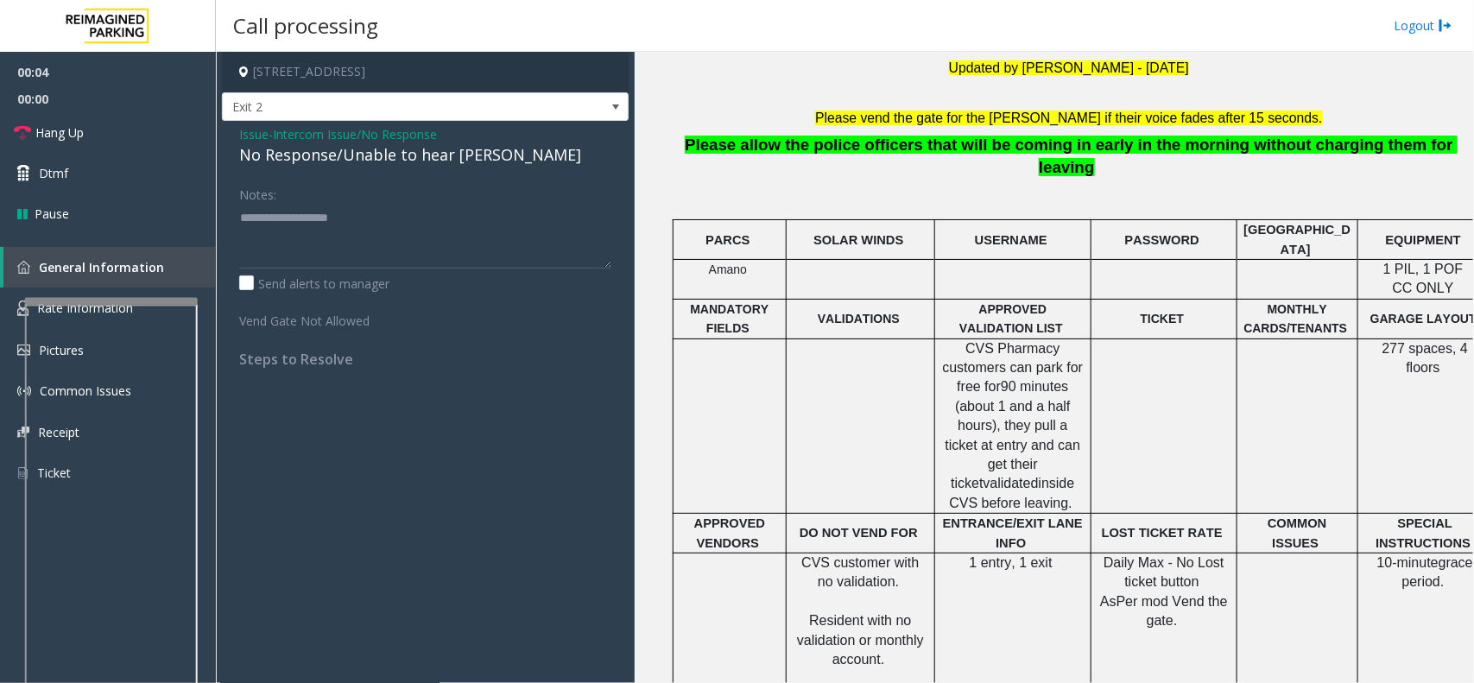
click at [416, 156] on div "No Response/Unable to hear [PERSON_NAME]" at bounding box center [425, 154] width 372 height 23
type textarea "**********"
click at [123, 139] on link "Hang Up" at bounding box center [108, 132] width 216 height 41
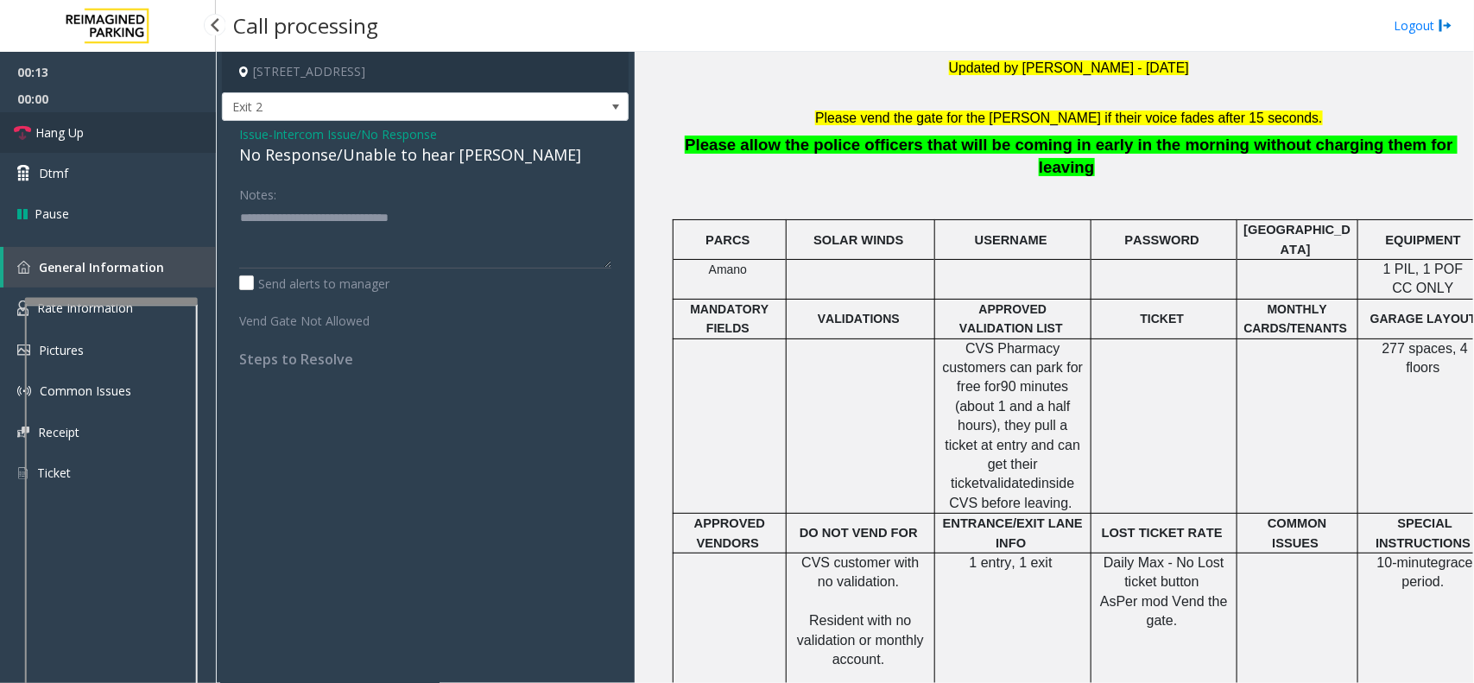
click at [123, 139] on link "Hang Up" at bounding box center [108, 132] width 216 height 41
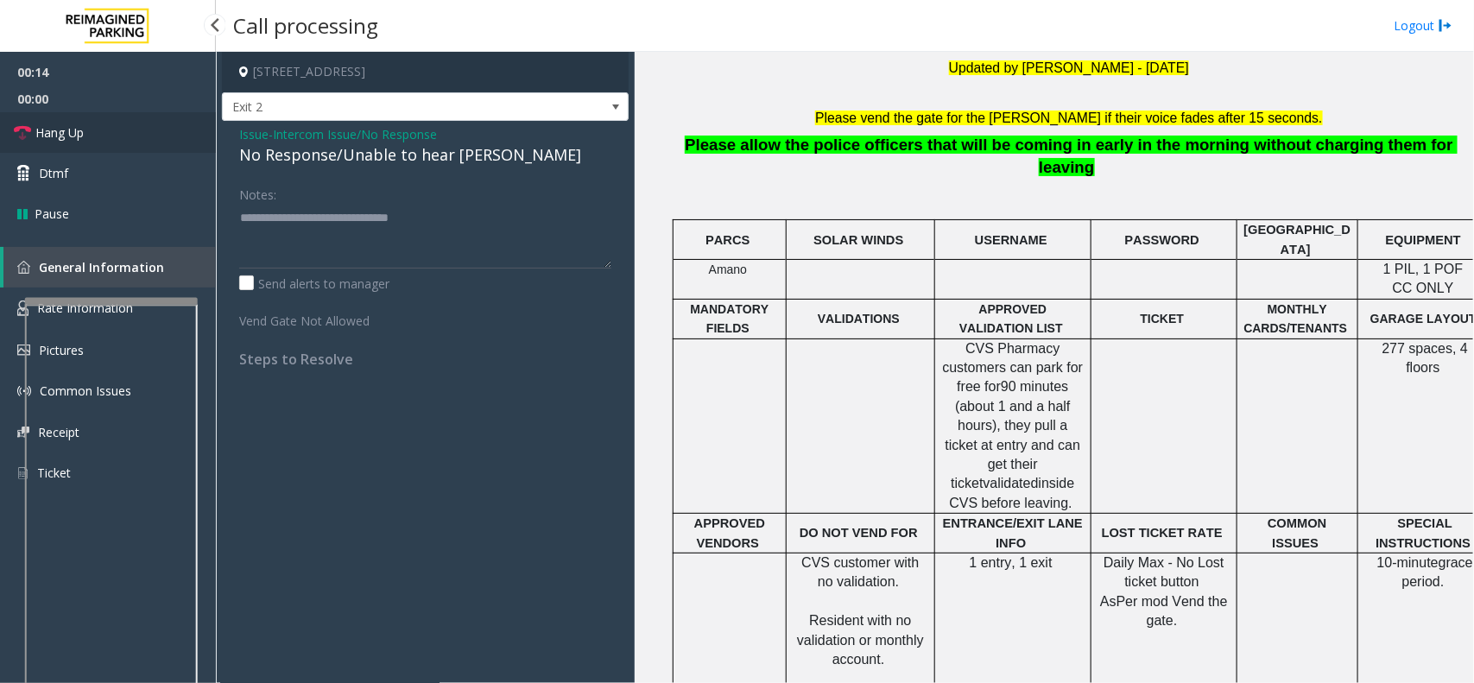
click at [123, 139] on link "Hang Up" at bounding box center [108, 132] width 216 height 41
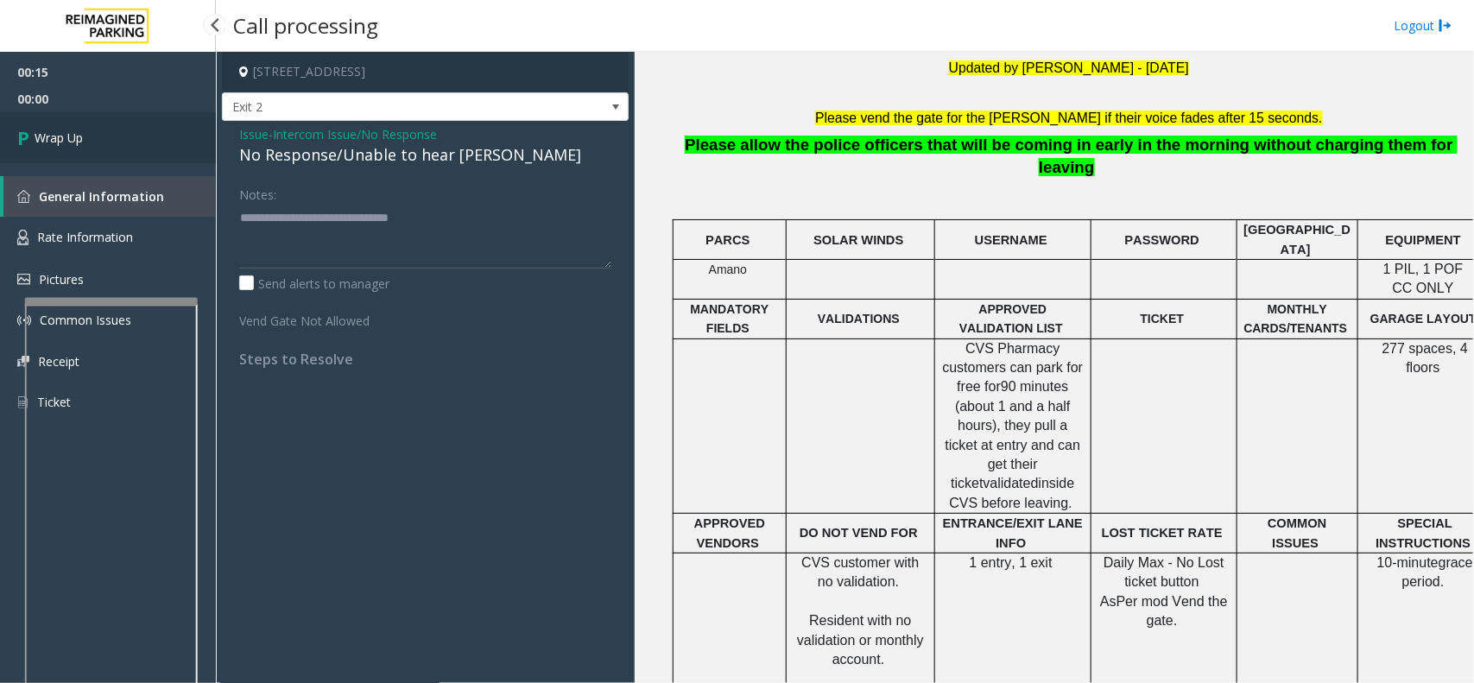
click at [123, 139] on link "Wrap Up" at bounding box center [108, 137] width 216 height 51
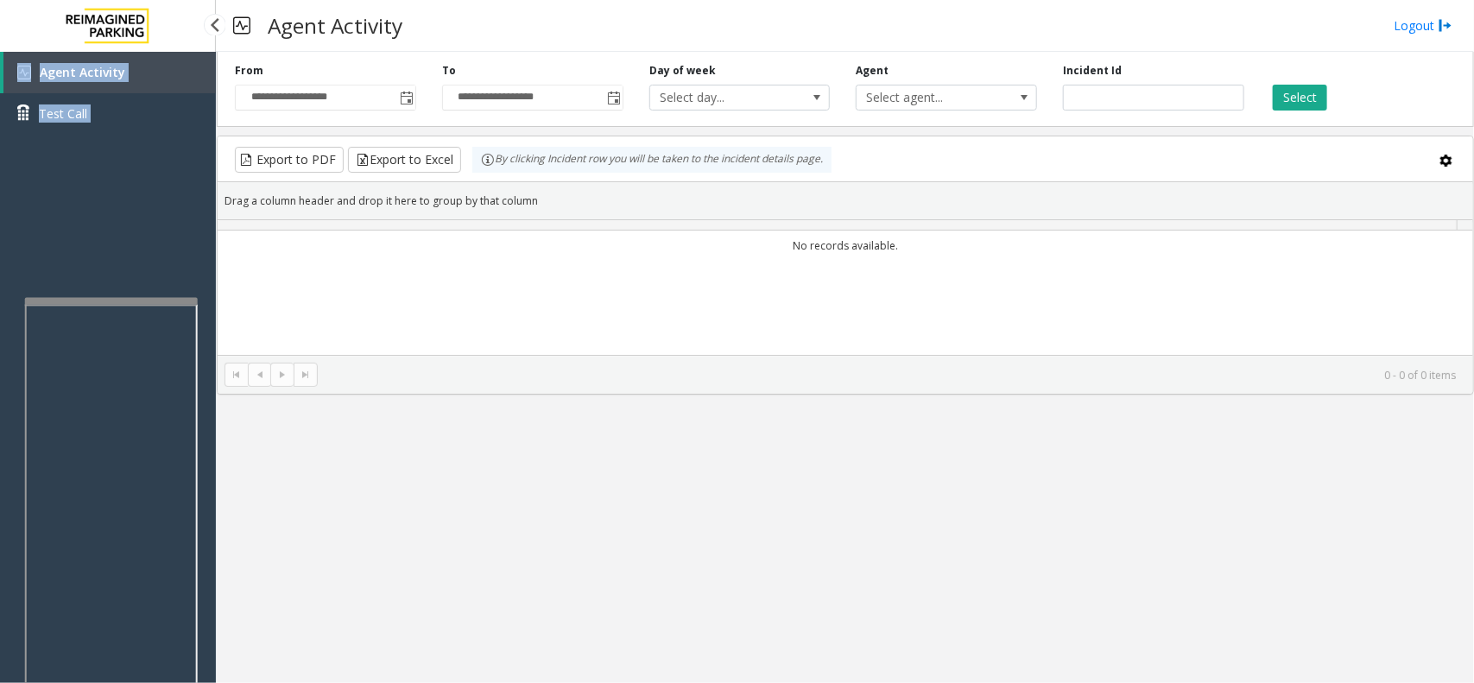
click at [123, 139] on div "Agent Activity Test Call" at bounding box center [108, 99] width 216 height 95
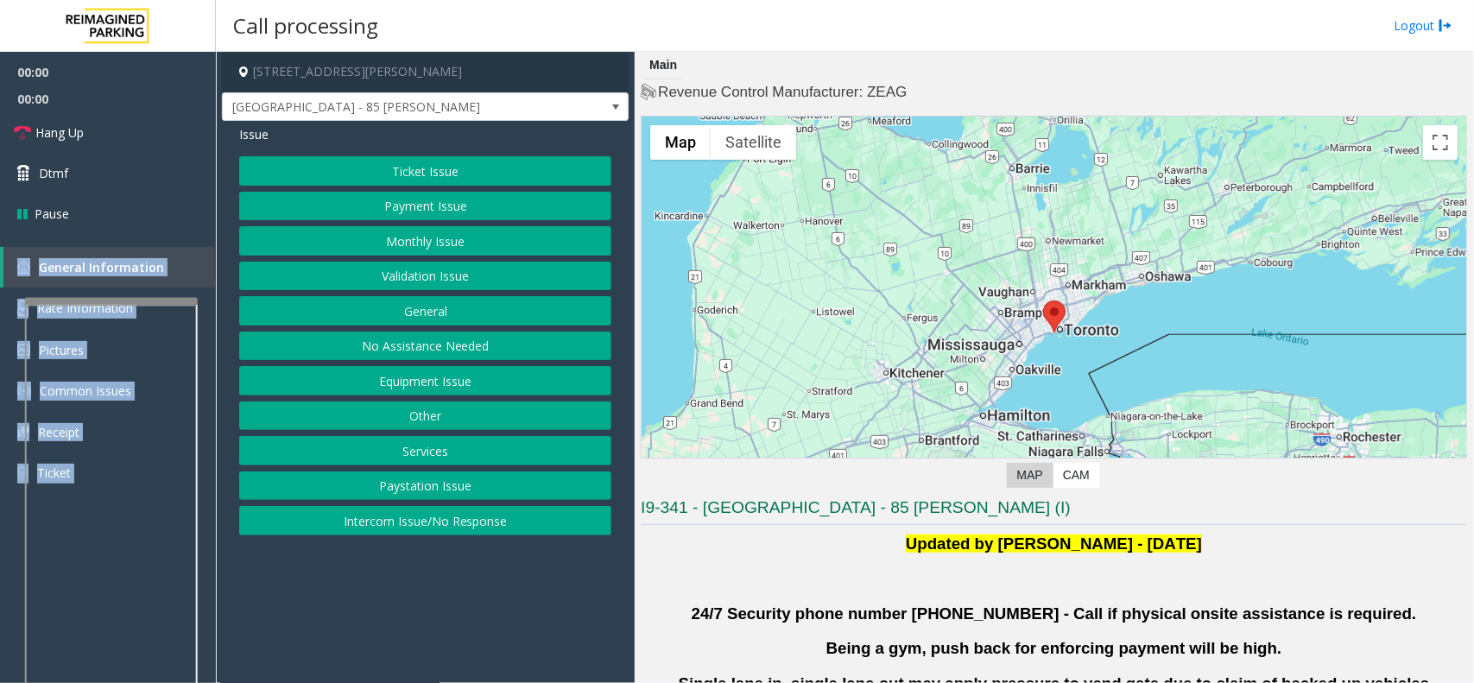
click at [451, 275] on button "Validation Issue" at bounding box center [425, 276] width 372 height 29
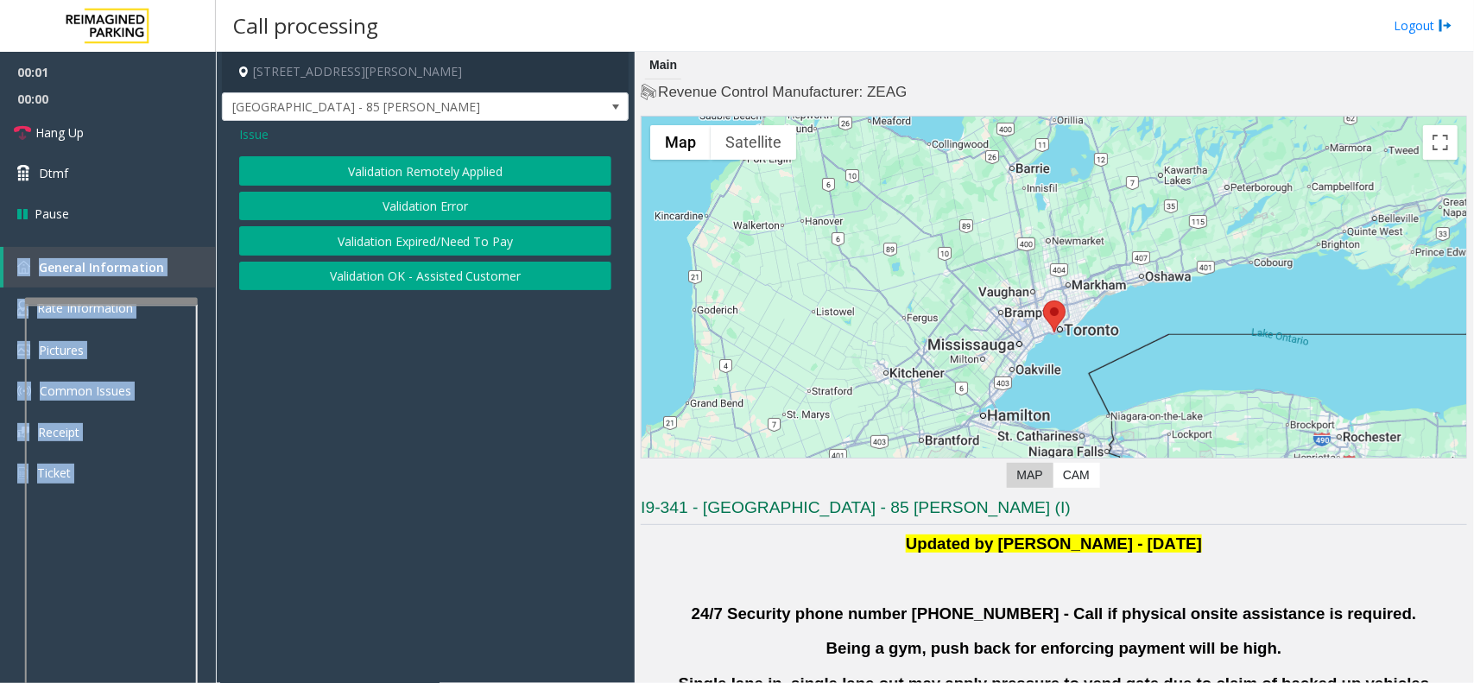
click at [472, 205] on button "Validation Error" at bounding box center [425, 206] width 372 height 29
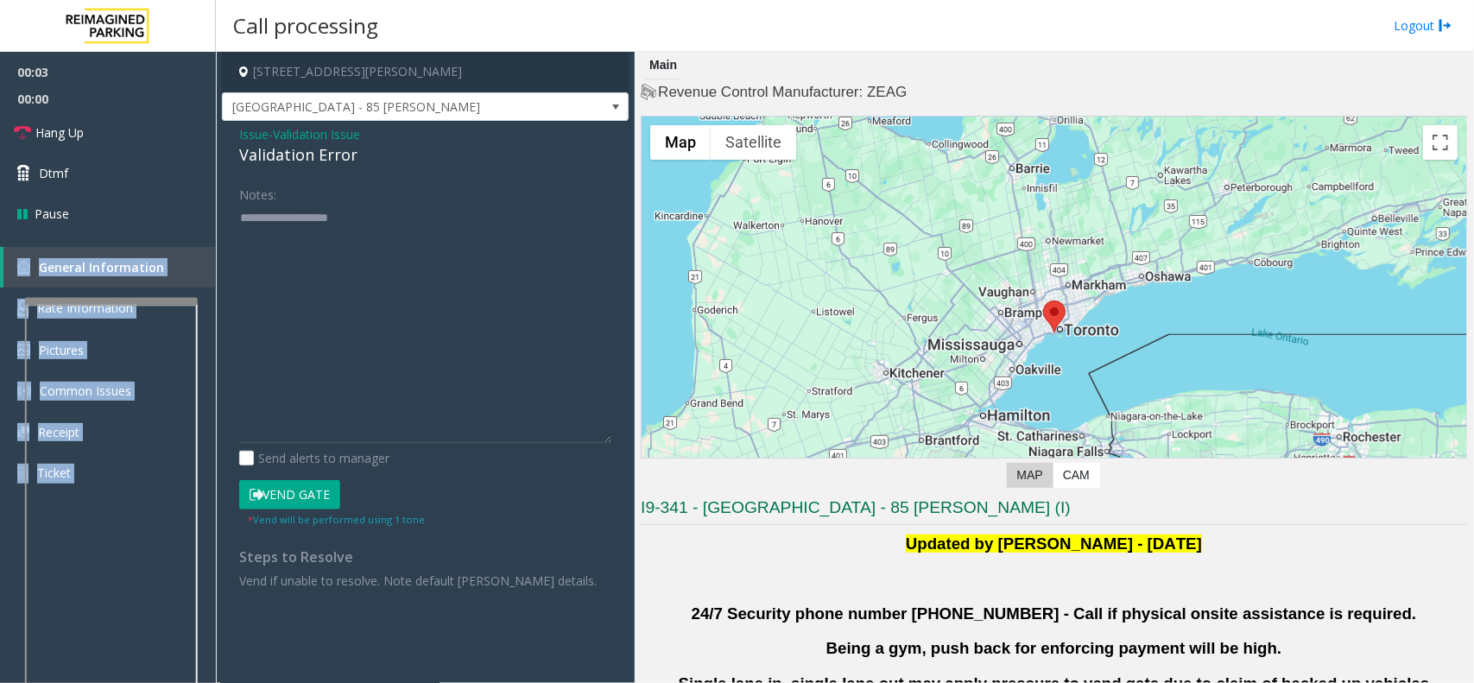
drag, startPoint x: 606, startPoint y: 265, endPoint x: 606, endPoint y: 441, distance: 176.1
click at [606, 441] on textarea at bounding box center [425, 323] width 372 height 239
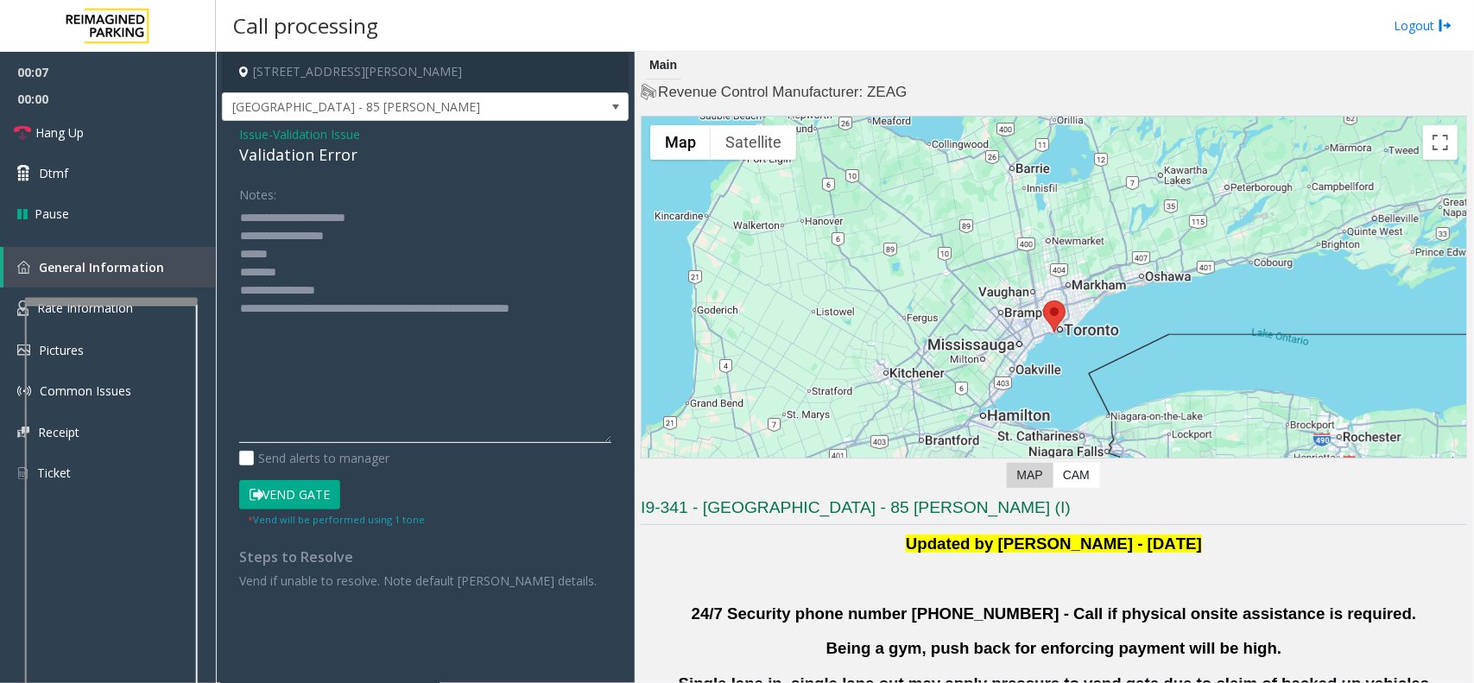
click at [334, 273] on textarea at bounding box center [425, 323] width 372 height 239
drag, startPoint x: 369, startPoint y: 235, endPoint x: 304, endPoint y: 230, distance: 65.0
click at [304, 230] on textarea at bounding box center [425, 323] width 372 height 239
click at [315, 265] on textarea at bounding box center [425, 323] width 372 height 239
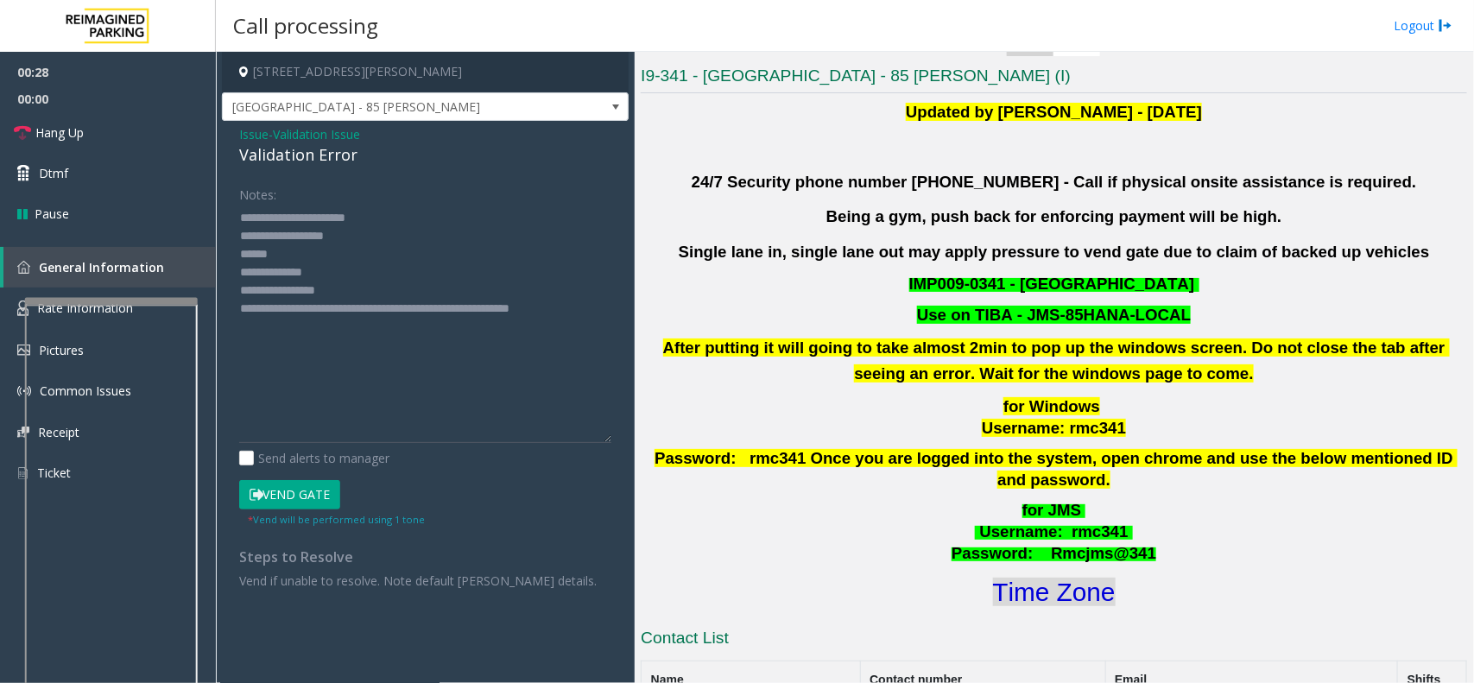
click at [1059, 578] on font "Time Zone" at bounding box center [1054, 592] width 123 height 28
drag, startPoint x: 368, startPoint y: 289, endPoint x: 311, endPoint y: 291, distance: 57.0
click at [311, 291] on textarea at bounding box center [425, 323] width 372 height 239
click at [291, 252] on textarea at bounding box center [425, 323] width 372 height 239
drag, startPoint x: 291, startPoint y: 252, endPoint x: 231, endPoint y: 252, distance: 59.6
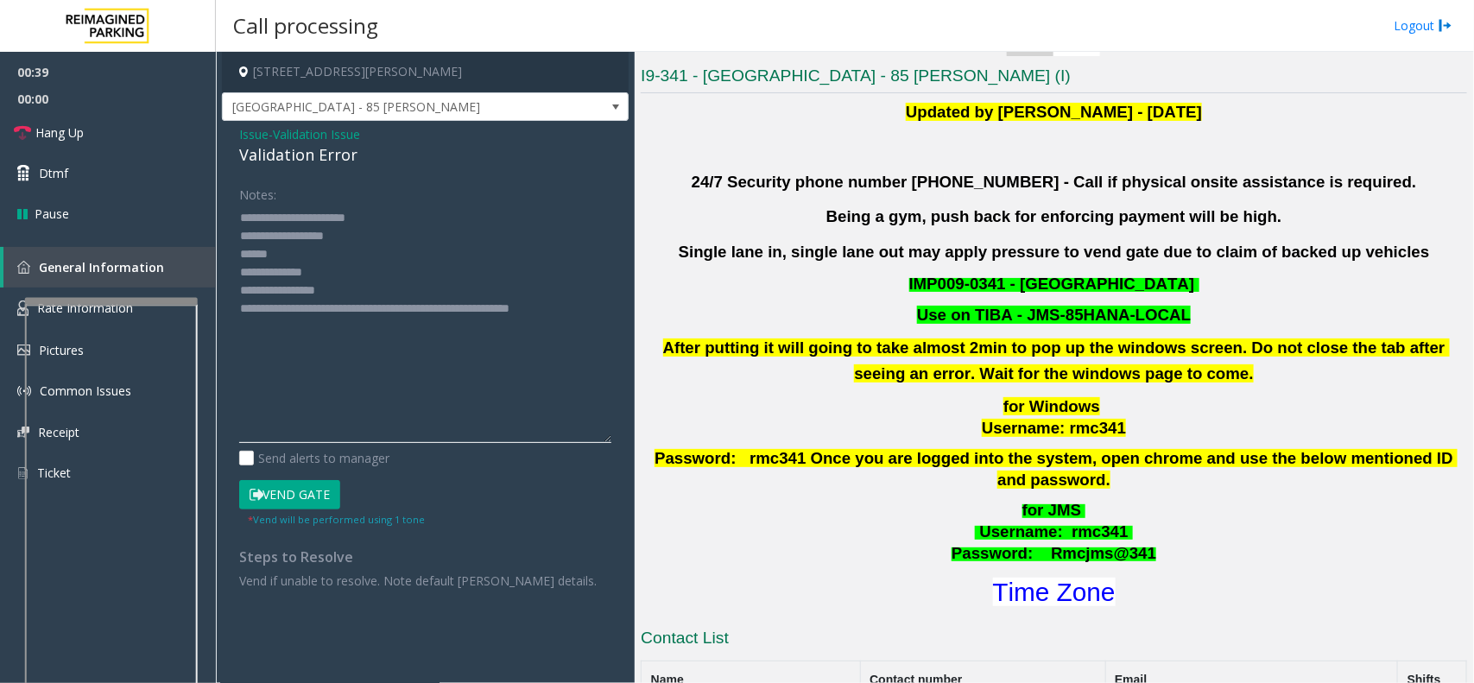
click at [231, 252] on div "Notes: Send alerts to manager Vend Gate * Vend will be performed using 1 tone S…" at bounding box center [425, 385] width 398 height 410
click at [354, 307] on textarea at bounding box center [425, 323] width 372 height 239
type textarea "**********"
click at [322, 488] on button "Vend Gate" at bounding box center [289, 494] width 101 height 29
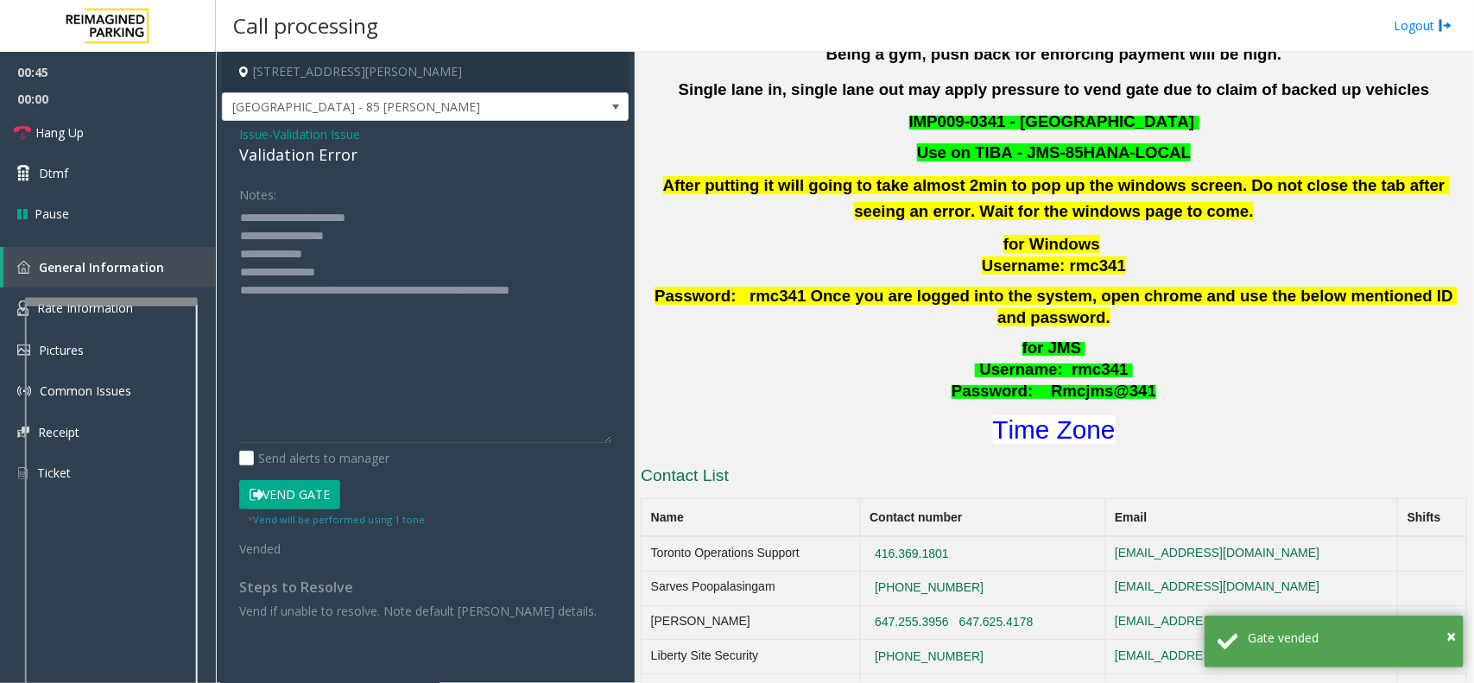
scroll to position [648, 0]
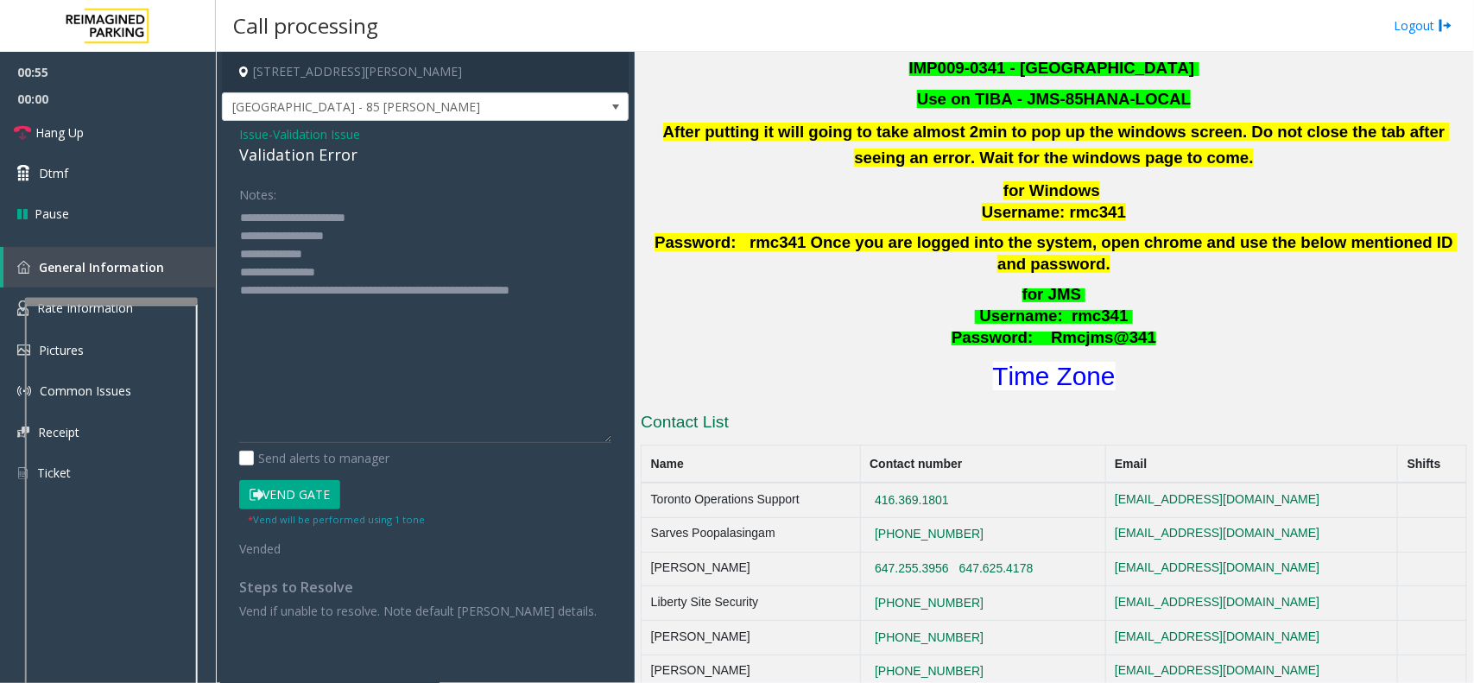
click at [360, 135] on span "Validation Issue" at bounding box center [316, 134] width 87 height 18
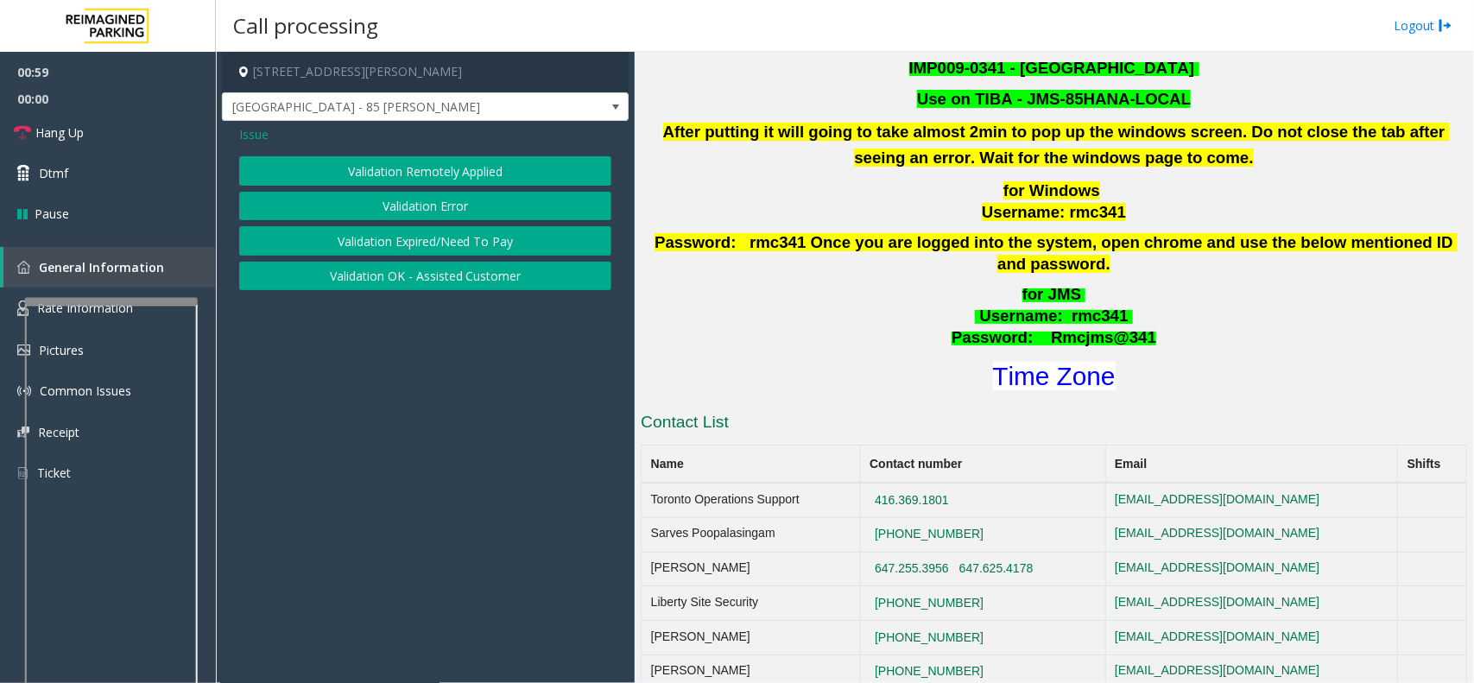
click at [466, 242] on button "Validation Expired/Need To Pay" at bounding box center [425, 240] width 372 height 29
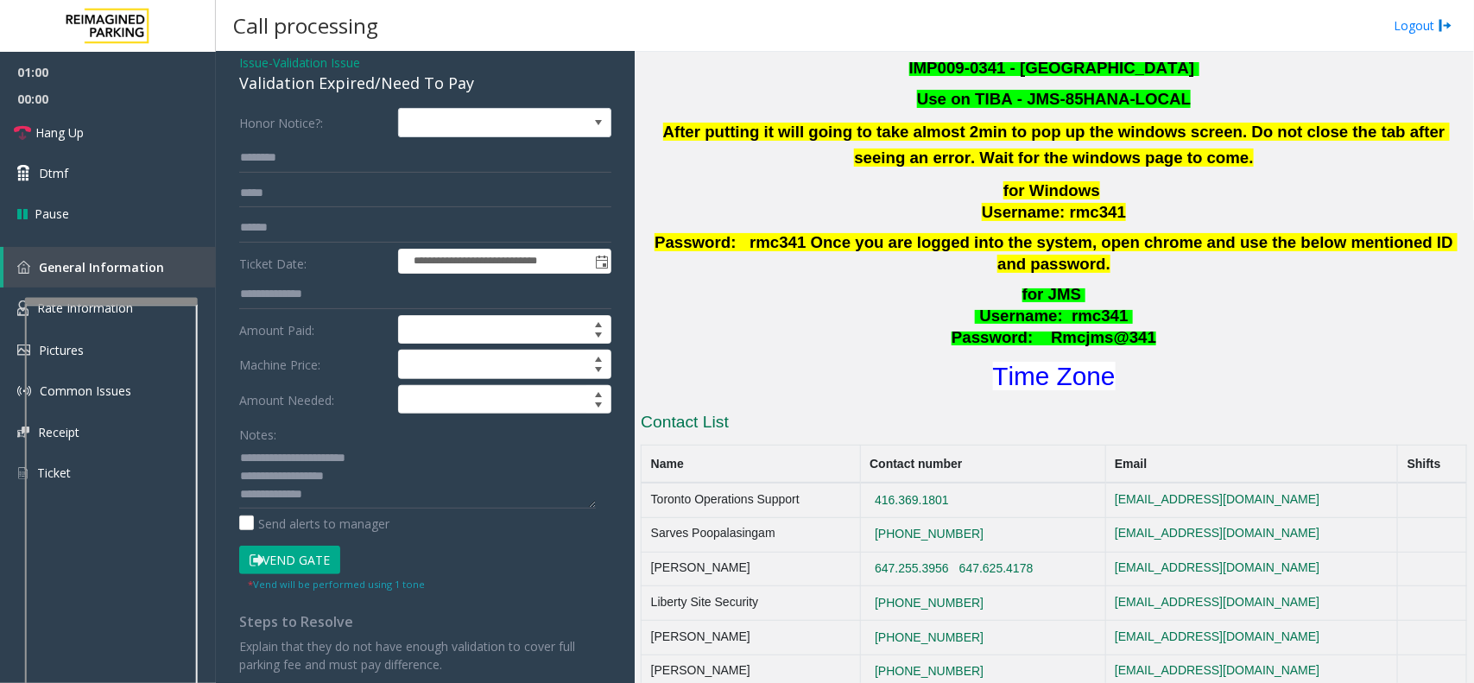
scroll to position [136, 0]
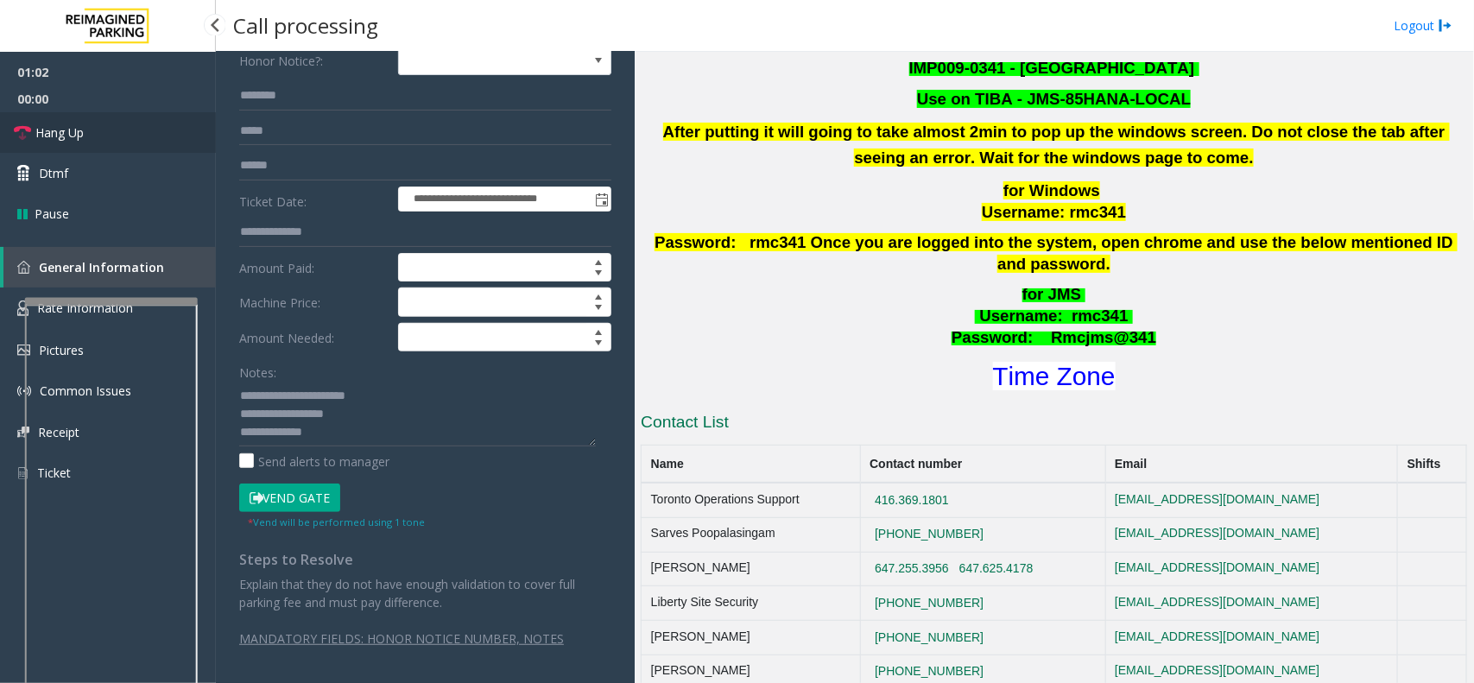
click at [164, 136] on link "Hang Up" at bounding box center [108, 132] width 216 height 41
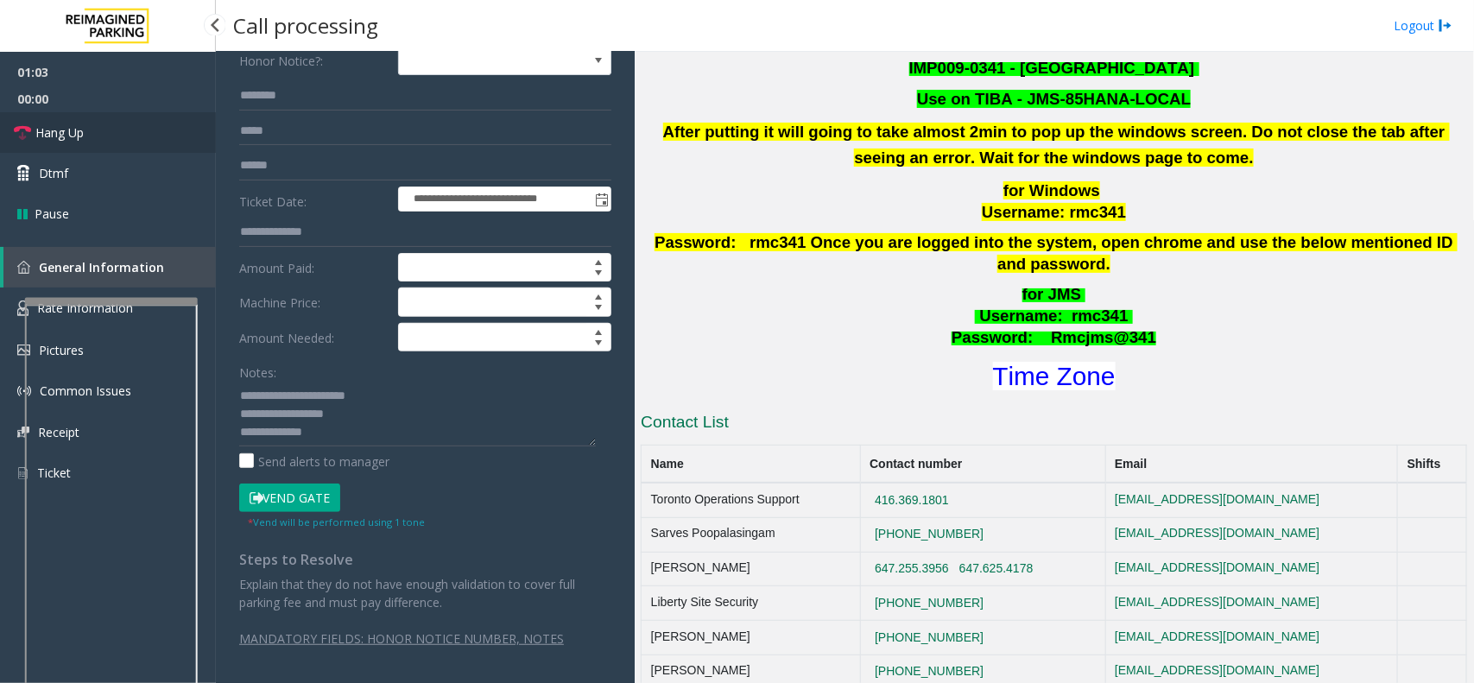
click at [164, 136] on link "Hang Up" at bounding box center [108, 132] width 216 height 41
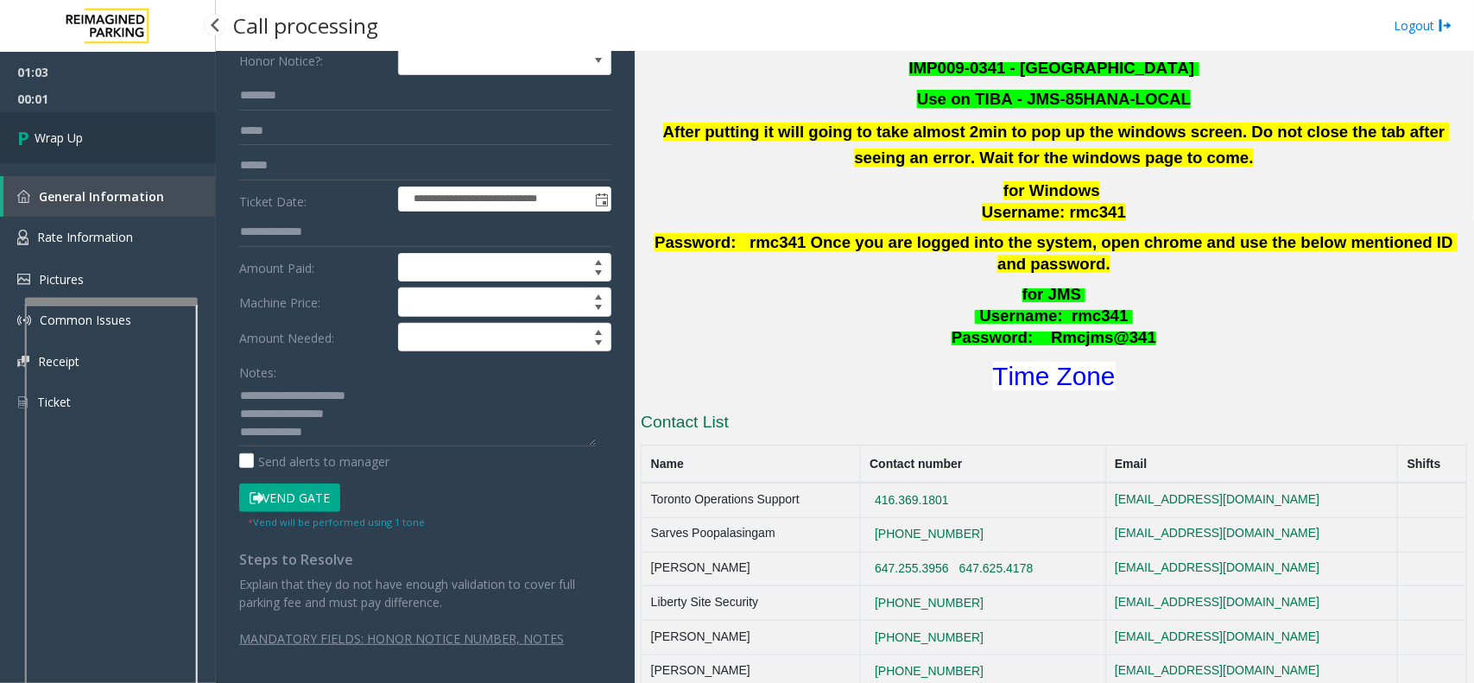
click at [113, 145] on link "Wrap Up" at bounding box center [108, 137] width 216 height 51
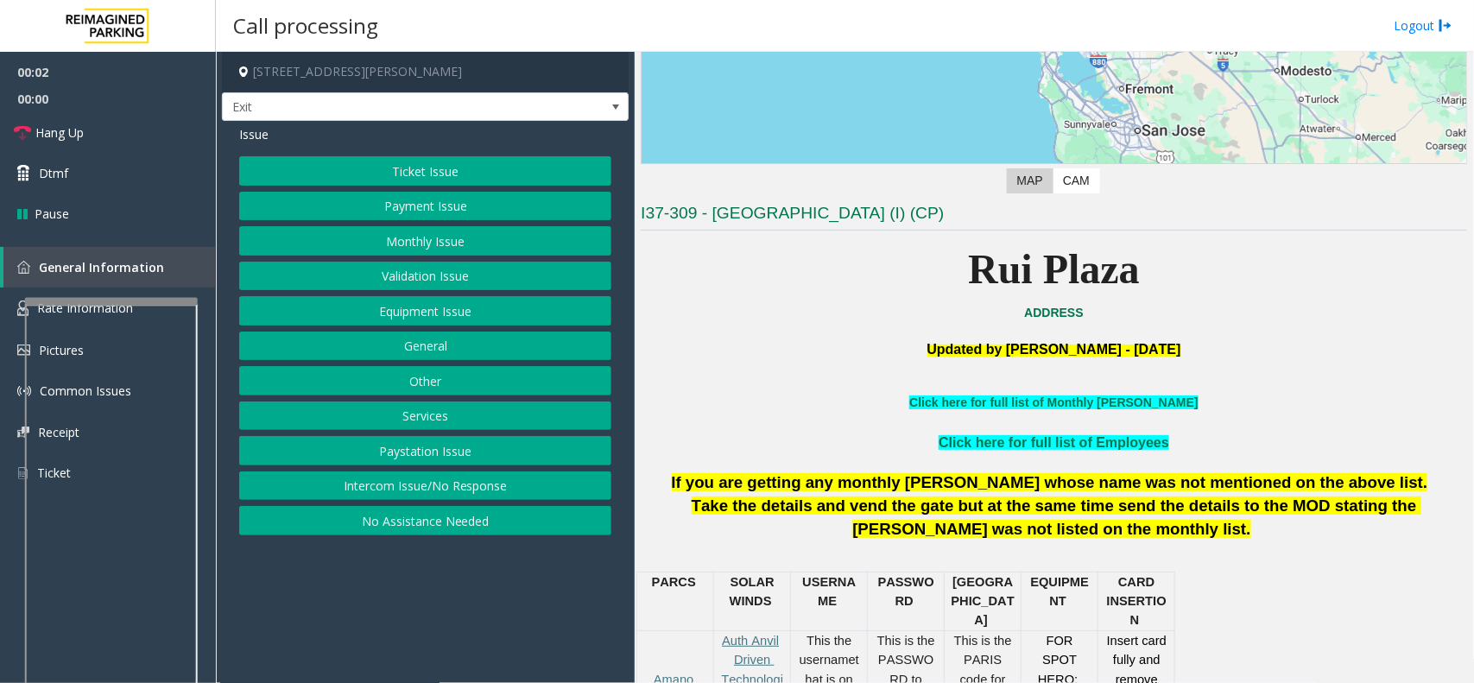
scroll to position [324, 0]
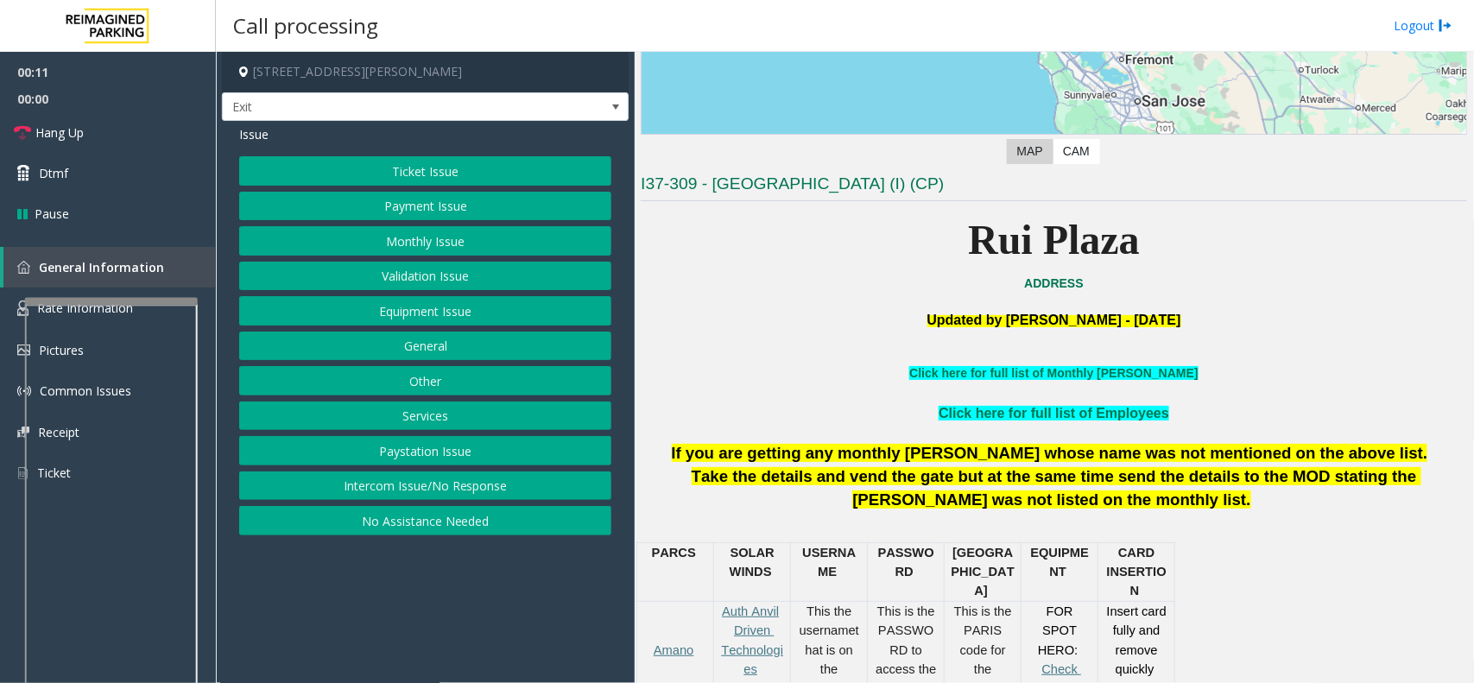
click at [442, 416] on button "Services" at bounding box center [425, 416] width 372 height 29
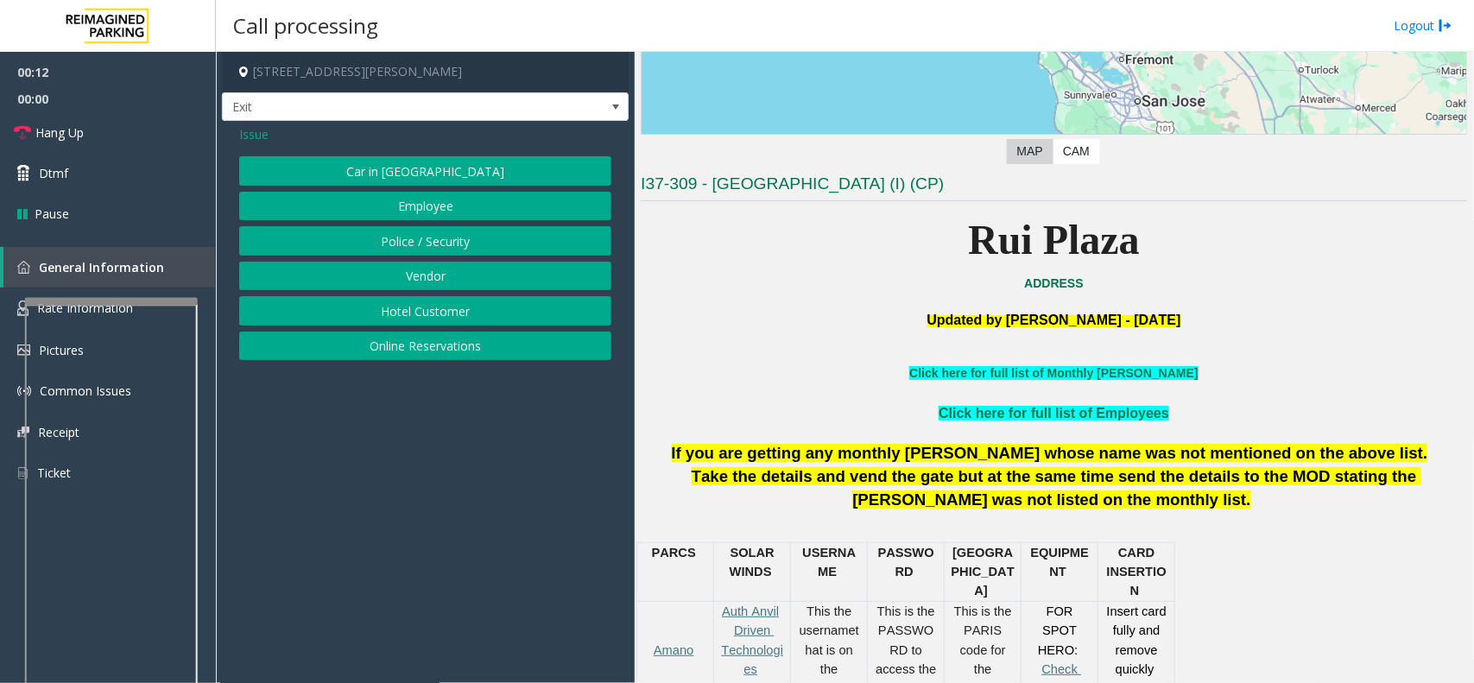
click at [261, 136] on span "Issue" at bounding box center [253, 134] width 29 height 18
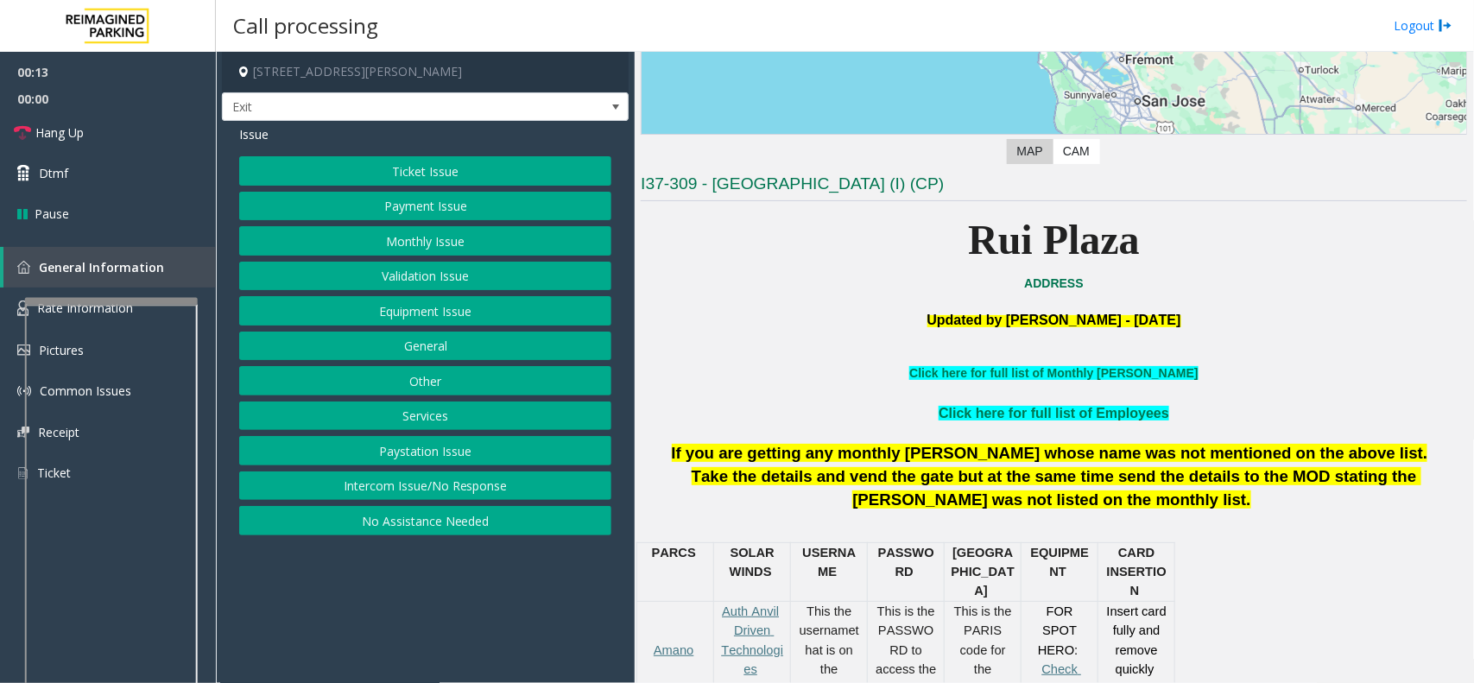
click at [423, 174] on button "Ticket Issue" at bounding box center [425, 170] width 372 height 29
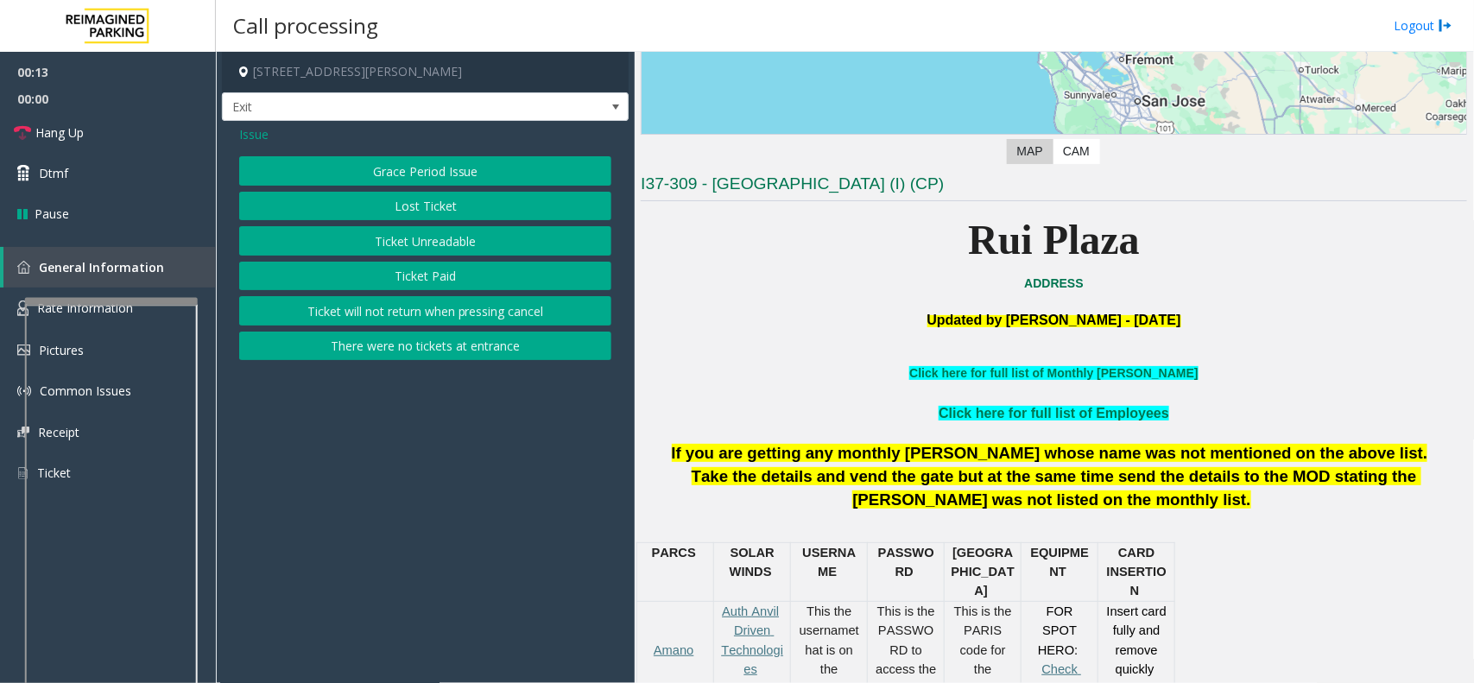
click at [429, 233] on button "Ticket Unreadable" at bounding box center [425, 240] width 372 height 29
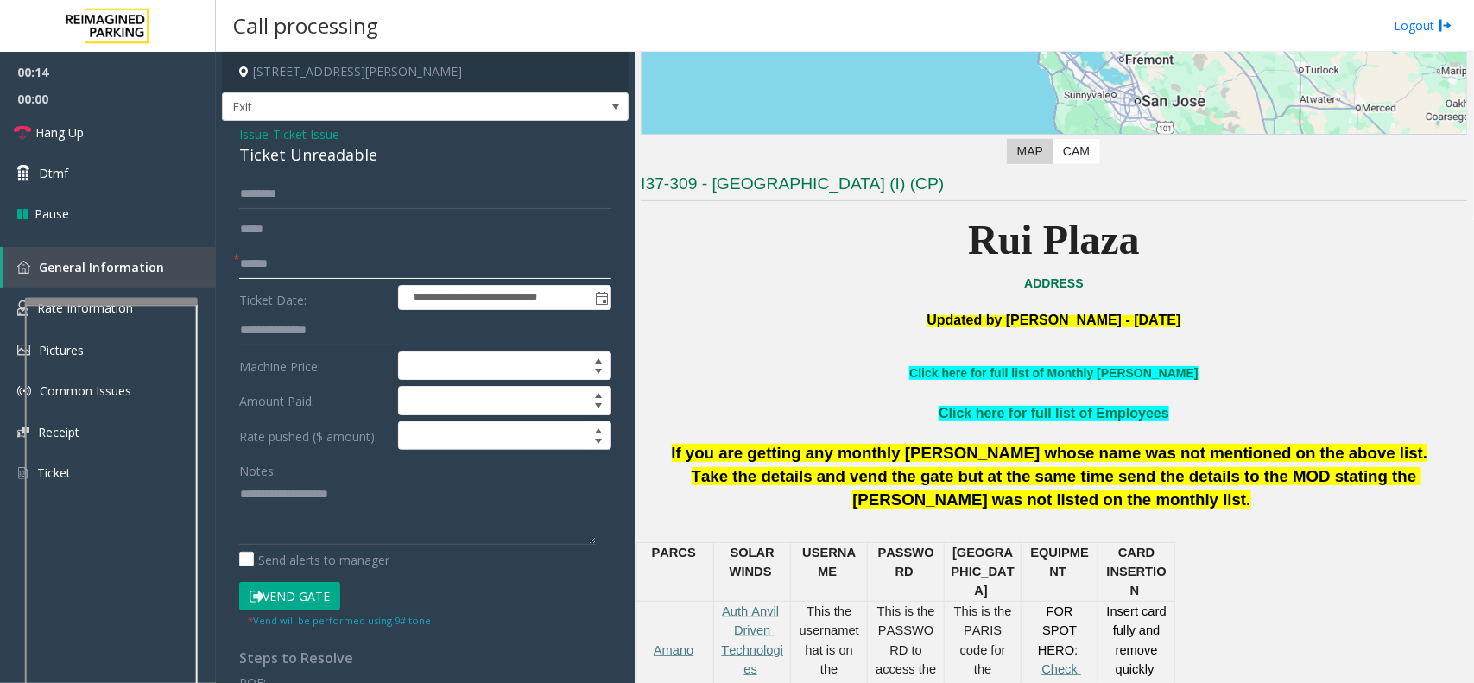
click at [313, 274] on input "text" at bounding box center [425, 264] width 372 height 29
click at [285, 158] on div "Ticket Unreadable" at bounding box center [425, 154] width 372 height 23
drag, startPoint x: 285, startPoint y: 158, endPoint x: 295, endPoint y: 156, distance: 10.5
click at [287, 158] on div "Ticket Unreadable" at bounding box center [425, 154] width 372 height 23
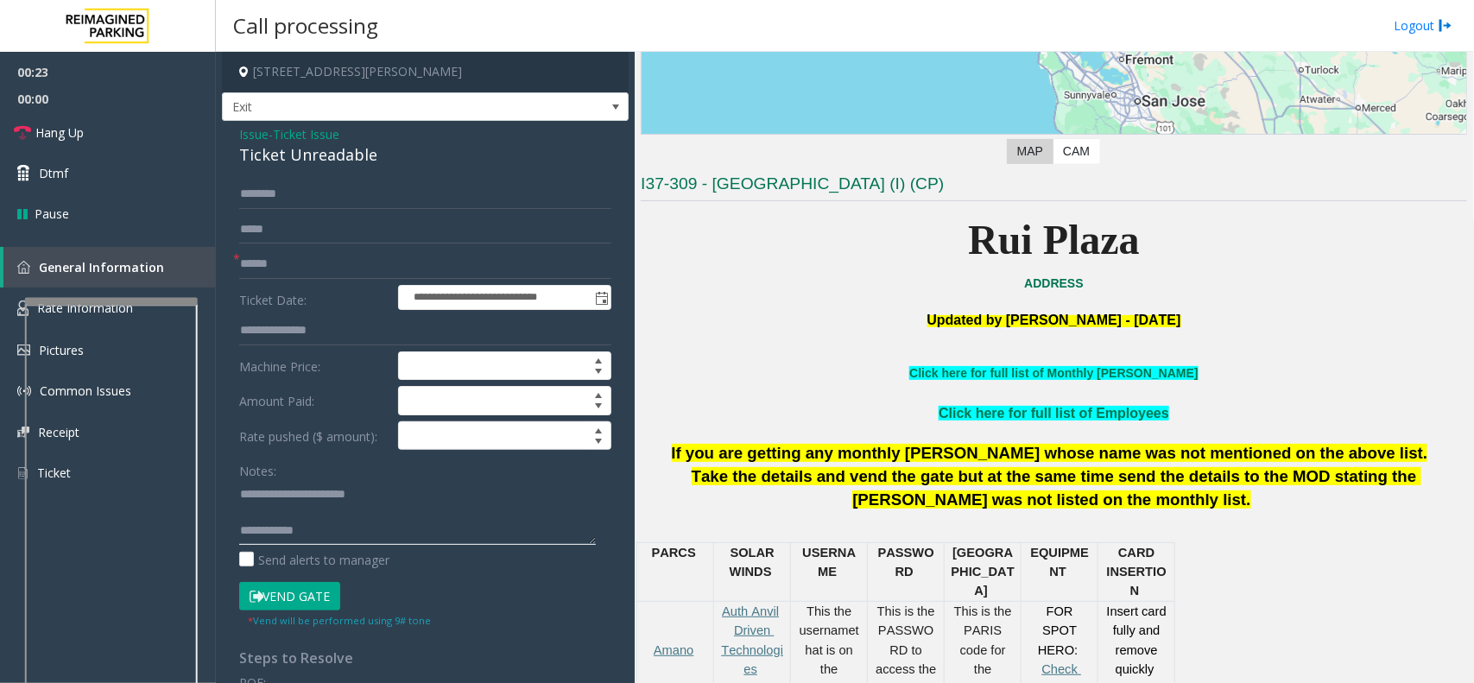
type textarea "**********"
click at [294, 269] on input "text" at bounding box center [425, 264] width 372 height 29
type input "******"
click at [325, 508] on textarea at bounding box center [417, 512] width 357 height 65
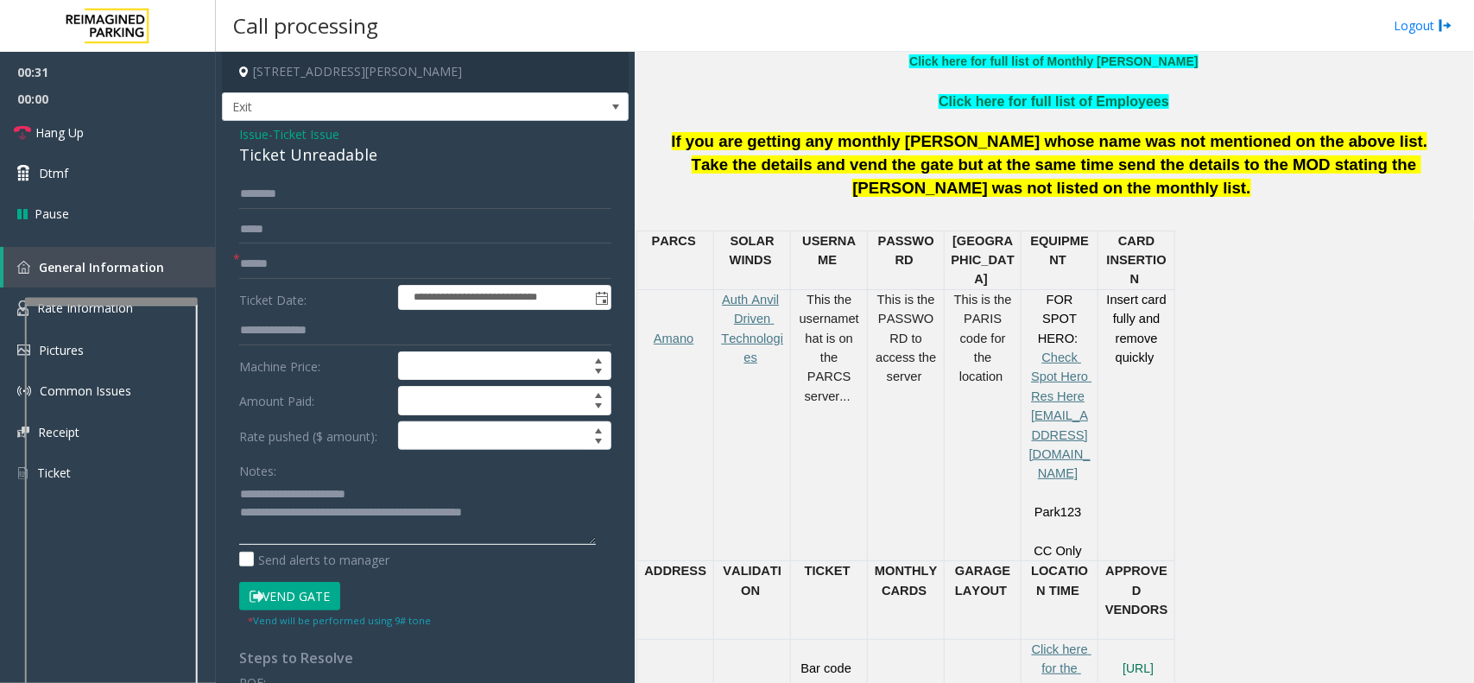
scroll to position [648, 0]
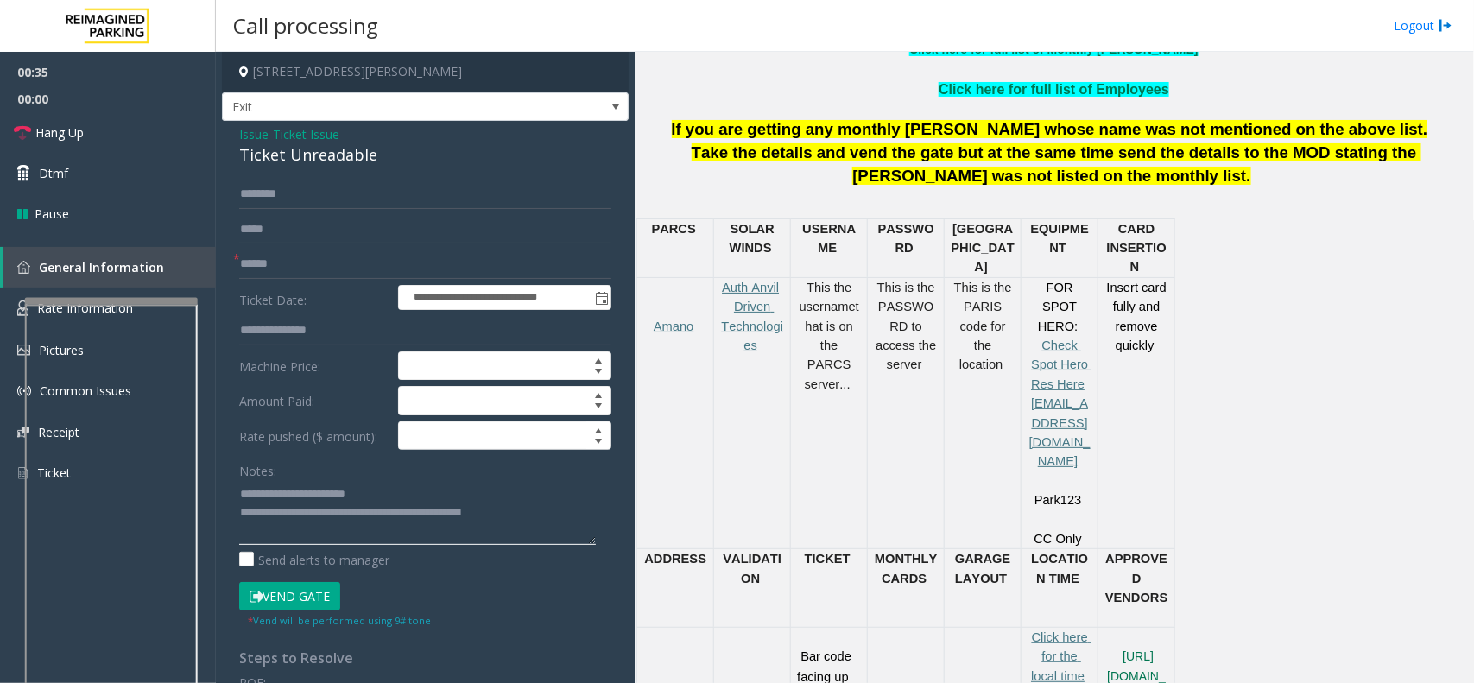
type textarea "**********"
drag, startPoint x: 851, startPoint y: 620, endPoint x: 796, endPoint y: 546, distance: 92.6
click at [796, 628] on div "Bar code facing up on the right side" at bounding box center [829, 678] width 76 height 100
click at [882, 627] on td at bounding box center [906, 677] width 77 height 101
click at [312, 585] on button "Vend Gate" at bounding box center [289, 596] width 101 height 29
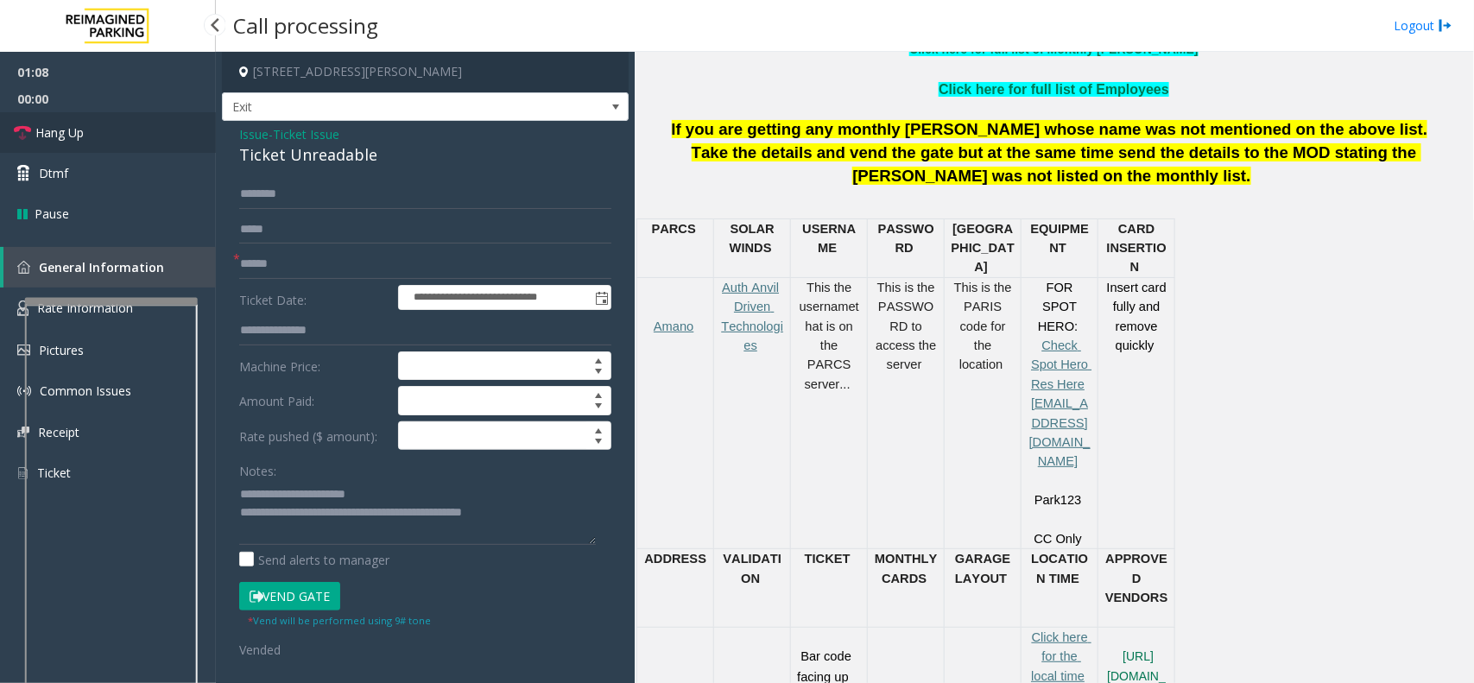
click at [67, 125] on span "Hang Up" at bounding box center [59, 132] width 48 height 18
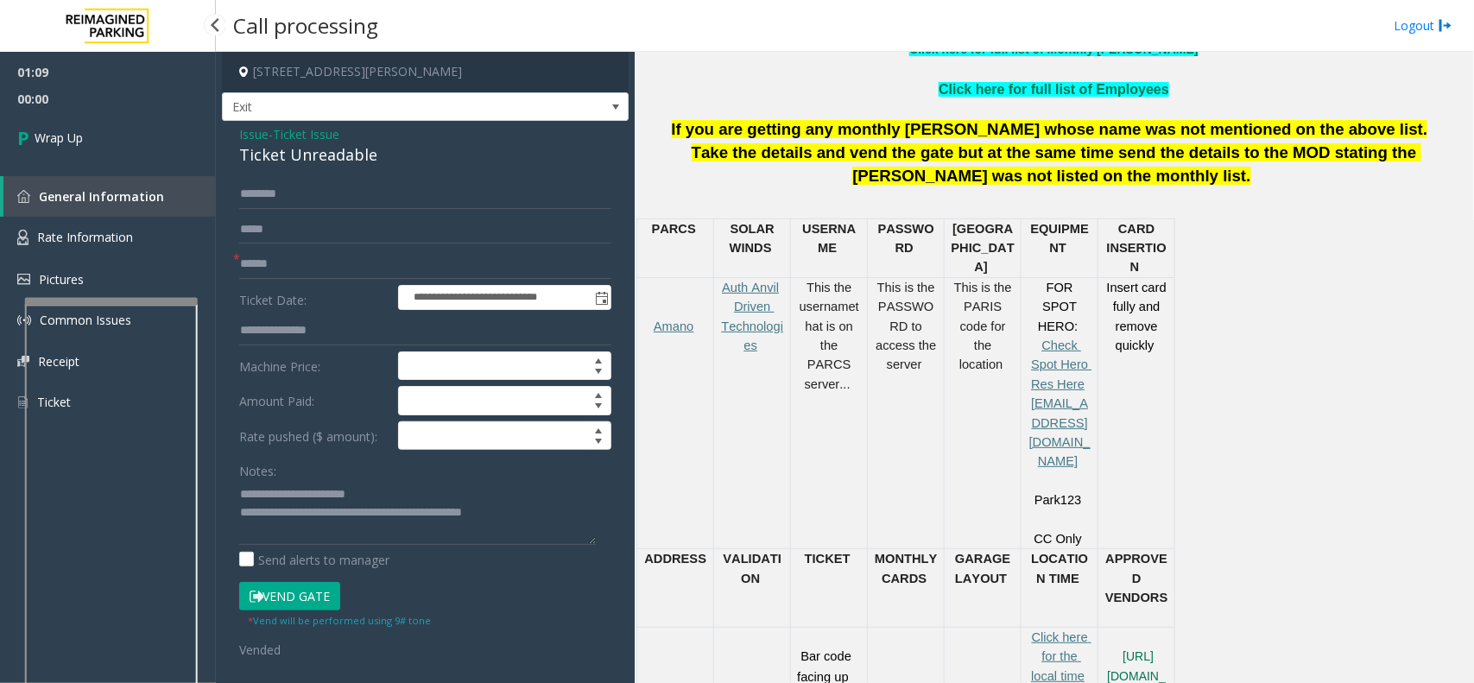
click at [67, 125] on link "Wrap Up" at bounding box center [108, 137] width 216 height 51
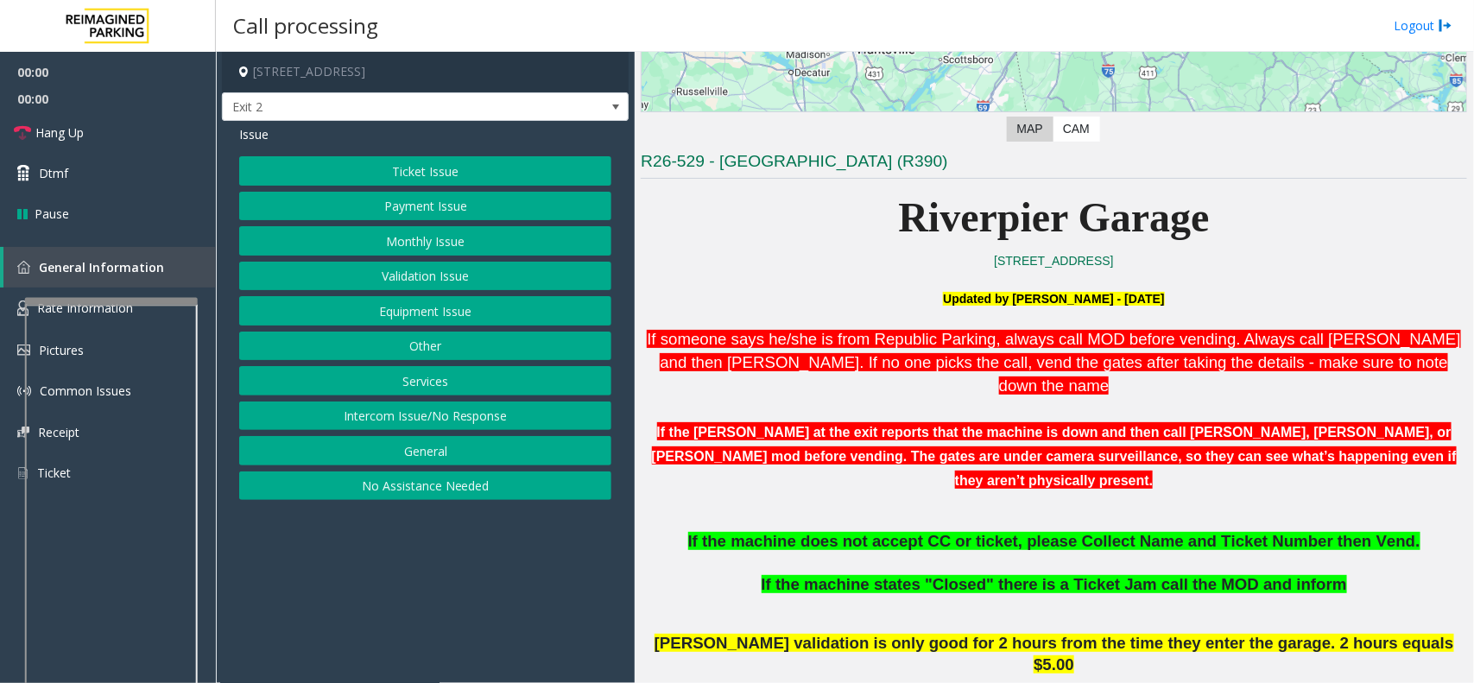
scroll to position [540, 0]
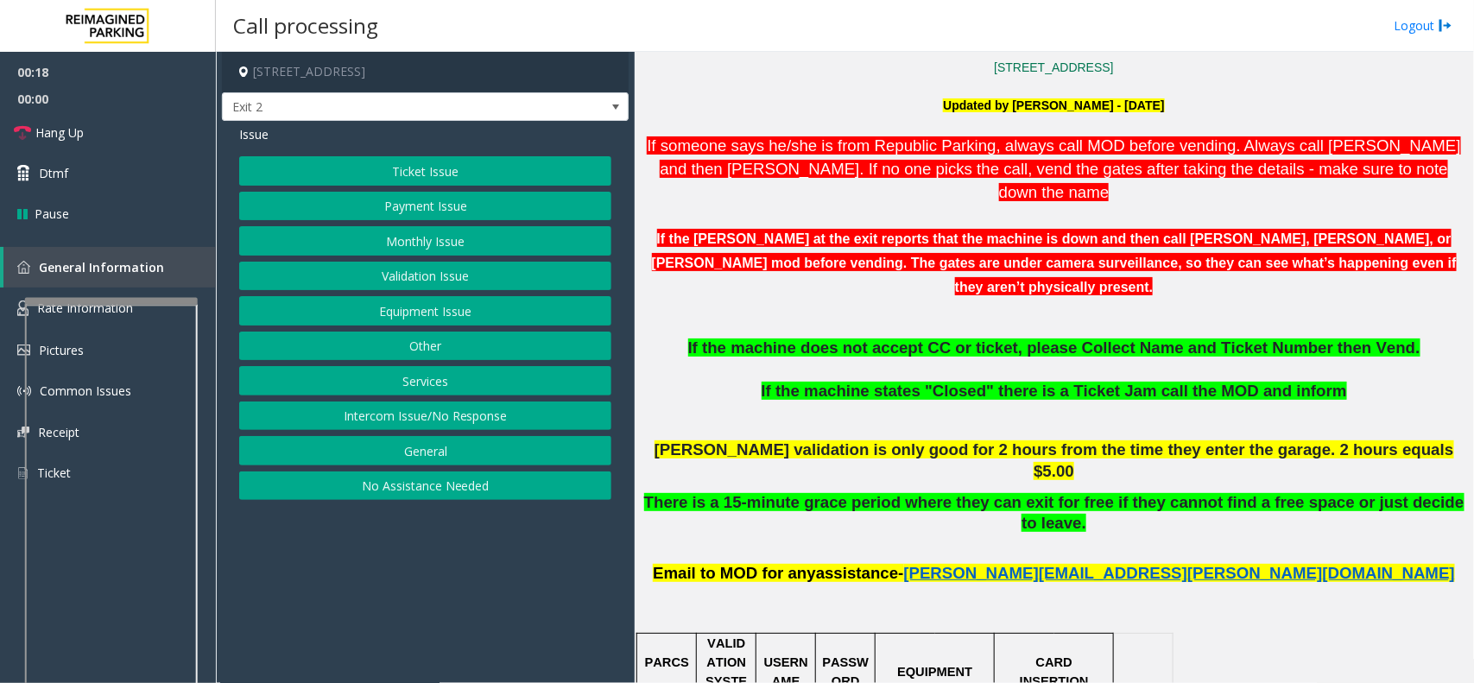
click at [456, 197] on button "Payment Issue" at bounding box center [425, 206] width 372 height 29
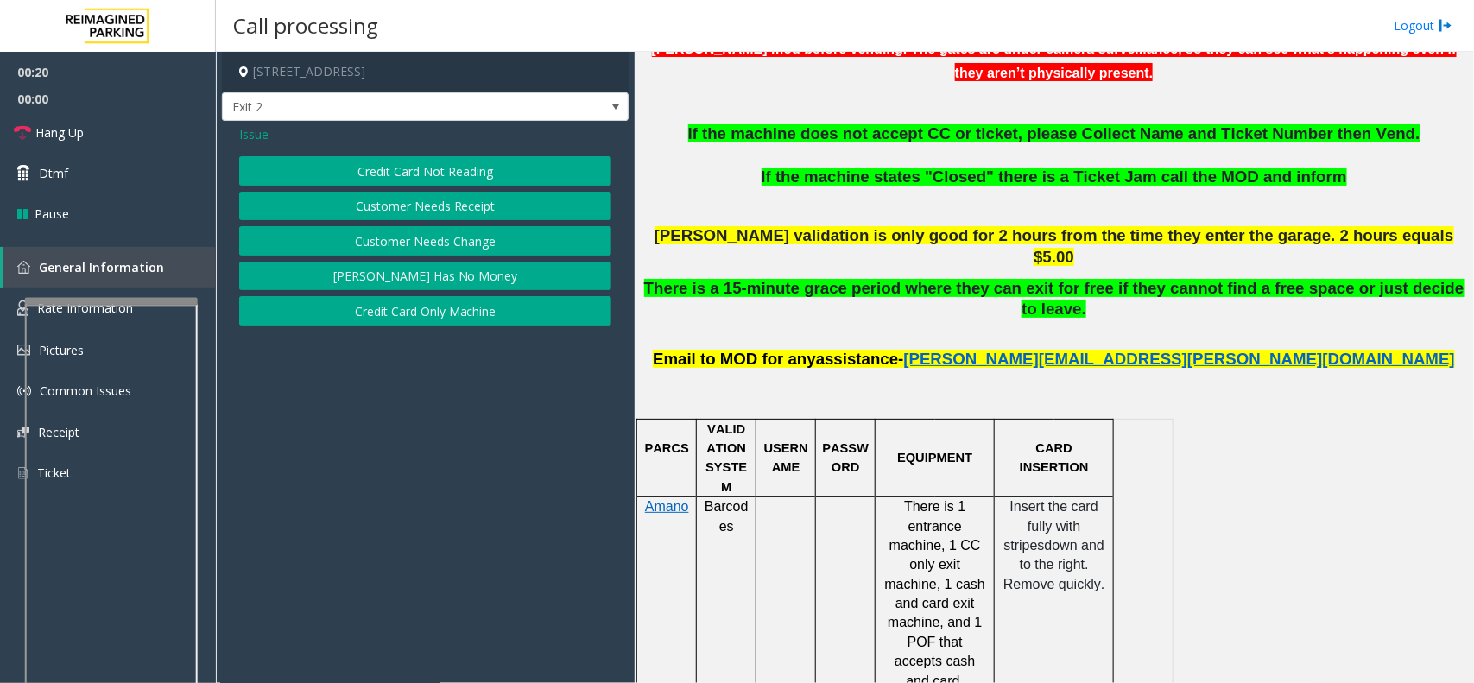
scroll to position [756, 0]
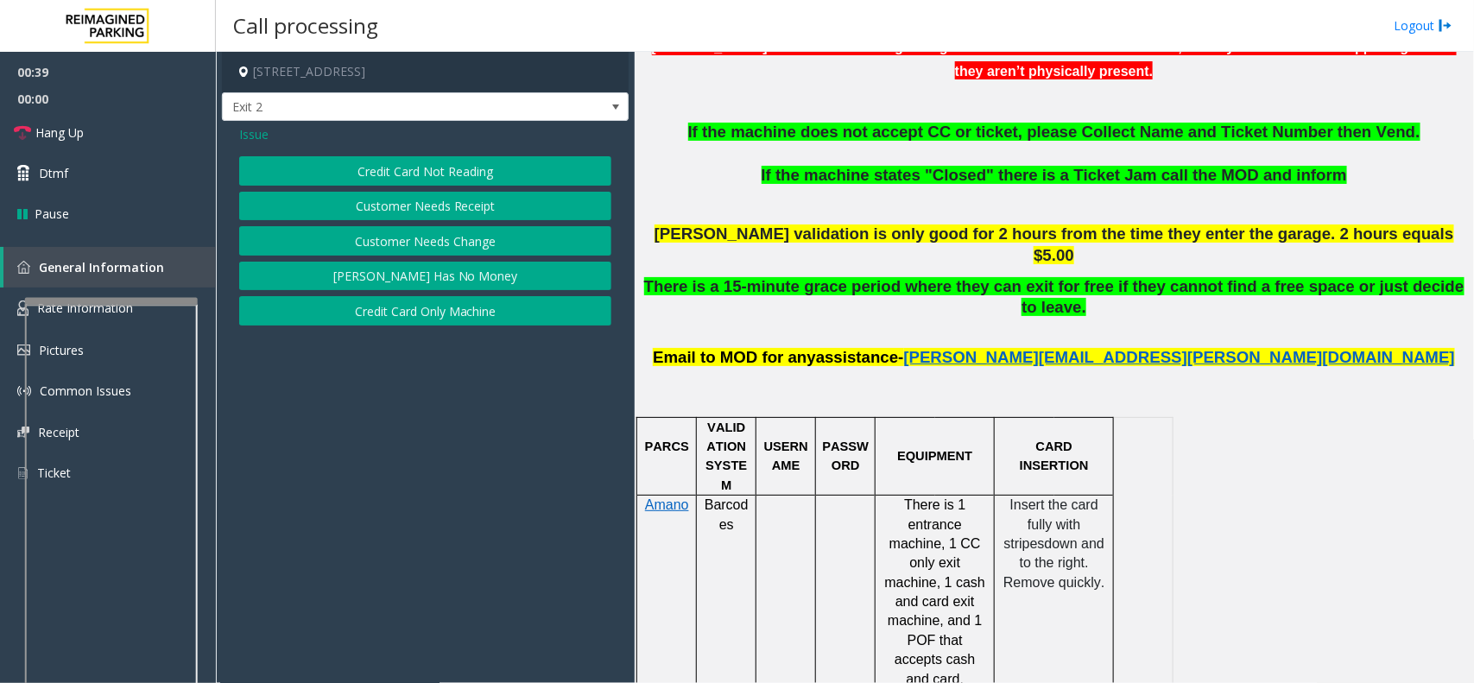
click at [489, 179] on button "Credit Card Not Reading" at bounding box center [425, 170] width 372 height 29
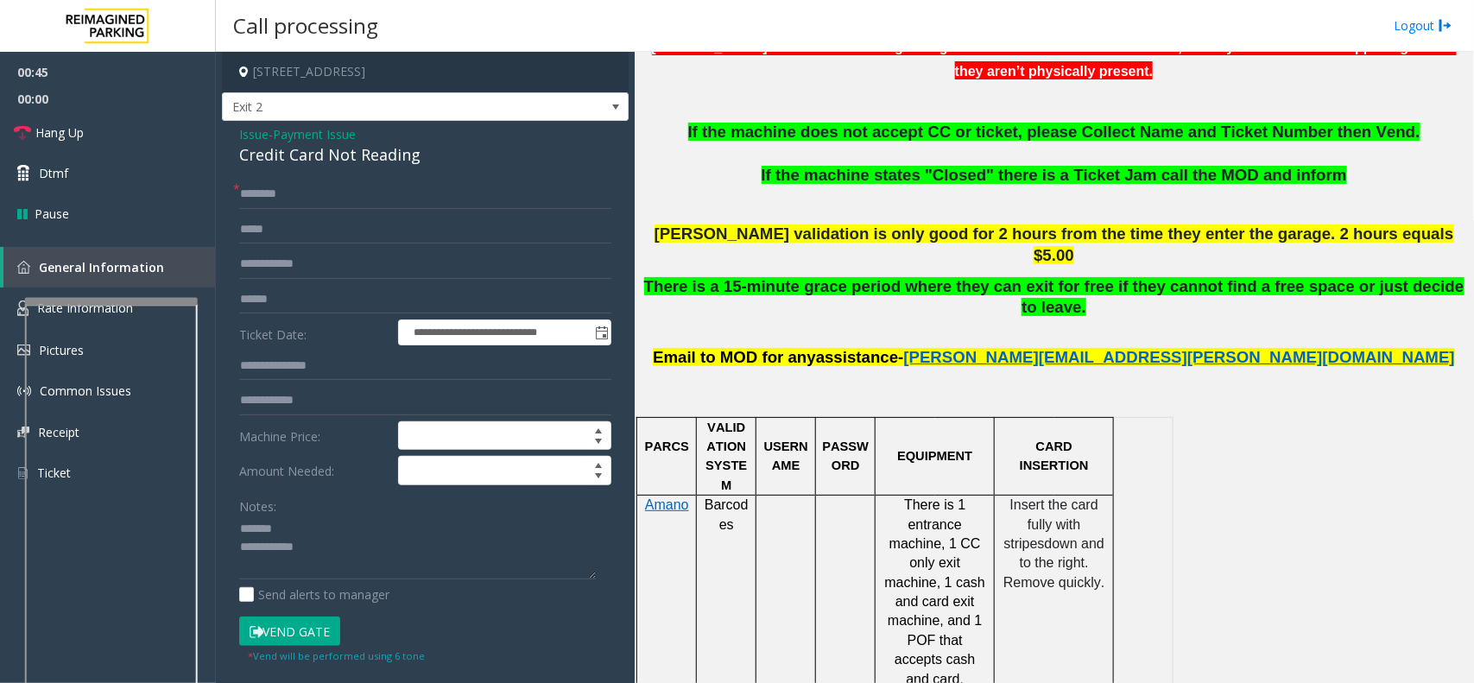
click at [313, 161] on div "Credit Card Not Reading" at bounding box center [425, 154] width 372 height 23
drag, startPoint x: 313, startPoint y: 161, endPoint x: 348, endPoint y: 156, distance: 34.9
click at [315, 161] on div "Credit Card Not Reading" at bounding box center [425, 154] width 372 height 23
click at [370, 551] on textarea at bounding box center [417, 547] width 357 height 65
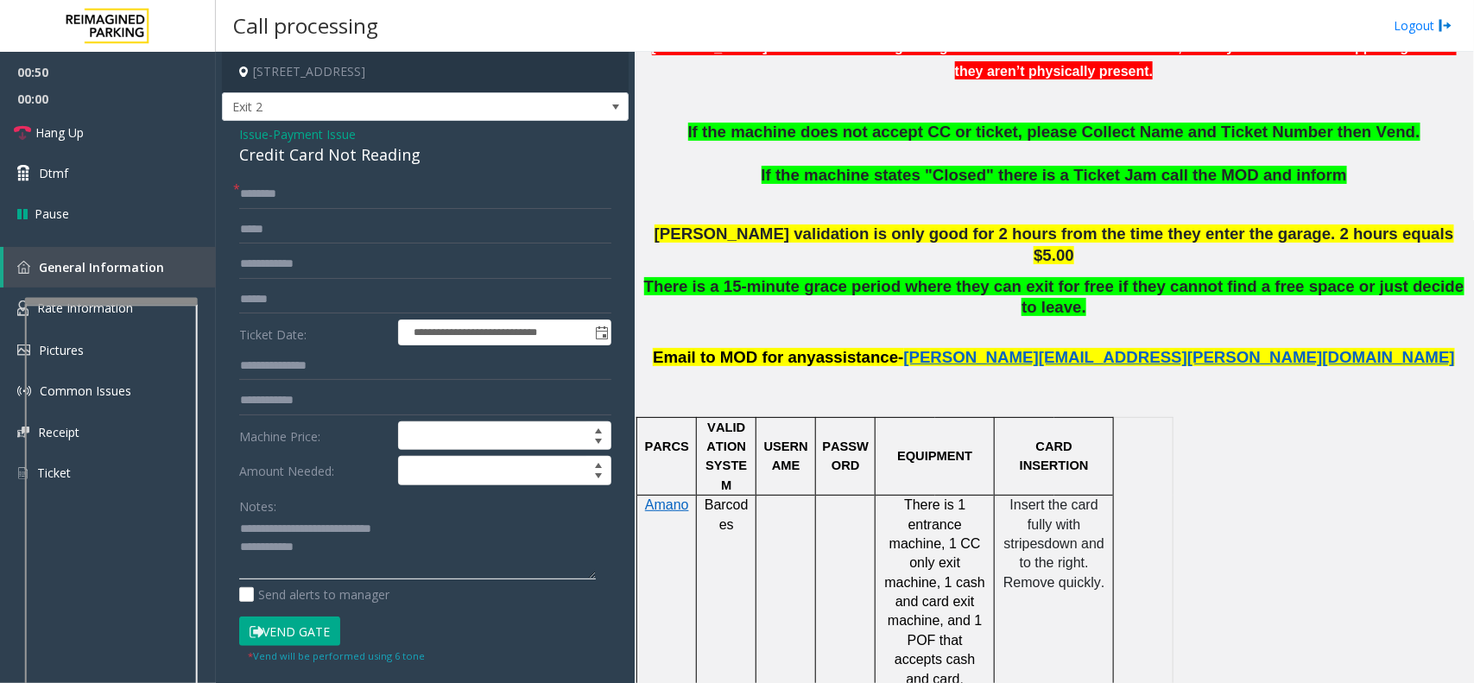
click at [370, 551] on textarea at bounding box center [417, 547] width 357 height 65
type textarea "**********"
click at [312, 308] on input "text" at bounding box center [425, 299] width 372 height 29
type input "**********"
click at [313, 192] on input "text" at bounding box center [425, 194] width 372 height 29
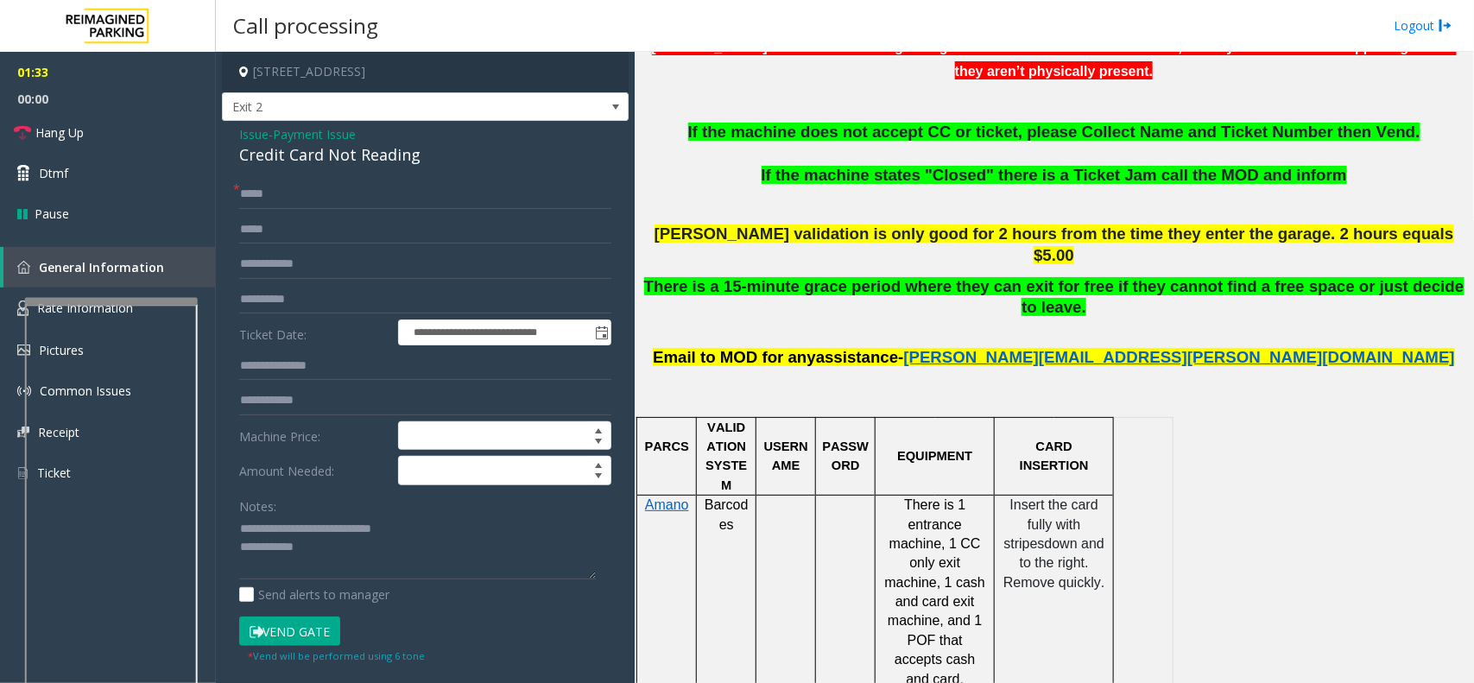
click at [294, 631] on button "Vend Gate" at bounding box center [289, 631] width 101 height 29
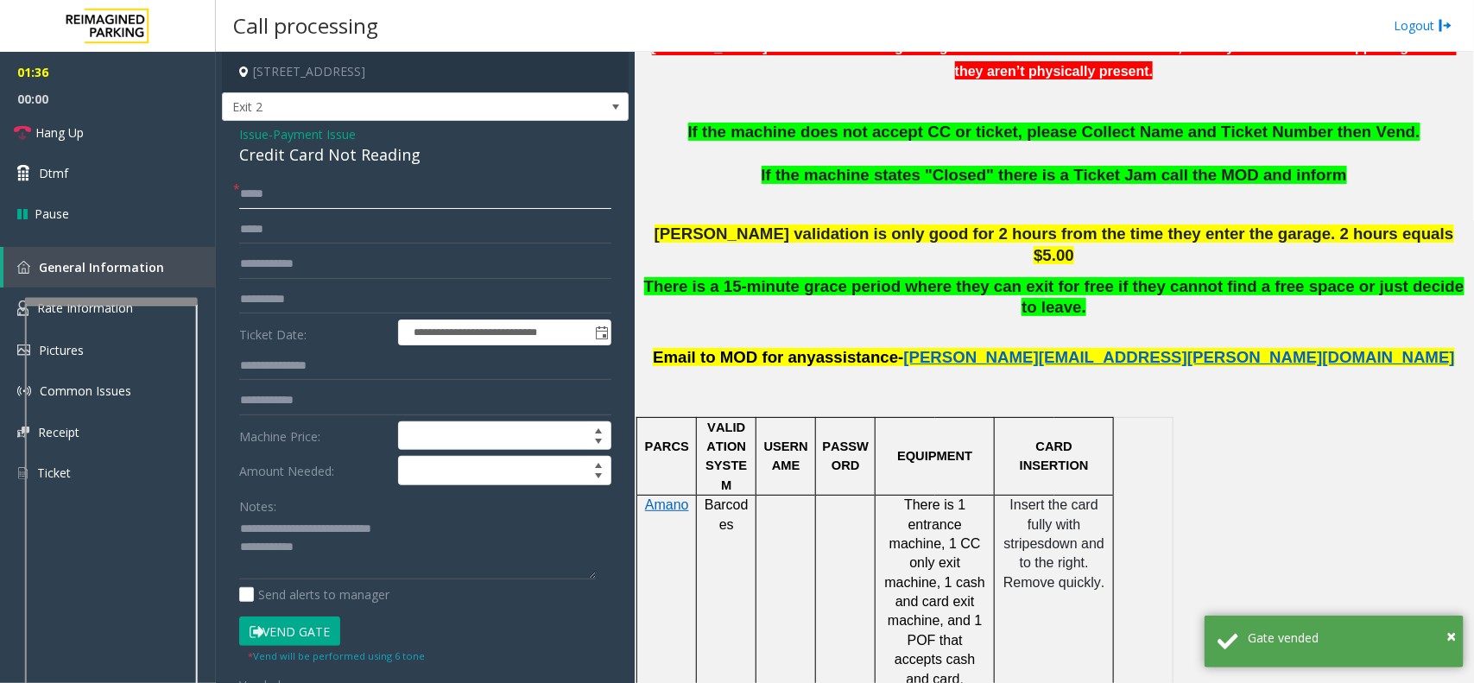
click at [247, 186] on input "*****" at bounding box center [425, 194] width 372 height 29
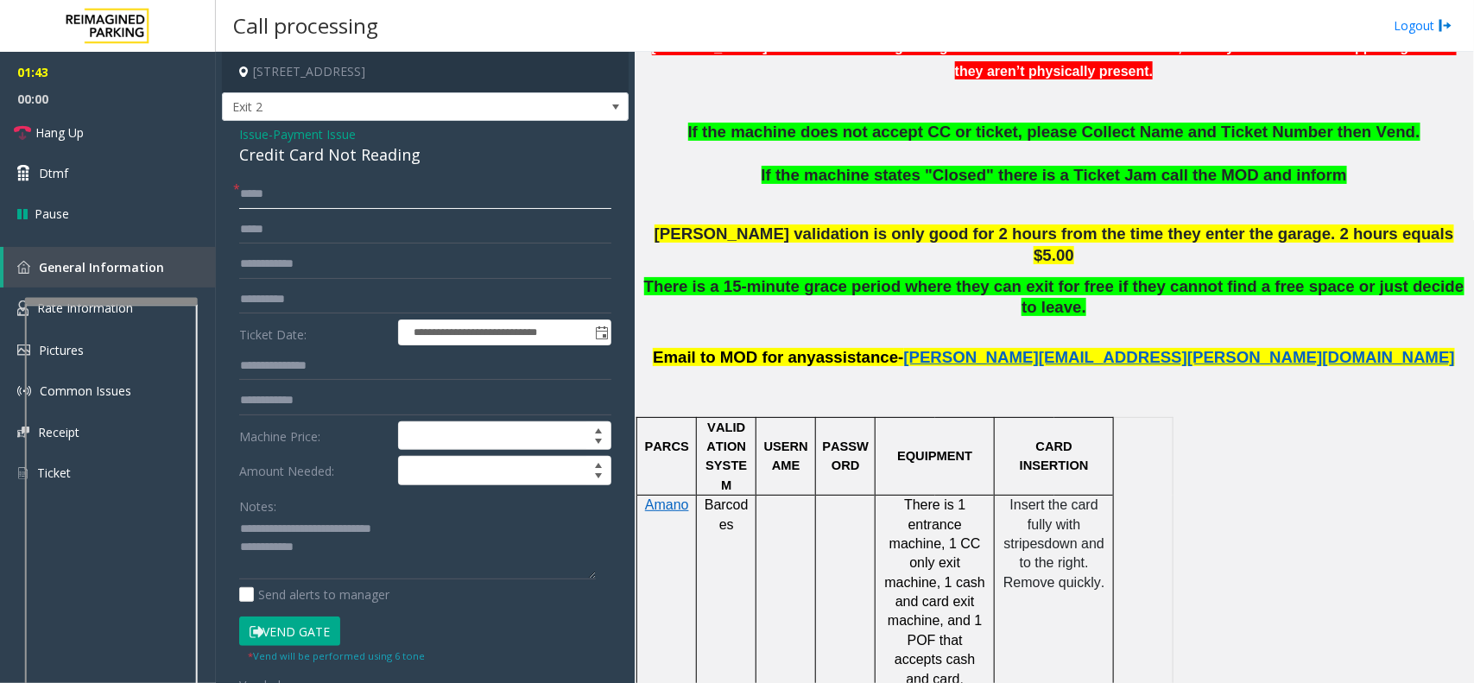
click at [276, 199] on input "*****" at bounding box center [425, 194] width 372 height 29
click at [286, 199] on input "*****" at bounding box center [425, 194] width 372 height 29
type input "*****"
type textarea "**********"
click at [125, 125] on link "Hang Up" at bounding box center [108, 132] width 216 height 41
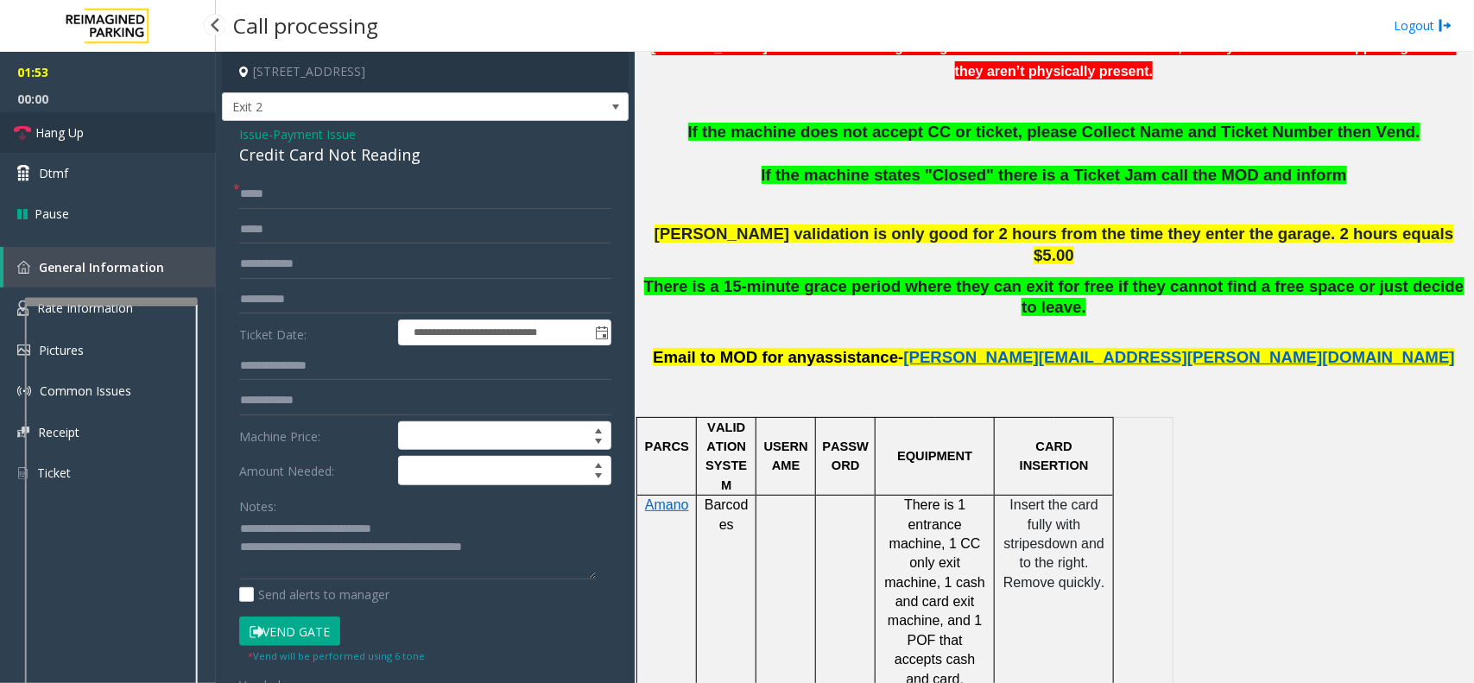
click at [125, 125] on link "Hang Up" at bounding box center [108, 132] width 216 height 41
drag, startPoint x: 125, startPoint y: 125, endPoint x: 130, endPoint y: 135, distance: 10.8
click at [130, 135] on link "Hang Up" at bounding box center [108, 132] width 216 height 41
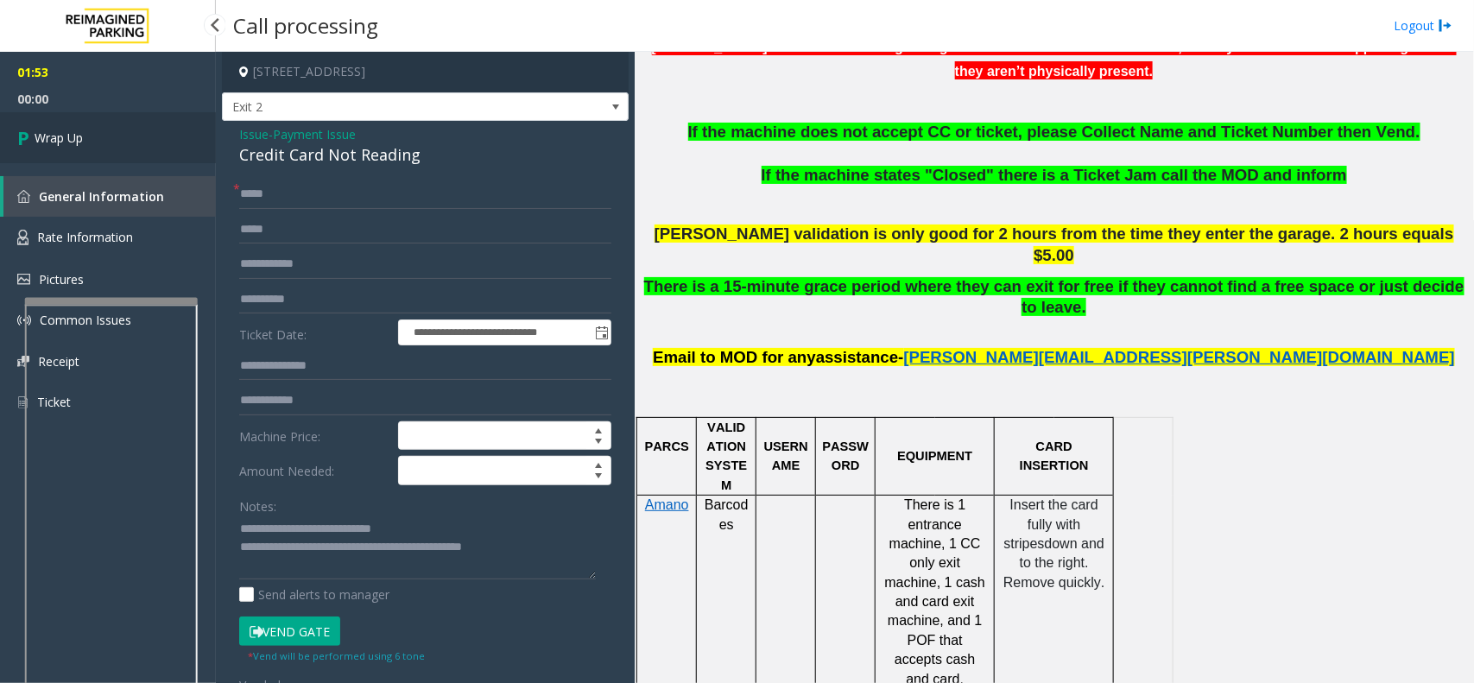
click at [130, 135] on link "Wrap Up" at bounding box center [108, 137] width 216 height 51
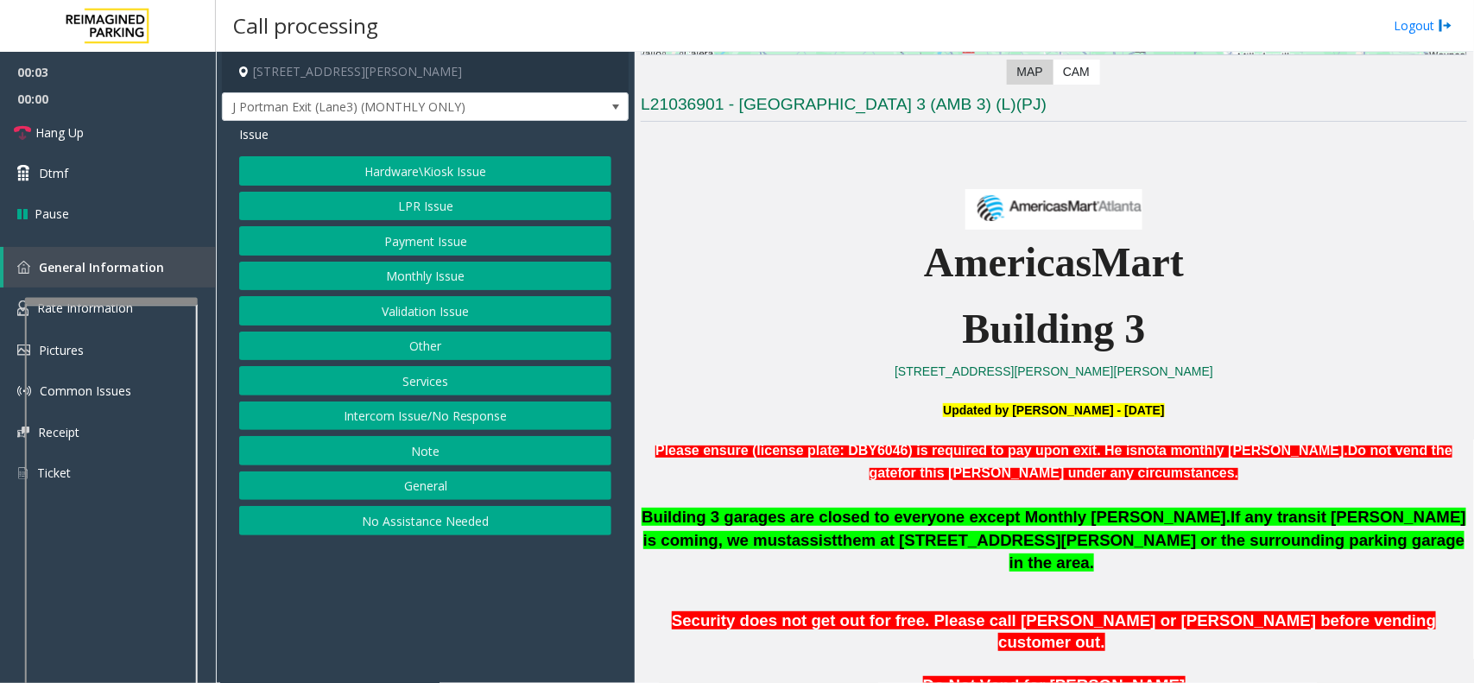
scroll to position [432, 0]
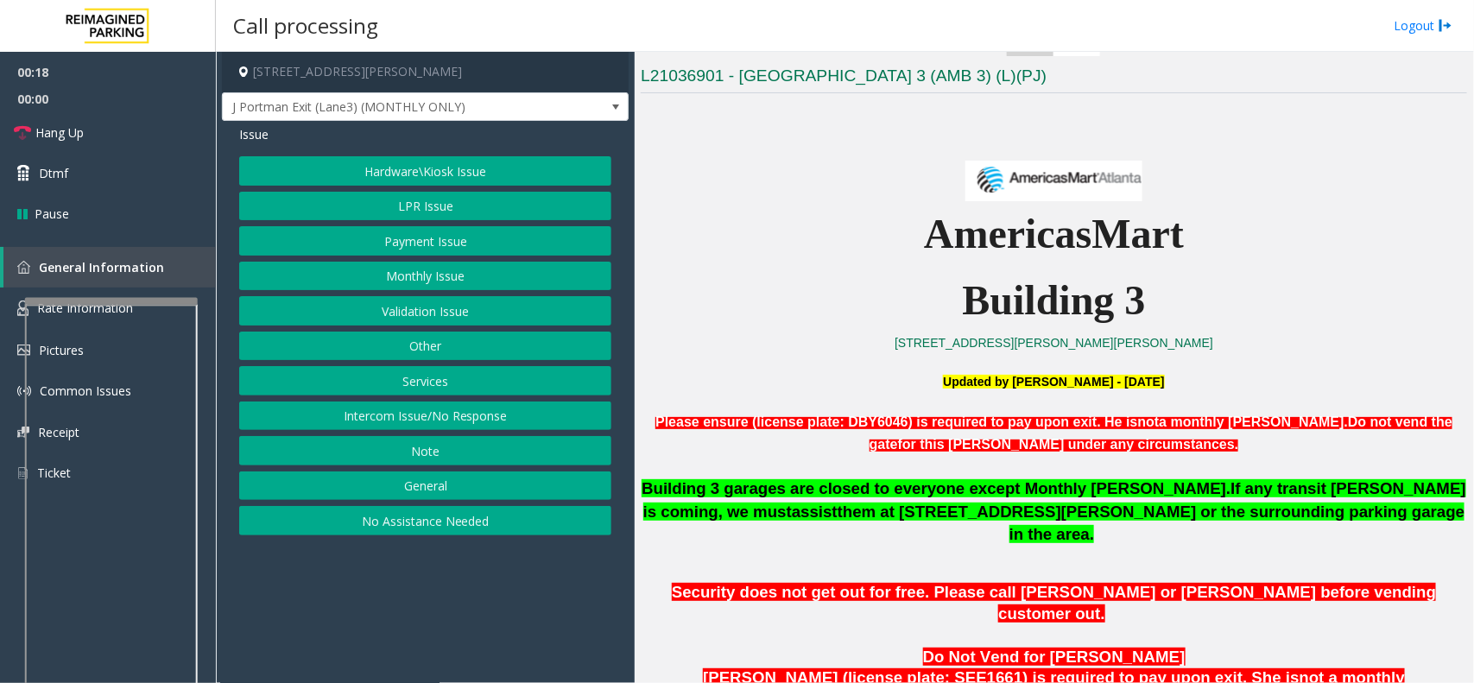
click at [446, 339] on button "Other" at bounding box center [425, 346] width 372 height 29
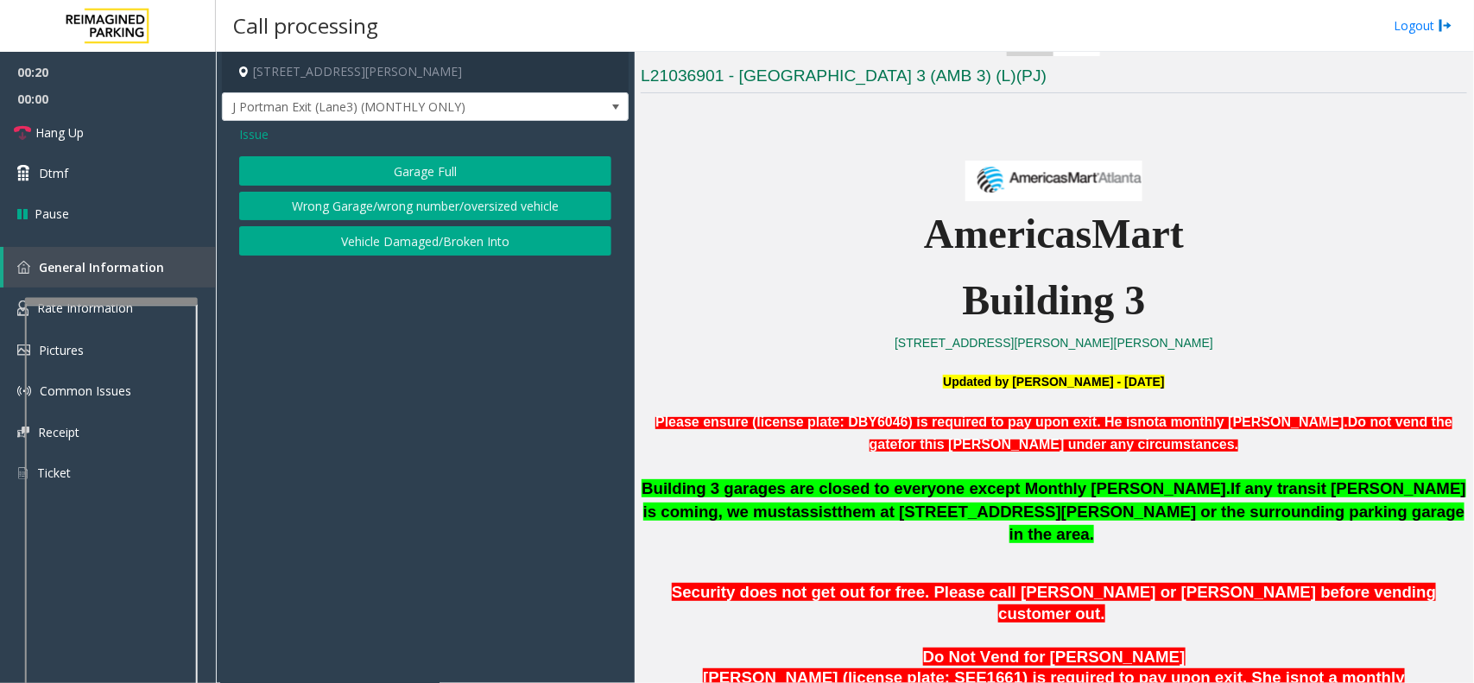
click at [373, 208] on button "Wrong Garage/wrong number/oversized vehicle" at bounding box center [425, 206] width 372 height 29
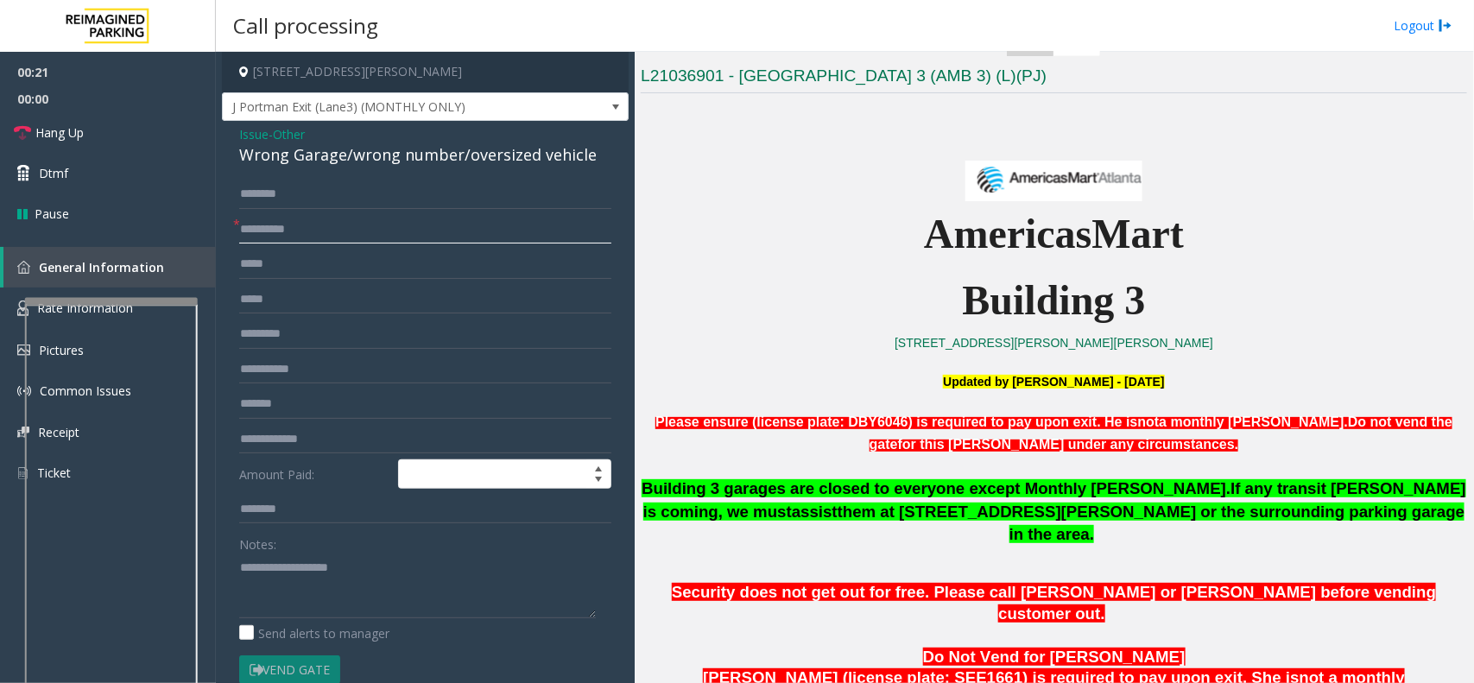
click at [289, 227] on input "text" at bounding box center [425, 229] width 372 height 29
type input "**"
click at [286, 564] on textarea at bounding box center [417, 585] width 357 height 65
type textarea "**********"
click at [298, 131] on span "Other" at bounding box center [289, 134] width 32 height 18
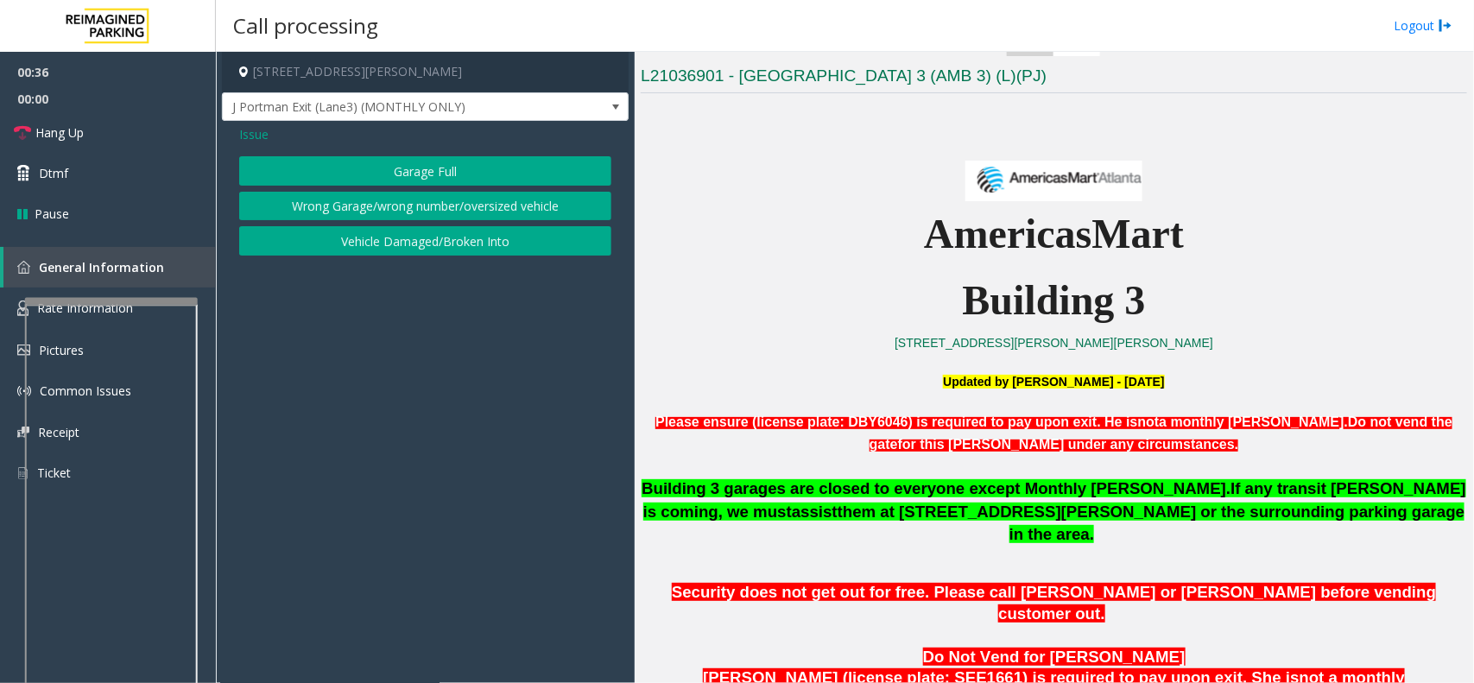
click at [253, 136] on span "Issue" at bounding box center [253, 134] width 29 height 18
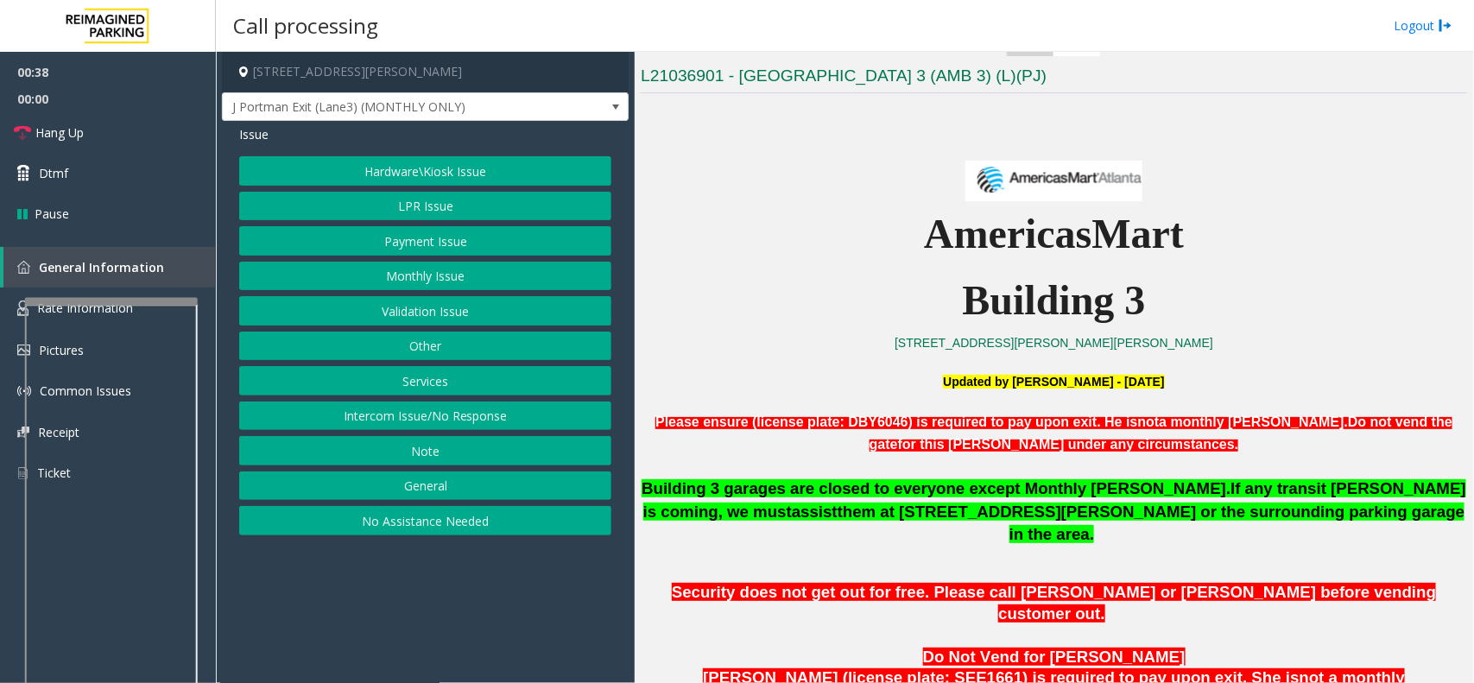
click at [437, 484] on button "General" at bounding box center [425, 485] width 372 height 29
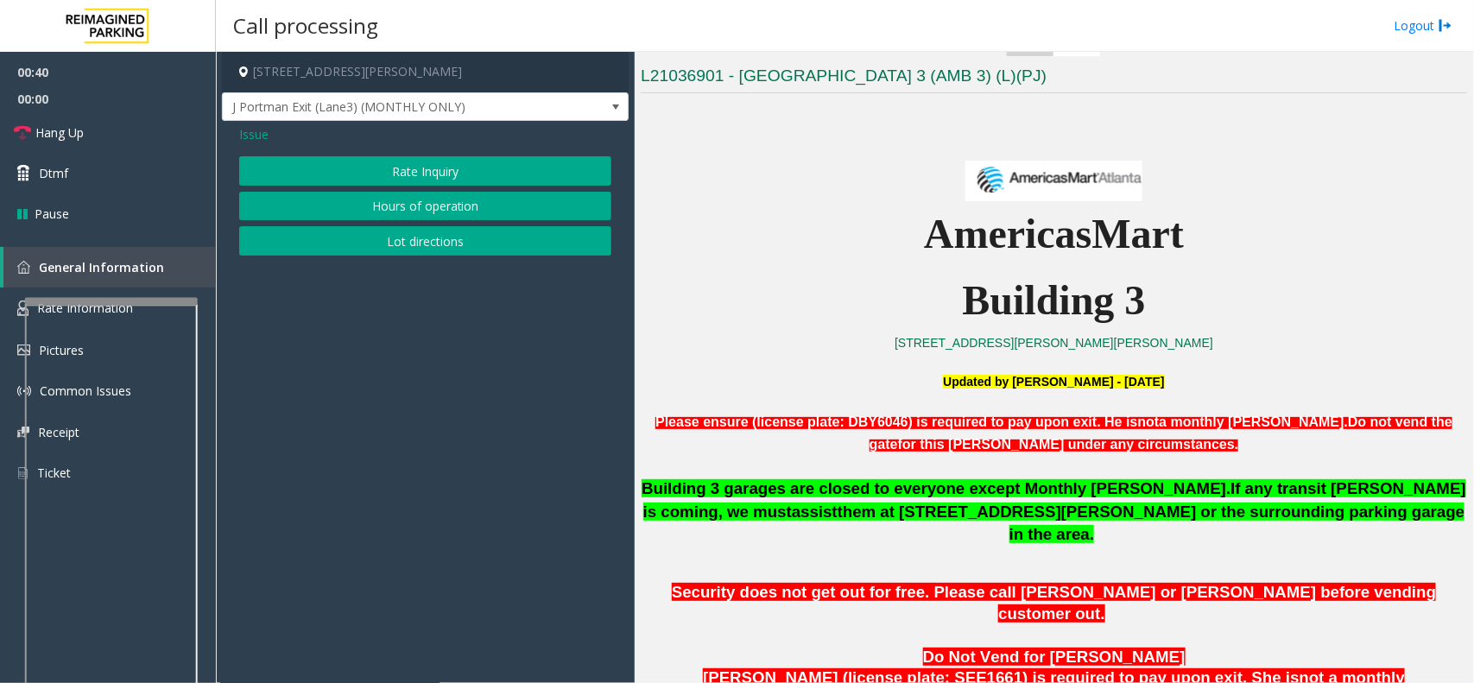
click at [256, 139] on span "Issue" at bounding box center [253, 134] width 29 height 18
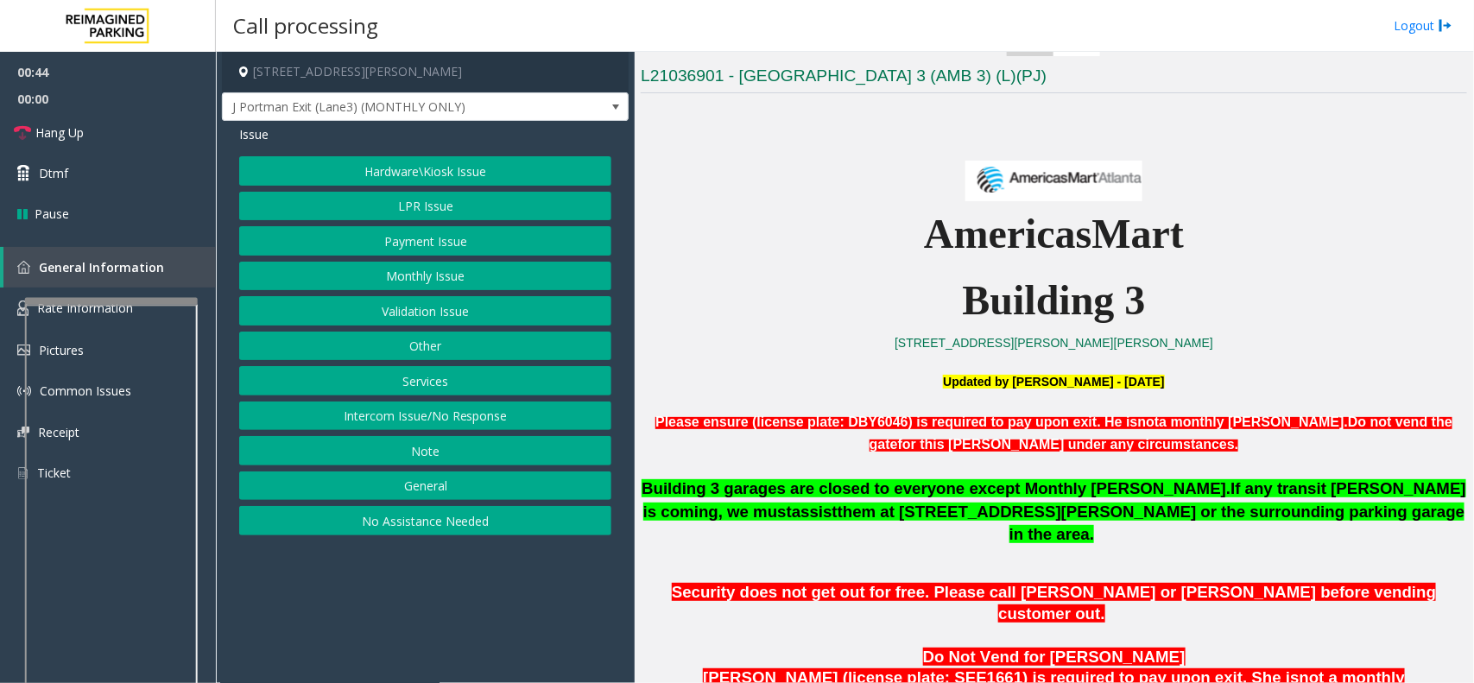
click at [395, 354] on button "Other" at bounding box center [425, 346] width 372 height 29
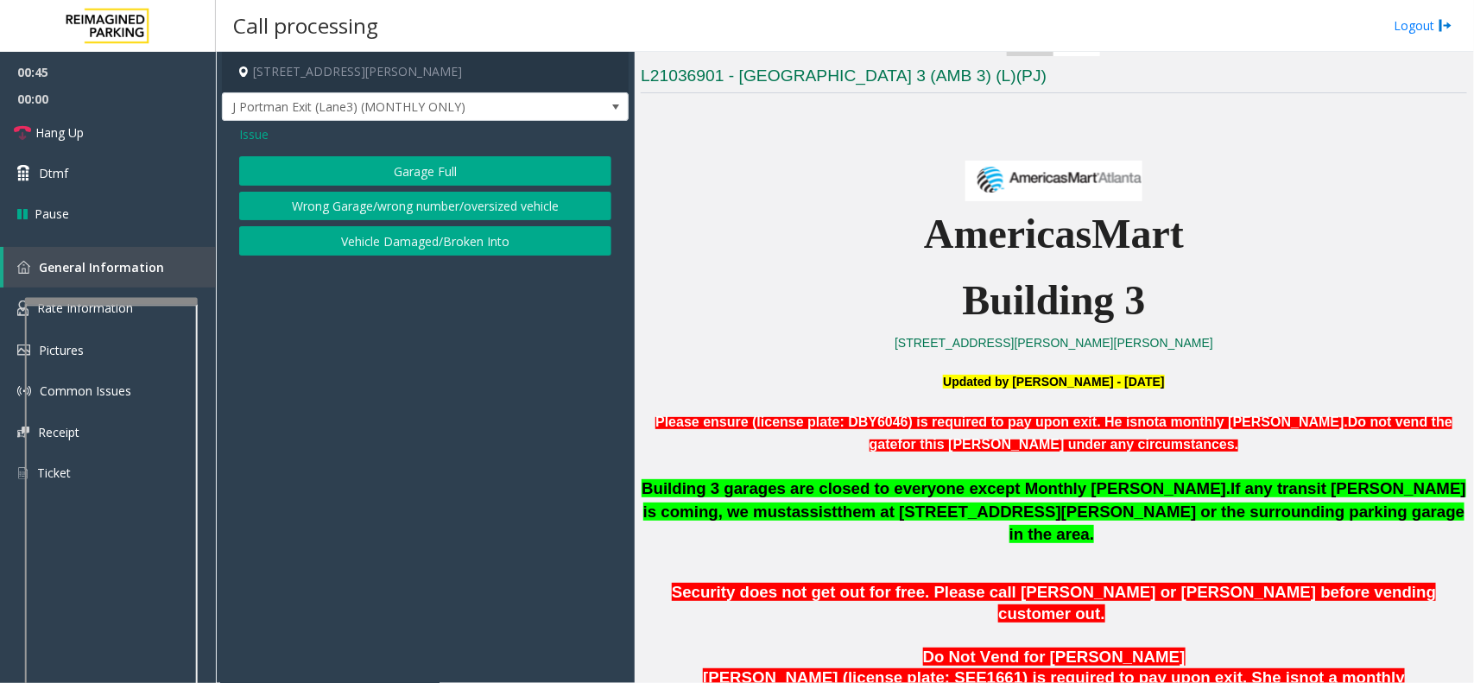
click at [292, 209] on button "Wrong Garage/wrong number/oversized vehicle" at bounding box center [425, 206] width 372 height 29
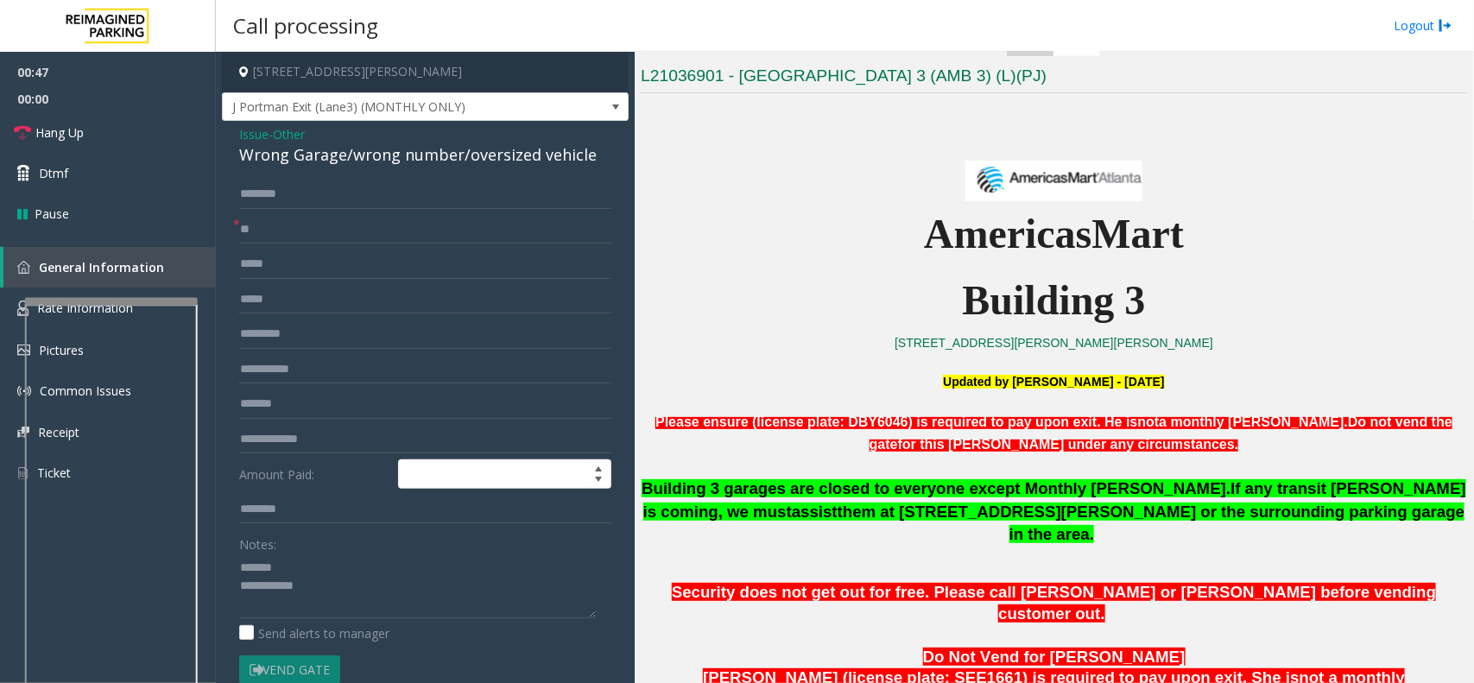
click at [244, 154] on div "Wrong Garage/wrong number/oversized vehicle" at bounding box center [425, 154] width 372 height 23
click at [317, 566] on textarea at bounding box center [417, 585] width 357 height 65
click at [346, 579] on textarea at bounding box center [417, 585] width 357 height 65
click at [359, 585] on textarea at bounding box center [417, 585] width 357 height 65
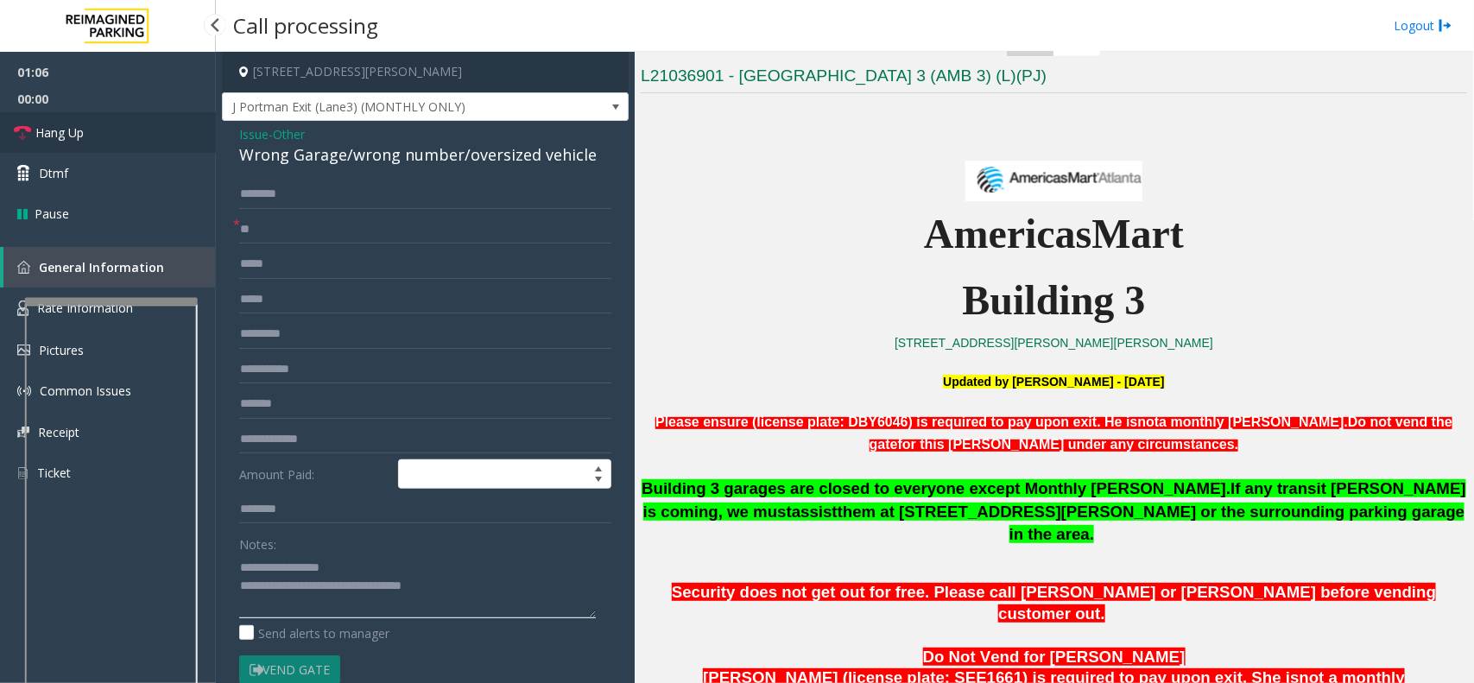
type textarea "**********"
click at [147, 132] on link "Hang Up" at bounding box center [108, 132] width 216 height 41
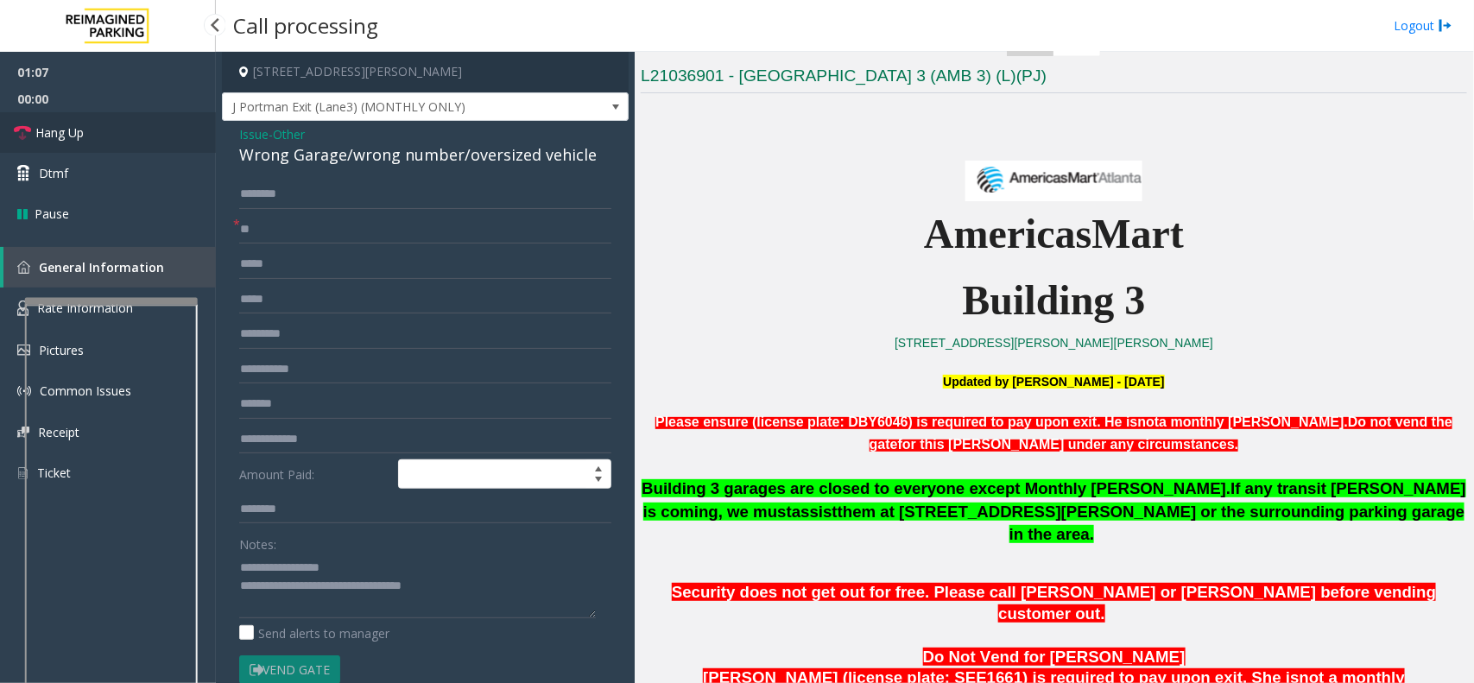
click at [147, 132] on link "Hang Up" at bounding box center [108, 132] width 216 height 41
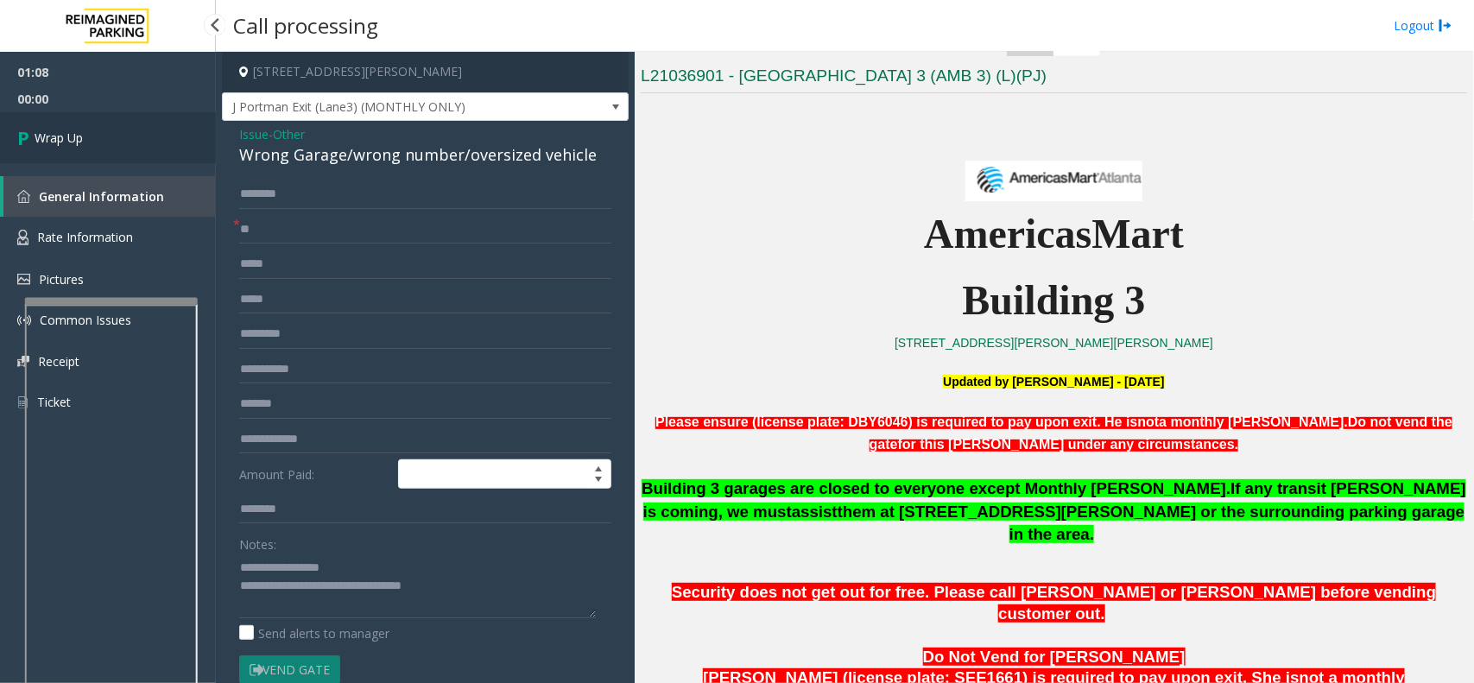
click at [147, 132] on link "Wrap Up" at bounding box center [108, 137] width 216 height 51
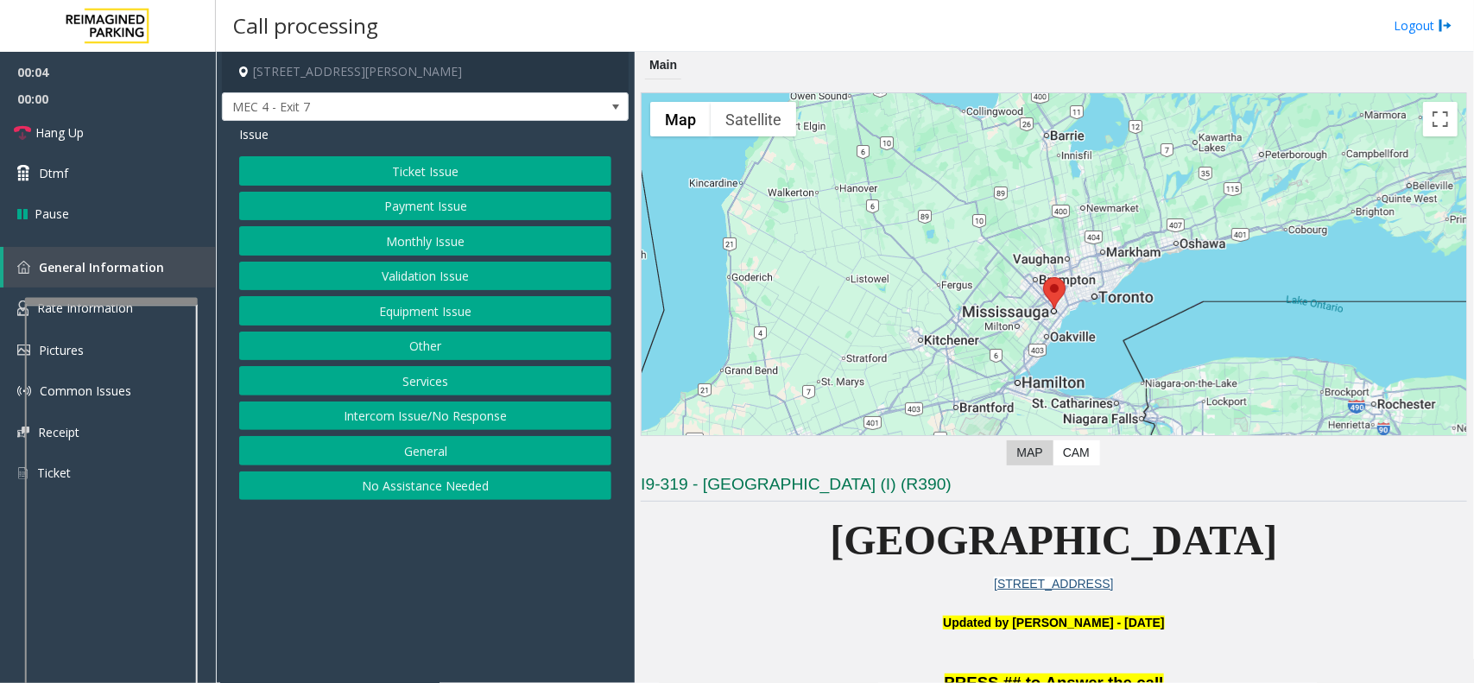
click at [415, 178] on button "Ticket Issue" at bounding box center [425, 170] width 372 height 29
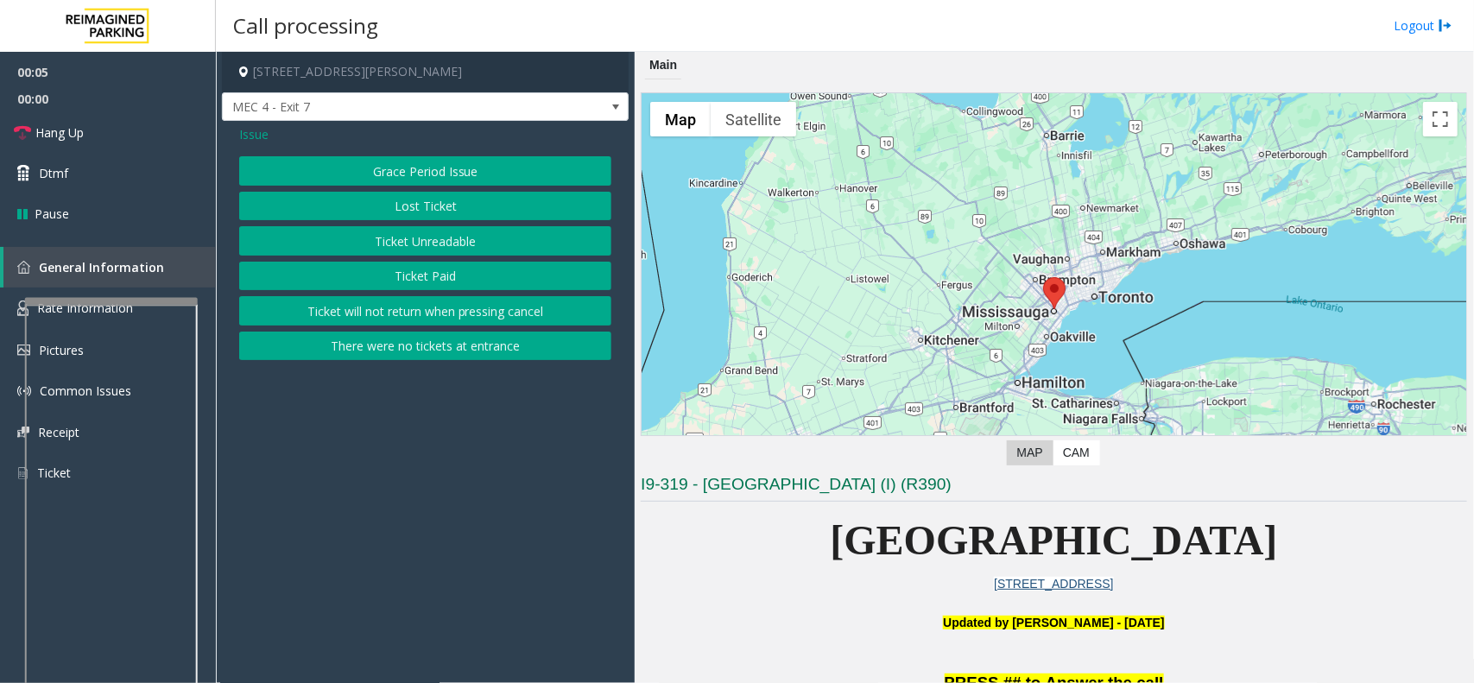
click at [421, 235] on button "Ticket Unreadable" at bounding box center [425, 240] width 372 height 29
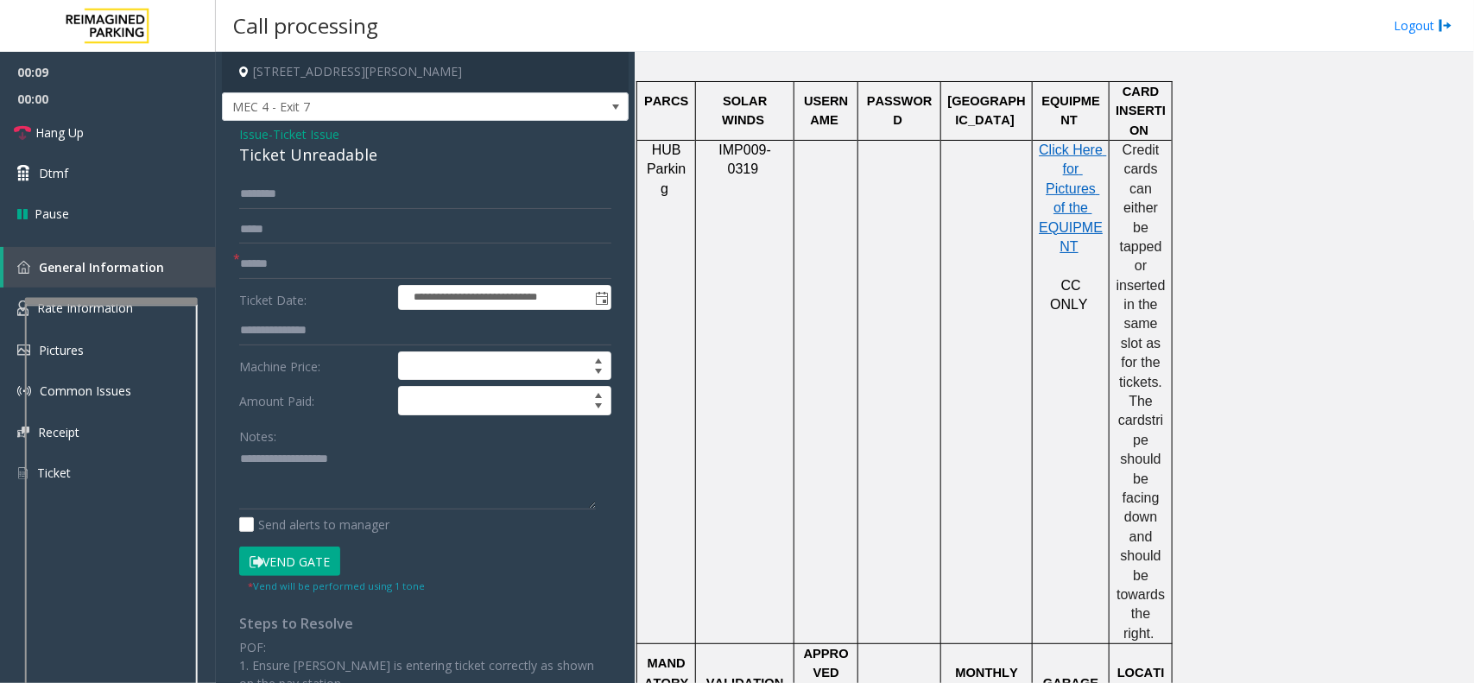
scroll to position [1403, 0]
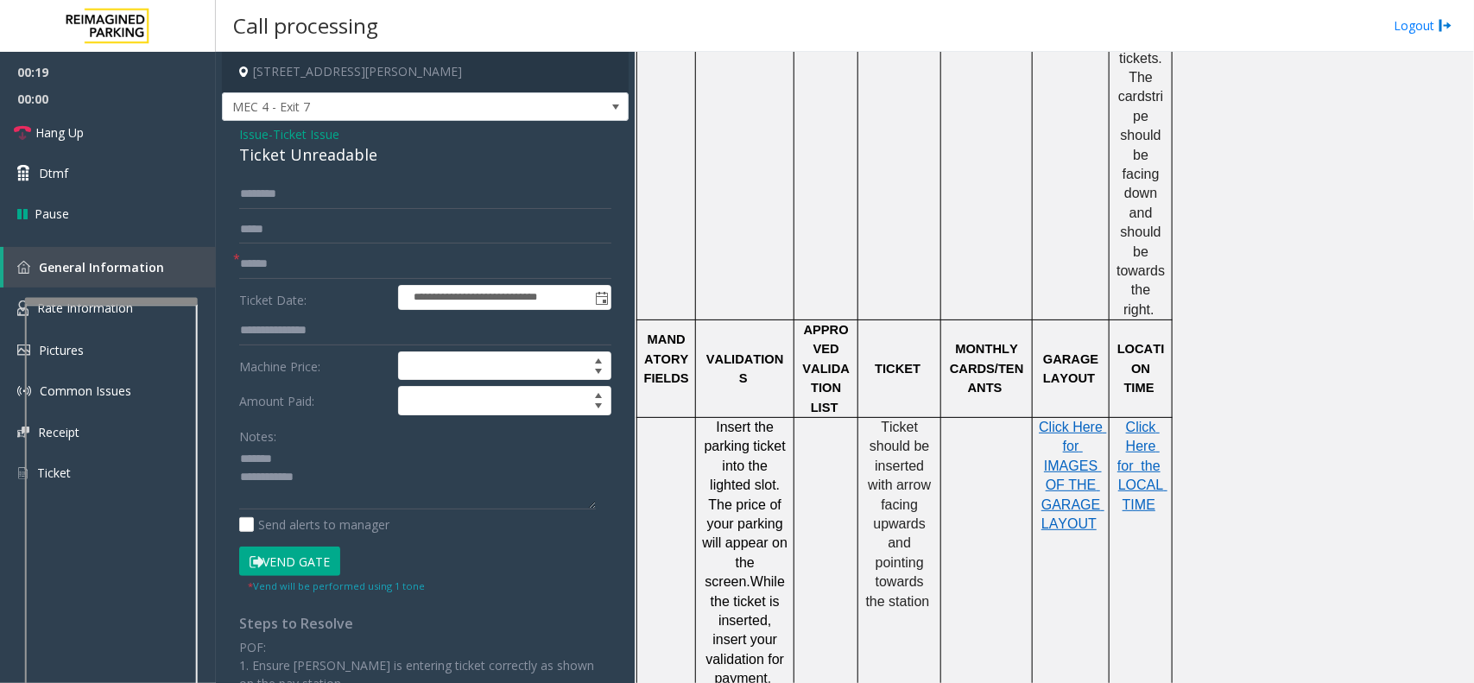
click at [286, 156] on div "Ticket Unreadable" at bounding box center [425, 154] width 372 height 23
click at [338, 495] on textarea at bounding box center [417, 478] width 357 height 65
click at [337, 485] on textarea at bounding box center [417, 478] width 357 height 65
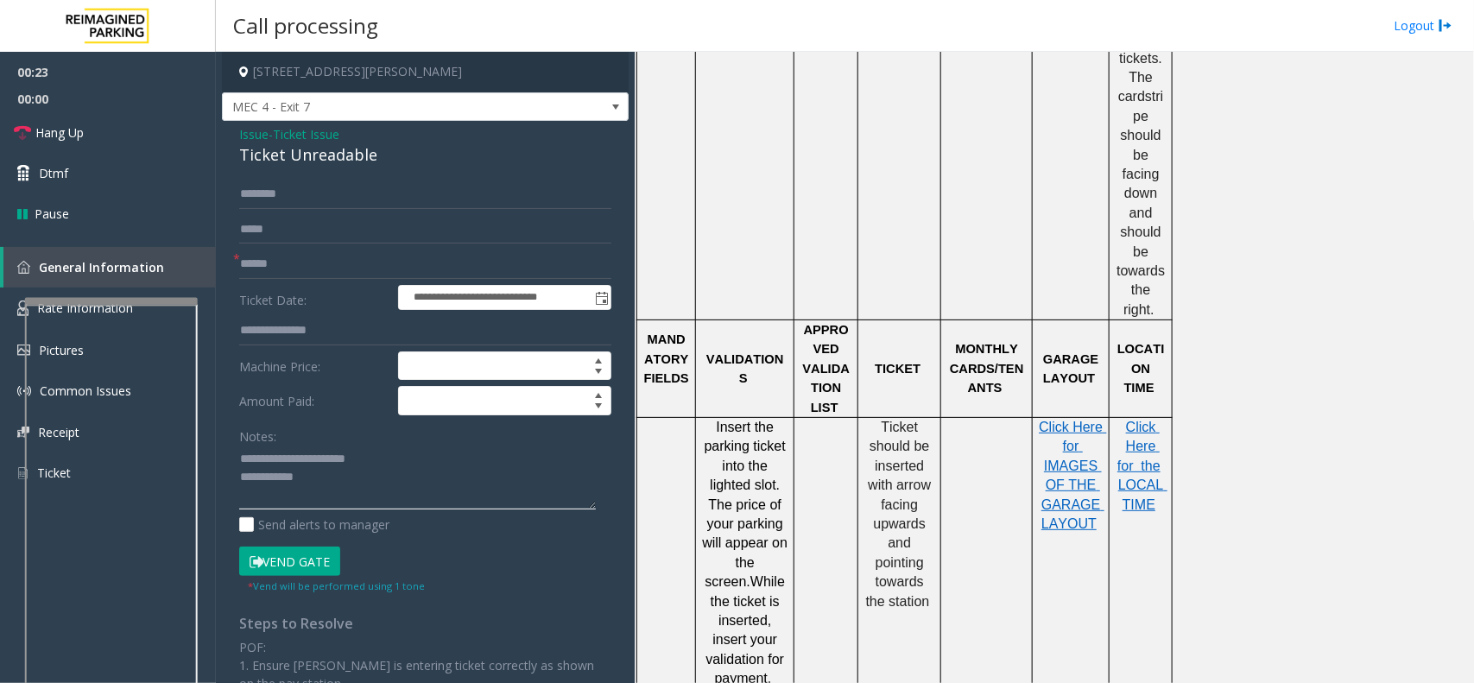
click at [337, 485] on textarea at bounding box center [417, 478] width 357 height 65
click at [92, 126] on link "Hang Up" at bounding box center [108, 132] width 216 height 41
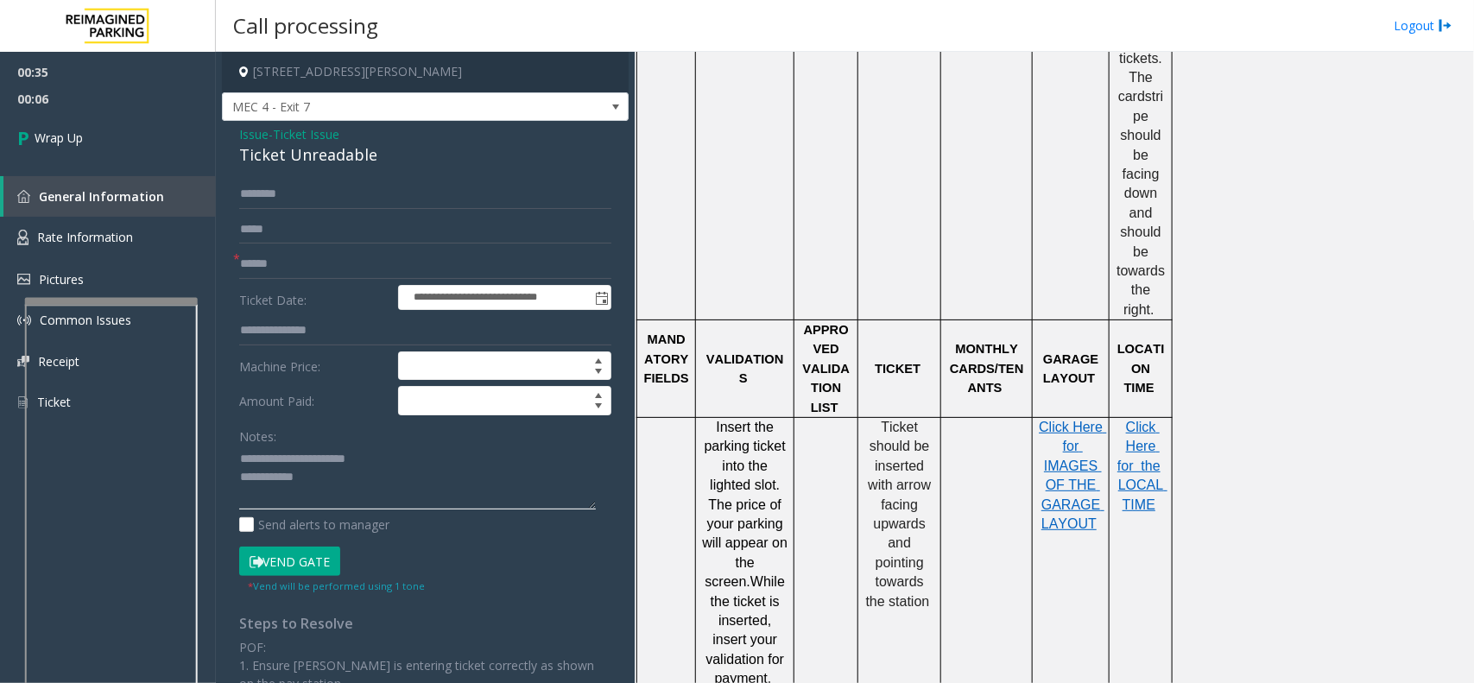
click at [376, 489] on textarea at bounding box center [417, 478] width 357 height 65
paste textarea "**********"
drag, startPoint x: 446, startPoint y: 479, endPoint x: 417, endPoint y: 481, distance: 28.5
click at [417, 481] on textarea at bounding box center [417, 478] width 357 height 65
click at [509, 482] on textarea at bounding box center [417, 478] width 357 height 65
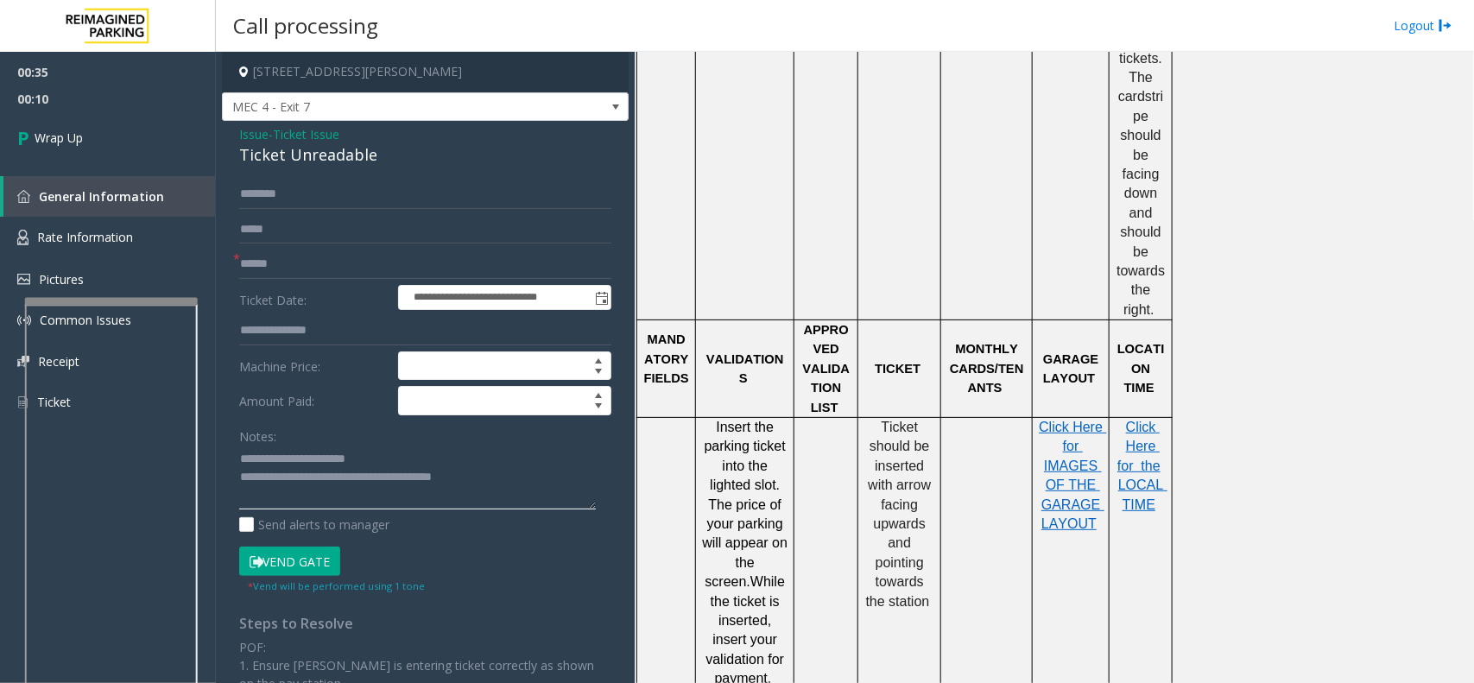
drag, startPoint x: 507, startPoint y: 482, endPoint x: 413, endPoint y: 479, distance: 94.2
click at [413, 479] on textarea at bounding box center [417, 478] width 357 height 65
type textarea "**********"
drag, startPoint x: 50, startPoint y: 97, endPoint x: 50, endPoint y: 111, distance: 13.8
click at [50, 97] on span "00:23" at bounding box center [108, 98] width 216 height 27
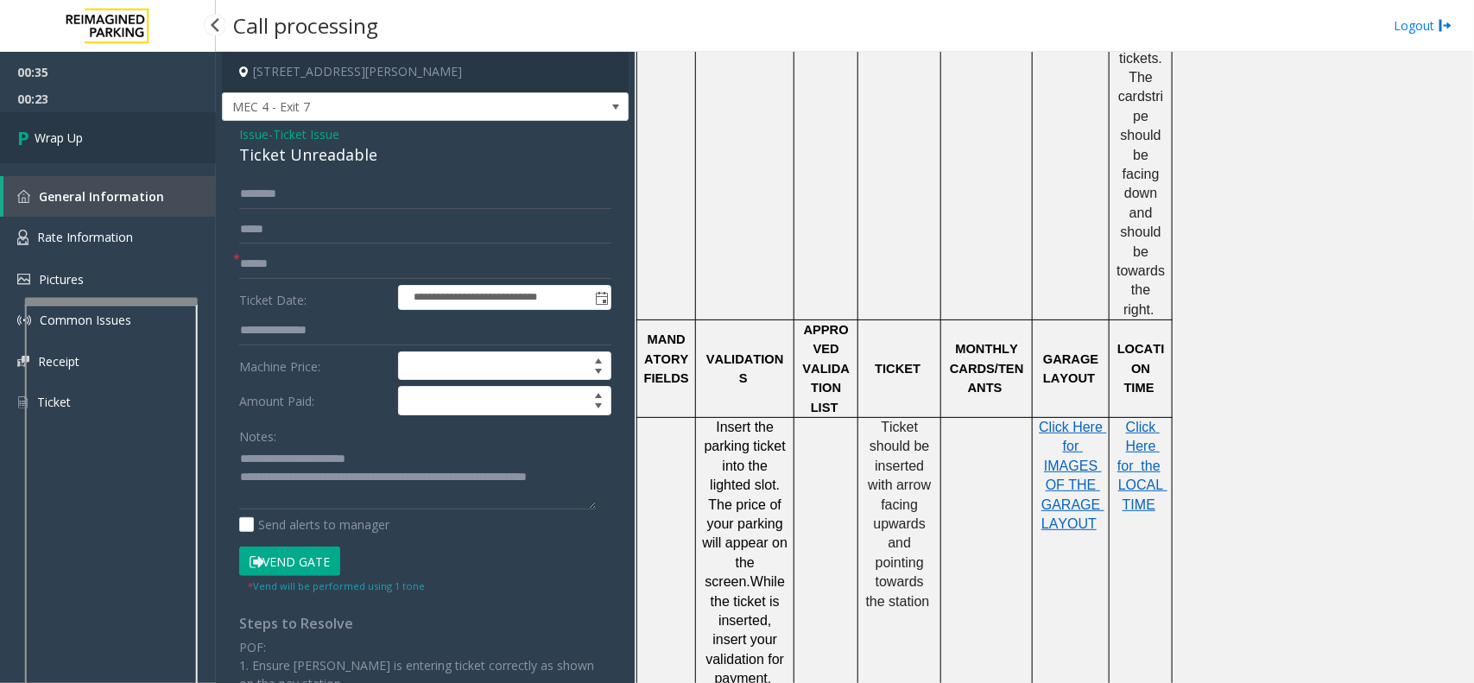
click at [66, 151] on link "Wrap Up" at bounding box center [108, 137] width 216 height 51
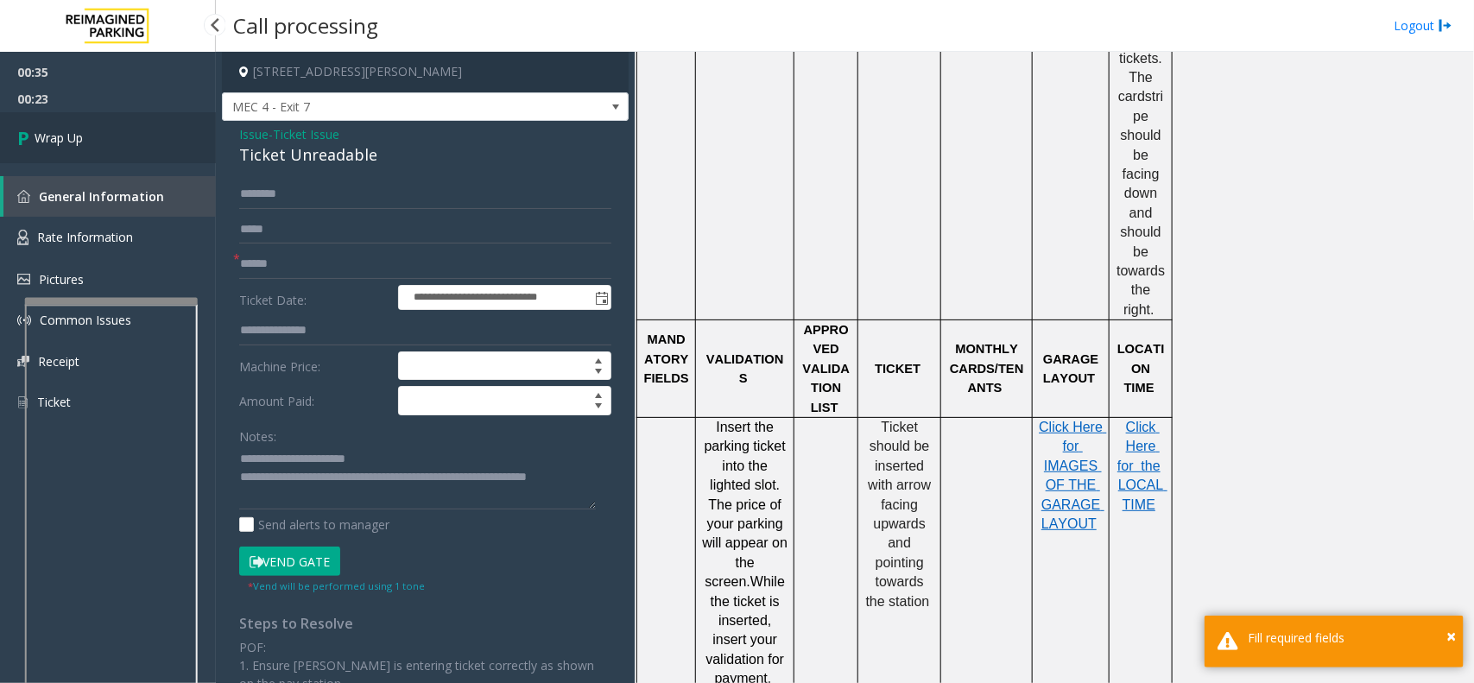
click at [66, 151] on link "Wrap Up" at bounding box center [108, 137] width 216 height 51
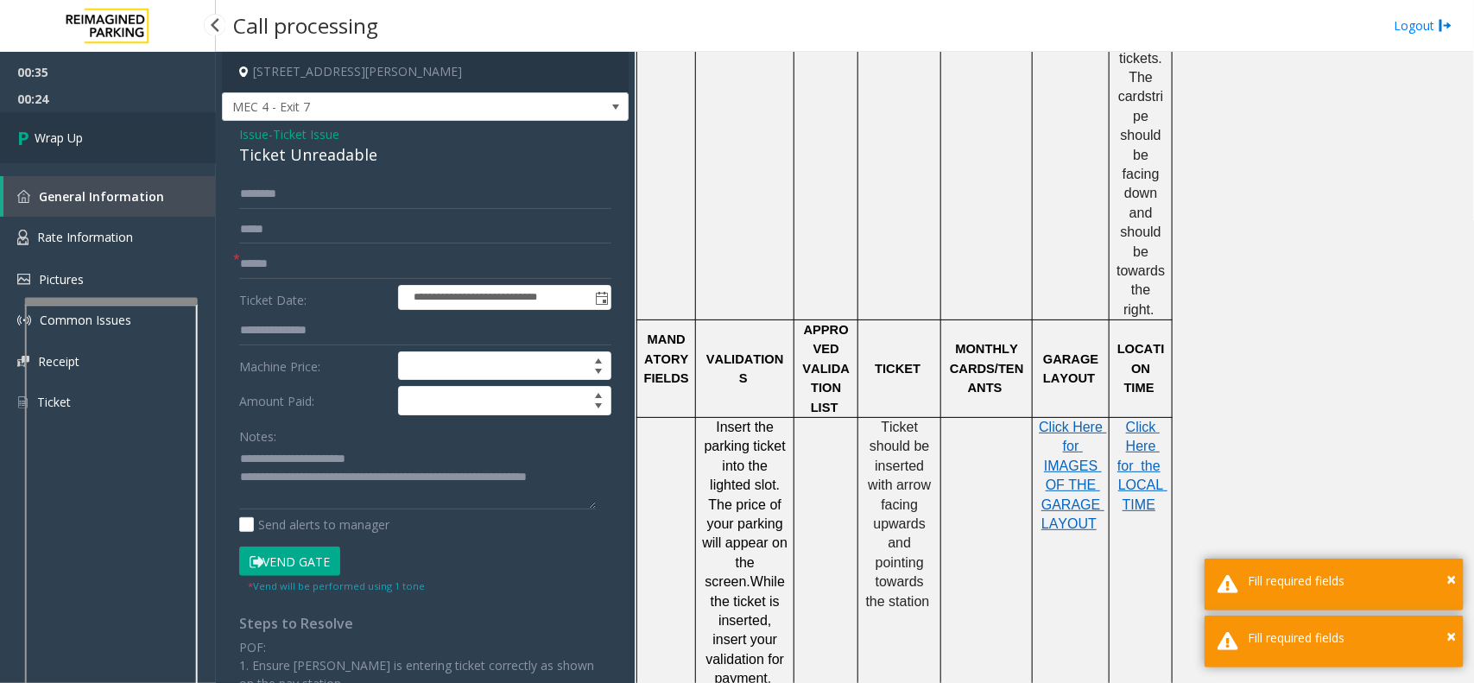
click at [66, 151] on link "Wrap Up" at bounding box center [108, 137] width 216 height 51
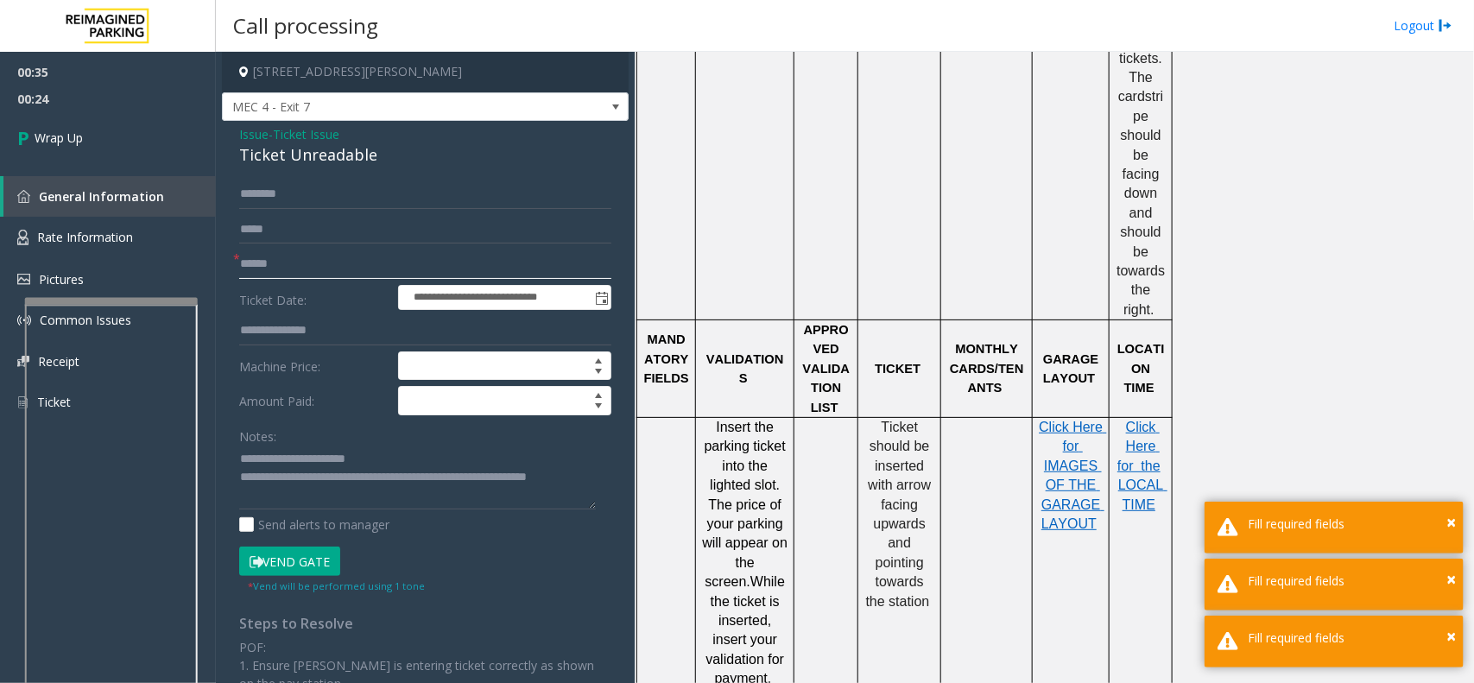
click at [298, 276] on input "text" at bounding box center [425, 264] width 372 height 29
type input "**"
click at [156, 136] on link "Wrap Up" at bounding box center [108, 137] width 216 height 51
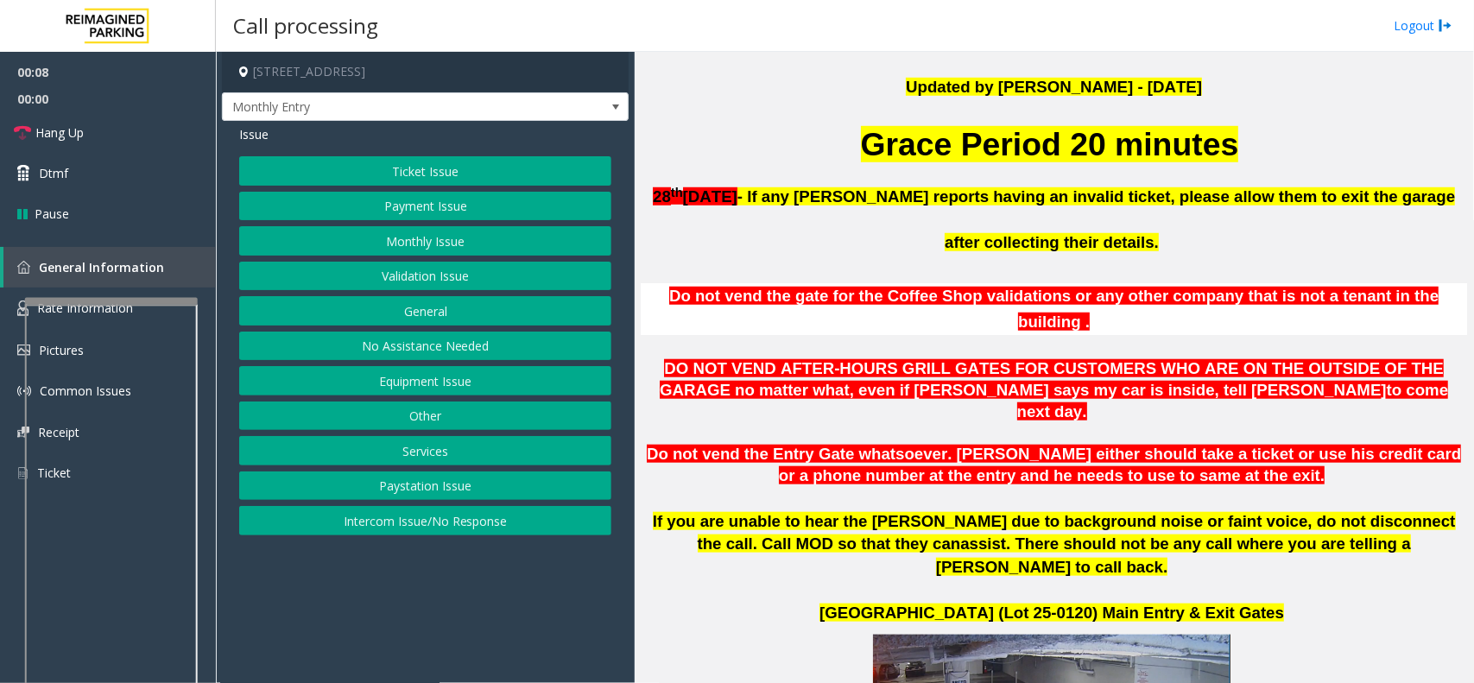
scroll to position [540, 0]
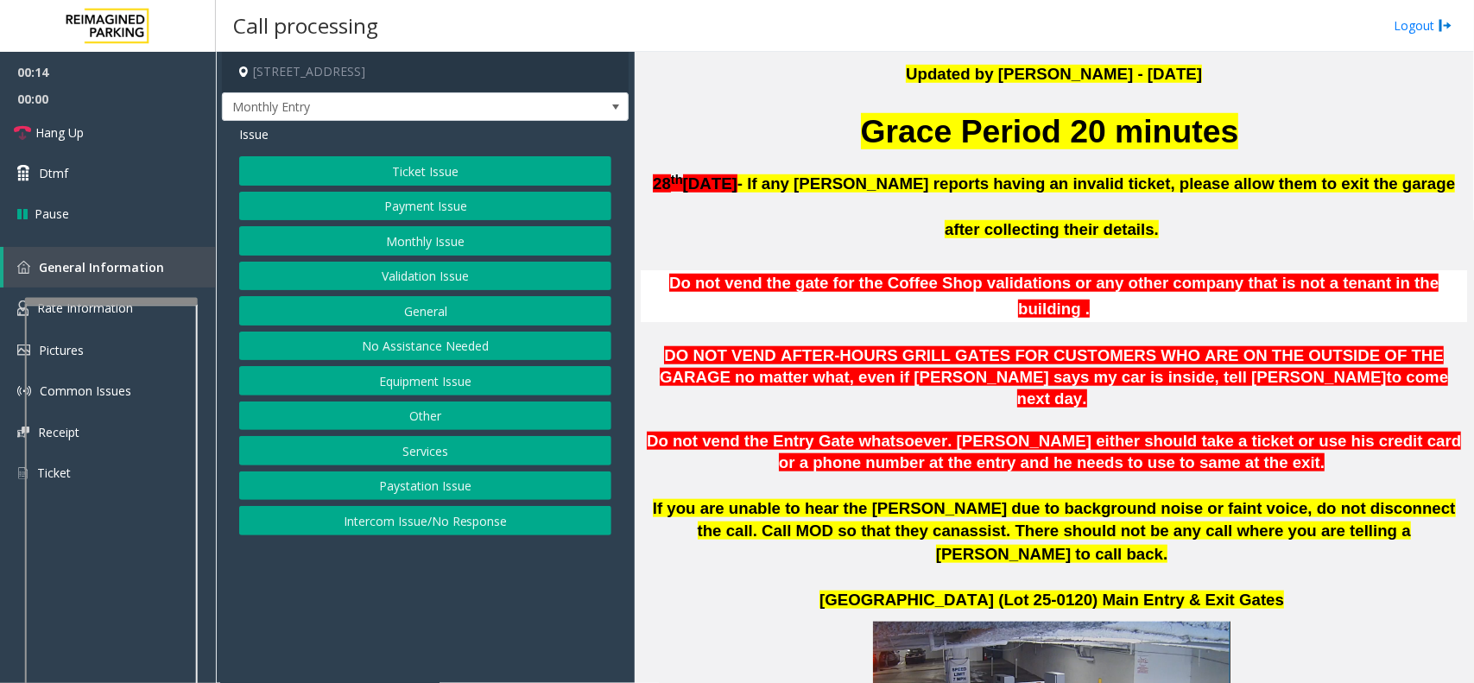
click at [143, 305] on div at bounding box center [111, 301] width 173 height 7
click at [132, 311] on link "Rate Information" at bounding box center [108, 309] width 216 height 42
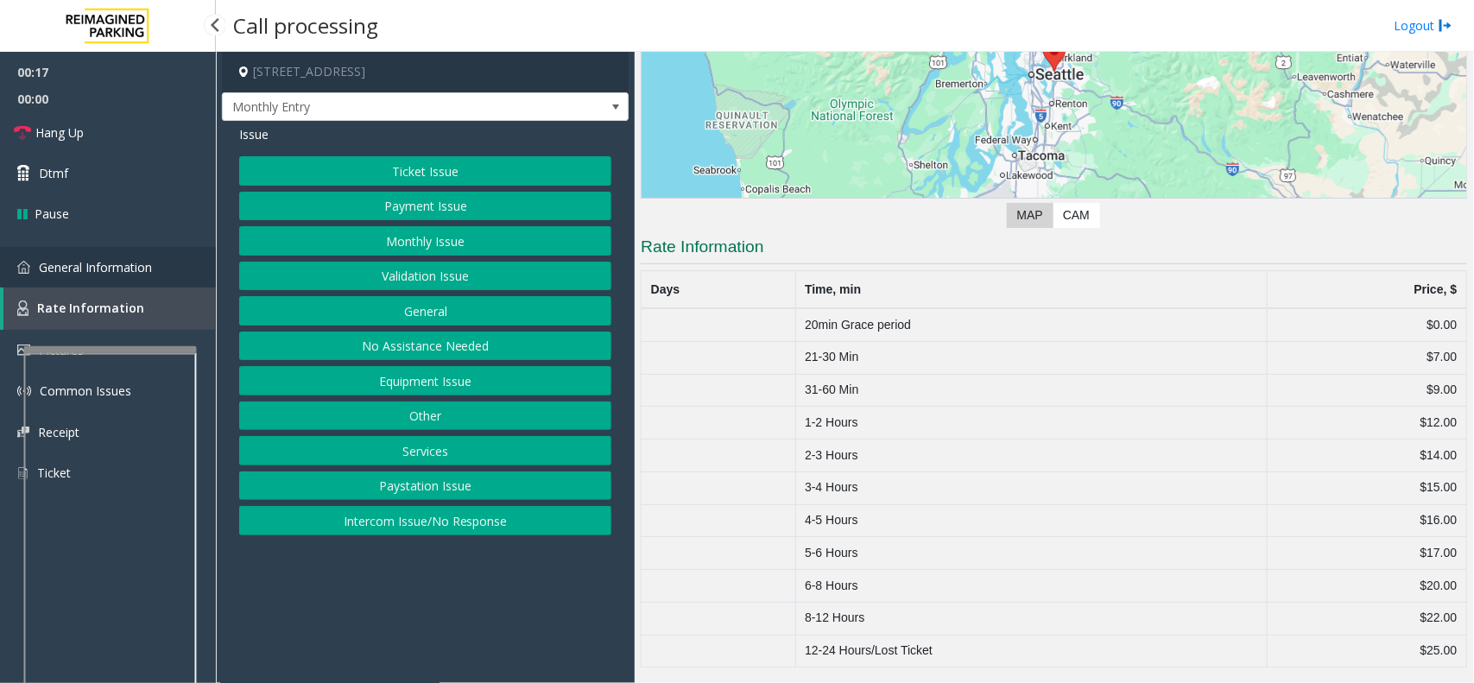
click at [156, 268] on link "General Information" at bounding box center [108, 267] width 216 height 41
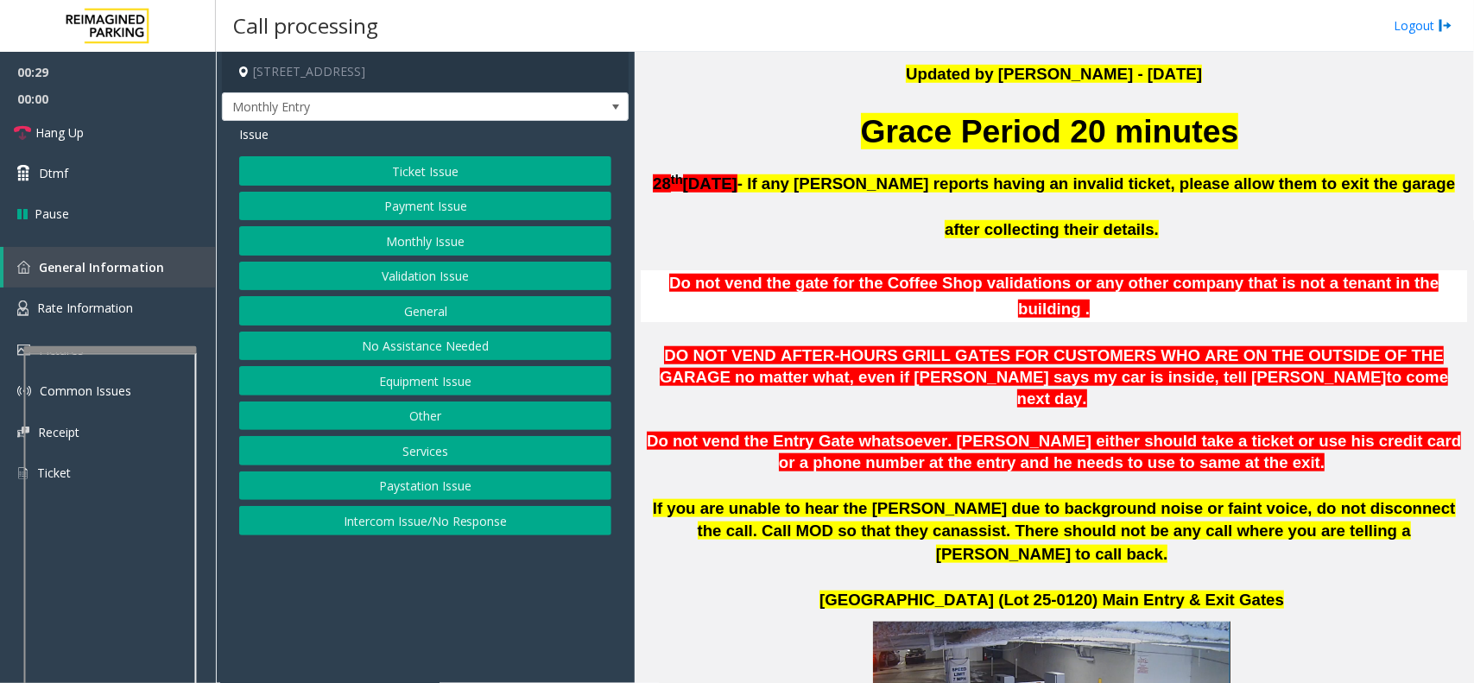
scroll to position [432, 0]
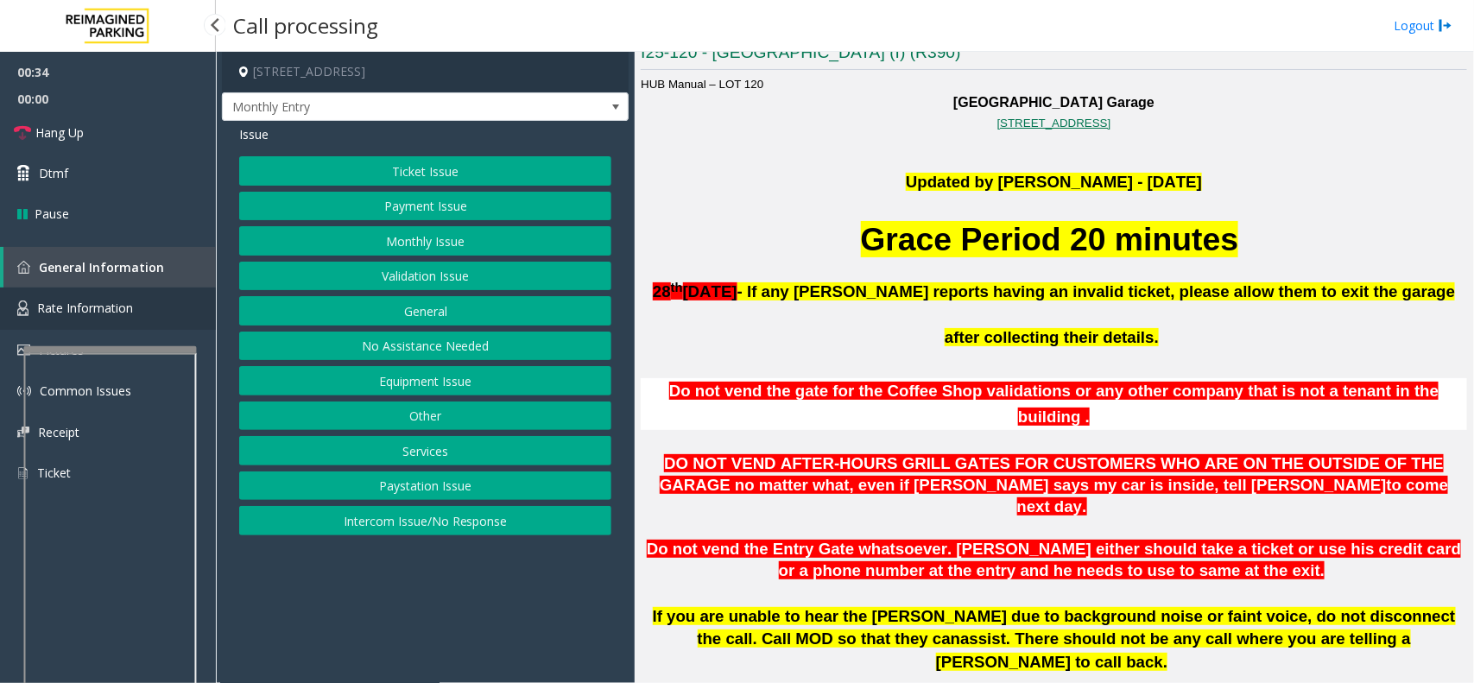
click at [113, 318] on link "Rate Information" at bounding box center [108, 309] width 216 height 42
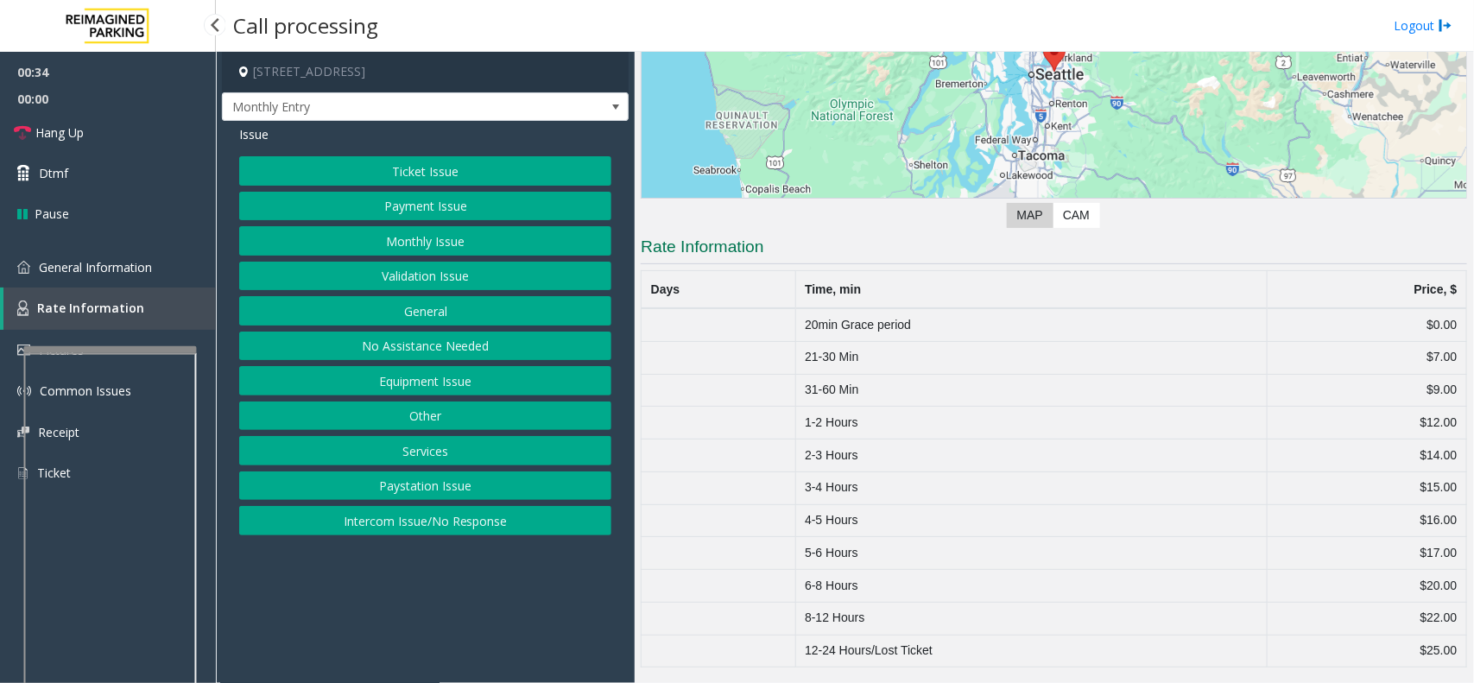
scroll to position [239, 0]
click at [144, 269] on span "General Information" at bounding box center [95, 267] width 113 height 16
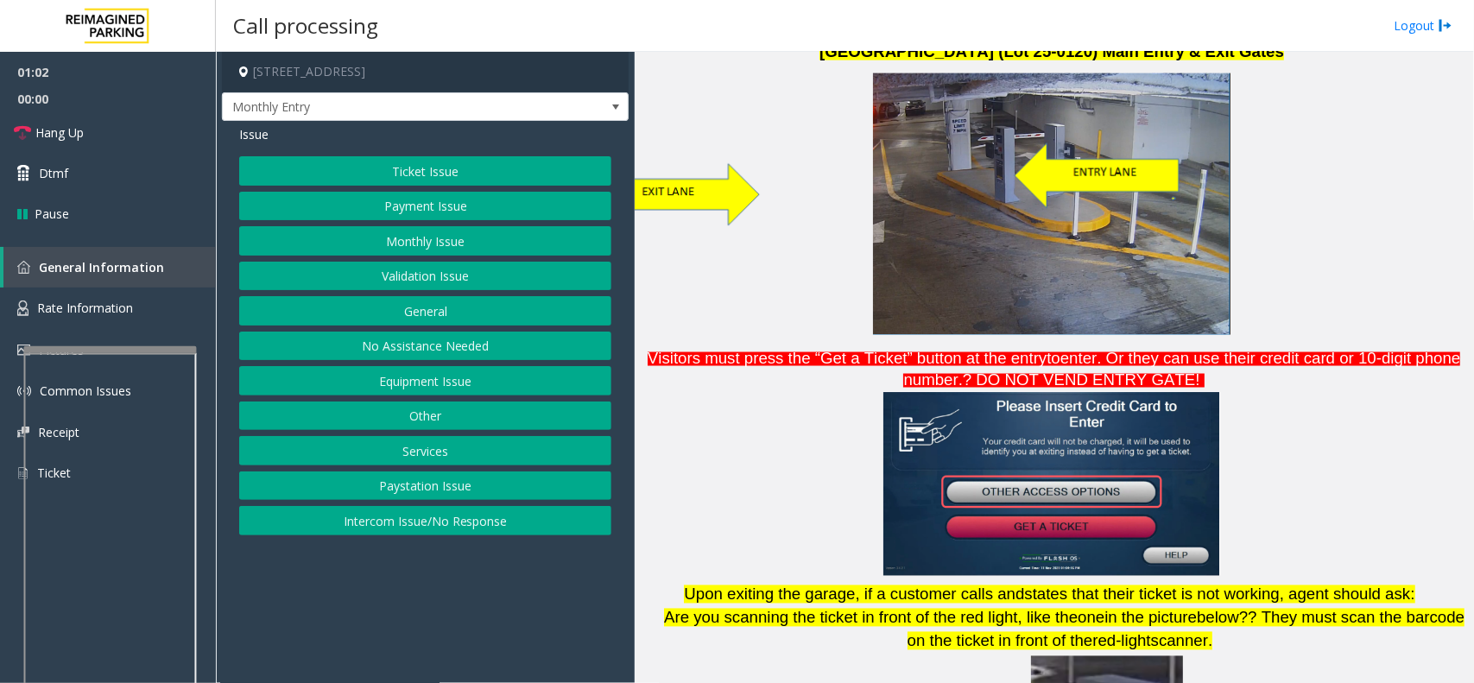
scroll to position [1079, 0]
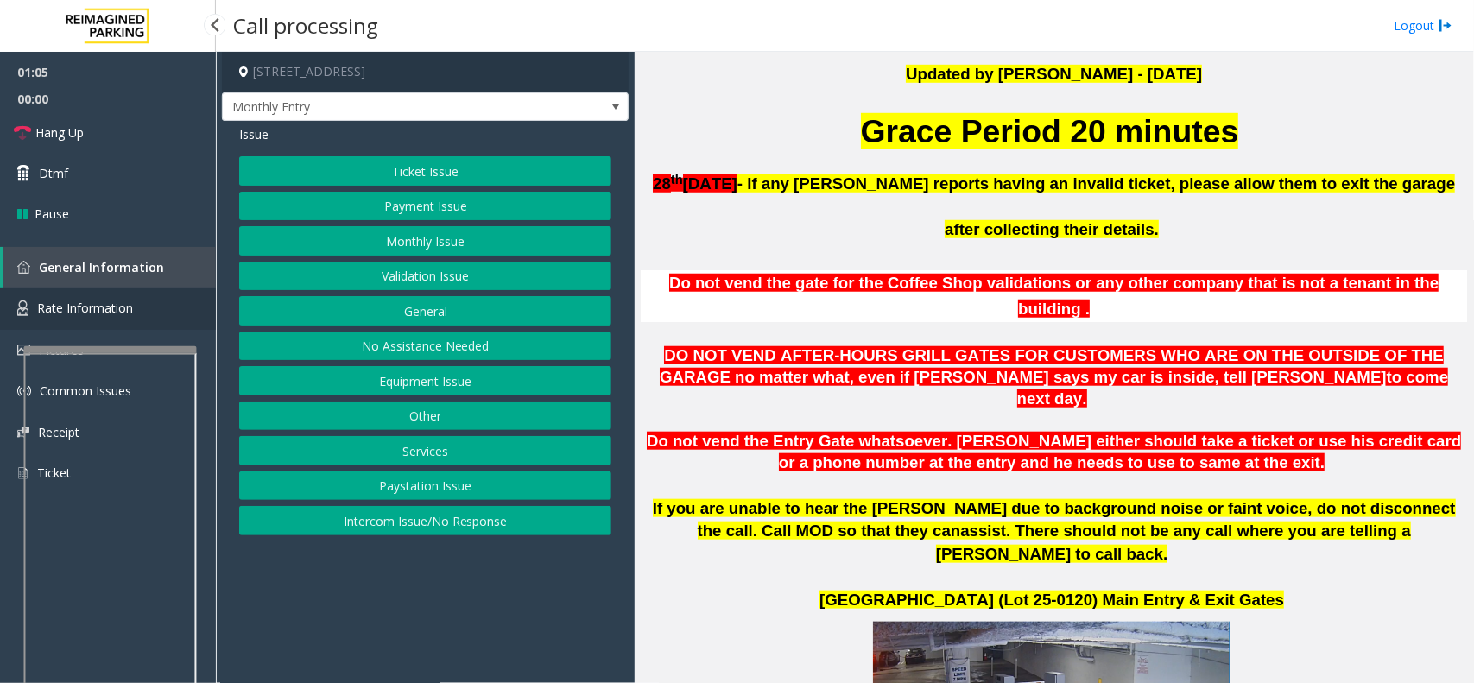
click at [98, 307] on span "Rate Information" at bounding box center [85, 308] width 96 height 16
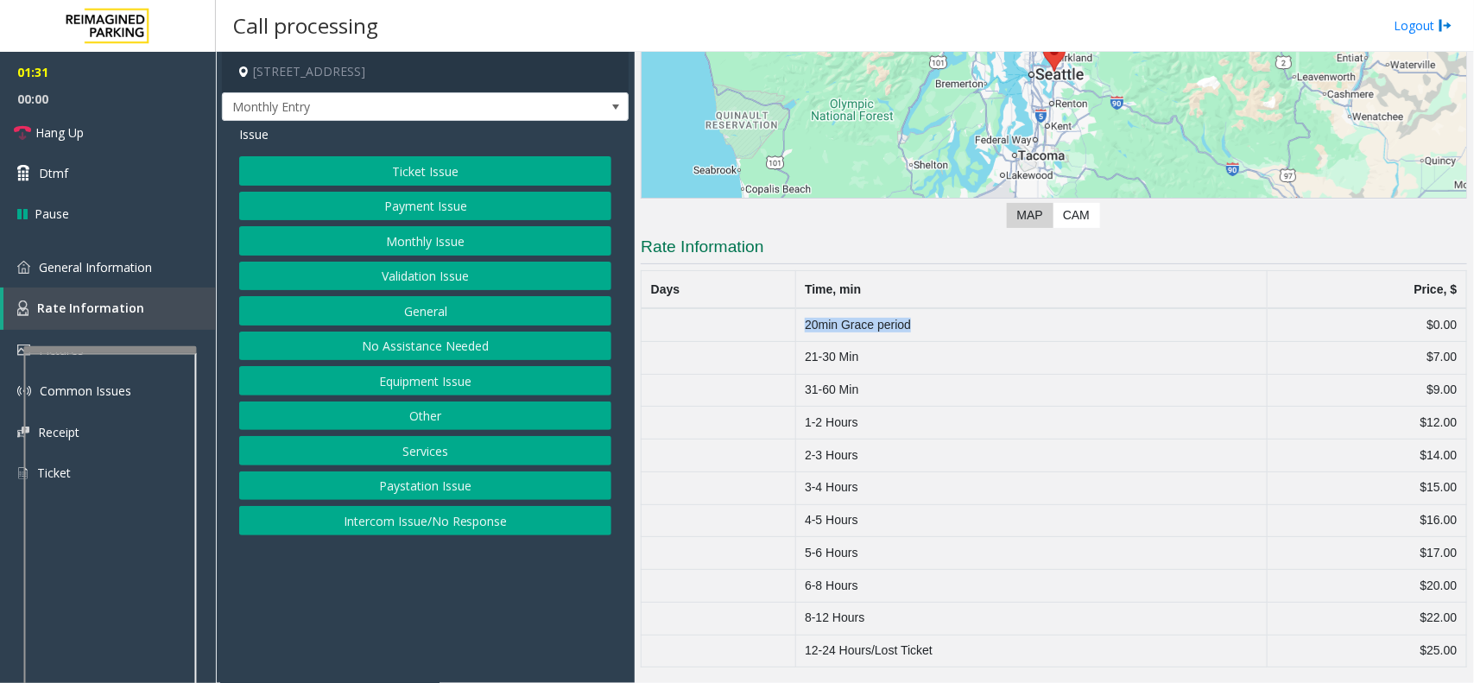
drag, startPoint x: 928, startPoint y: 321, endPoint x: 764, endPoint y: 319, distance: 164.1
click at [764, 319] on tr "20min Grace period $0.00" at bounding box center [1054, 324] width 825 height 33
click at [933, 316] on td "20min Grace period" at bounding box center [1030, 324] width 471 height 33
click at [605, 117] on span at bounding box center [616, 107] width 24 height 28
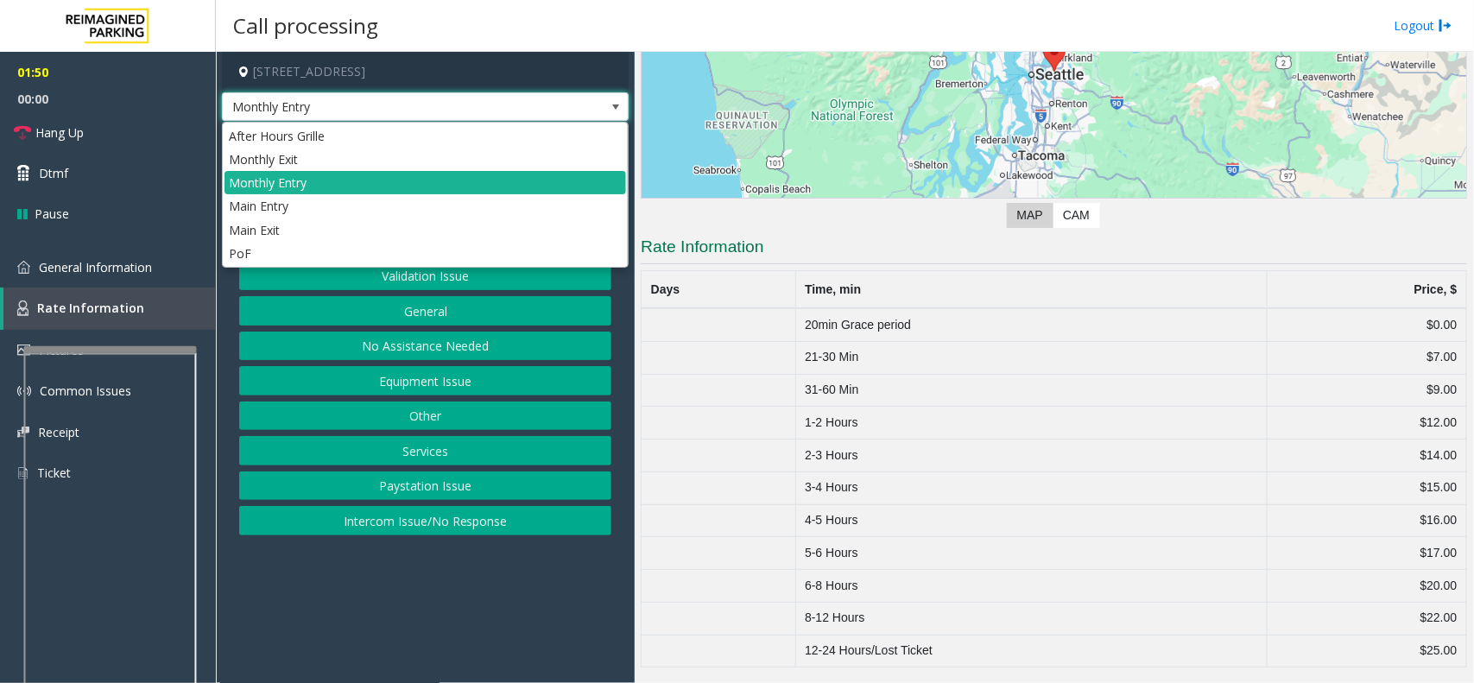
click at [616, 111] on span at bounding box center [616, 107] width 14 height 14
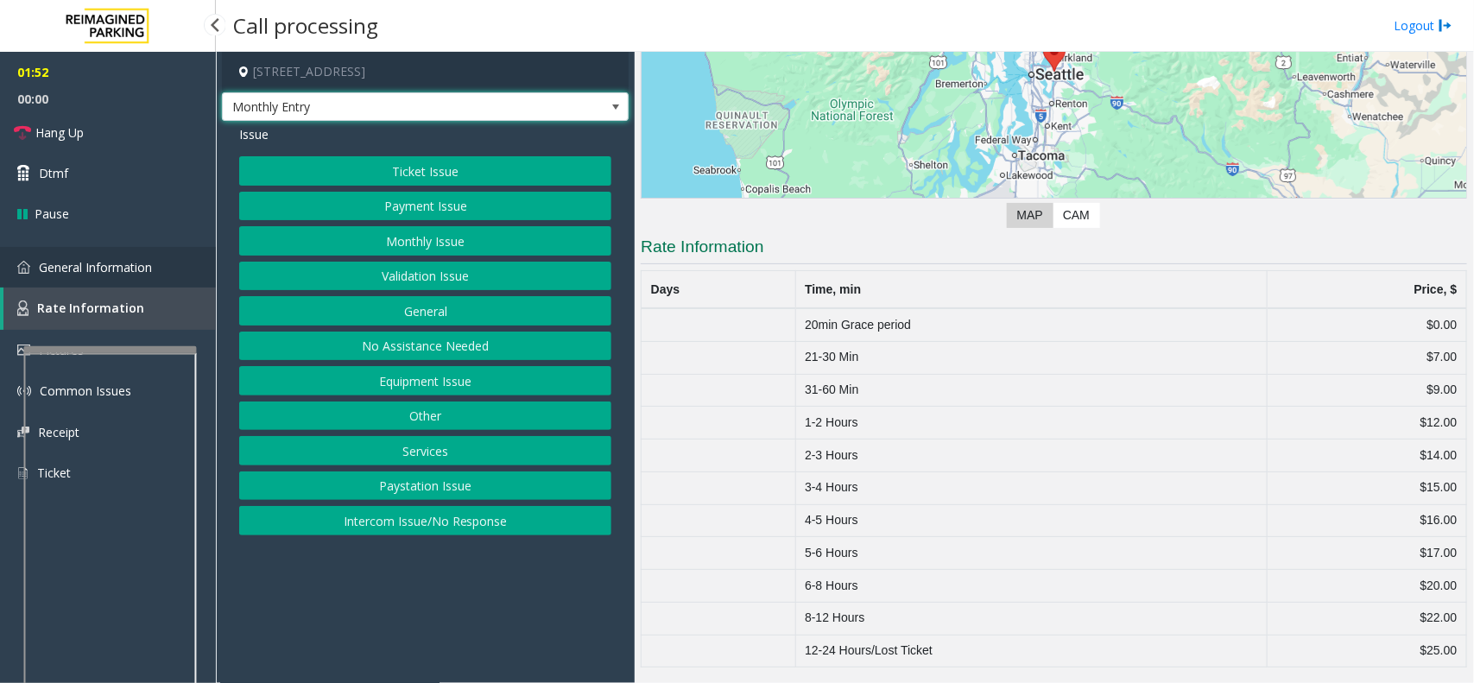
click at [100, 277] on link "General Information" at bounding box center [108, 267] width 216 height 41
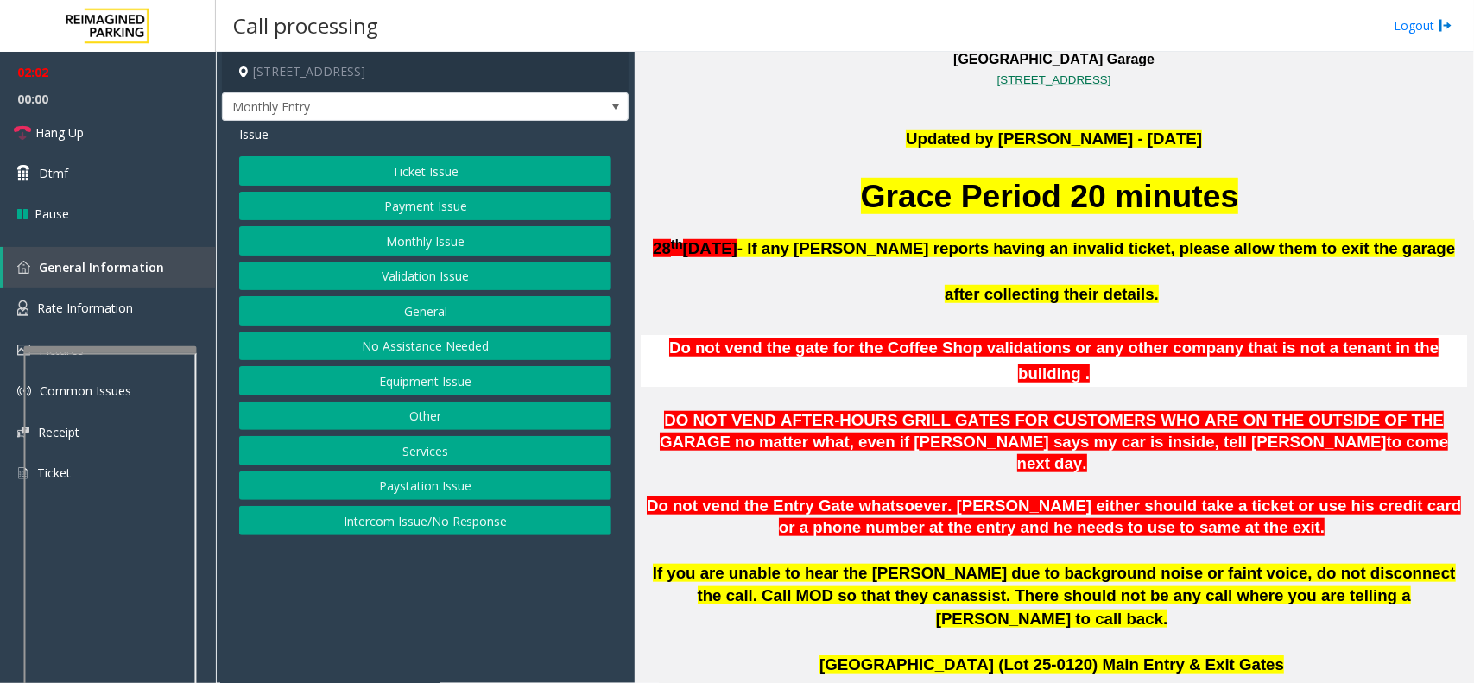
scroll to position [432, 0]
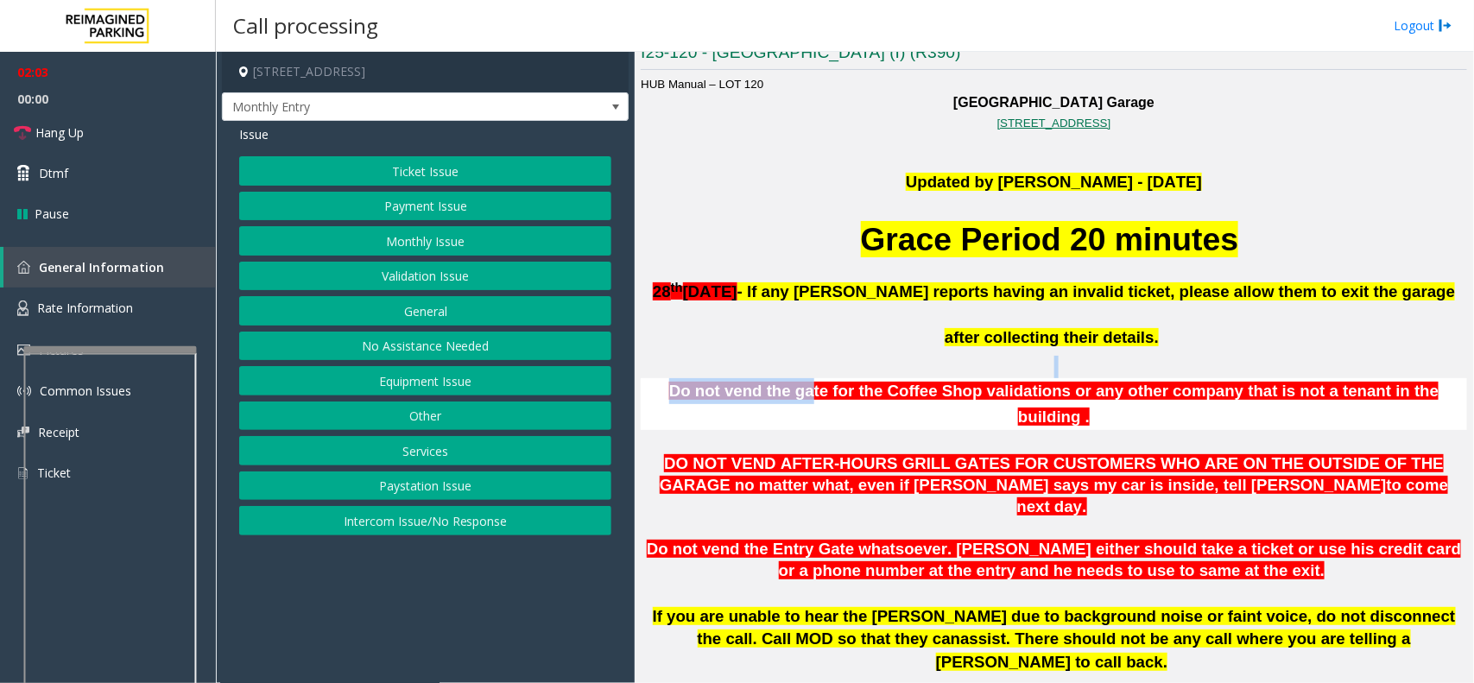
drag, startPoint x: 801, startPoint y: 389, endPoint x: 1201, endPoint y: 370, distance: 400.3
click at [970, 454] on span "DO NOT VEND AFTER-HOURS GRILL GATES FOR CUSTOMERS WHO ARE ON THE OUTSIDE OF THE…" at bounding box center [1052, 474] width 784 height 40
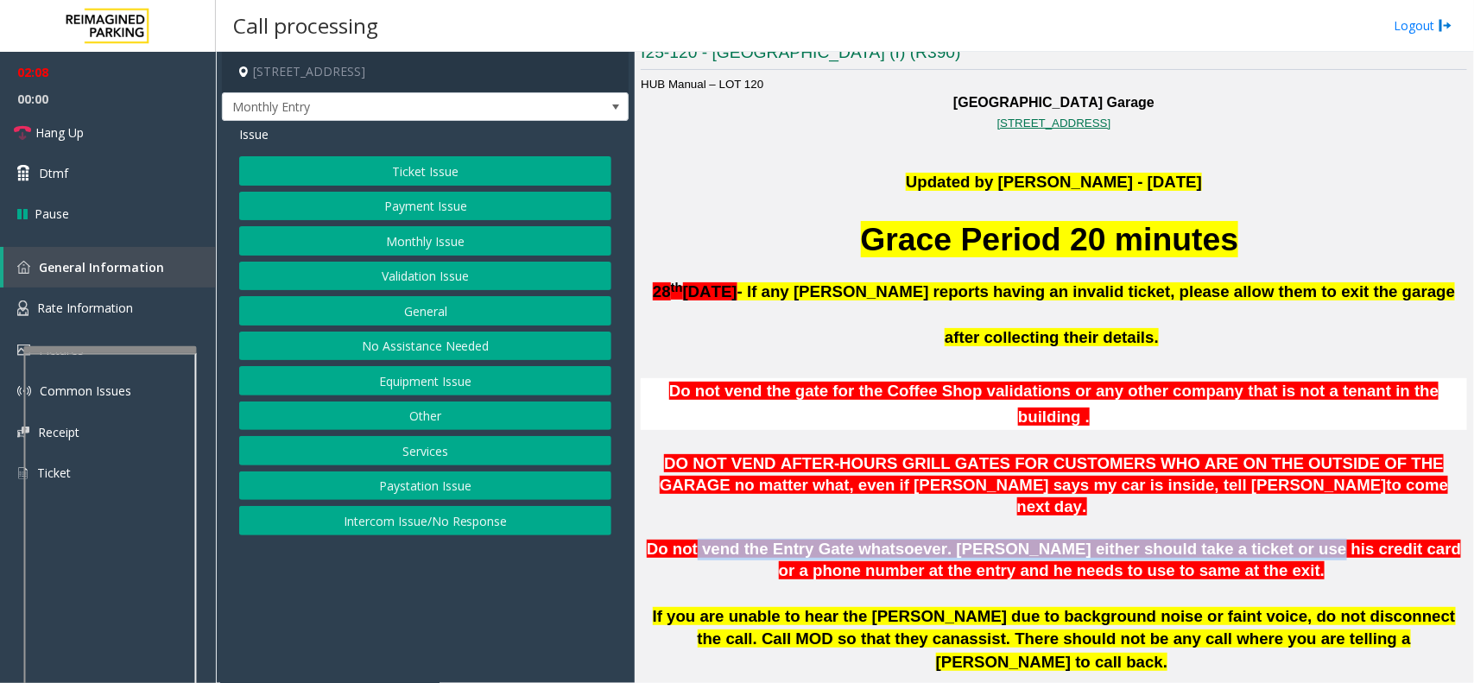
drag, startPoint x: 697, startPoint y: 503, endPoint x: 1232, endPoint y: 494, distance: 535.4
click at [1232, 540] on span "Do not vend the Entry Gate whatsoever. [PERSON_NAME] either should take a ticke…" at bounding box center [1054, 560] width 814 height 40
drag, startPoint x: 1245, startPoint y: 507, endPoint x: 669, endPoint y: 497, distance: 576.0
click at [667, 540] on span "Do not vend the Entry Gate whatsoever. [PERSON_NAME] either should take a ticke…" at bounding box center [1054, 560] width 814 height 40
click at [941, 540] on span "Do not vend the Entry Gate whatsoever. [PERSON_NAME] either should take a ticke…" at bounding box center [1054, 560] width 814 height 40
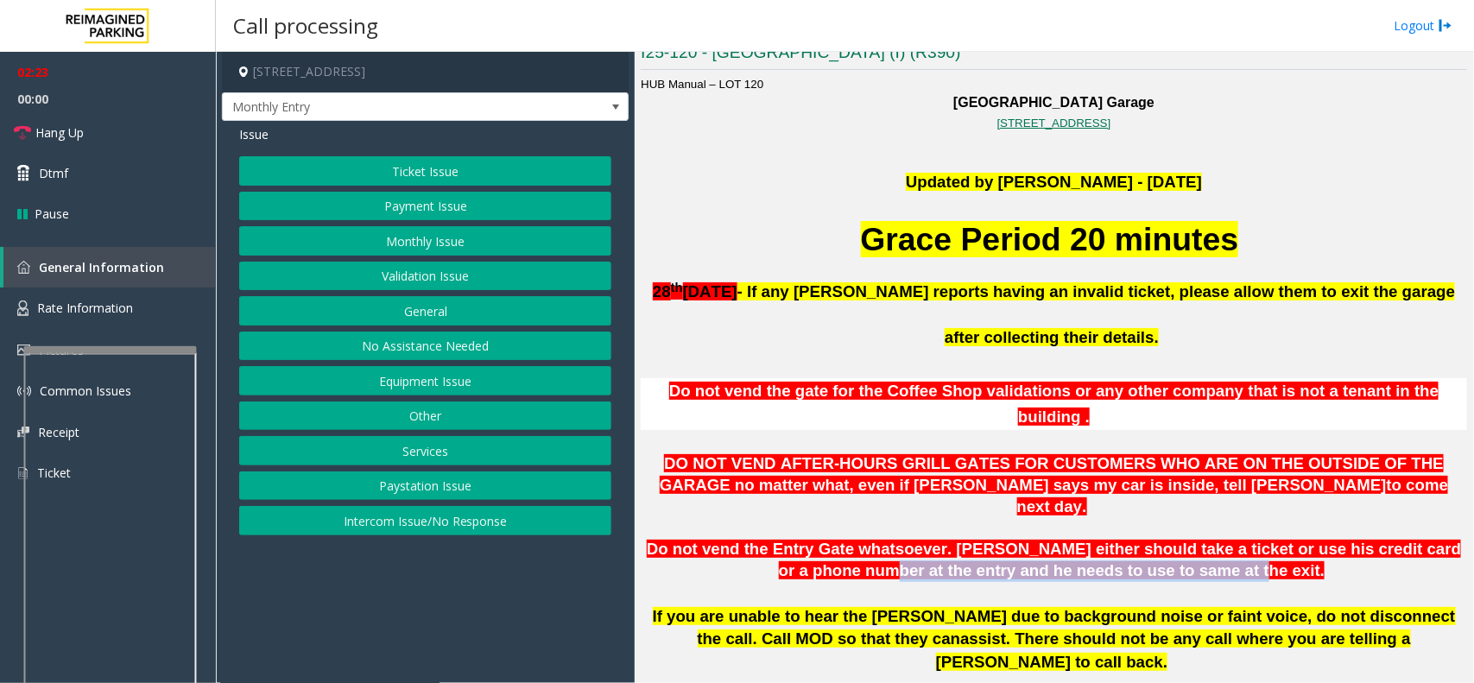
drag, startPoint x: 878, startPoint y: 523, endPoint x: 1205, endPoint y: 523, distance: 327.2
click at [1205, 540] on span "Do not vend the Entry Gate whatsoever. [PERSON_NAME] either should take a ticke…" at bounding box center [1054, 560] width 814 height 40
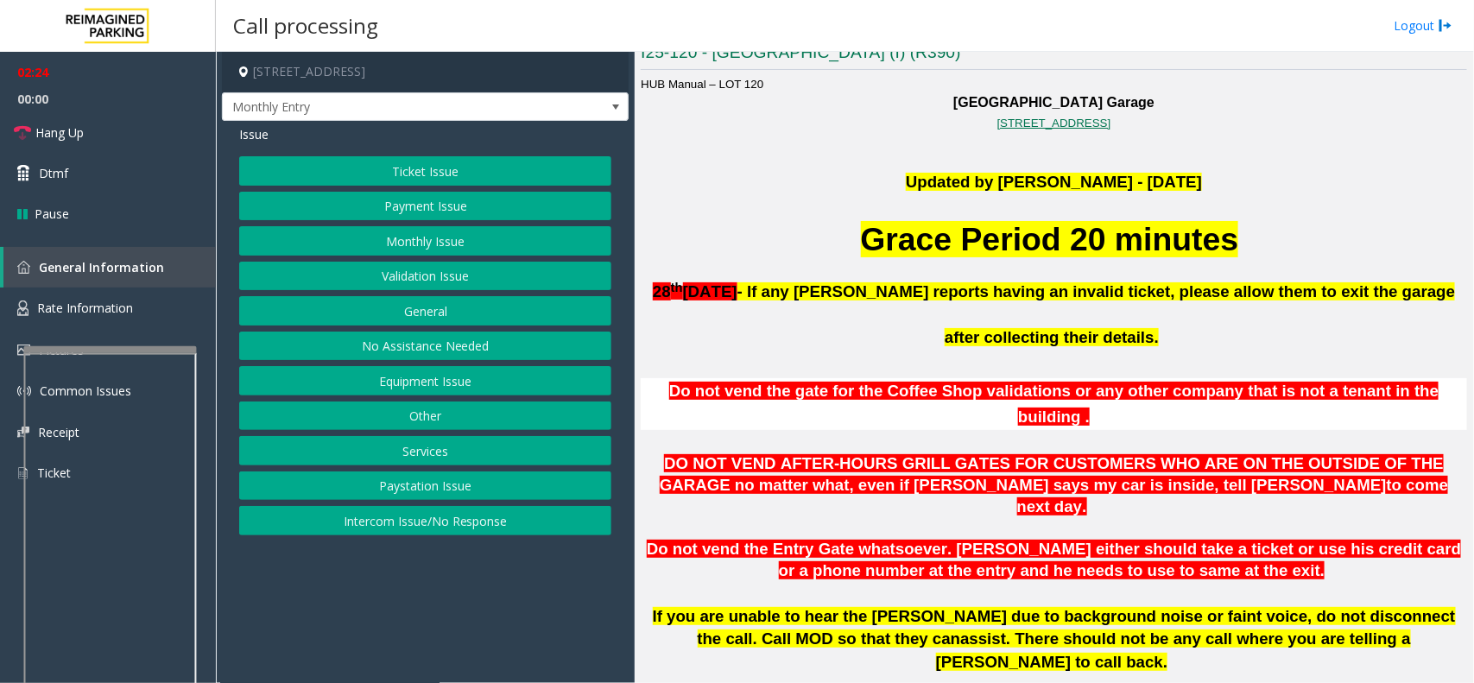
click at [946, 517] on p at bounding box center [1054, 528] width 826 height 22
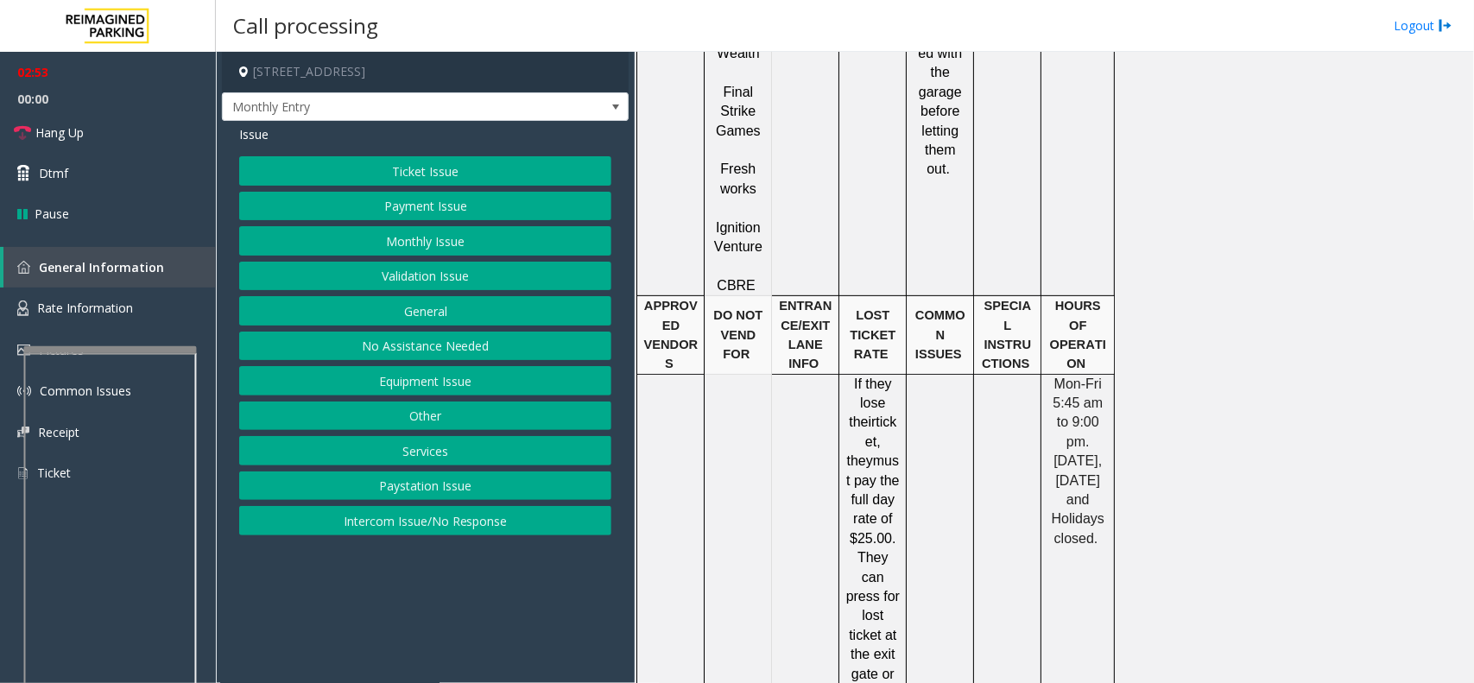
scroll to position [3547, 0]
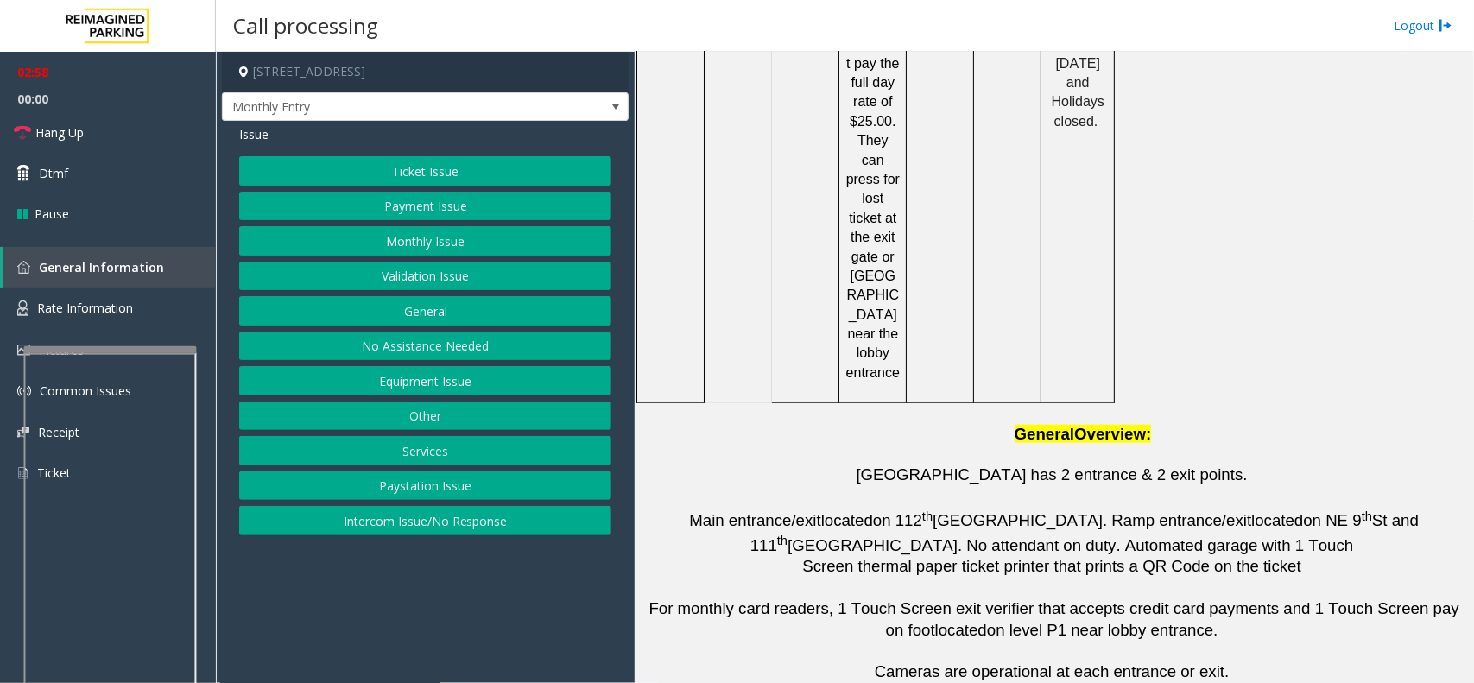
drag, startPoint x: 946, startPoint y: 615, endPoint x: 817, endPoint y: 602, distance: 130.2
copy tr "[PHONE_NUMBER]"
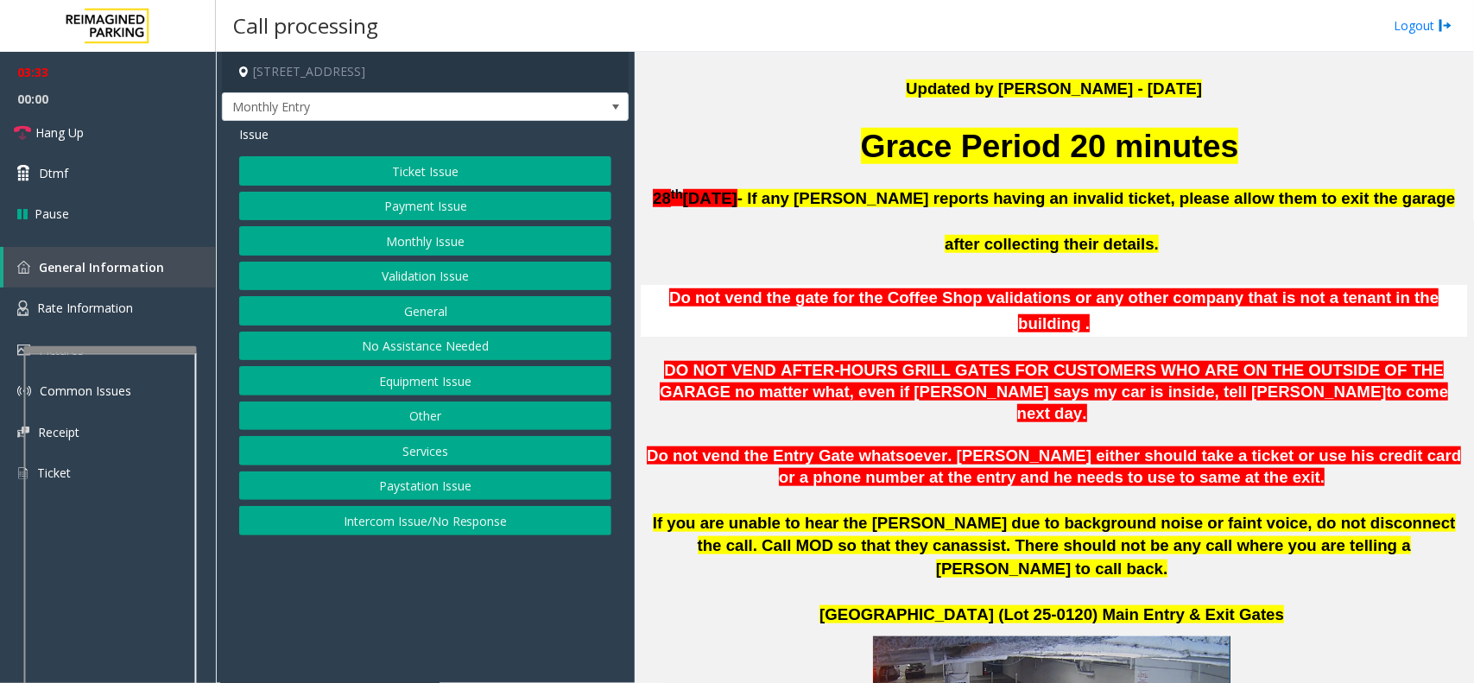
scroll to position [309, 0]
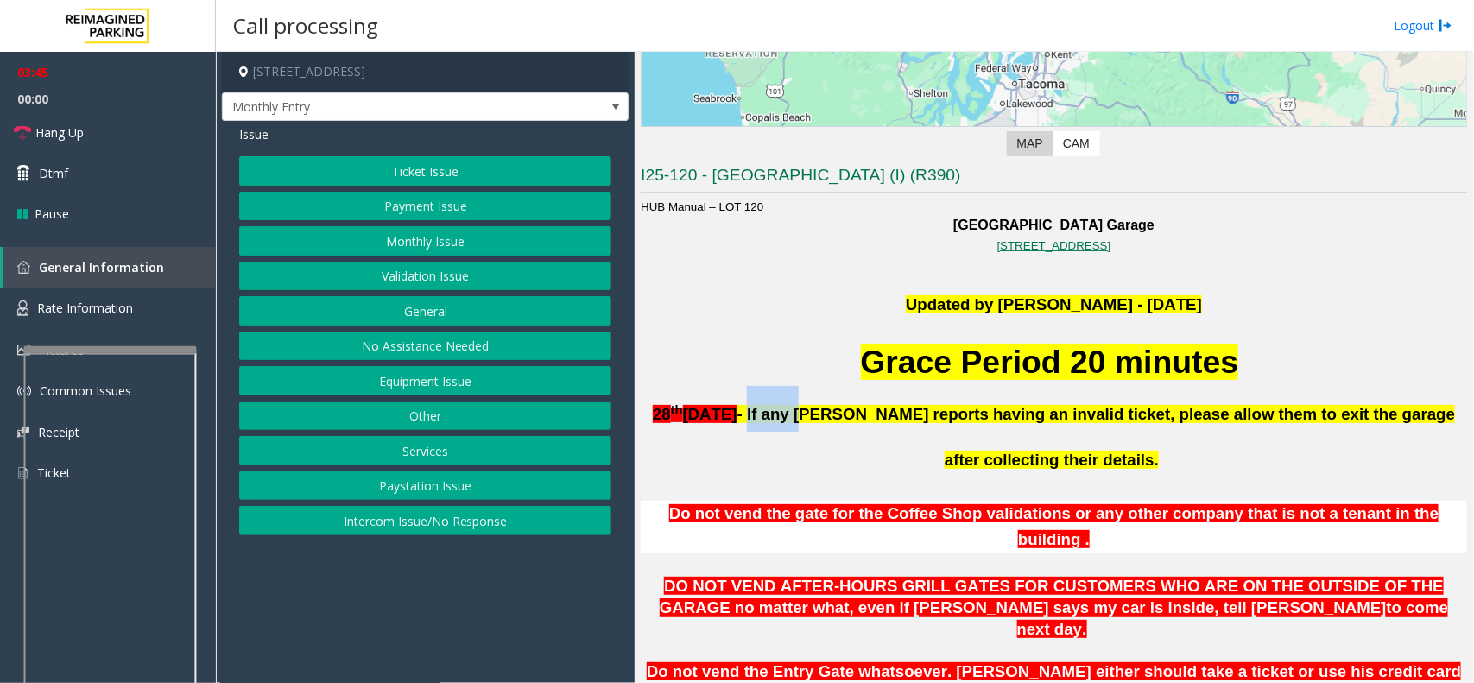
drag, startPoint x: 784, startPoint y: 420, endPoint x: 838, endPoint y: 419, distance: 54.4
click at [838, 419] on span "- If any [PERSON_NAME] reports having an invalid ticket, please allow them to e…" at bounding box center [1096, 437] width 718 height 64
click at [862, 419] on span "- If any [PERSON_NAME] reports having an invalid ticket, please allow them to e…" at bounding box center [1096, 437] width 718 height 64
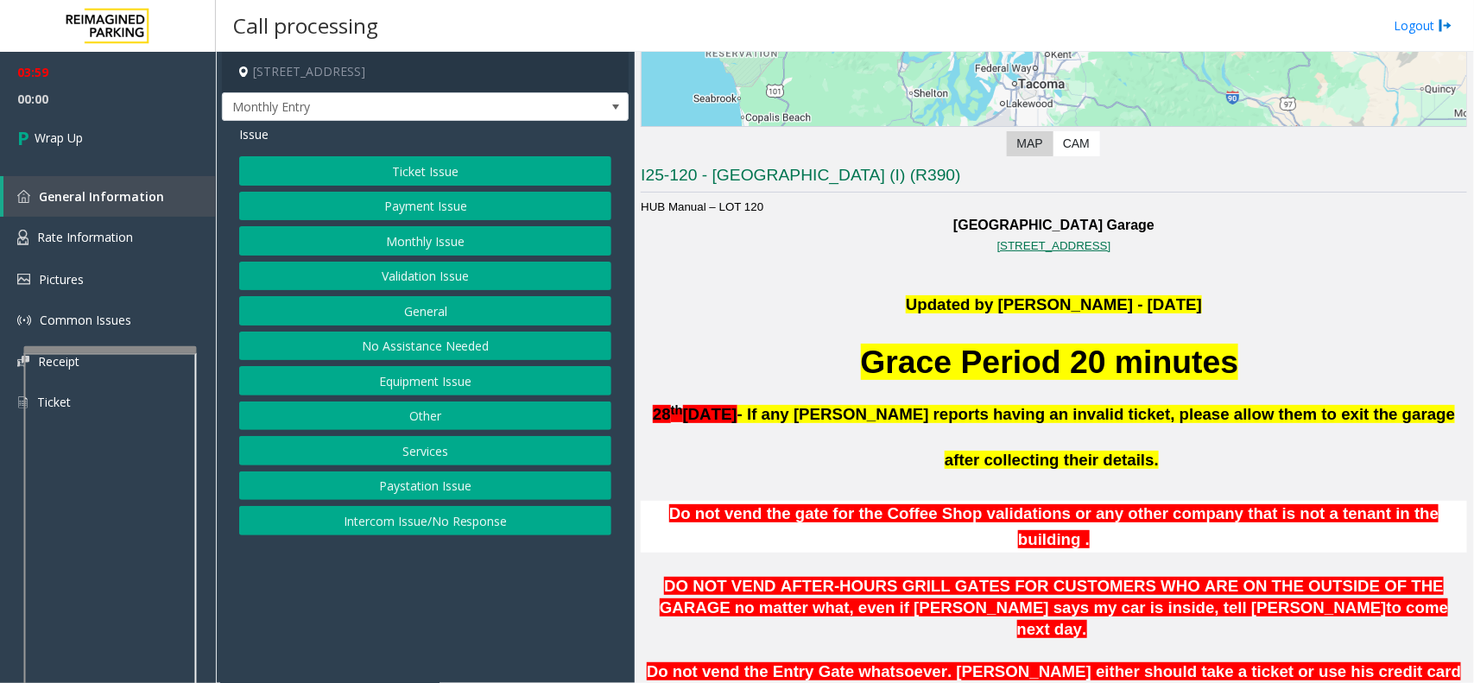
click at [413, 383] on button "Equipment Issue" at bounding box center [425, 380] width 372 height 29
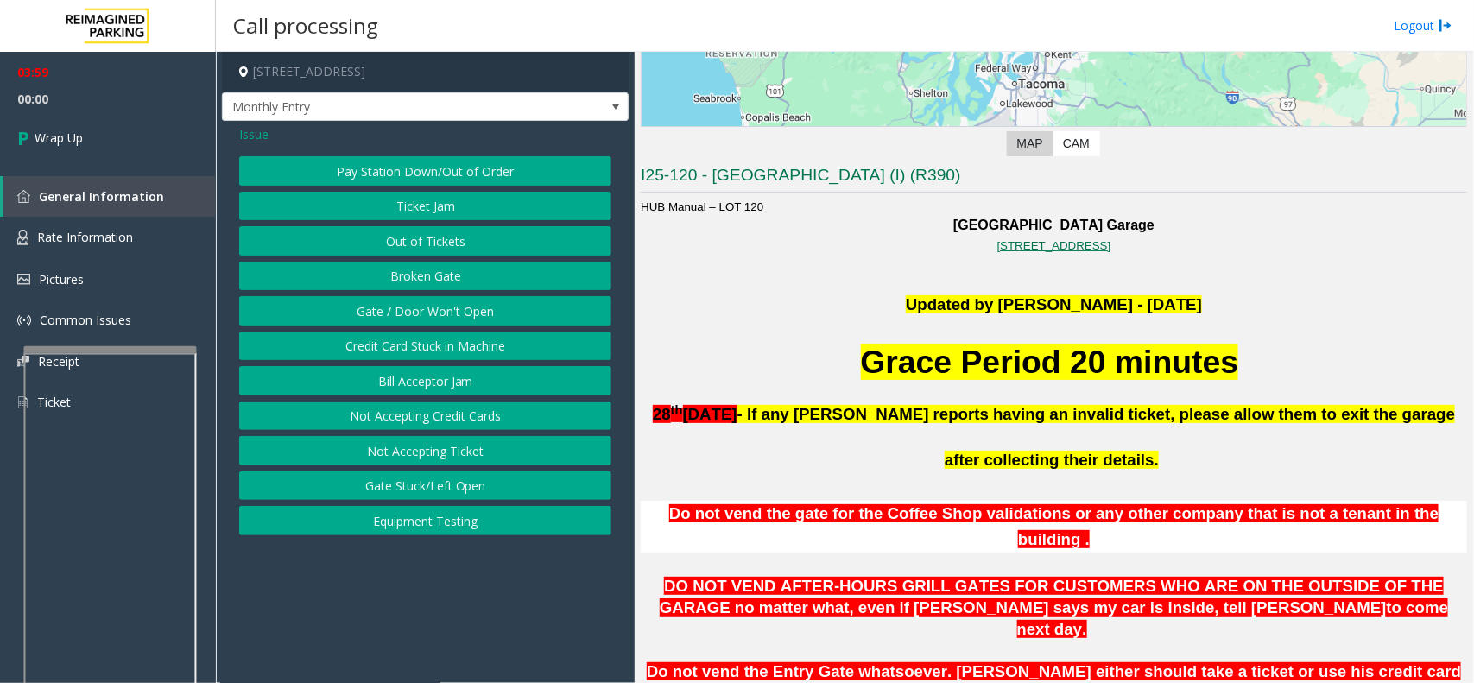
click at [408, 312] on button "Gate / Door Won't Open" at bounding box center [425, 310] width 372 height 29
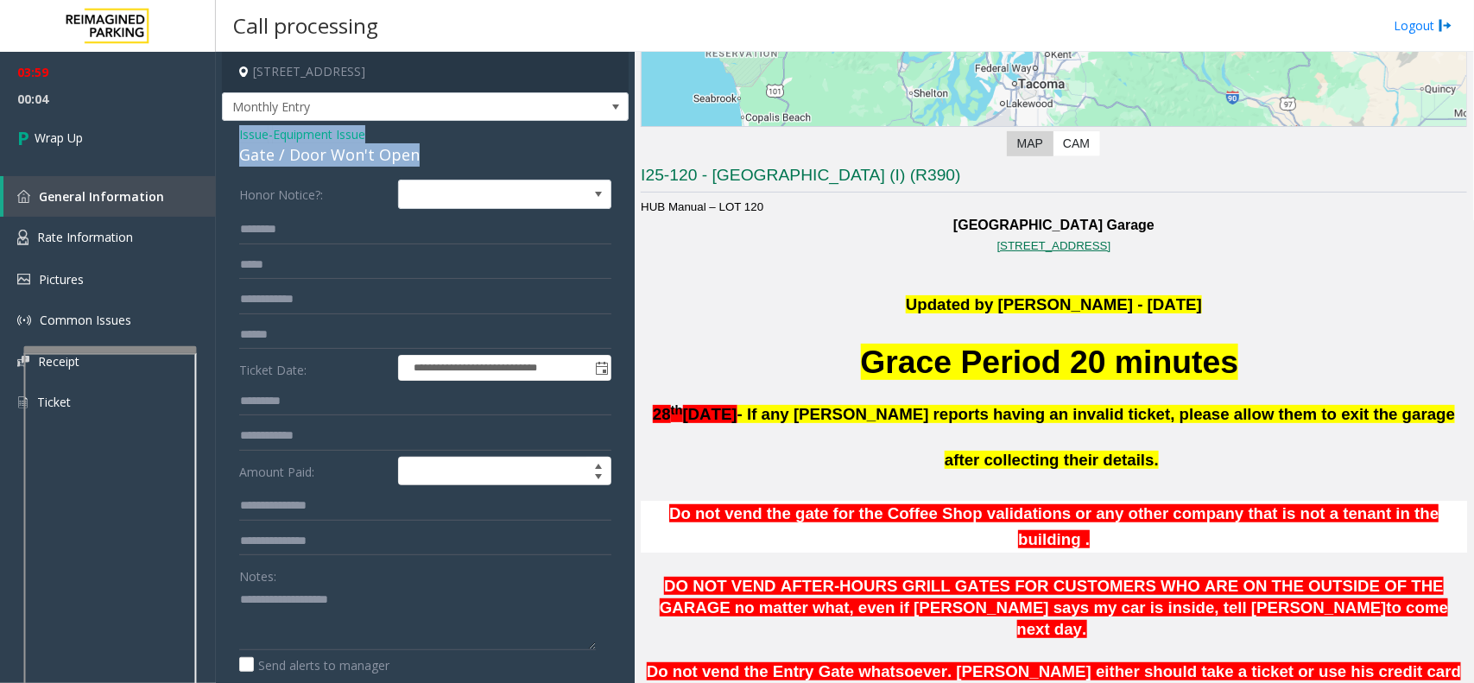
drag, startPoint x: 463, startPoint y: 160, endPoint x: 233, endPoint y: 141, distance: 230.5
click at [233, 141] on div "**********" at bounding box center [425, 512] width 407 height 783
copy div "Issue - Equipment Issue Gate / Door Won't Open"
click at [274, 607] on textarea at bounding box center [417, 617] width 357 height 65
paste textarea "**********"
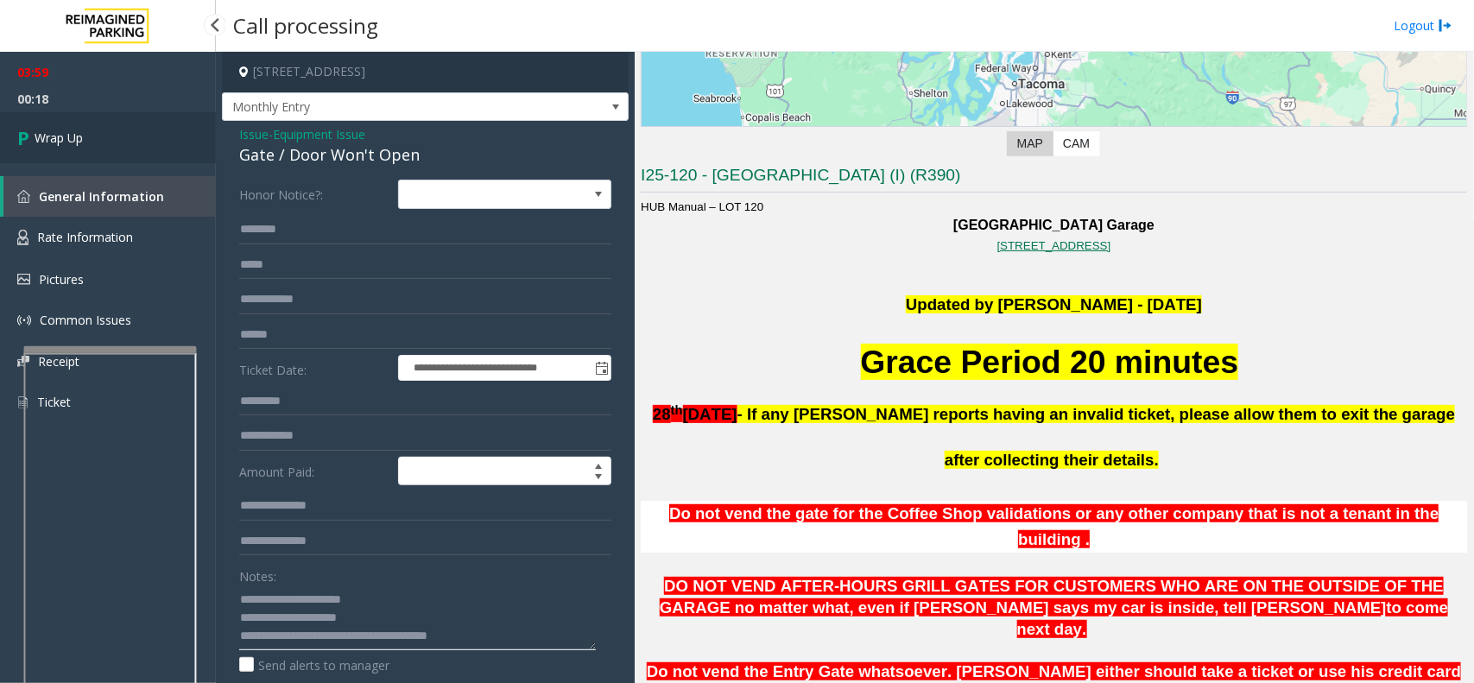
type textarea "**********"
click at [14, 112] on link "Wrap Up" at bounding box center [108, 137] width 216 height 51
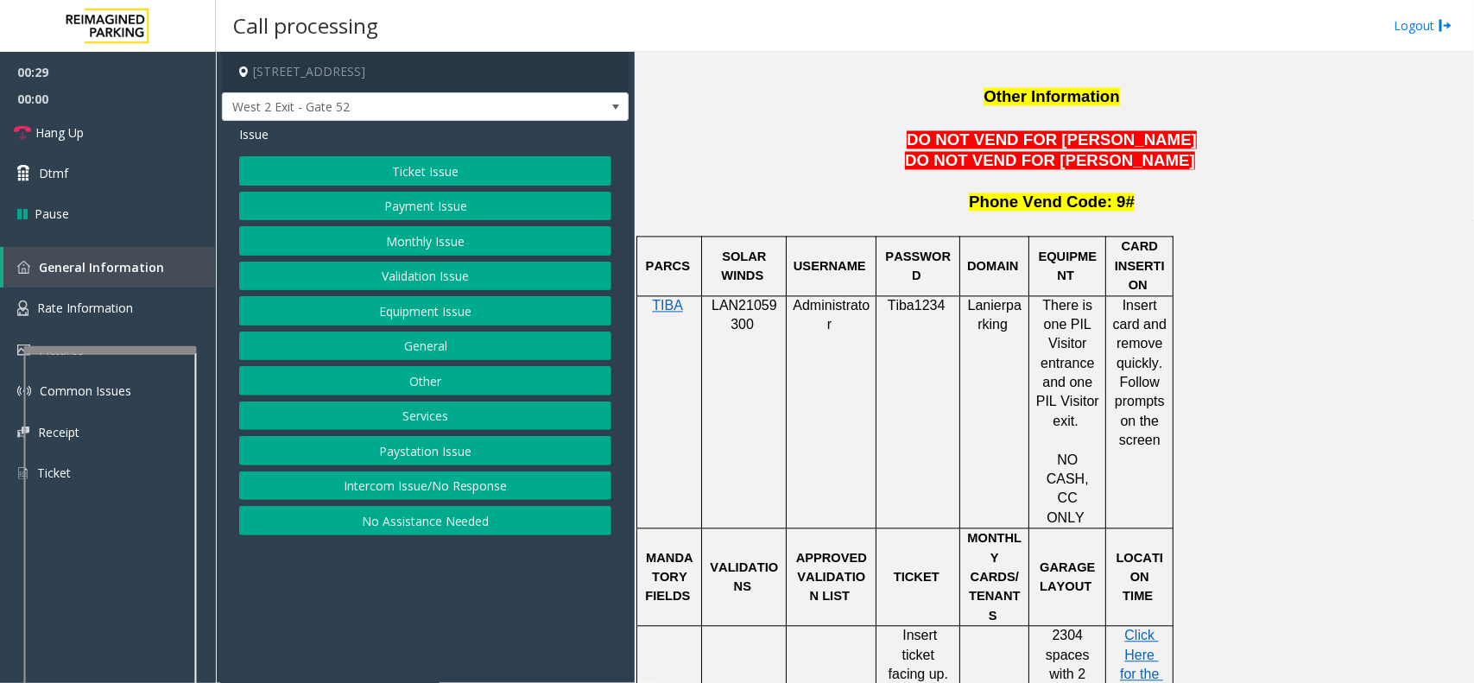
scroll to position [1539, 0]
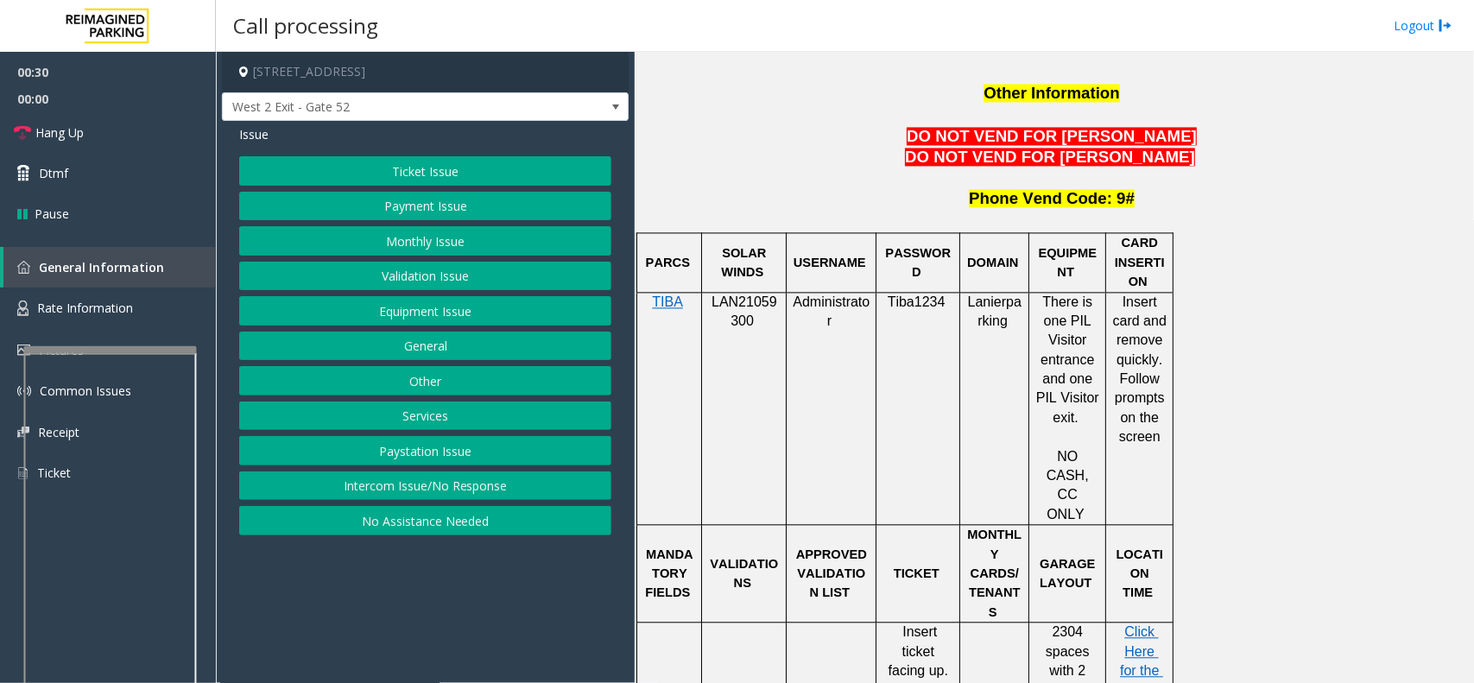
click at [754, 294] on span "LAN21059300" at bounding box center [744, 311] width 66 height 34
copy p "LAN21059300"
click at [419, 242] on button "Monthly Issue" at bounding box center [425, 240] width 372 height 29
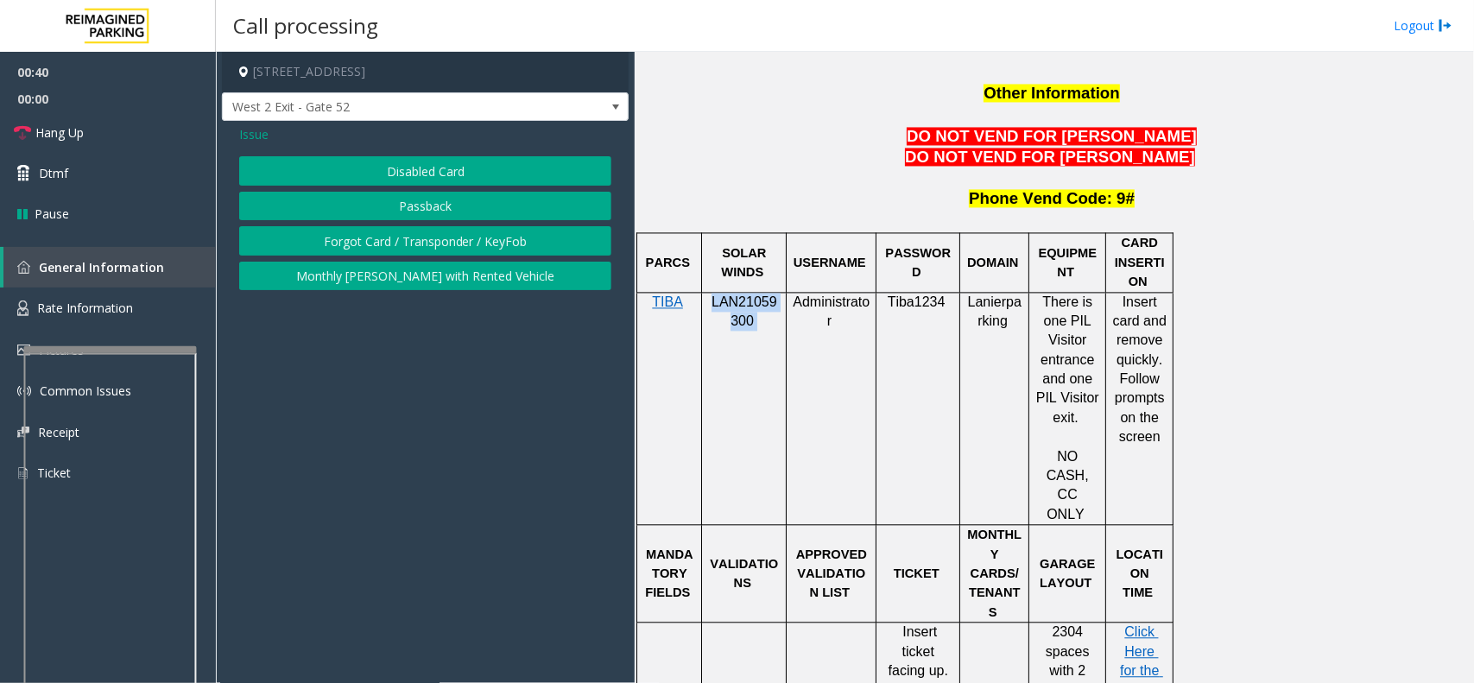
click at [426, 173] on button "Disabled Card" at bounding box center [425, 170] width 372 height 29
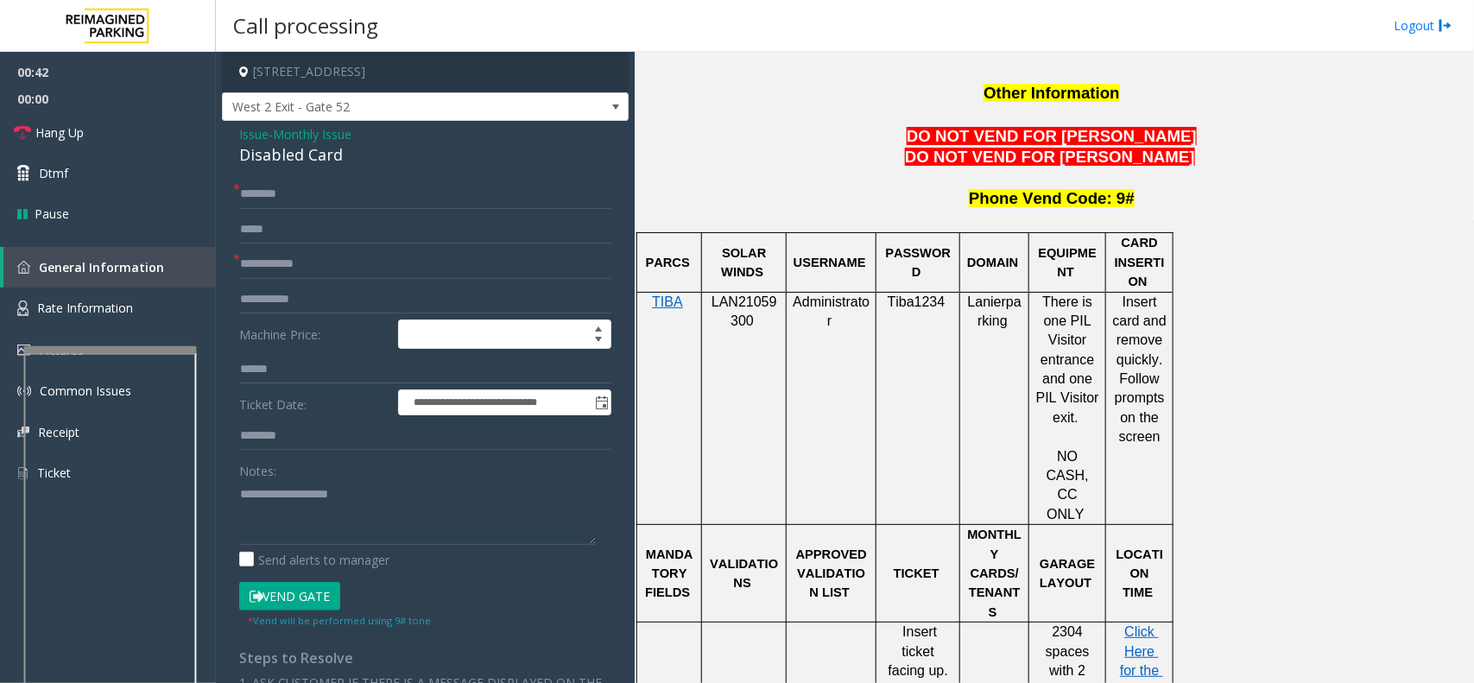
click at [319, 134] on span "Monthly Issue" at bounding box center [312, 134] width 79 height 18
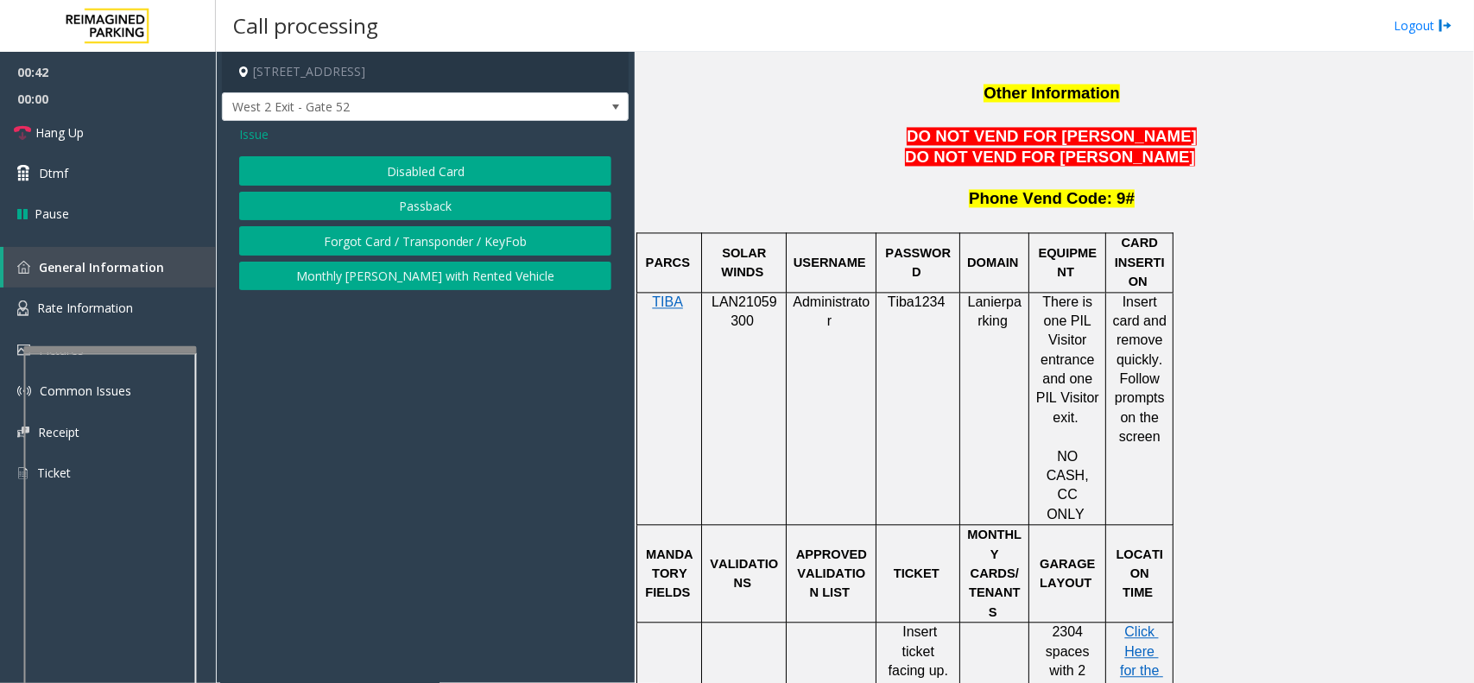
click at [397, 213] on button "Passback" at bounding box center [425, 206] width 372 height 29
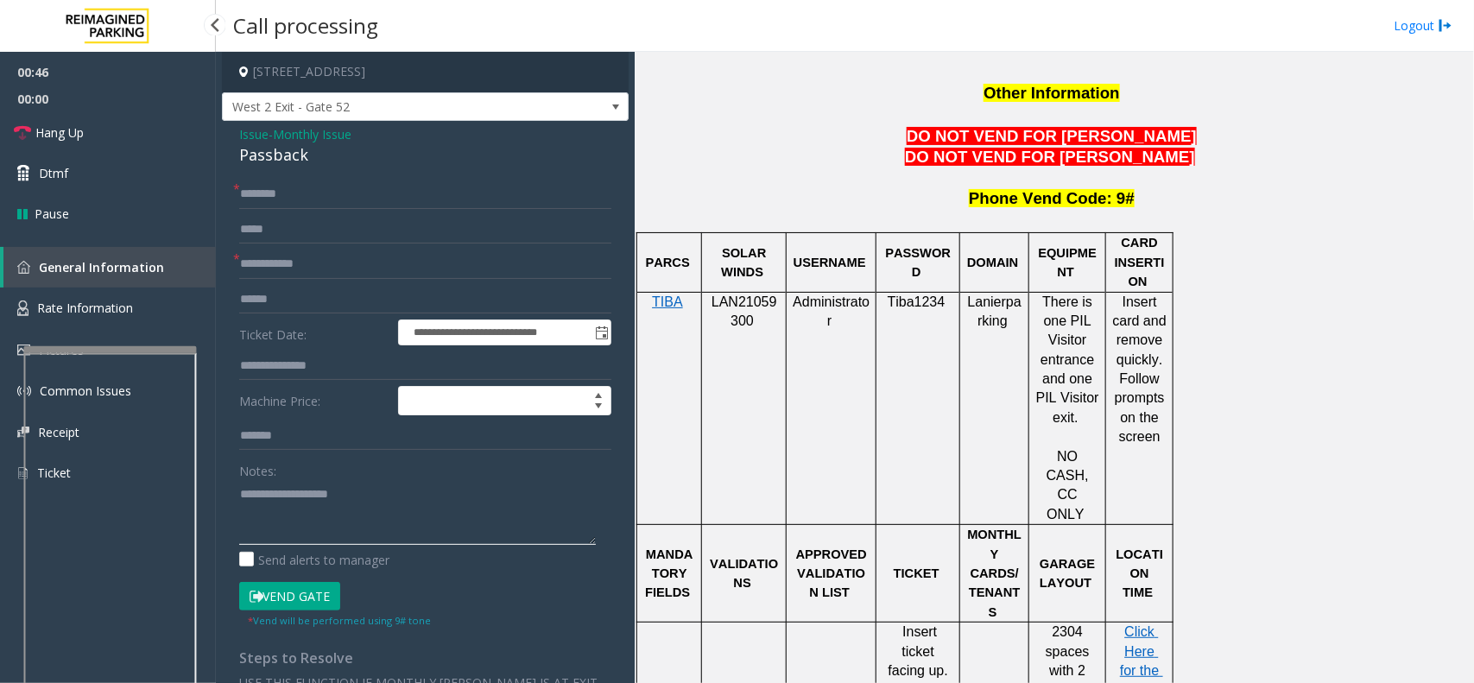
click at [247, 509] on textarea at bounding box center [417, 512] width 357 height 65
paste textarea "**********"
click at [287, 153] on div "Passback" at bounding box center [425, 154] width 372 height 23
copy div "Passback"
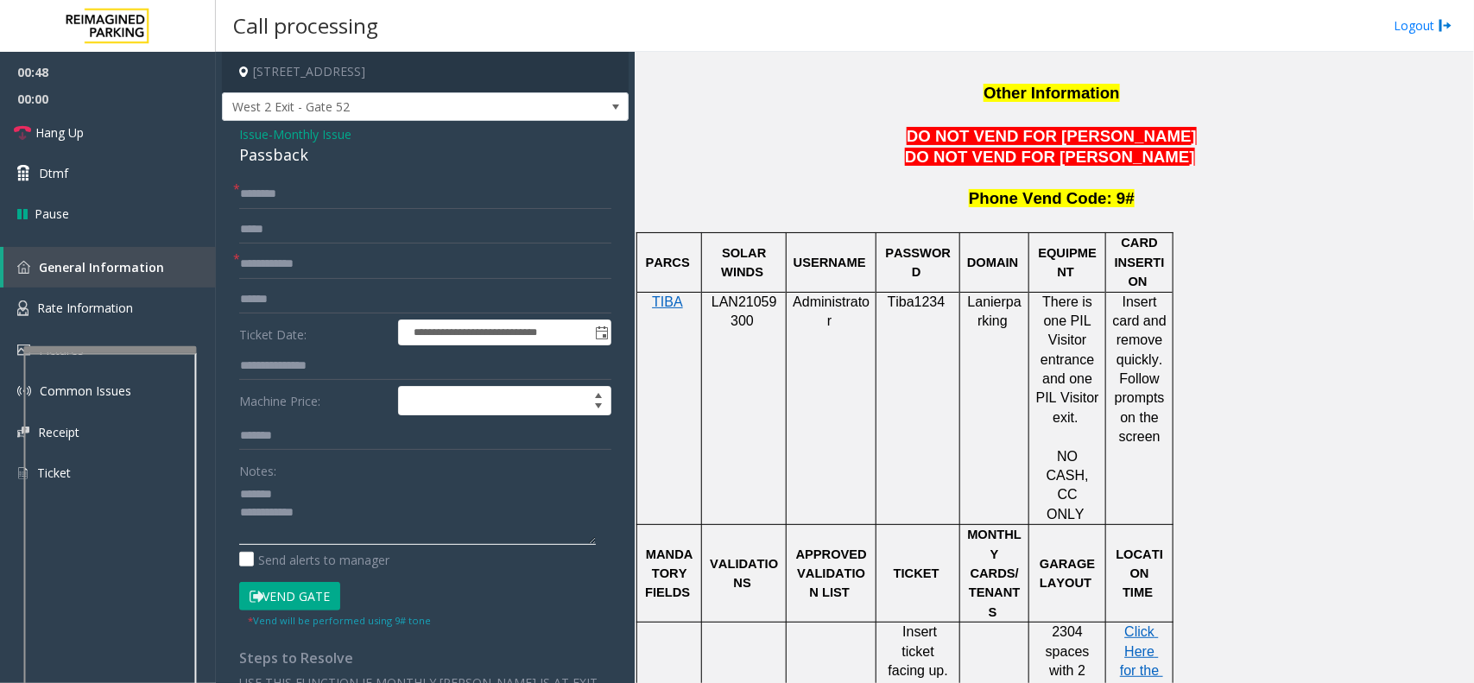
click at [294, 482] on textarea at bounding box center [417, 512] width 357 height 65
paste textarea "********"
click at [317, 510] on textarea at bounding box center [417, 512] width 357 height 65
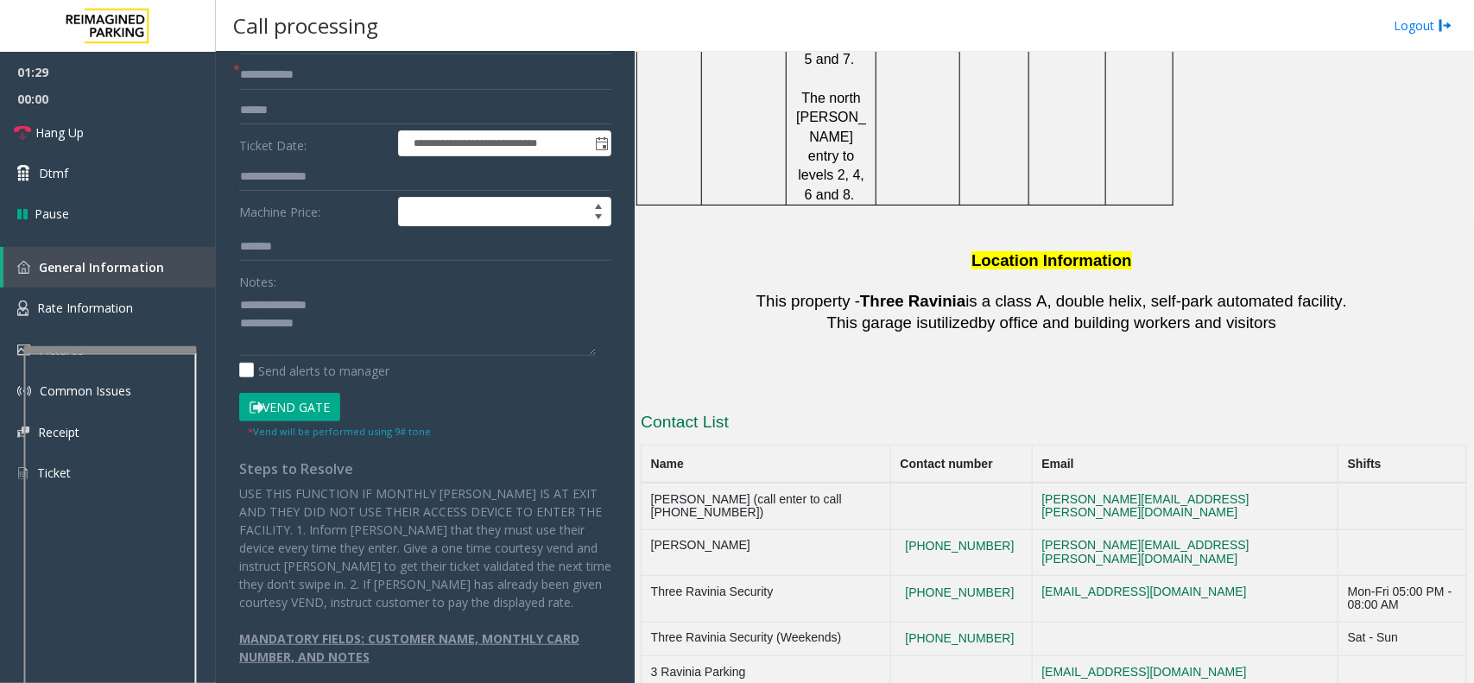
scroll to position [2942, 0]
drag, startPoint x: 1019, startPoint y: 326, endPoint x: 925, endPoint y: 332, distance: 94.4
click at [925, 532] on td "[PHONE_NUMBER]" at bounding box center [962, 555] width 142 height 47
copy button "[PHONE_NUMBER]"
click at [326, 325] on textarea at bounding box center [417, 323] width 357 height 65
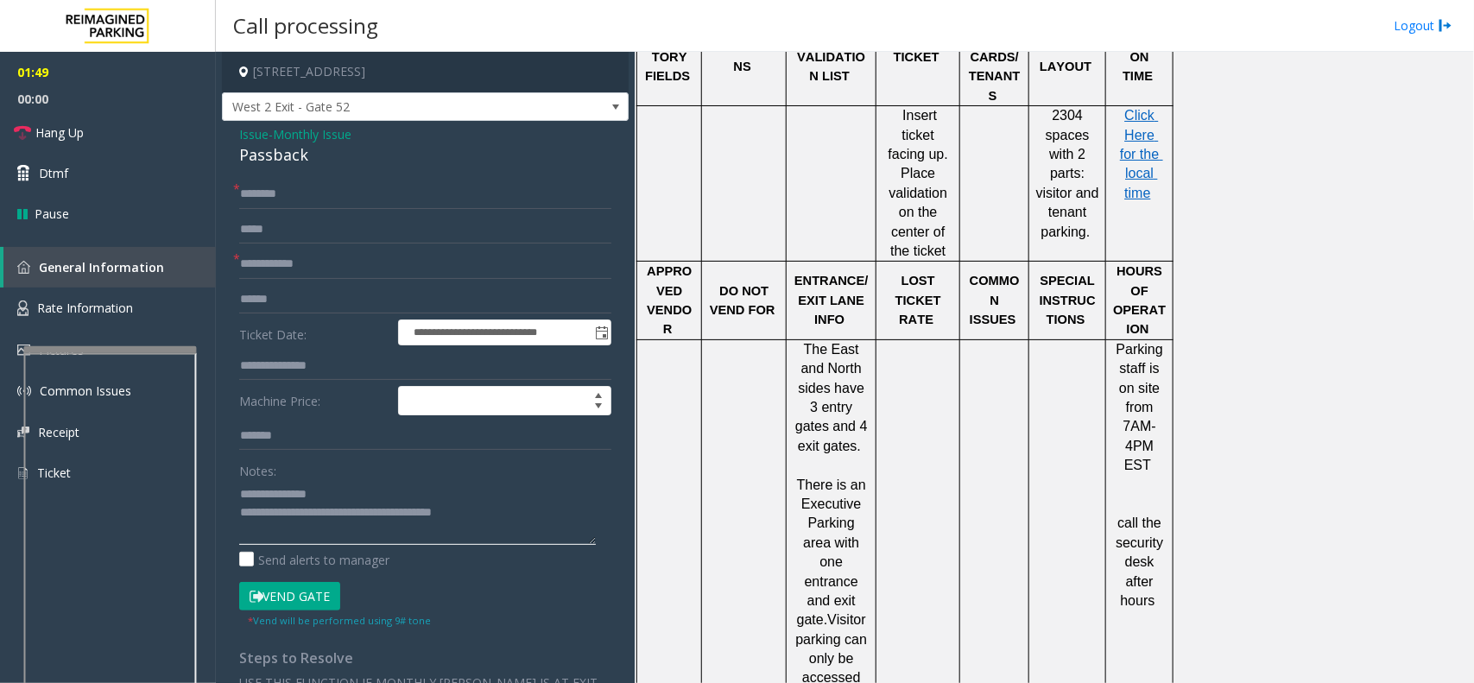
scroll to position [1970, 0]
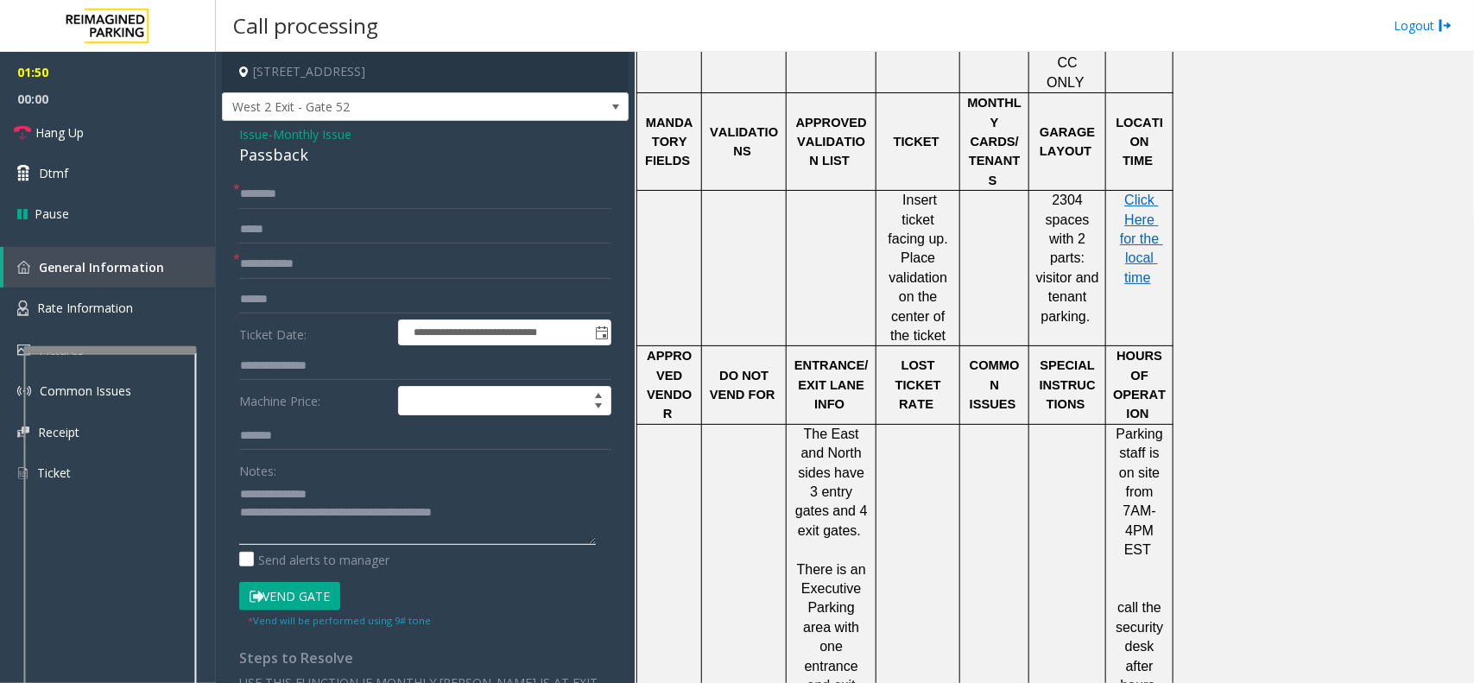
type textarea "**********"
click at [304, 204] on input "text" at bounding box center [425, 194] width 372 height 29
type input "**"
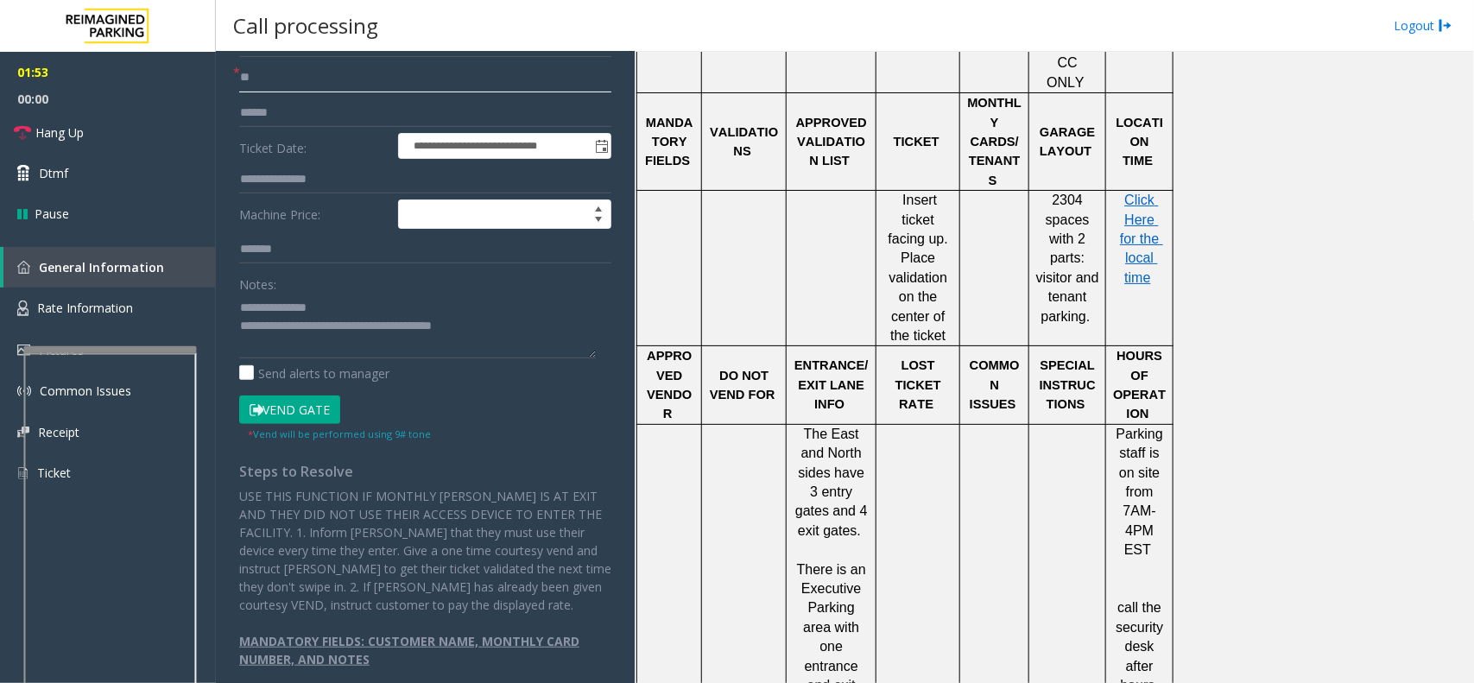
scroll to position [190, 0]
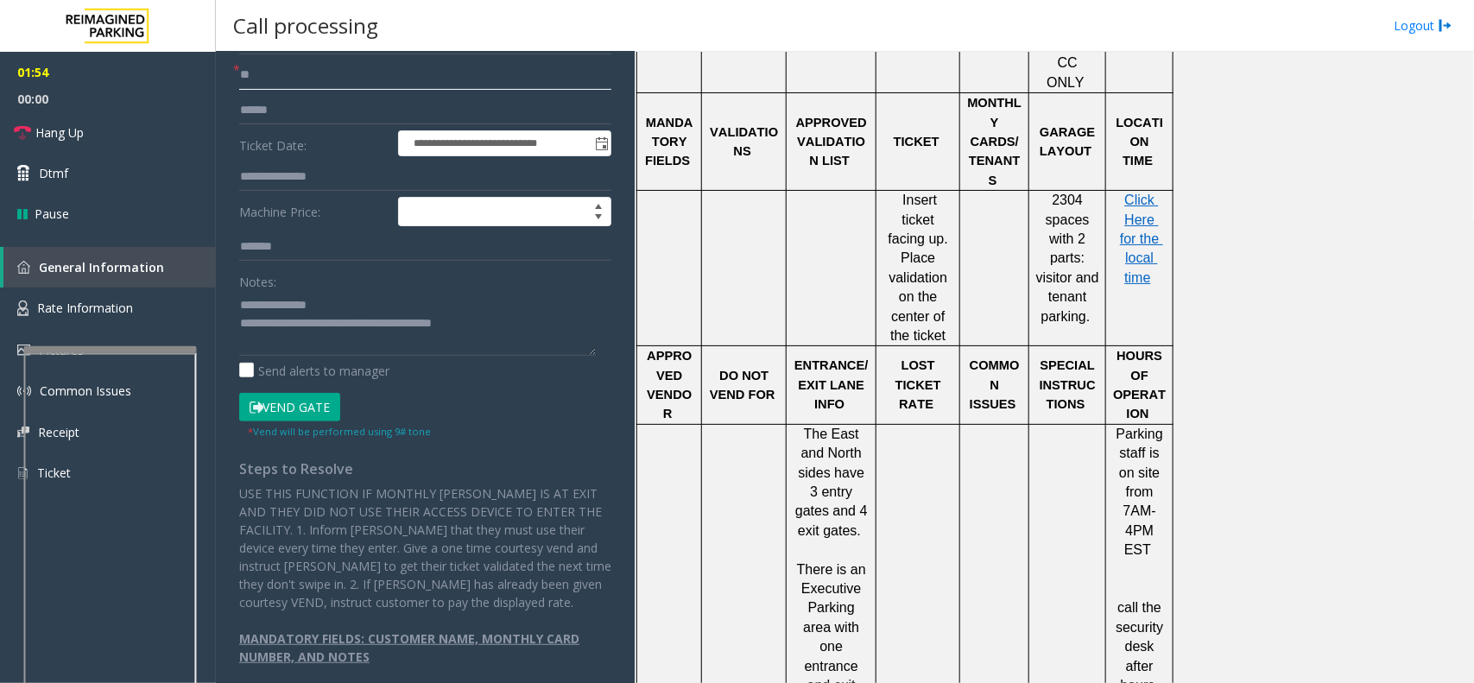
type input "**"
click at [488, 318] on textarea at bounding box center [417, 323] width 357 height 65
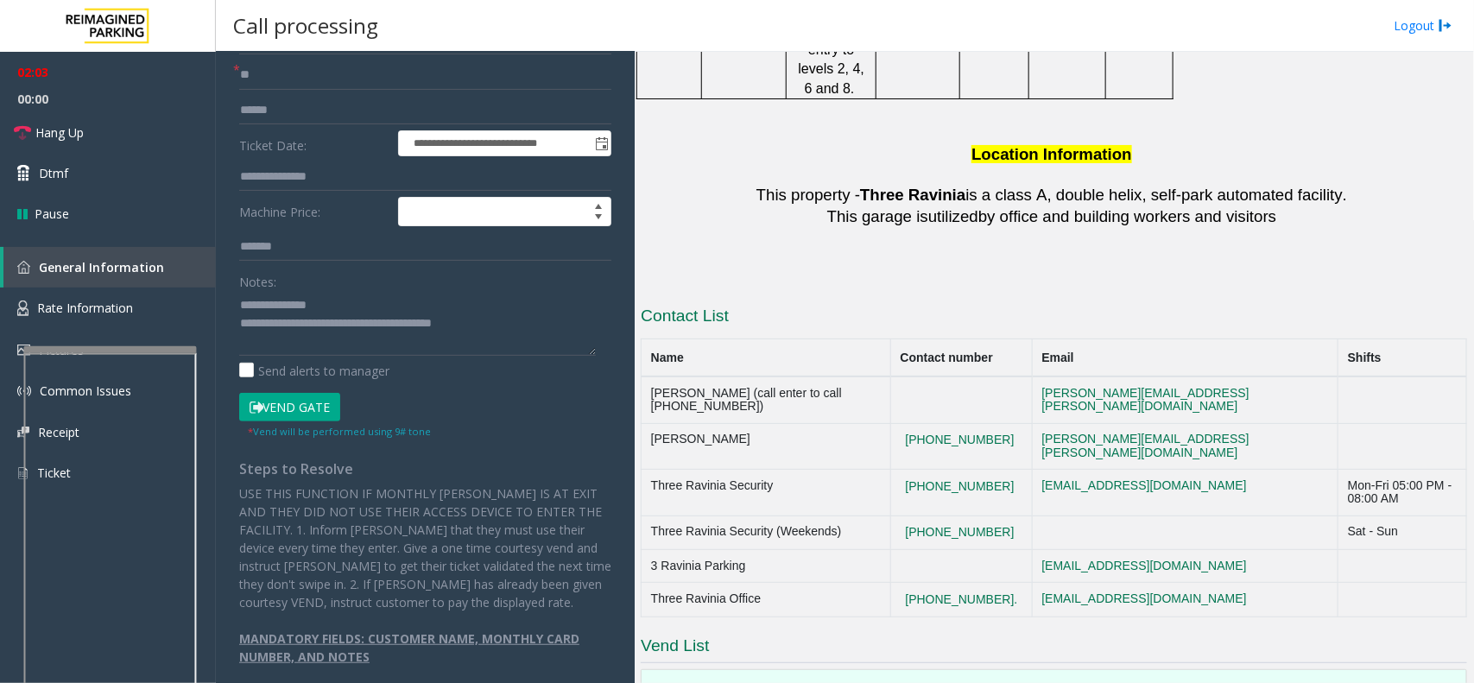
scroll to position [3050, 0]
drag, startPoint x: 1015, startPoint y: 251, endPoint x: 930, endPoint y: 242, distance: 86.0
click at [930, 471] on td "[PHONE_NUMBER]" at bounding box center [962, 494] width 142 height 47
click at [496, 320] on textarea at bounding box center [417, 323] width 357 height 65
drag, startPoint x: 496, startPoint y: 320, endPoint x: 489, endPoint y: 332, distance: 14.4
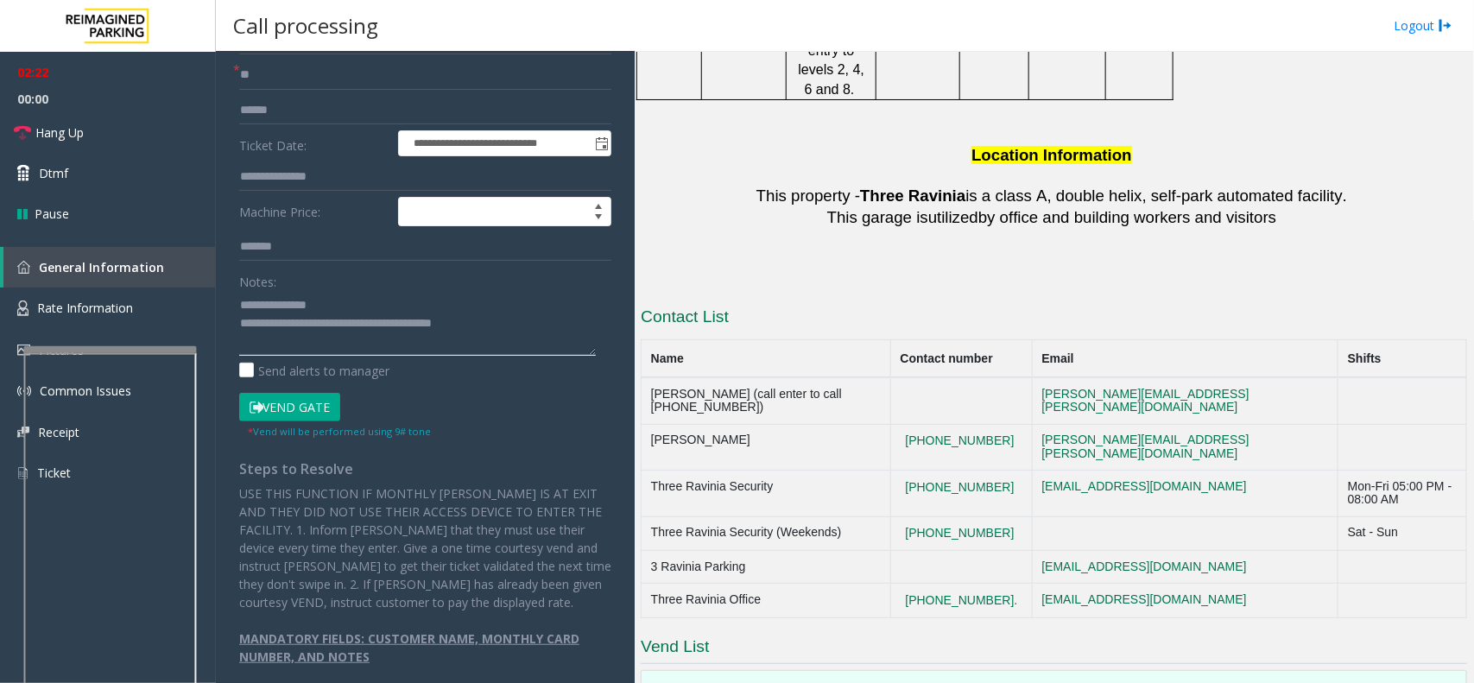
click at [489, 332] on textarea at bounding box center [417, 323] width 357 height 65
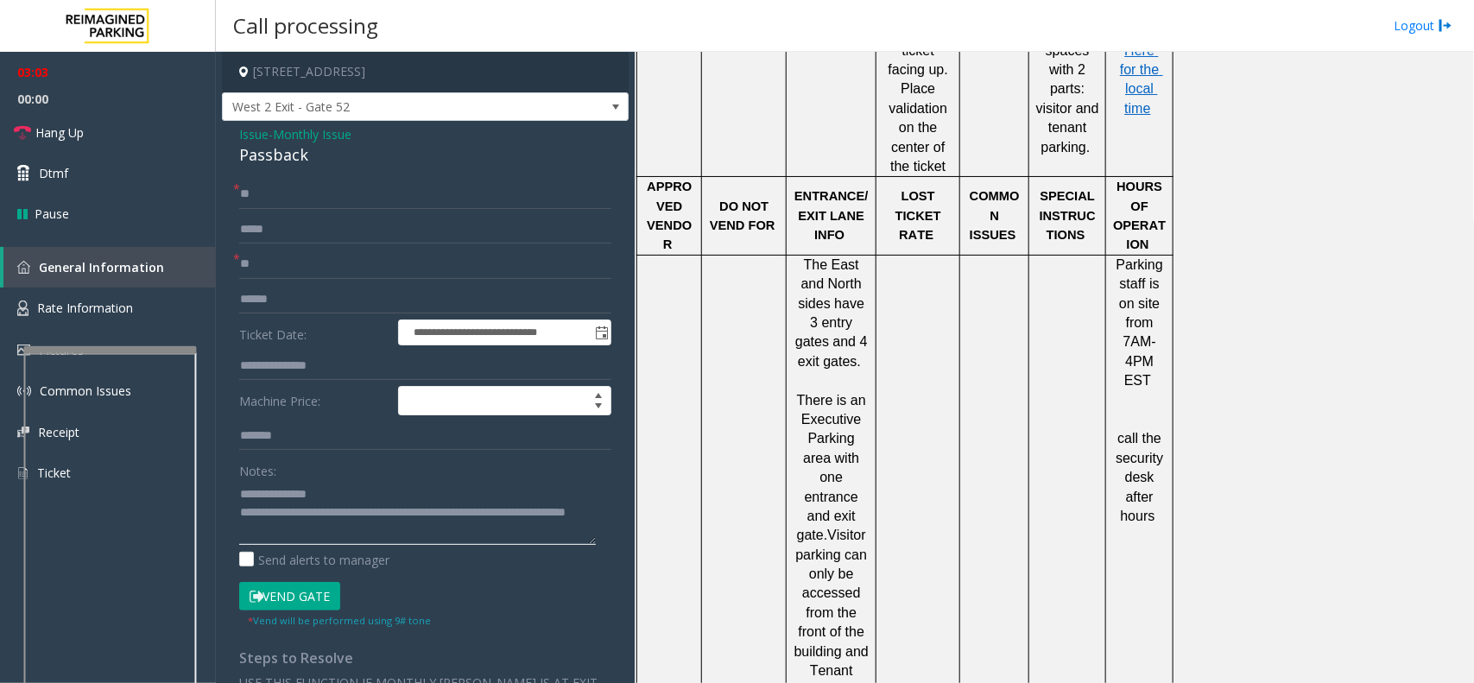
scroll to position [2294, 0]
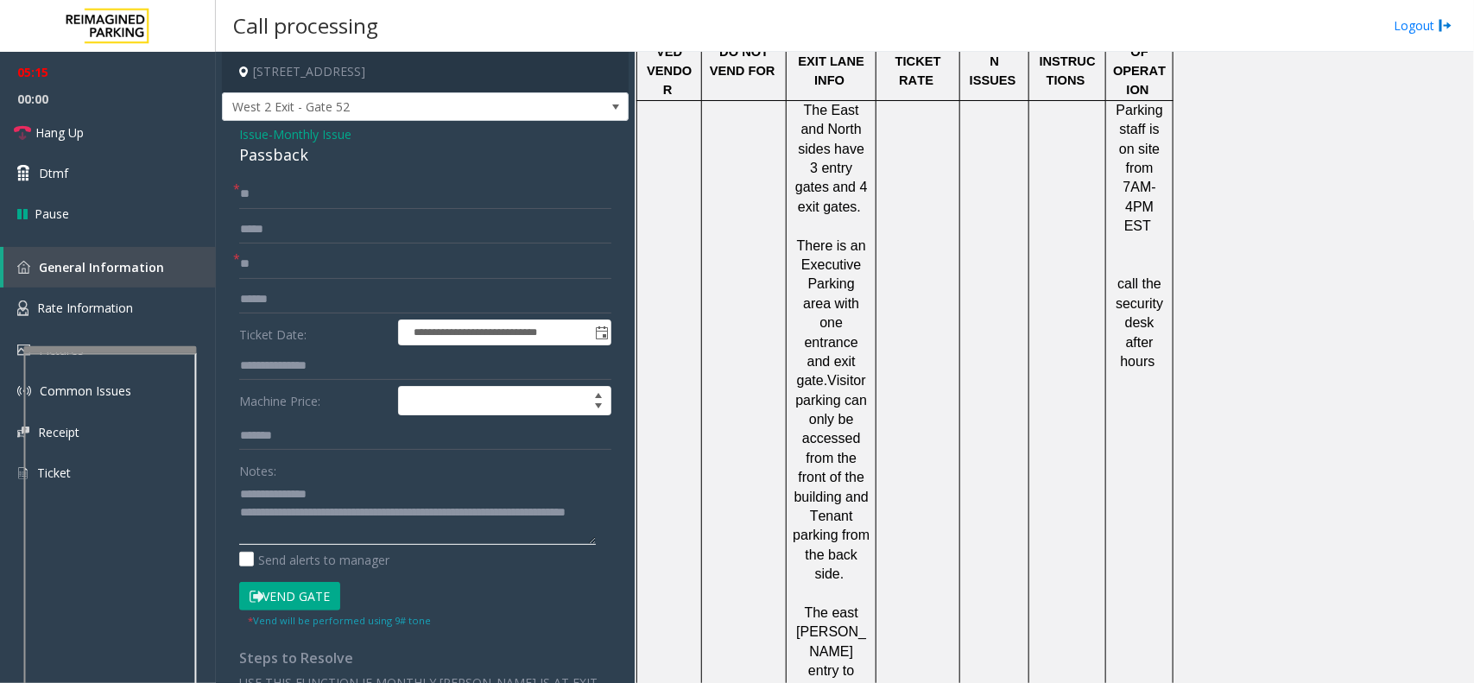
click at [333, 525] on textarea at bounding box center [417, 512] width 357 height 65
click at [331, 535] on textarea at bounding box center [417, 512] width 357 height 65
type textarea "**********"
click at [326, 597] on button "Vend Gate" at bounding box center [289, 596] width 101 height 29
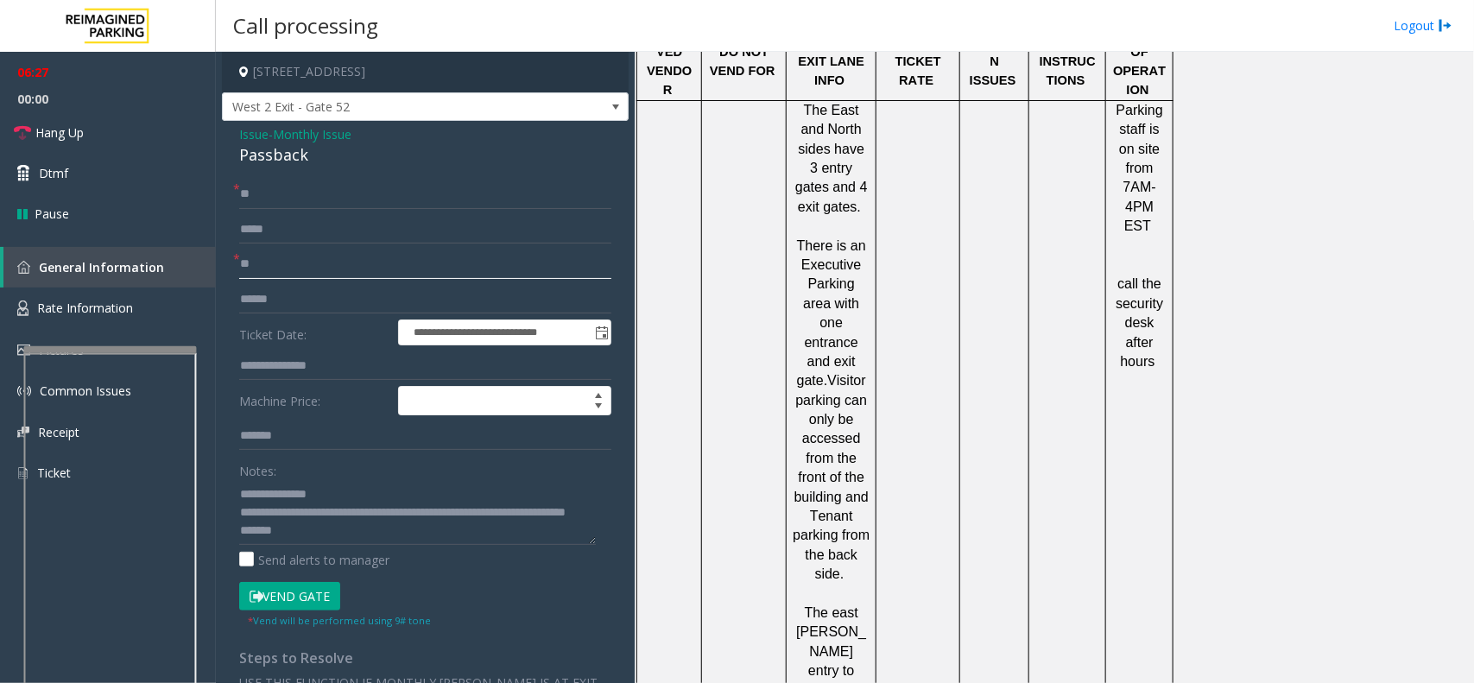
click at [305, 268] on input "**" at bounding box center [425, 264] width 372 height 29
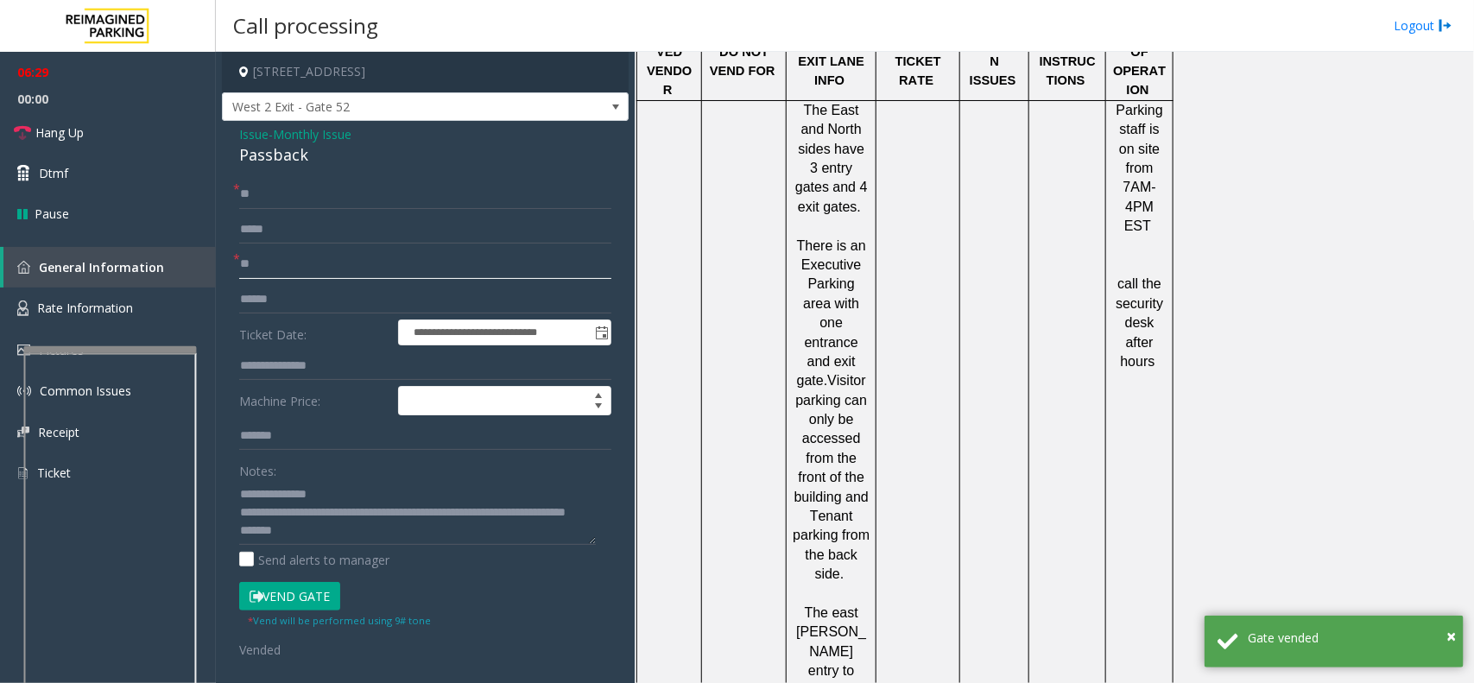
type input "*"
type input "**"
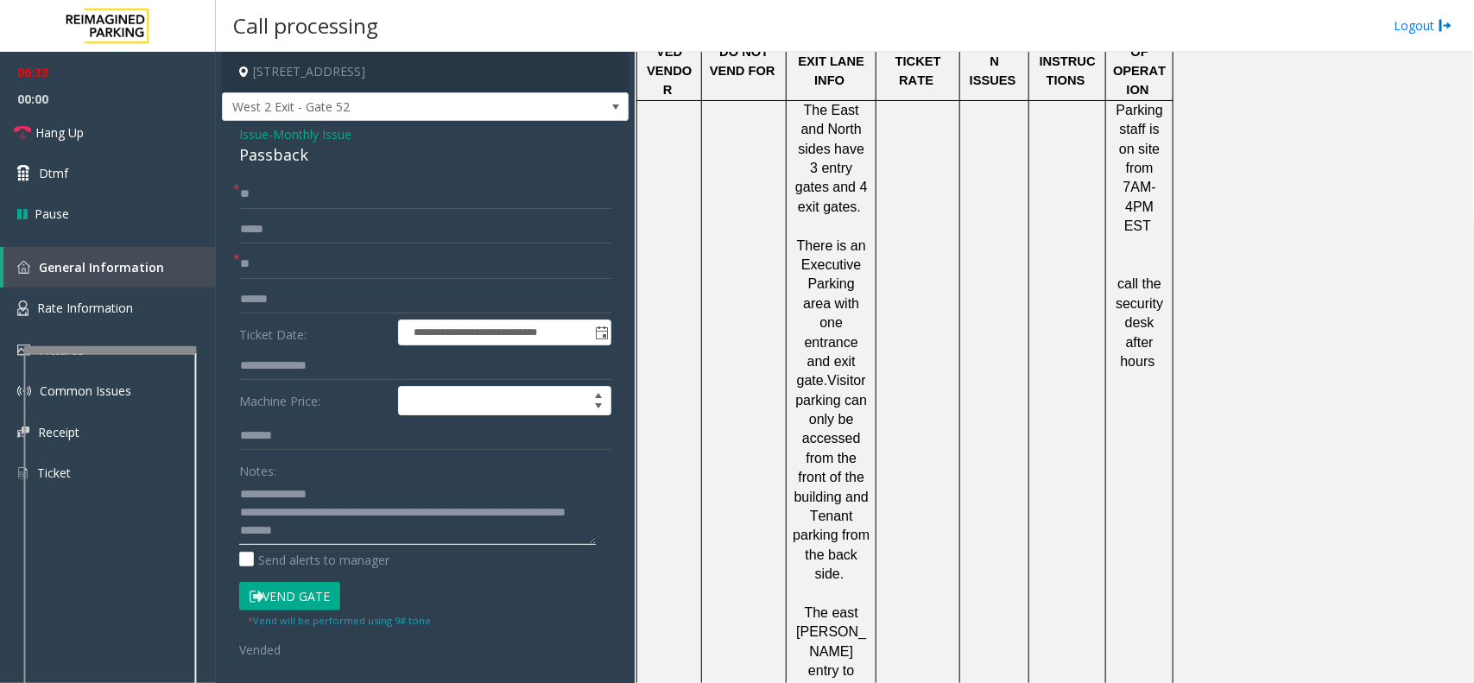
click at [243, 533] on textarea at bounding box center [417, 512] width 357 height 65
click at [335, 494] on textarea at bounding box center [417, 512] width 357 height 65
click at [156, 131] on link "Hang Up" at bounding box center [108, 132] width 216 height 41
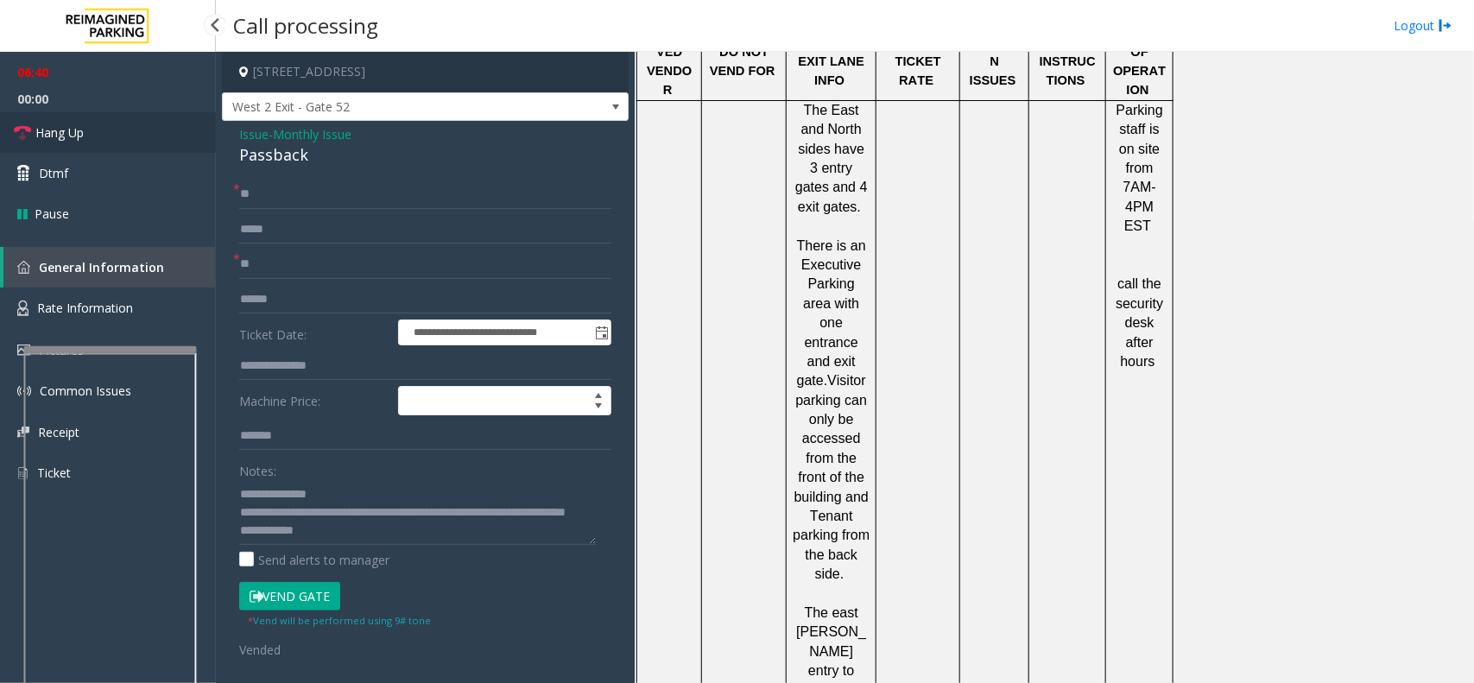
click at [156, 131] on link "Hang Up" at bounding box center [108, 132] width 216 height 41
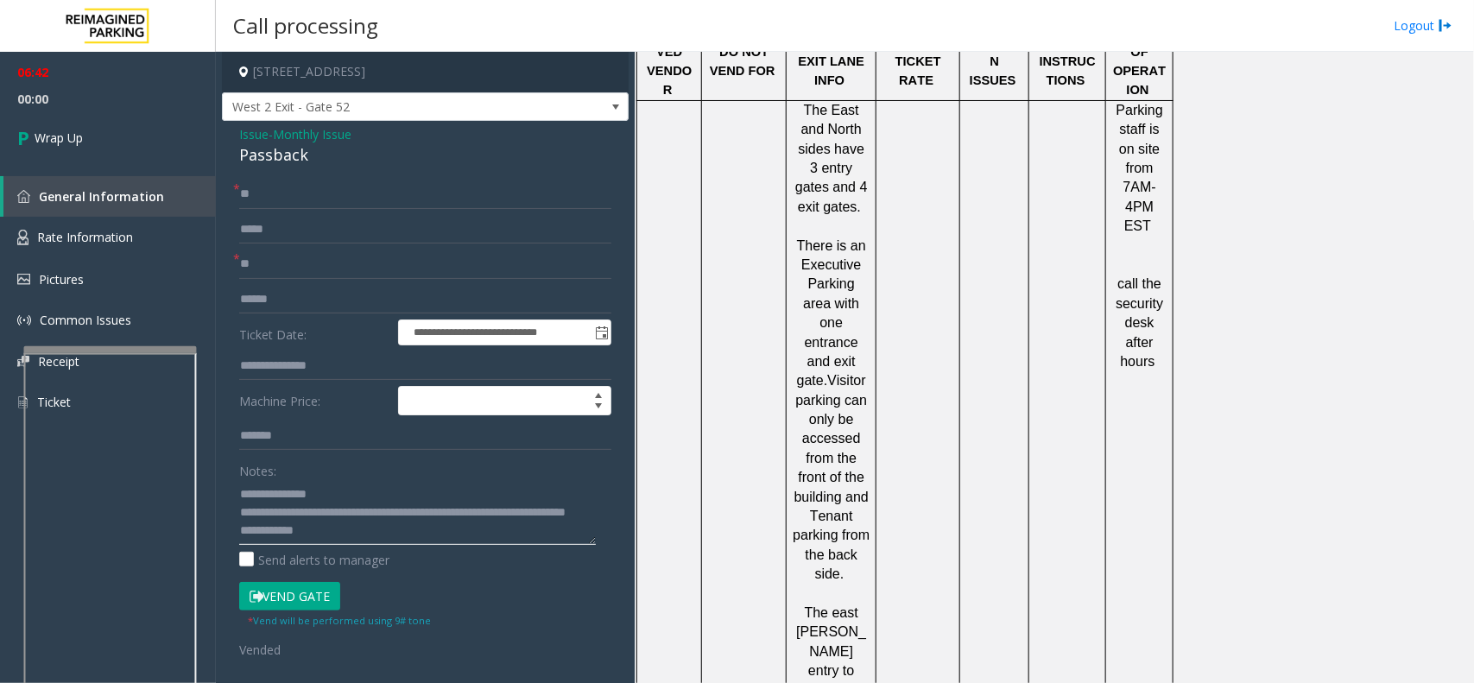
click at [363, 535] on textarea at bounding box center [417, 512] width 357 height 65
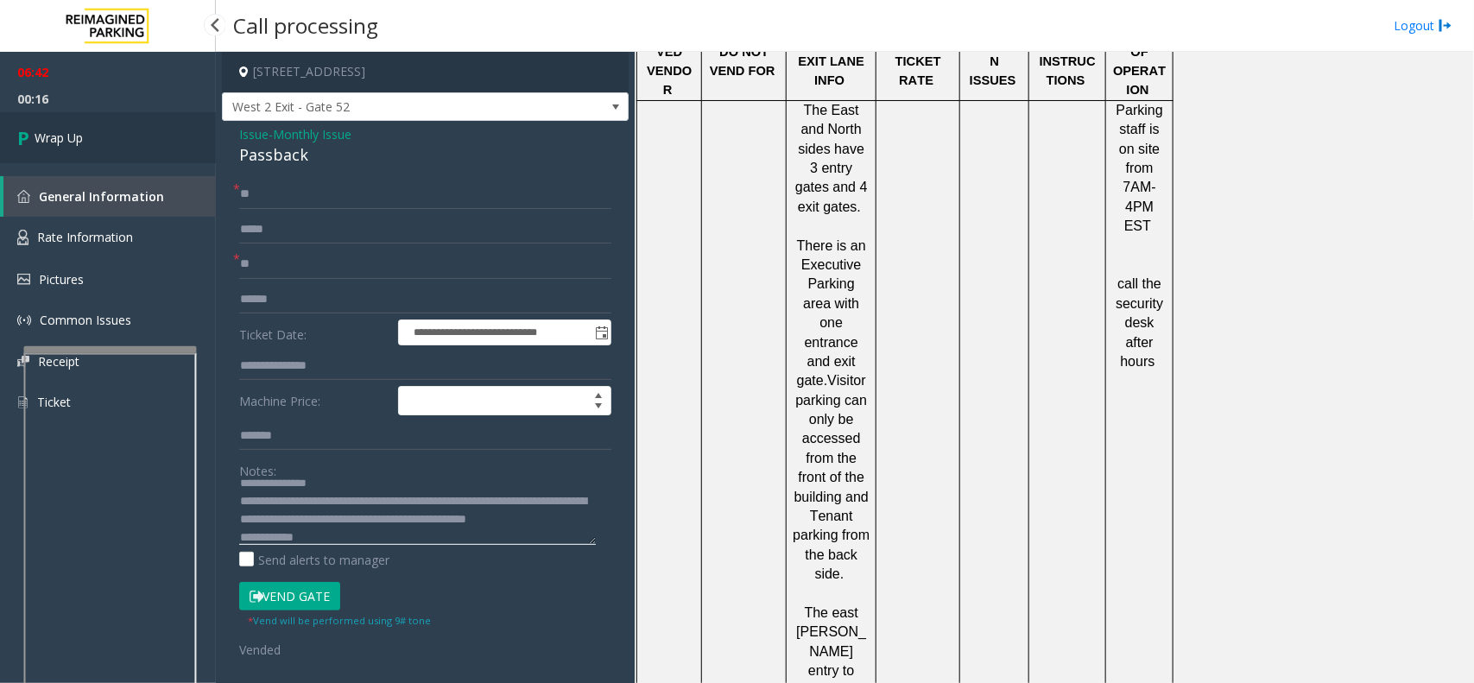
type textarea "**********"
click at [66, 130] on span "Wrap Up" at bounding box center [59, 138] width 48 height 18
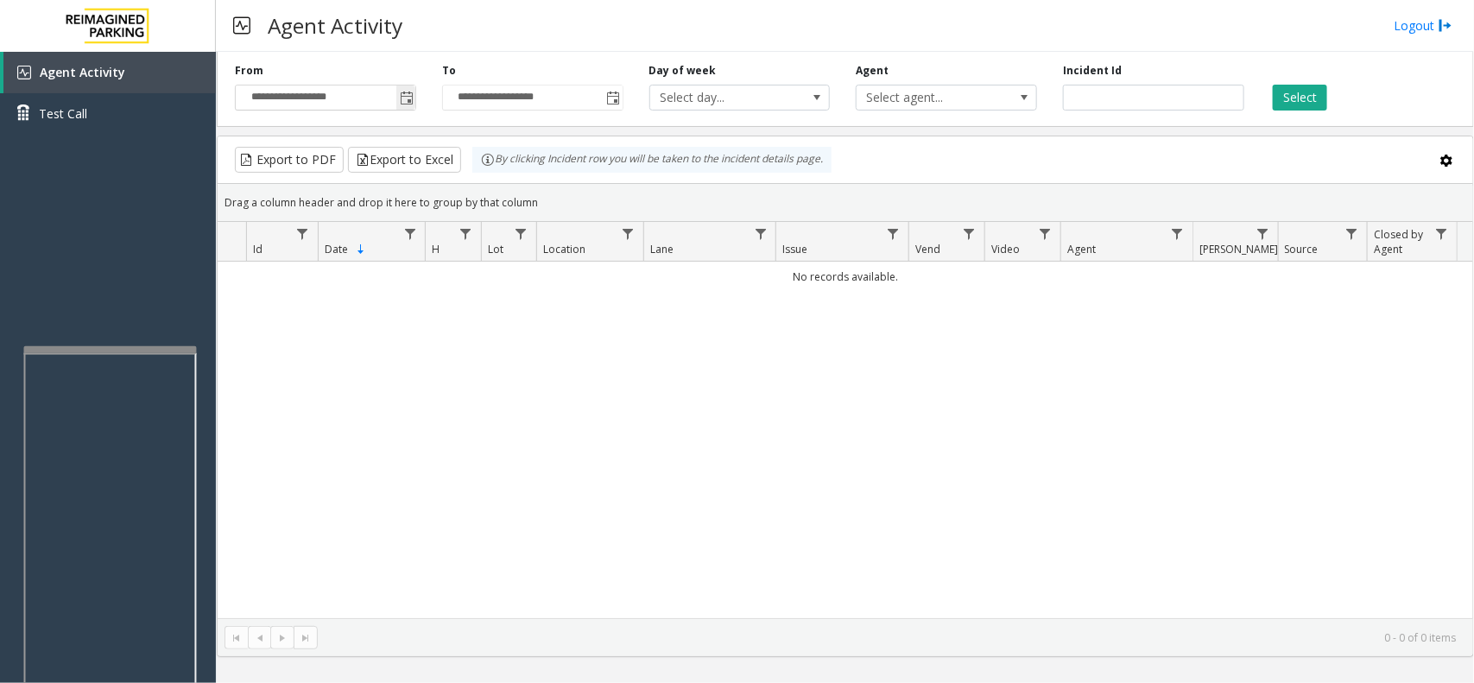
click at [404, 102] on span "Toggle popup" at bounding box center [407, 99] width 14 height 14
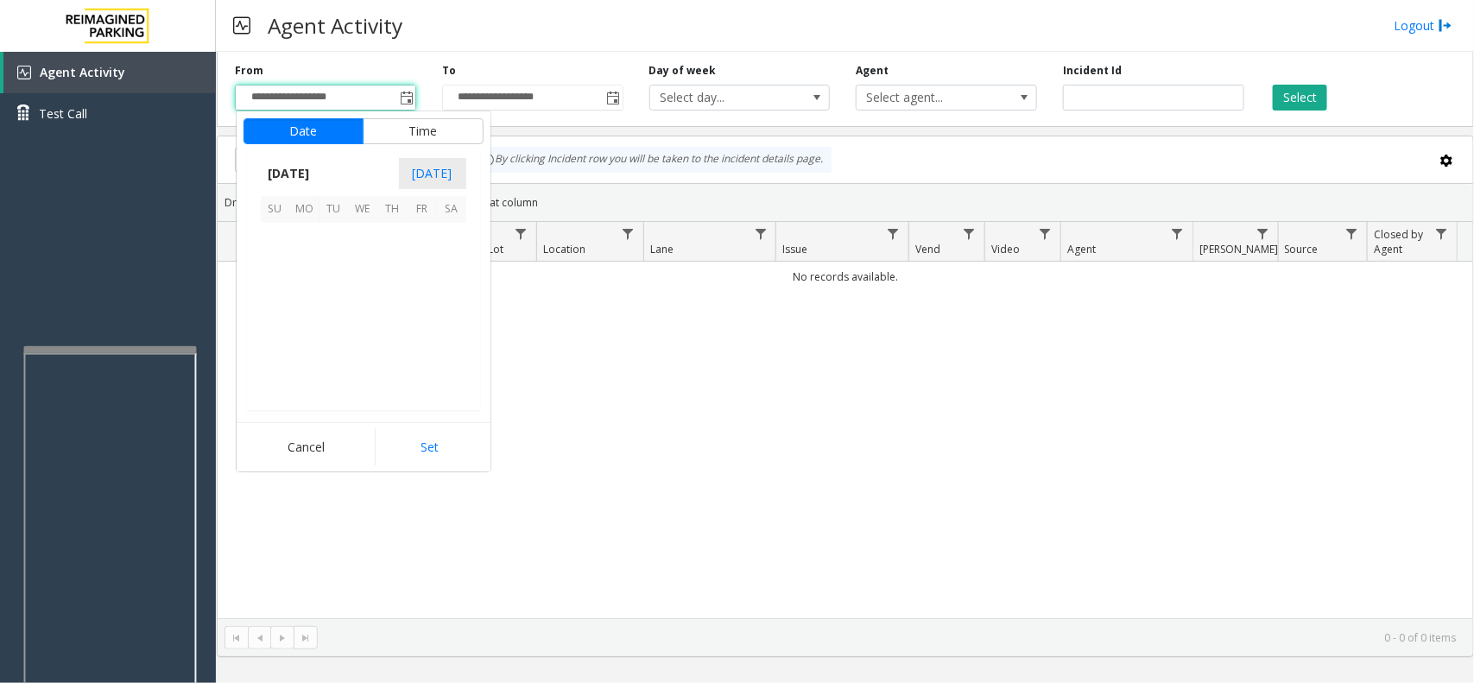
scroll to position [309752, 0]
click at [425, 268] on span "12" at bounding box center [422, 266] width 29 height 29
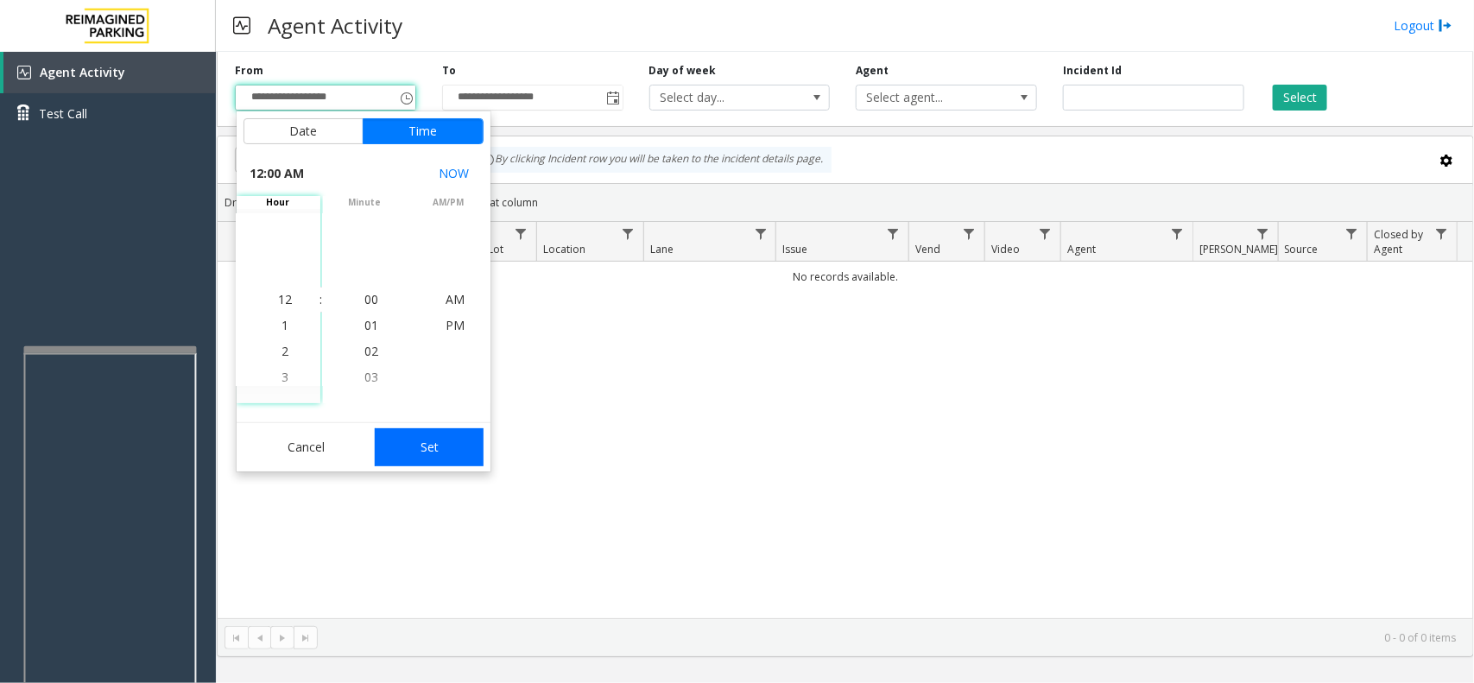
click at [469, 450] on button "Set" at bounding box center [429, 447] width 109 height 38
type input "**********"
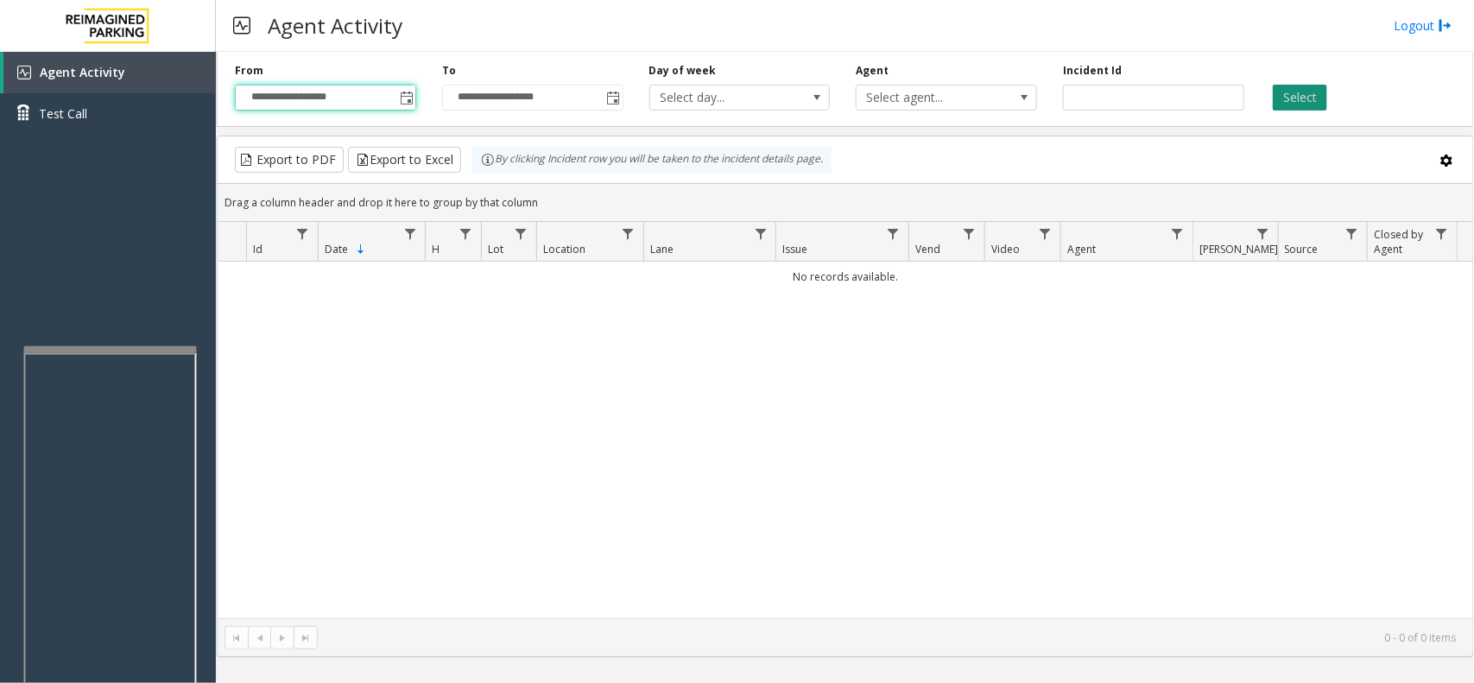
click at [1308, 96] on button "Select" at bounding box center [1300, 98] width 54 height 26
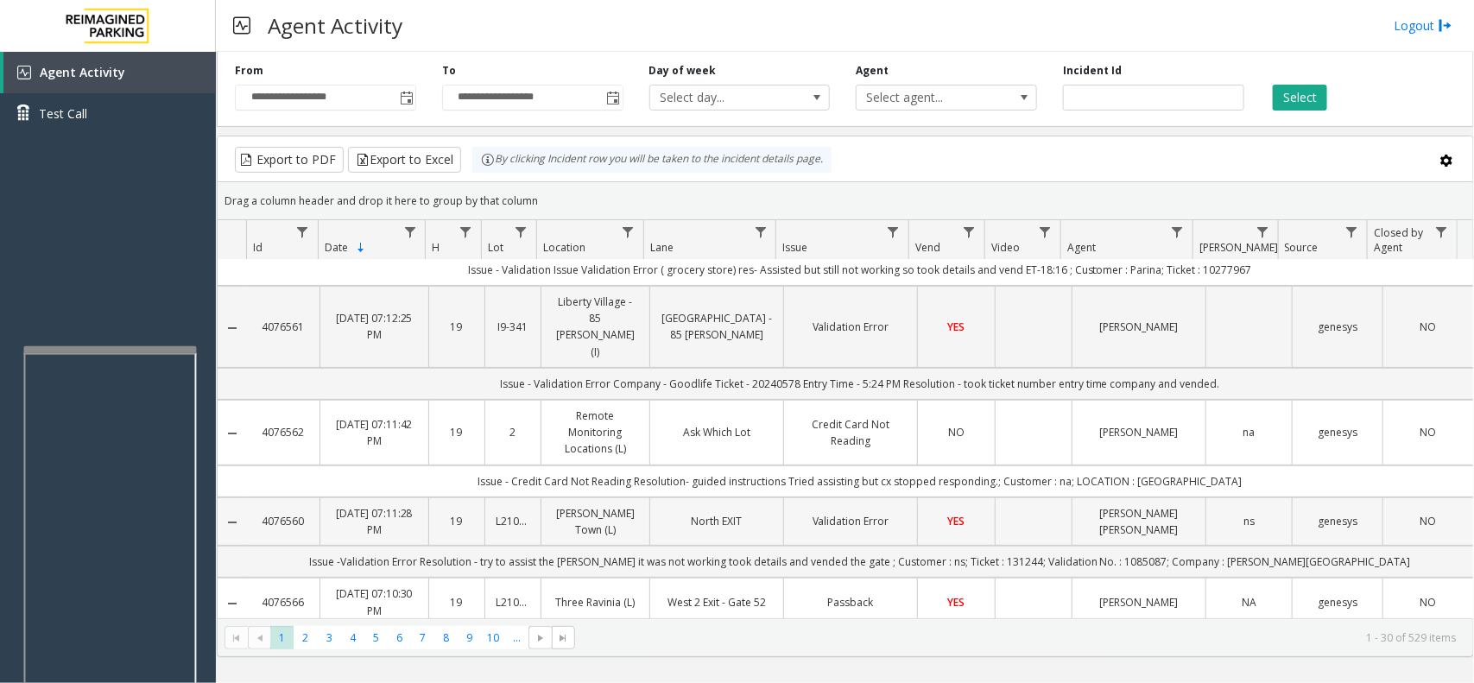
scroll to position [324, 0]
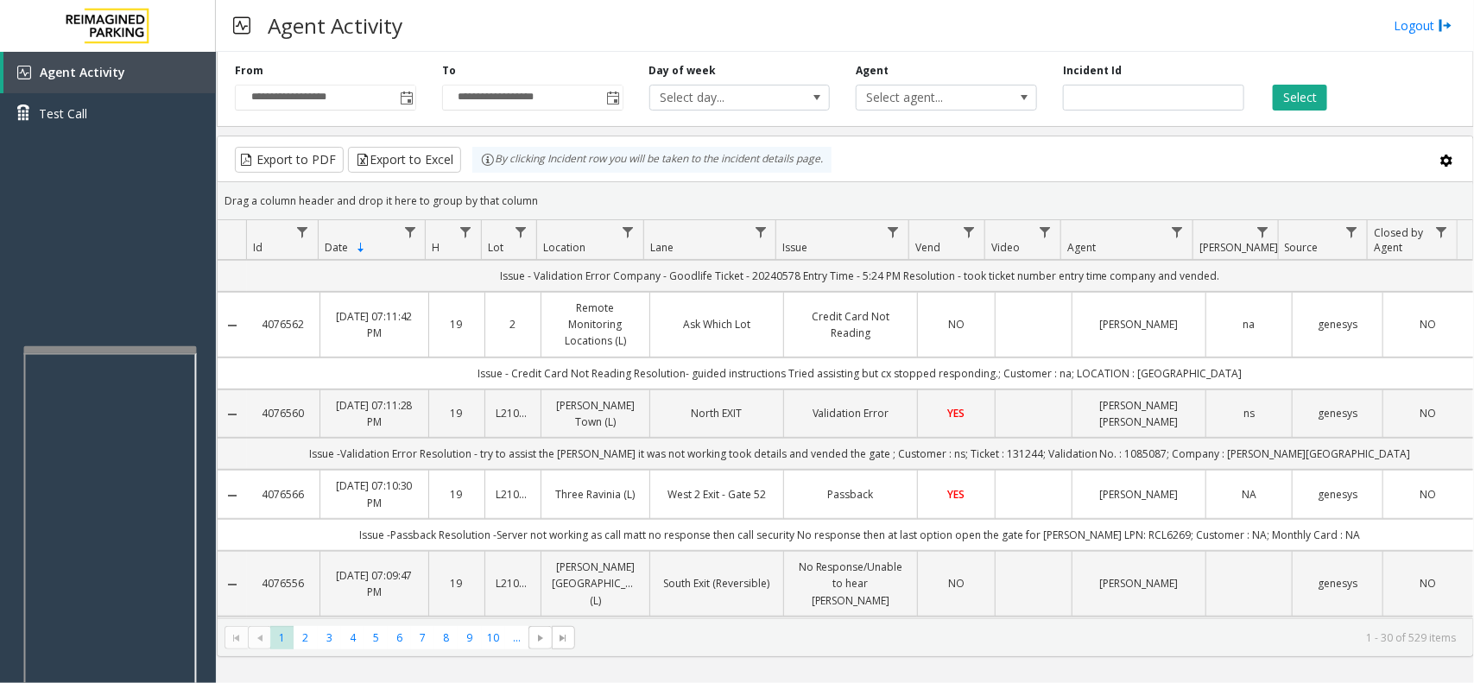
drag, startPoint x: 768, startPoint y: 486, endPoint x: 667, endPoint y: 503, distance: 102.5
click at [667, 503] on td "West 2 Exit - Gate 52" at bounding box center [716, 494] width 134 height 48
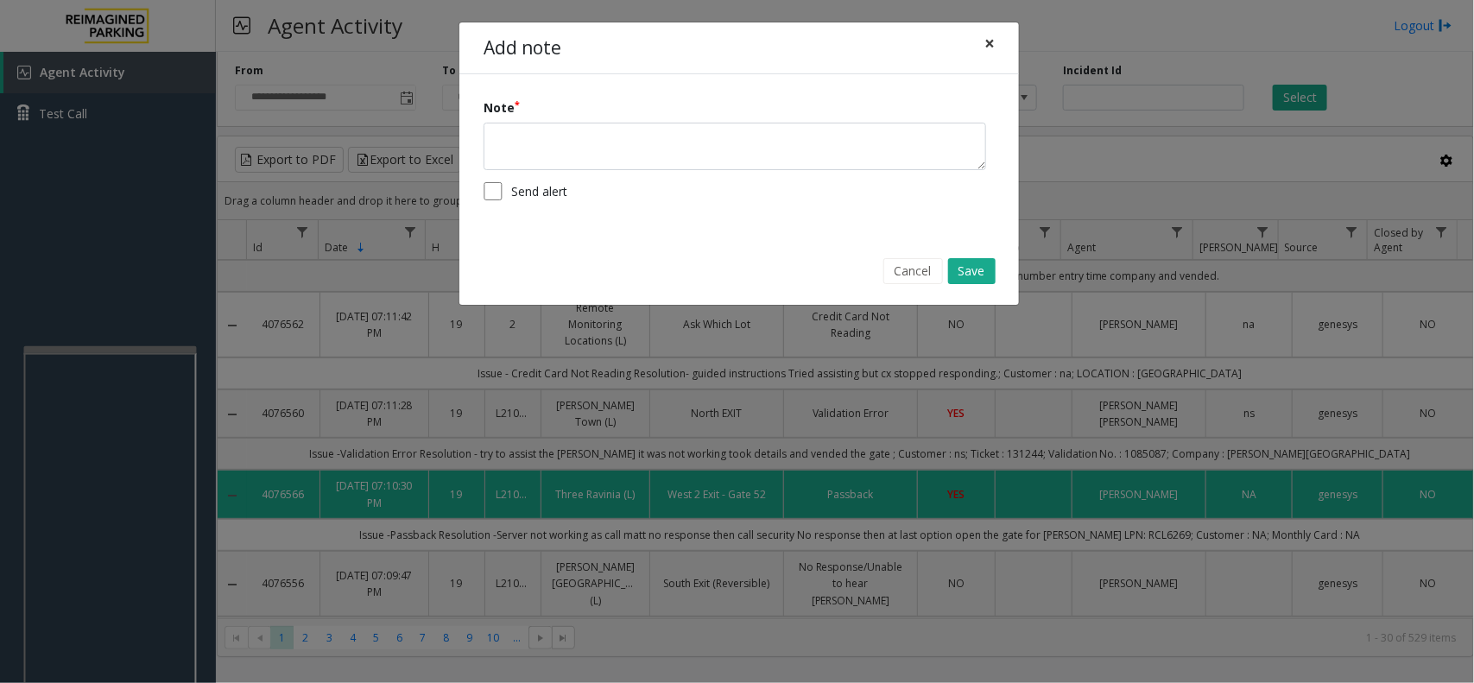
click at [987, 48] on span "×" at bounding box center [989, 43] width 10 height 24
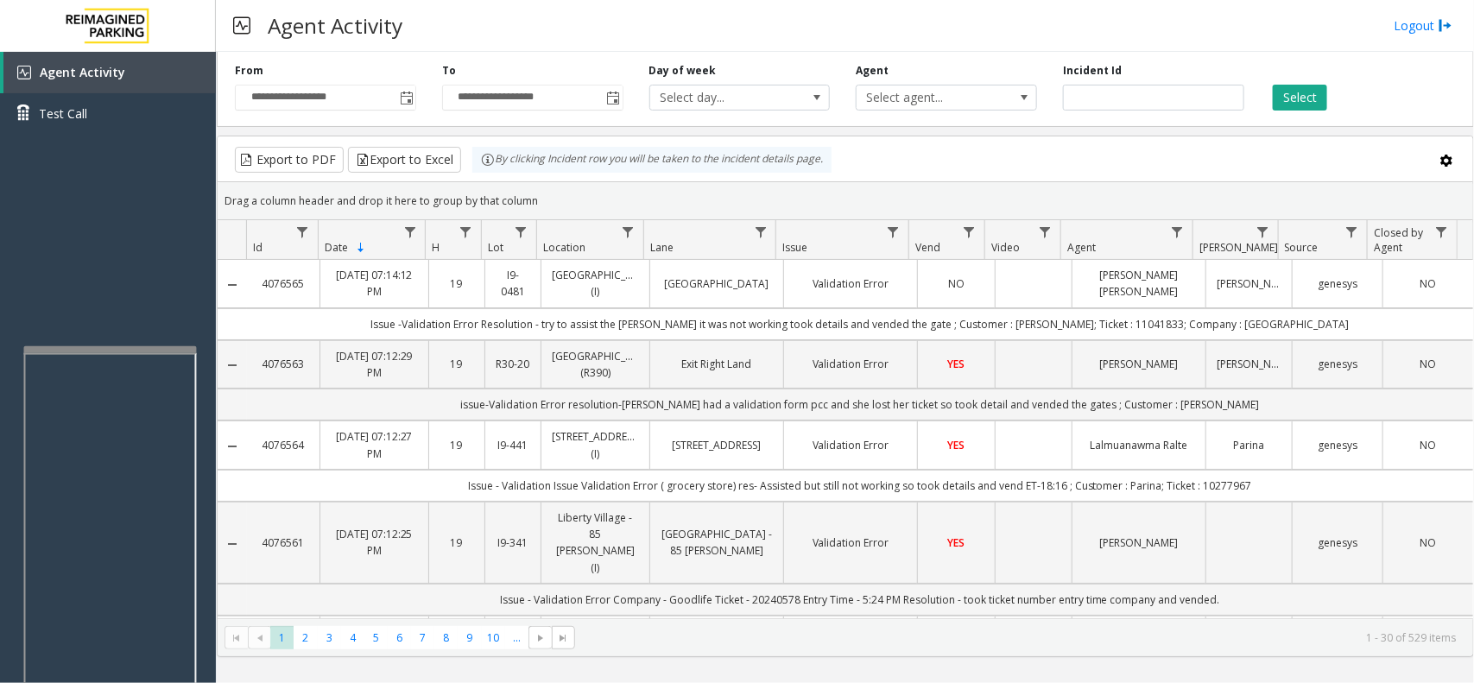
scroll to position [324, 0]
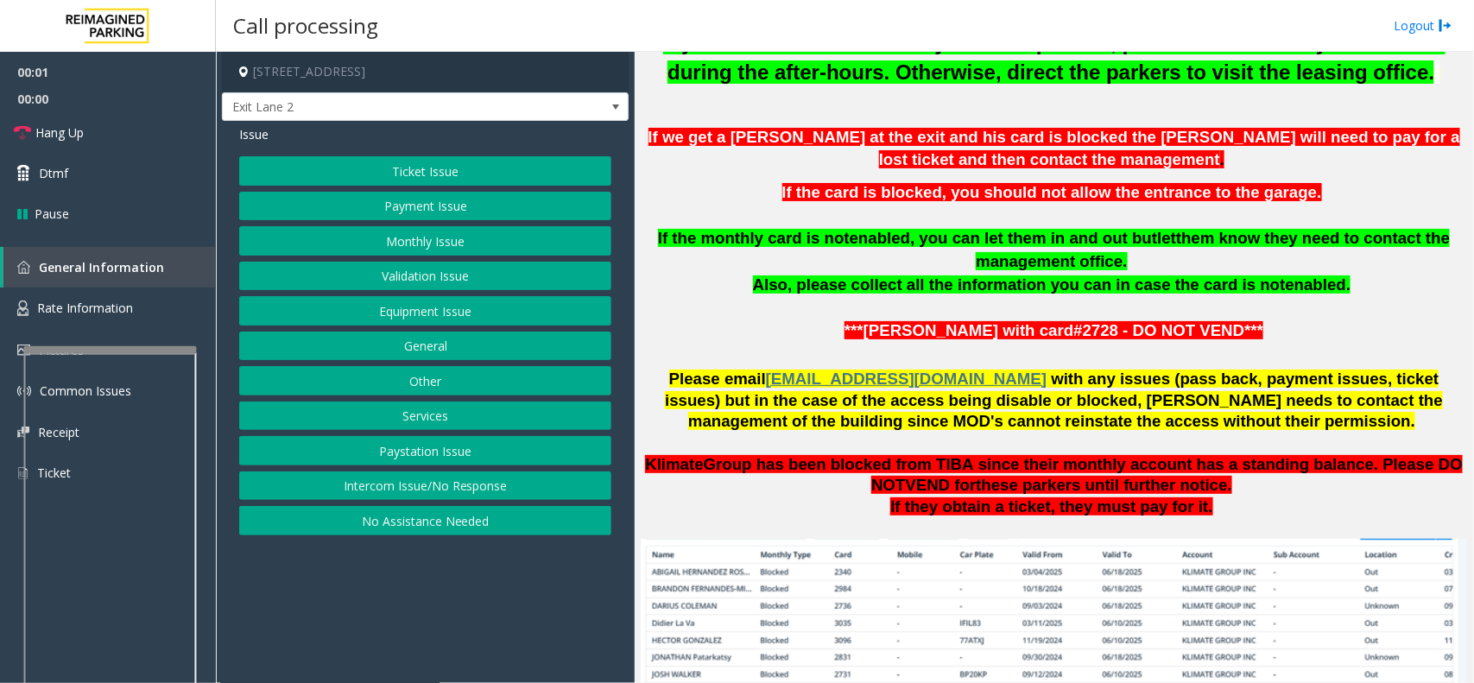
scroll to position [756, 0]
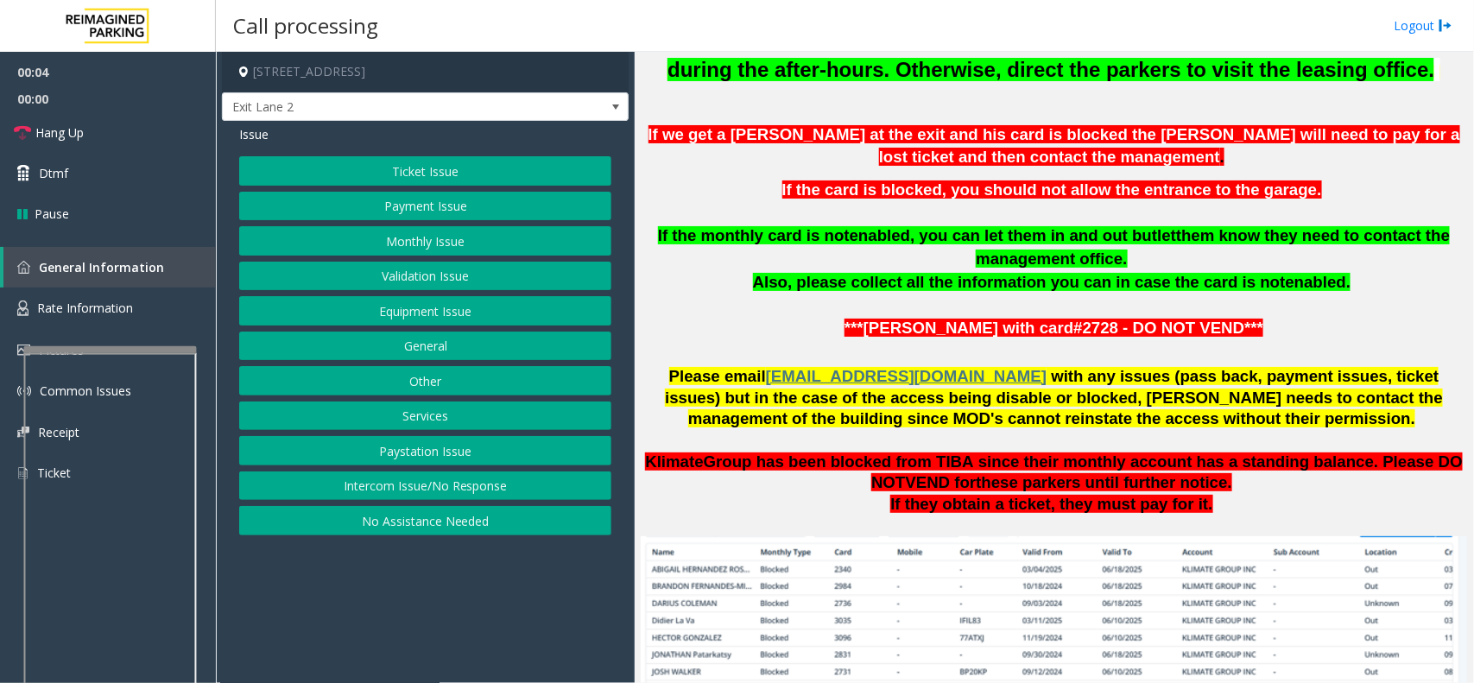
click at [458, 170] on button "Ticket Issue" at bounding box center [425, 170] width 372 height 29
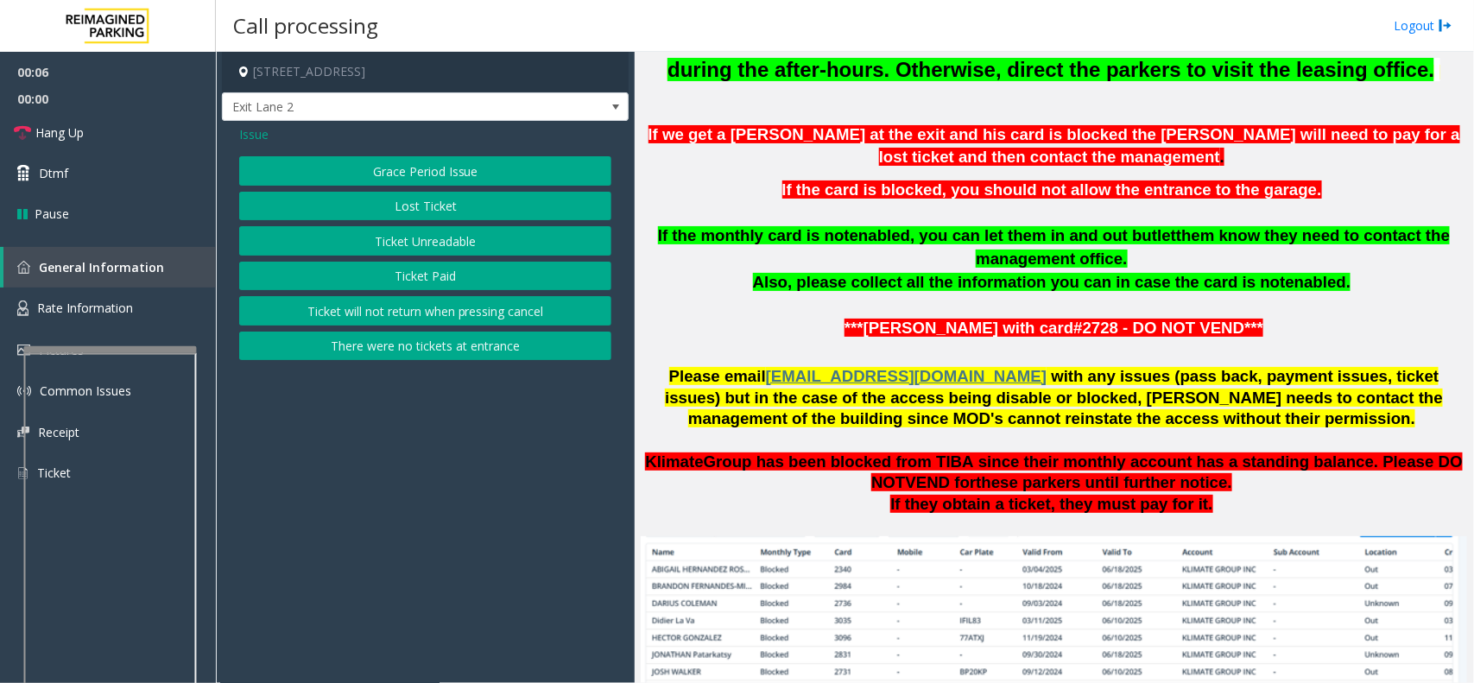
click at [262, 138] on span "Issue" at bounding box center [253, 134] width 29 height 18
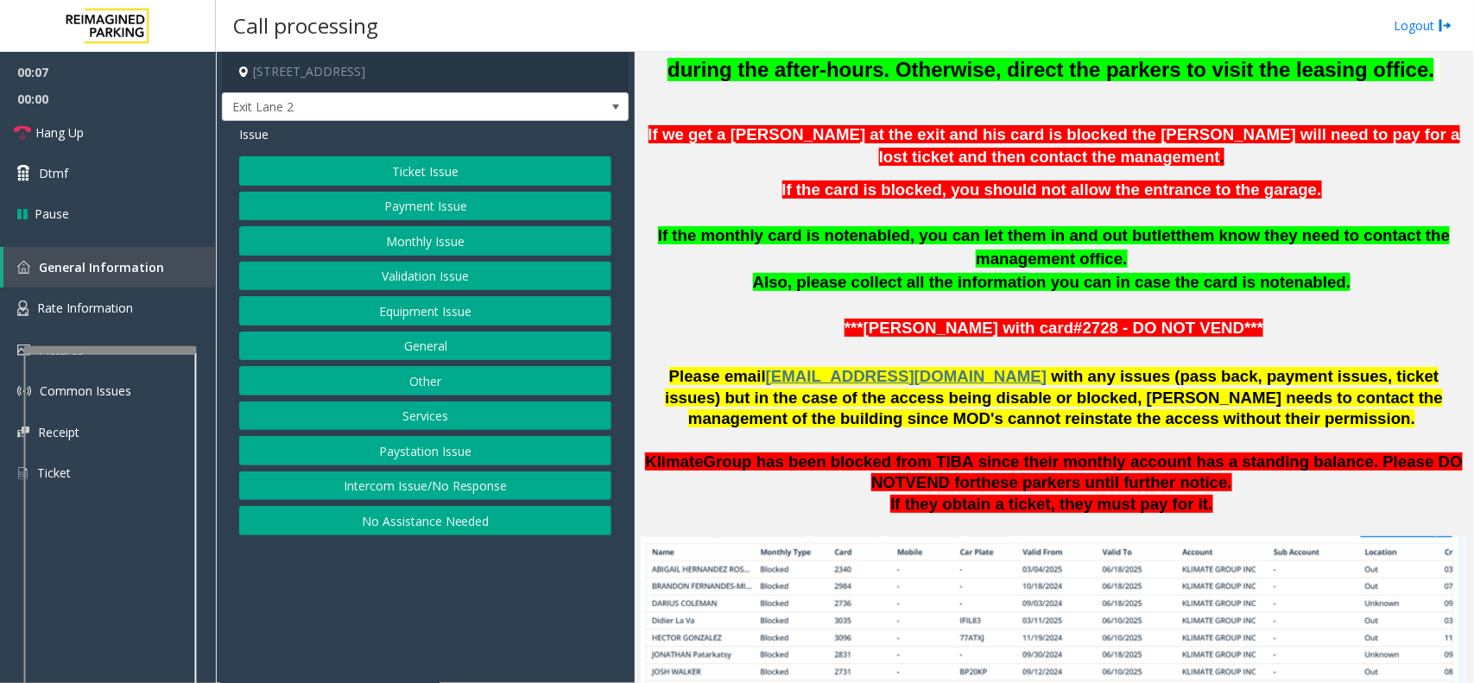
click at [425, 275] on button "Validation Issue" at bounding box center [425, 276] width 372 height 29
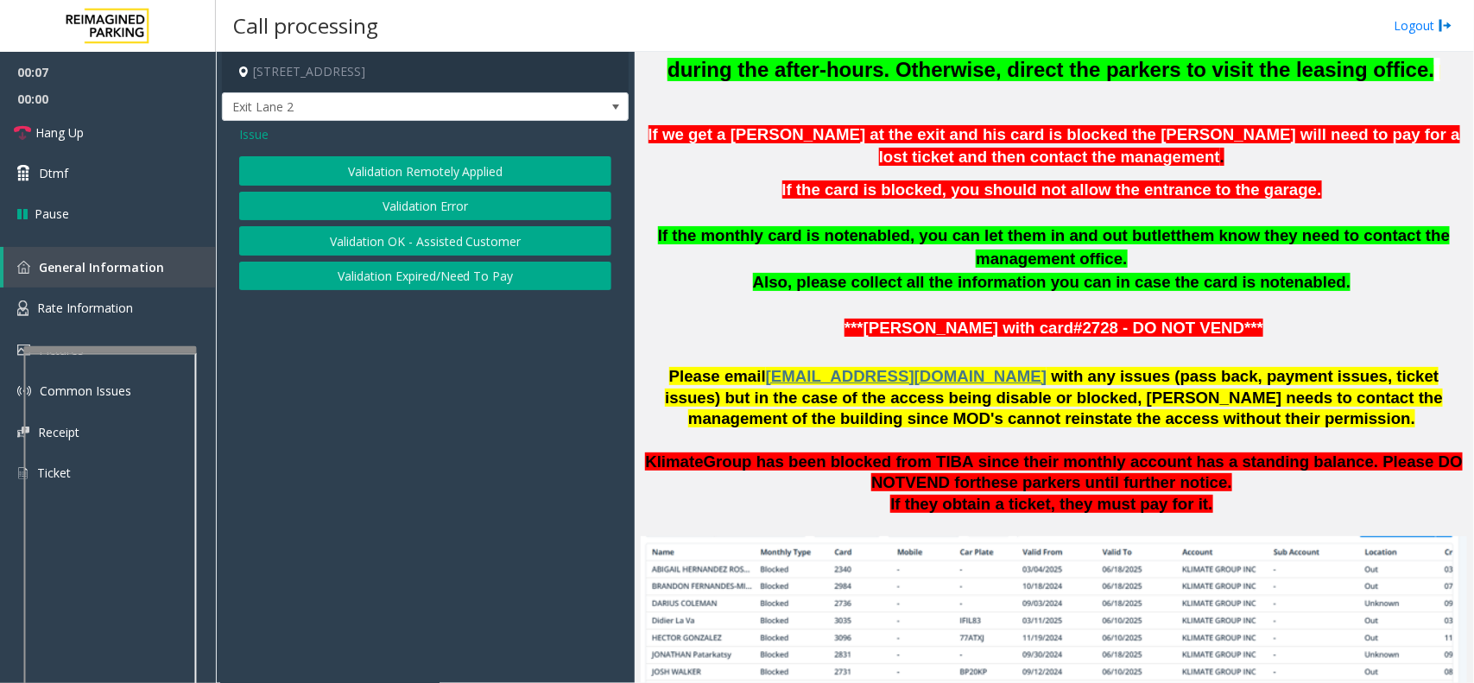
click at [438, 206] on button "Validation Error" at bounding box center [425, 206] width 372 height 29
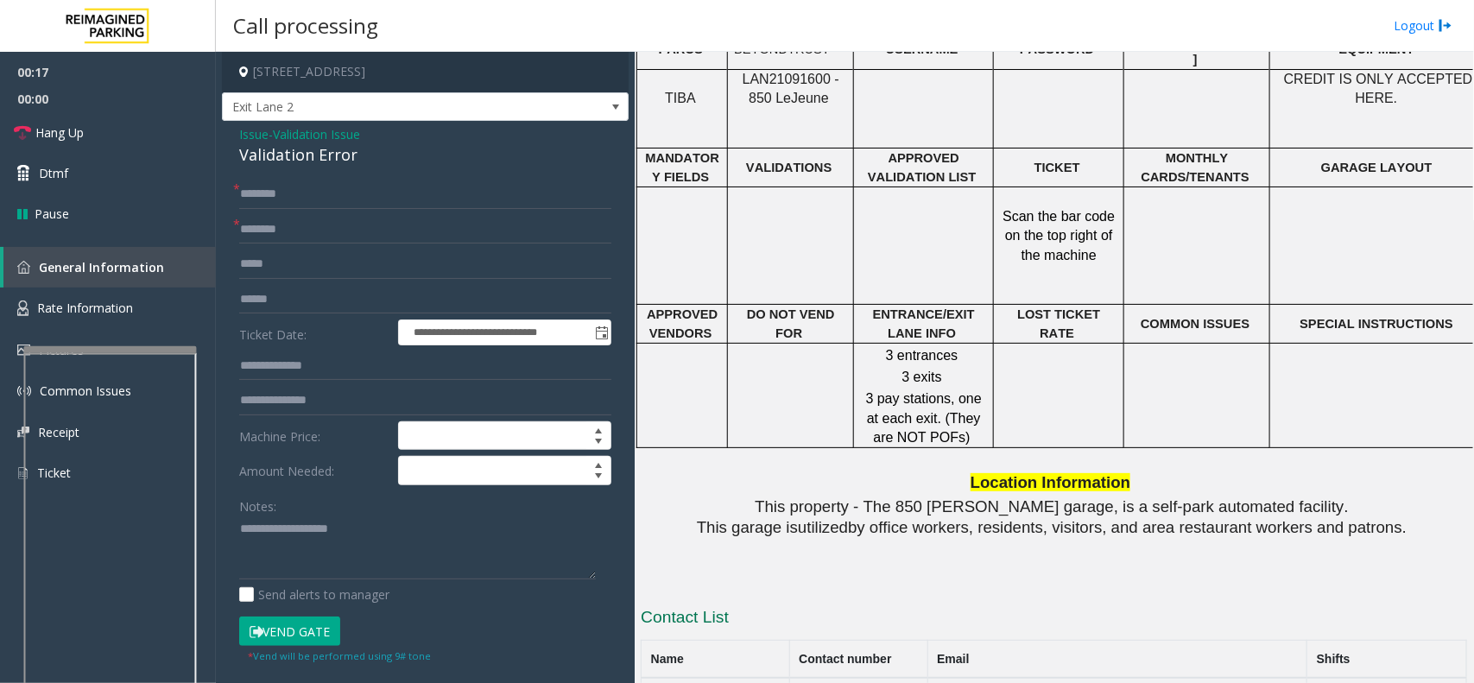
scroll to position [1619, 0]
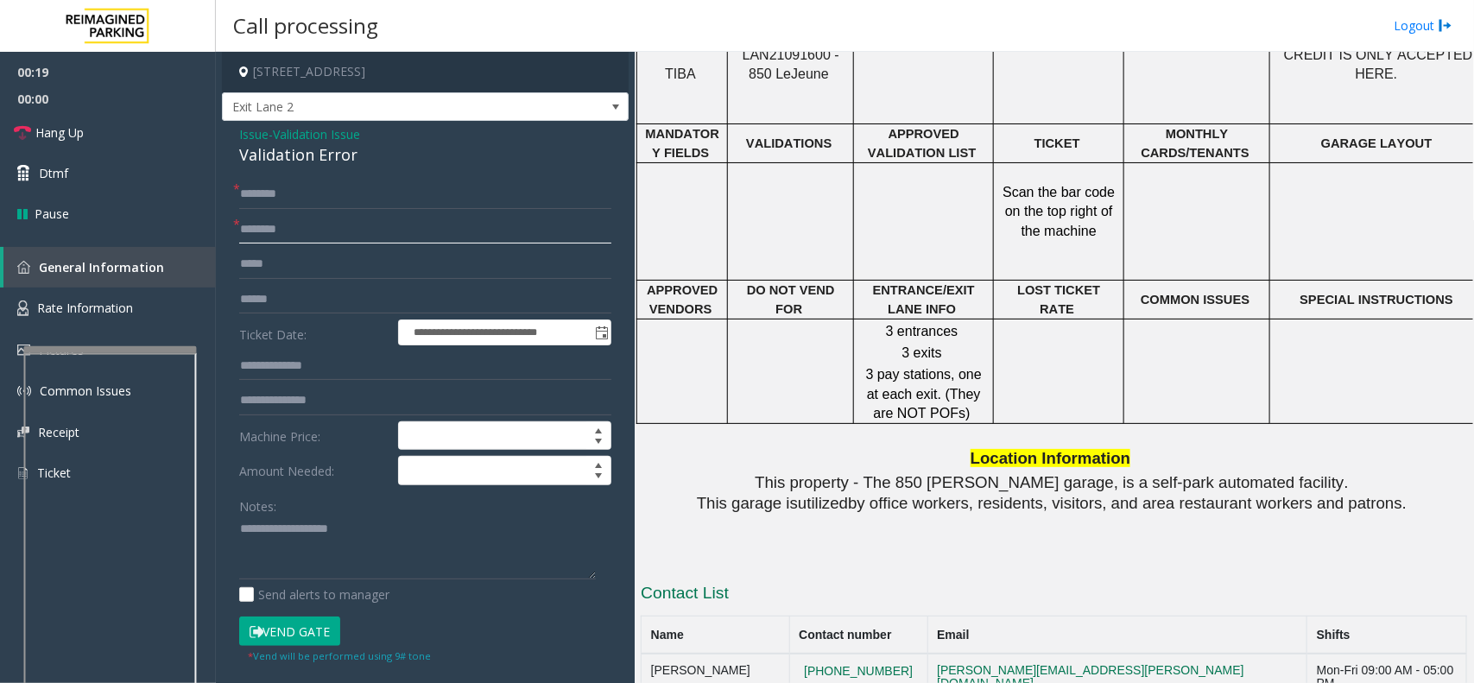
click at [345, 243] on input "text" at bounding box center [425, 229] width 372 height 29
click at [281, 231] on input "text" at bounding box center [425, 229] width 372 height 29
type input "**********"
click at [292, 290] on input "text" at bounding box center [425, 299] width 372 height 29
type input "*******"
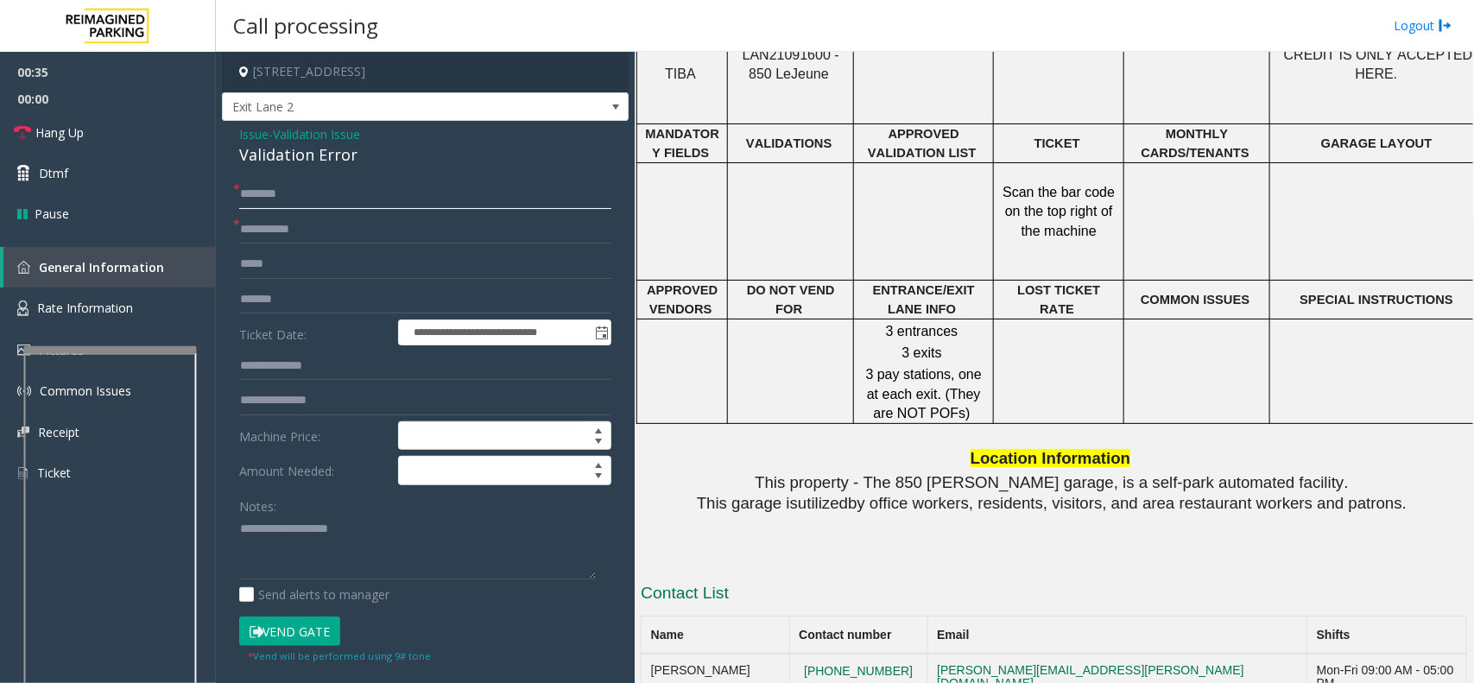
click at [298, 195] on input "text" at bounding box center [425, 194] width 372 height 29
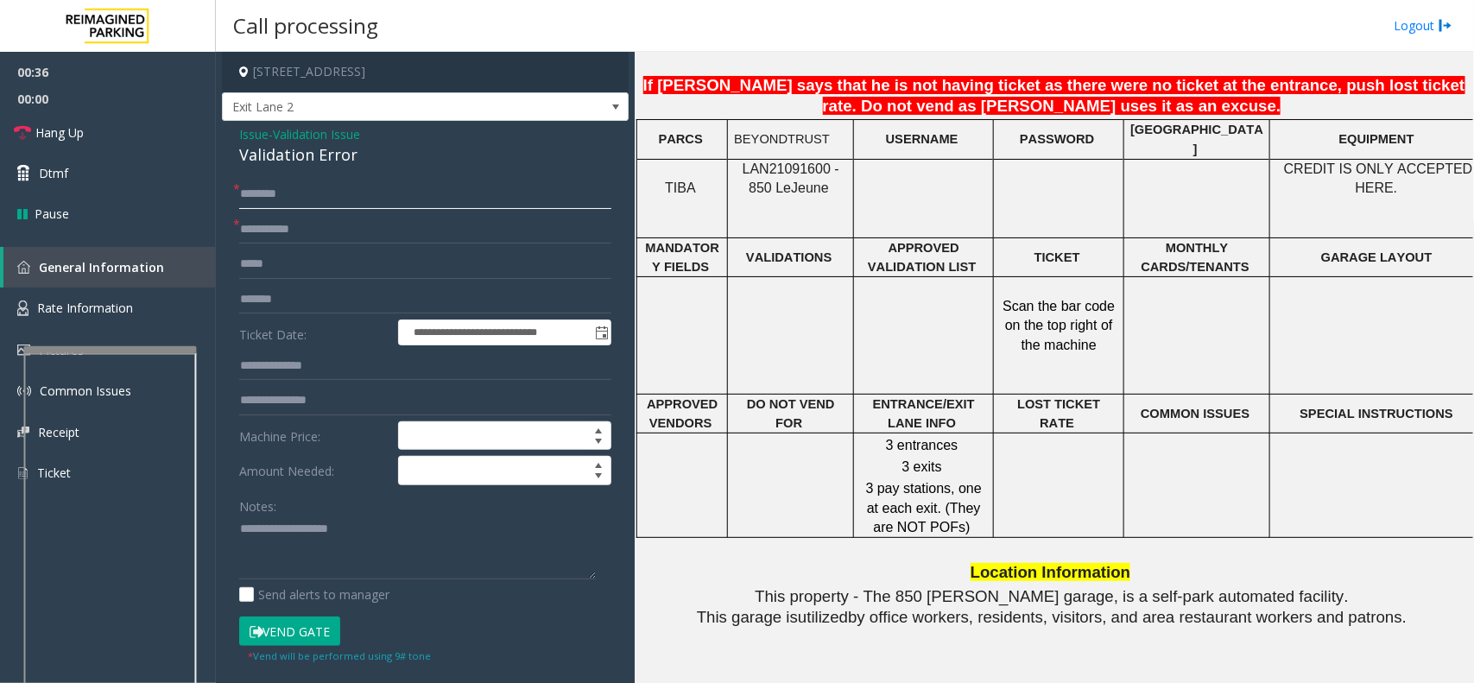
scroll to position [1403, 0]
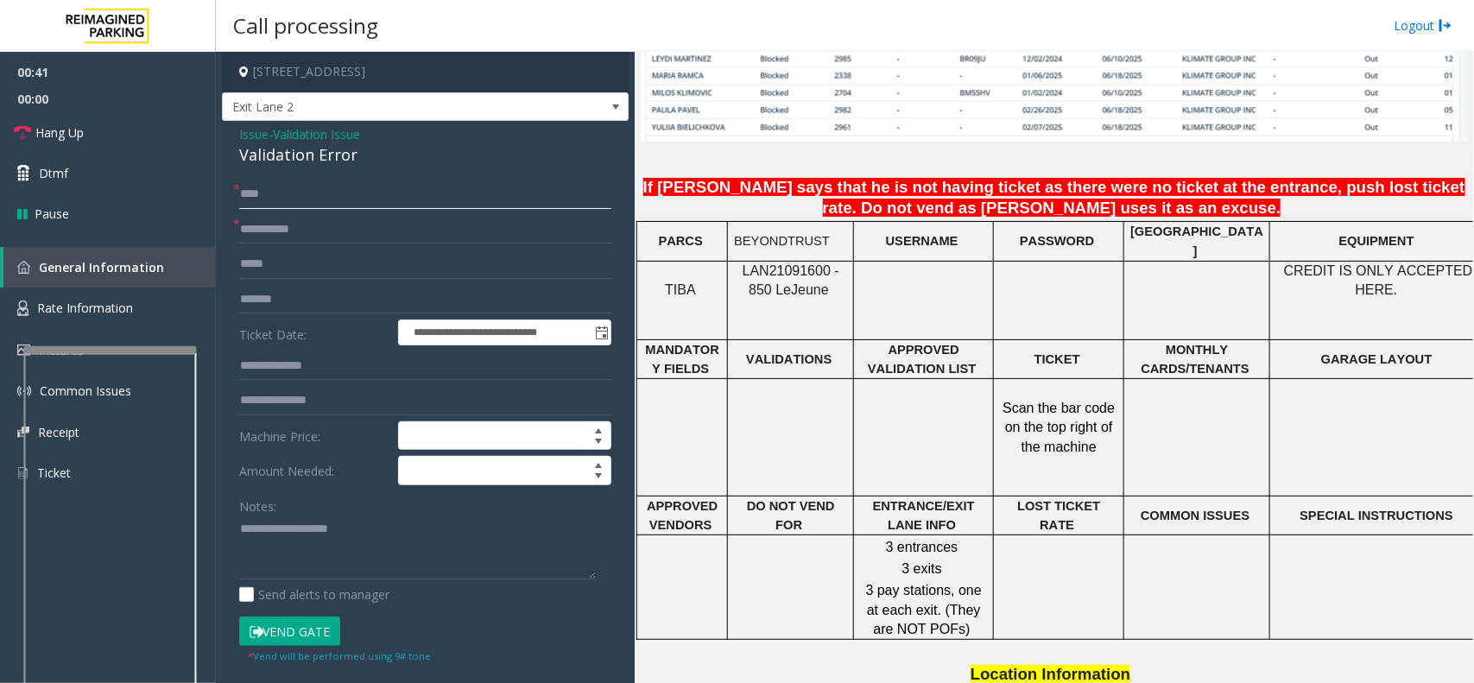
type input "****"
click at [307, 540] on textarea at bounding box center [417, 547] width 357 height 65
click at [283, 365] on input "text" at bounding box center [425, 365] width 372 height 29
type input "*****"
click at [321, 630] on button "Vend Gate" at bounding box center [289, 631] width 101 height 29
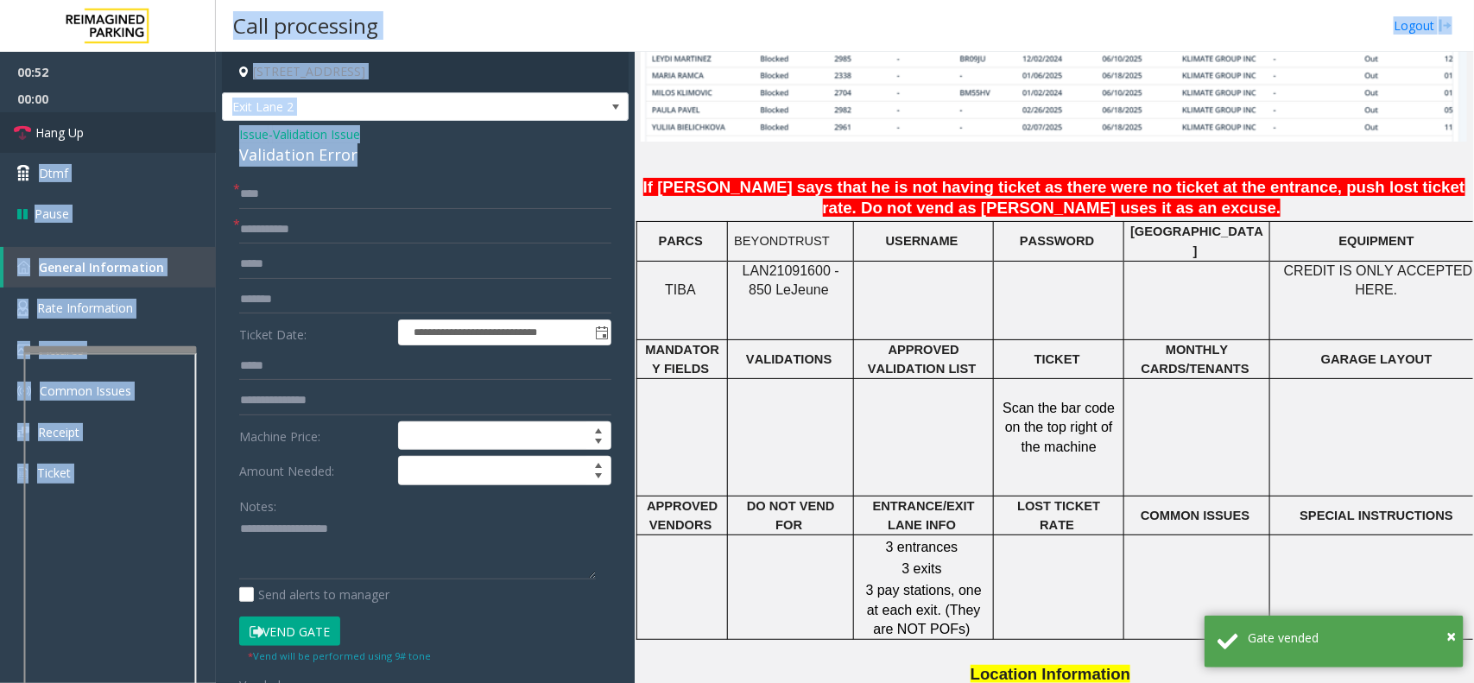
drag, startPoint x: 363, startPoint y: 156, endPoint x: 212, endPoint y: 139, distance: 151.2
click at [212, 139] on app-root "**********" at bounding box center [737, 341] width 1474 height 683
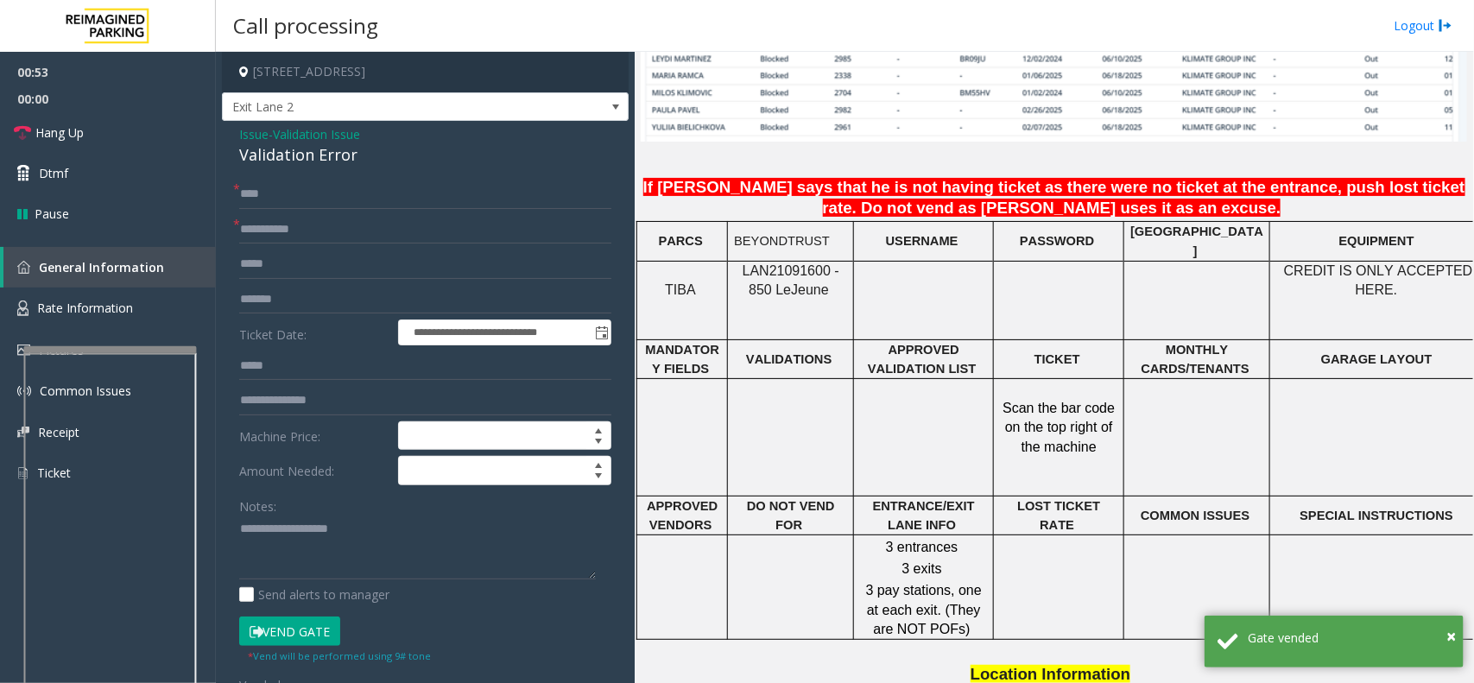
click at [332, 168] on div "**********" at bounding box center [425, 638] width 407 height 1034
drag, startPoint x: 369, startPoint y: 158, endPoint x: 223, endPoint y: 128, distance: 149.0
click at [223, 128] on div "**********" at bounding box center [425, 638] width 407 height 1034
click at [151, 130] on link "Hang Up" at bounding box center [108, 132] width 216 height 41
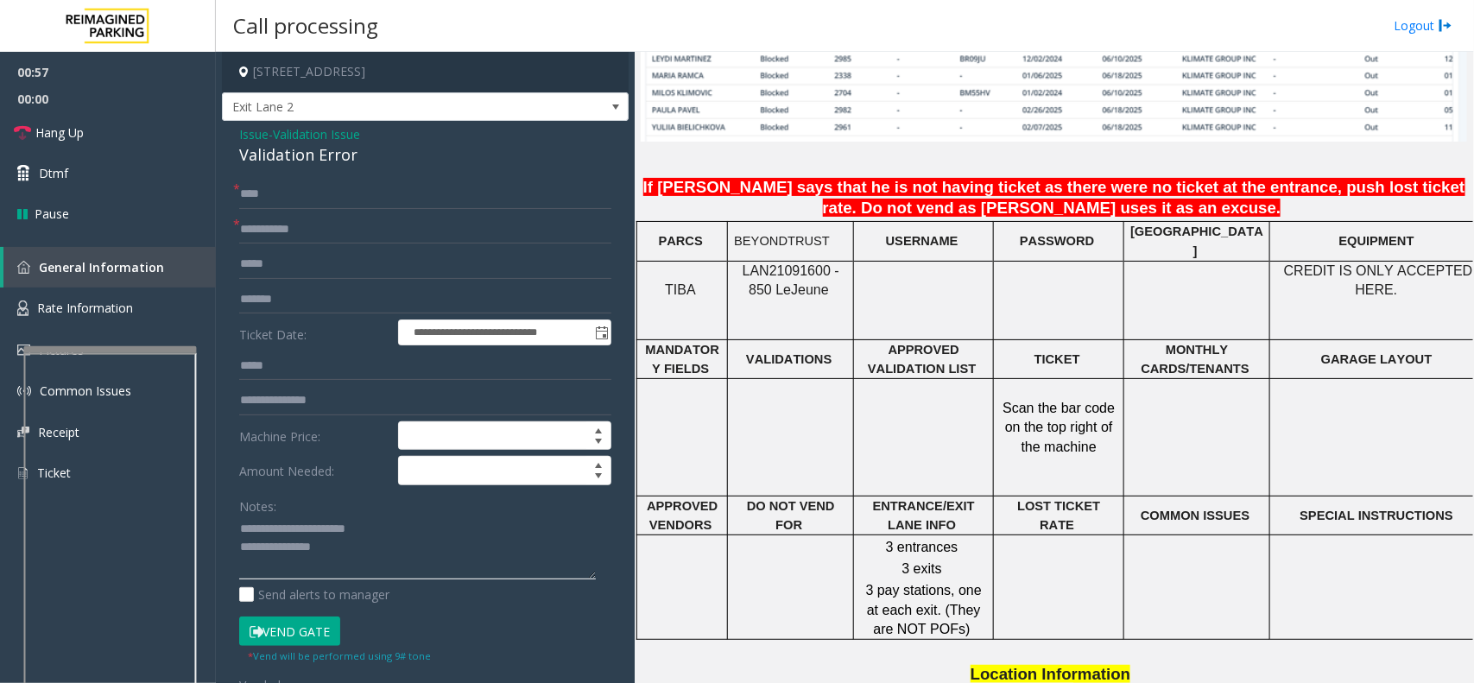
click at [434, 566] on textarea at bounding box center [417, 547] width 357 height 65
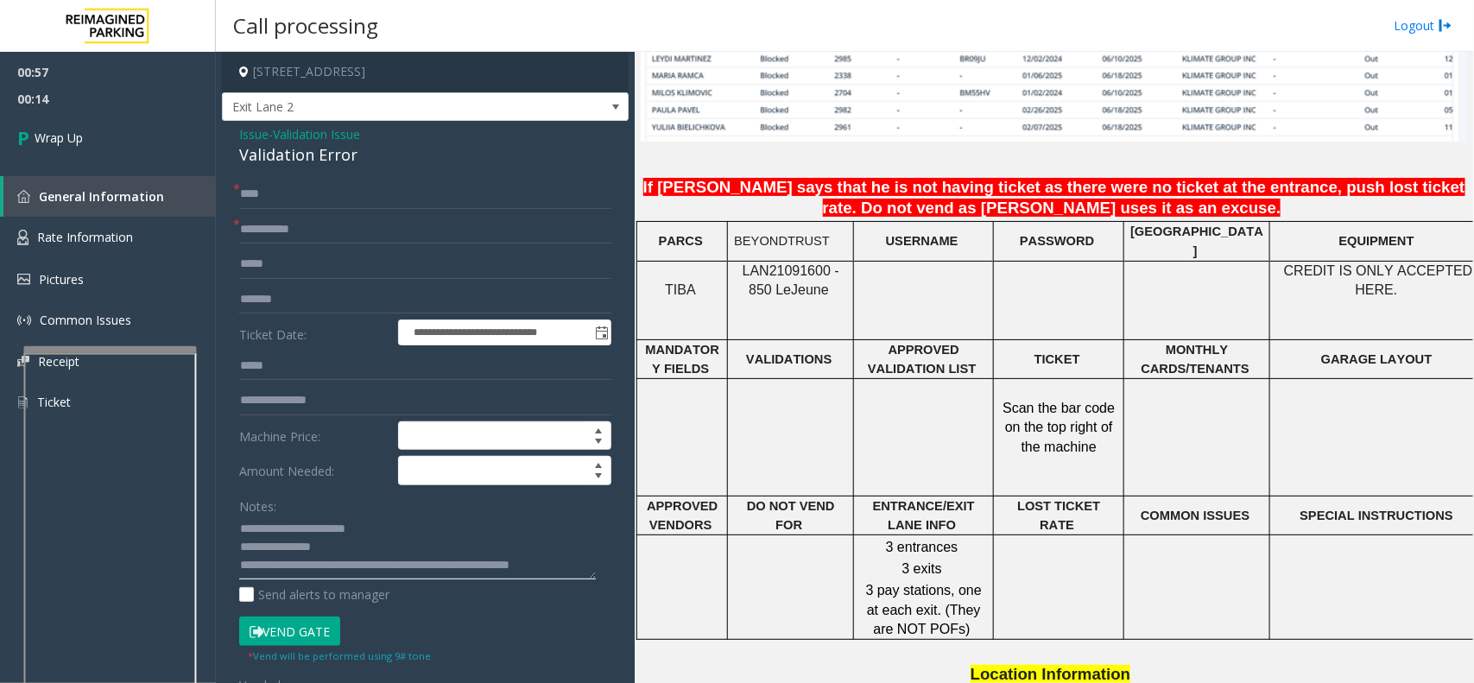
scroll to position [11, 0]
type textarea "**********"
click at [122, 127] on link "Wrap Up" at bounding box center [108, 137] width 216 height 51
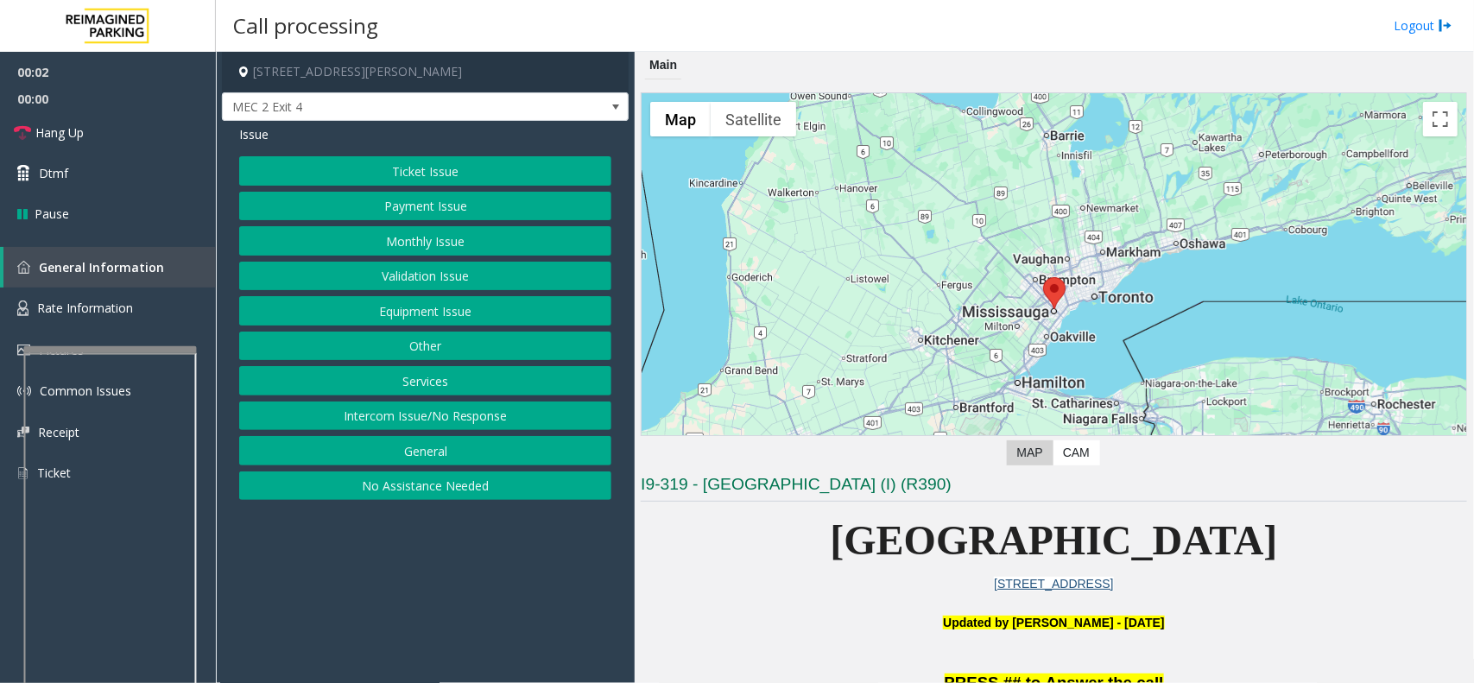
scroll to position [216, 0]
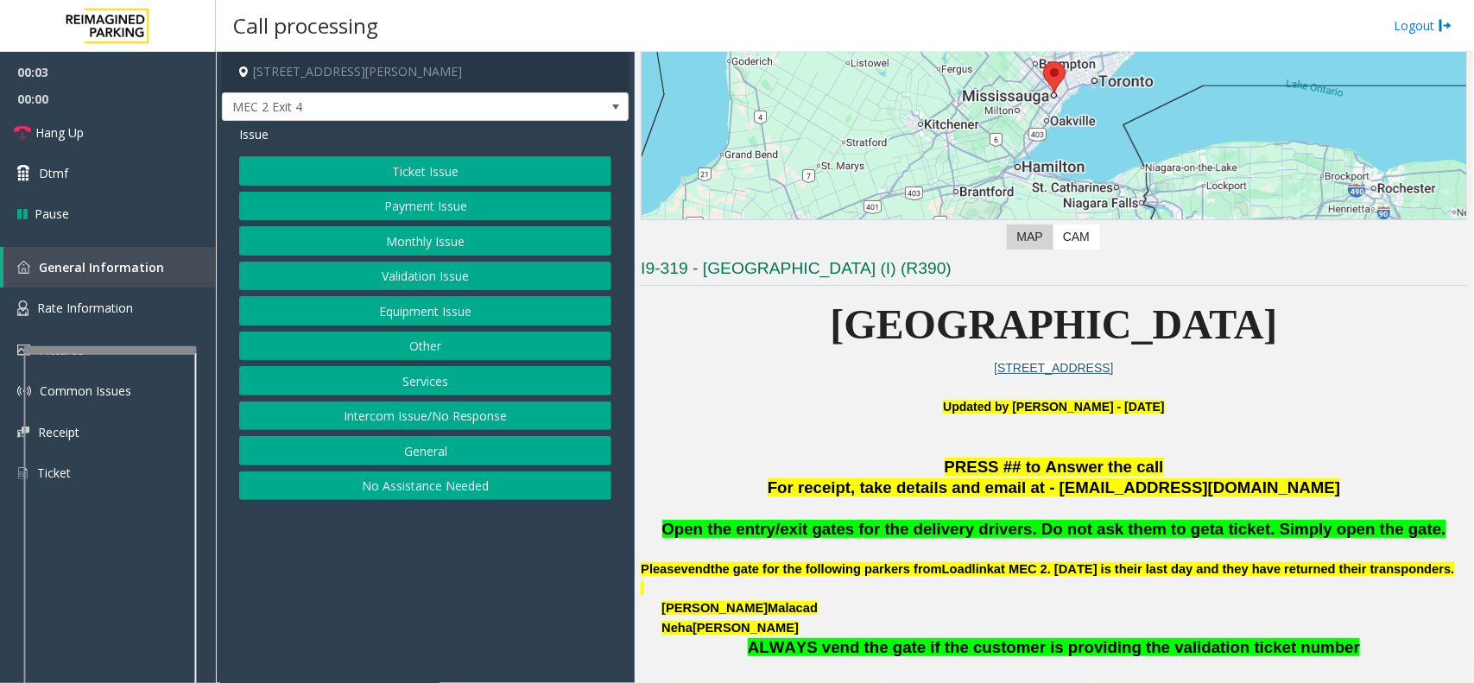
click at [433, 169] on button "Ticket Issue" at bounding box center [425, 170] width 372 height 29
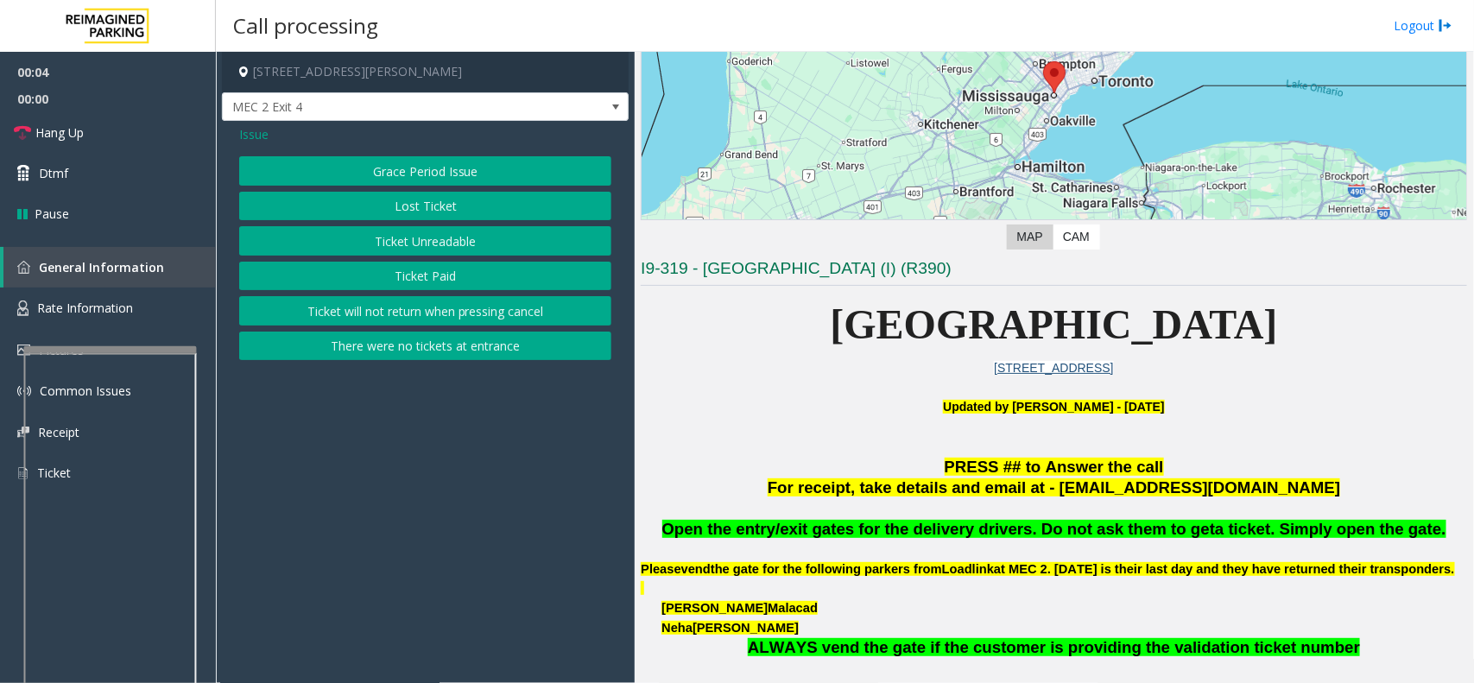
click at [453, 250] on button "Ticket Unreadable" at bounding box center [425, 240] width 372 height 29
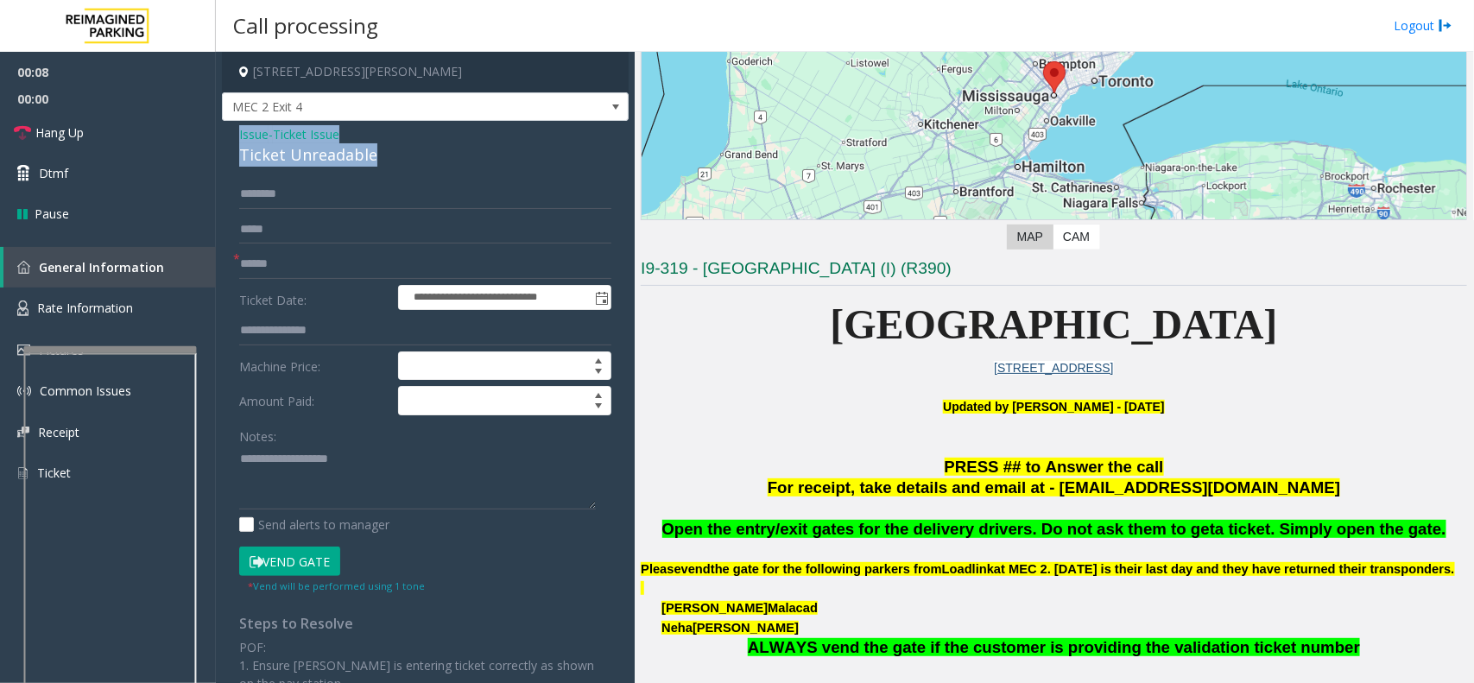
drag, startPoint x: 384, startPoint y: 161, endPoint x: 237, endPoint y: 143, distance: 147.8
click at [237, 143] on div "**********" at bounding box center [425, 515] width 407 height 788
click at [415, 484] on textarea at bounding box center [417, 478] width 357 height 65
type textarea "**********"
click at [286, 268] on input "text" at bounding box center [425, 264] width 372 height 29
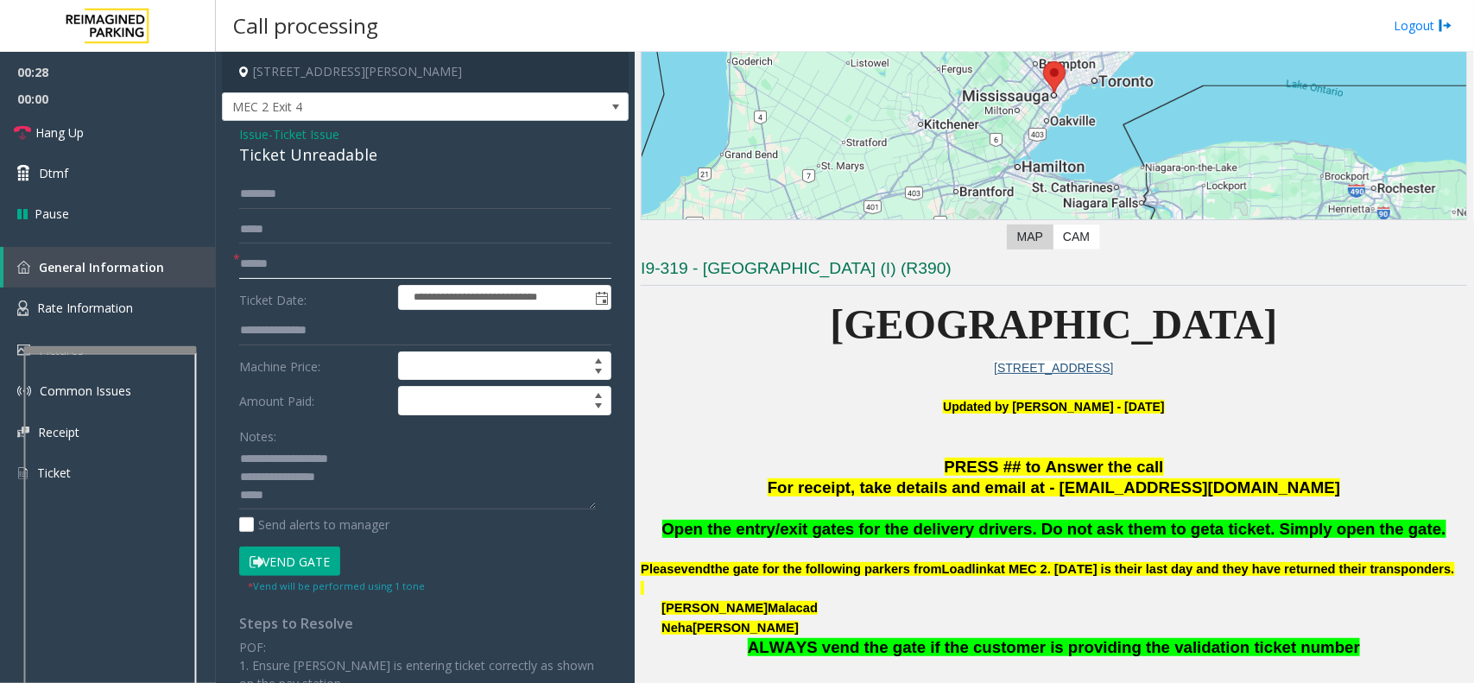
type input "******"
drag, startPoint x: 324, startPoint y: 560, endPoint x: 317, endPoint y: 553, distance: 9.2
click at [322, 560] on button "Vend Gate" at bounding box center [289, 561] width 101 height 29
click at [308, 497] on textarea at bounding box center [417, 478] width 357 height 65
type textarea "**********"
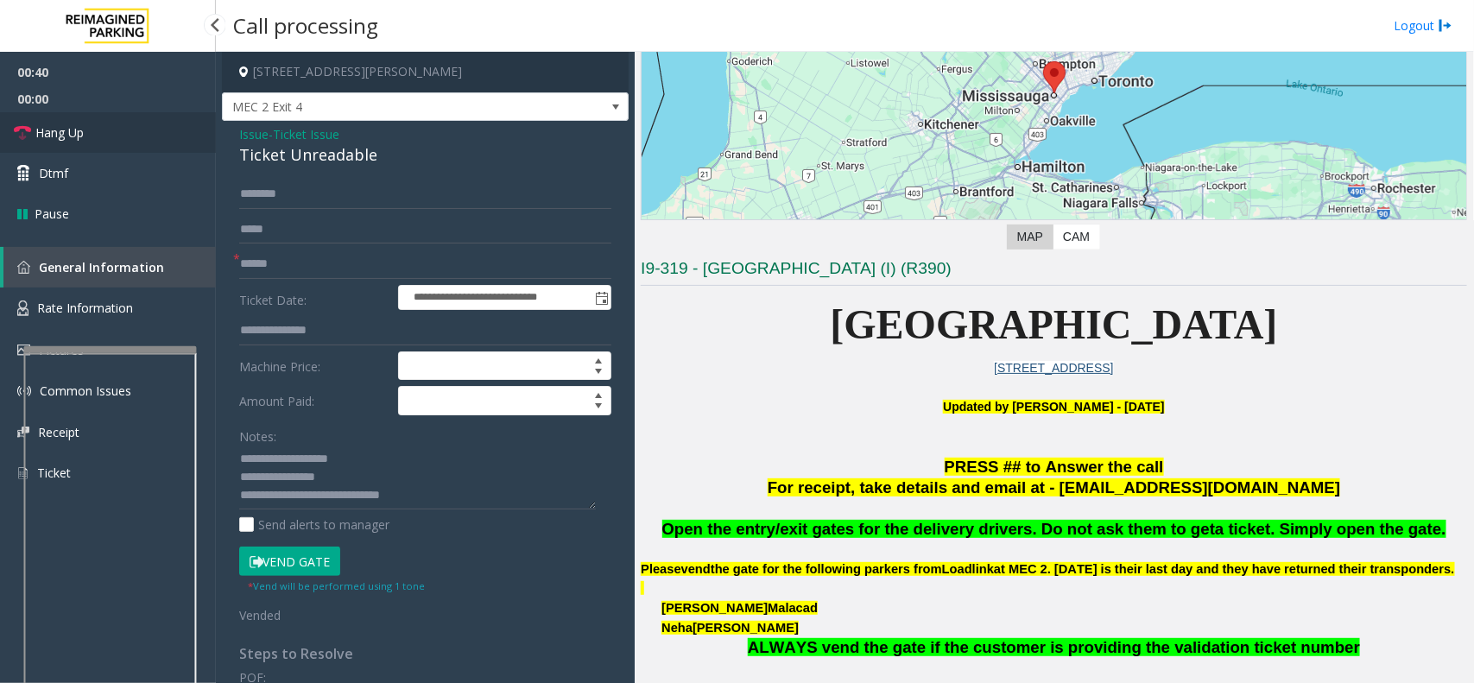
click at [142, 125] on link "Hang Up" at bounding box center [108, 132] width 216 height 41
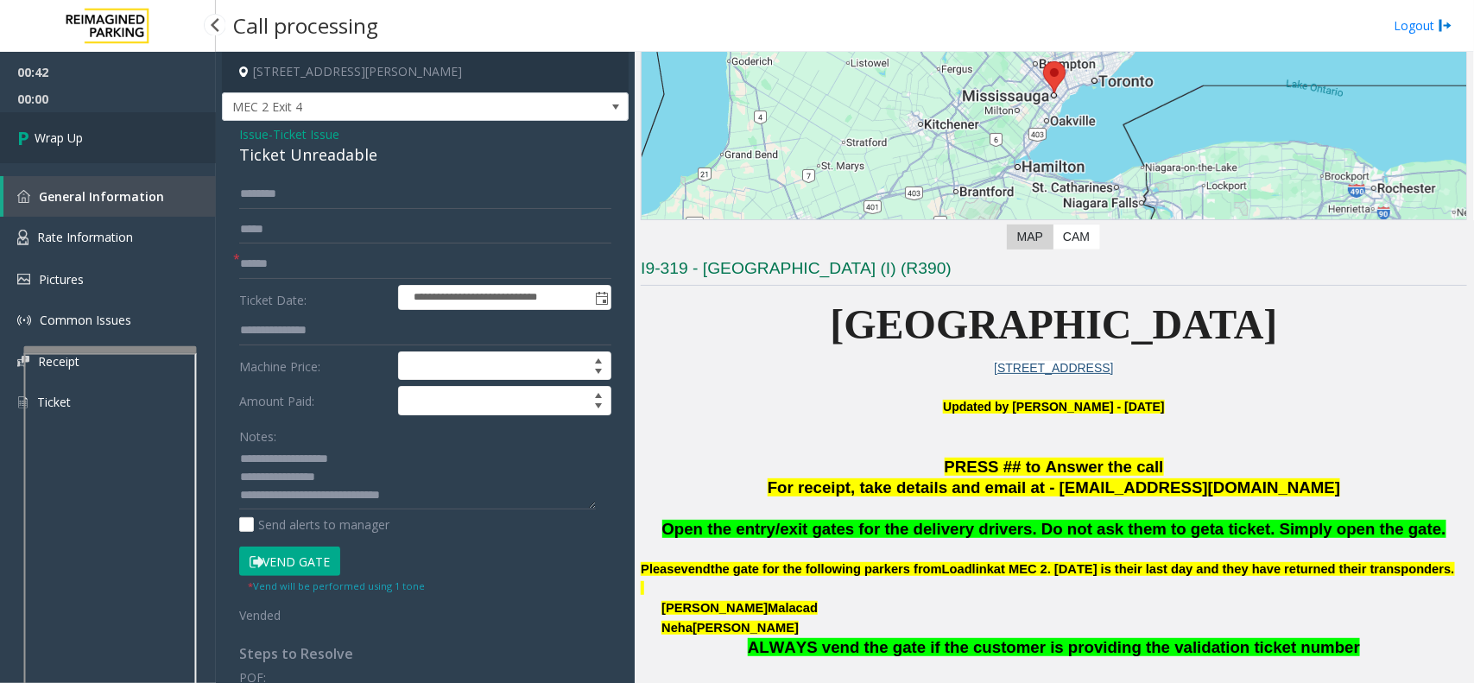
click at [142, 125] on link "Wrap Up" at bounding box center [108, 137] width 216 height 51
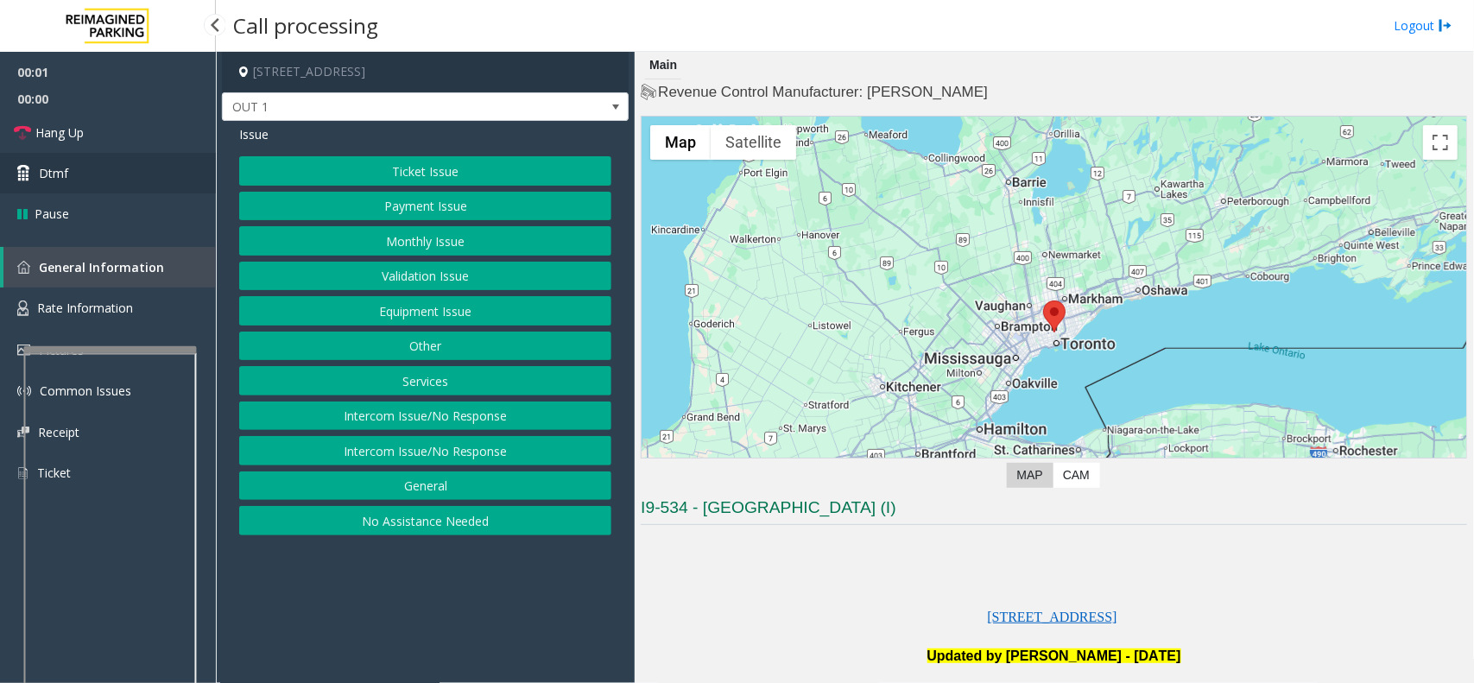
click at [168, 175] on link "Dtmf" at bounding box center [108, 173] width 216 height 41
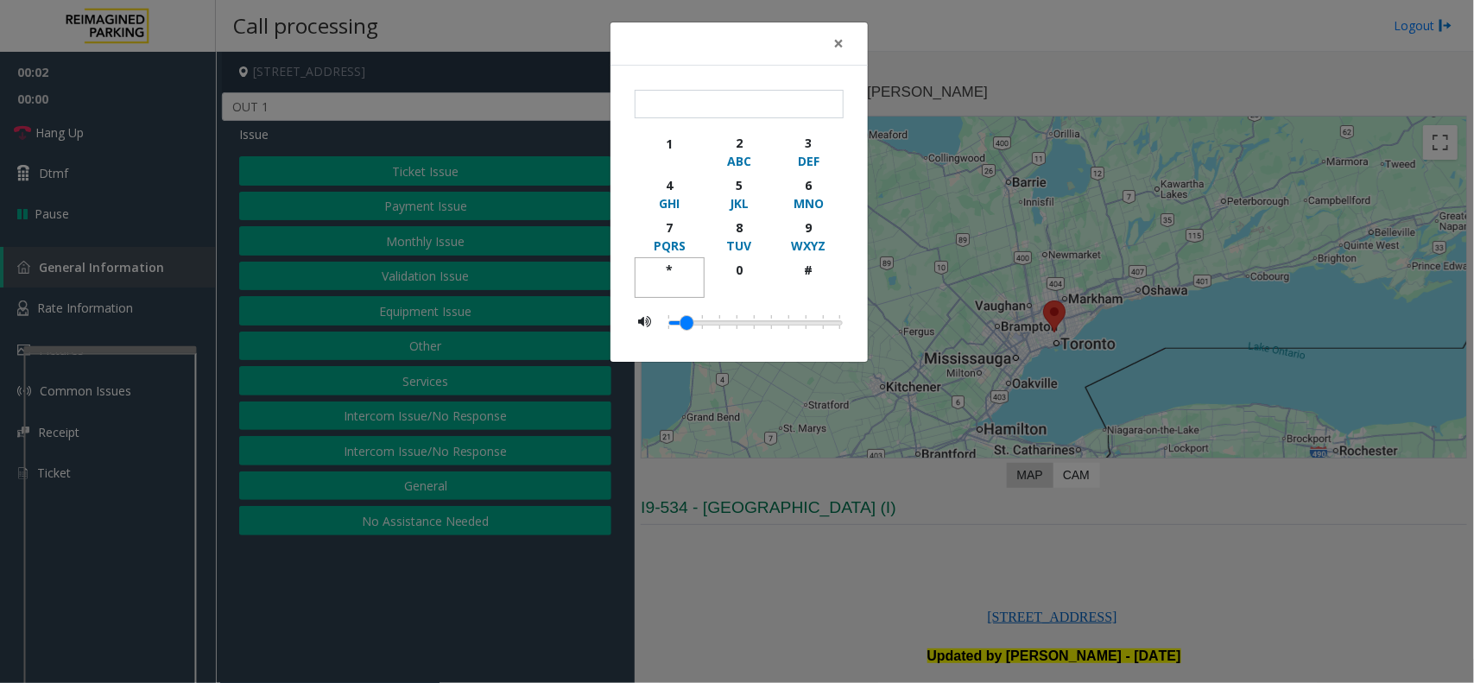
click at [678, 260] on button "*" at bounding box center [670, 277] width 70 height 41
click at [814, 226] on div "9" at bounding box center [808, 227] width 47 height 18
click at [813, 262] on div "#" at bounding box center [808, 270] width 47 height 18
type input "***"
click at [844, 49] on button "×" at bounding box center [838, 43] width 35 height 42
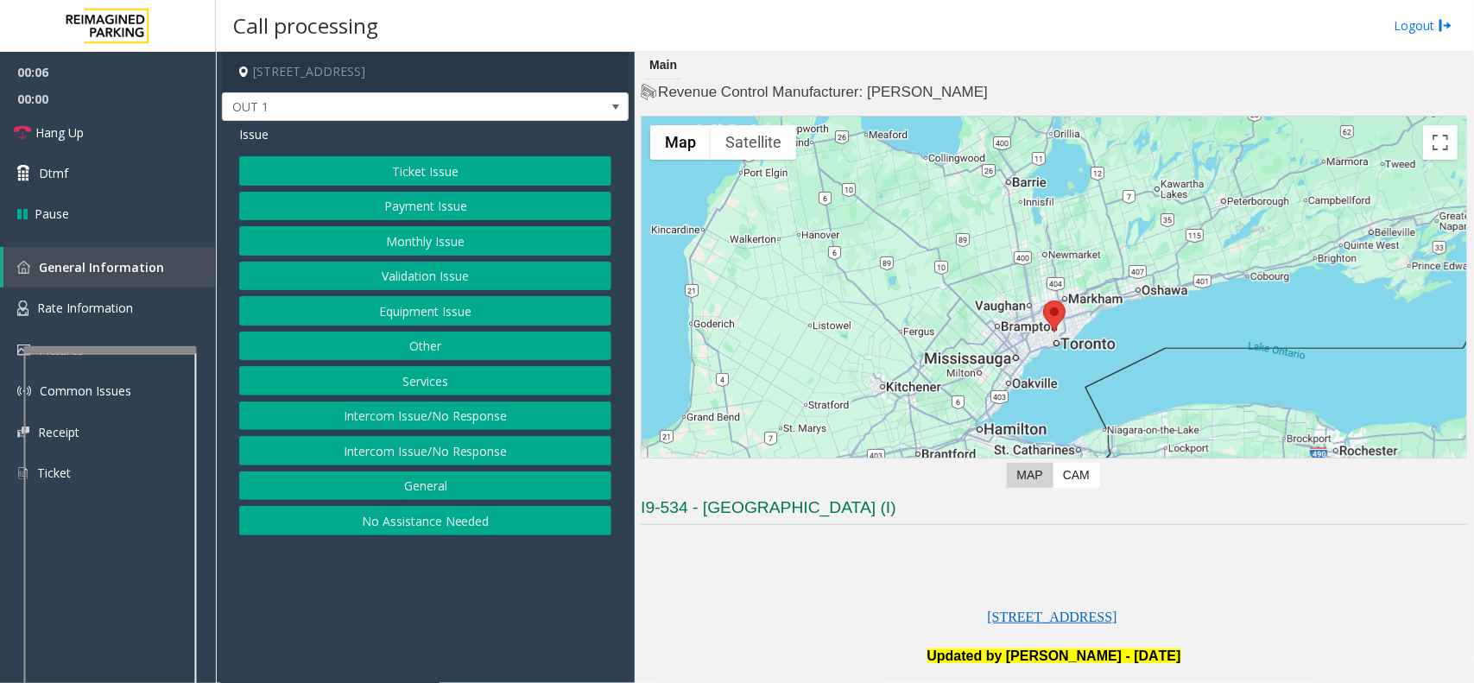
click at [443, 305] on button "Equipment Issue" at bounding box center [425, 310] width 372 height 29
click at [443, 305] on button "Gate / Door Won't Open" at bounding box center [425, 310] width 372 height 29
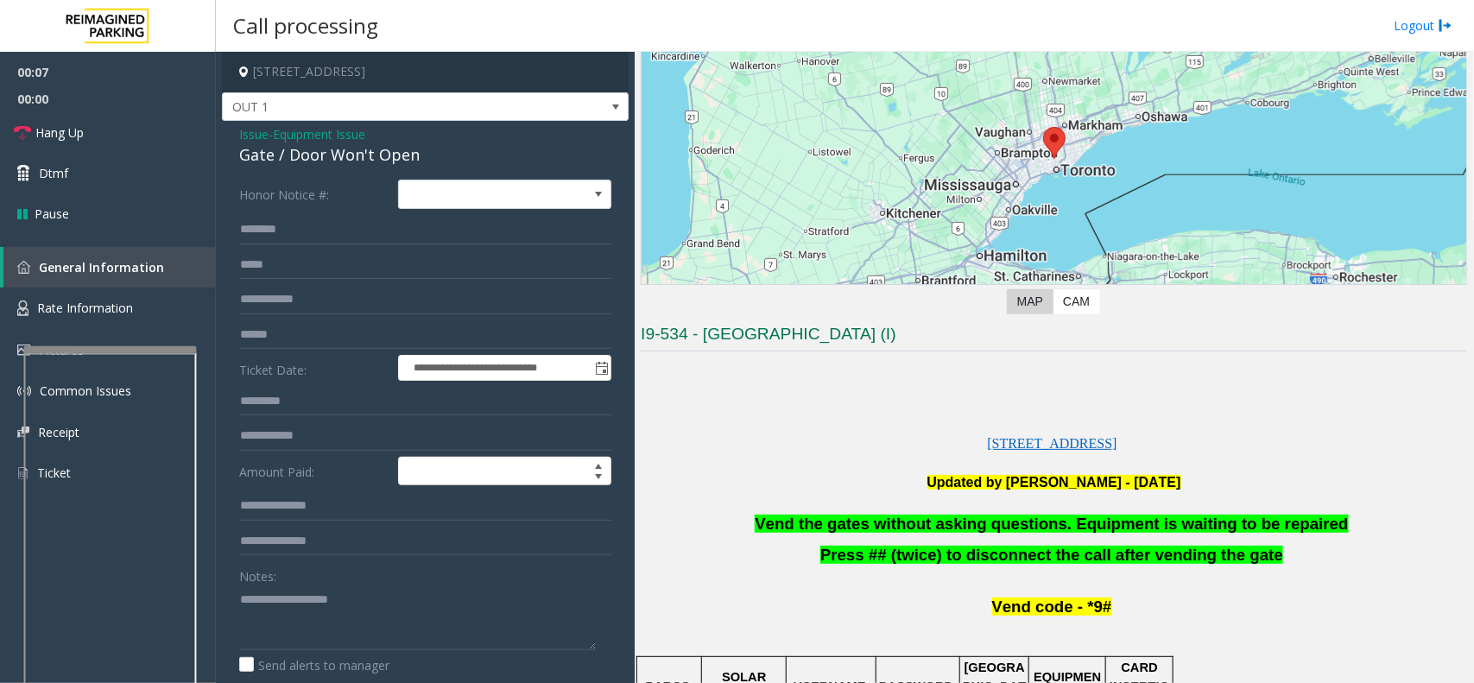
scroll to position [432, 0]
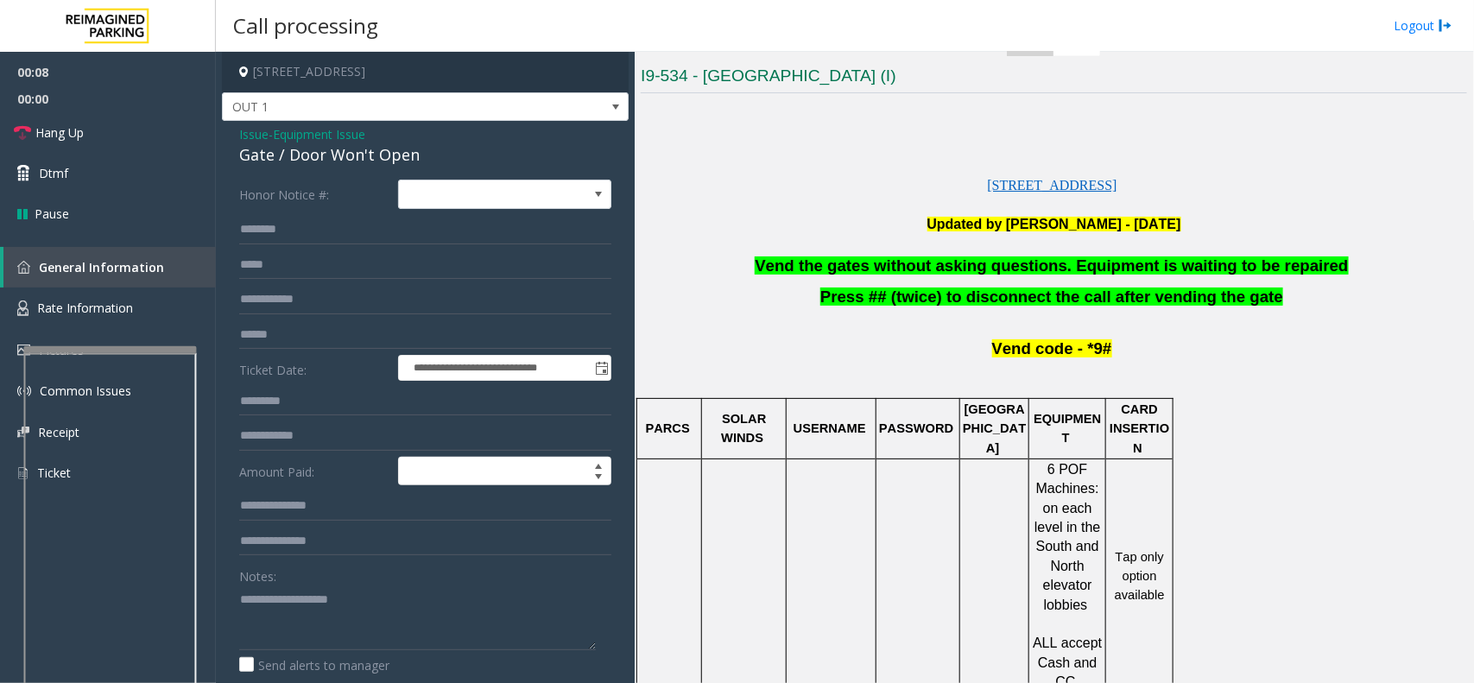
click at [955, 262] on span "Vend the gates without asking questions. Equipment is waiting to be repaired" at bounding box center [1051, 265] width 593 height 18
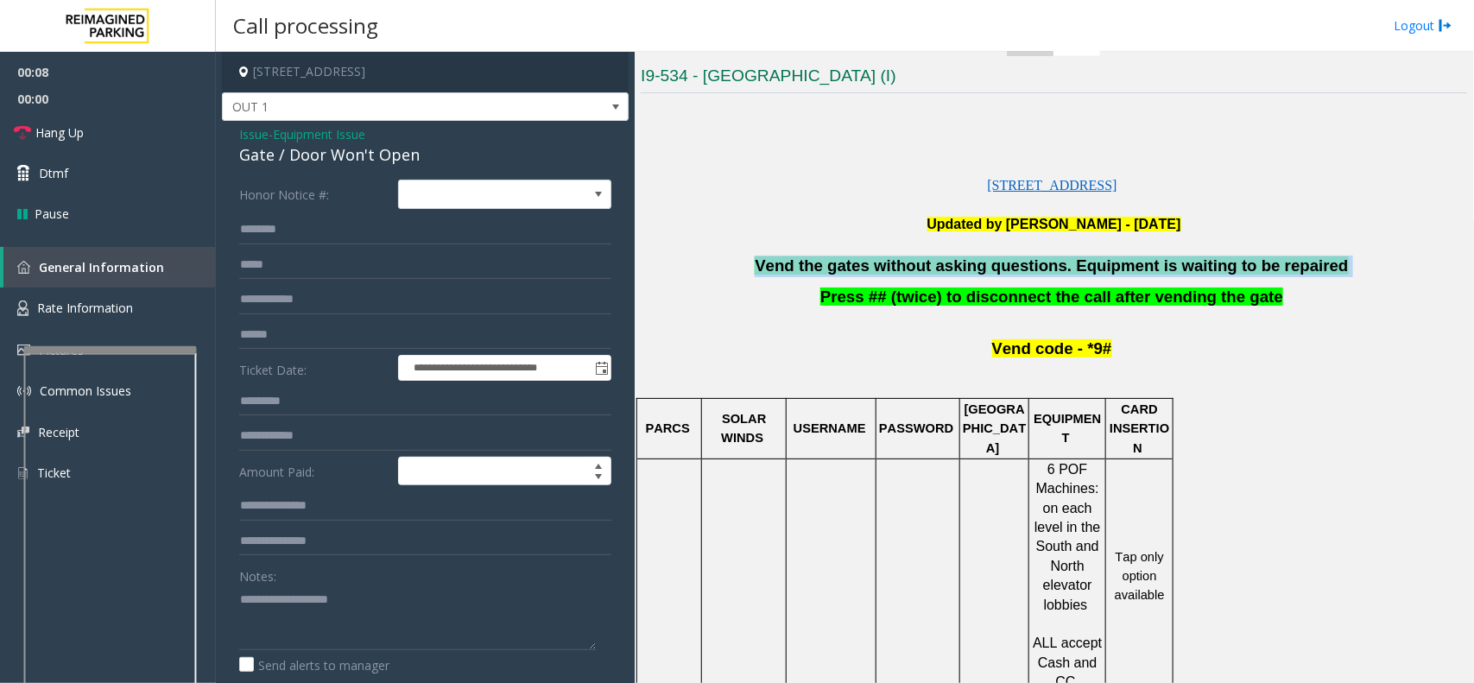
drag, startPoint x: 955, startPoint y: 262, endPoint x: 986, endPoint y: 260, distance: 31.1
click at [964, 262] on span "Vend the gates without asking questions. Equipment is waiting to be repaired" at bounding box center [1051, 265] width 593 height 18
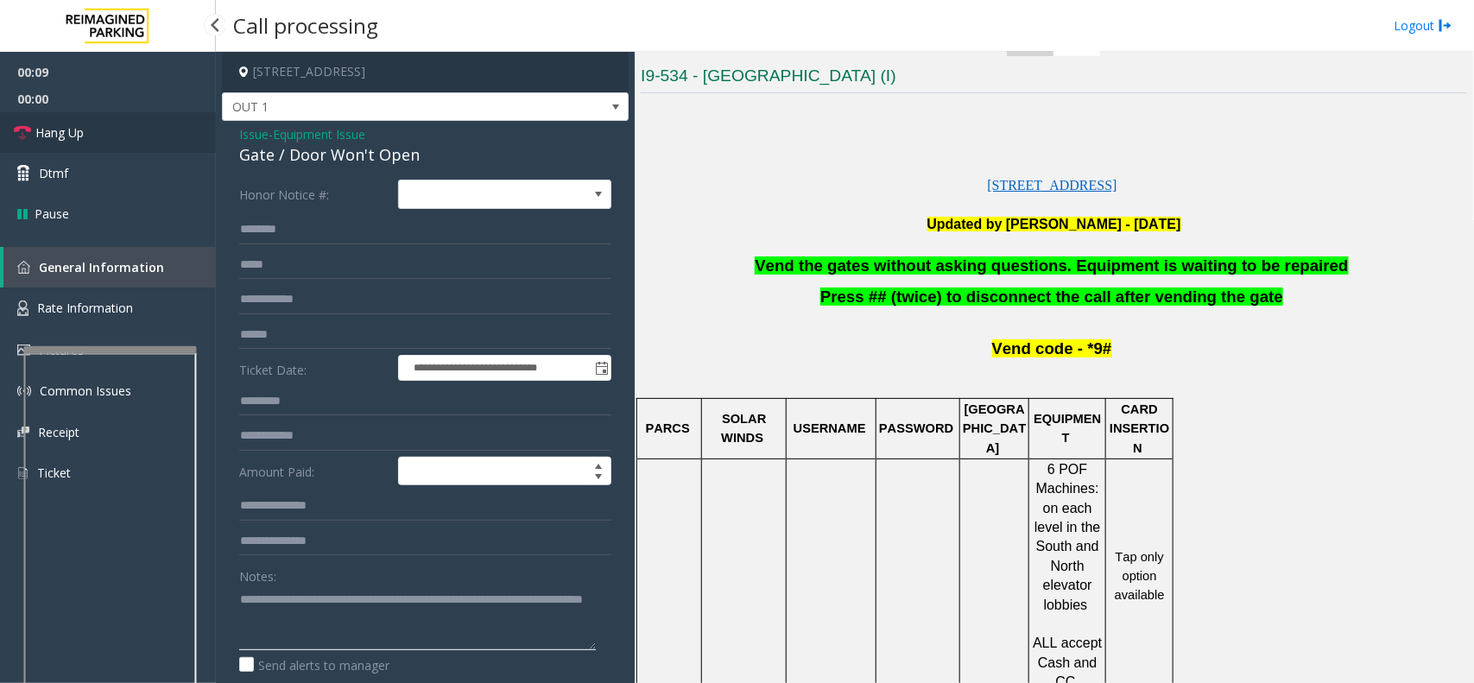
type textarea "**********"
click at [122, 132] on link "Hang Up" at bounding box center [108, 132] width 216 height 41
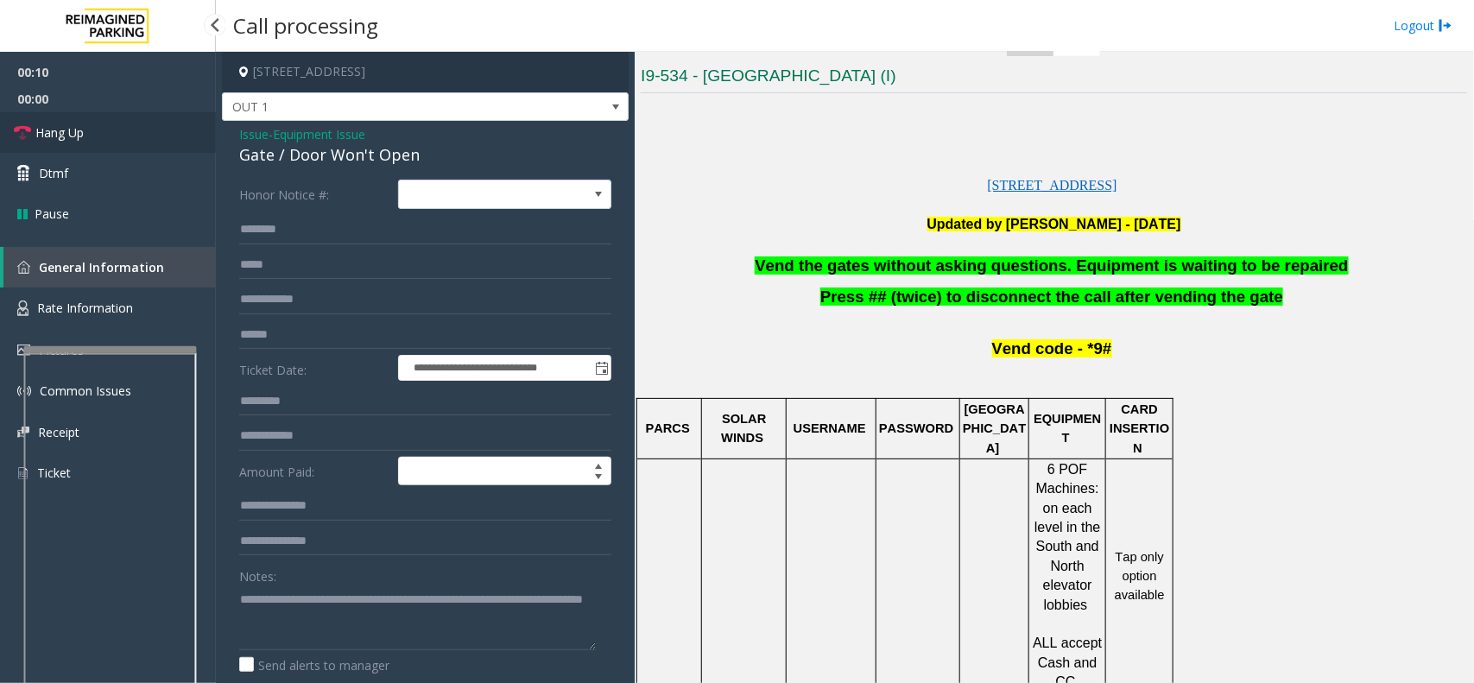
click at [122, 132] on link "Hang Up" at bounding box center [108, 132] width 216 height 41
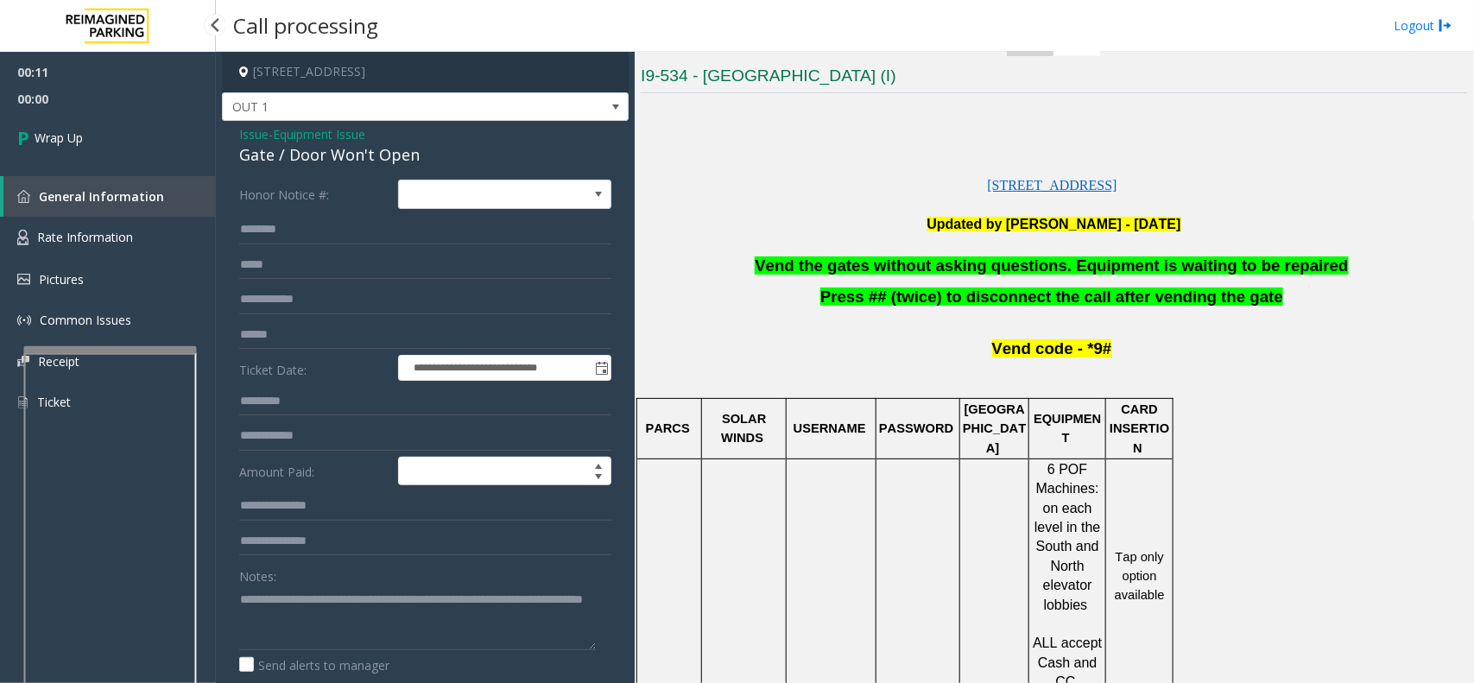
click at [122, 132] on link "Wrap Up" at bounding box center [108, 137] width 216 height 51
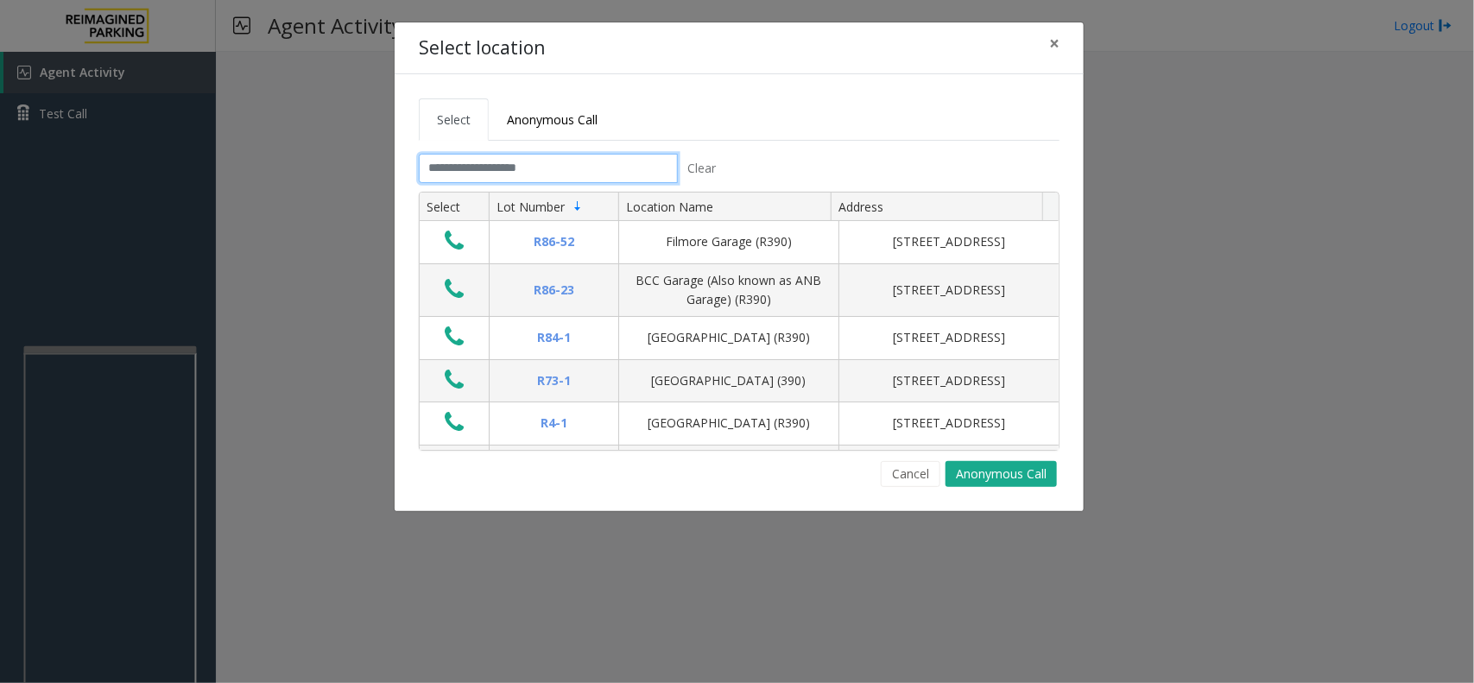
click at [520, 157] on input "text" at bounding box center [548, 168] width 259 height 29
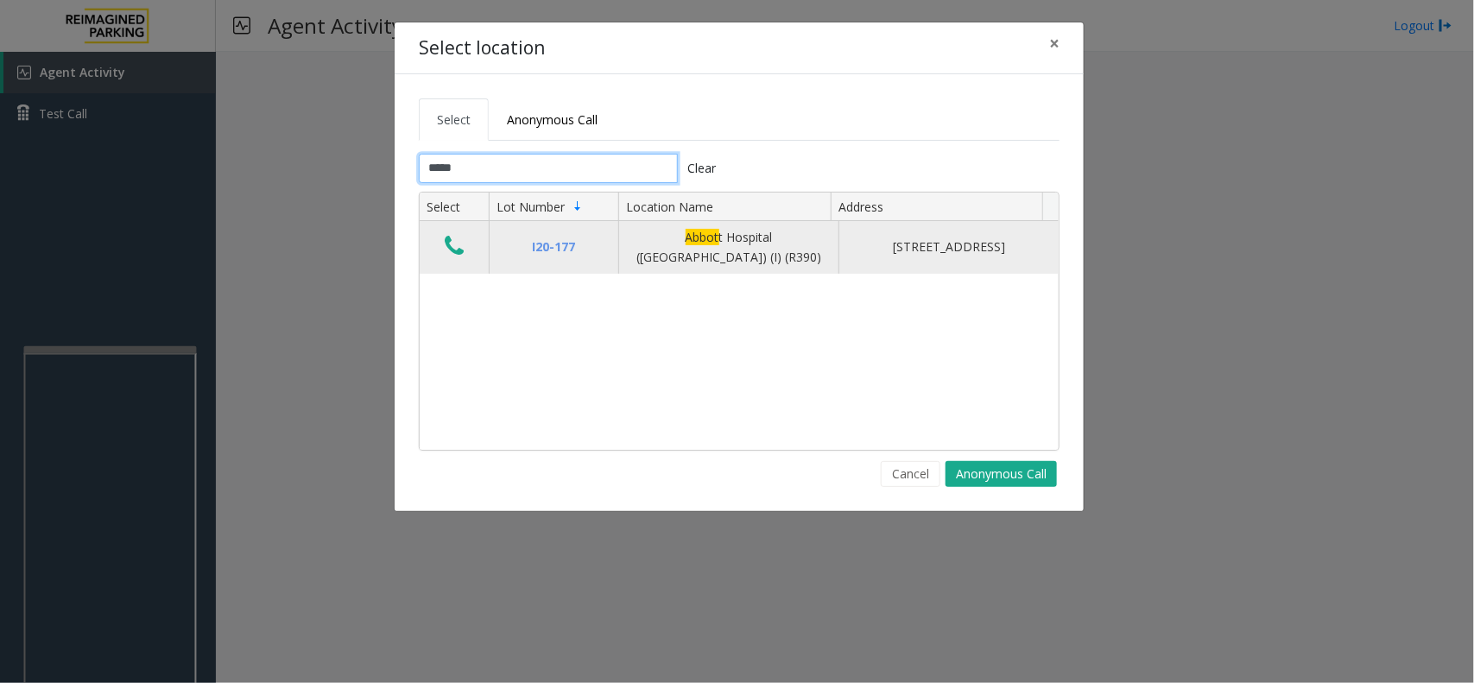
type input "*****"
click at [449, 246] on icon "Data table" at bounding box center [454, 246] width 19 height 24
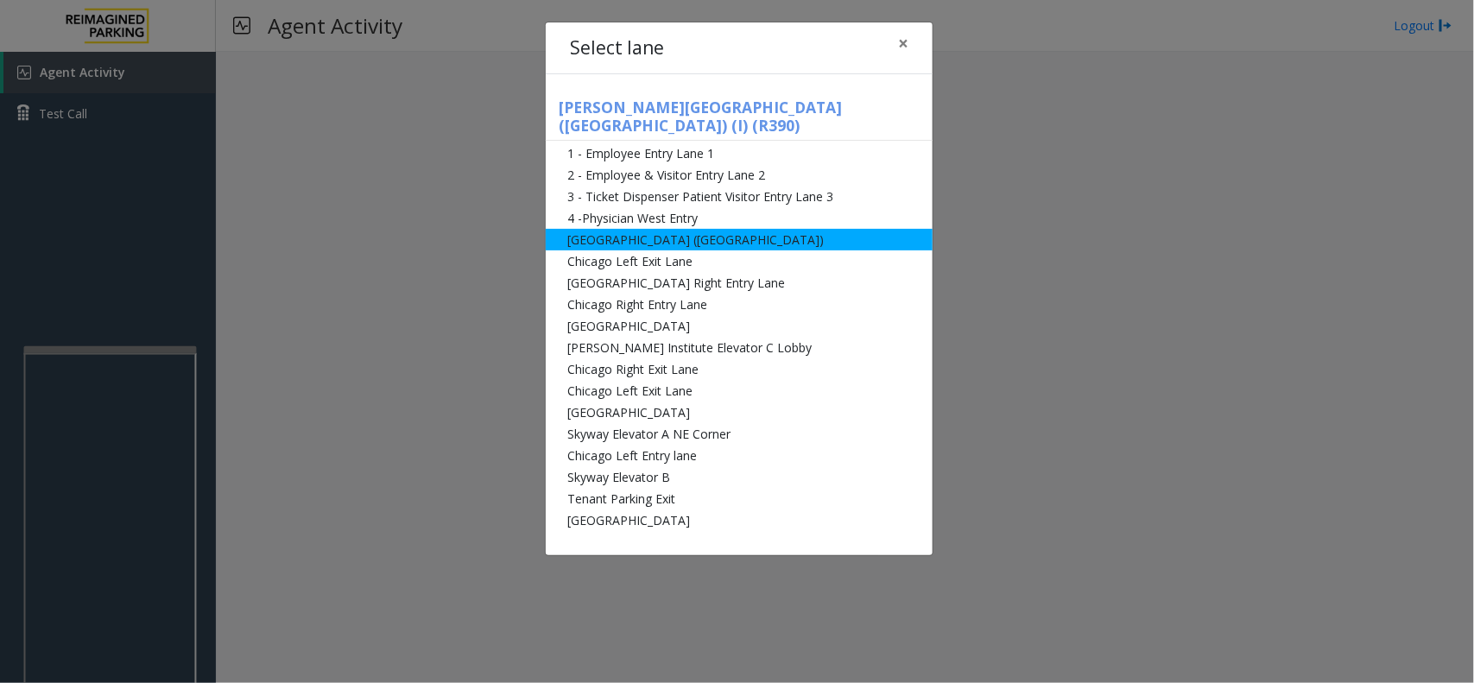
click at [635, 229] on li "[GEOGRAPHIC_DATA] ([GEOGRAPHIC_DATA])" at bounding box center [739, 240] width 387 height 22
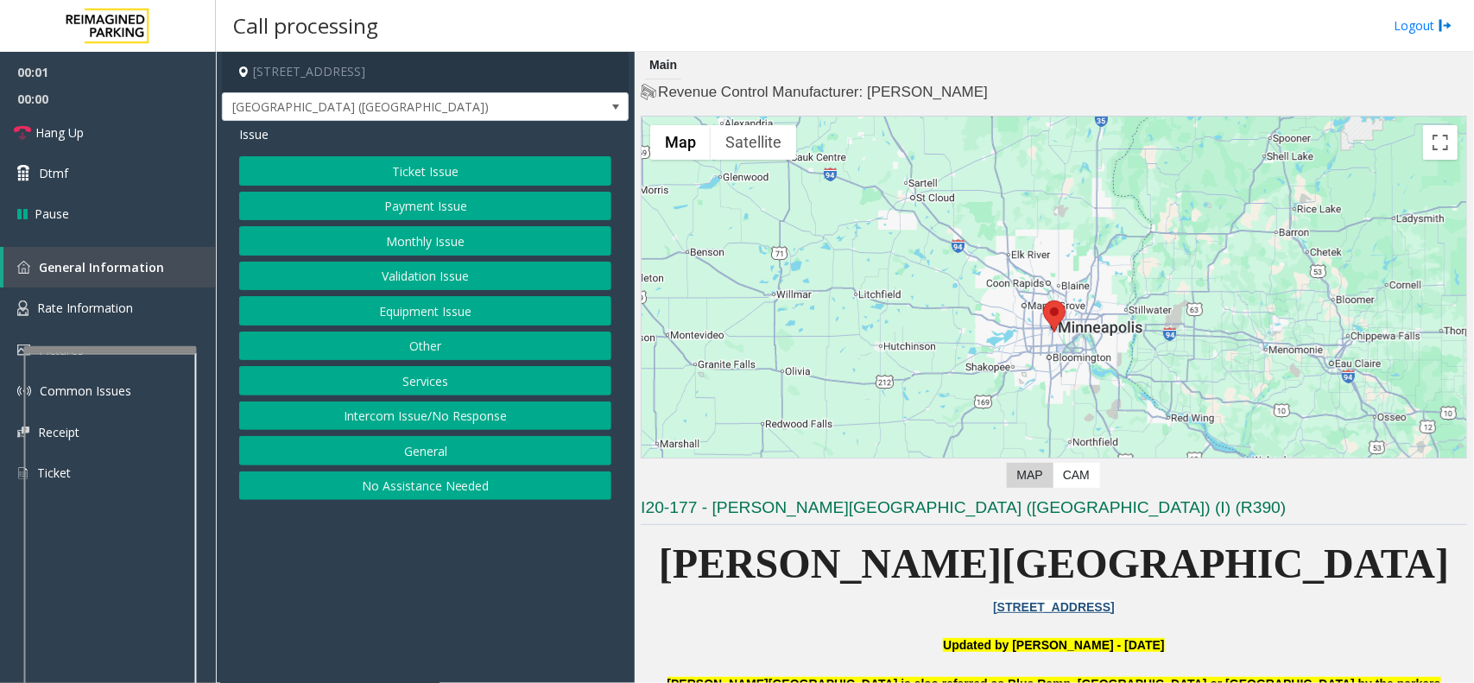
click at [455, 167] on button "Ticket Issue" at bounding box center [425, 170] width 372 height 29
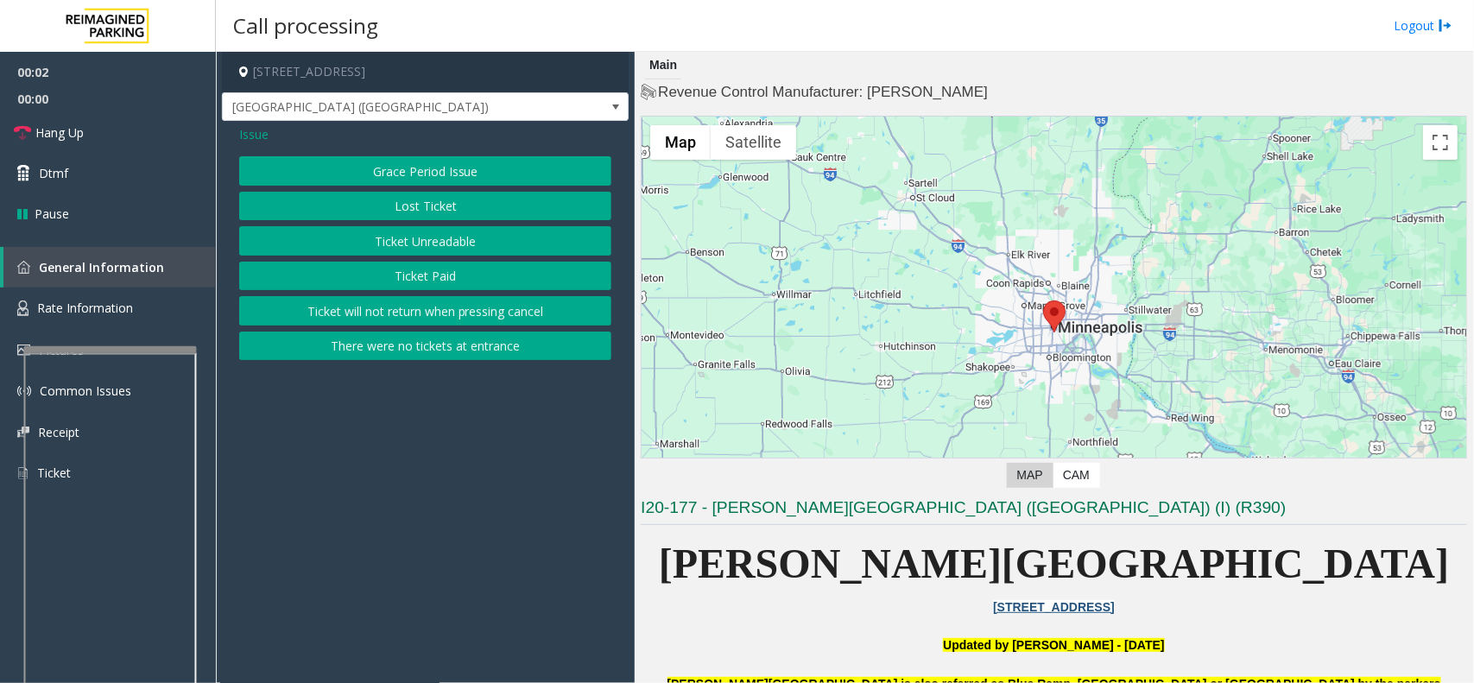
click at [440, 244] on button "Ticket Unreadable" at bounding box center [425, 240] width 372 height 29
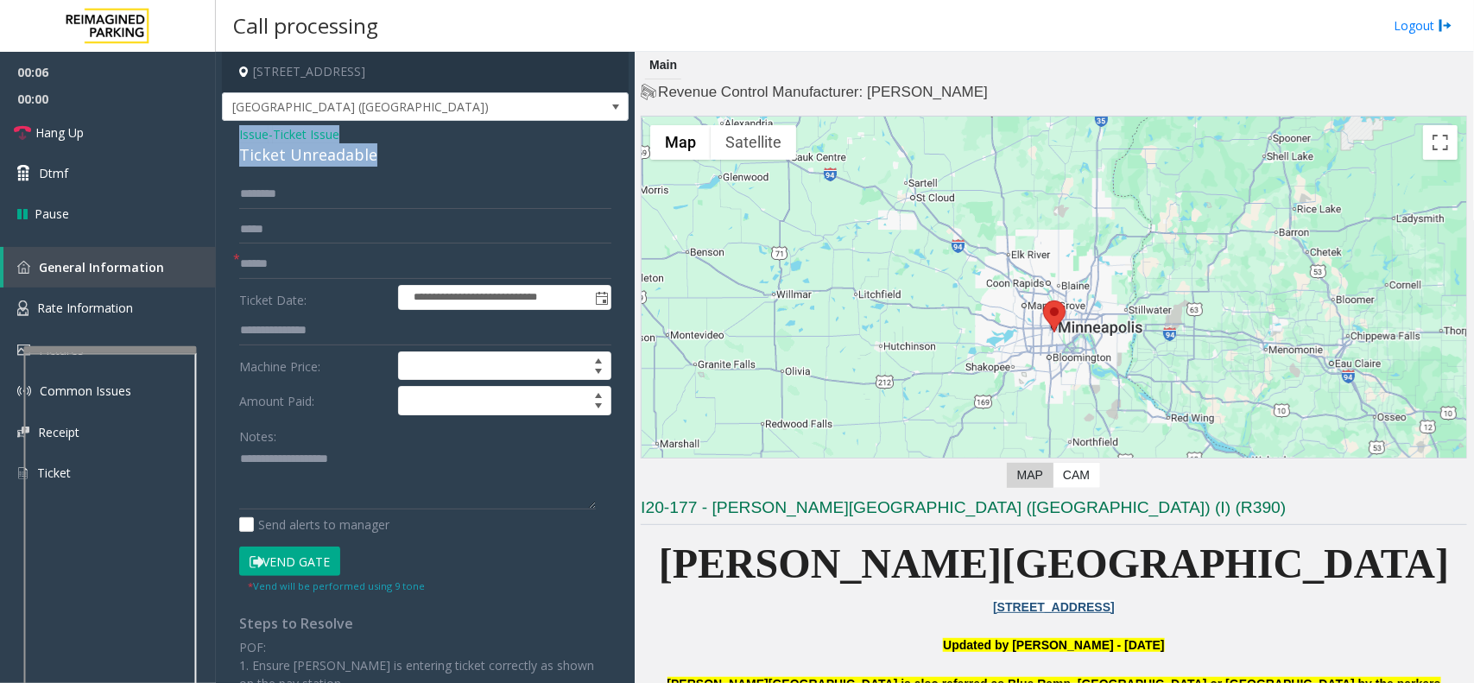
drag, startPoint x: 398, startPoint y: 156, endPoint x: 224, endPoint y: 130, distance: 175.6
click at [224, 130] on div "**********" at bounding box center [425, 515] width 407 height 788
click at [403, 486] on textarea at bounding box center [417, 478] width 357 height 65
click at [318, 567] on button "Vend Gate" at bounding box center [289, 561] width 101 height 29
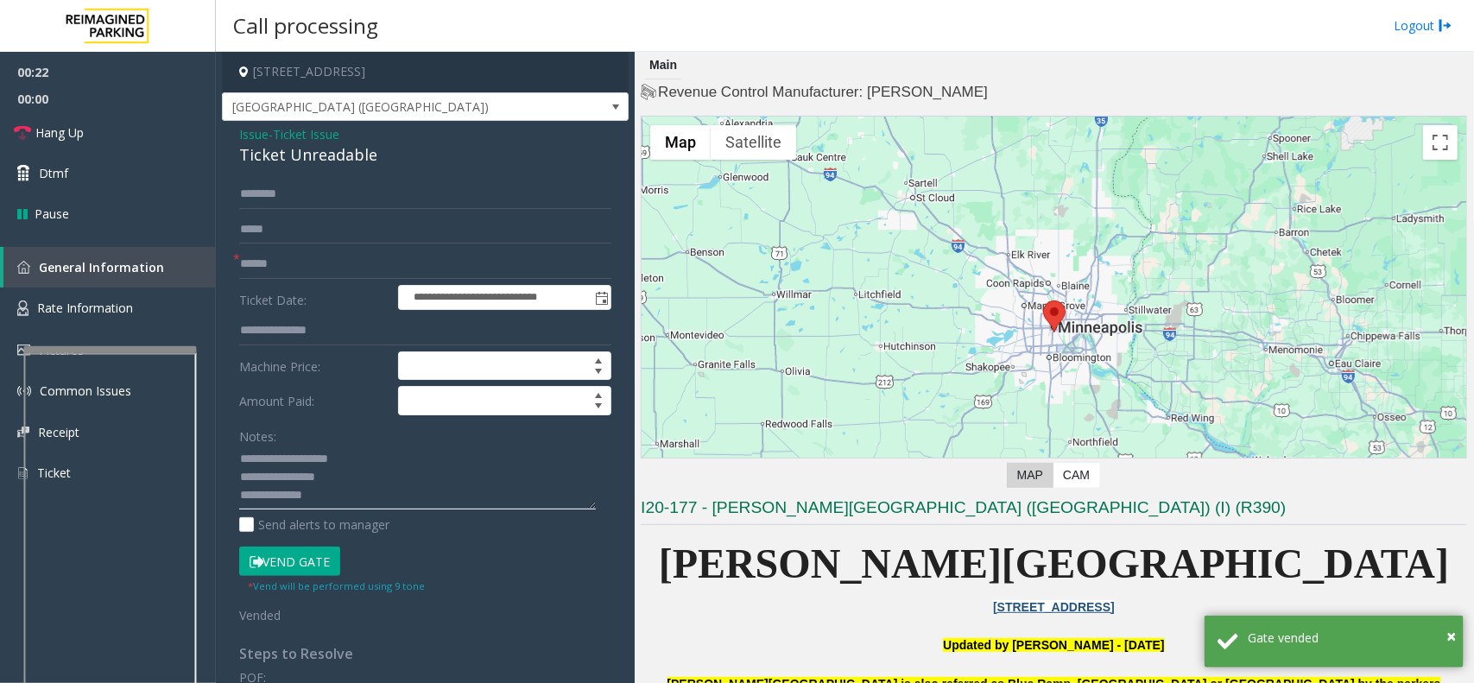
drag, startPoint x: 351, startPoint y: 498, endPoint x: 269, endPoint y: 490, distance: 81.5
click at [269, 490] on textarea at bounding box center [417, 478] width 357 height 65
click at [123, 131] on link "Hang Up" at bounding box center [108, 132] width 216 height 41
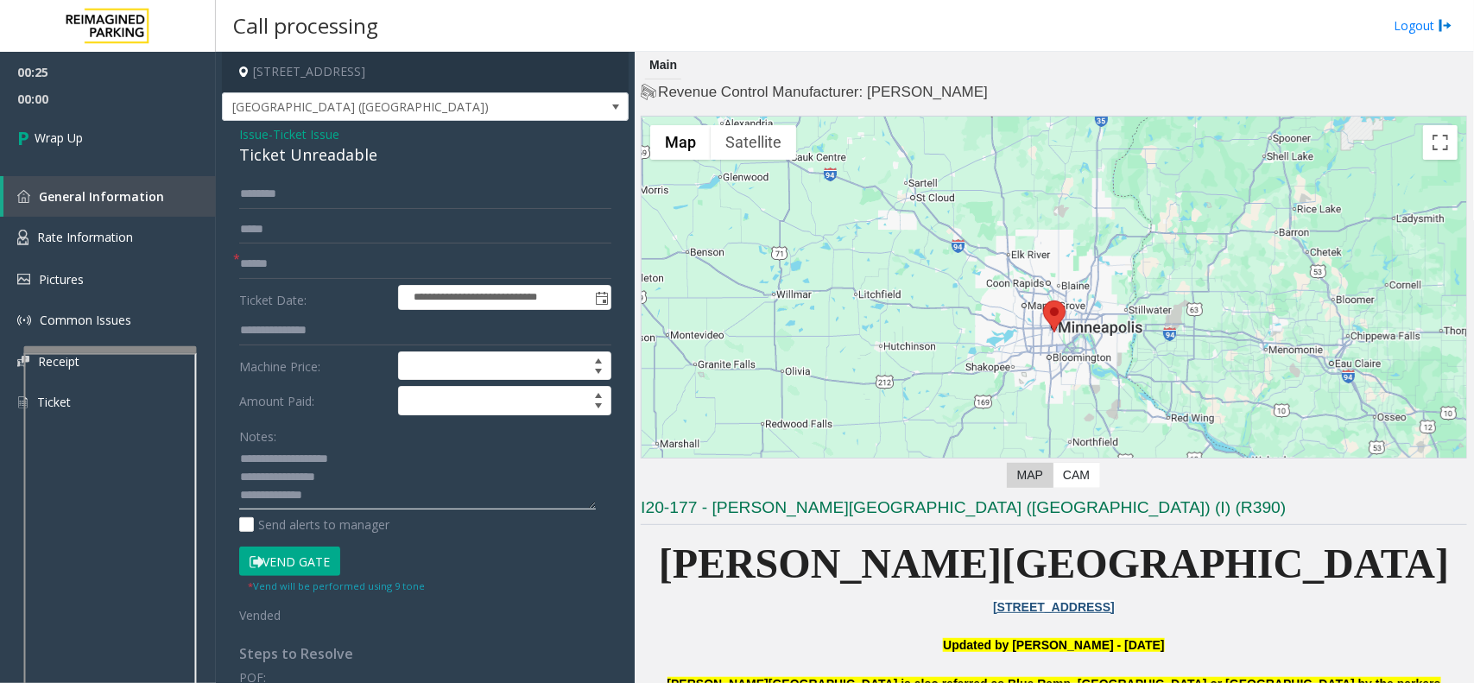
click at [307, 484] on textarea at bounding box center [417, 478] width 357 height 65
click at [308, 495] on textarea at bounding box center [417, 478] width 357 height 65
drag, startPoint x: 308, startPoint y: 496, endPoint x: 304, endPoint y: 479, distance: 17.8
click at [304, 479] on textarea at bounding box center [417, 478] width 357 height 65
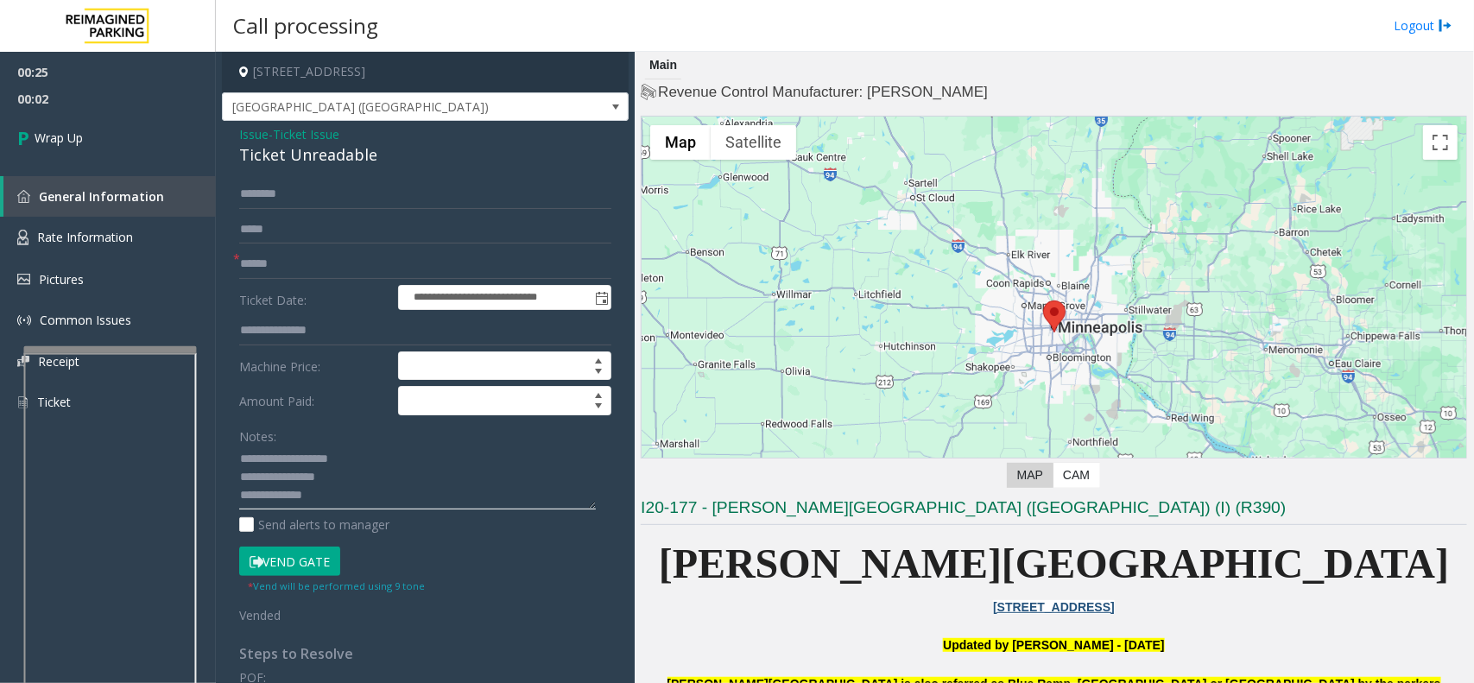
click at [303, 502] on textarea at bounding box center [417, 478] width 357 height 65
click at [304, 497] on textarea at bounding box center [417, 478] width 357 height 65
click at [304, 493] on textarea at bounding box center [417, 478] width 357 height 65
type textarea "**********"
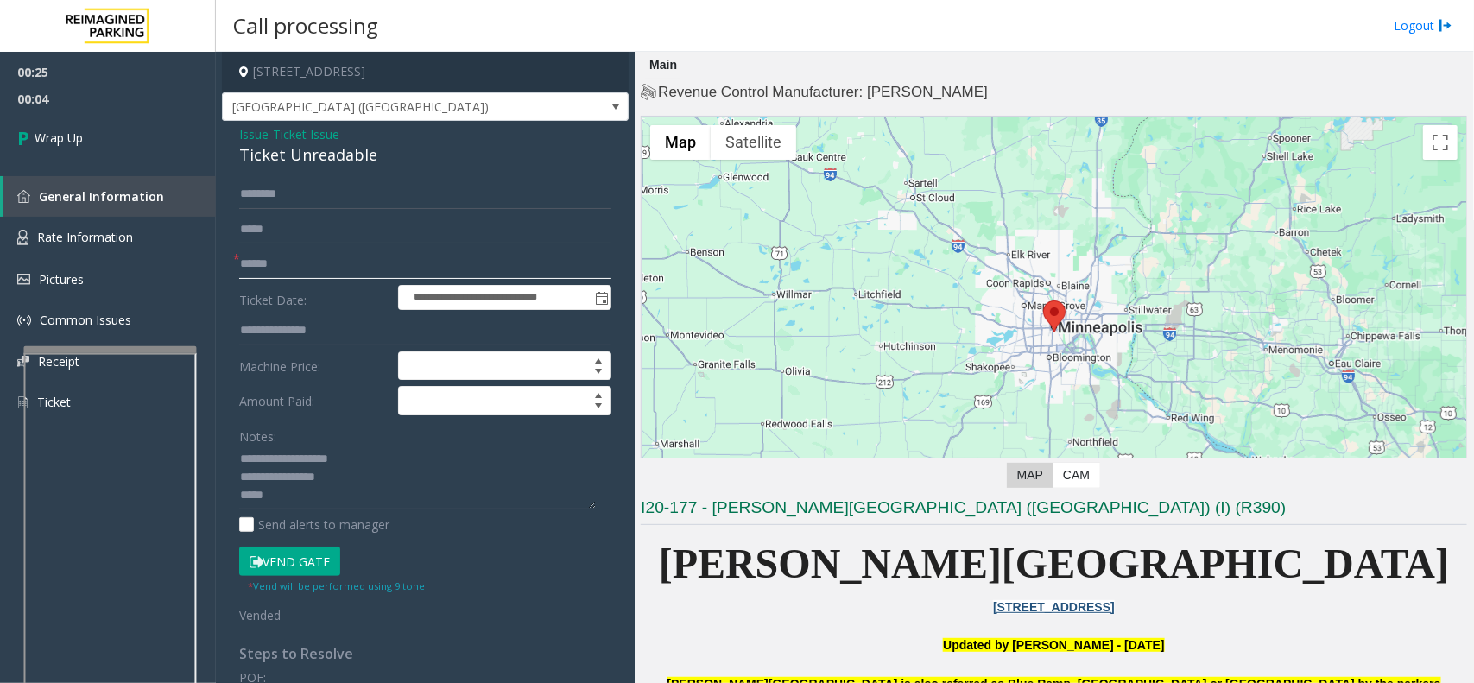
click at [283, 257] on input "text" at bounding box center [425, 264] width 372 height 29
paste input "*********"
type input "*********"
click at [311, 489] on textarea at bounding box center [417, 478] width 357 height 65
type textarea "**********"
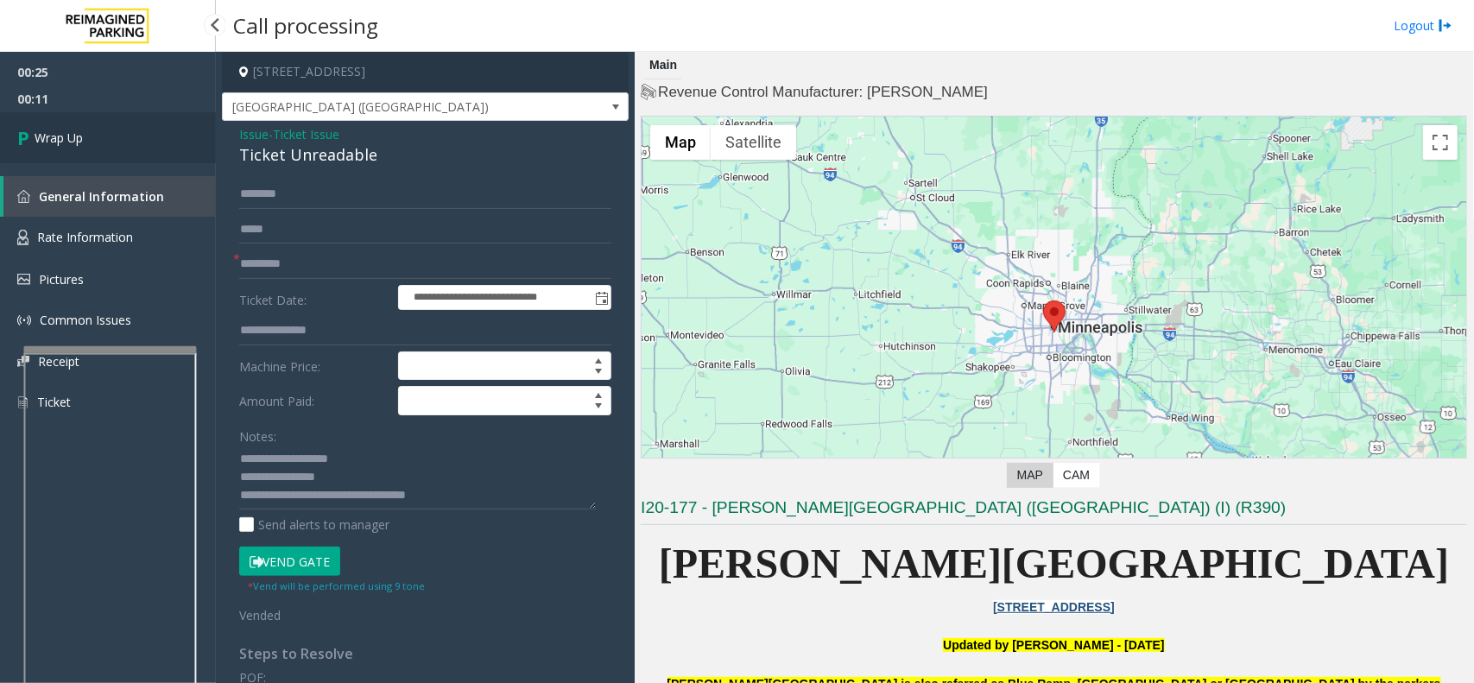
click at [47, 136] on span "Wrap Up" at bounding box center [59, 138] width 48 height 18
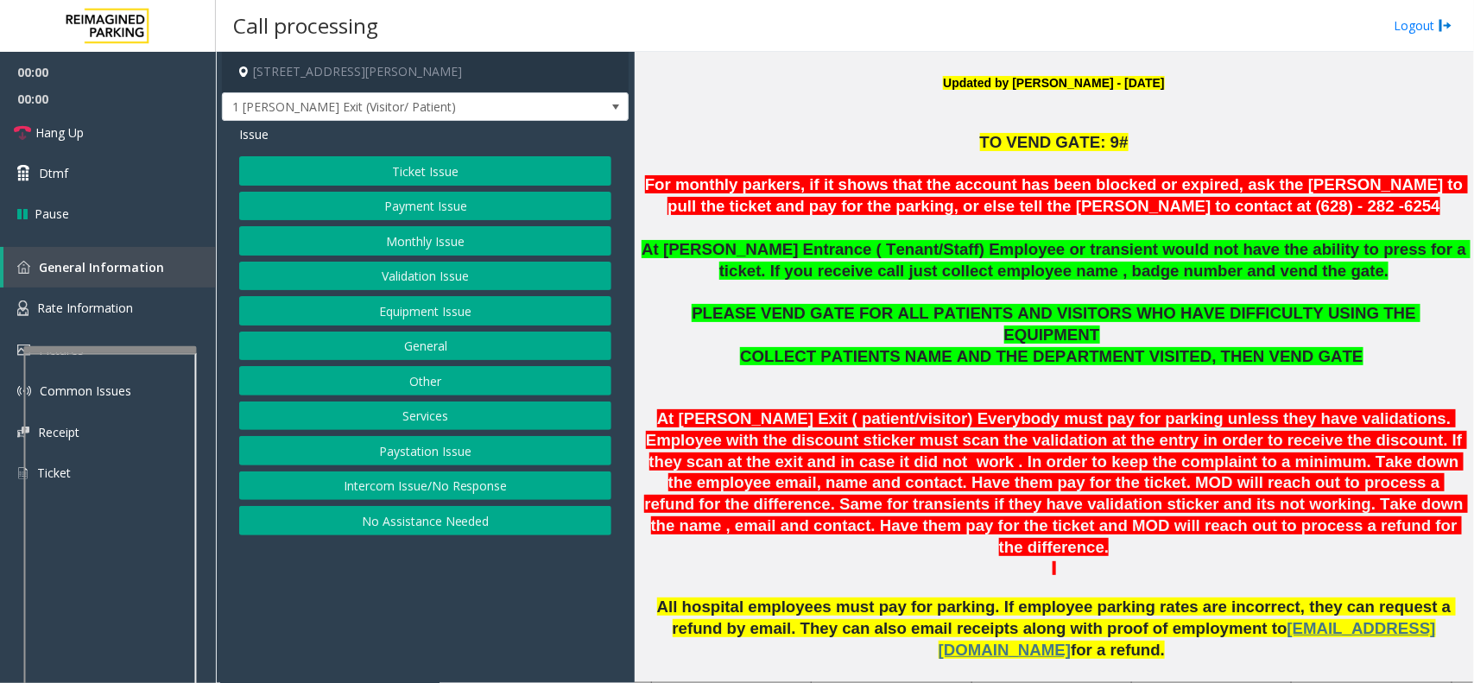
scroll to position [540, 0]
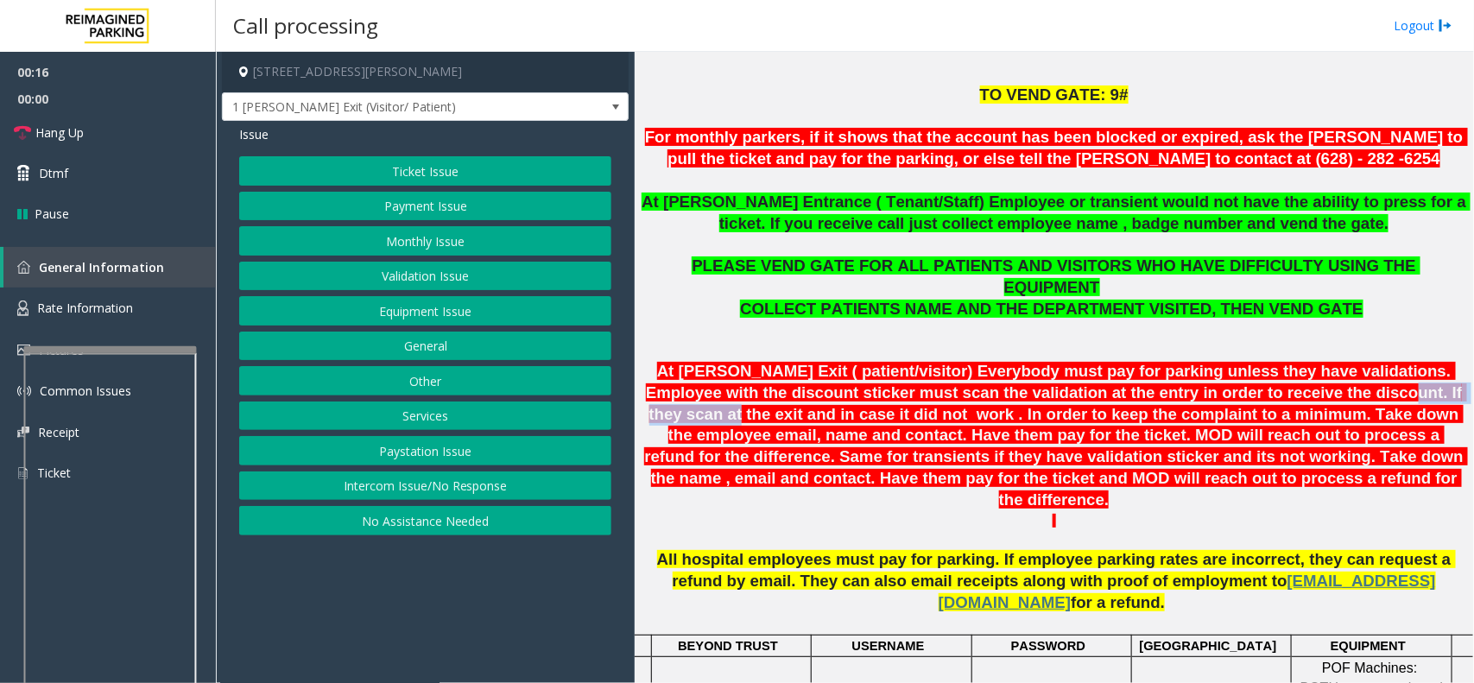
drag, startPoint x: 1224, startPoint y: 371, endPoint x: 1356, endPoint y: 371, distance: 131.2
click at [1356, 371] on span "At Shrader Exit ( patient/visitor) Everybody must pay for parking unless they h…" at bounding box center [1056, 435] width 824 height 147
click at [855, 372] on span "At Shrader Exit ( patient/visitor) Everybody must pay for parking unless they h…" at bounding box center [1056, 435] width 824 height 147
click at [453, 484] on button "Intercom Issue/No Response" at bounding box center [425, 485] width 372 height 29
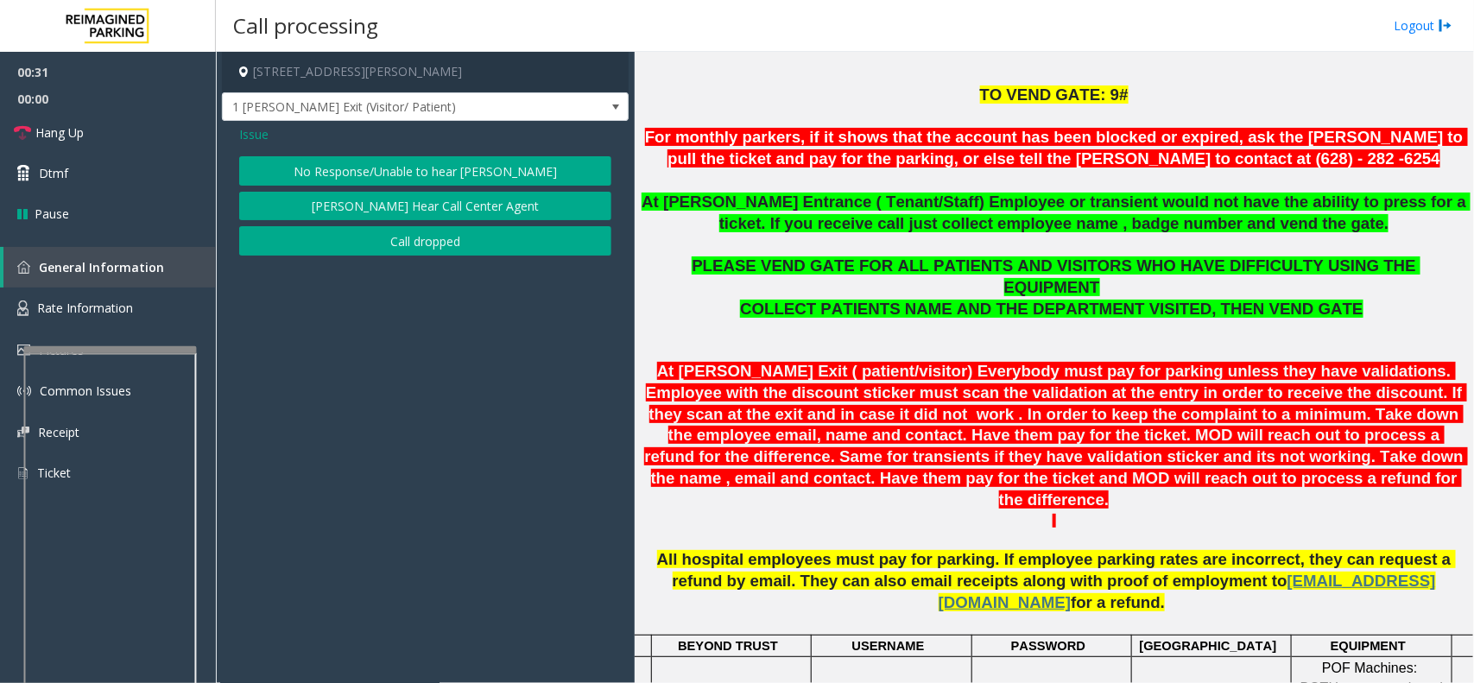
click at [458, 206] on button "[PERSON_NAME] Hear Call Center Agent" at bounding box center [425, 206] width 372 height 29
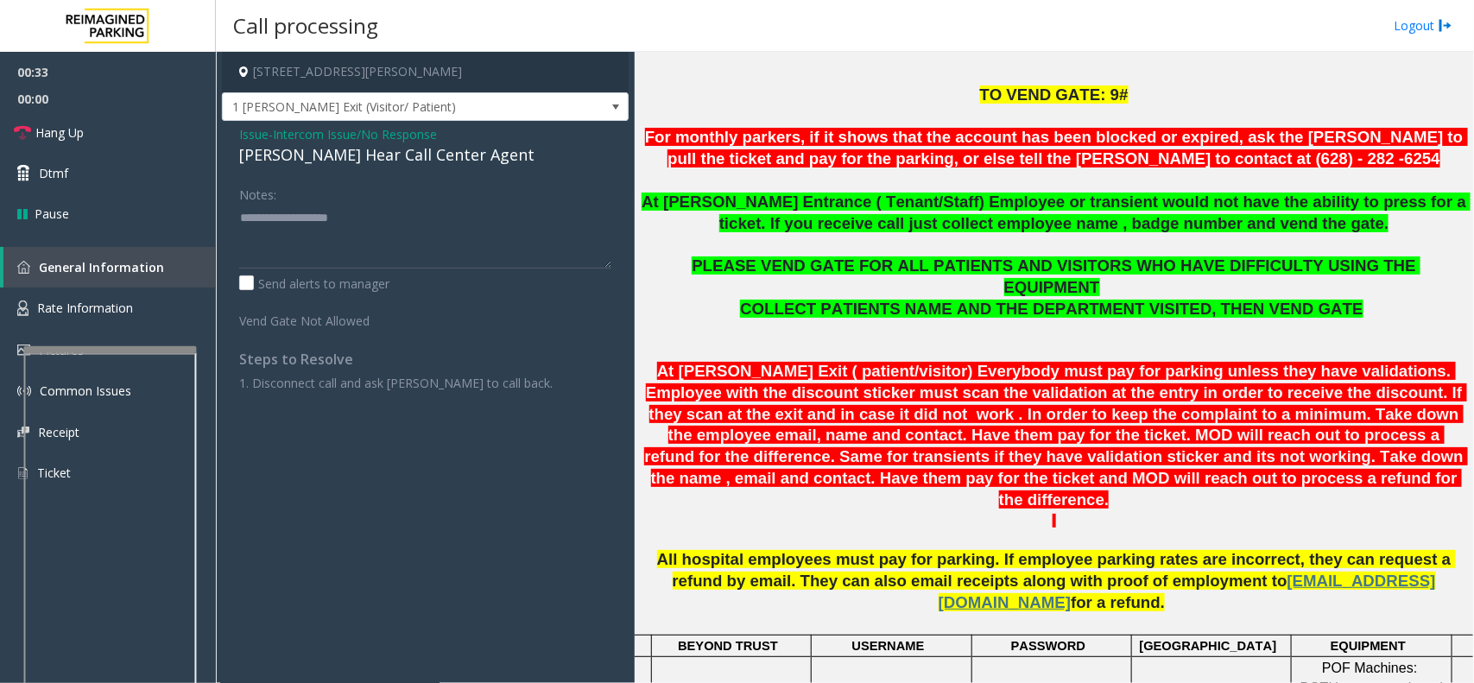
click at [331, 132] on span "Intercom Issue/No Response" at bounding box center [355, 134] width 164 height 18
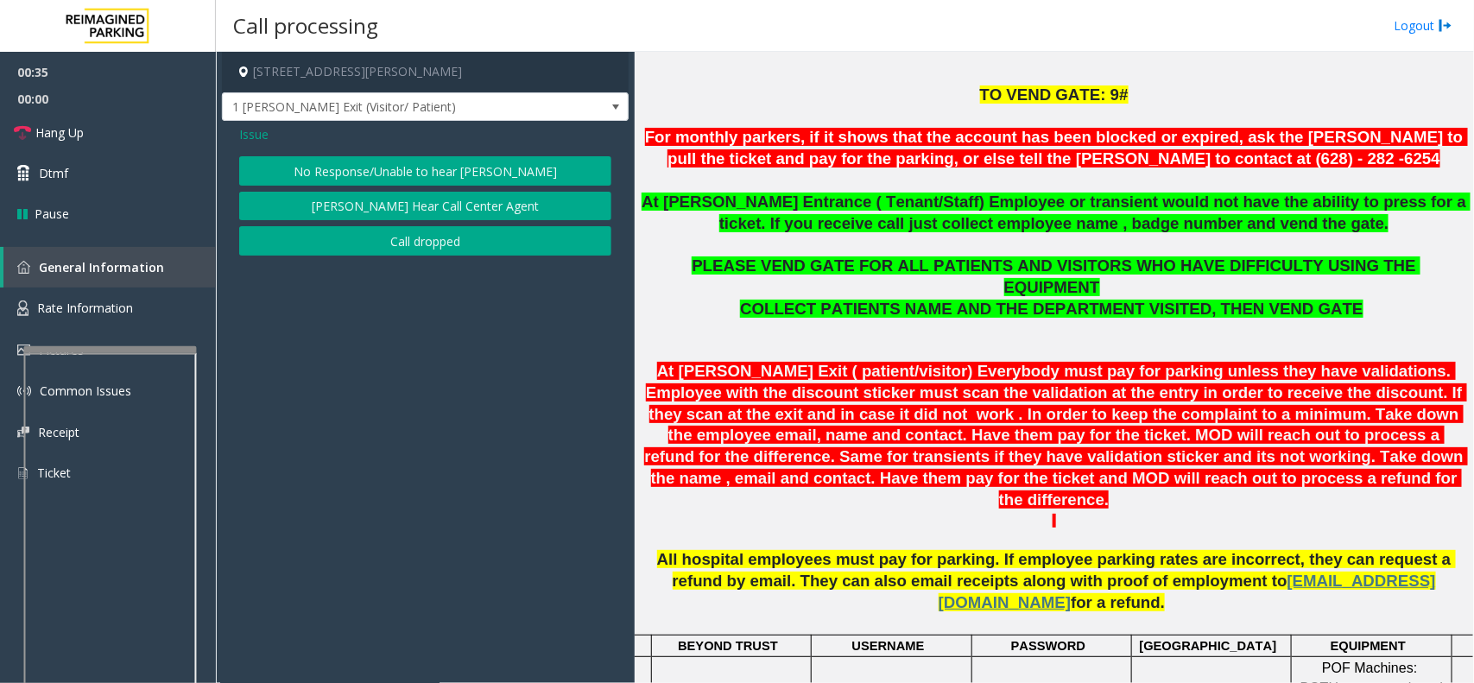
click at [260, 140] on span "Issue" at bounding box center [253, 134] width 29 height 18
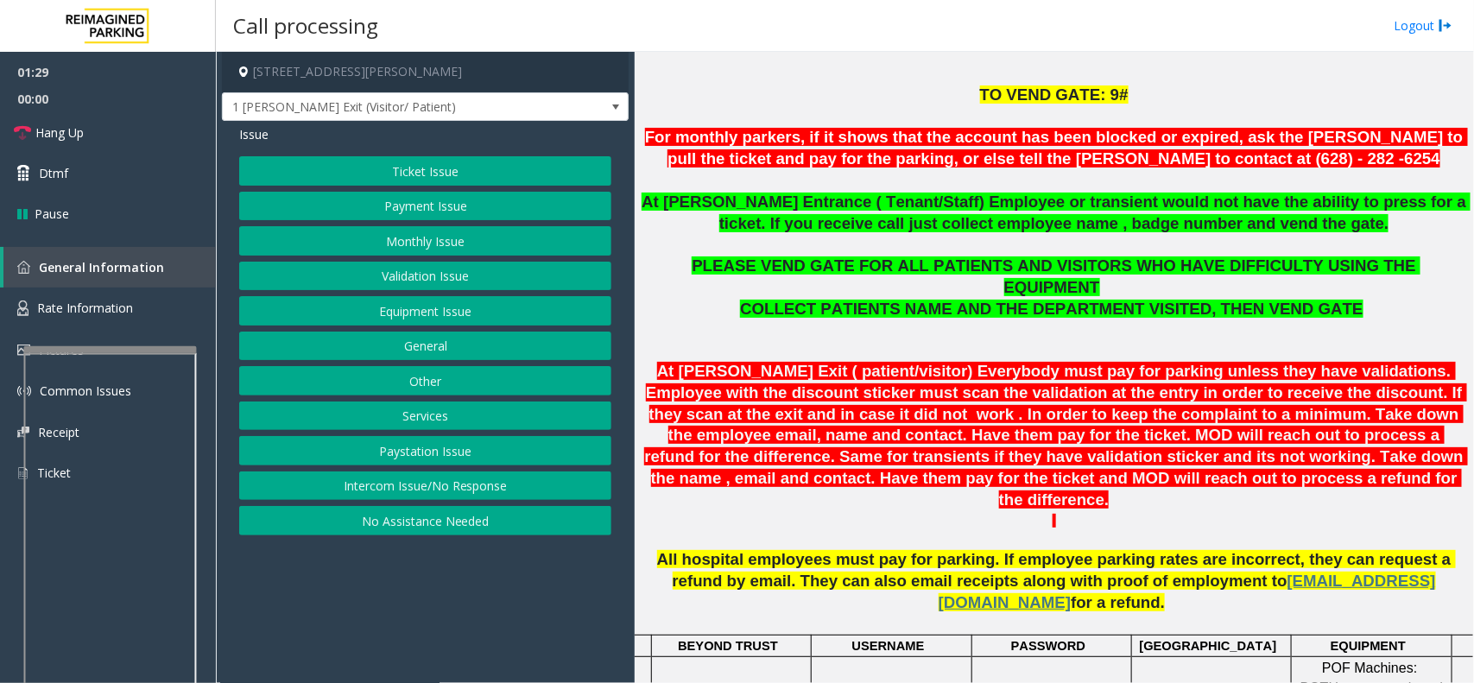
click at [447, 272] on button "Validation Issue" at bounding box center [425, 276] width 372 height 29
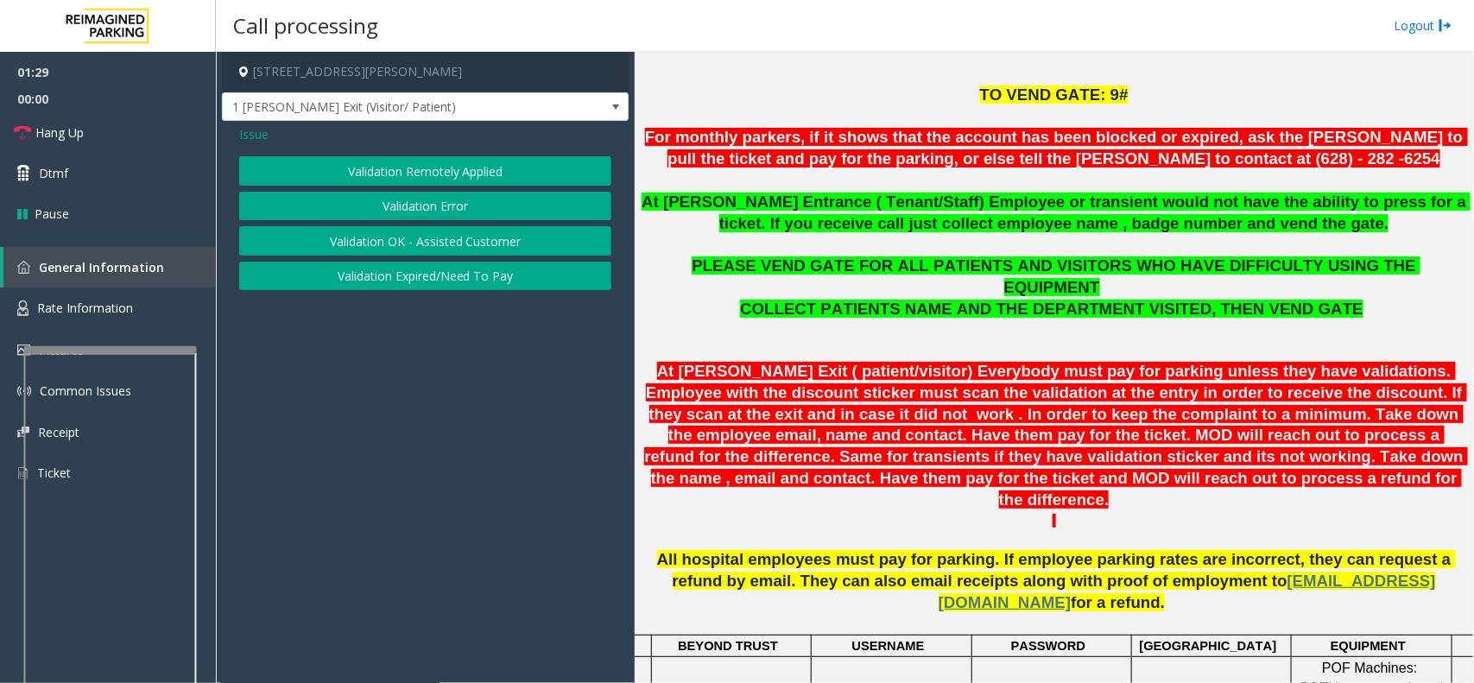
click at [438, 207] on button "Validation Error" at bounding box center [425, 206] width 372 height 29
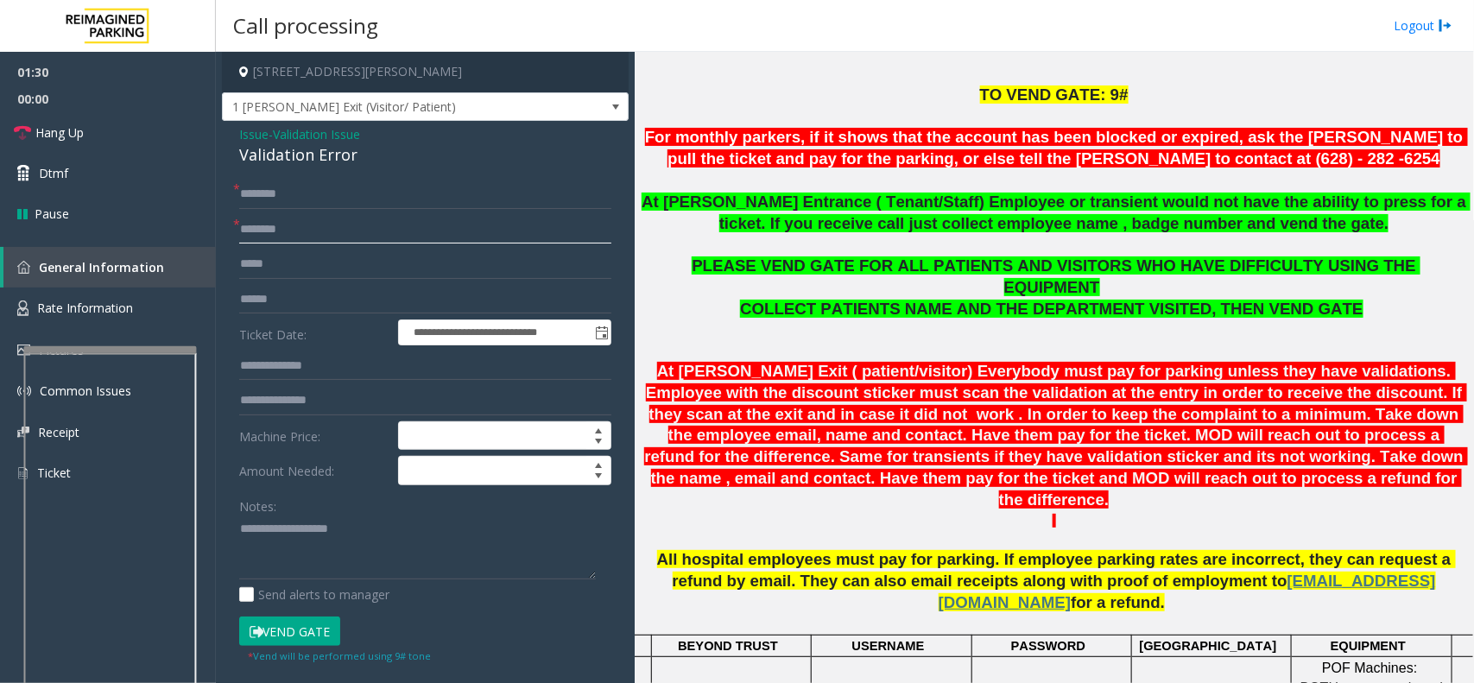
click at [326, 238] on input "text" at bounding box center [425, 229] width 372 height 29
type input "********"
click at [364, 180] on input "text" at bounding box center [425, 194] width 372 height 29
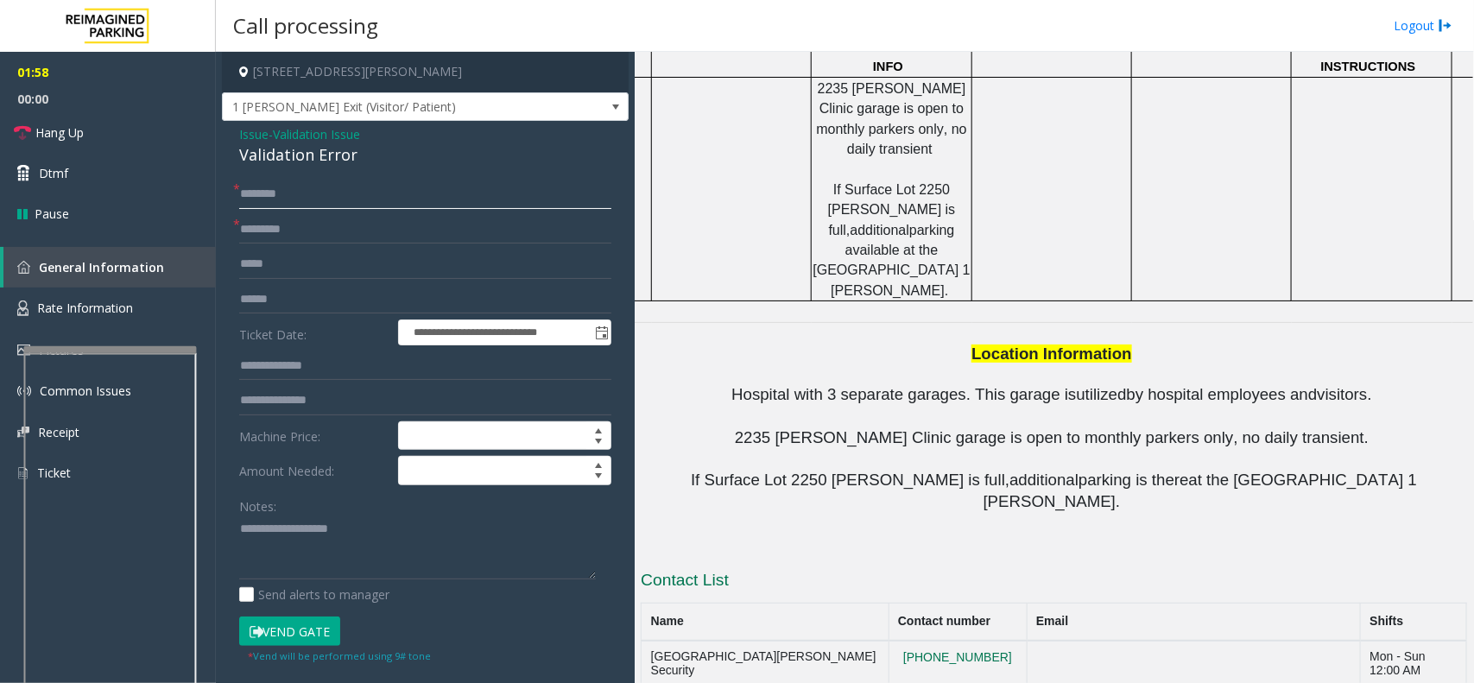
scroll to position [1913, 0]
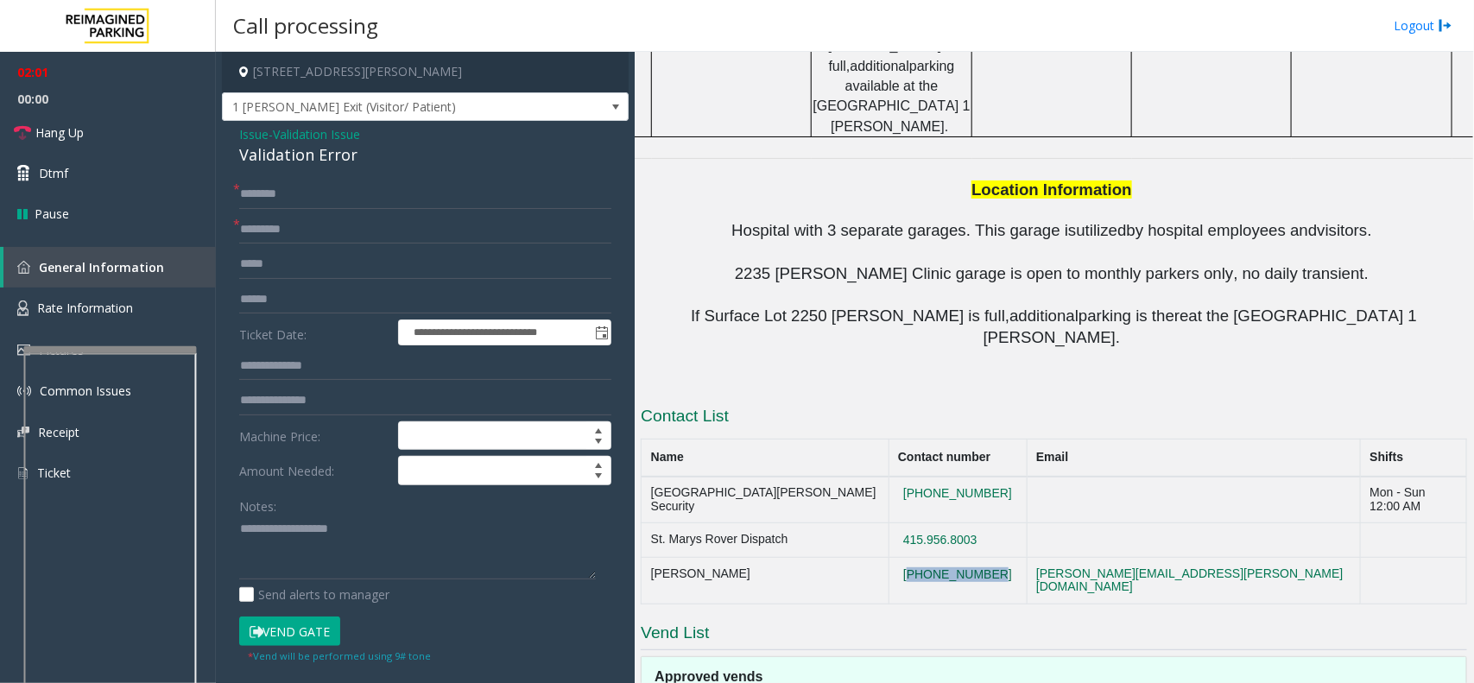
drag, startPoint x: 987, startPoint y: 307, endPoint x: 895, endPoint y: 299, distance: 92.8
click at [895, 558] on td "[PHONE_NUMBER]" at bounding box center [957, 581] width 138 height 47
copy button "[PHONE_NUMBER]"
drag, startPoint x: 376, startPoint y: 156, endPoint x: 235, endPoint y: 140, distance: 142.6
click at [235, 140] on div "**********" at bounding box center [425, 559] width 407 height 876
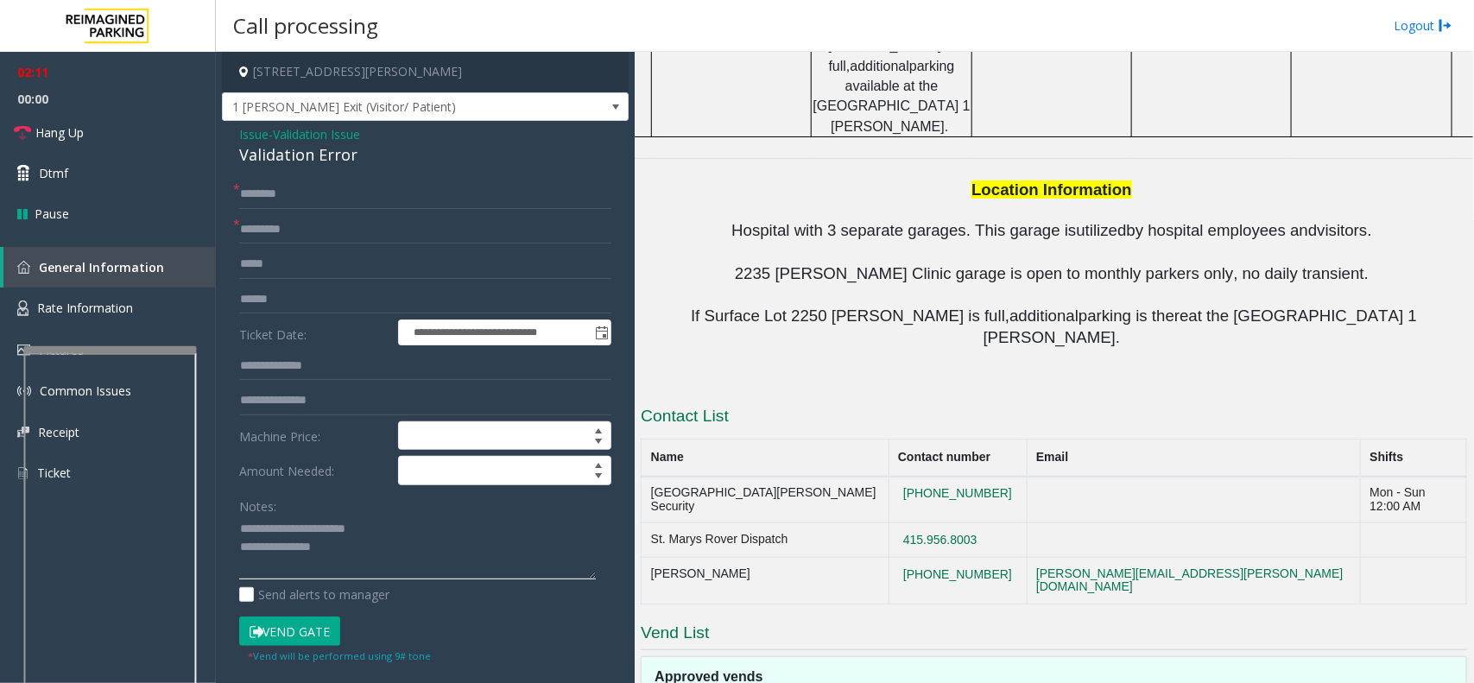
click at [364, 558] on textarea at bounding box center [417, 547] width 357 height 65
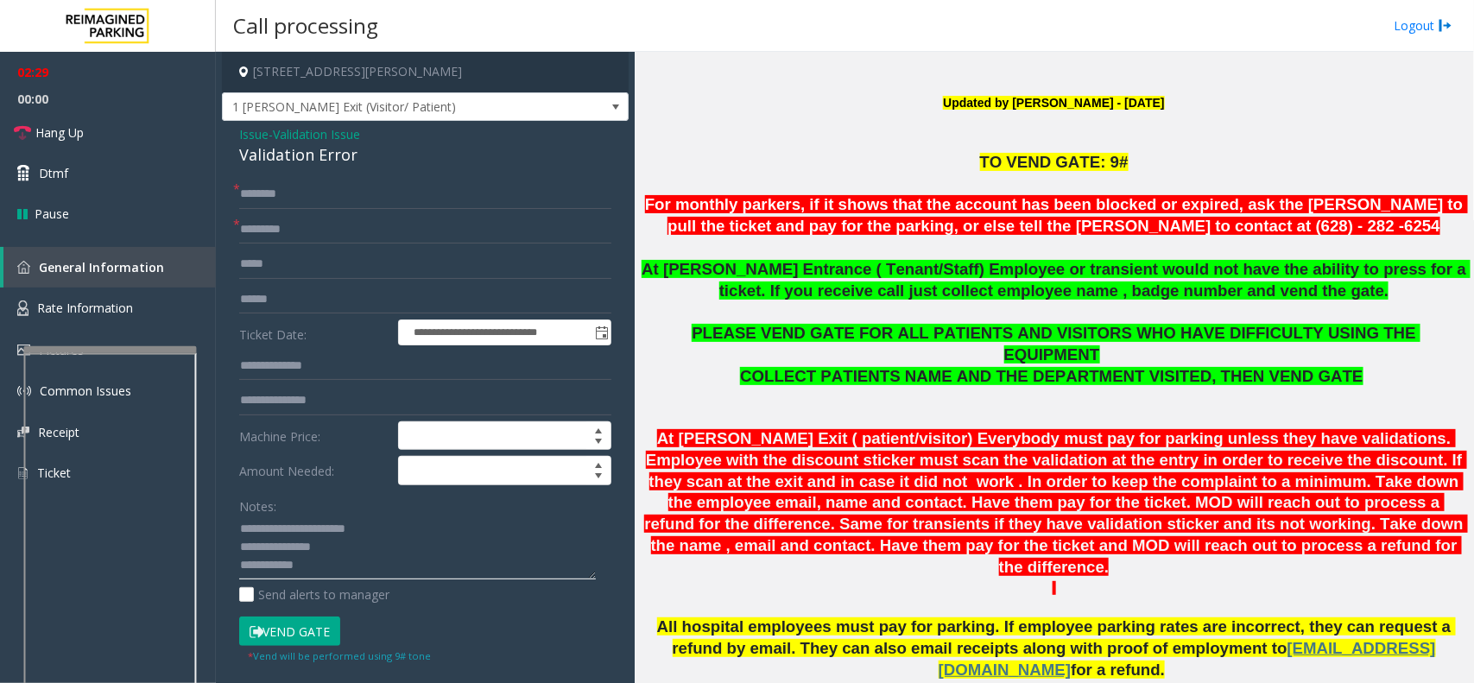
scroll to position [510, 0]
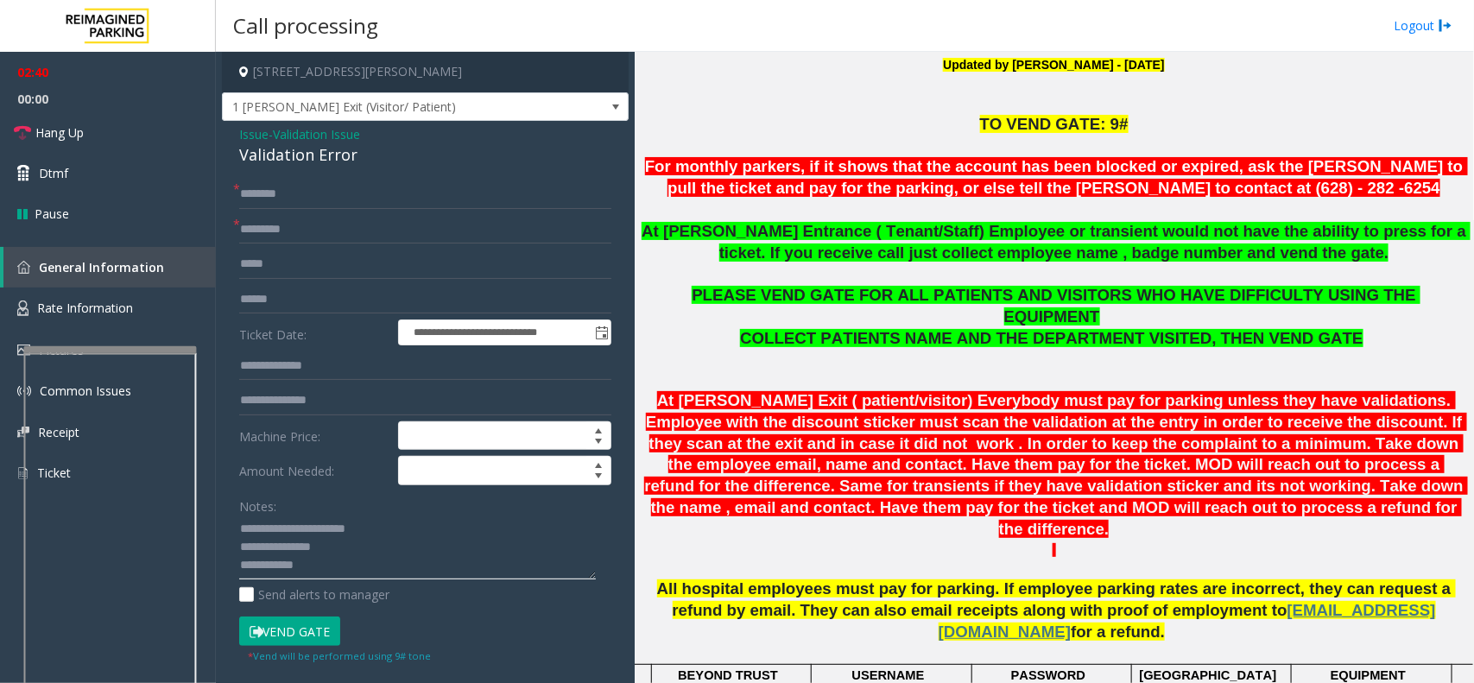
type textarea "**********"
click at [303, 191] on input "text" at bounding box center [425, 194] width 372 height 29
type input "*****"
click at [287, 307] on input "text" at bounding box center [425, 299] width 372 height 29
click at [354, 572] on textarea at bounding box center [417, 547] width 357 height 65
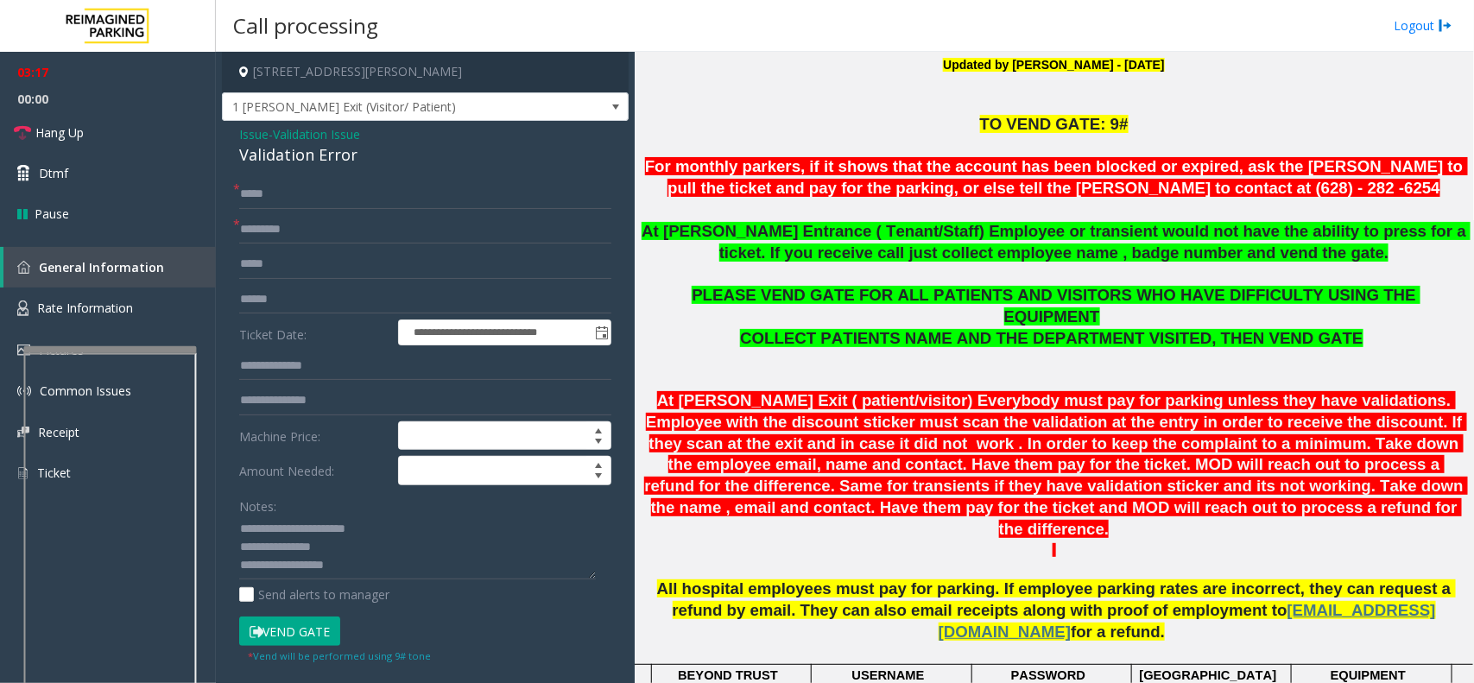
click at [307, 639] on button "Vend Gate" at bounding box center [289, 631] width 101 height 29
click at [335, 558] on textarea at bounding box center [417, 547] width 357 height 65
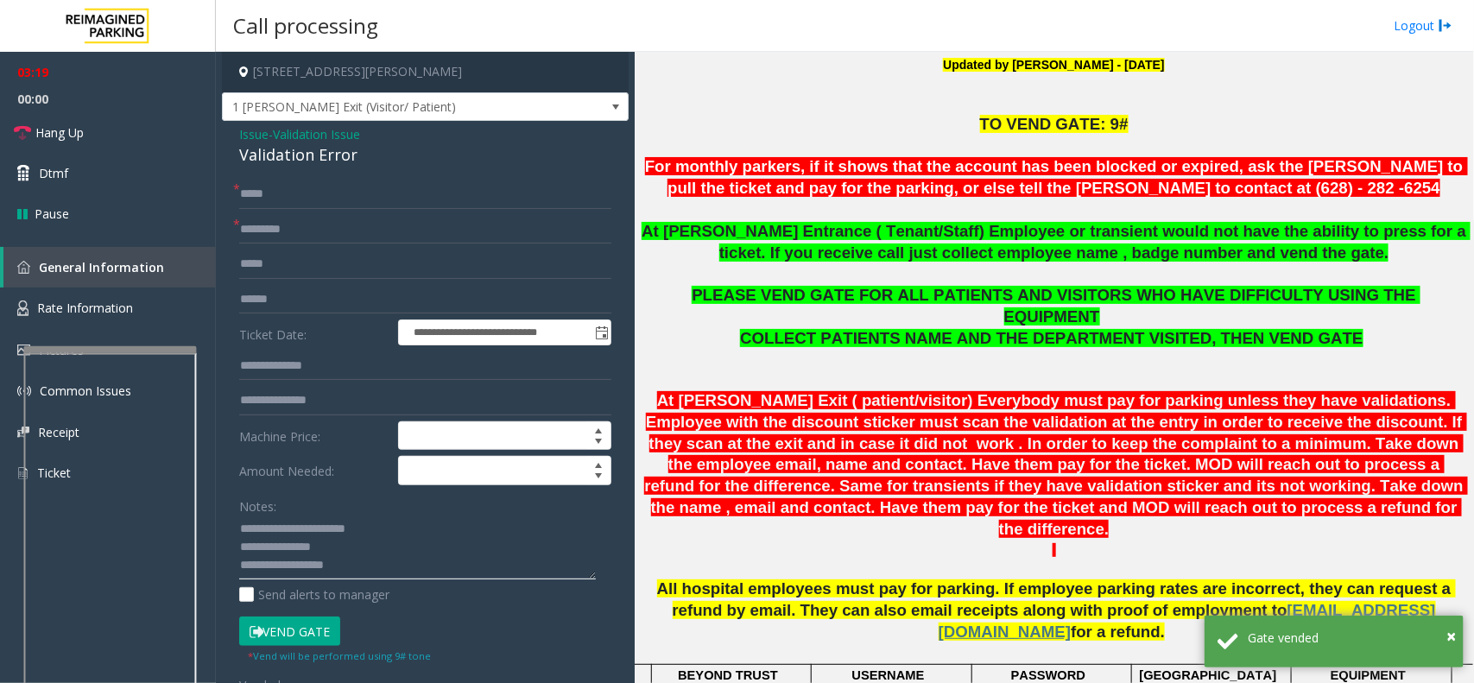
type textarea "**********"
type input "*******"
click at [344, 570] on textarea at bounding box center [417, 547] width 357 height 65
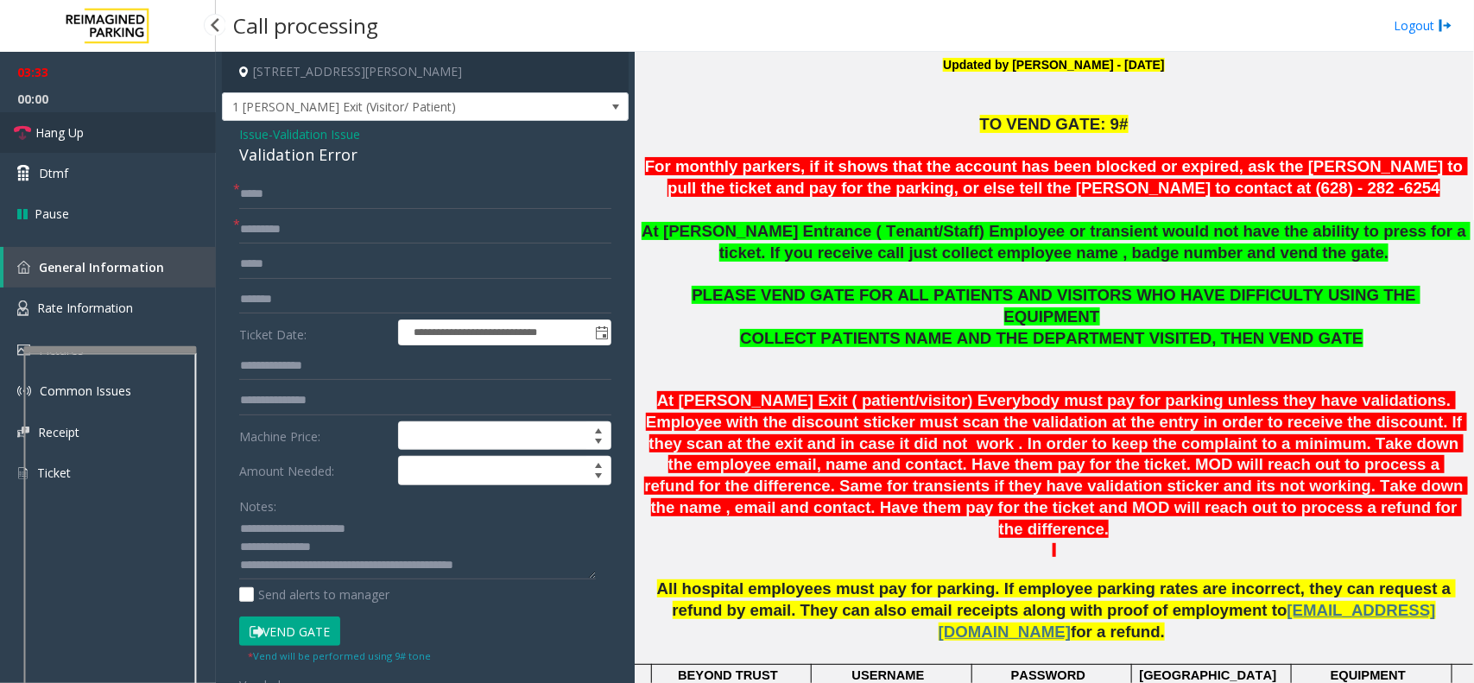
click at [89, 121] on link "Hang Up" at bounding box center [108, 132] width 216 height 41
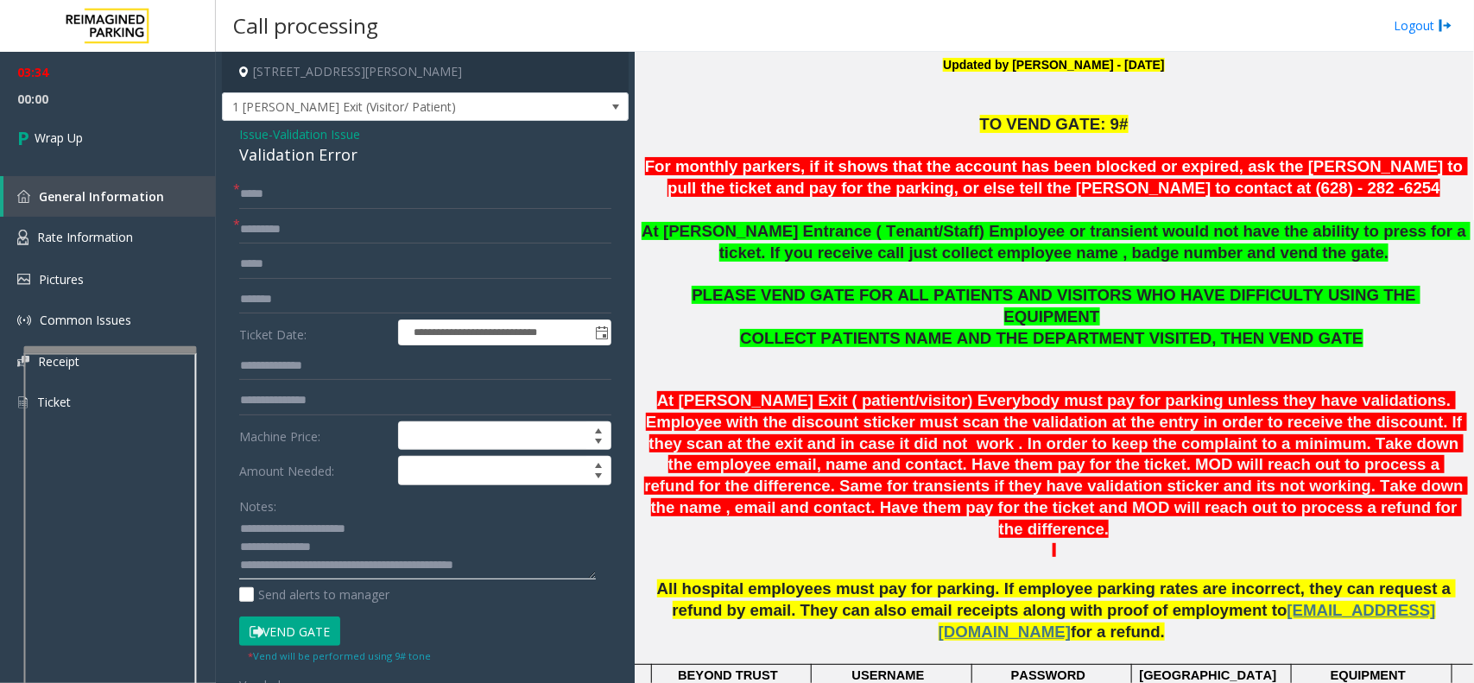
click at [538, 563] on textarea at bounding box center [417, 547] width 357 height 65
type textarea "**********"
click at [161, 145] on link "Wrap Up" at bounding box center [108, 137] width 216 height 51
click at [164, 145] on link "Wrap Up" at bounding box center [108, 137] width 216 height 51
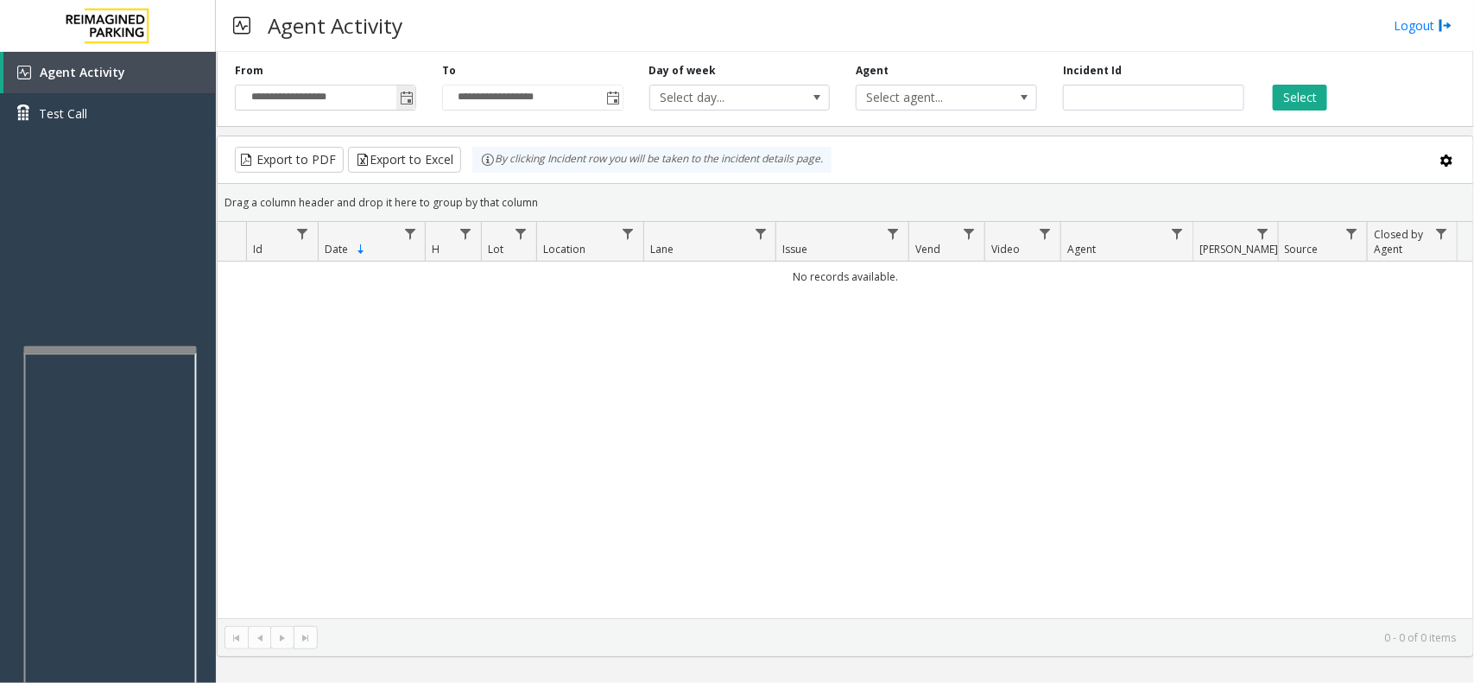
click at [412, 96] on span "Toggle popup" at bounding box center [407, 99] width 14 height 14
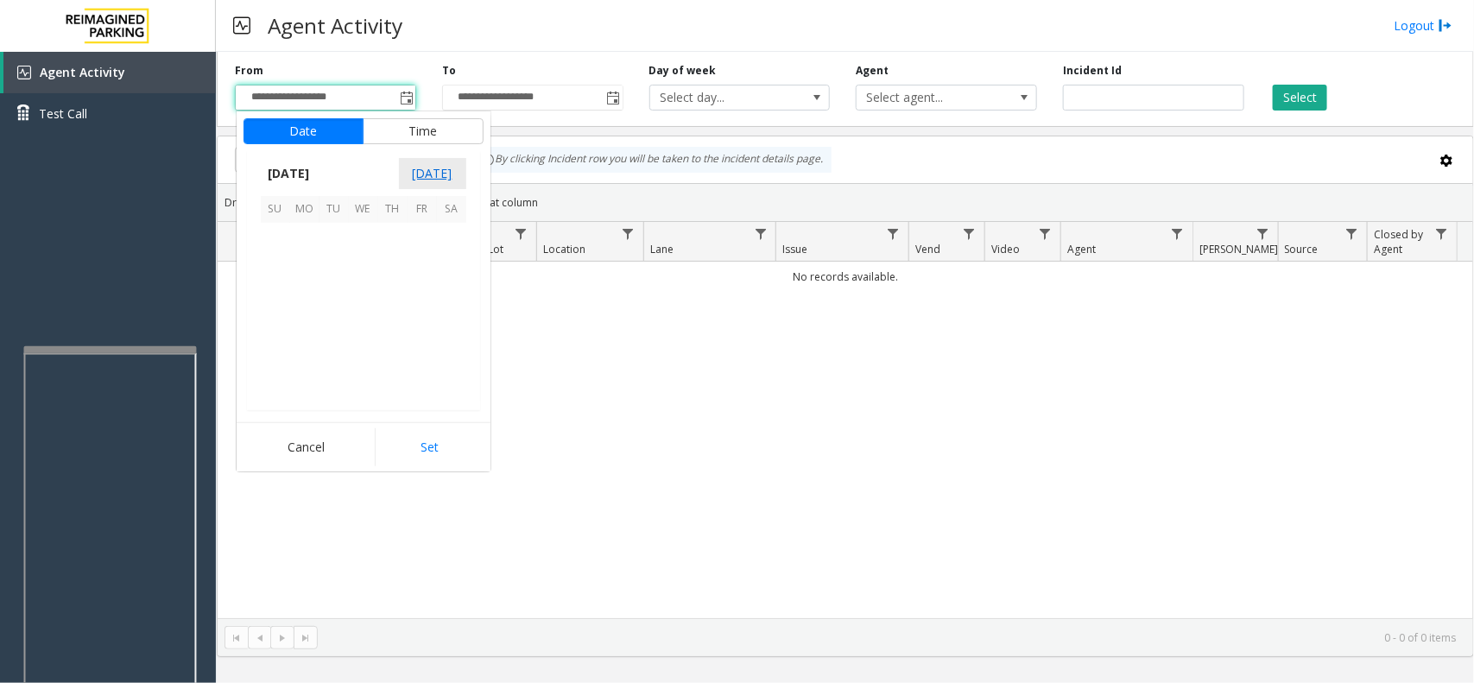
scroll to position [309752, 0]
click at [415, 257] on span "12" at bounding box center [422, 266] width 29 height 29
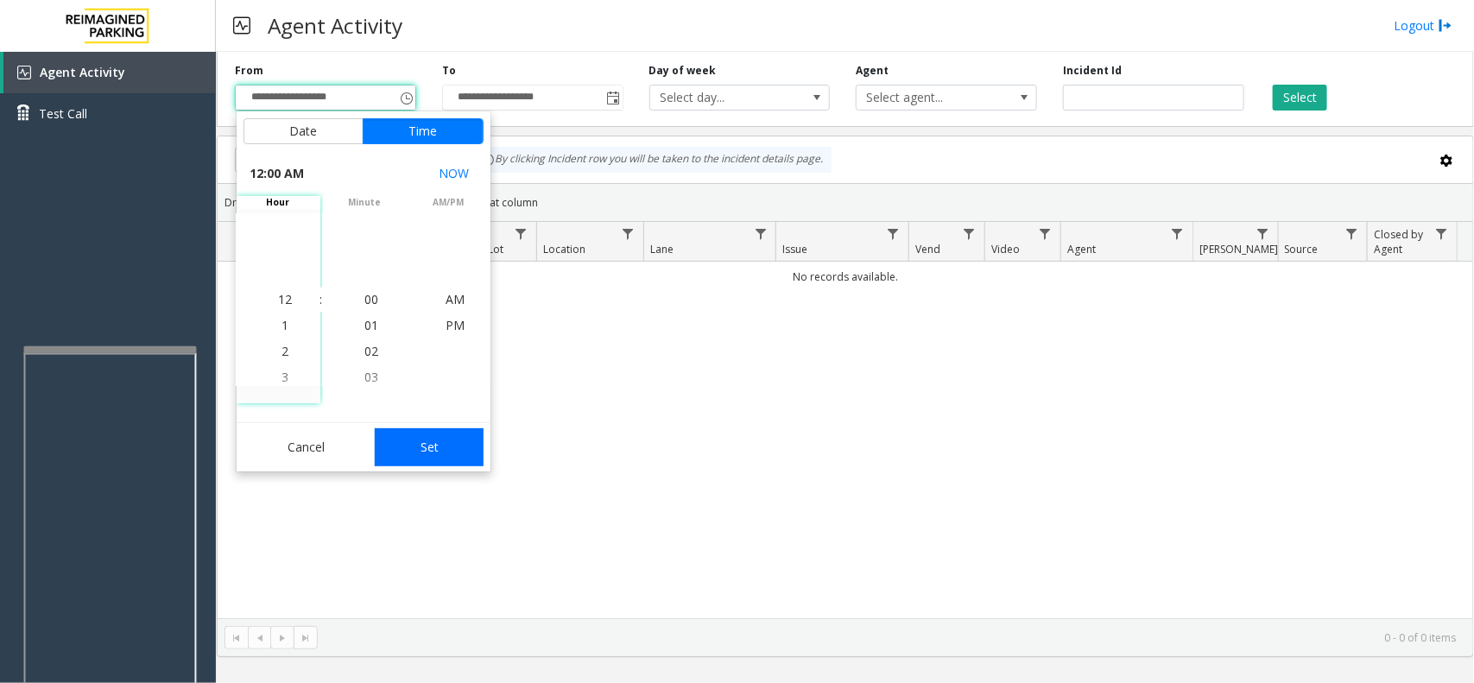
click at [423, 440] on button "Set" at bounding box center [429, 447] width 109 height 38
type input "**********"
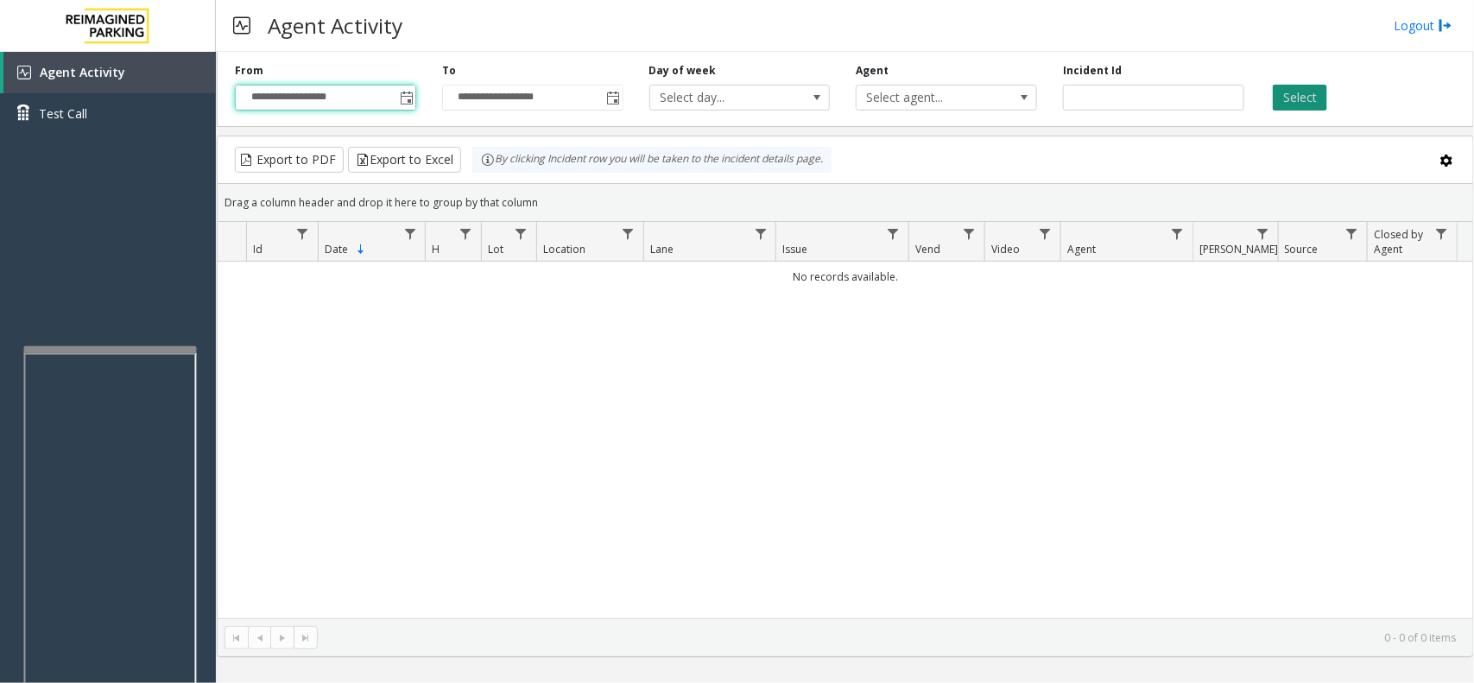
click at [1295, 96] on button "Select" at bounding box center [1300, 98] width 54 height 26
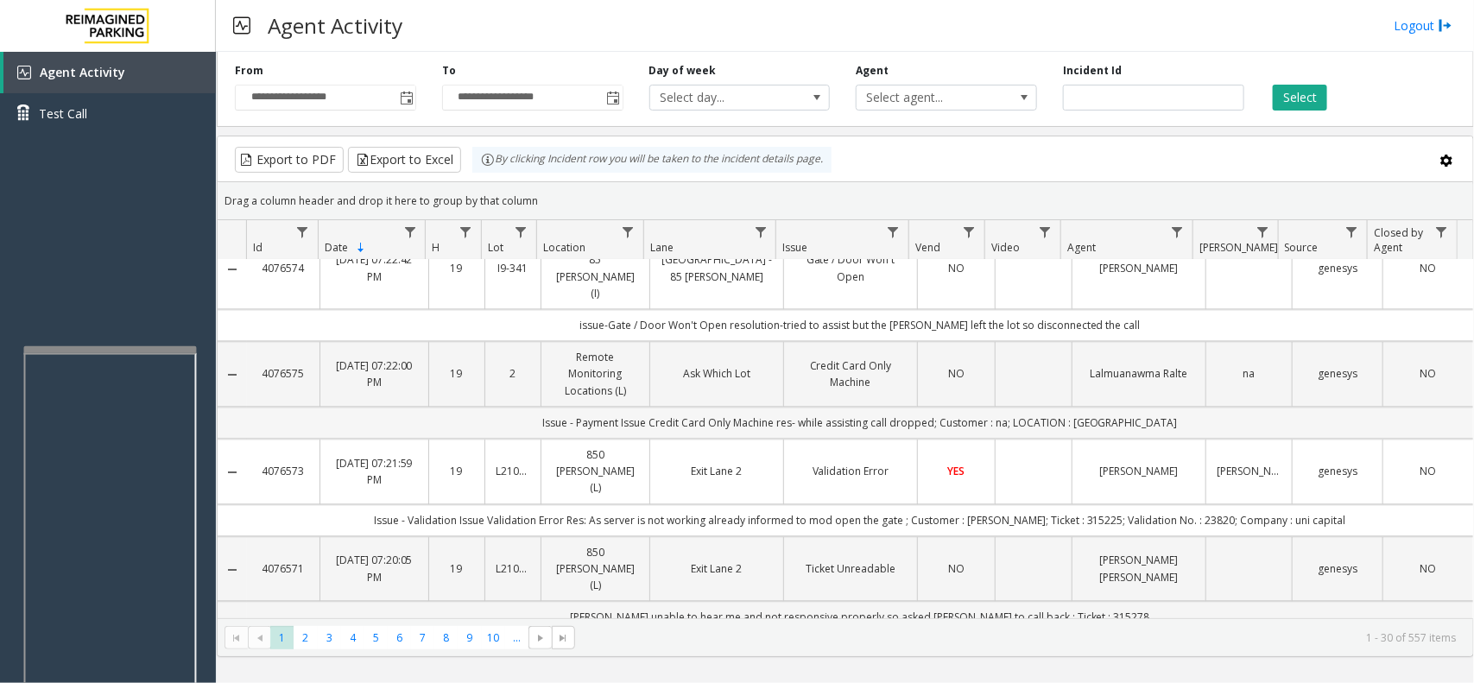
scroll to position [1790, 0]
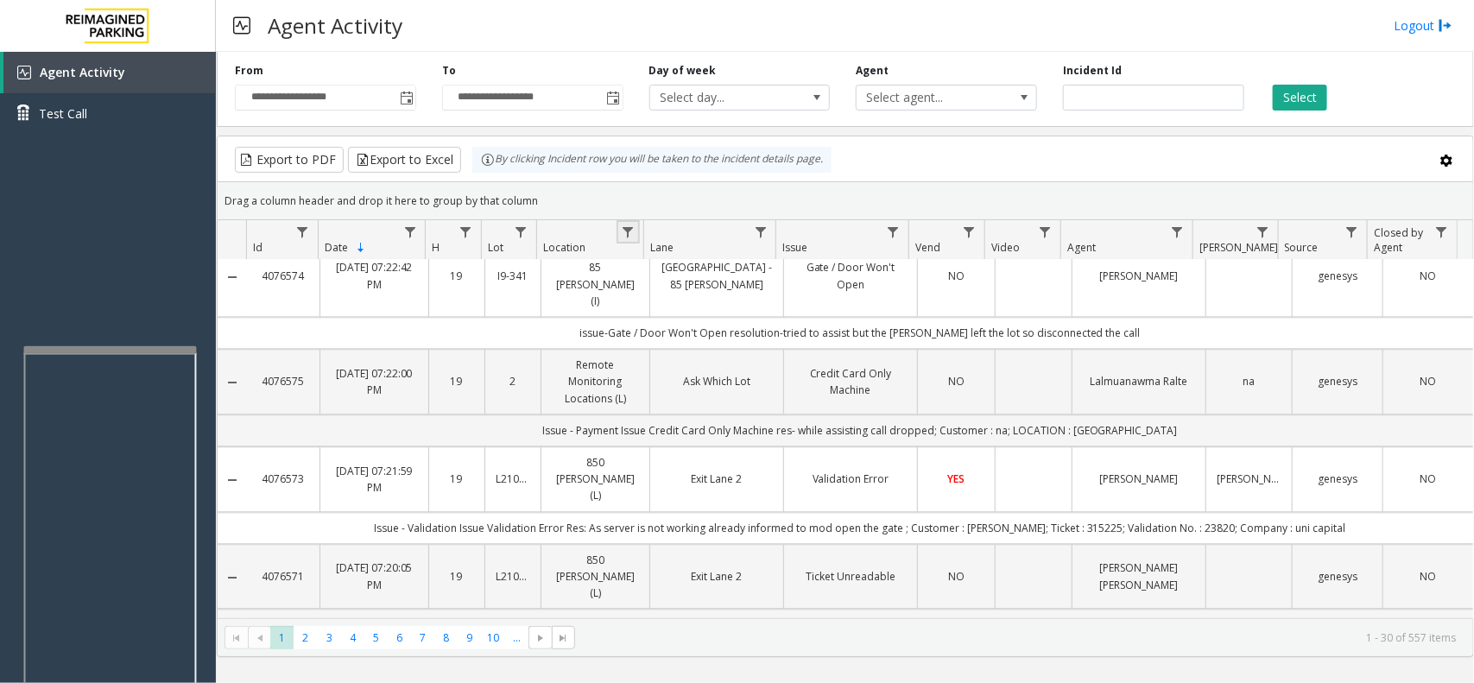
click at [635, 231] on link "Data table" at bounding box center [628, 231] width 23 height 23
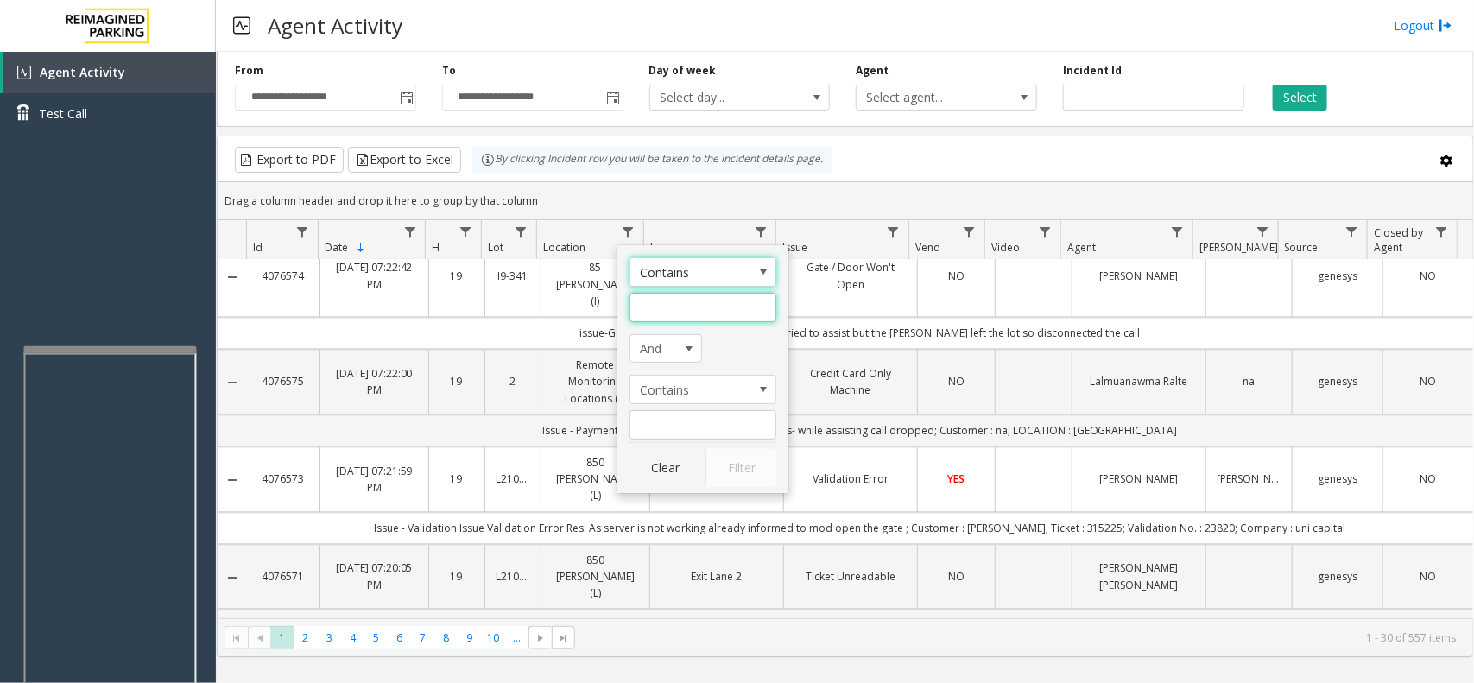
click at [650, 309] on input "Location Filter" at bounding box center [702, 307] width 147 height 29
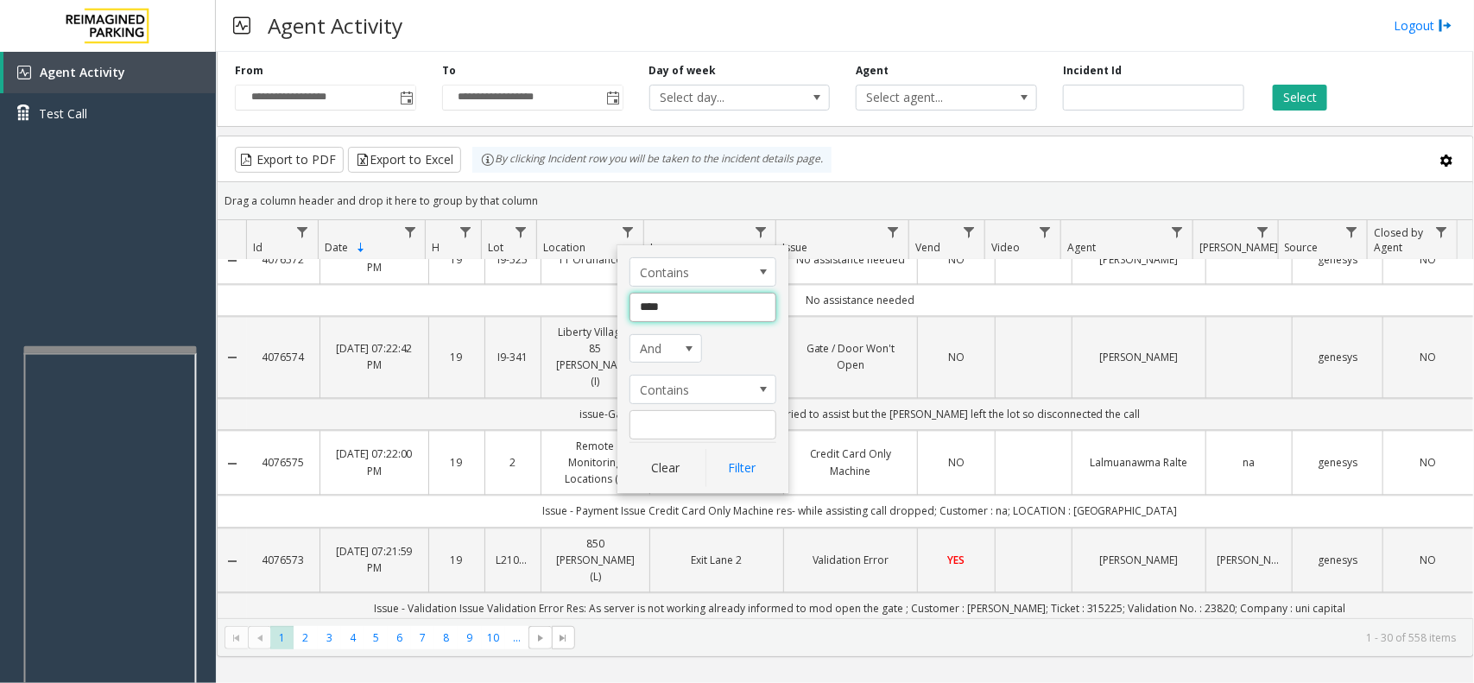
type input "*****"
click button "Filter" at bounding box center [740, 468] width 71 height 38
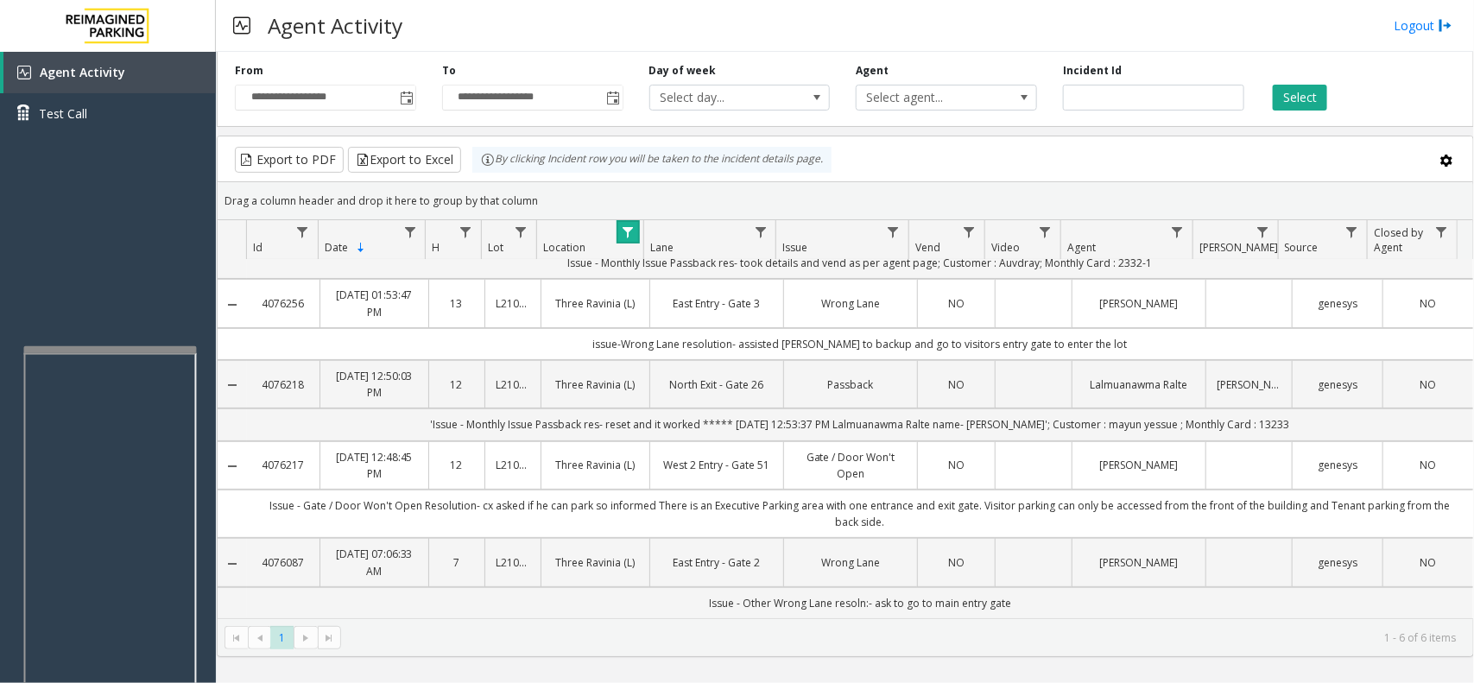
scroll to position [0, 0]
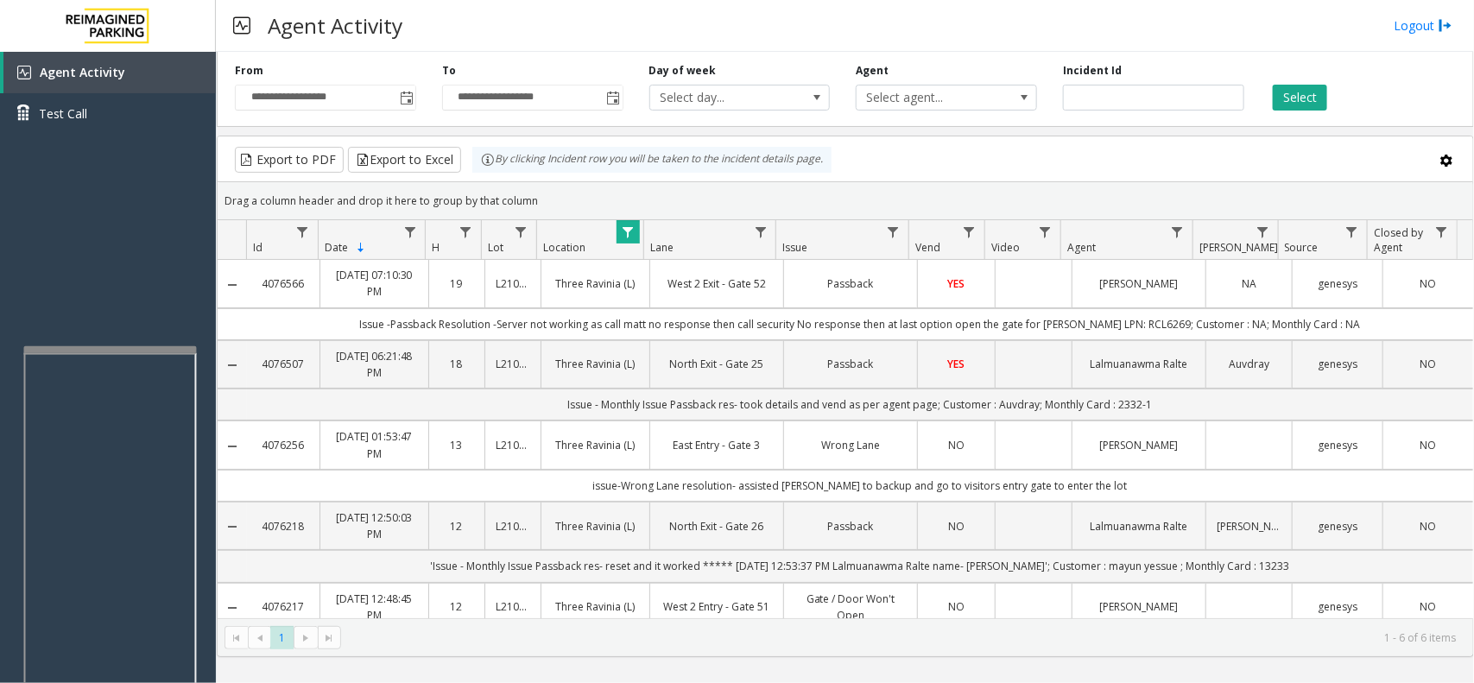
click at [1129, 324] on td "Issue -Passback Resolution -Server not working as call matt no response then ca…" at bounding box center [860, 324] width 1226 height 32
copy td "RCL6269"
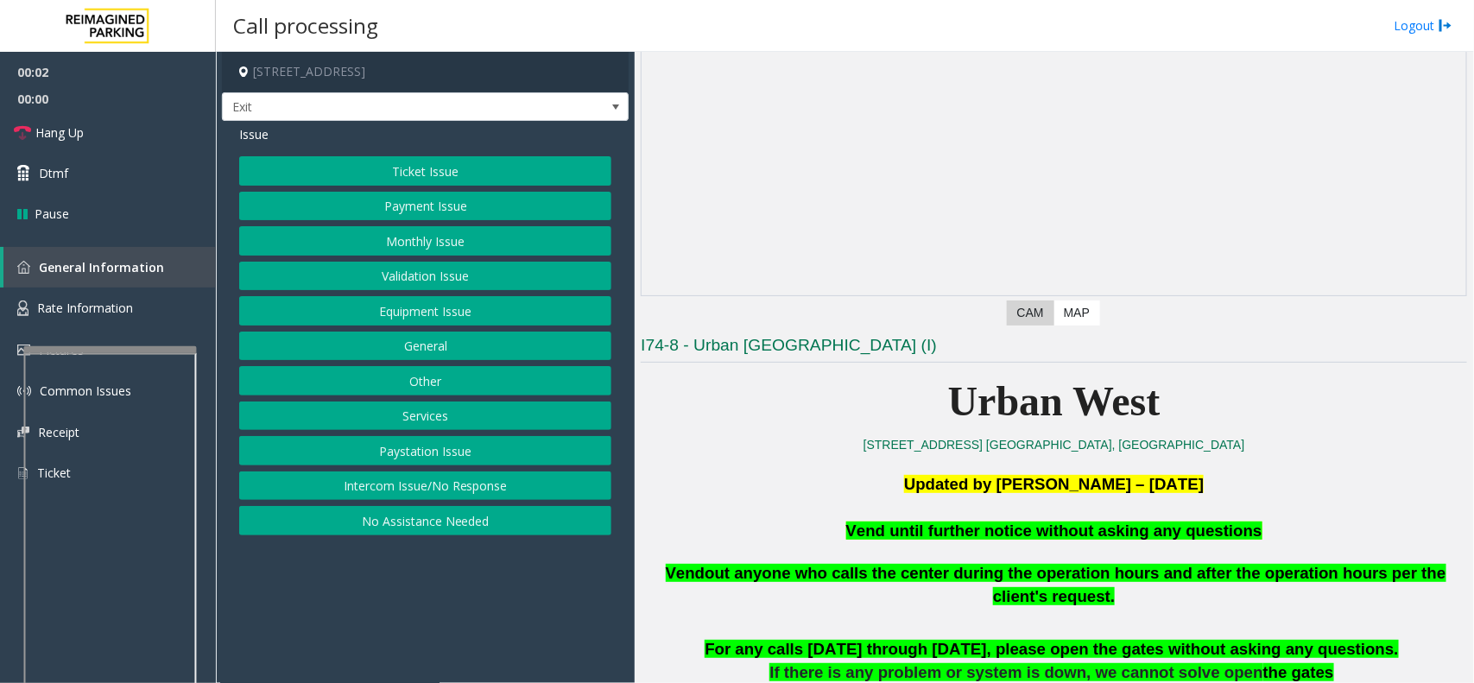
scroll to position [324, 0]
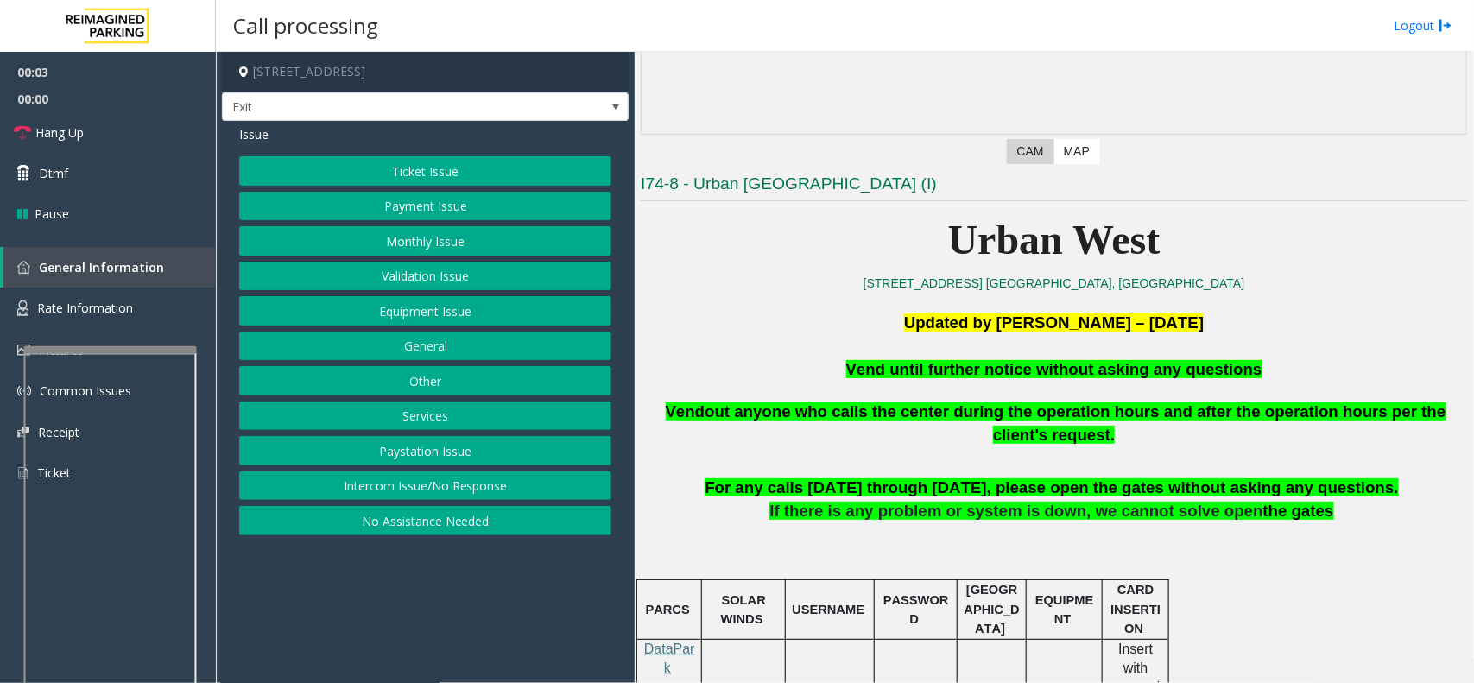
click at [469, 277] on button "Validation Issue" at bounding box center [425, 276] width 372 height 29
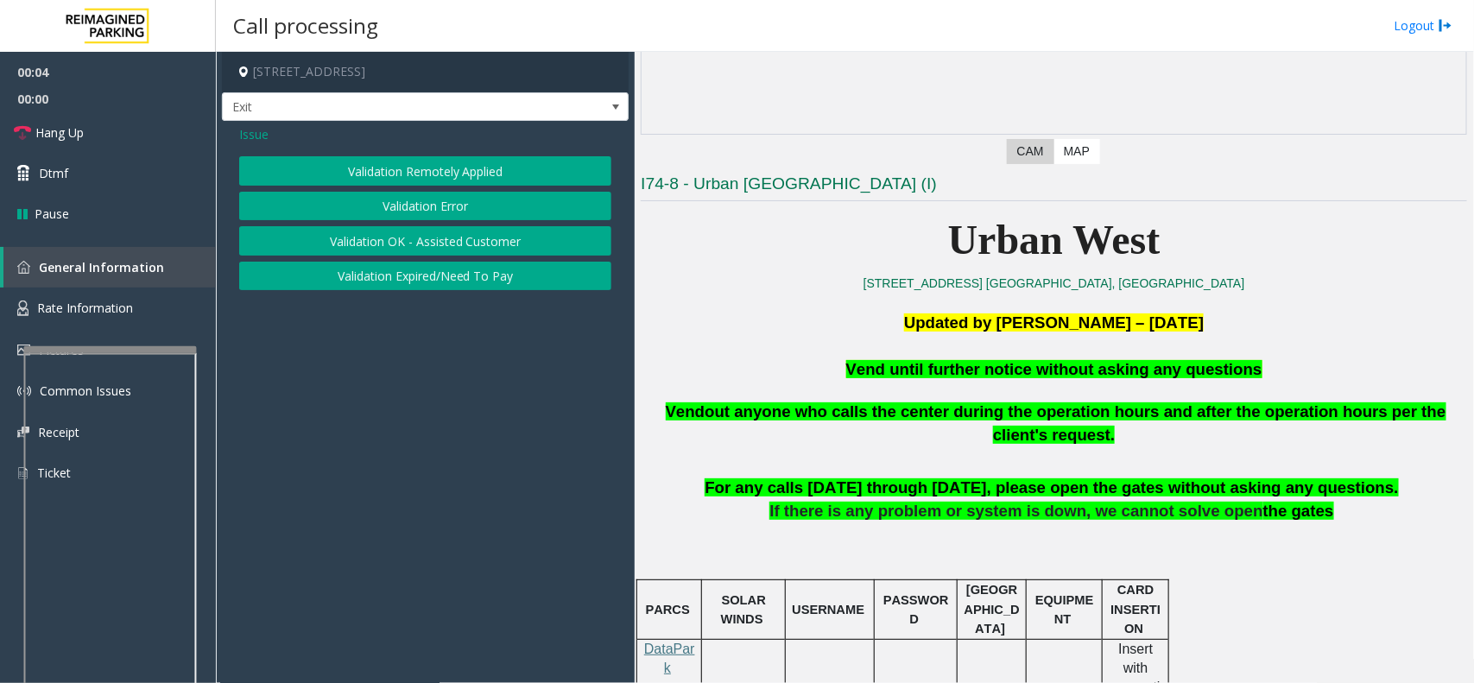
click at [256, 147] on div "Issue Validation Remotely Applied Validation Error Validation OK - Assisted Cus…" at bounding box center [425, 210] width 407 height 178
click at [247, 144] on div "Issue Validation Remotely Applied Validation Error Validation OK - Assisted Cus…" at bounding box center [425, 210] width 407 height 178
click at [253, 134] on span "Issue" at bounding box center [253, 134] width 29 height 18
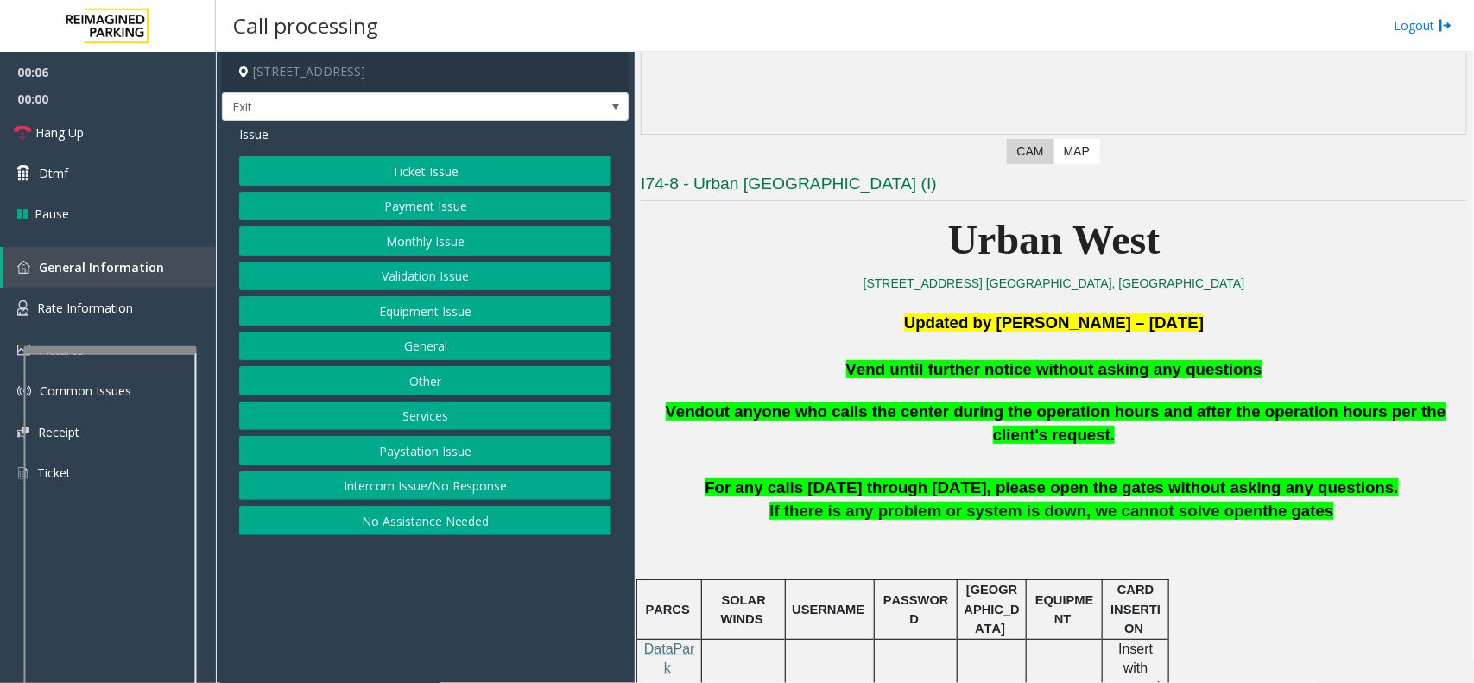
click at [413, 313] on button "Equipment Issue" at bounding box center [425, 310] width 372 height 29
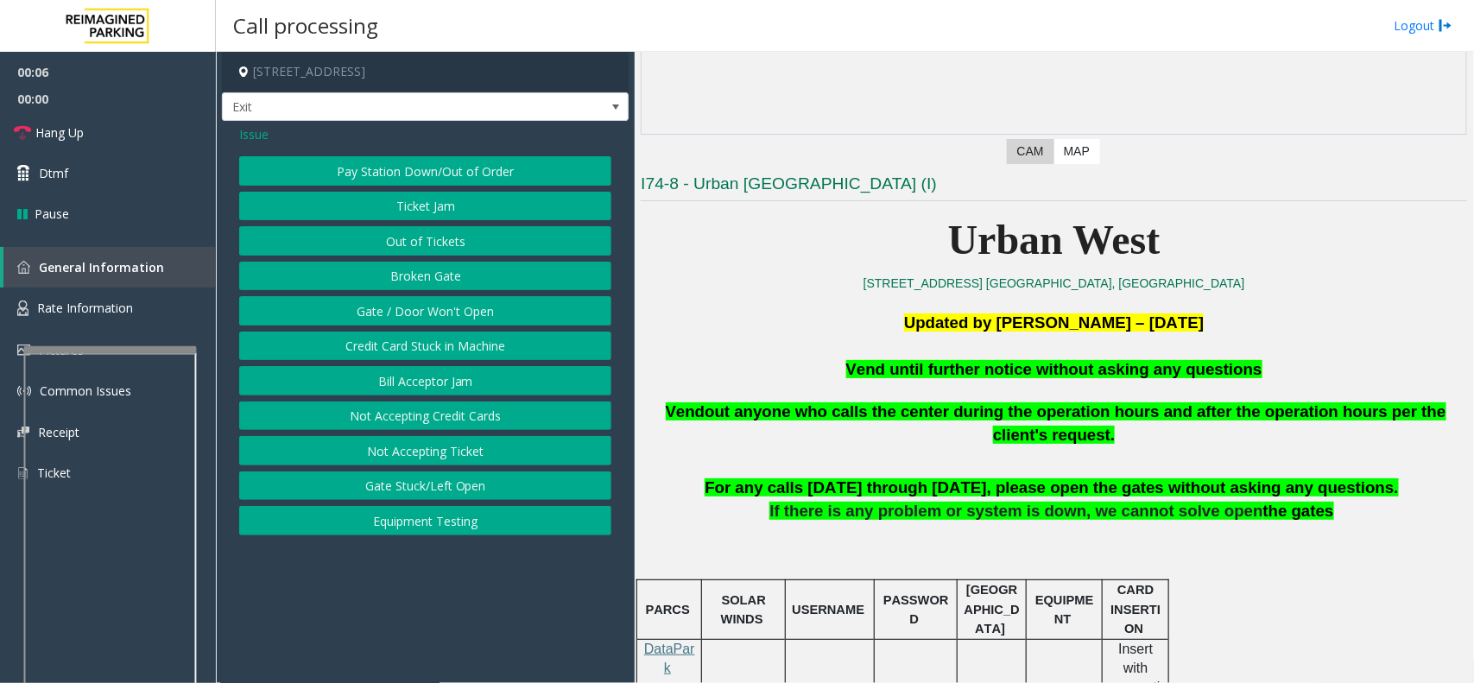
click at [413, 313] on button "Gate / Door Won't Open" at bounding box center [425, 310] width 372 height 29
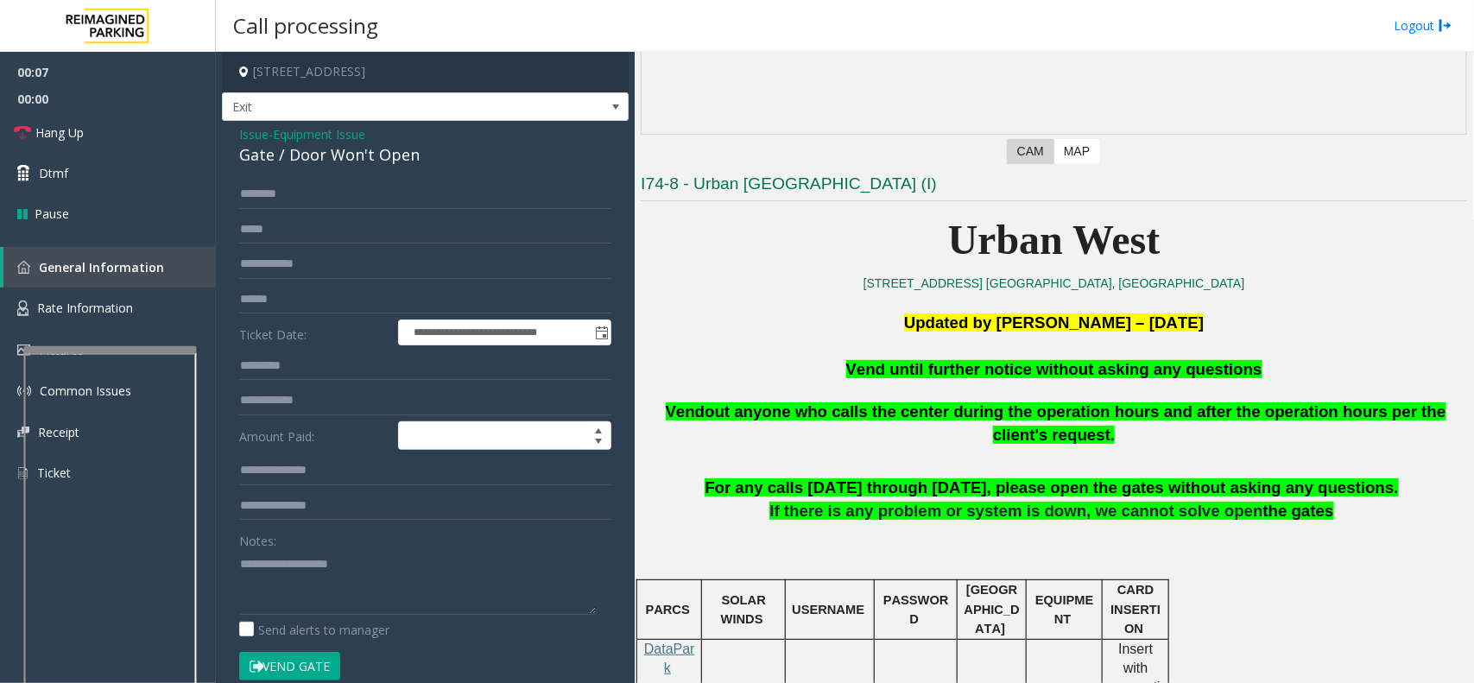
click at [324, 667] on button "Vend Gate" at bounding box center [289, 666] width 101 height 29
click at [915, 367] on span "Vend until further notice without asking any questions" at bounding box center [1054, 369] width 416 height 18
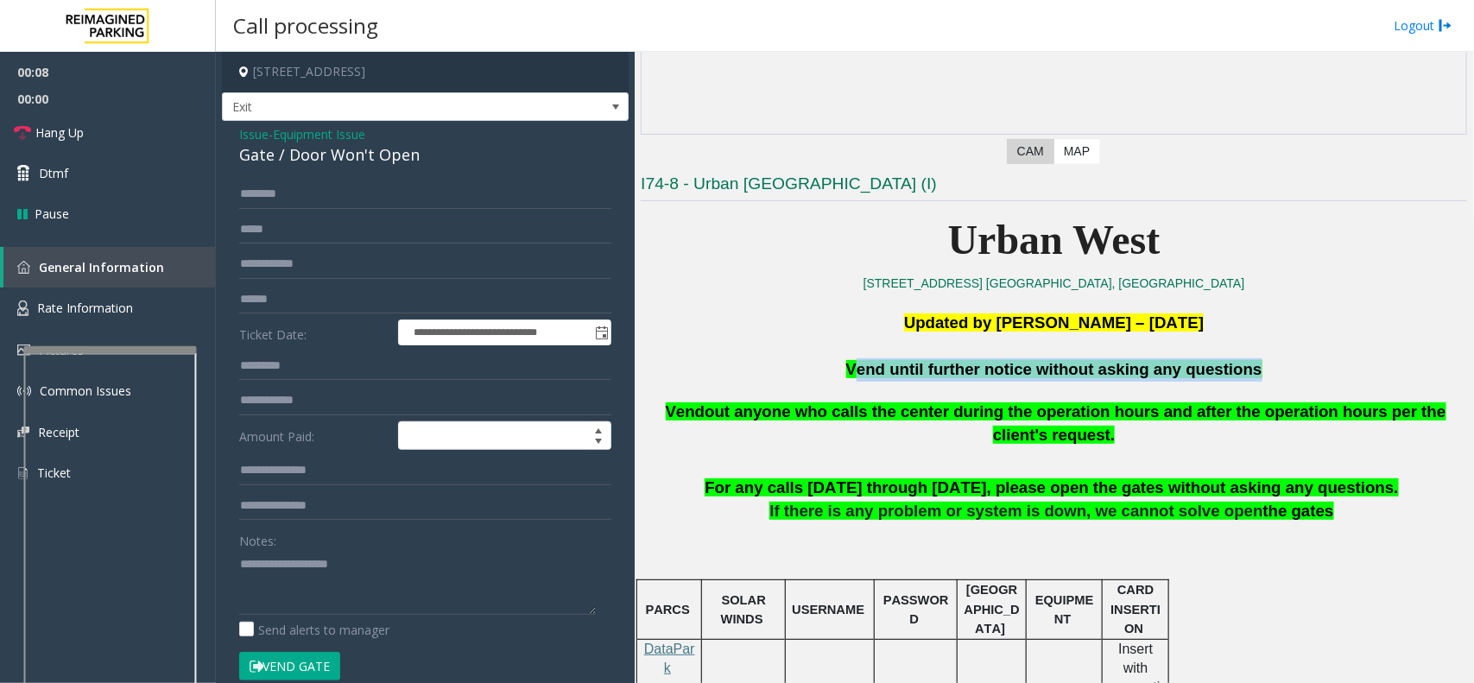
drag, startPoint x: 915, startPoint y: 367, endPoint x: 950, endPoint y: 376, distance: 35.8
click at [925, 370] on span "Vend until further notice without asking any questions" at bounding box center [1054, 369] width 416 height 18
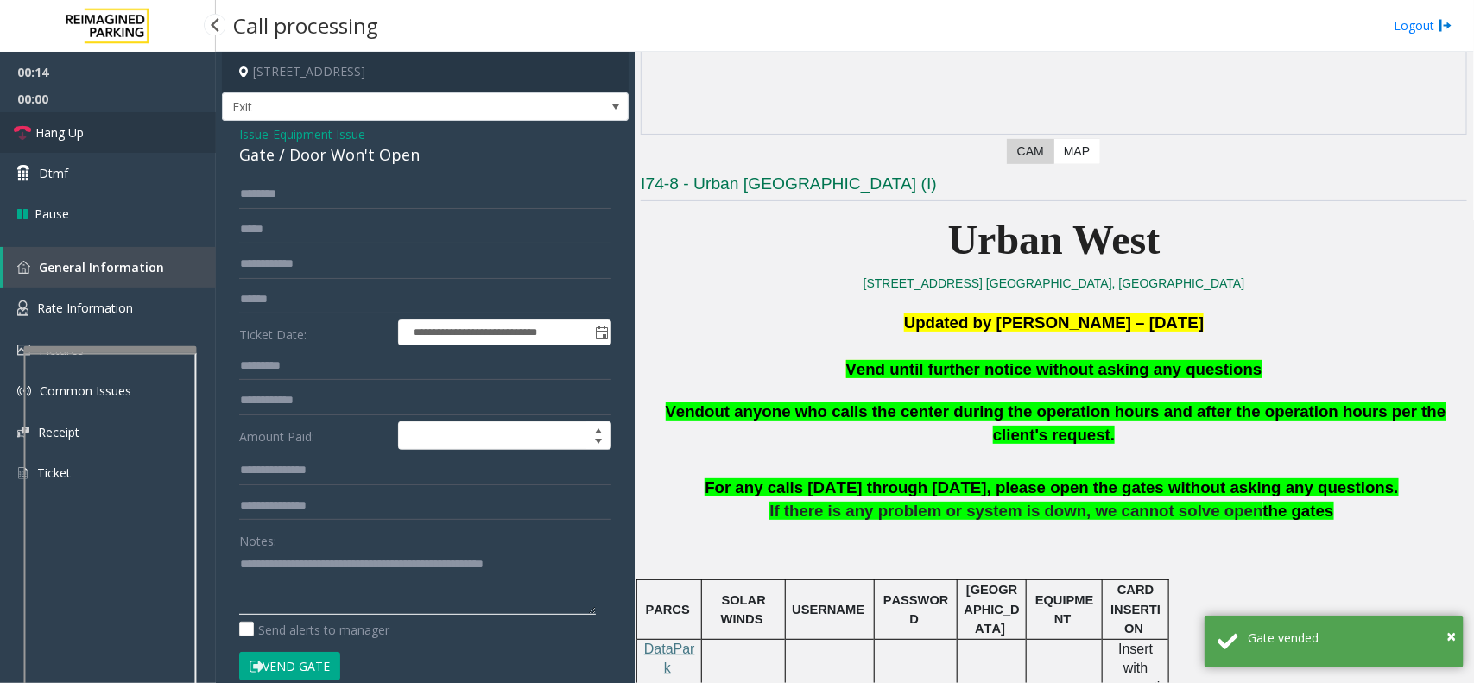
type textarea "**********"
click at [123, 135] on link "Hang Up" at bounding box center [108, 132] width 216 height 41
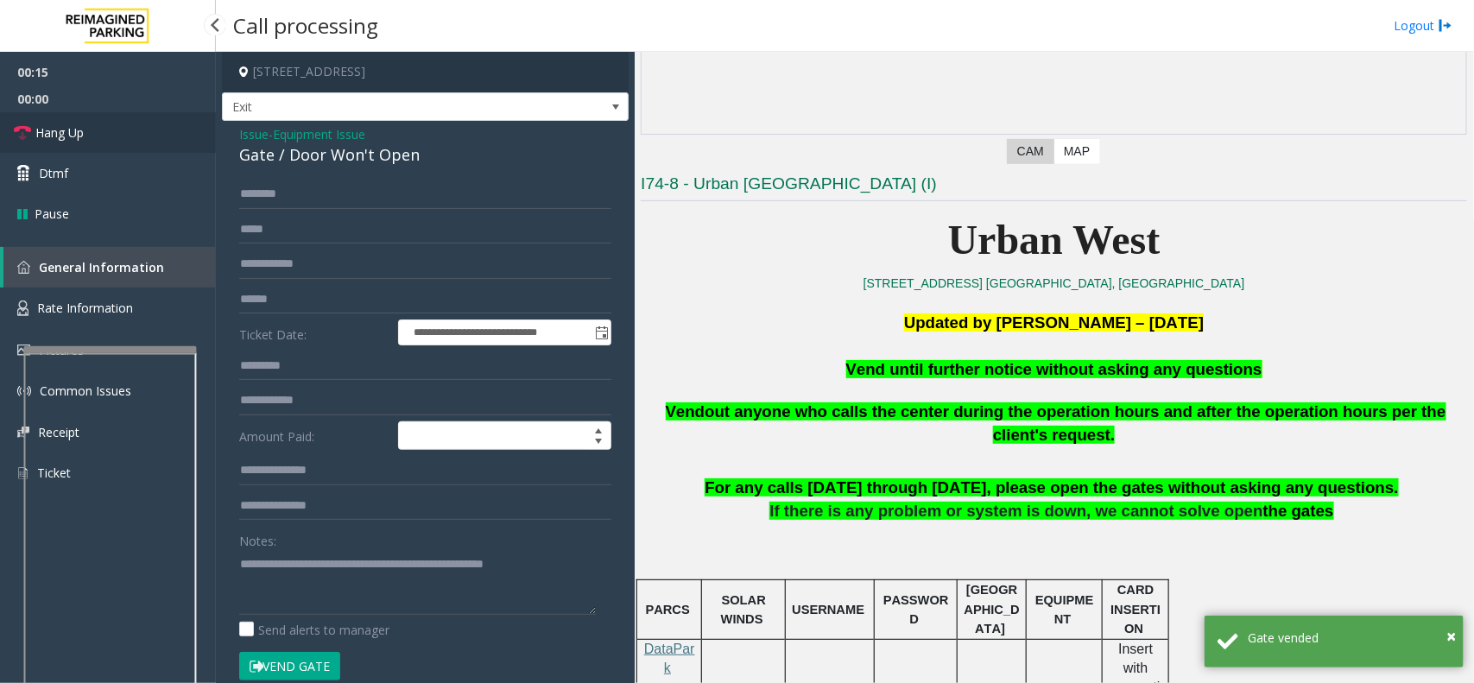
click at [123, 135] on link "Hang Up" at bounding box center [108, 132] width 216 height 41
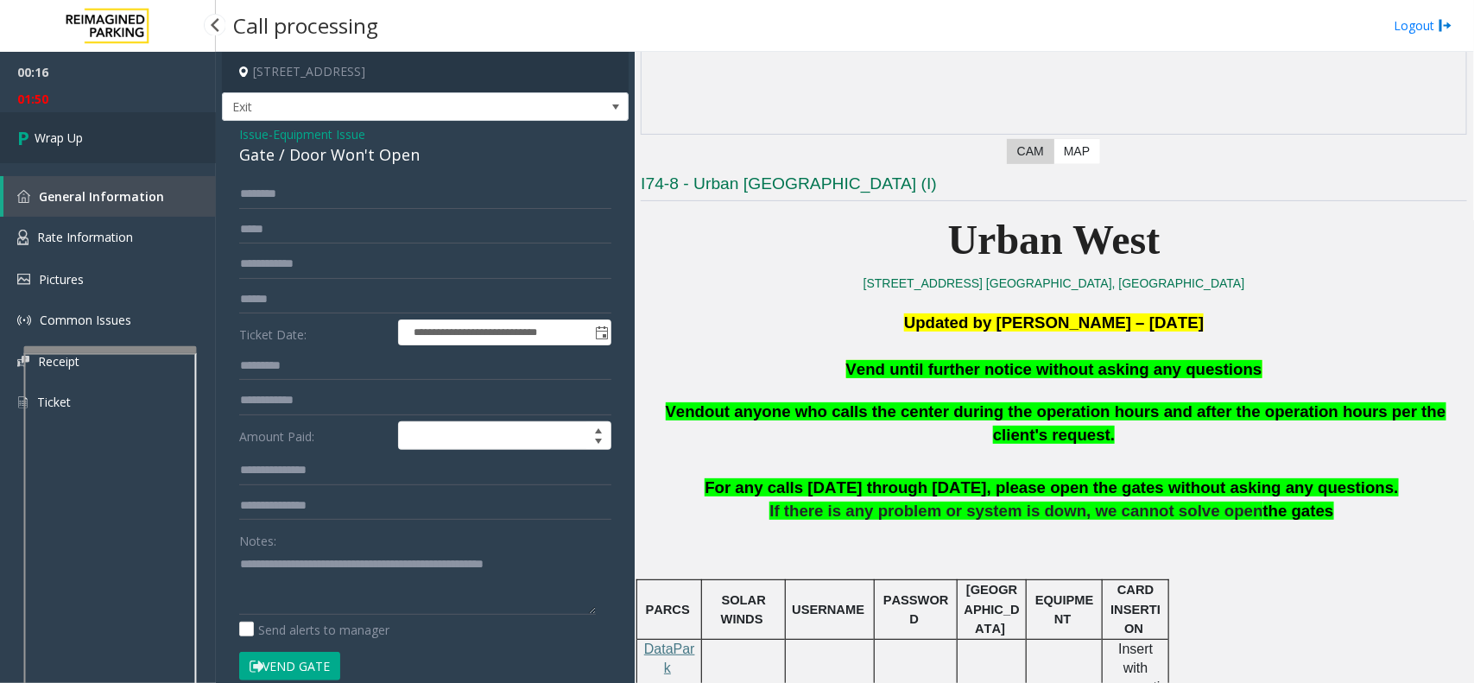
click at [136, 136] on link "Wrap Up" at bounding box center [108, 137] width 216 height 51
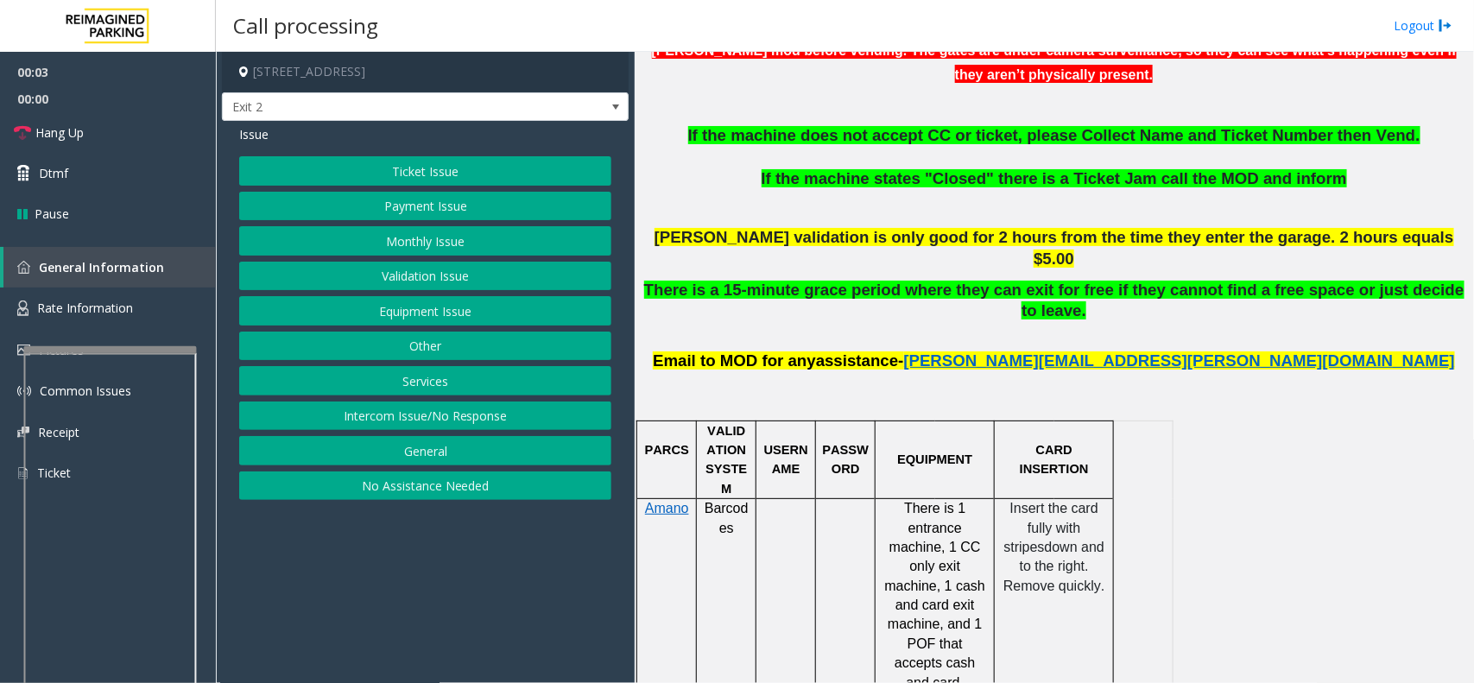
scroll to position [648, 0]
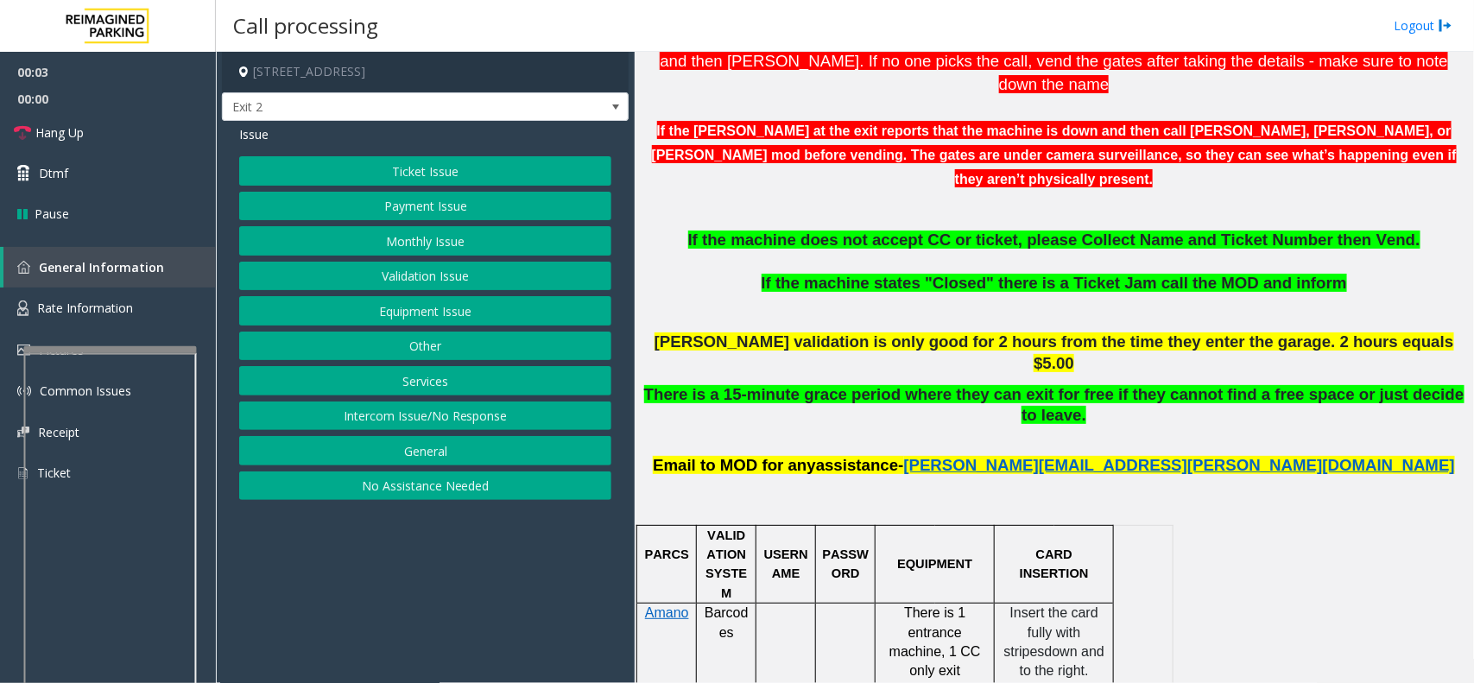
click at [766, 231] on span "If the machine does not accept CC or ticket, please Collect Name and Ticket Num…" at bounding box center [1054, 240] width 732 height 18
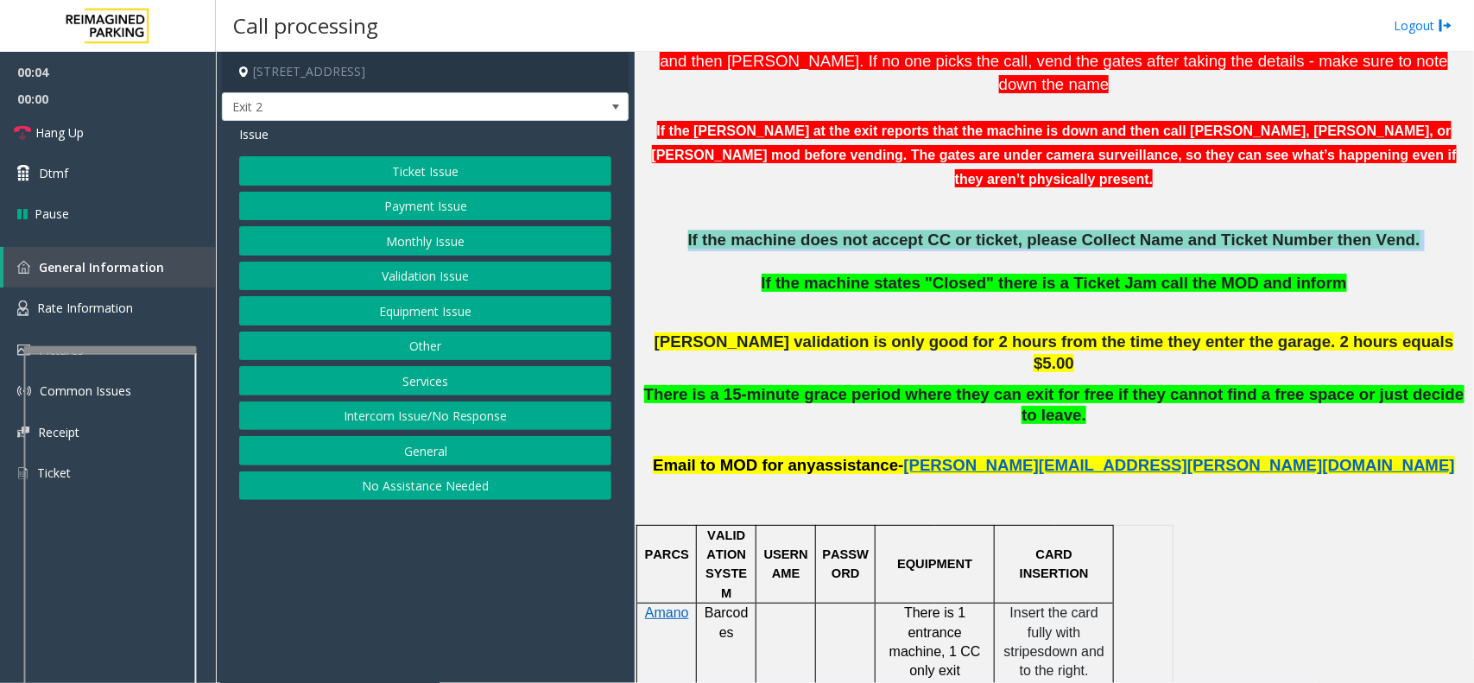
click at [766, 231] on span "If the machine does not accept CC or ticket, please Collect Name and Ticket Num…" at bounding box center [1054, 240] width 732 height 18
click at [484, 174] on button "Ticket Issue" at bounding box center [425, 170] width 372 height 29
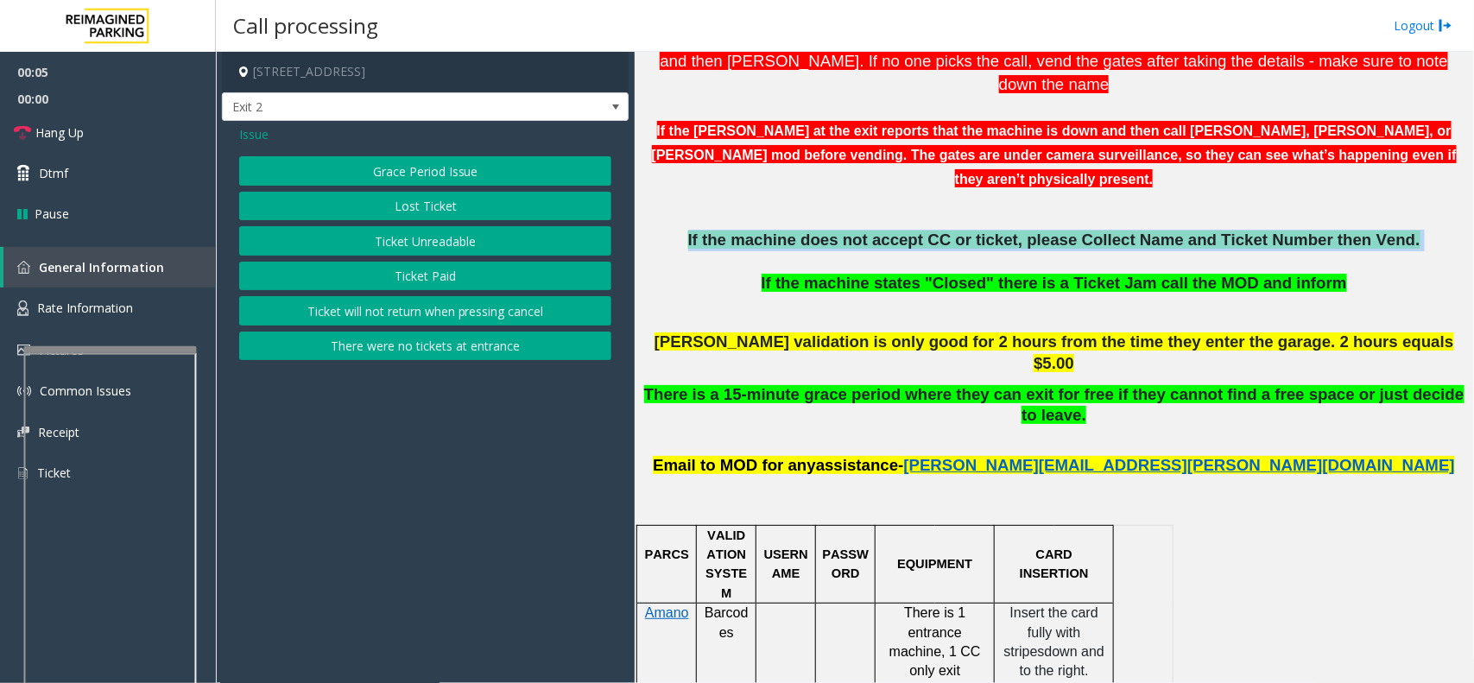
click at [506, 236] on button "Ticket Unreadable" at bounding box center [425, 240] width 372 height 29
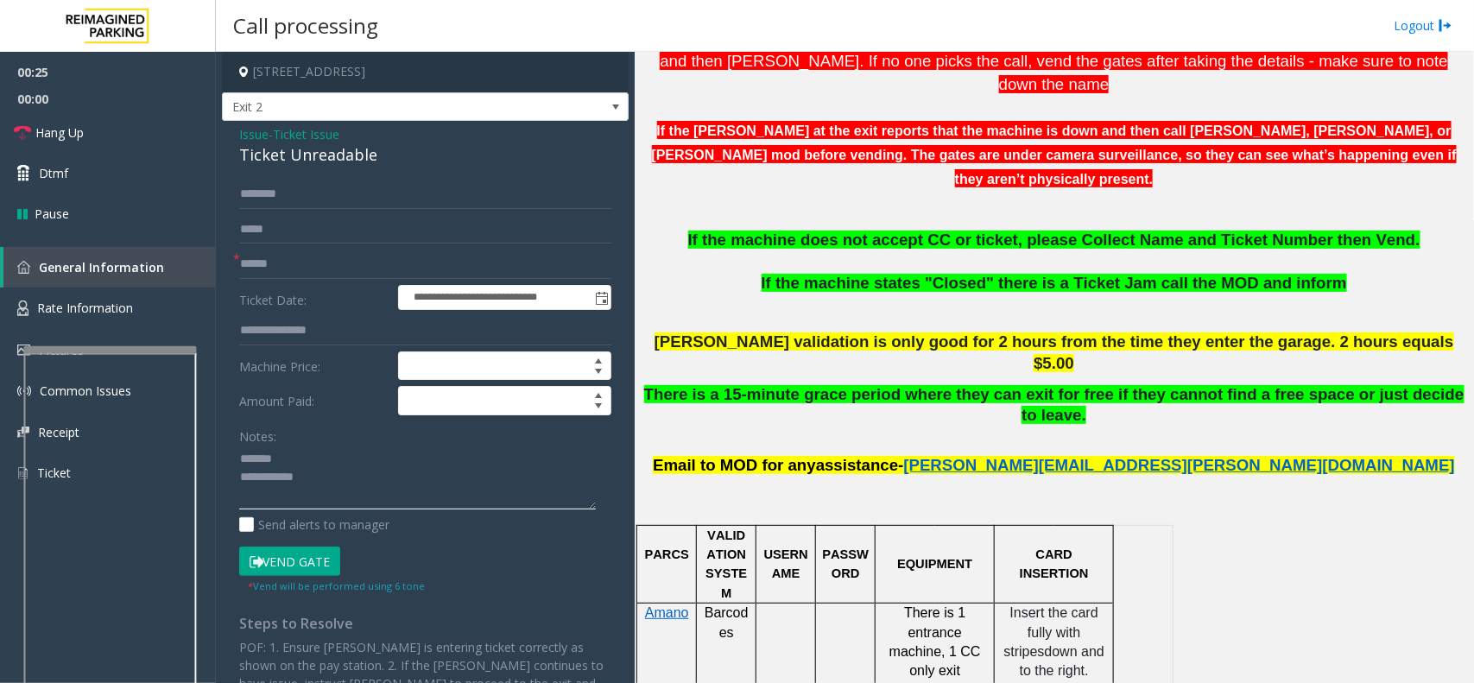
type textarea "**********"
click at [307, 268] on input "text" at bounding box center [425, 264] width 372 height 29
click at [300, 266] on input "text" at bounding box center [425, 264] width 372 height 29
type input "*******"
click at [288, 455] on textarea at bounding box center [417, 478] width 357 height 65
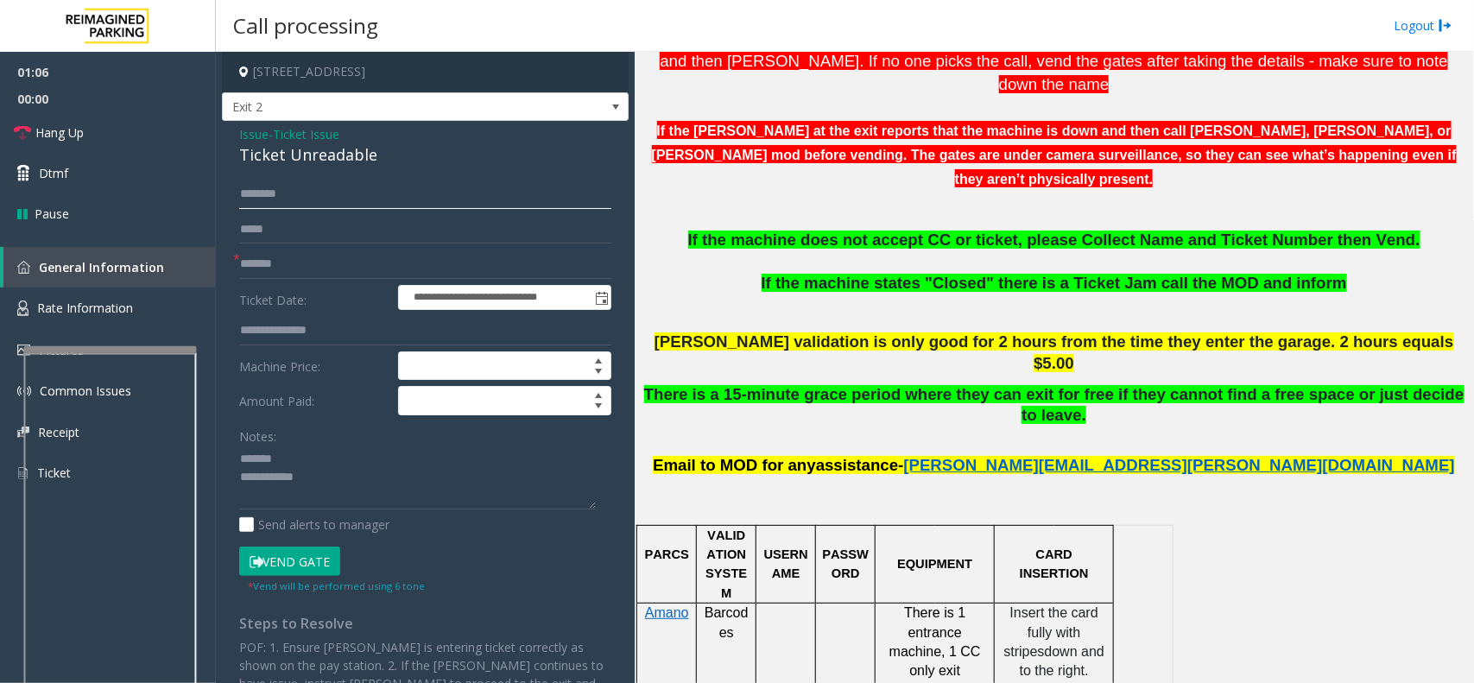
click at [281, 195] on input "text" at bounding box center [425, 194] width 372 height 29
type input "*****"
click at [315, 558] on button "Vend Gate" at bounding box center [289, 561] width 101 height 29
click at [326, 420] on form "**********" at bounding box center [425, 387] width 372 height 414
click at [313, 454] on textarea at bounding box center [417, 478] width 357 height 65
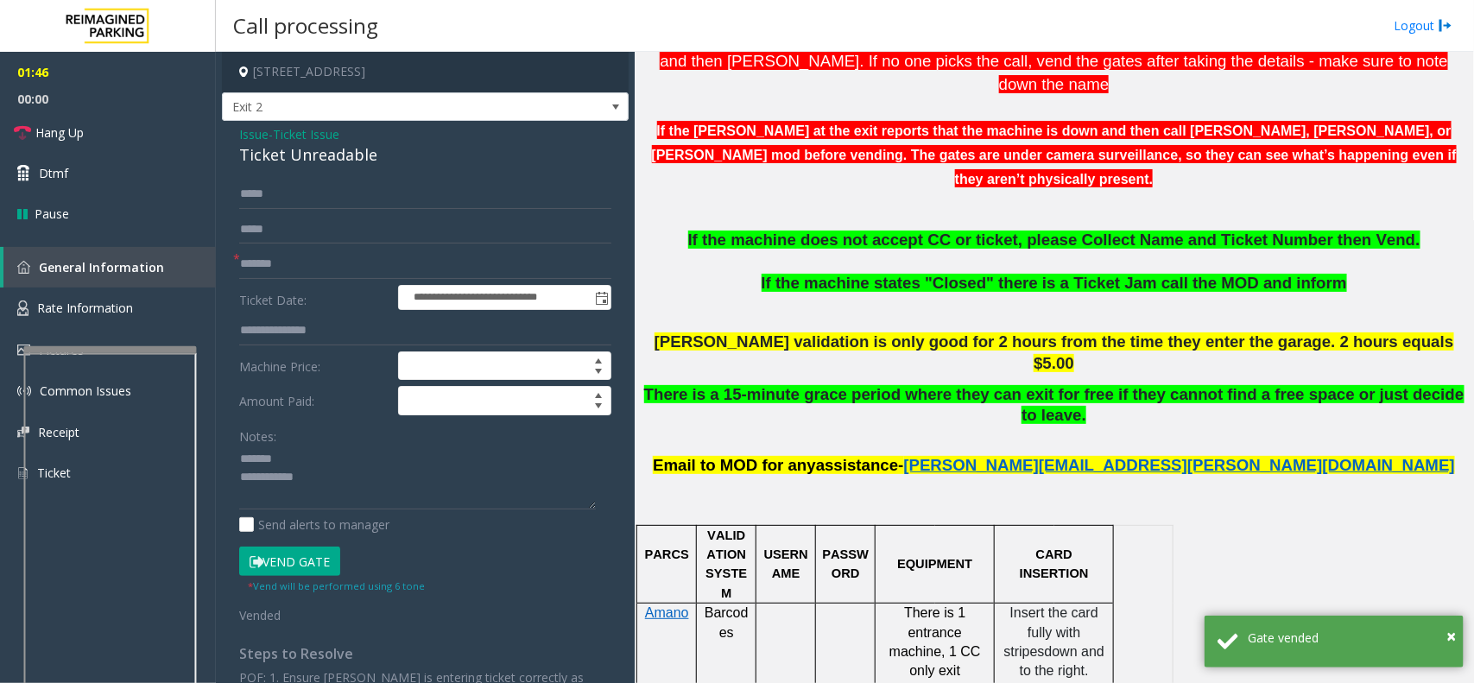
click at [325, 153] on div "Ticket Unreadable" at bounding box center [425, 154] width 372 height 23
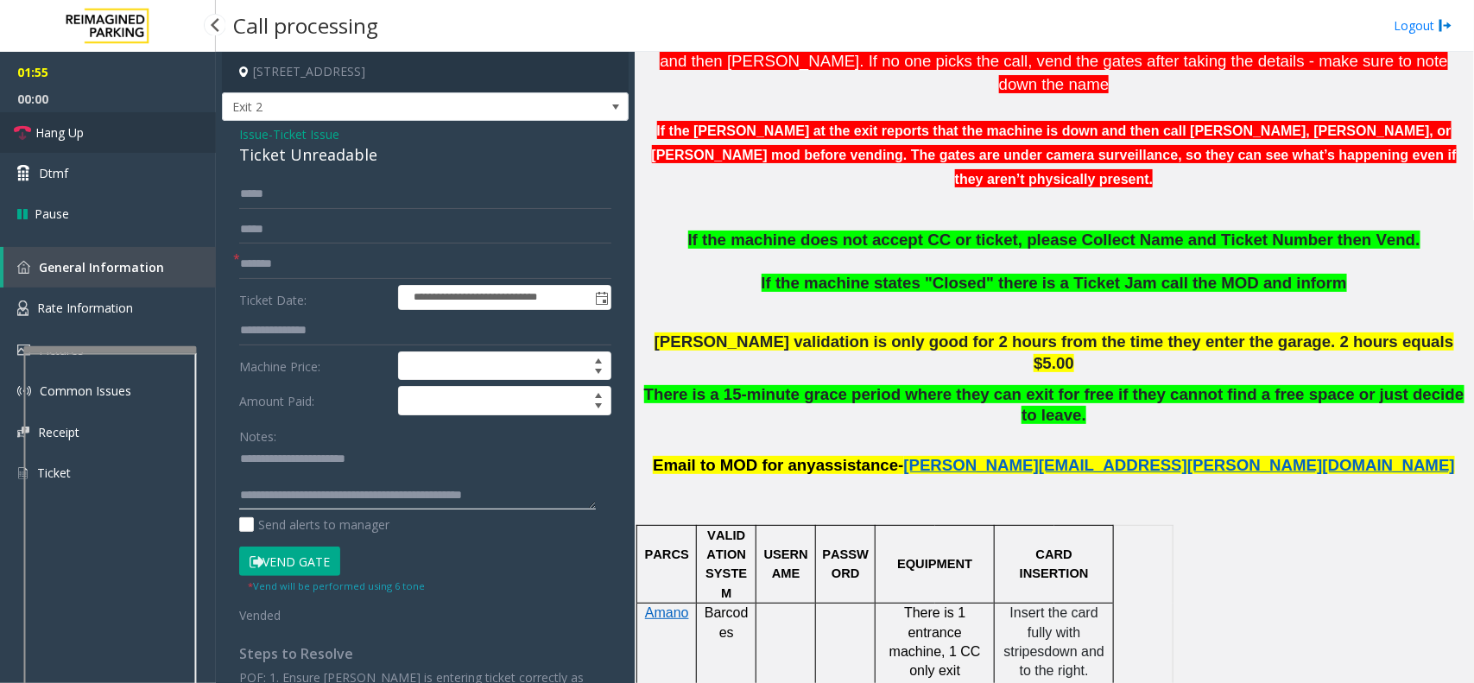
type textarea "**********"
click at [138, 145] on link "Hang Up" at bounding box center [108, 132] width 216 height 41
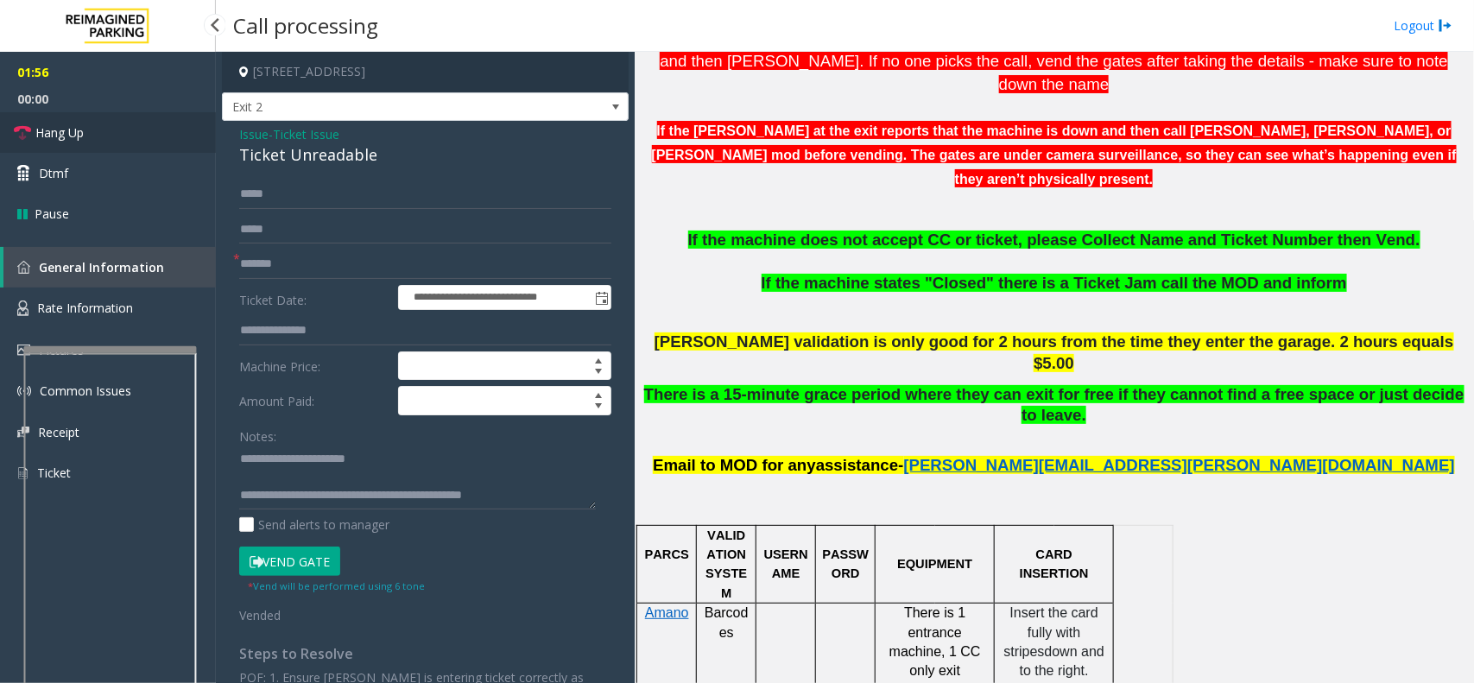
click at [138, 145] on link "Hang Up" at bounding box center [108, 132] width 216 height 41
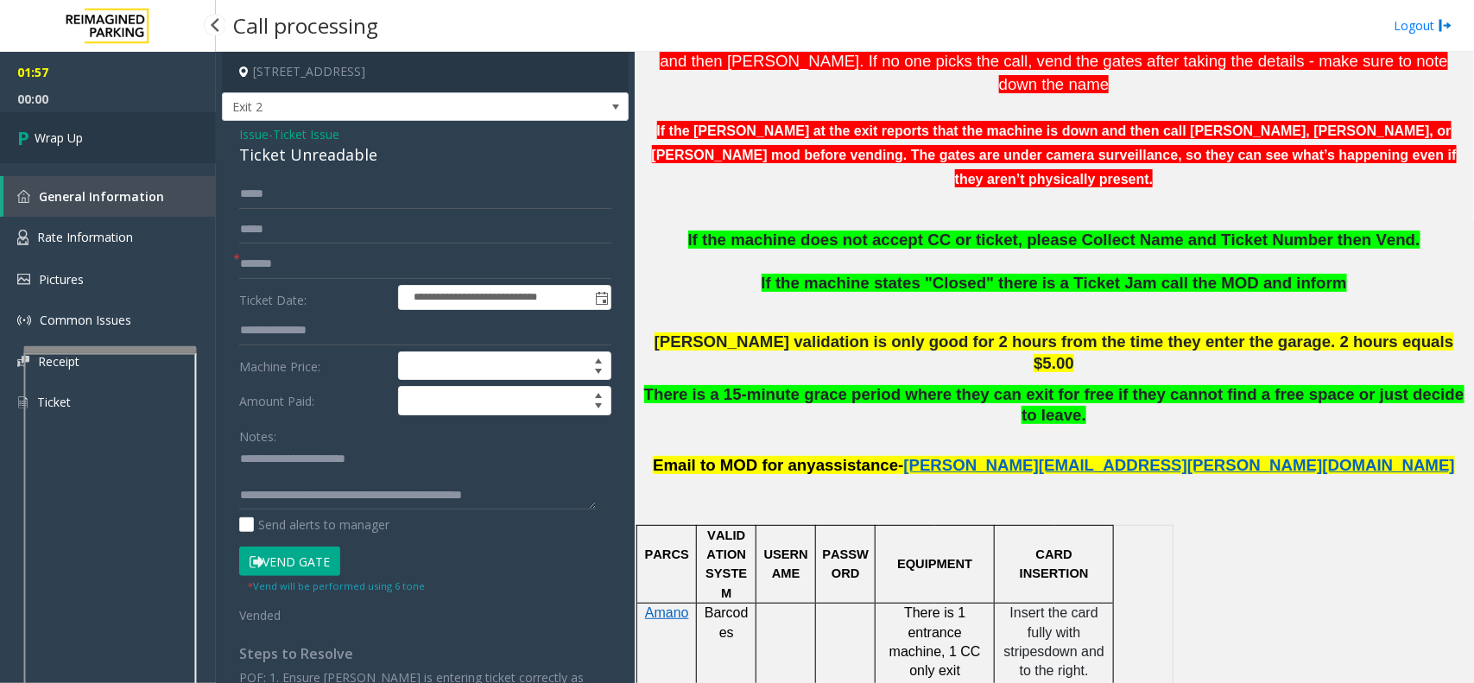
click at [138, 145] on link "Wrap Up" at bounding box center [108, 137] width 216 height 51
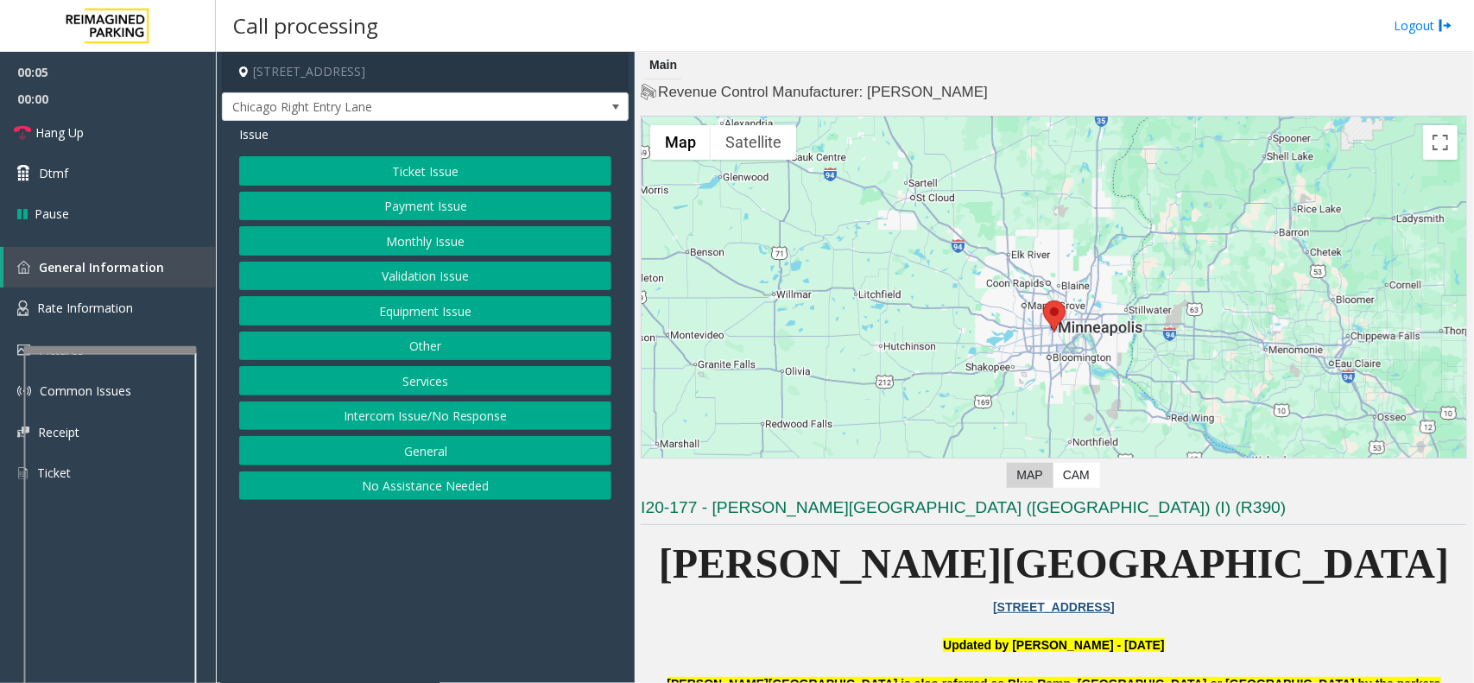
click at [442, 420] on button "Intercom Issue/No Response" at bounding box center [425, 416] width 372 height 29
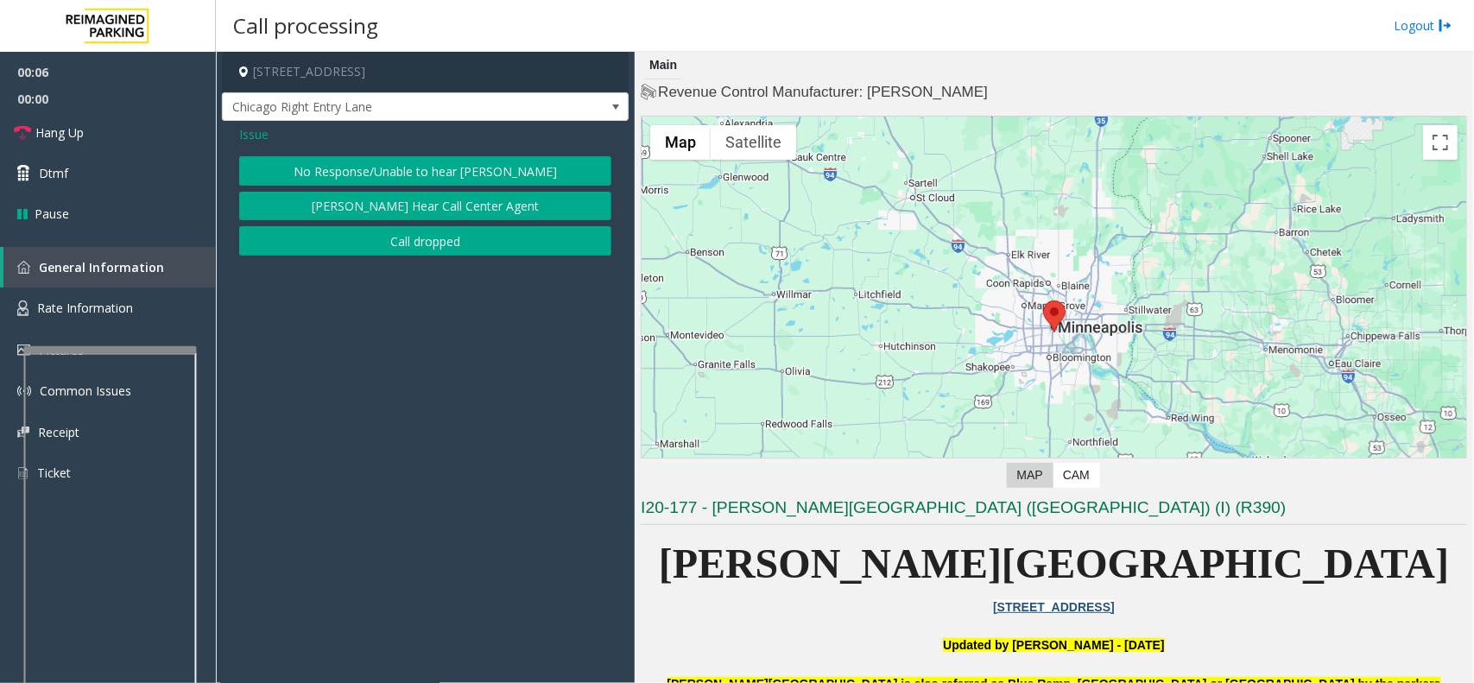
click at [411, 162] on button "No Response/Unable to hear [PERSON_NAME]" at bounding box center [425, 170] width 372 height 29
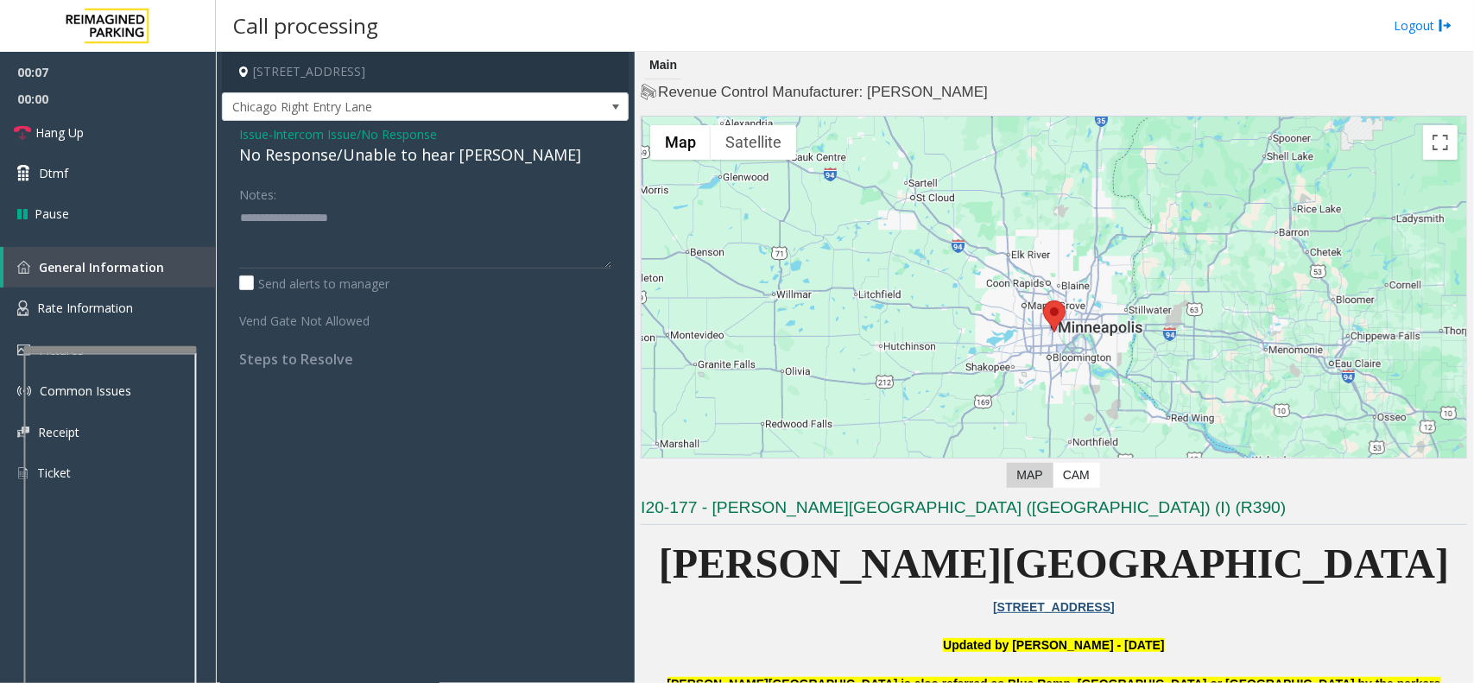
click at [410, 155] on div "No Response/Unable to hear [PERSON_NAME]" at bounding box center [425, 154] width 372 height 23
type textarea "**********"
click at [85, 118] on link "Hang Up" at bounding box center [108, 132] width 216 height 41
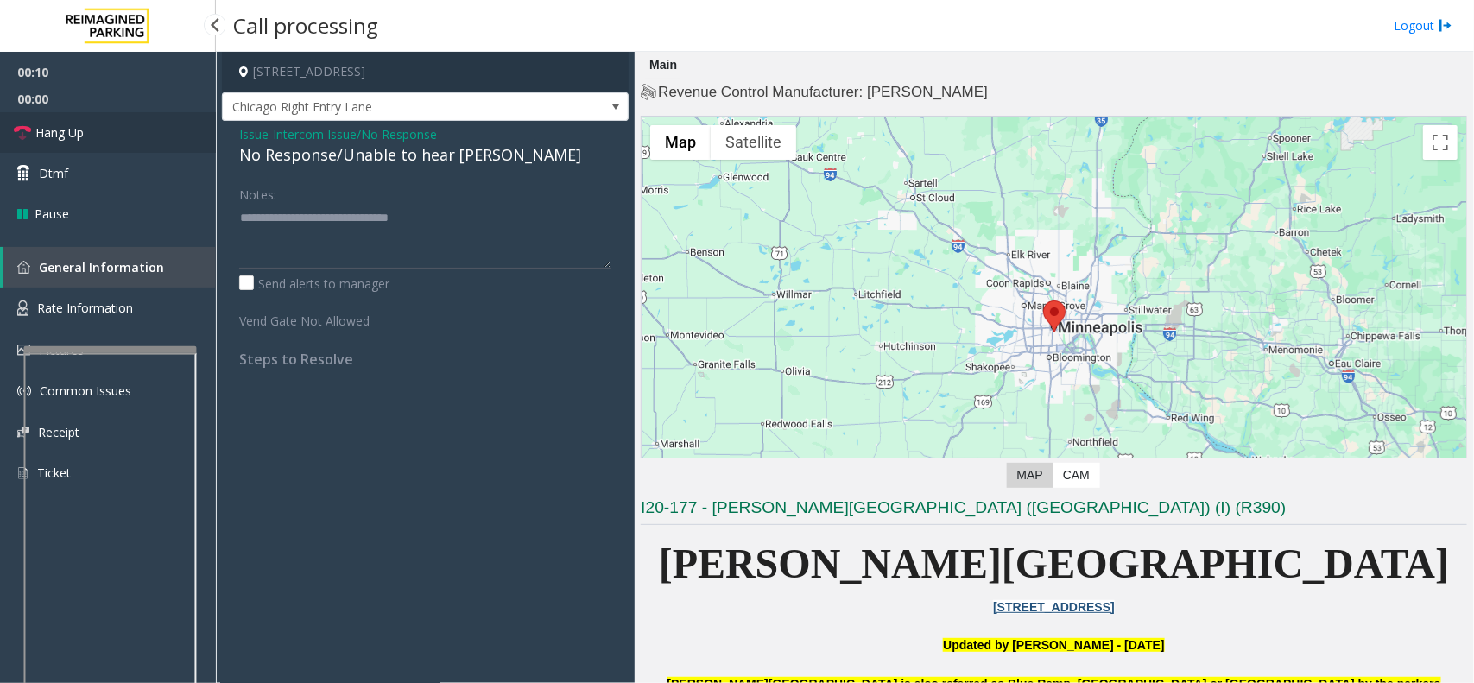
click at [85, 118] on link "Hang Up" at bounding box center [108, 132] width 216 height 41
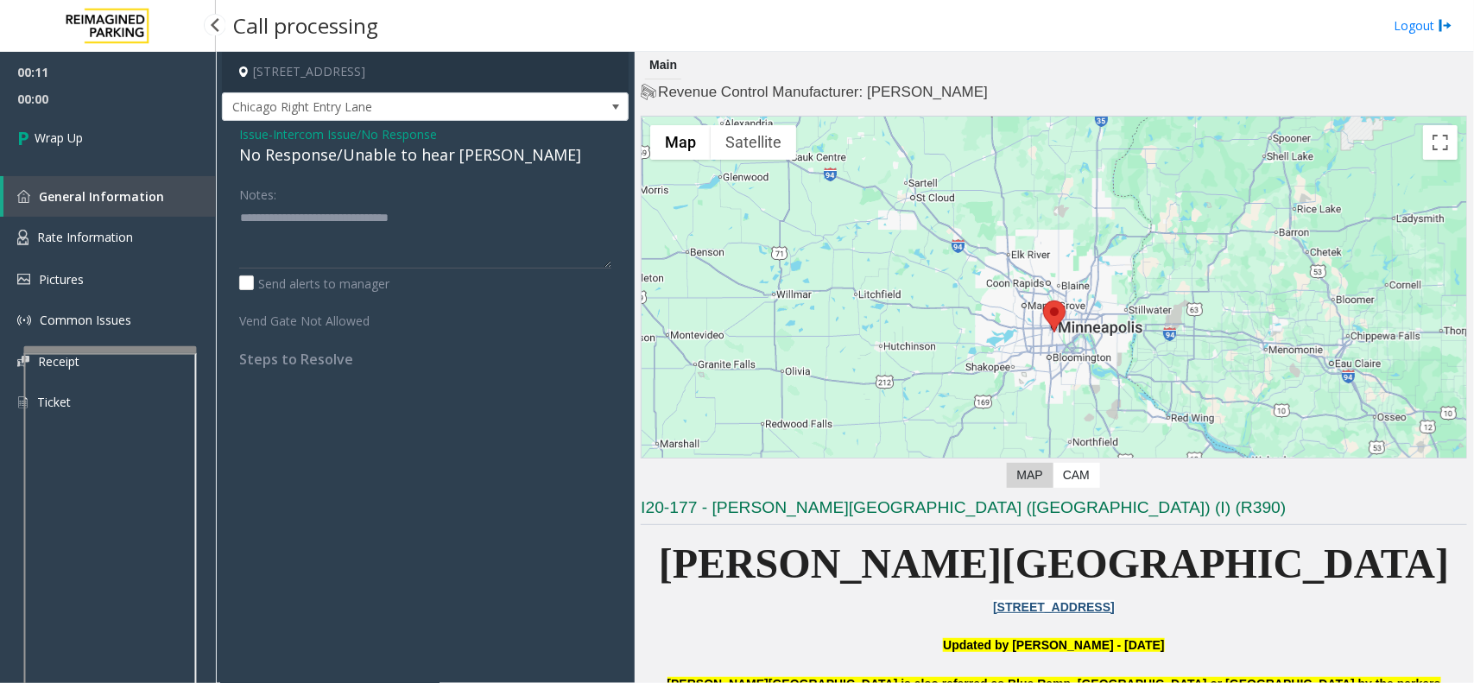
click at [85, 118] on link "Wrap Up" at bounding box center [108, 137] width 216 height 51
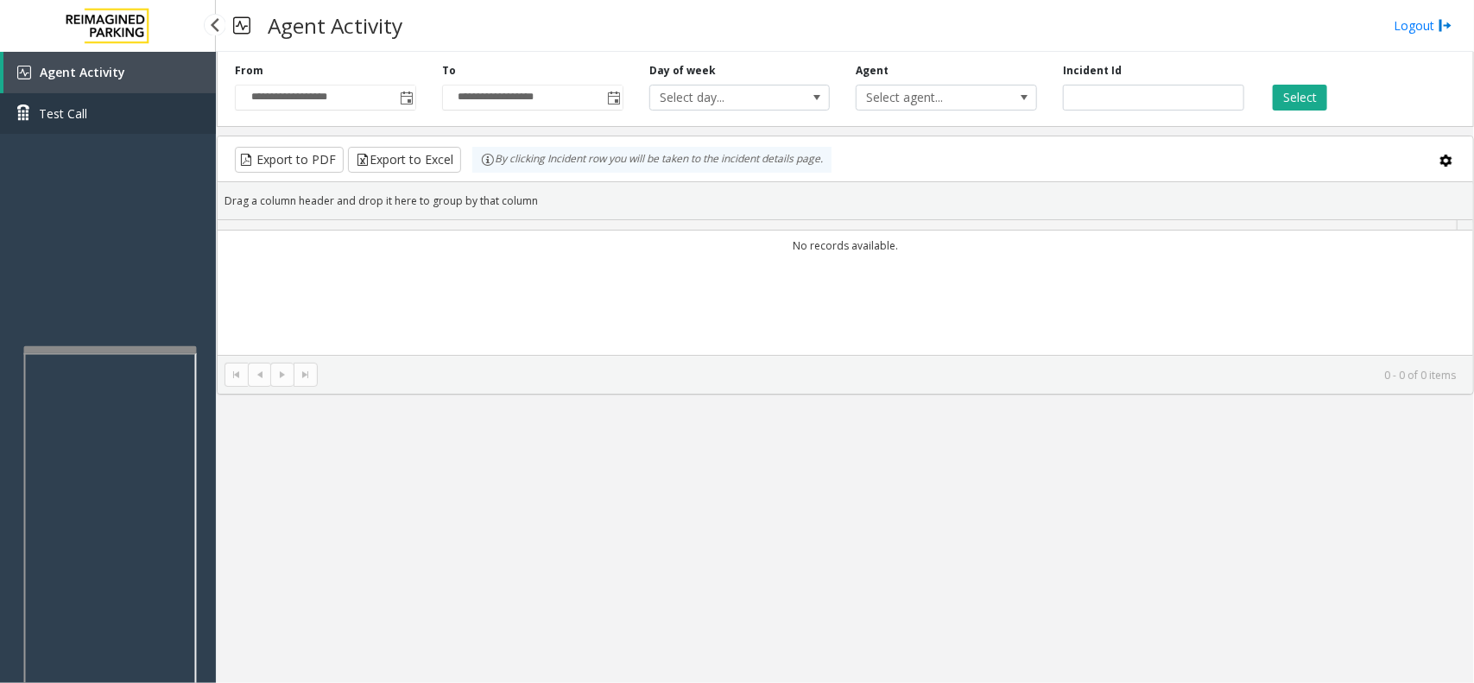
click at [85, 118] on span "Test Call" at bounding box center [63, 113] width 48 height 18
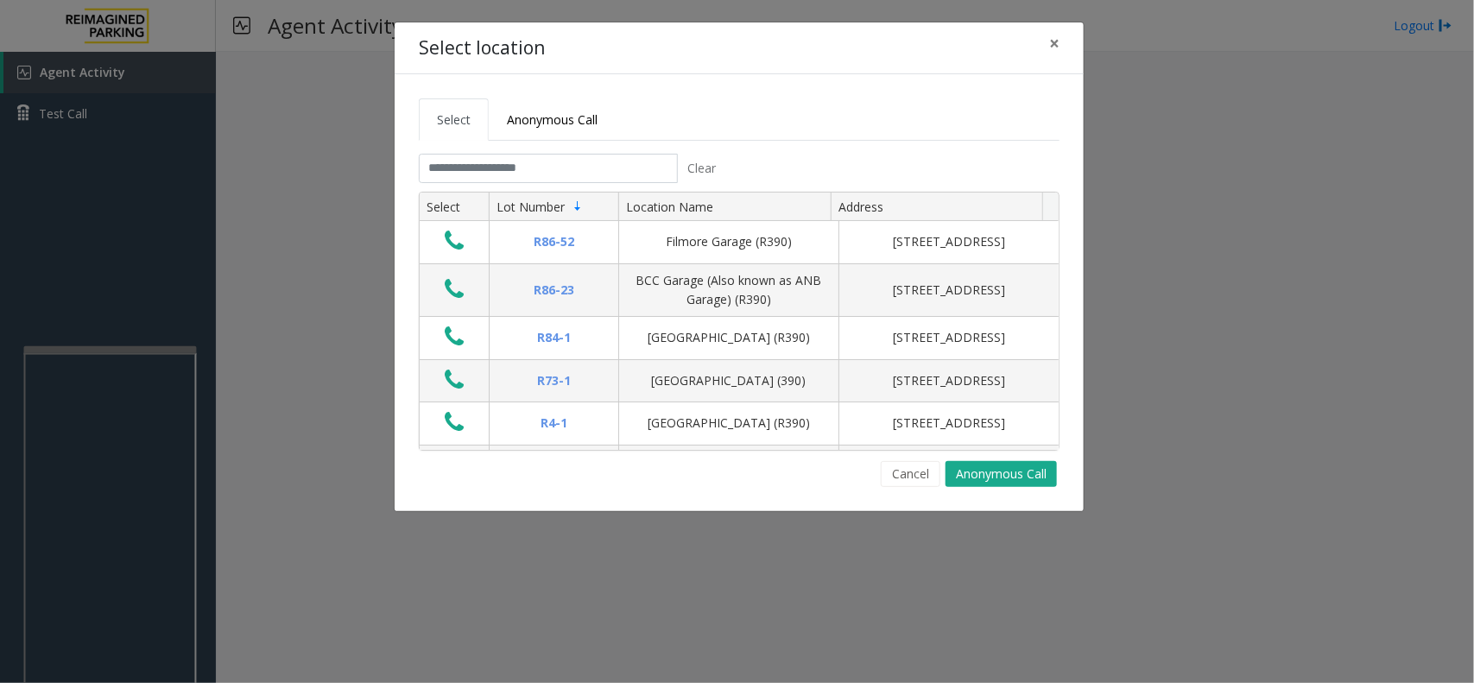
click at [175, 199] on div "Select location × Select Anonymous Call Clear Select Lot Number Location Name A…" at bounding box center [737, 341] width 1474 height 683
drag, startPoint x: 175, startPoint y: 199, endPoint x: 1056, endPoint y: 40, distance: 895.1
click at [1056, 40] on span "×" at bounding box center [1054, 43] width 10 height 24
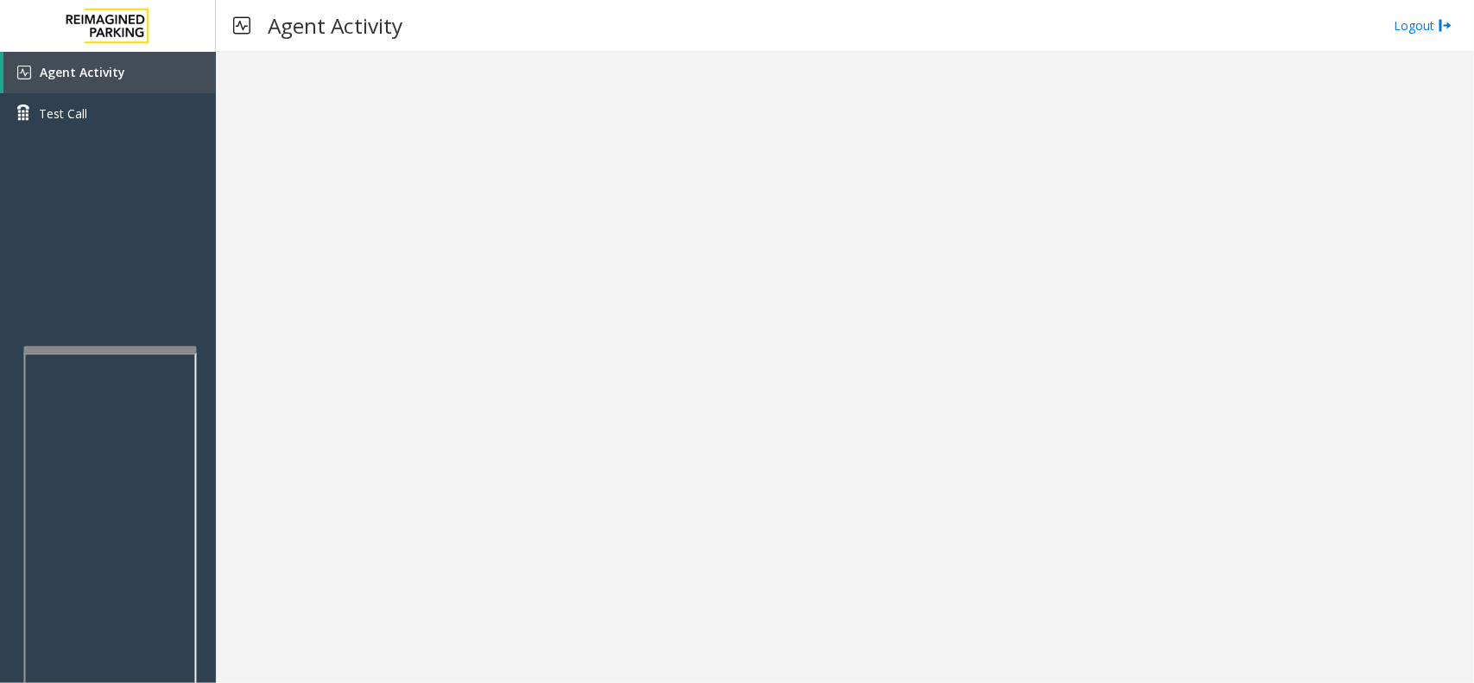
click at [1418, 10] on div "Agent Activity Logout" at bounding box center [845, 26] width 1258 height 52
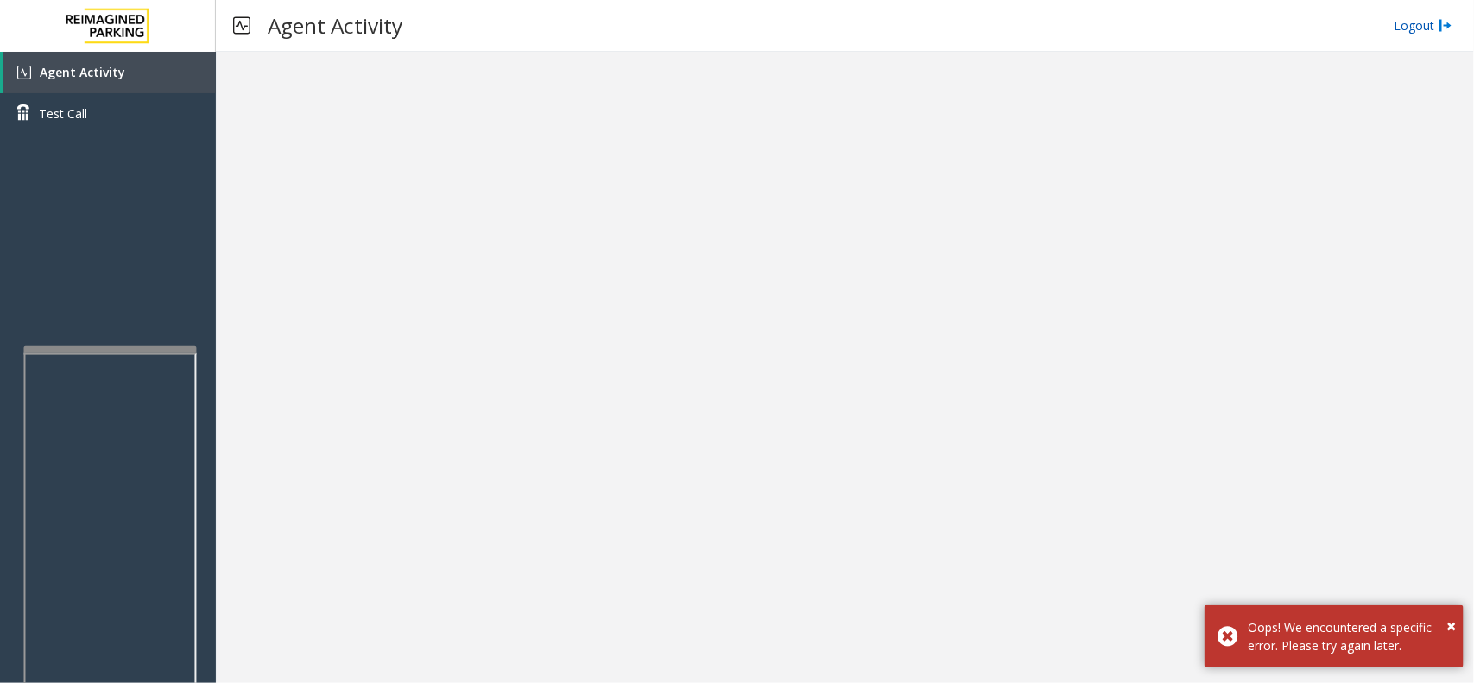
click at [1410, 27] on link "Logout" at bounding box center [1423, 25] width 59 height 18
